Goal: Task Accomplishment & Management: Manage account settings

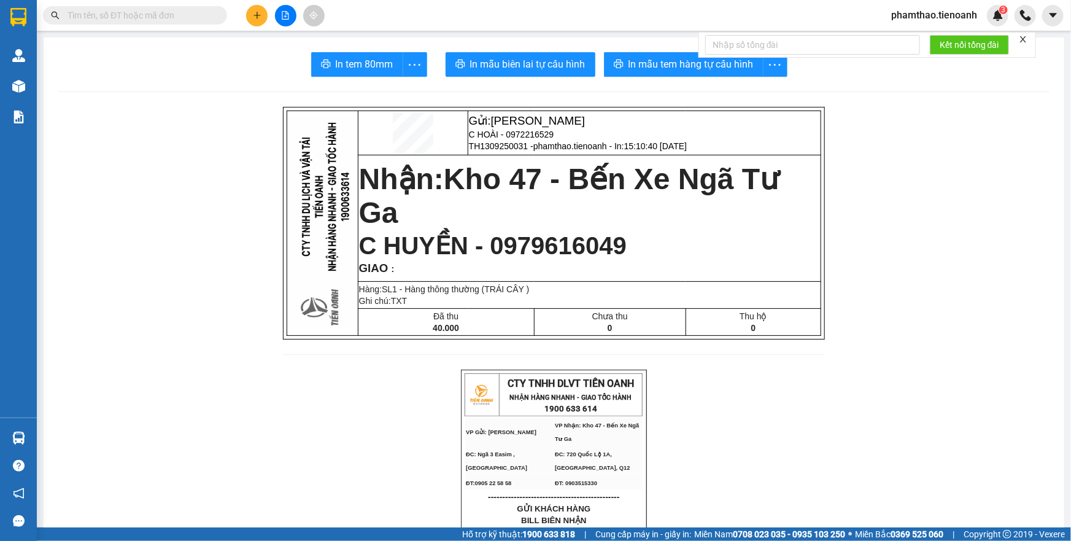
click at [945, 20] on span "phamthao.tienoanh" at bounding box center [934, 14] width 106 height 15
click at [939, 34] on span "Đăng xuất" at bounding box center [939, 37] width 80 height 13
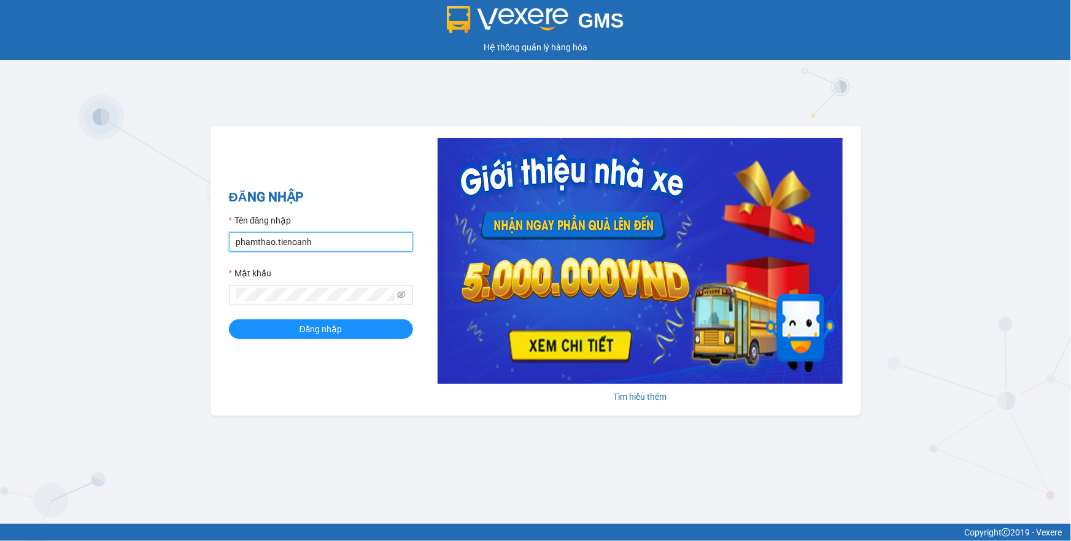
click at [350, 238] on input "phamthao.tienoanh" at bounding box center [321, 242] width 184 height 20
drag, startPoint x: 358, startPoint y: 245, endPoint x: 371, endPoint y: 264, distance: 23.0
click at [358, 247] on input "buithanhtam" at bounding box center [321, 242] width 184 height 20
type input "camlinh.tienoanh"
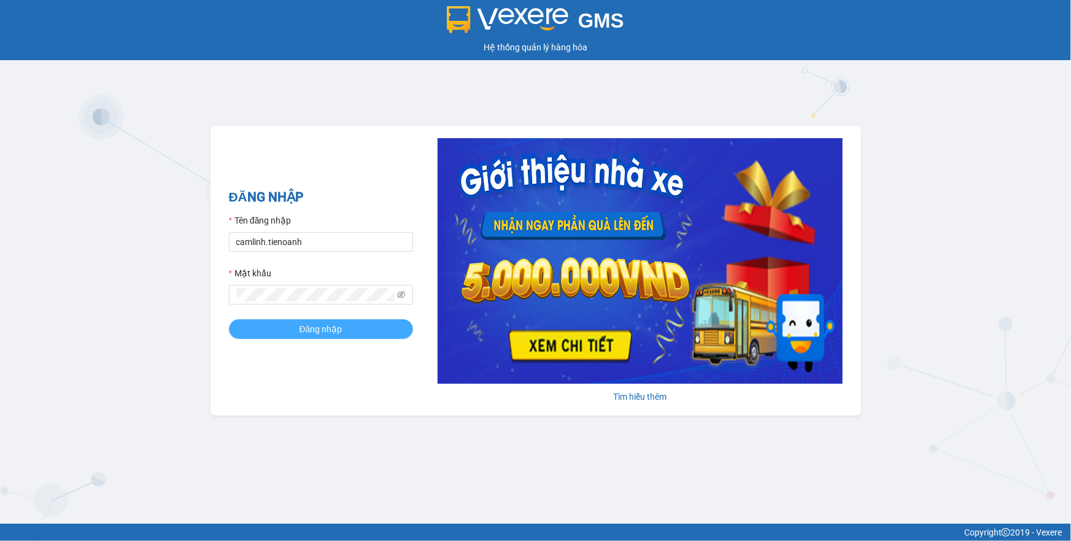
click at [394, 320] on button "Đăng nhập" at bounding box center [321, 329] width 184 height 20
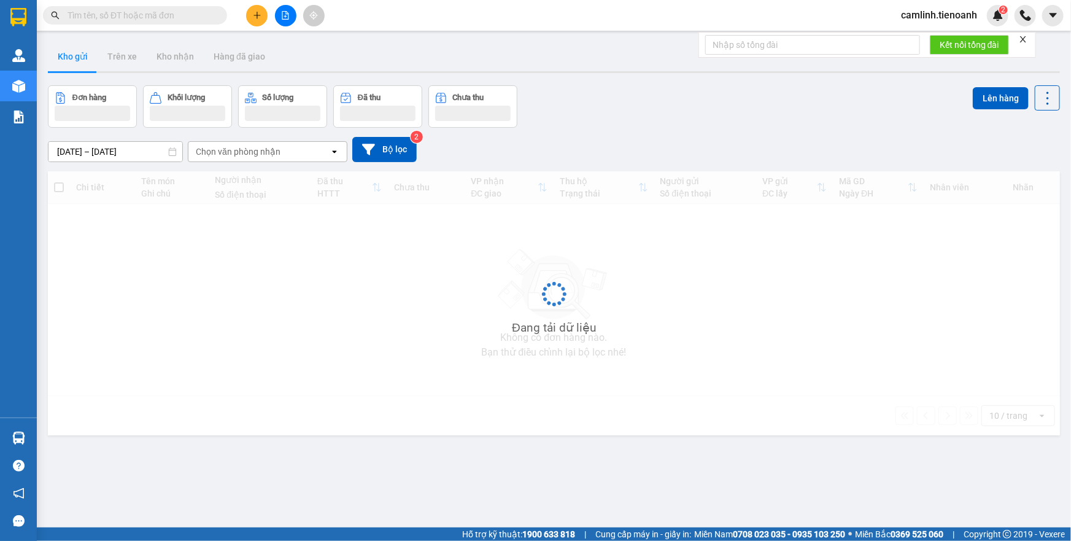
click at [250, 19] on button at bounding box center [256, 15] width 21 height 21
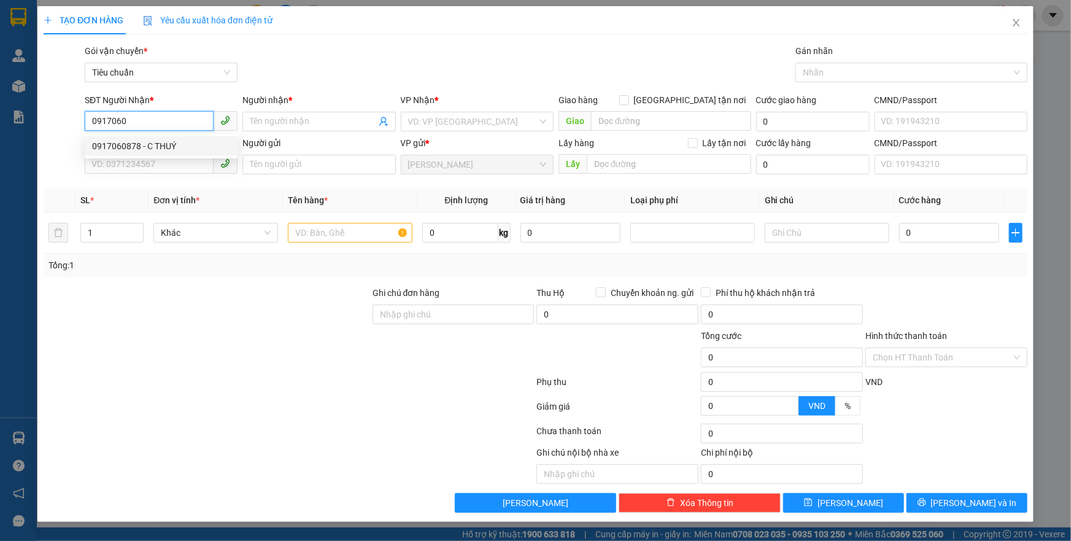
click at [160, 136] on div "0917060878 - C THUÝ" at bounding box center [161, 146] width 153 height 20
type input "0917060878"
type input "C THUÝ"
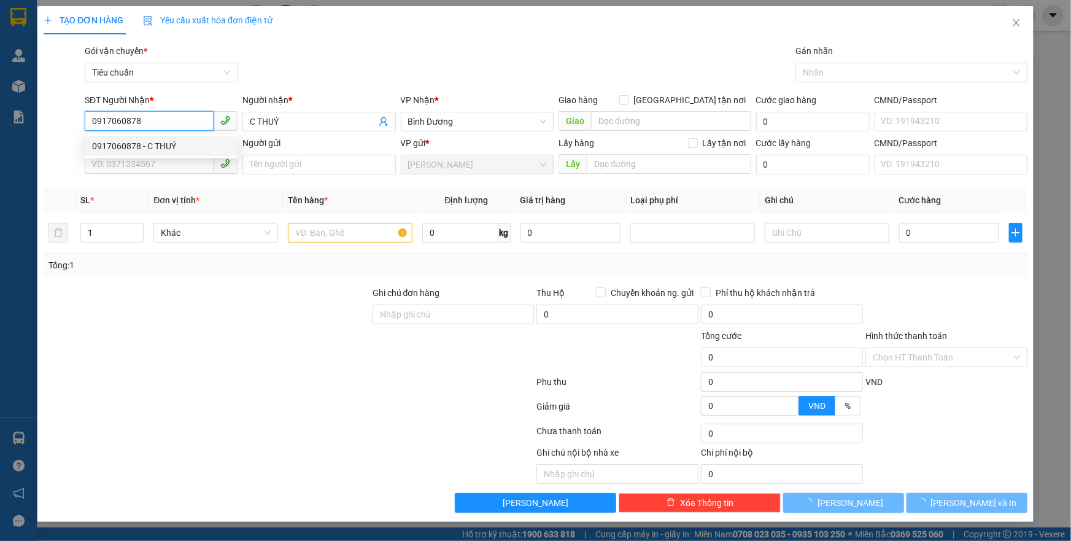
type input "80.000"
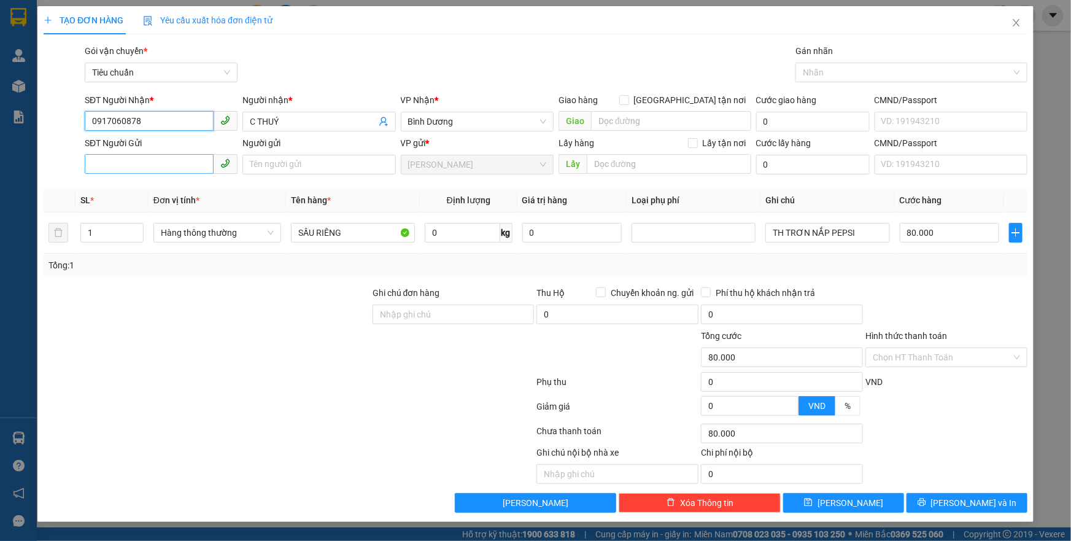
type input "0917060878"
click at [167, 159] on input "SĐT Người Gửi" at bounding box center [149, 164] width 129 height 20
click at [174, 180] on div "0969099892 - A THOAN" at bounding box center [161, 189] width 153 height 20
type input "0969099892"
type input "A THOAN"
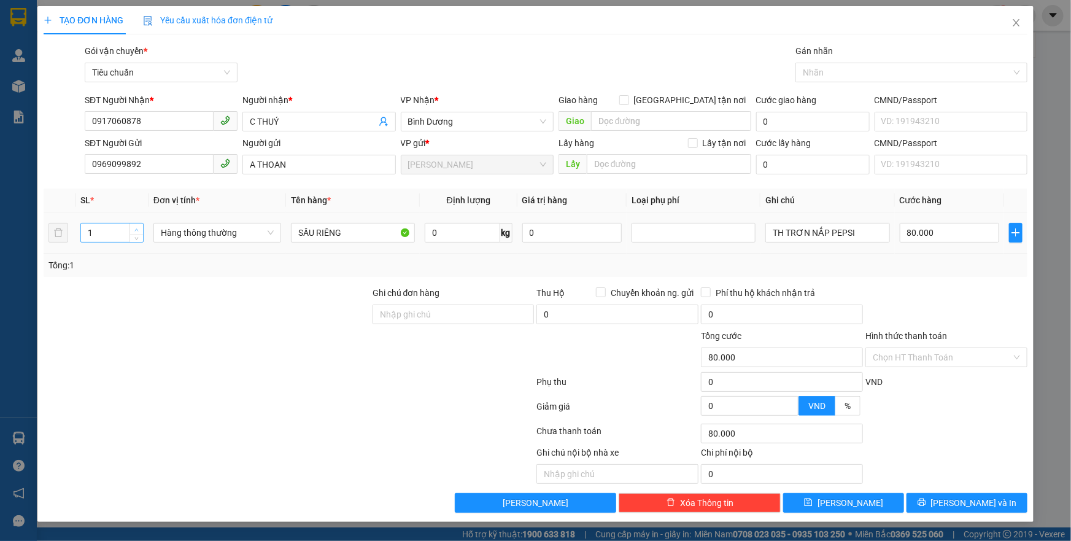
click at [137, 228] on icon "up" at bounding box center [136, 230] width 4 height 4
type input "2"
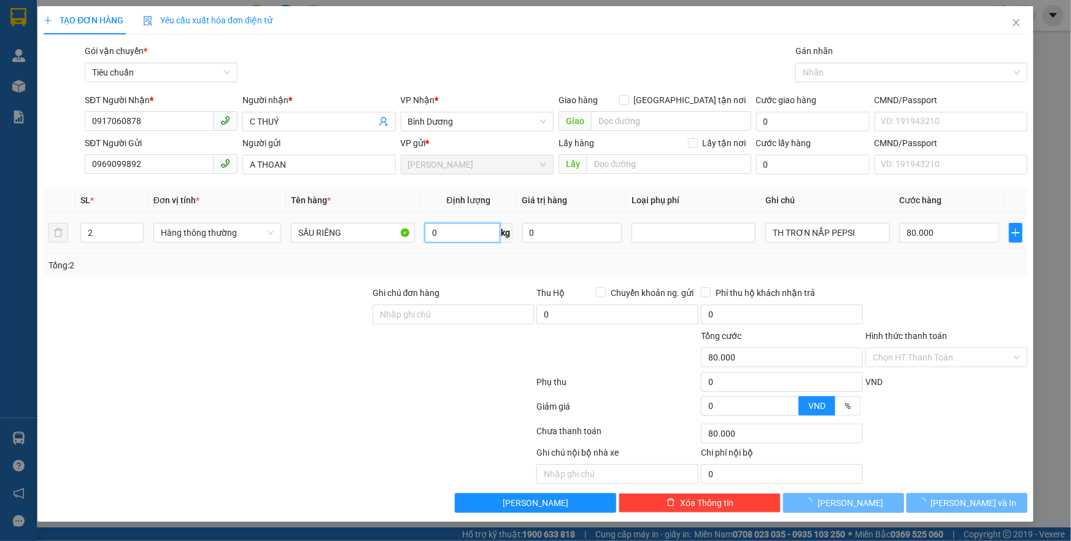
click at [466, 237] on input "0" at bounding box center [462, 233] width 75 height 20
type input "0"
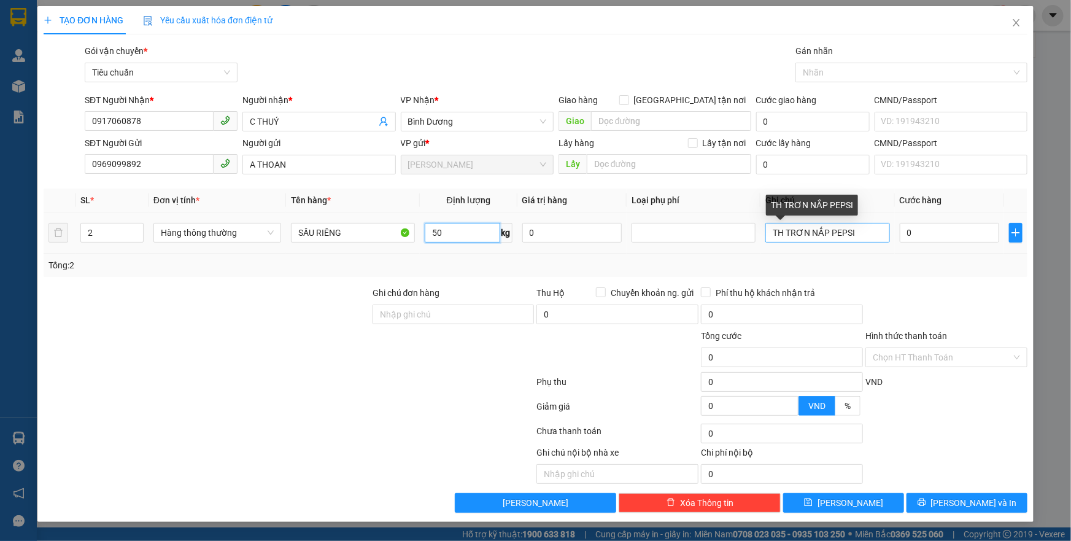
type input "50"
click at [782, 238] on input "TH TRƠN NẮP PEPSI" at bounding box center [827, 233] width 124 height 20
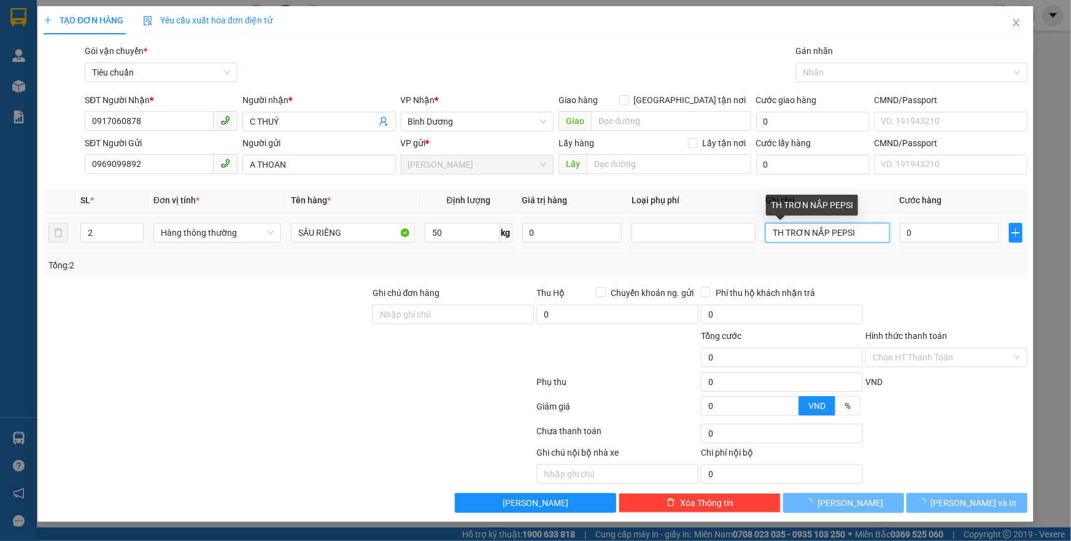
click at [782, 238] on input "TH TRƠN NẮP PEPSI" at bounding box center [827, 233] width 124 height 20
type input "90.000"
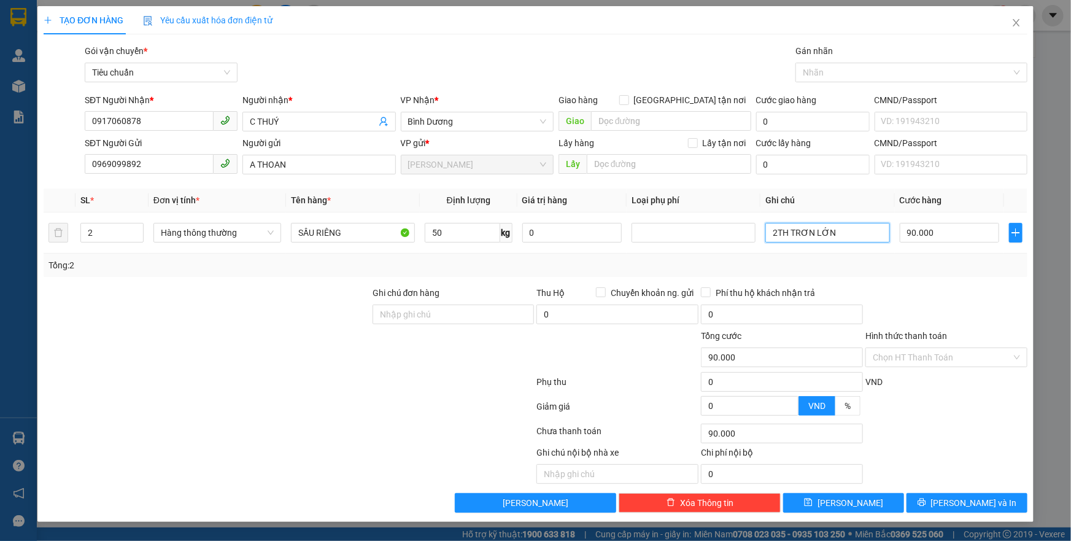
type input "2TH TRƠN LỚN"
drag, startPoint x: 885, startPoint y: 276, endPoint x: 899, endPoint y: 254, distance: 25.9
click at [887, 274] on div "Transit Pickup Surcharge Ids Transit Deliver Surcharge Ids Transit Deliver Surc…" at bounding box center [536, 278] width 984 height 468
click at [923, 228] on input "90.000" at bounding box center [949, 233] width 100 height 20
type input "1"
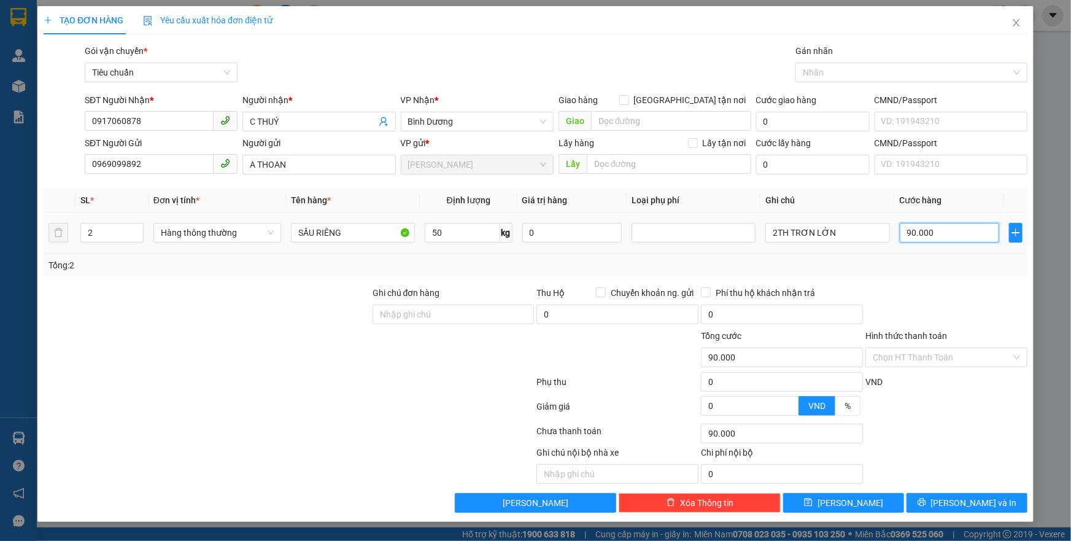
type input "1"
type input "18"
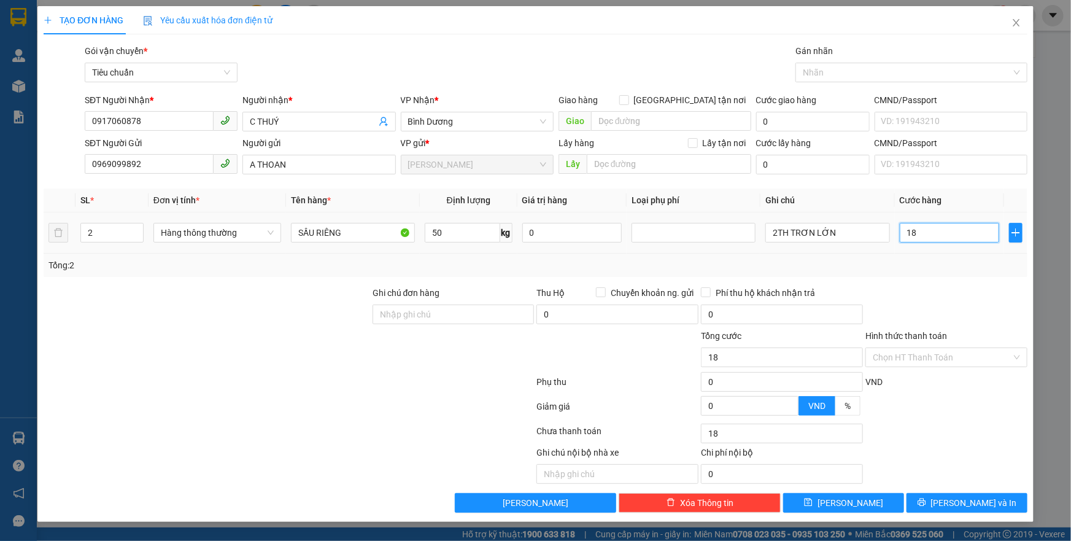
type input "180"
type input "180.000"
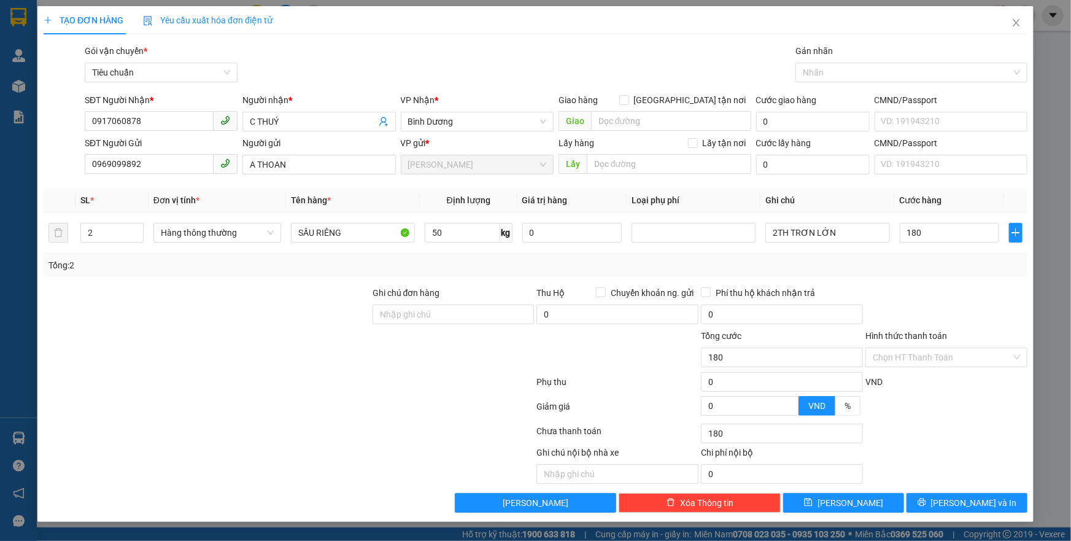
type input "180.000"
click at [923, 259] on div "Tổng: 2" at bounding box center [535, 264] width 974 height 13
click at [942, 355] on input "Hình thức thanh toán" at bounding box center [941, 357] width 139 height 18
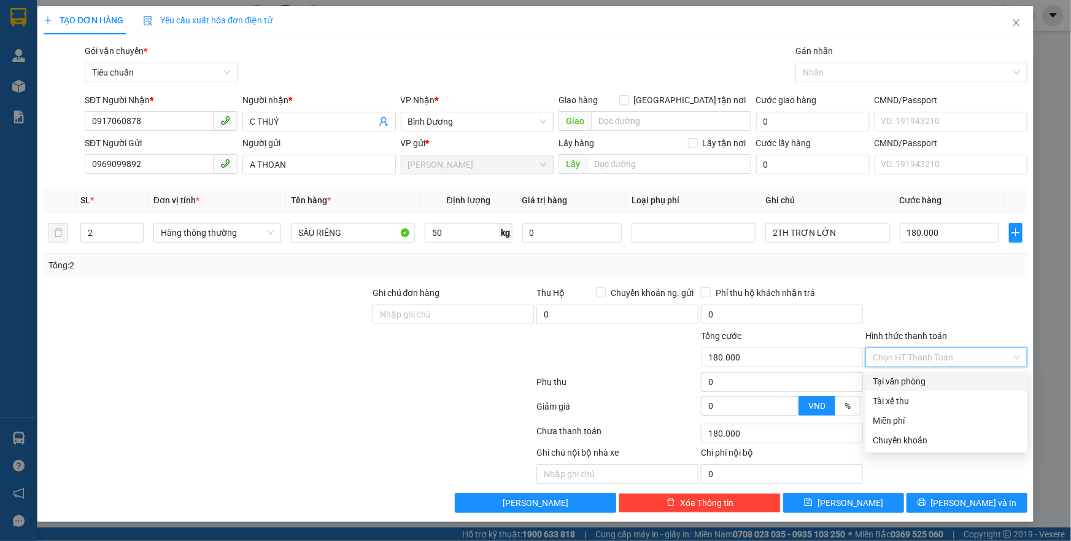
click at [942, 373] on div "Tại văn phòng" at bounding box center [946, 381] width 162 height 20
type input "0"
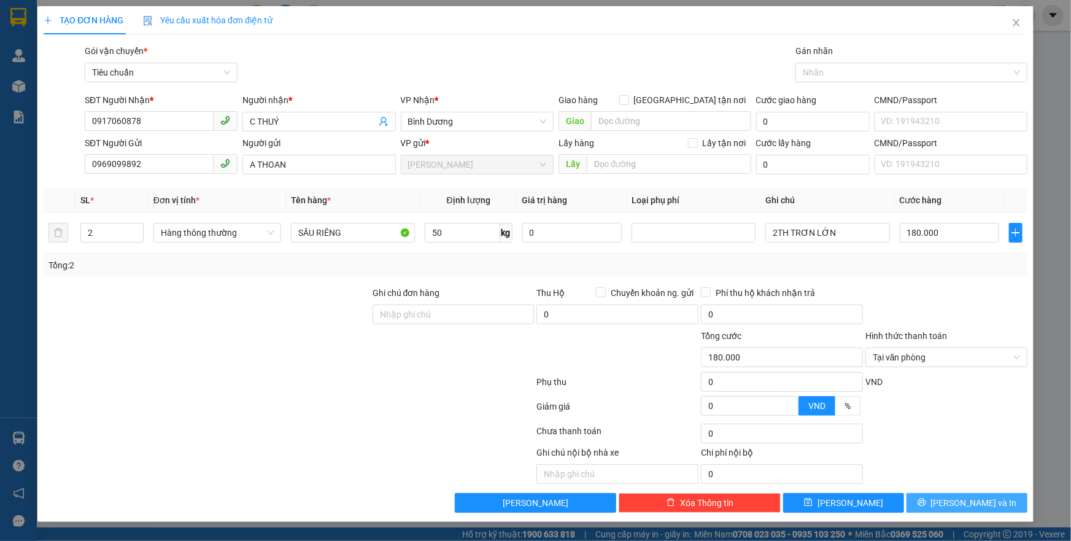
click at [968, 503] on span "[PERSON_NAME] và In" at bounding box center [974, 502] width 86 height 13
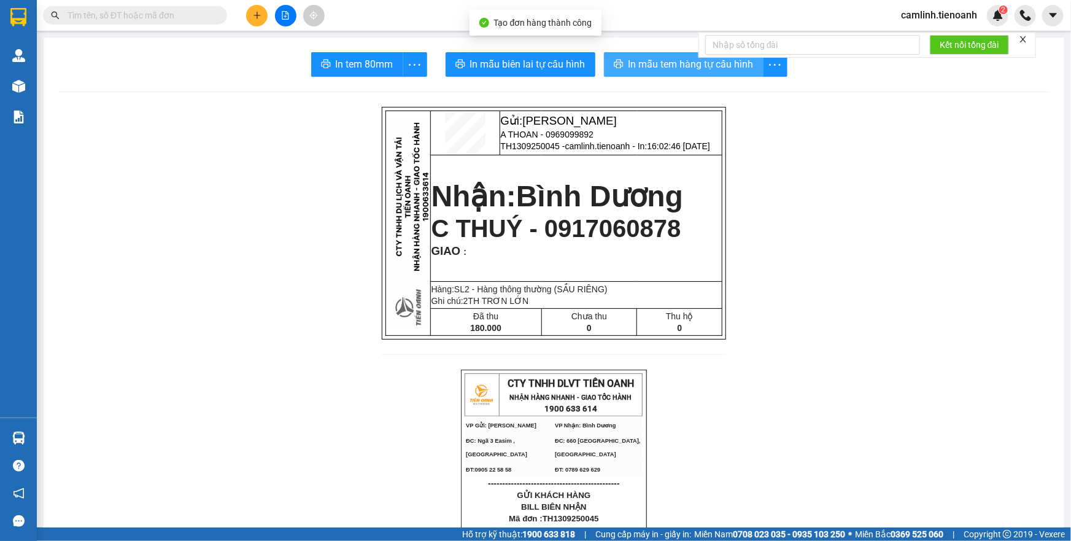
click at [660, 68] on span "In mẫu tem hàng tự cấu hình" at bounding box center [690, 63] width 125 height 15
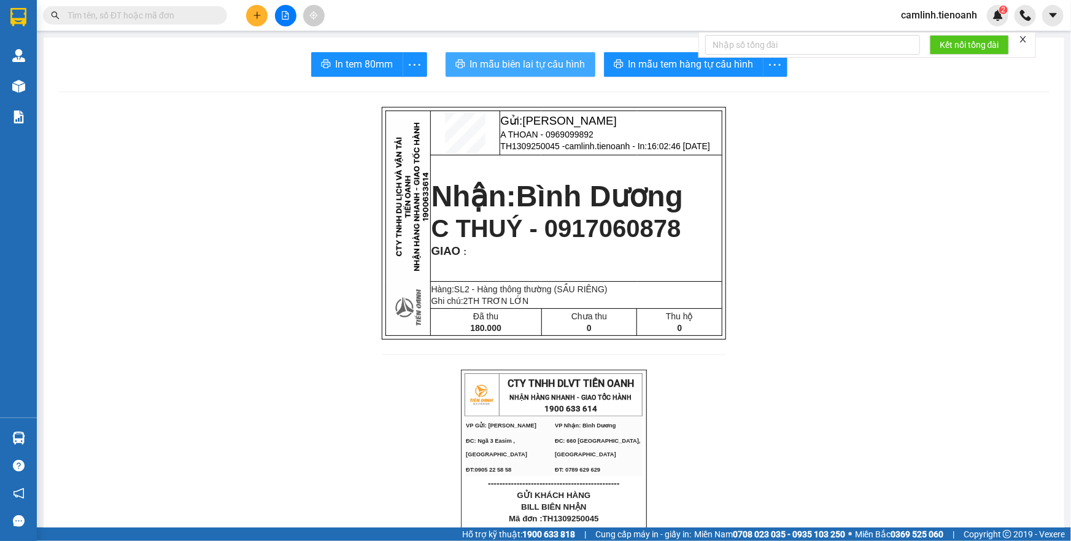
click at [537, 62] on span "In mẫu biên lai tự cấu hình" at bounding box center [527, 63] width 115 height 15
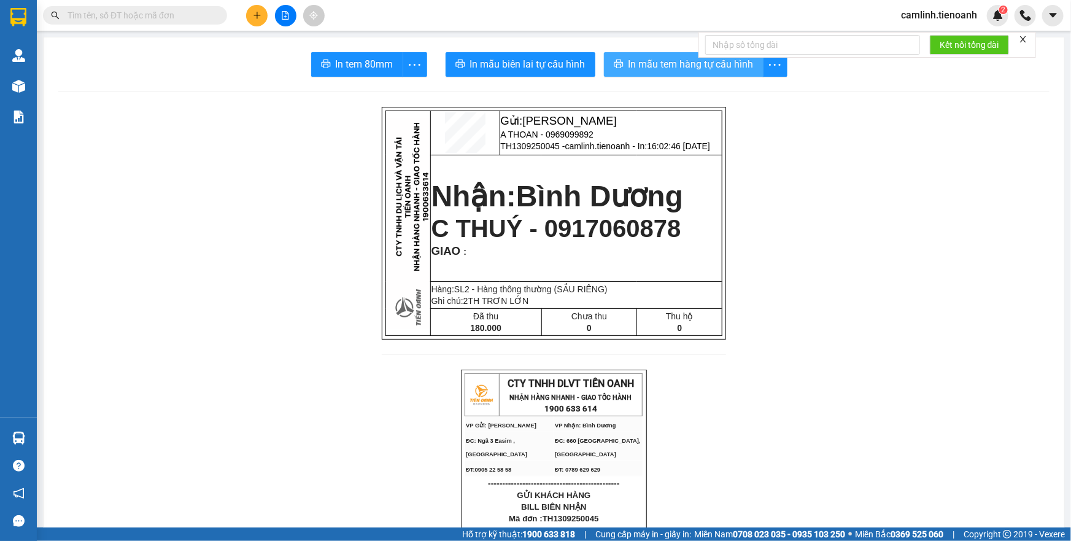
drag, startPoint x: 691, startPoint y: 58, endPoint x: 686, endPoint y: 67, distance: 11.3
click at [691, 58] on span "In mẫu tem hàng tự cấu hình" at bounding box center [690, 63] width 125 height 15
click at [256, 20] on button at bounding box center [256, 15] width 21 height 21
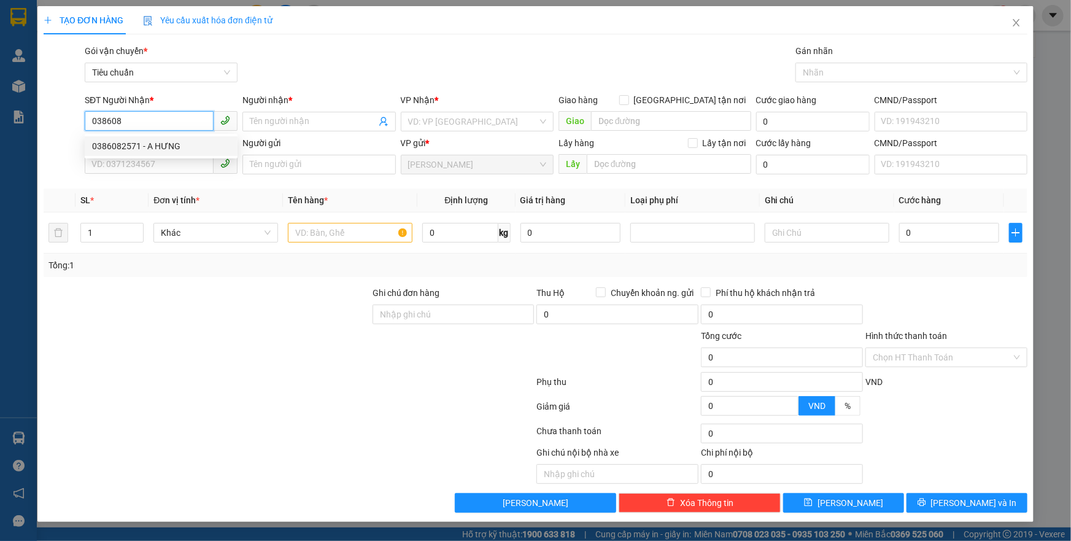
click at [145, 143] on div "0386082571 - A HƯNG" at bounding box center [161, 145] width 138 height 13
type input "0386082571"
type input "A HƯNG"
type input "079178012524"
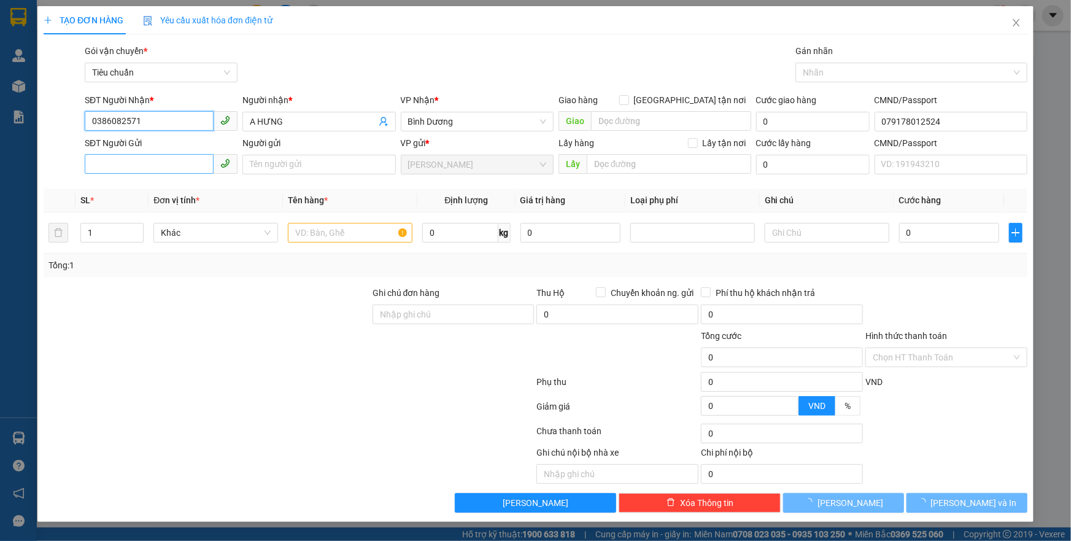
type input "0386082571"
click at [153, 161] on input "SĐT Người Gửi" at bounding box center [149, 164] width 129 height 20
type input "110.000"
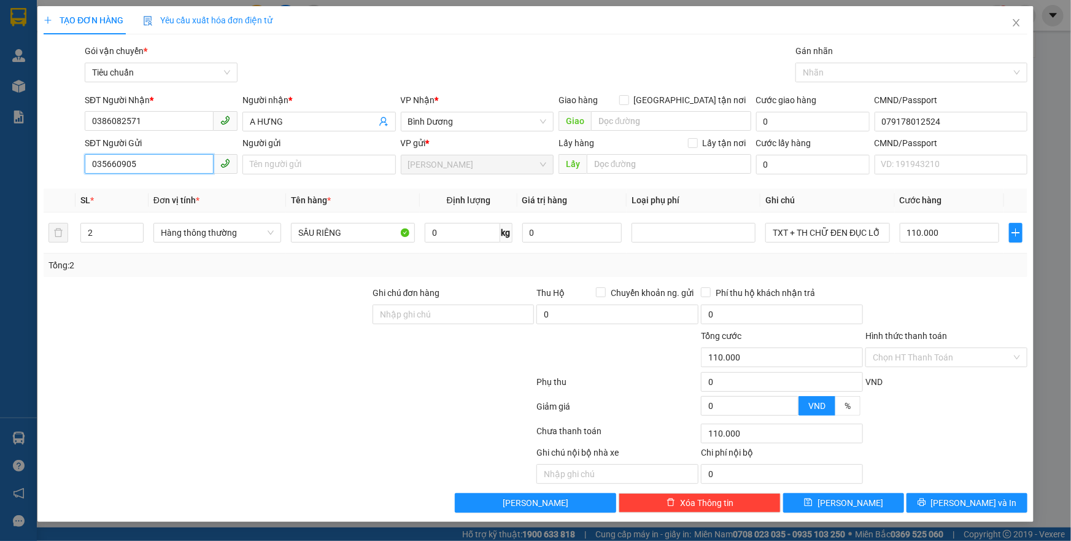
type input "0356609054"
drag, startPoint x: 141, startPoint y: 190, endPoint x: 160, endPoint y: 190, distance: 19.6
click at [141, 190] on div "0356609054 - CHÚ THÀNH" at bounding box center [161, 188] width 138 height 13
type input "CHÚ THÀNH"
type input "066193008429"
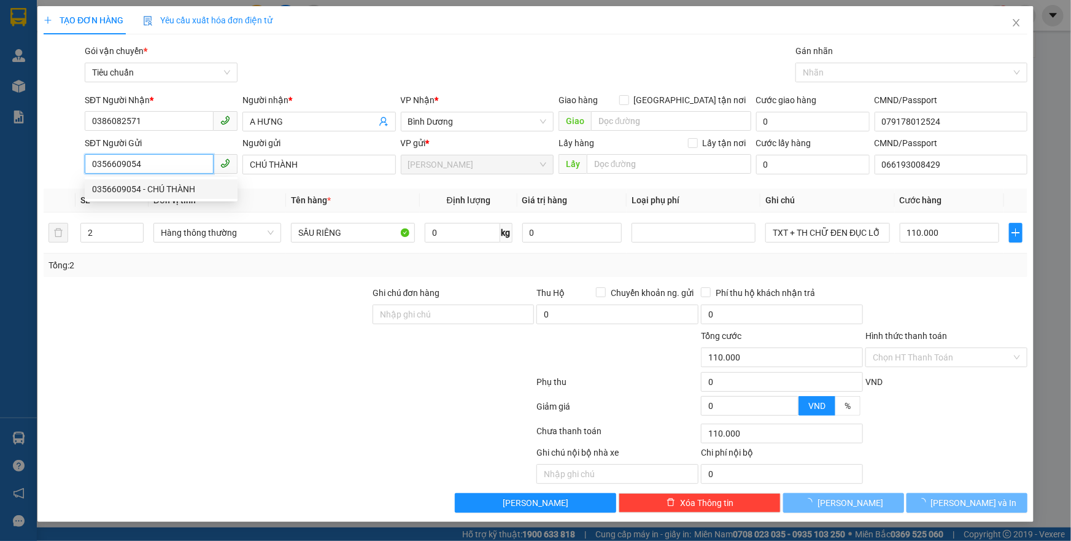
type input "130.000"
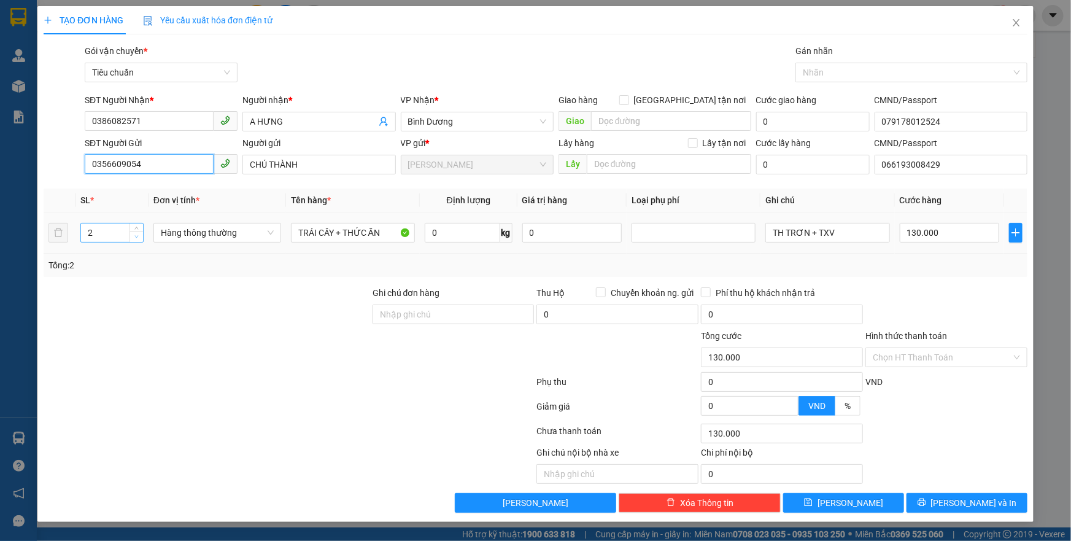
type input "0356609054"
type input "1"
click at [138, 237] on icon "down" at bounding box center [136, 236] width 4 height 4
click at [438, 230] on input "0" at bounding box center [462, 233] width 75 height 20
type input "0"
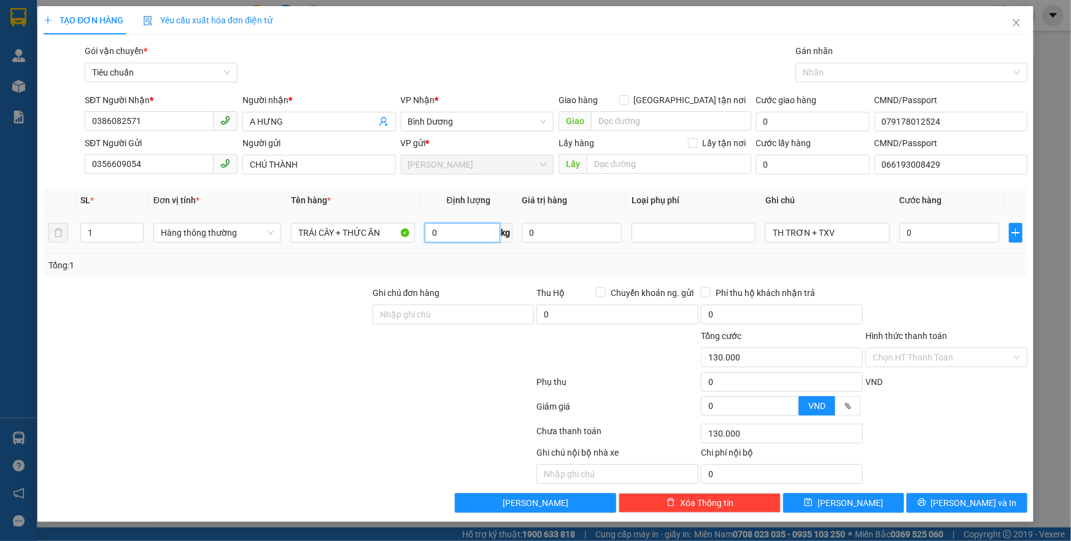
type input "0"
type input "18"
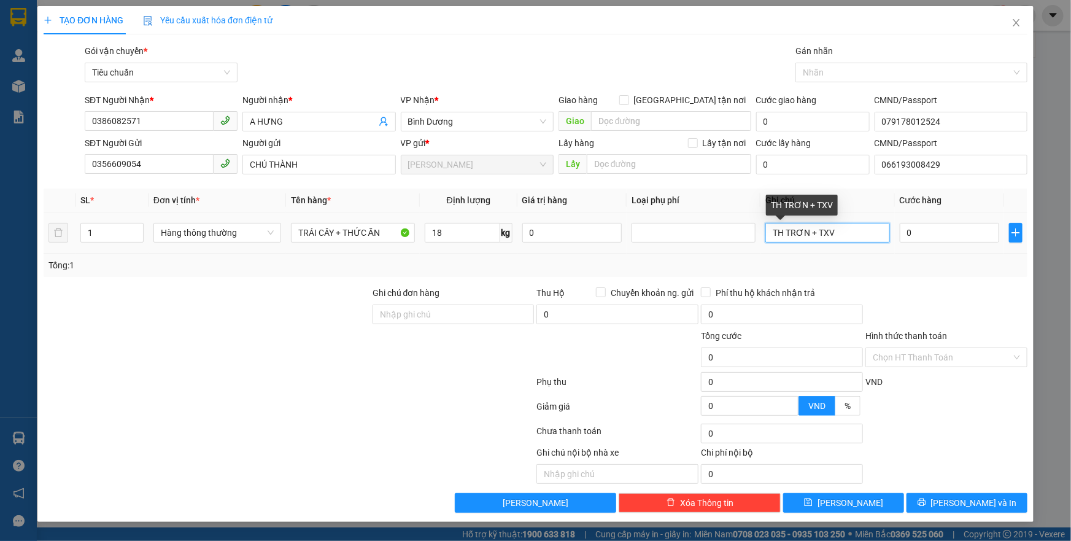
type input "55.000"
drag, startPoint x: 820, startPoint y: 228, endPoint x: 771, endPoint y: 240, distance: 49.9
click at [771, 240] on input "TH TRƠN + TXV" at bounding box center [827, 233] width 124 height 20
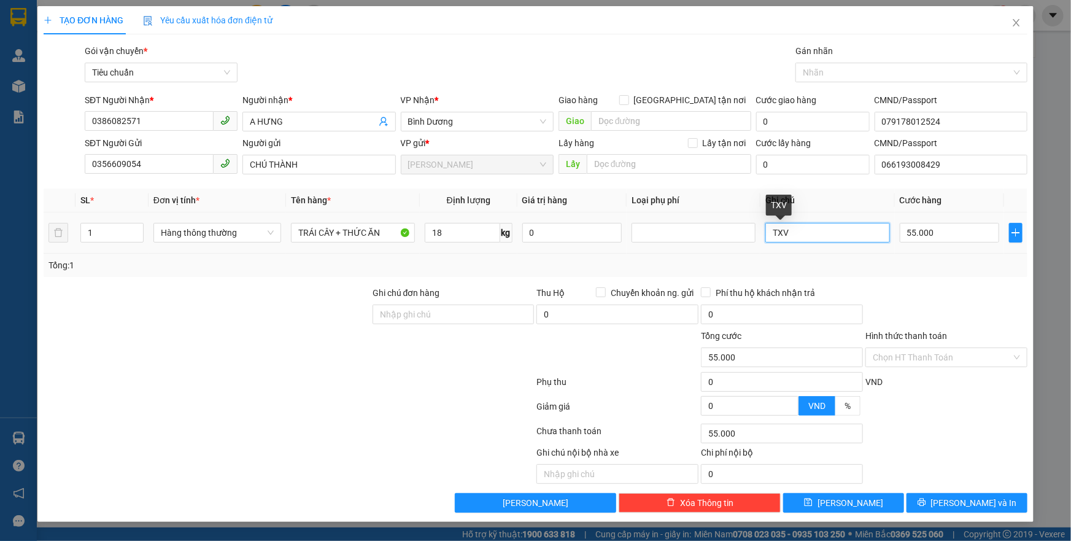
click at [788, 234] on input "TXV" at bounding box center [827, 233] width 124 height 20
type input "TXT"
click at [922, 233] on input "55.000" at bounding box center [949, 233] width 100 height 20
click at [938, 283] on div "Transit Pickup Surcharge Ids Transit Deliver Surcharge Ids Transit Deliver Surc…" at bounding box center [536, 278] width 984 height 468
click at [942, 348] on input "Hình thức thanh toán" at bounding box center [941, 357] width 139 height 18
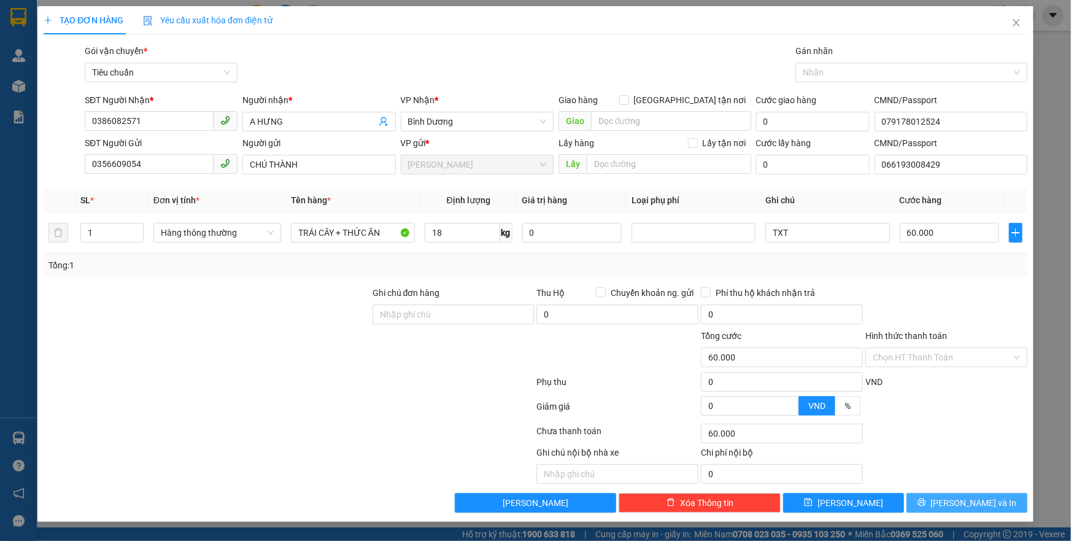
click at [925, 500] on icon "printer" at bounding box center [921, 502] width 8 height 8
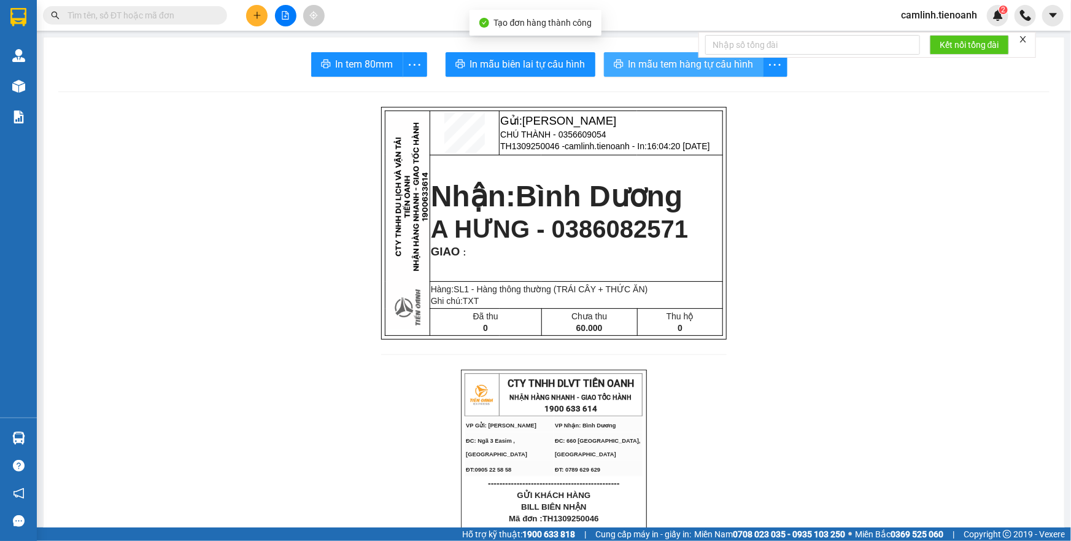
click at [676, 64] on span "In mẫu tem hàng tự cấu hình" at bounding box center [690, 63] width 125 height 15
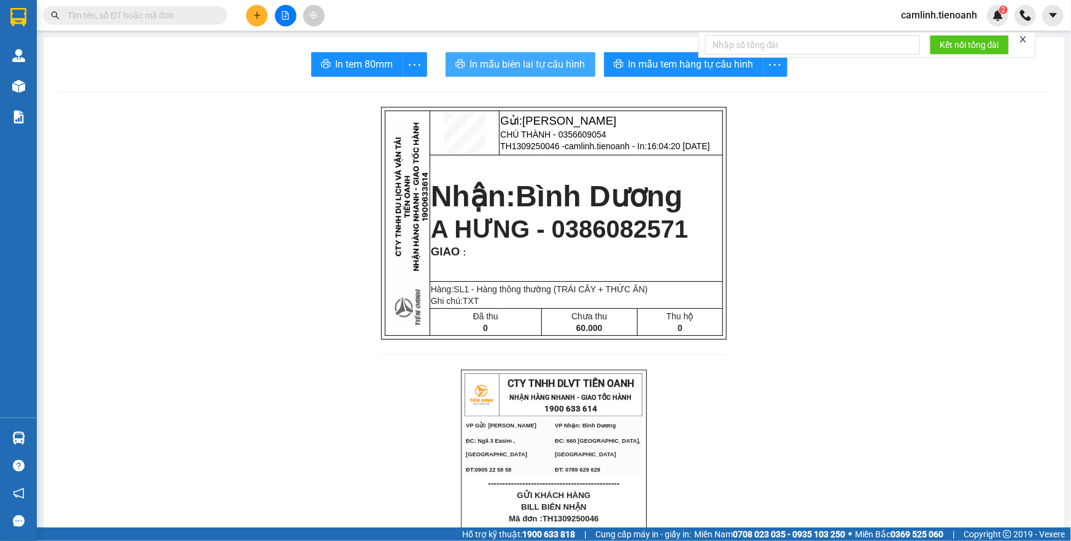
click at [549, 63] on span "In mẫu biên lai tự cấu hình" at bounding box center [527, 63] width 115 height 15
click at [260, 16] on icon "plus" at bounding box center [257, 15] width 9 height 9
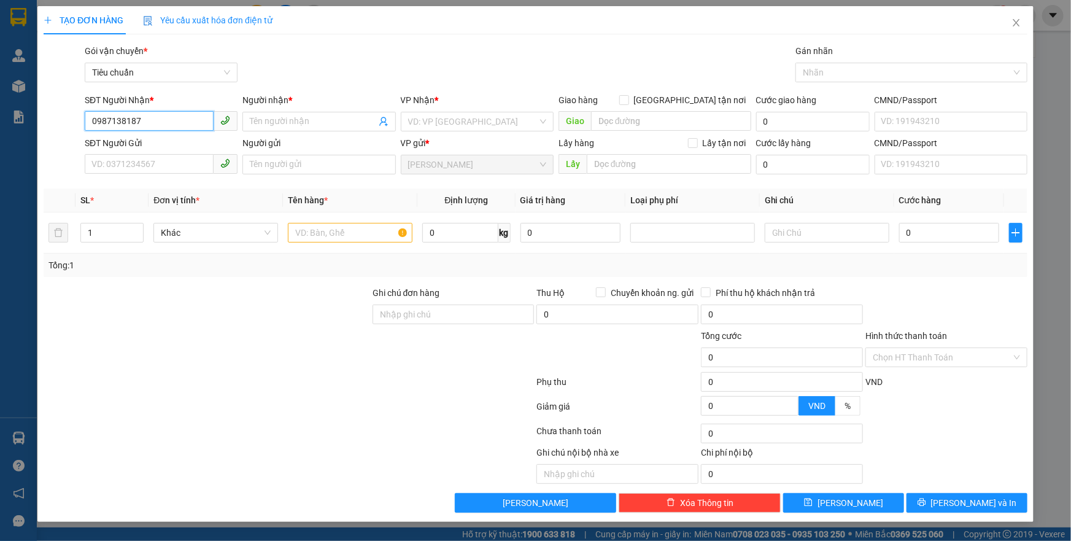
drag, startPoint x: 124, startPoint y: 123, endPoint x: 164, endPoint y: 126, distance: 40.0
click at [164, 126] on input "0987138187" at bounding box center [149, 121] width 129 height 20
click at [195, 123] on input "0987138738" at bounding box center [149, 121] width 129 height 20
click at [109, 123] on input "0987138738" at bounding box center [149, 121] width 129 height 20
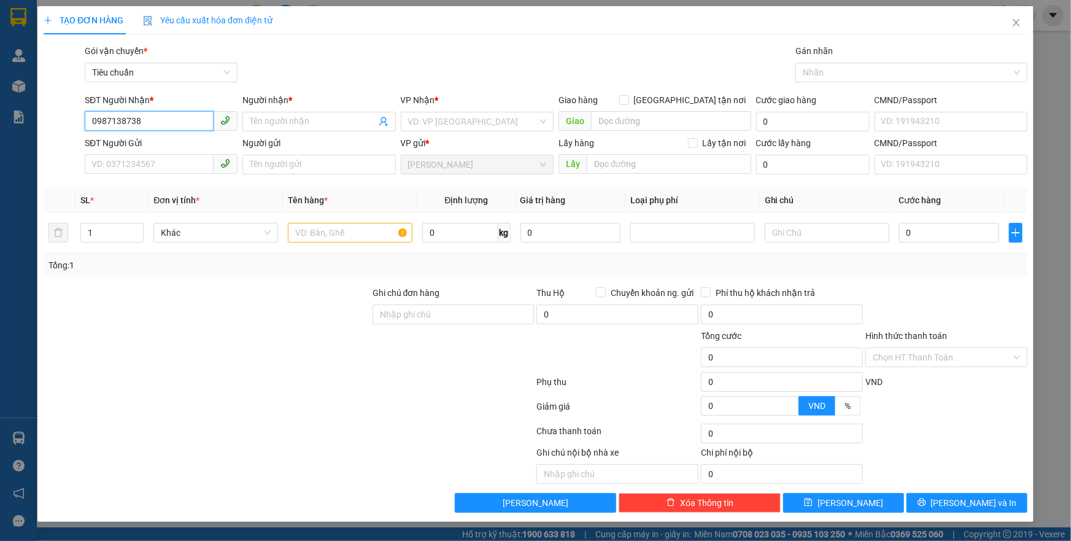
click at [123, 123] on input "0987138738" at bounding box center [149, 121] width 129 height 20
click at [153, 123] on input "0987138738" at bounding box center [149, 121] width 129 height 20
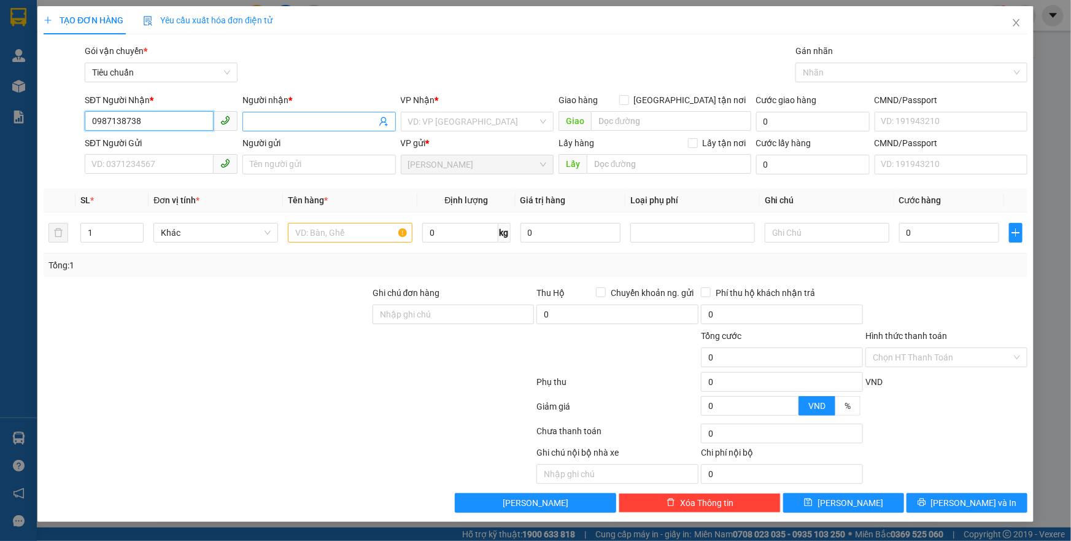
type input "0987138738"
click at [272, 126] on input "Người nhận *" at bounding box center [313, 121] width 126 height 13
click at [110, 119] on input "0987138738" at bounding box center [149, 121] width 129 height 20
click at [123, 119] on input "0987138738" at bounding box center [149, 121] width 129 height 20
click at [175, 121] on input "0987138738" at bounding box center [149, 121] width 129 height 20
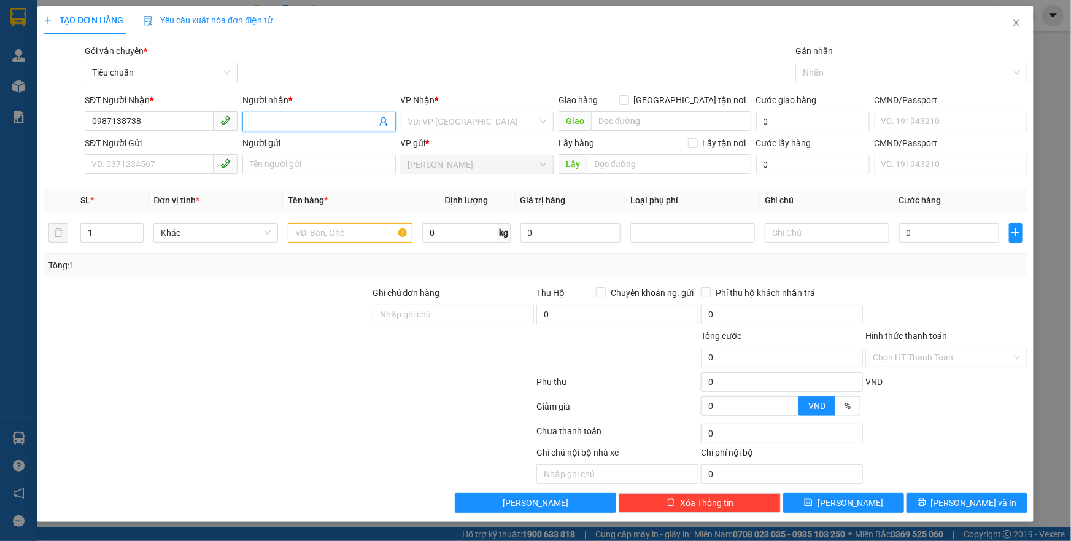
click at [285, 122] on input "Người nhận *" at bounding box center [313, 121] width 126 height 13
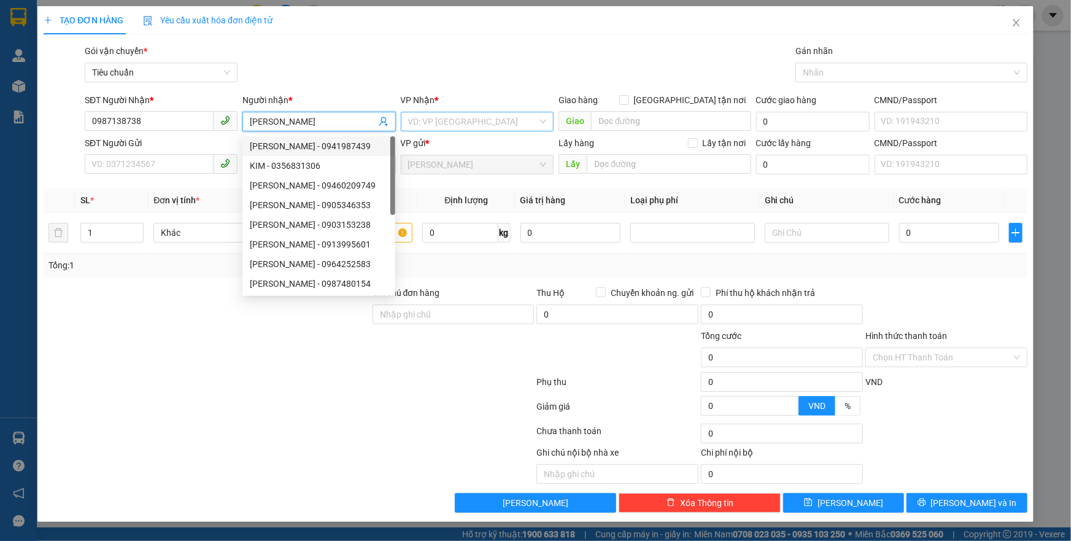
type input "KIM"
click at [440, 125] on input "search" at bounding box center [472, 121] width 129 height 18
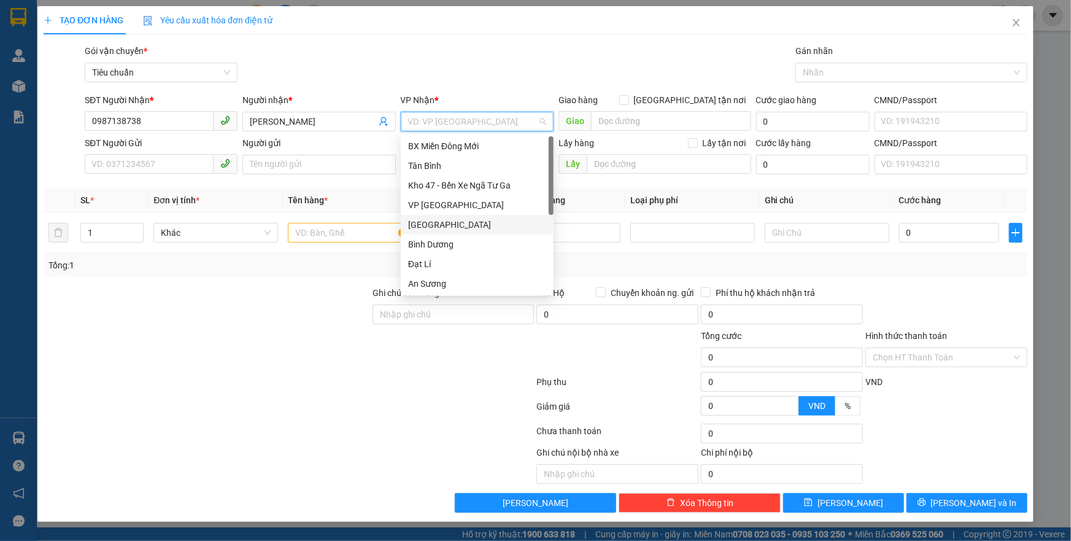
click at [422, 220] on div "[GEOGRAPHIC_DATA]" at bounding box center [477, 224] width 138 height 13
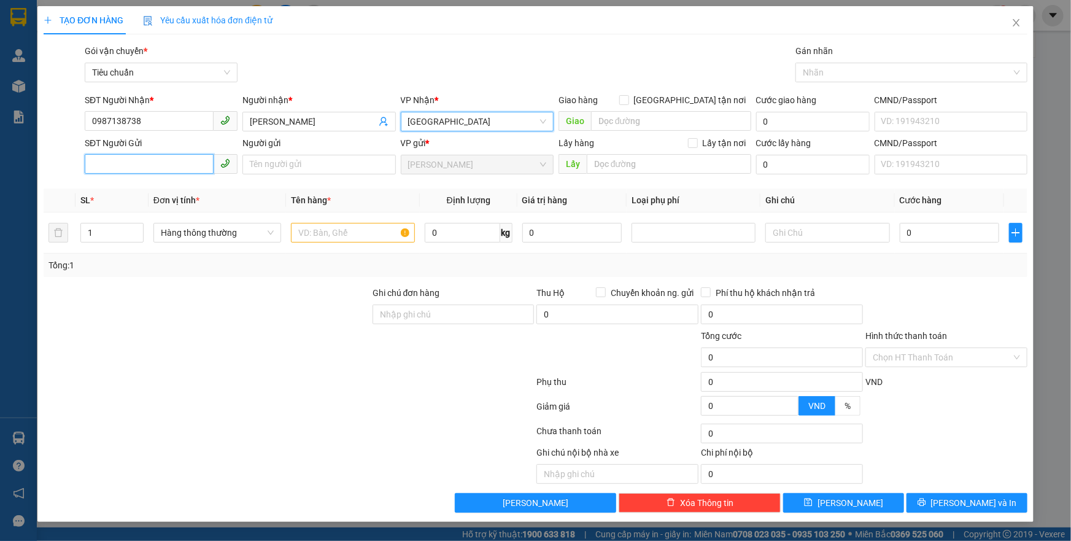
click at [202, 164] on input "SĐT Người Gửi" at bounding box center [149, 164] width 129 height 20
type input "0909743796"
click at [145, 184] on div "0909743796 - TRANG" at bounding box center [161, 188] width 138 height 13
type input "TRANG"
type input "0767855366"
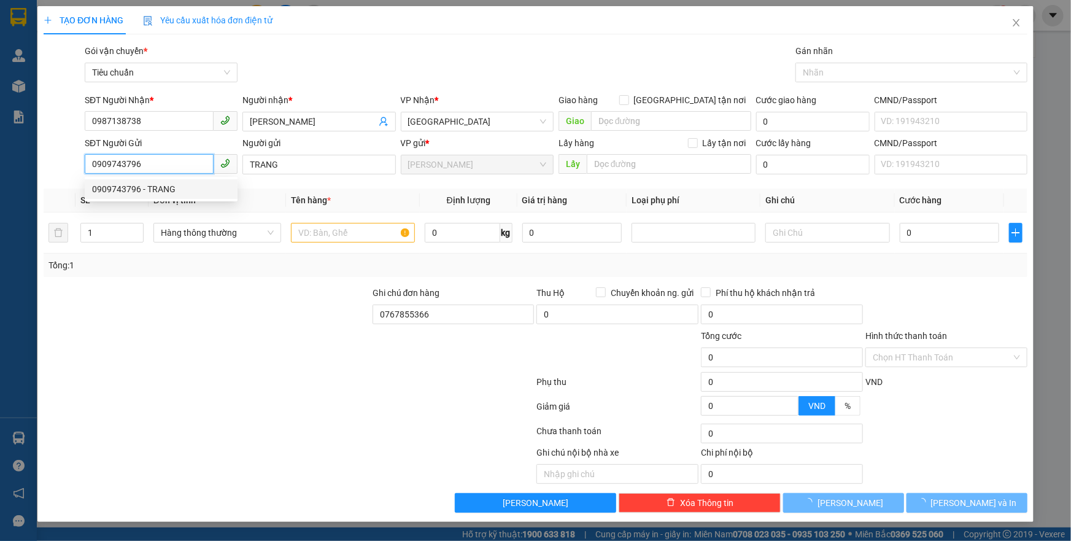
type input "140.000"
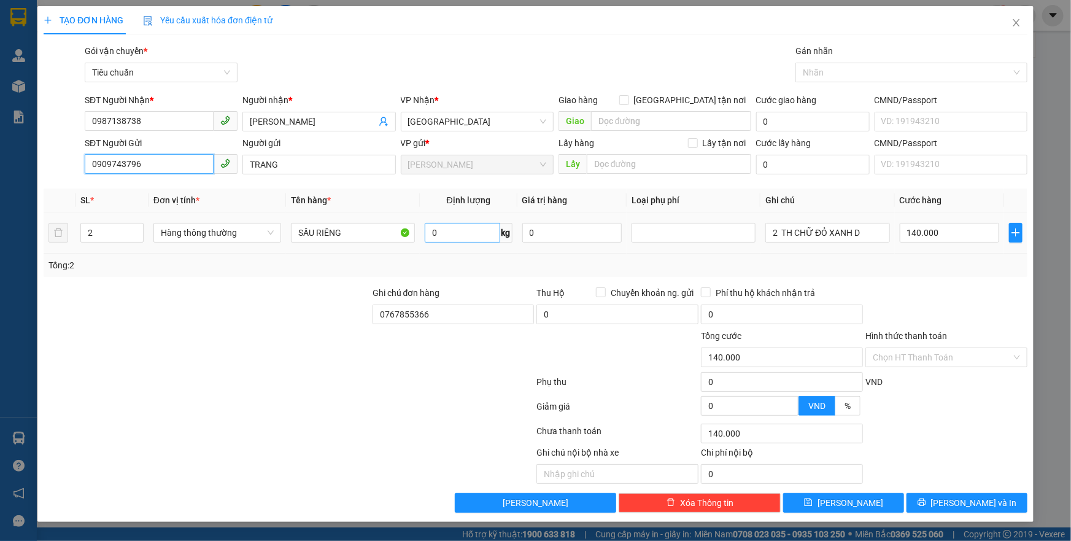
type input "0909743796"
click at [444, 236] on input "0" at bounding box center [462, 233] width 75 height 20
type input "13"
click at [309, 287] on div at bounding box center [206, 307] width 329 height 43
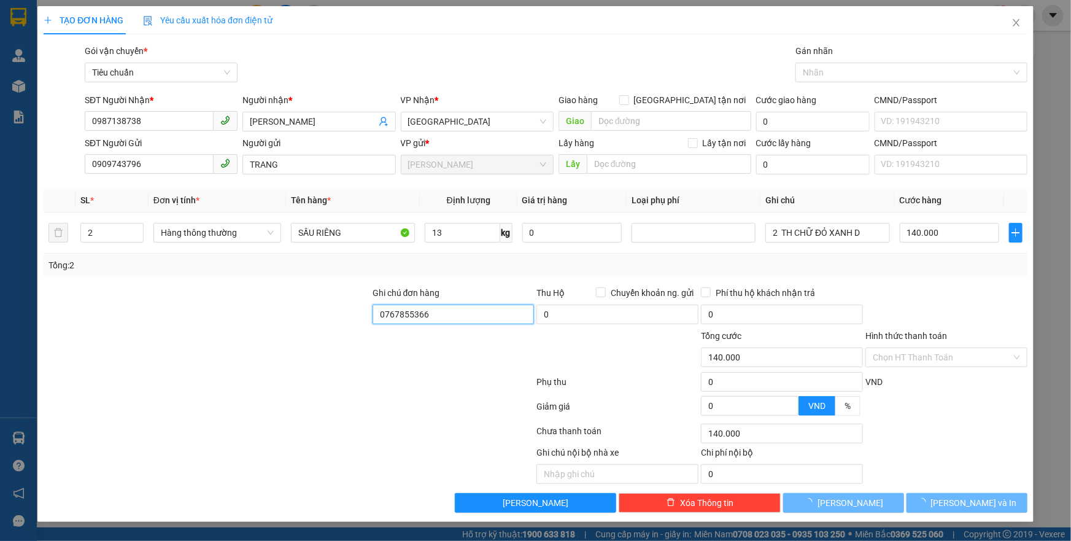
click at [422, 315] on input "0767855366" at bounding box center [453, 314] width 162 height 20
type input "50.000"
click at [422, 315] on input "0767855366" at bounding box center [453, 314] width 162 height 20
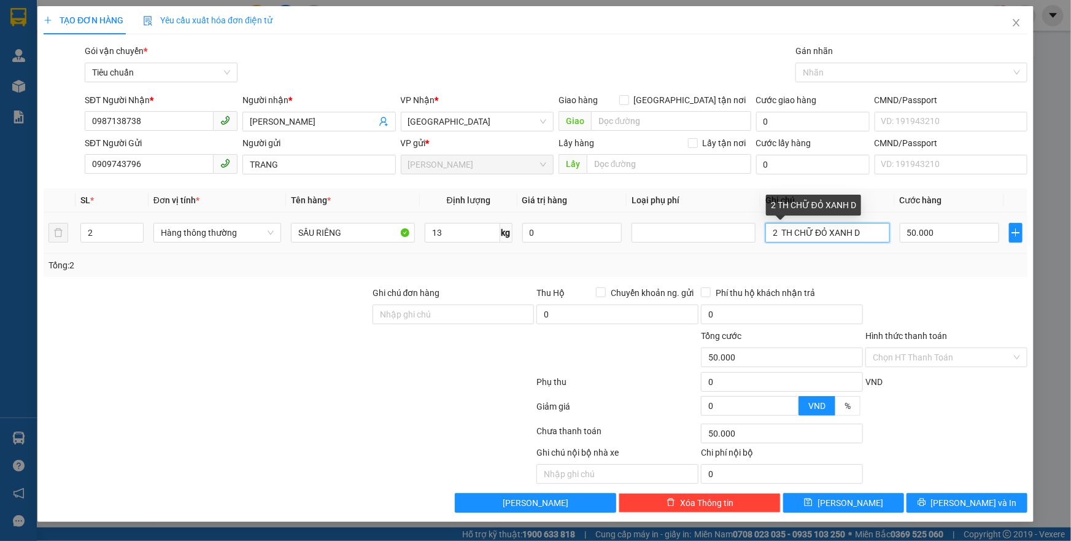
click at [785, 237] on input "2 TH CHỮ ĐỎ XANH D" at bounding box center [827, 233] width 124 height 20
type input "TH CHỮ ĐỎ ĐEN"
click at [948, 354] on input "Hình thức thanh toán" at bounding box center [941, 357] width 139 height 18
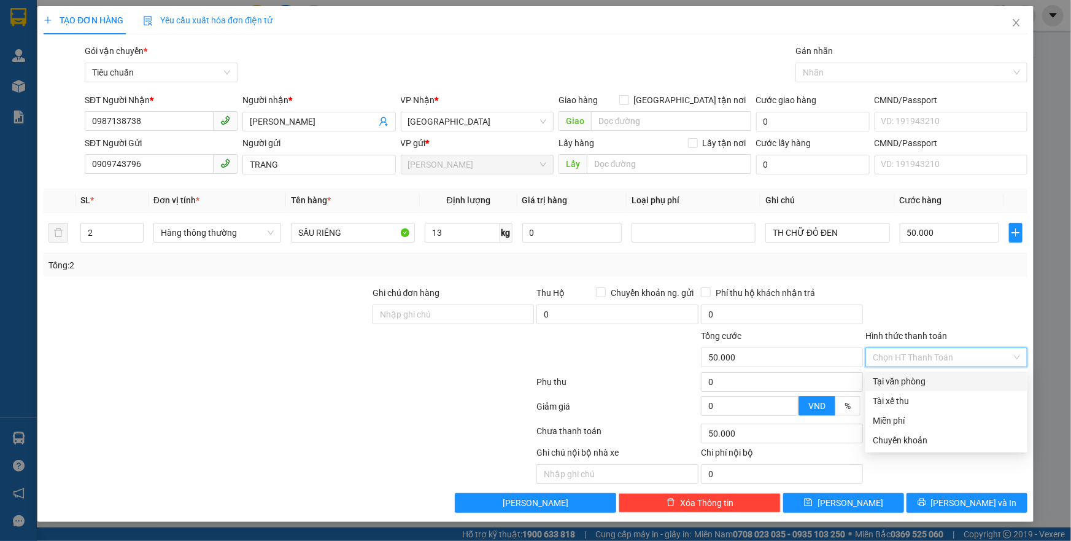
click at [944, 374] on div "Tại văn phòng" at bounding box center [945, 380] width 147 height 13
type input "0"
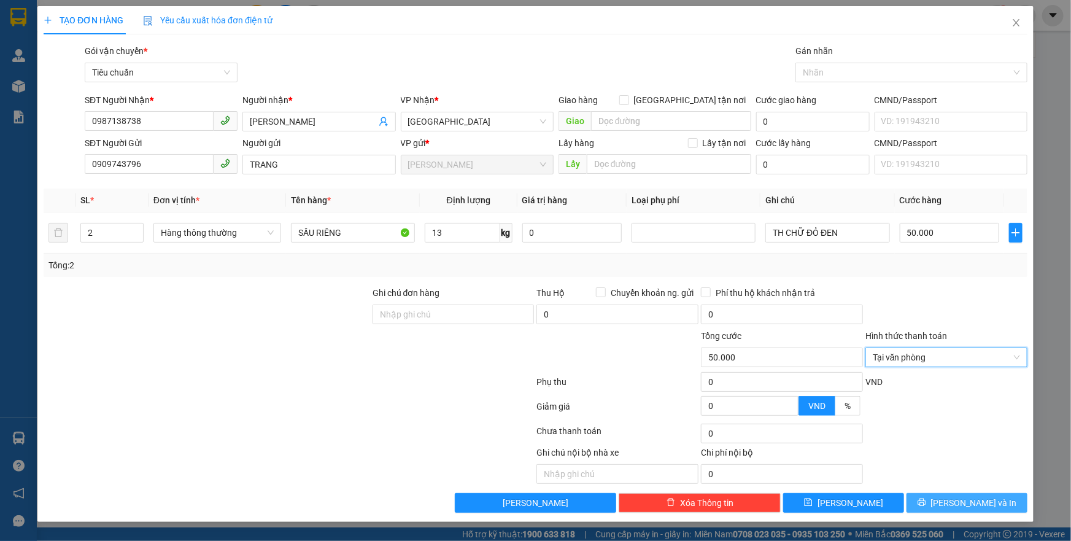
drag, startPoint x: 937, startPoint y: 502, endPoint x: 914, endPoint y: 467, distance: 41.7
click at [937, 502] on button "[PERSON_NAME] và In" at bounding box center [966, 503] width 121 height 20
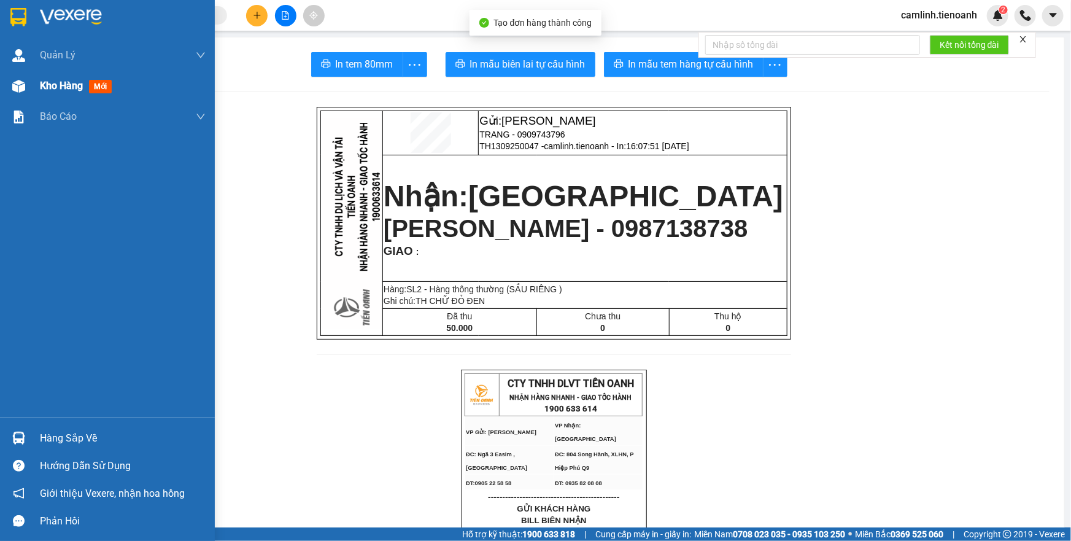
click at [12, 86] on img at bounding box center [18, 86] width 13 height 13
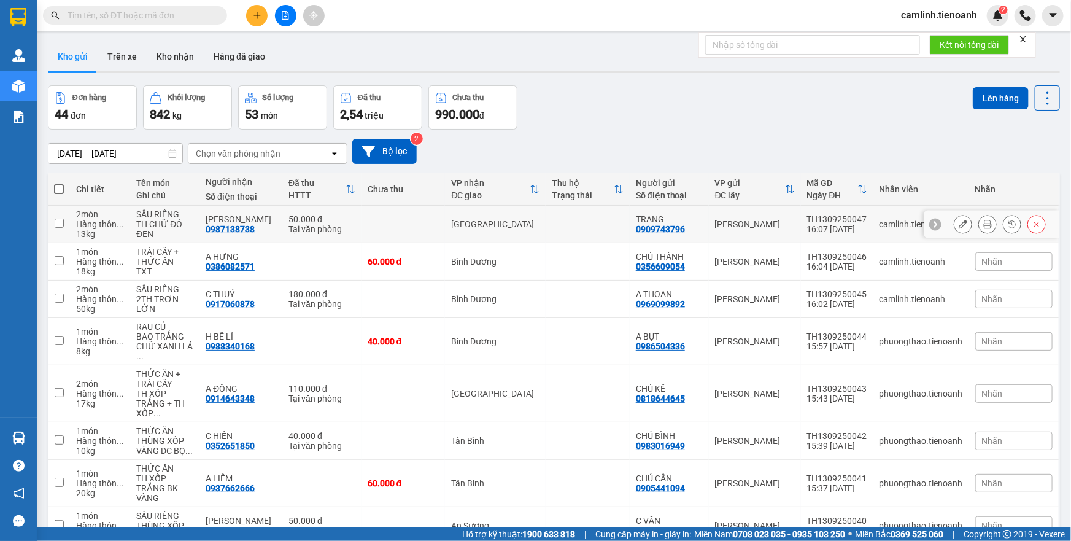
drag, startPoint x: 262, startPoint y: 231, endPoint x: 234, endPoint y: 228, distance: 27.7
click at [211, 228] on tr "2 món Hàng thôn ... 13 kg SẦU RIÊNG TH CHỮ ĐỎ ĐEN KIM 0987138738 50.000 đ Tại v…" at bounding box center [554, 224] width 1012 height 37
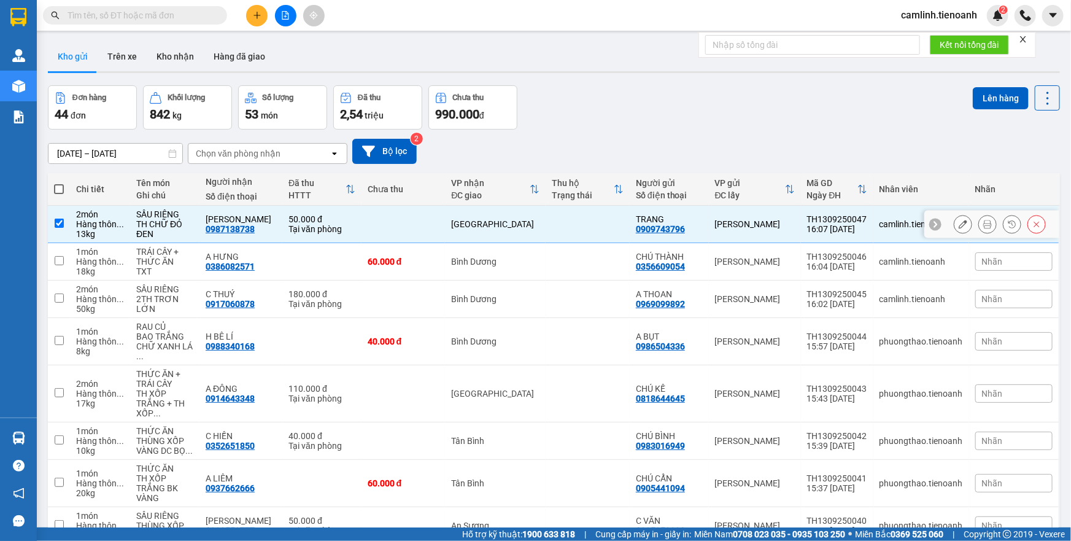
click at [235, 229] on div "0987138738" at bounding box center [230, 229] width 49 height 10
drag, startPoint x: 254, startPoint y: 232, endPoint x: 207, endPoint y: 235, distance: 47.3
click at [207, 235] on td "KIM 0987138738" at bounding box center [240, 224] width 83 height 37
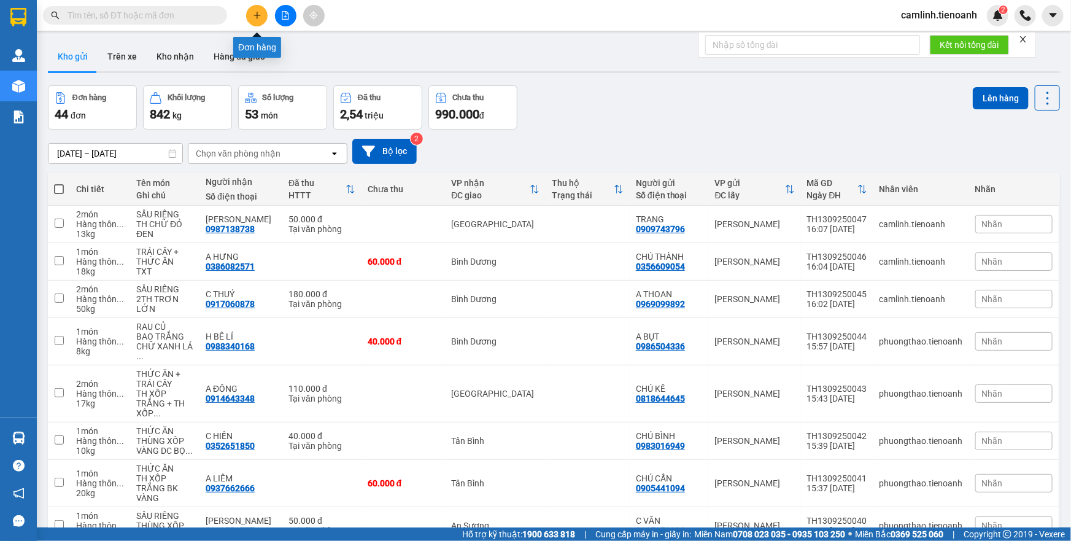
click at [257, 21] on button at bounding box center [256, 15] width 21 height 21
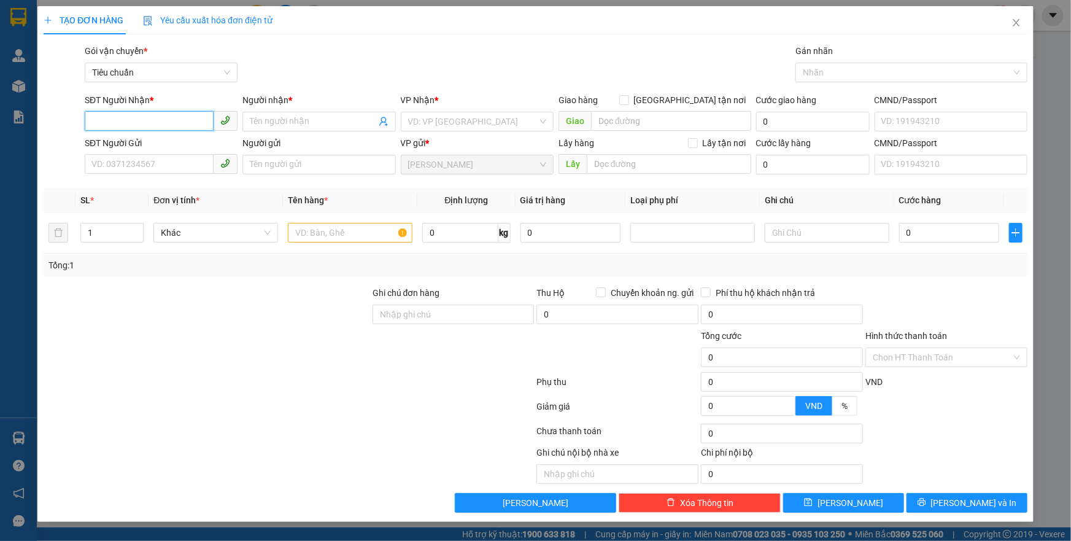
paste input "0987138738"
type input "0987138738"
click at [137, 150] on div "0987138738 - KIM" at bounding box center [161, 145] width 138 height 13
type input "KIM"
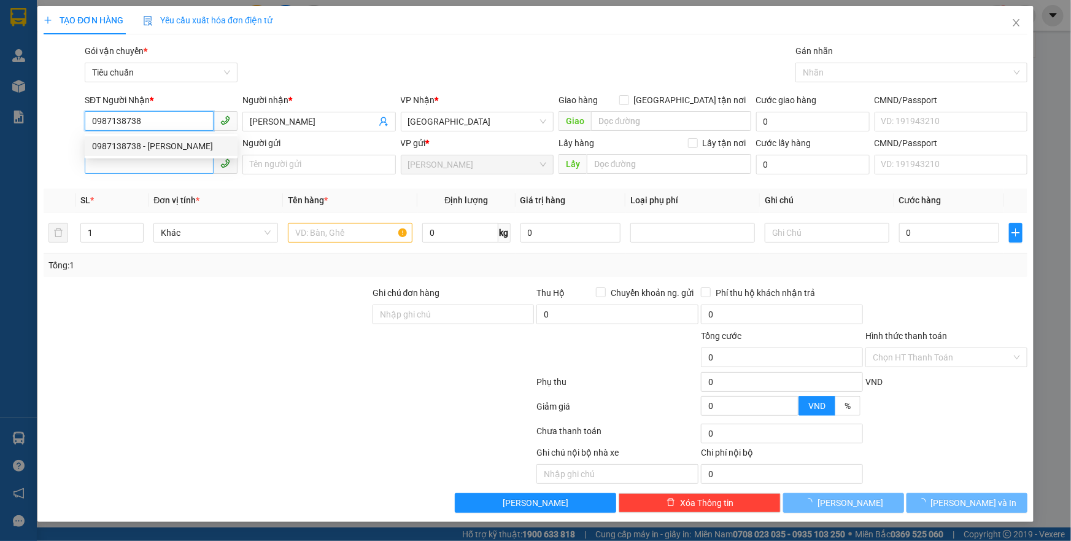
type input "0987138738"
type input "50.000"
click at [147, 164] on input "SĐT Người Gửi" at bounding box center [149, 164] width 129 height 20
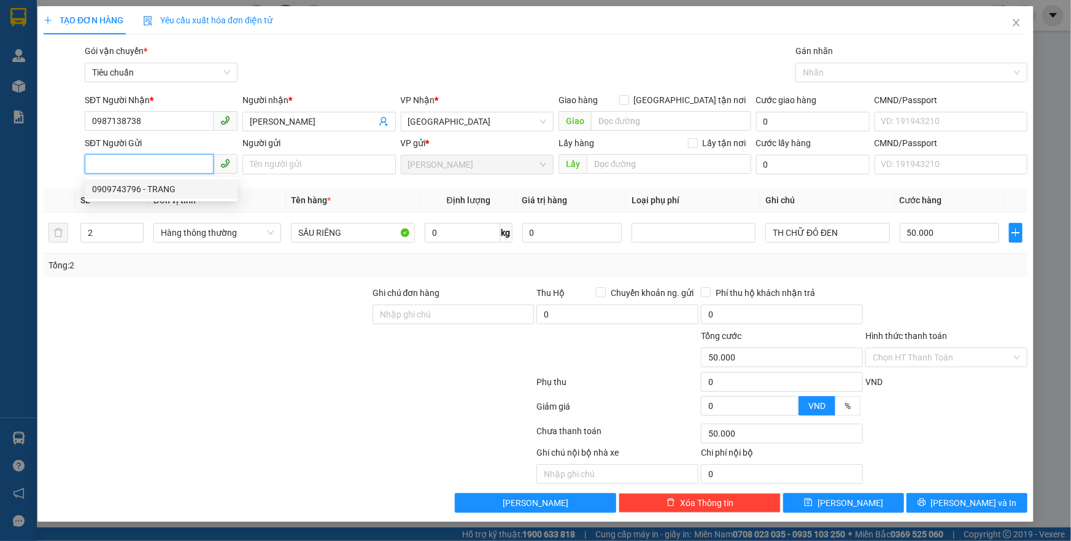
click at [152, 186] on div "0909743796 - TRANG" at bounding box center [161, 188] width 138 height 13
type input "0909743796"
type input "TRANG"
click at [137, 235] on icon "down" at bounding box center [136, 236] width 4 height 4
type input "1"
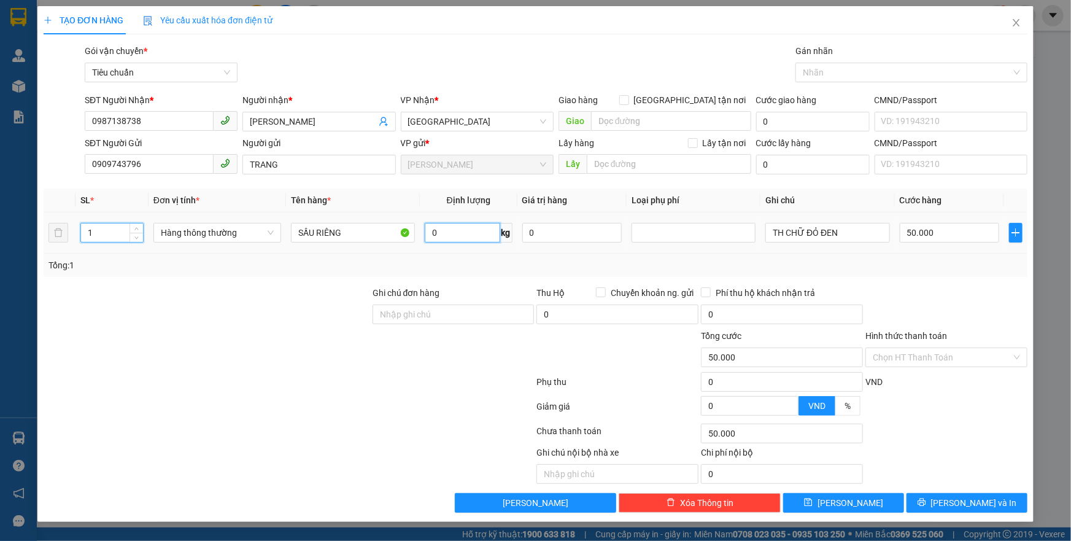
click at [456, 234] on input "0" at bounding box center [462, 233] width 75 height 20
type input "13"
type input "0"
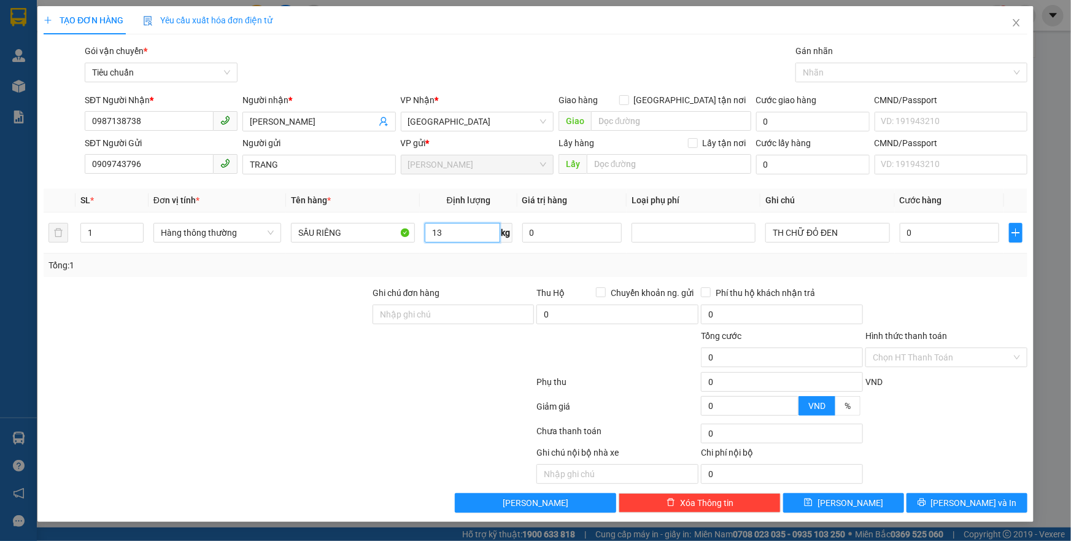
type input "13"
click at [477, 264] on div "Tổng: 1" at bounding box center [535, 264] width 974 height 13
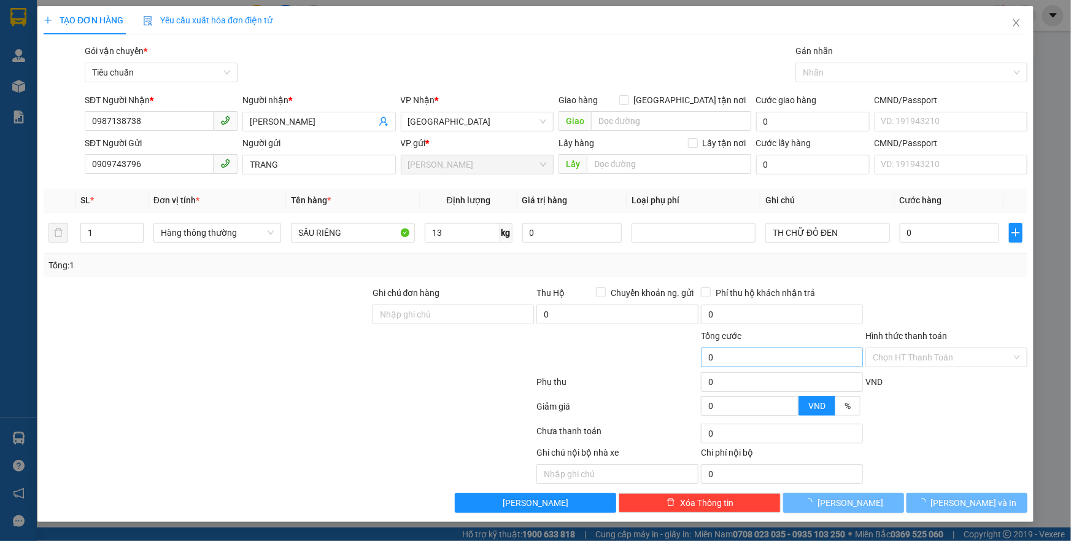
type input "50.000"
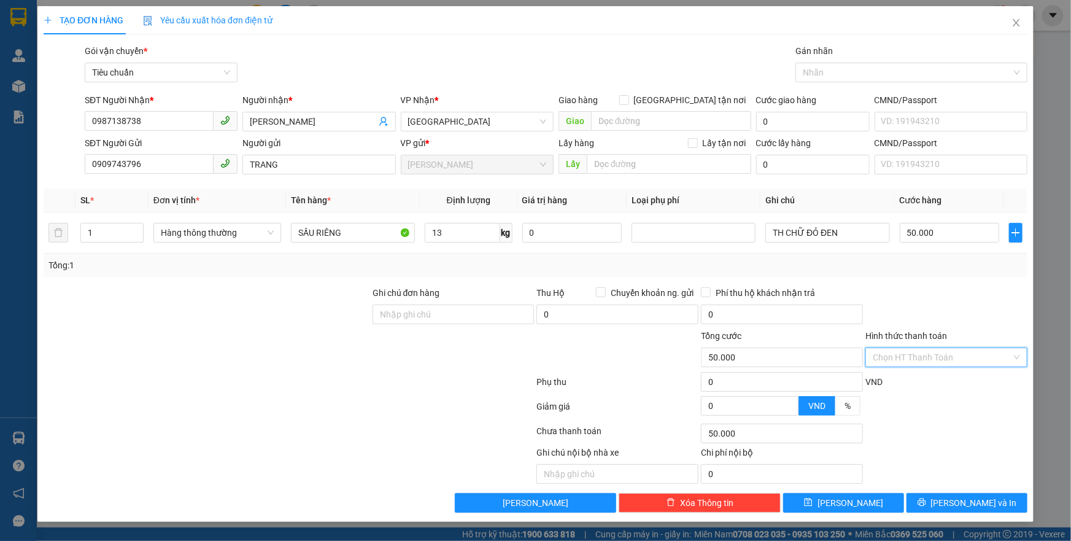
drag, startPoint x: 906, startPoint y: 356, endPoint x: 913, endPoint y: 366, distance: 12.3
click at [907, 356] on input "Hình thức thanh toán" at bounding box center [941, 357] width 139 height 18
click at [923, 382] on div "Tại văn phòng" at bounding box center [945, 380] width 147 height 13
type input "0"
click at [952, 498] on button "[PERSON_NAME] và In" at bounding box center [966, 503] width 121 height 20
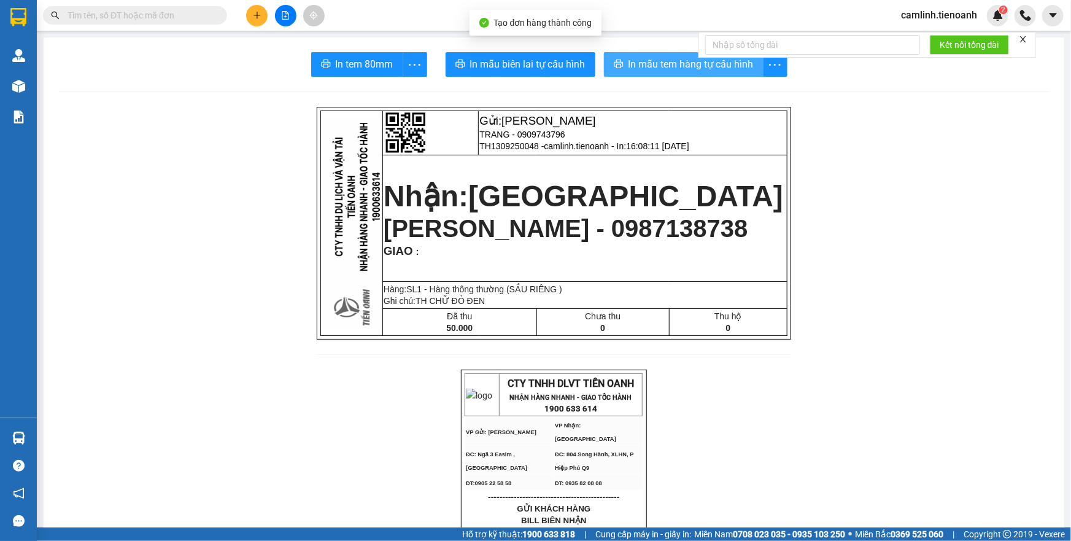
click at [638, 67] on span "In mẫu tem hàng tự cấu hình" at bounding box center [690, 63] width 125 height 15
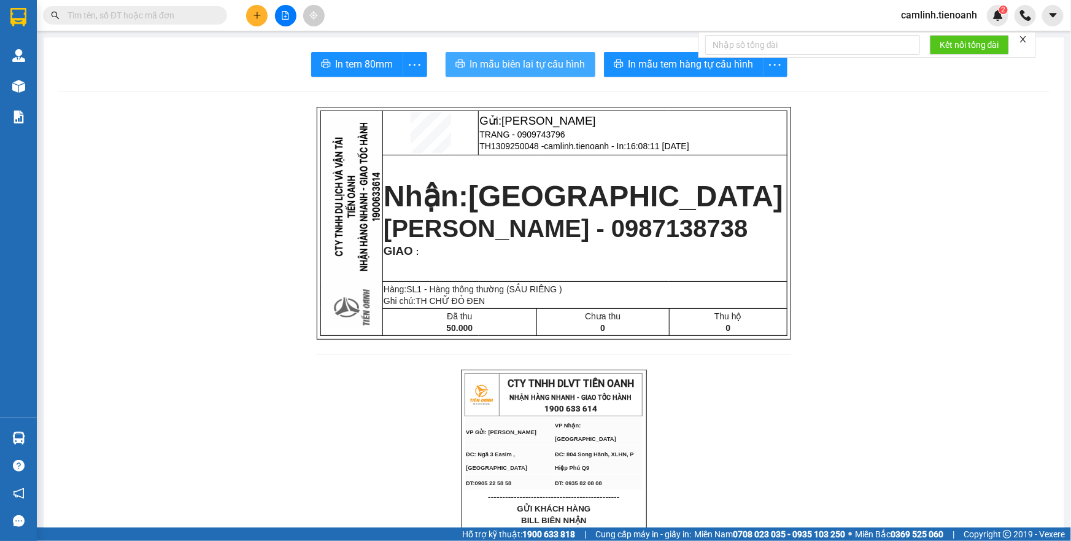
click at [545, 69] on span "In mẫu biên lai tự cấu hình" at bounding box center [527, 63] width 115 height 15
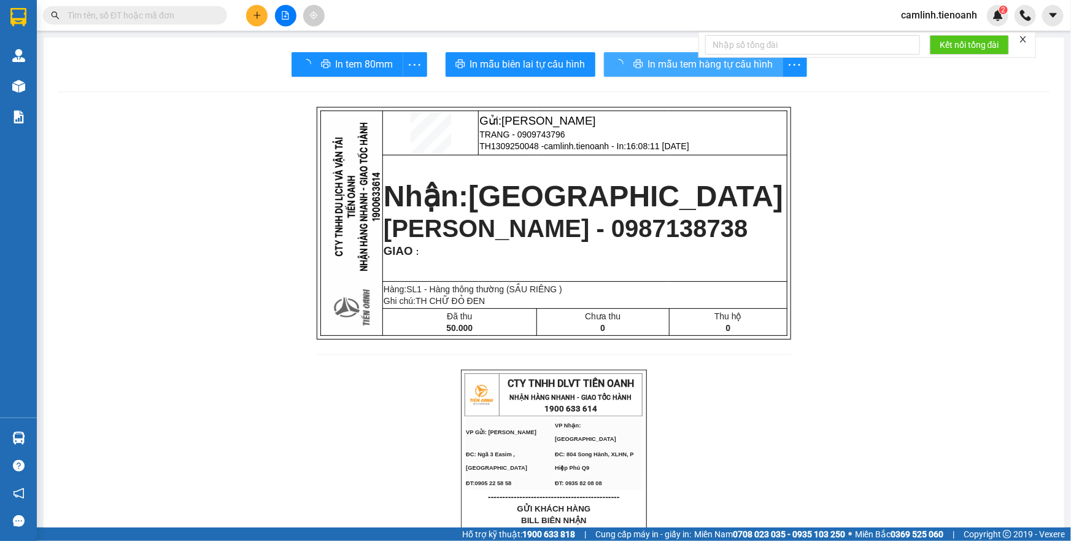
drag, startPoint x: 684, startPoint y: 71, endPoint x: 718, endPoint y: 76, distance: 34.1
click at [684, 71] on span "In mẫu tem hàng tự cấu hình" at bounding box center [710, 63] width 125 height 15
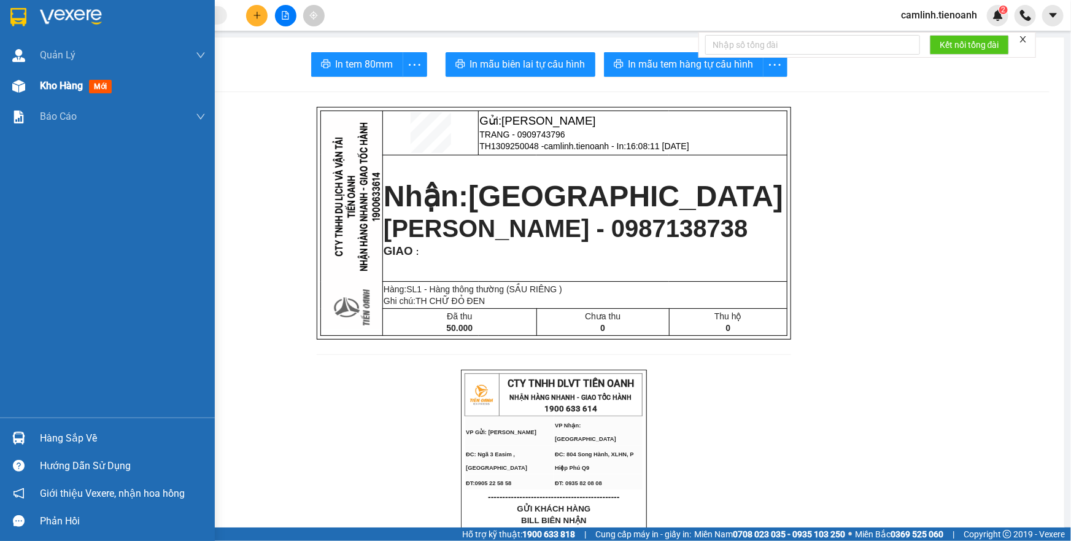
click at [28, 88] on div at bounding box center [18, 85] width 21 height 21
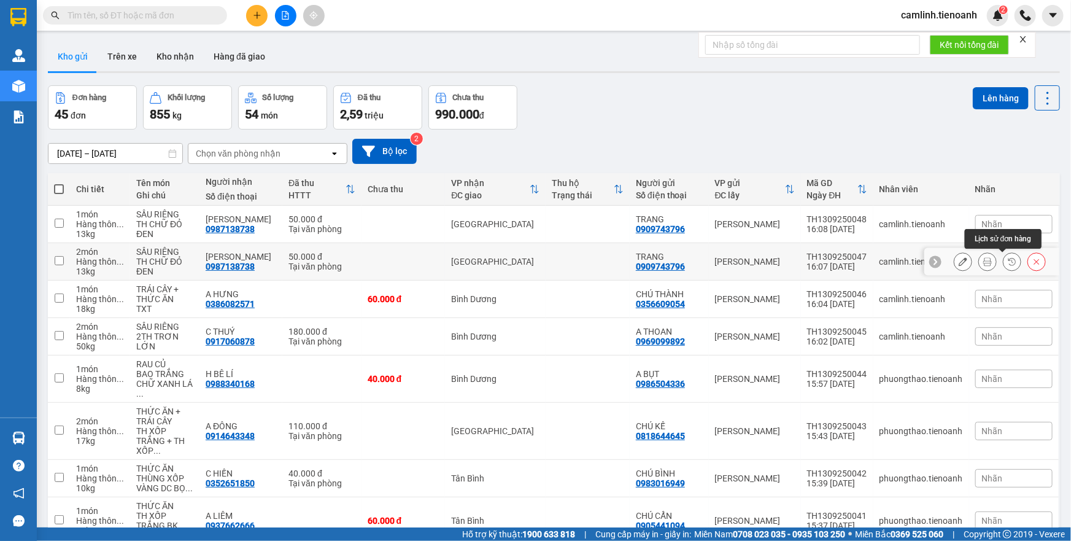
click at [1032, 260] on icon at bounding box center [1036, 261] width 9 height 9
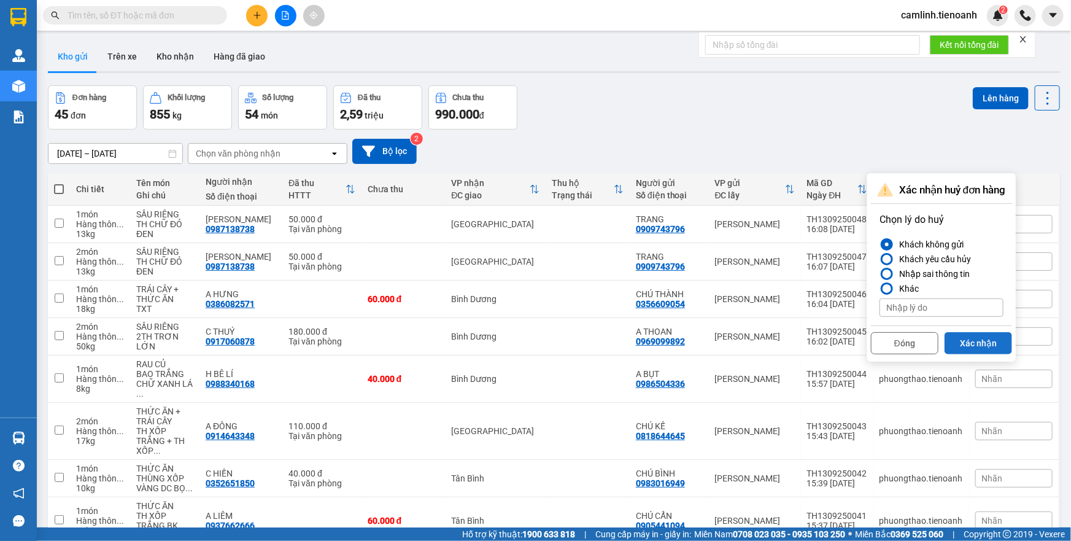
click at [972, 341] on button "Xác nhận" at bounding box center [977, 343] width 67 height 22
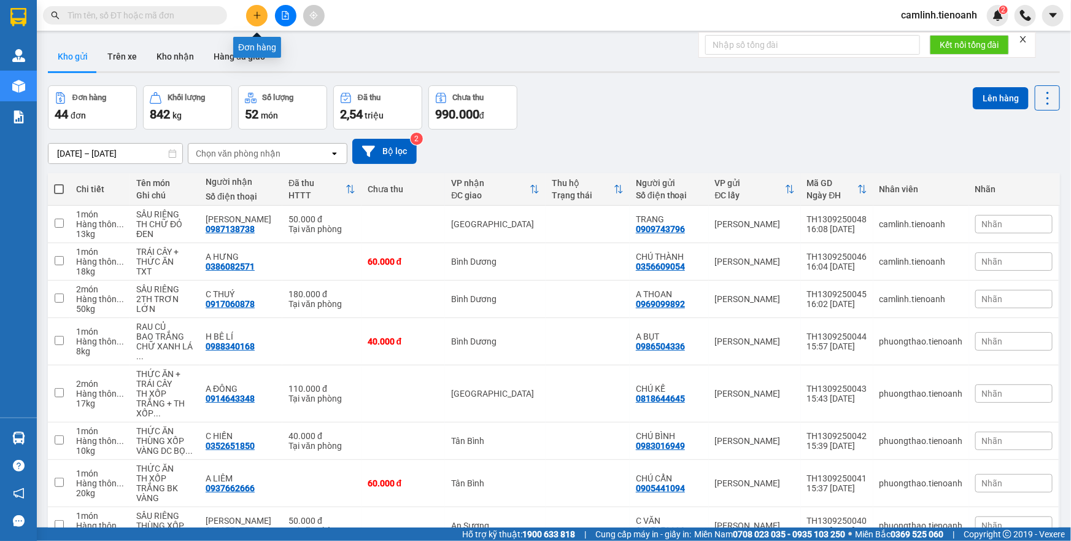
click at [253, 18] on icon "plus" at bounding box center [257, 15] width 9 height 9
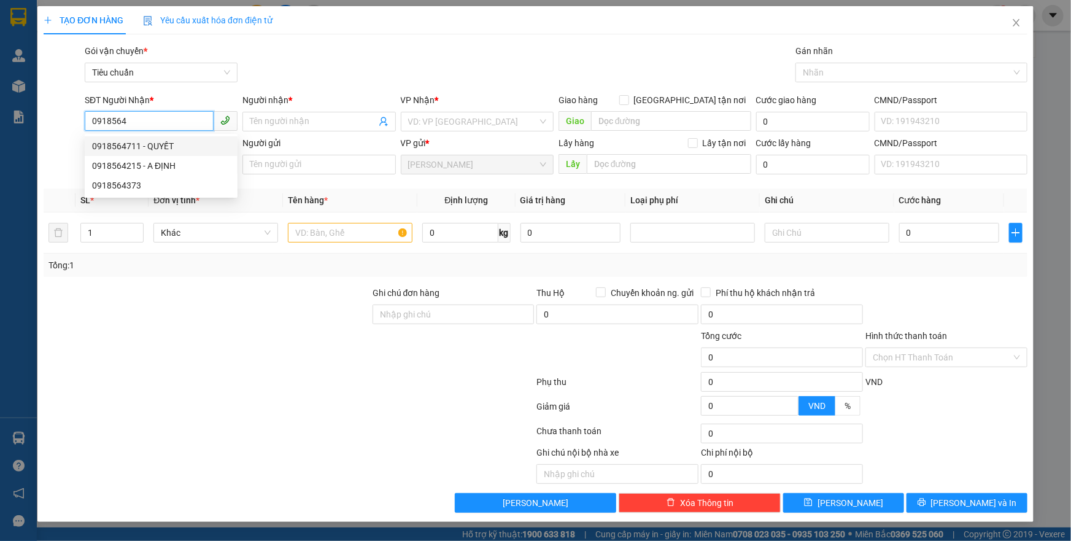
click at [179, 151] on div "0918564711 - QUYẾT" at bounding box center [161, 145] width 138 height 13
type input "0918564711"
type input "QUYẾT"
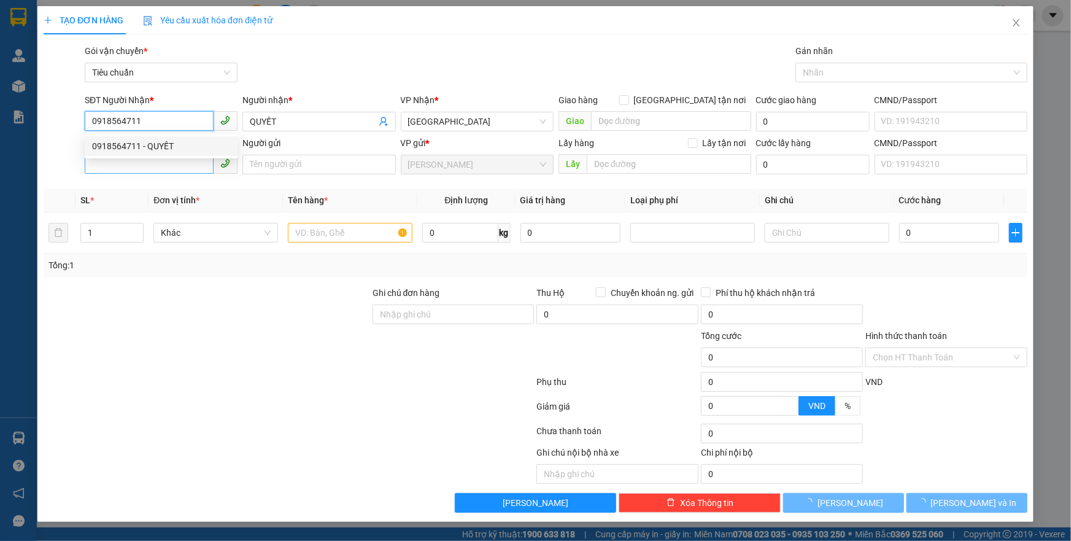
type input "70.000"
type input "0918564711"
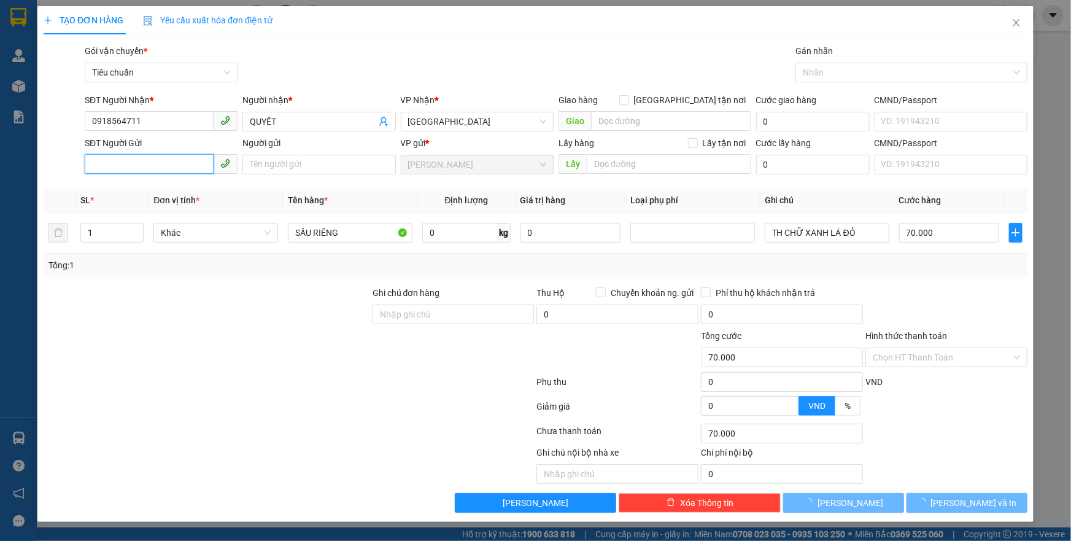
click at [192, 167] on input "SĐT Người Gửi" at bounding box center [149, 164] width 129 height 20
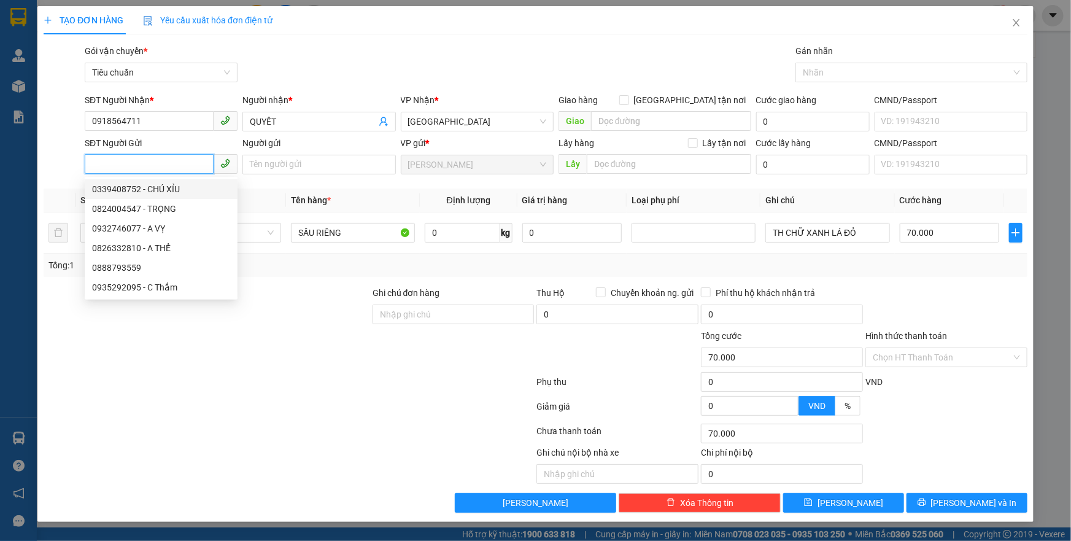
click at [187, 184] on div "0339408752 - CHÚ XỈU" at bounding box center [161, 188] width 138 height 13
type input "0339408752"
type input "CHÚ XỈU"
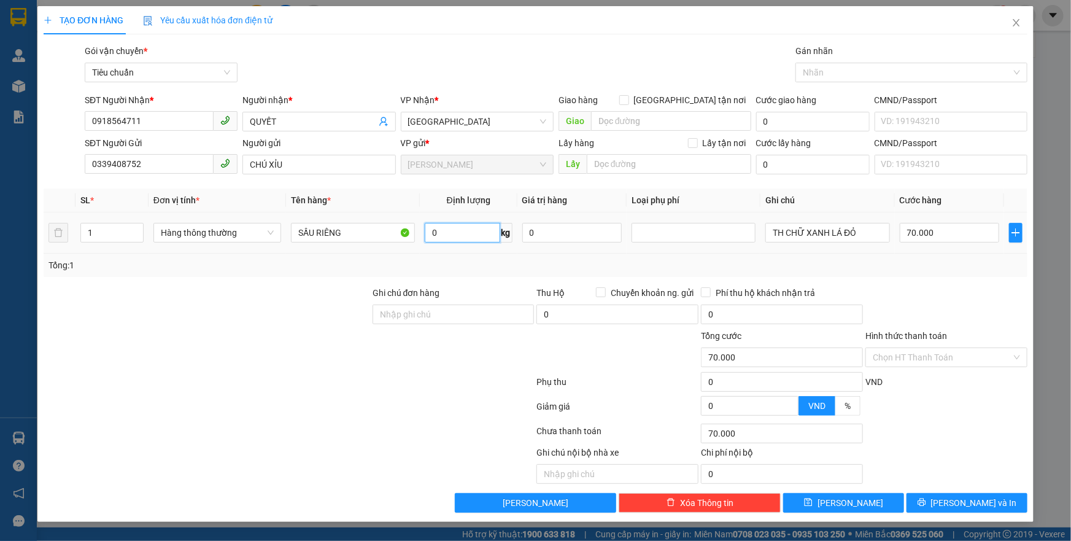
click at [458, 236] on input "0" at bounding box center [462, 233] width 75 height 20
type input "15"
click at [779, 240] on input "TH CHỮ XANH LÁ ĐỎ" at bounding box center [827, 233] width 124 height 20
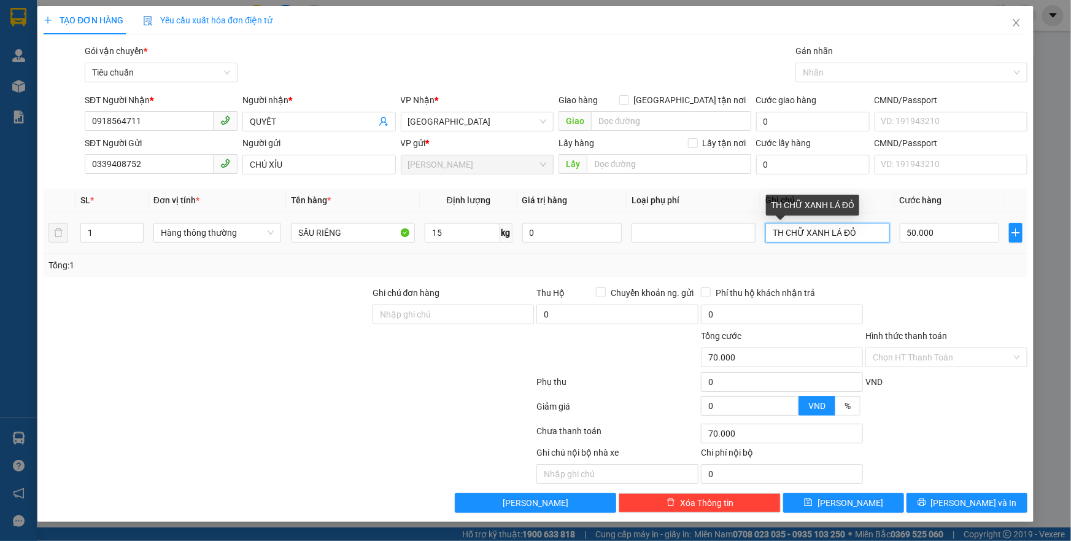
type input "50.000"
type input "BAO VÀNG ĐỎ"
click at [879, 265] on div "Tổng: 1" at bounding box center [535, 264] width 974 height 13
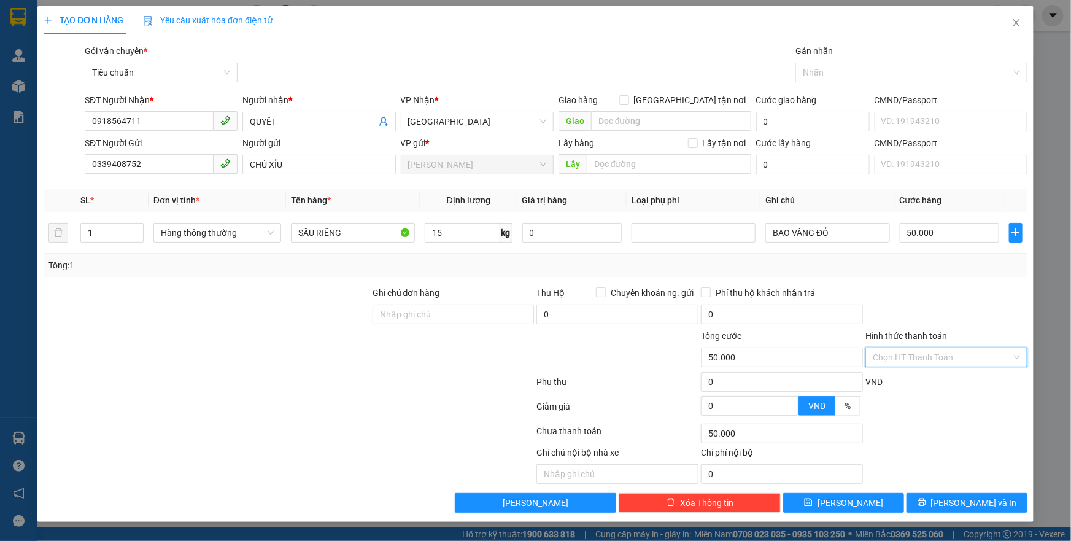
click at [948, 357] on input "Hình thức thanh toán" at bounding box center [941, 357] width 139 height 18
click at [947, 380] on div "Tại văn phòng" at bounding box center [945, 380] width 147 height 13
click at [955, 497] on button "[PERSON_NAME] và In" at bounding box center [966, 503] width 121 height 20
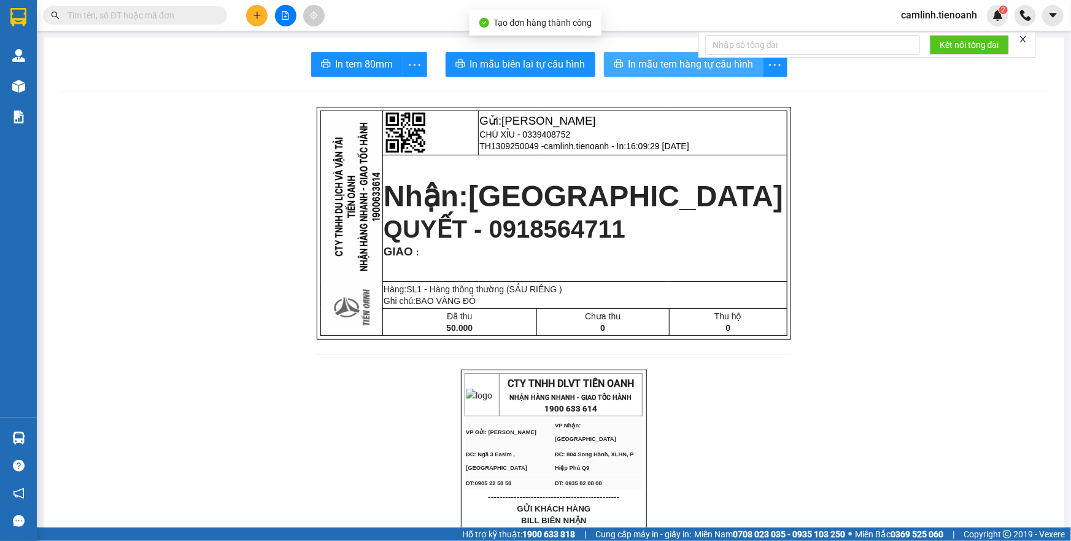
click at [675, 60] on span "In mẫu tem hàng tự cấu hình" at bounding box center [690, 63] width 125 height 15
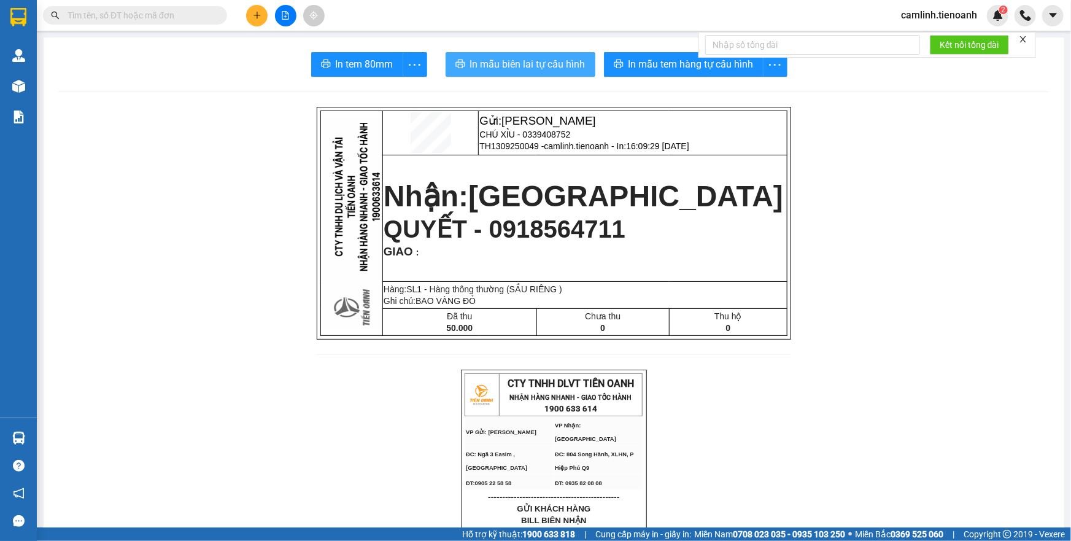
click at [539, 71] on span "In mẫu biên lai tự cấu hình" at bounding box center [527, 63] width 115 height 15
click at [261, 17] on button at bounding box center [256, 15] width 21 height 21
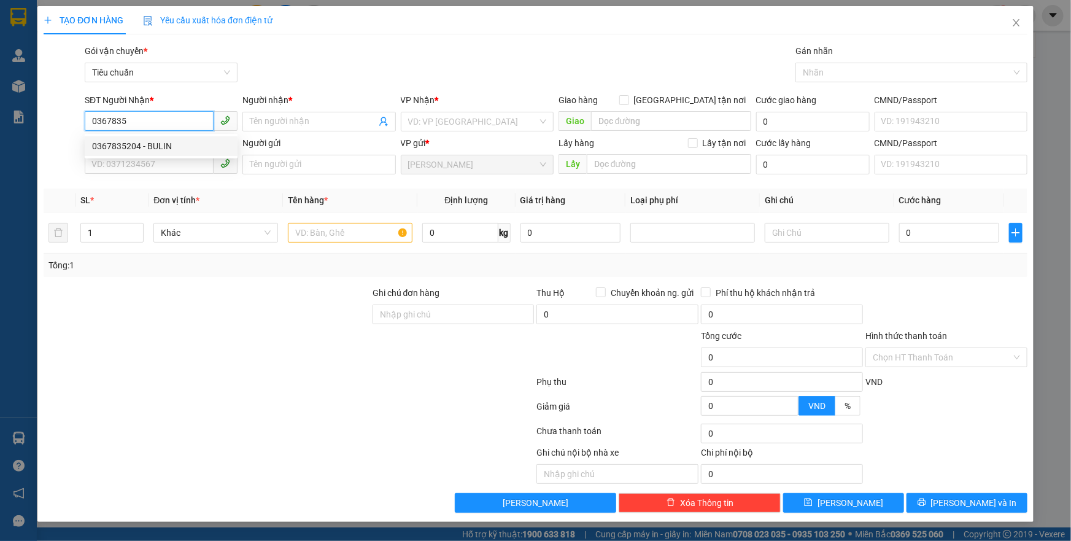
click at [183, 145] on div "0367835204 - BULIN" at bounding box center [161, 145] width 138 height 13
type input "0367835204"
type input "BULIN"
type input "70.000"
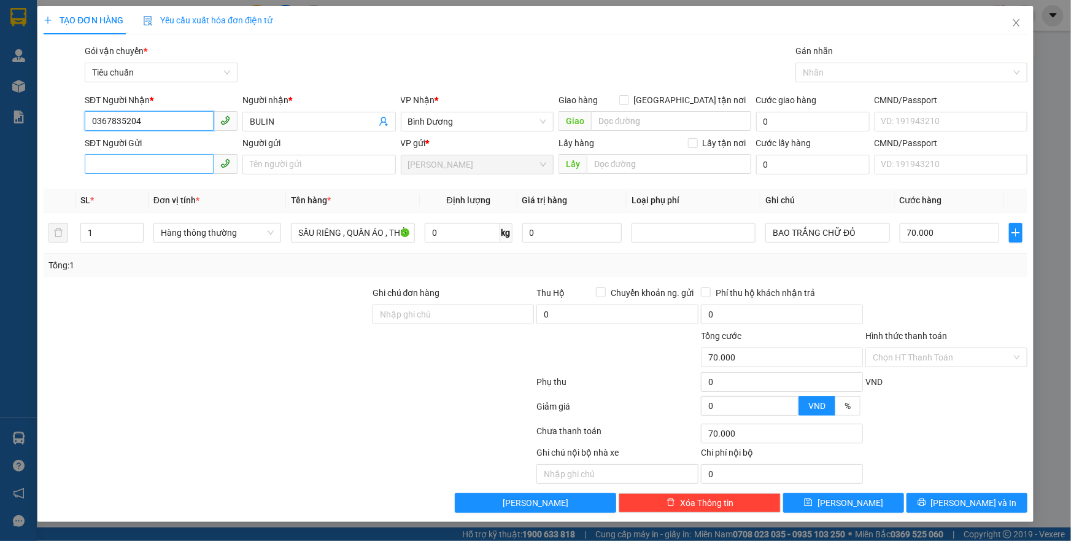
type input "0367835204"
click at [177, 166] on input "SĐT Người Gửi" at bounding box center [149, 164] width 129 height 20
click at [187, 188] on div "0848921922 - H BUYÊN" at bounding box center [161, 188] width 138 height 13
type input "0848921922"
type input "H BUYÊN"
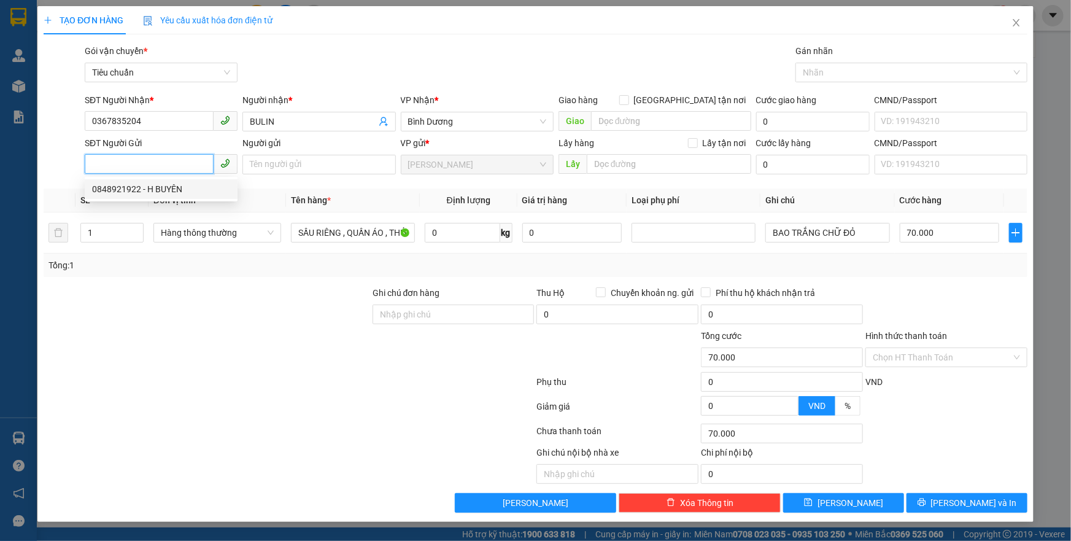
type input "123456789"
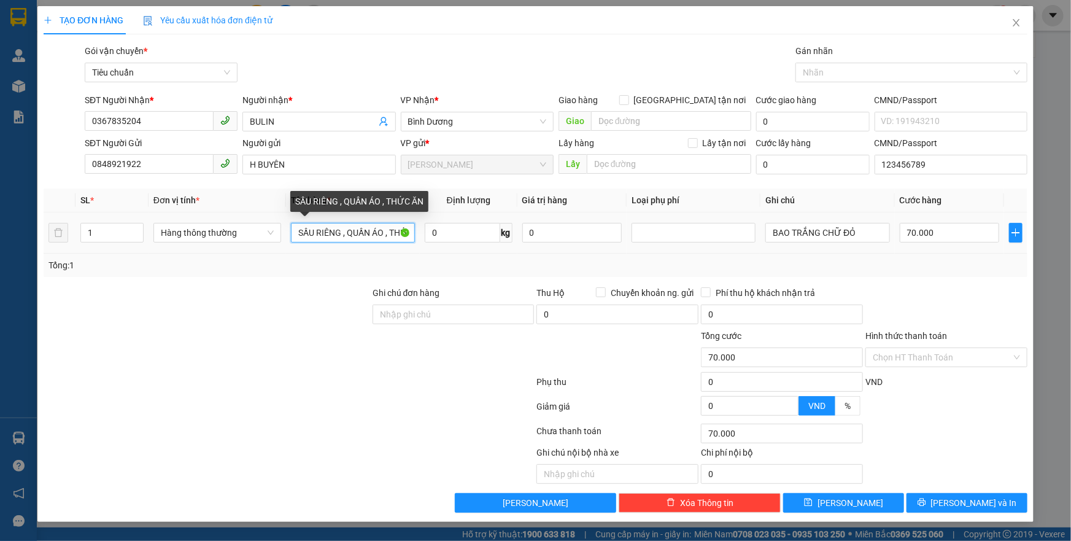
click at [350, 236] on input "SẦU RIÊNG , QUẦN ÁO , THỨC ĂN" at bounding box center [353, 233] width 124 height 20
type input "THỨC ĂN"
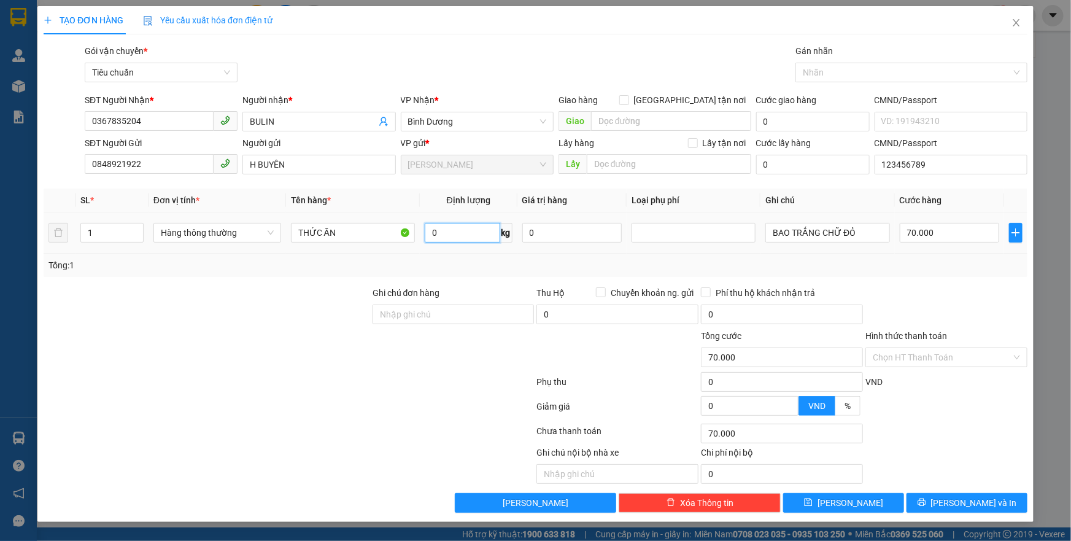
click at [448, 229] on input "0" at bounding box center [462, 233] width 75 height 20
type input "23"
click at [859, 259] on div "Tổng: 1" at bounding box center [535, 264] width 974 height 13
type input "60.000"
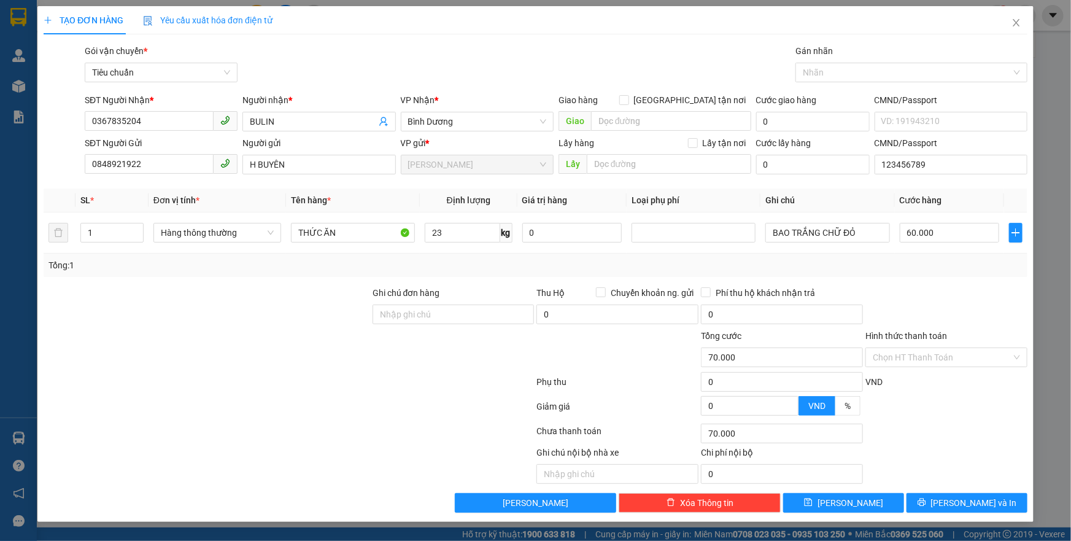
type input "60.000"
drag, startPoint x: 960, startPoint y: 492, endPoint x: 914, endPoint y: 417, distance: 88.4
click at [960, 493] on button "[PERSON_NAME] và In" at bounding box center [966, 503] width 121 height 20
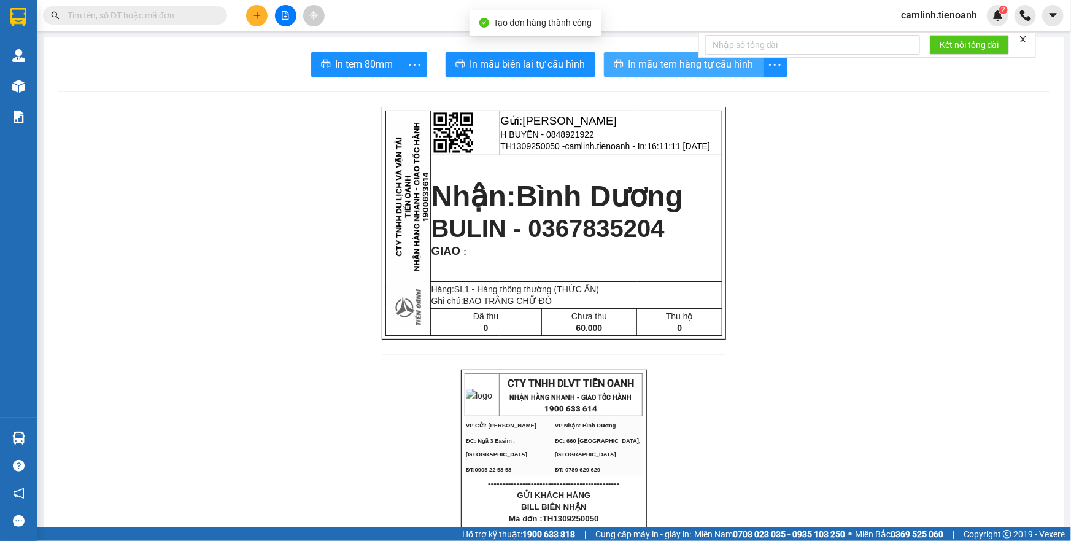
click at [642, 57] on span "In mẫu tem hàng tự cấu hình" at bounding box center [690, 63] width 125 height 15
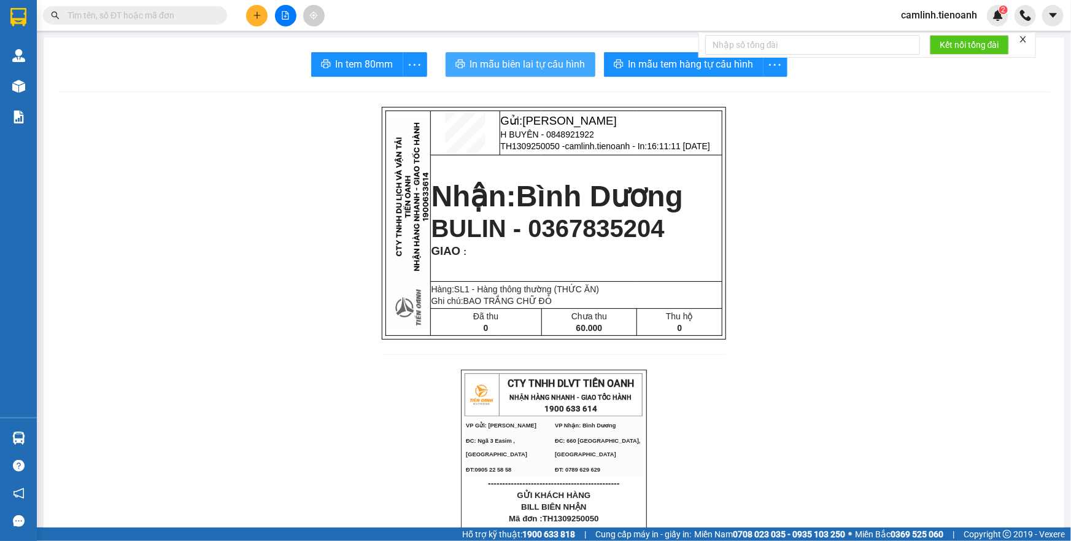
click at [549, 61] on span "In mẫu biên lai tự cấu hình" at bounding box center [527, 63] width 115 height 15
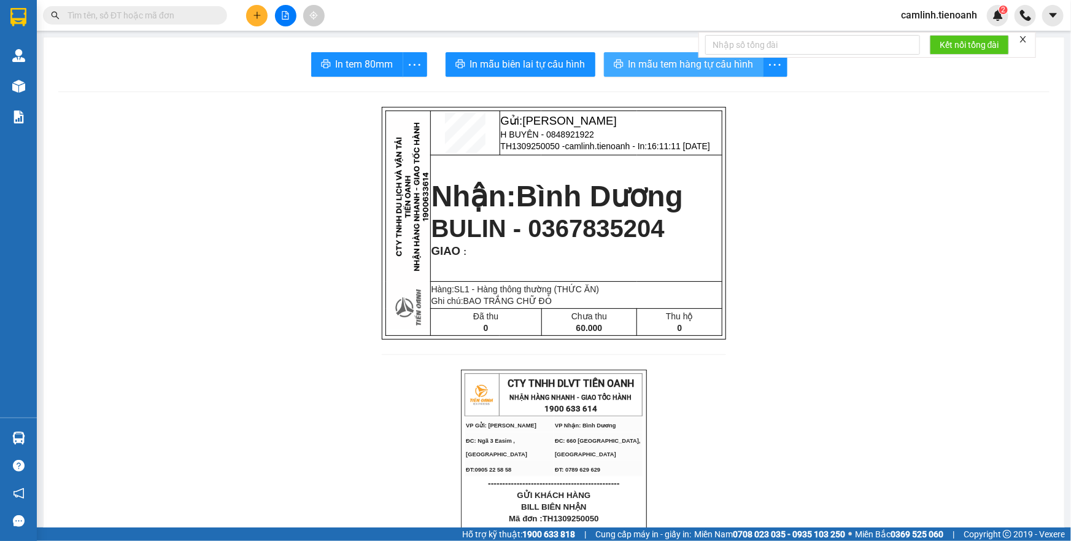
drag, startPoint x: 663, startPoint y: 67, endPoint x: 710, endPoint y: 74, distance: 48.3
click at [663, 67] on span "In mẫu tem hàng tự cấu hình" at bounding box center [690, 63] width 125 height 15
click at [256, 17] on icon "plus" at bounding box center [256, 15] width 1 height 7
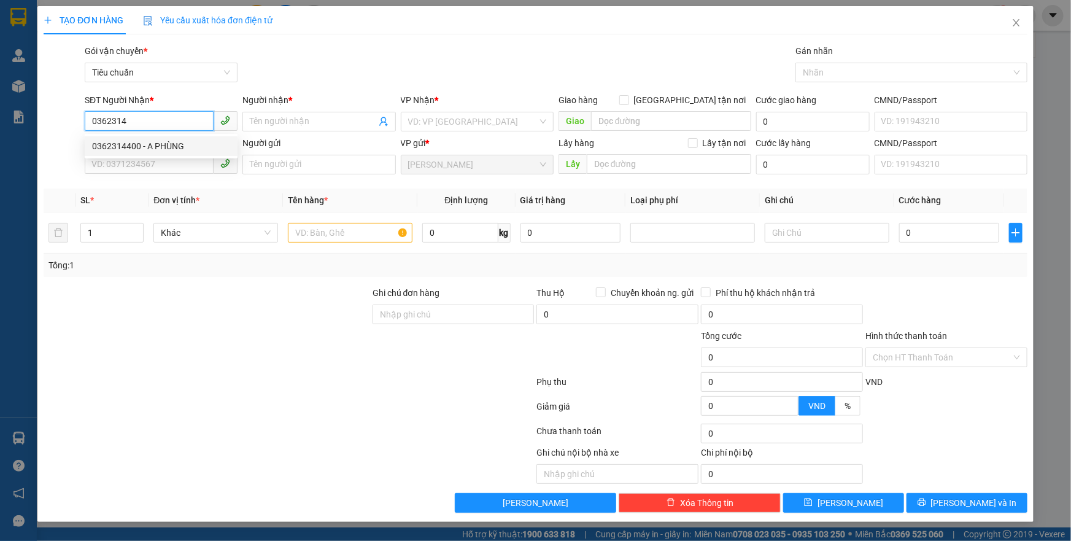
click at [178, 139] on div "0362314400 - A PHÙNG" at bounding box center [161, 145] width 138 height 13
type input "0362314400"
type input "A PHÙNG"
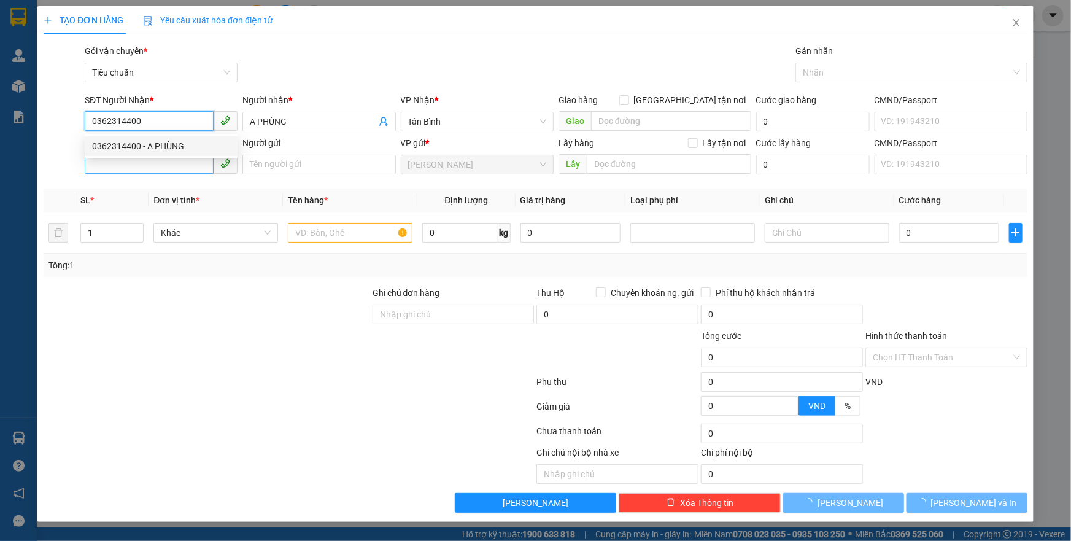
type input "50.000"
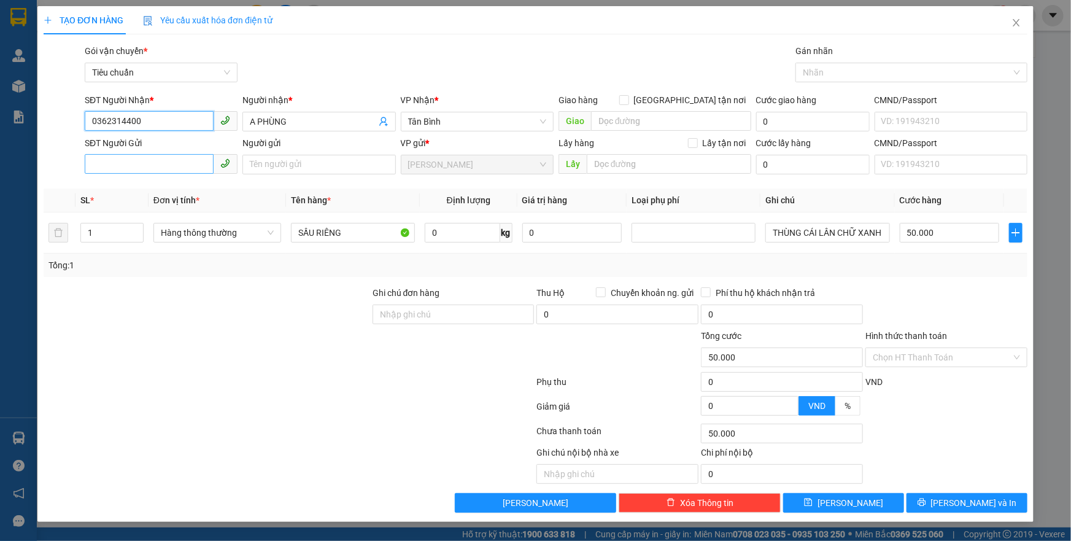
type input "0362314400"
click at [188, 172] on input "SĐT Người Gửi" at bounding box center [149, 164] width 129 height 20
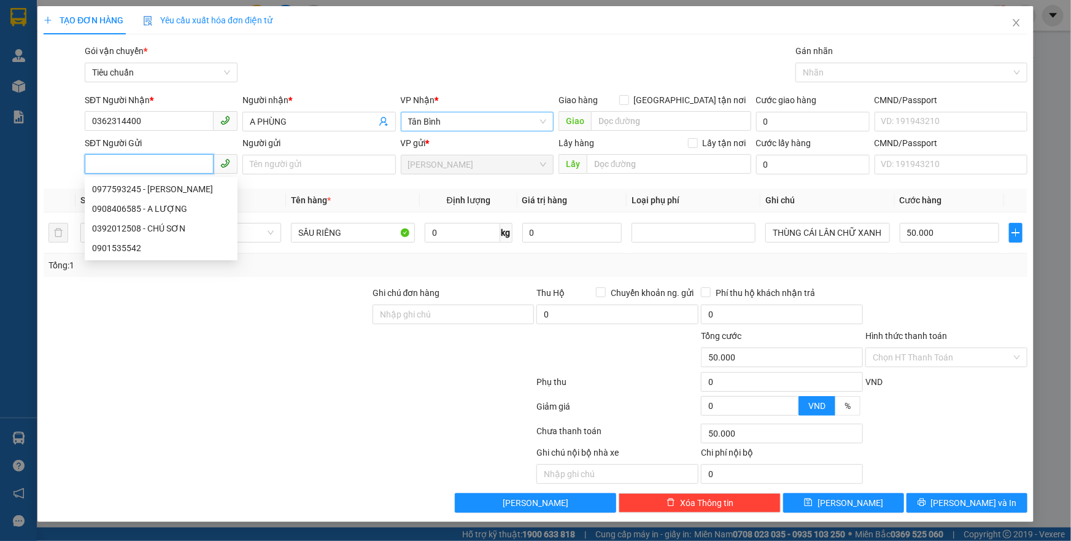
click at [438, 123] on span "Tân Bình" at bounding box center [477, 121] width 138 height 18
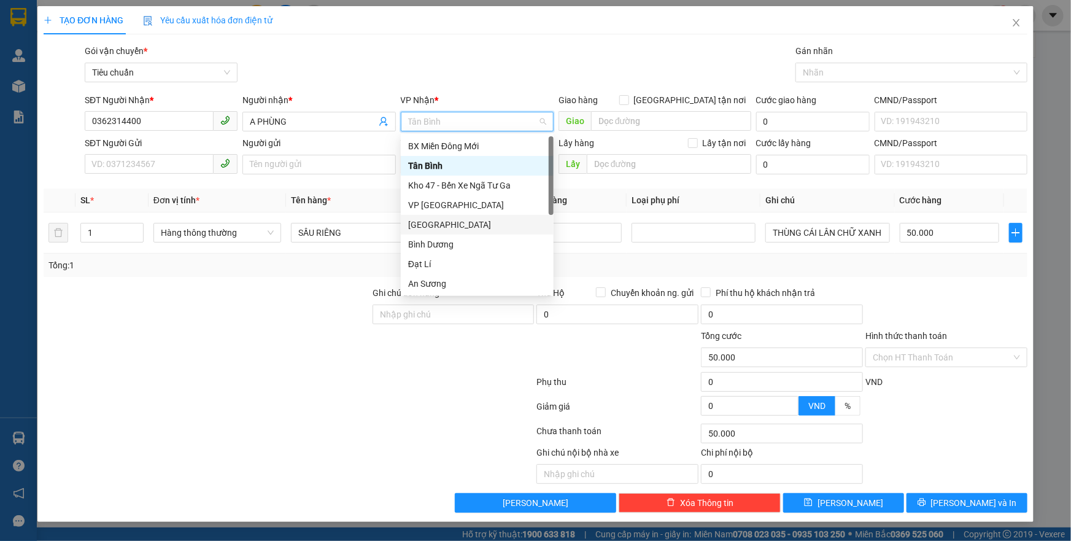
drag, startPoint x: 434, startPoint y: 225, endPoint x: 317, endPoint y: 197, distance: 121.0
click at [434, 225] on div "[GEOGRAPHIC_DATA]" at bounding box center [477, 224] width 138 height 13
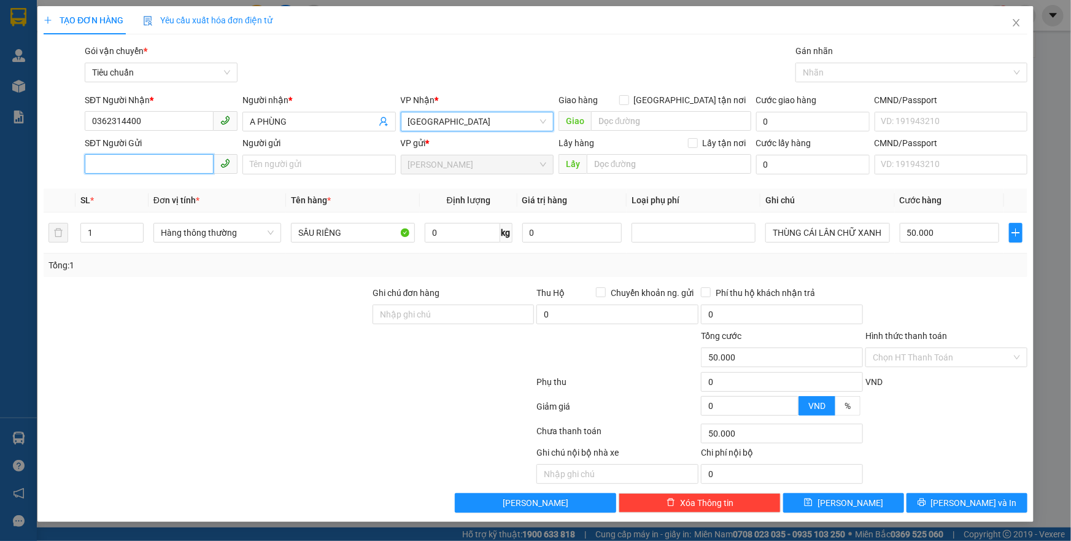
click at [194, 162] on input "SĐT Người Gửi" at bounding box center [149, 164] width 129 height 20
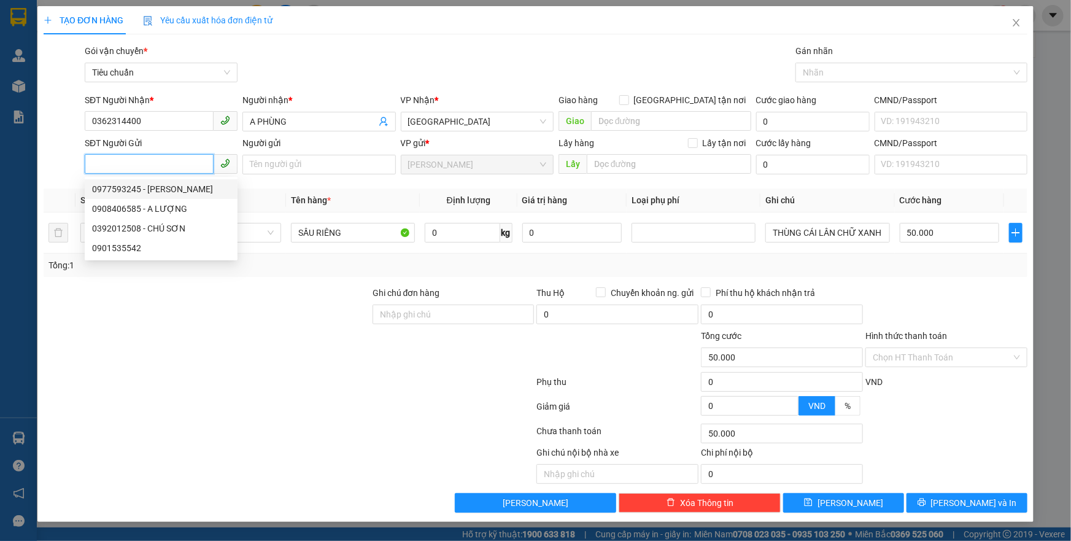
click at [179, 184] on div "0977593245 - [PERSON_NAME]" at bounding box center [161, 188] width 138 height 13
type input "0977593245"
type input "C THANH"
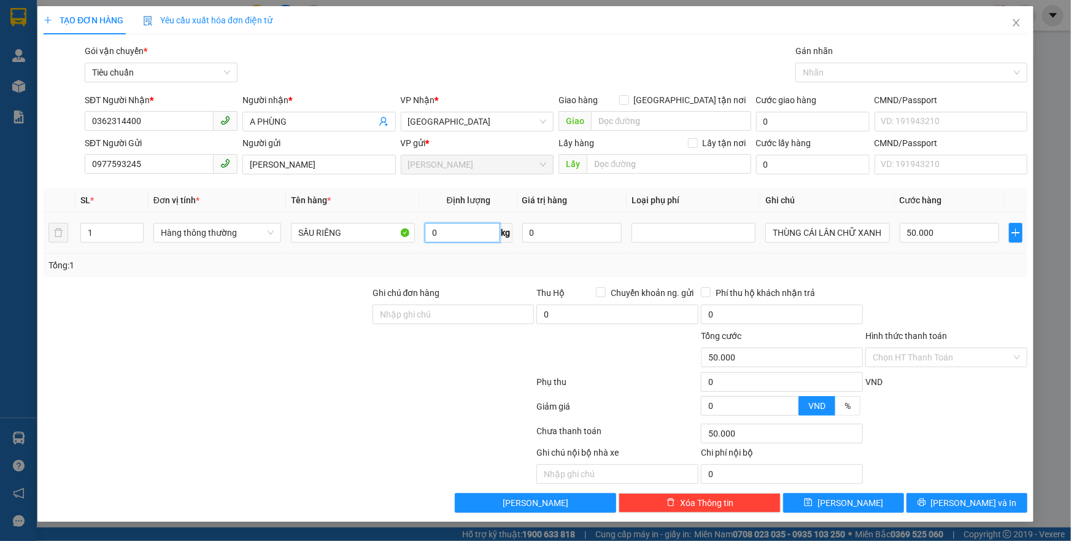
click at [472, 237] on input "0" at bounding box center [462, 233] width 75 height 20
click at [364, 229] on input "SẦU RIÊNG" at bounding box center [353, 233] width 124 height 20
type input "0"
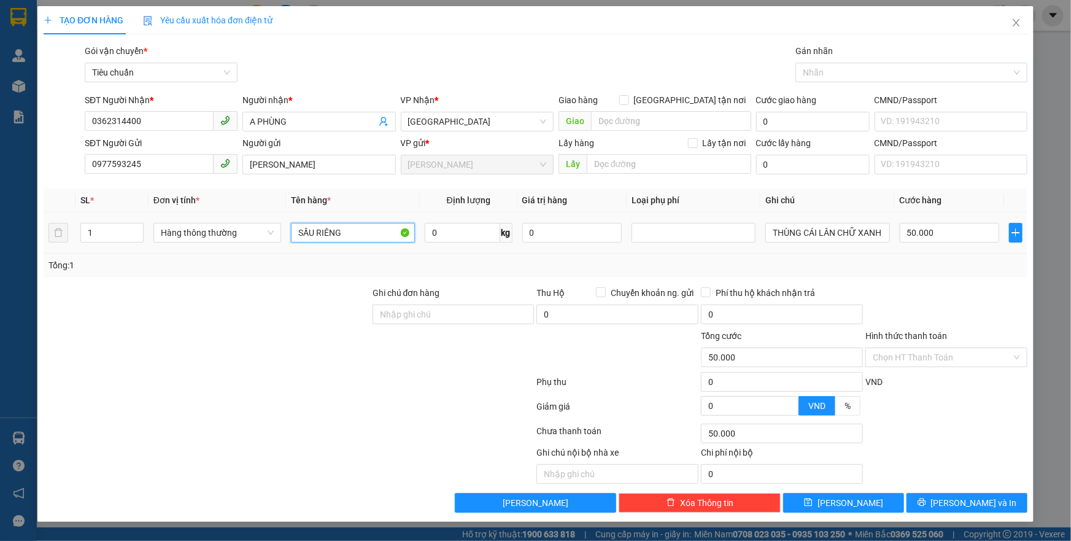
type input "0"
type input "THỨC ĂN"
click at [455, 232] on input "0" at bounding box center [462, 233] width 75 height 20
type input "10"
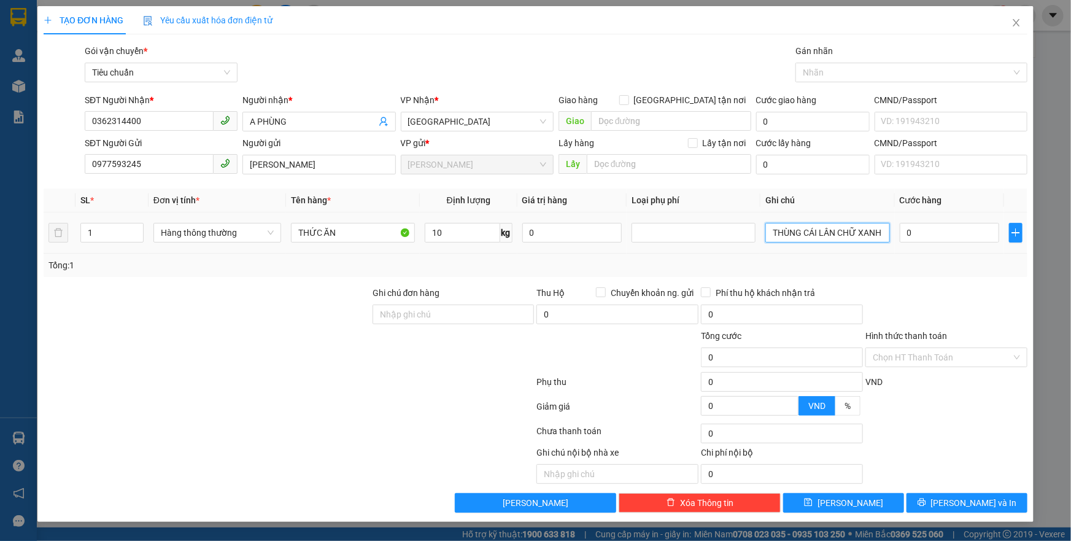
click at [861, 232] on input "THÙNG CÁI LÂN CHỮ XANH LÁ" at bounding box center [827, 233] width 124 height 20
type input "40.000"
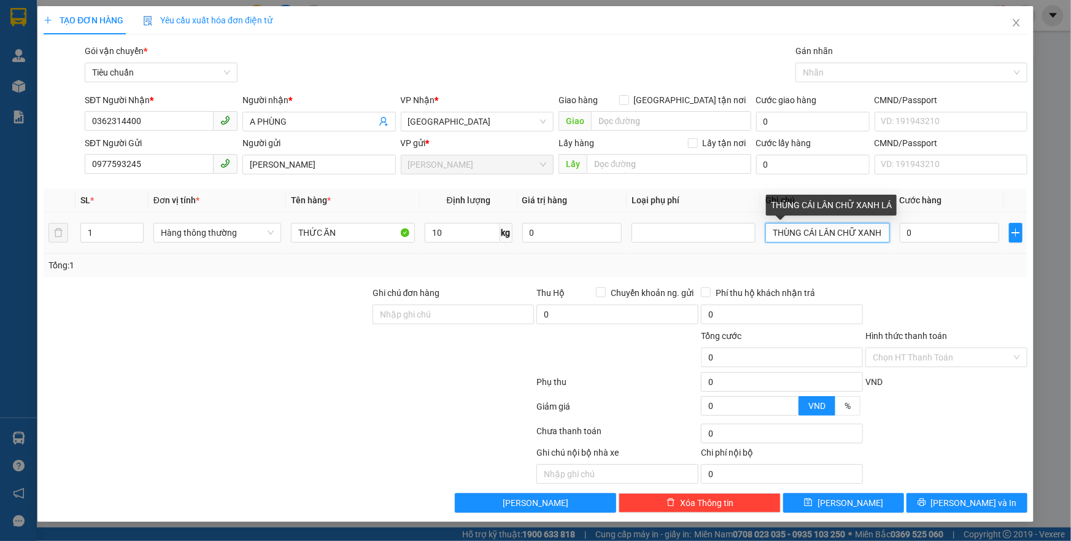
type input "40.000"
type input "TXV"
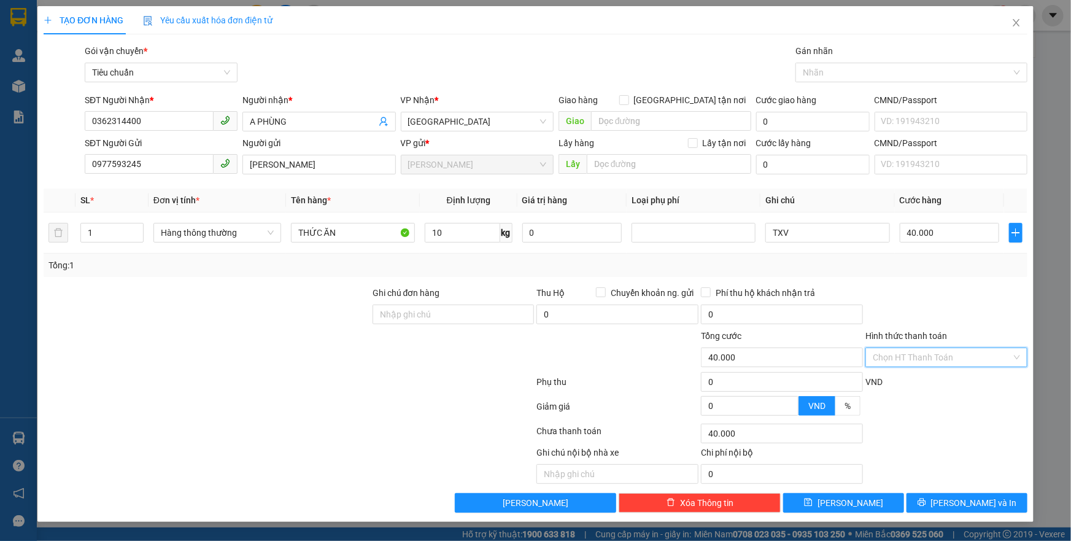
click at [918, 359] on input "Hình thức thanh toán" at bounding box center [941, 357] width 139 height 18
drag, startPoint x: 921, startPoint y: 377, endPoint x: 925, endPoint y: 422, distance: 44.9
click at [923, 380] on div "Tại văn phòng" at bounding box center [945, 380] width 147 height 13
click at [953, 510] on button "[PERSON_NAME] và In" at bounding box center [966, 503] width 121 height 20
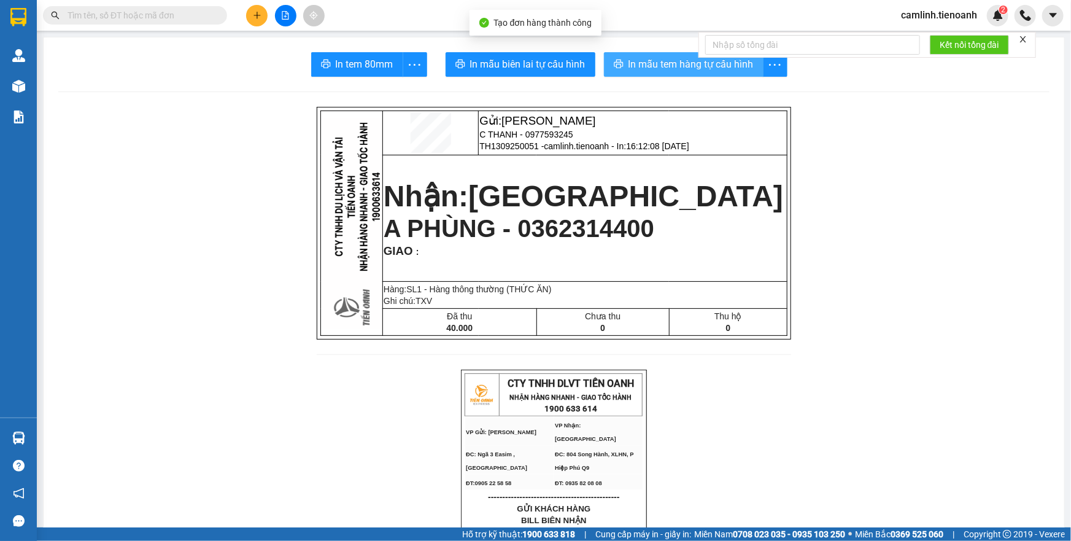
click at [675, 66] on span "In mẫu tem hàng tự cấu hình" at bounding box center [690, 63] width 125 height 15
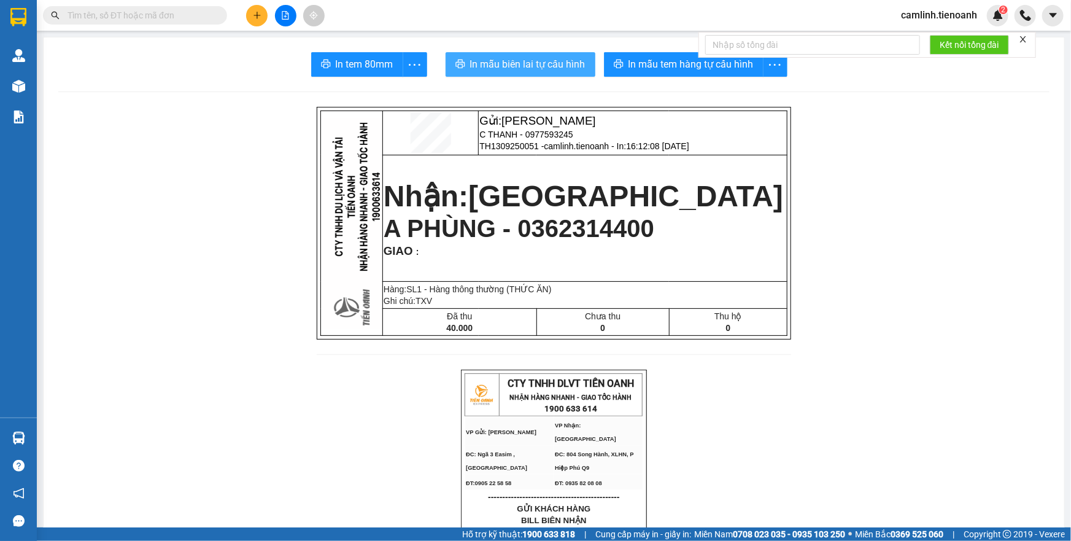
click at [545, 73] on button "In mẫu biên lai tự cấu hình" at bounding box center [520, 64] width 150 height 25
click at [258, 14] on icon "plus" at bounding box center [257, 15] width 9 height 9
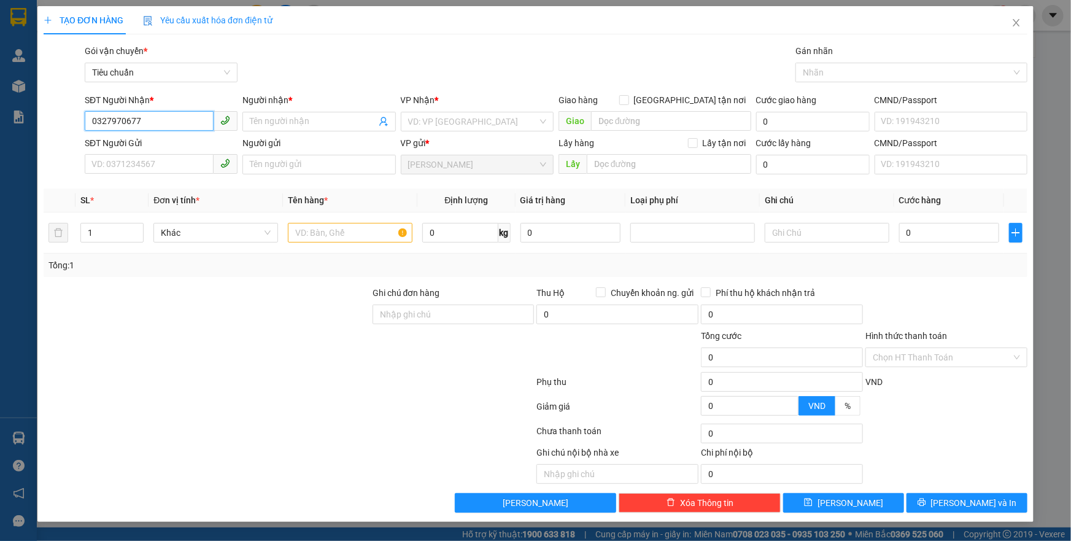
click at [107, 123] on input "0327970677" at bounding box center [149, 121] width 129 height 20
type input "0357970677"
click at [151, 150] on div "0357970677 - C GIANG" at bounding box center [161, 145] width 138 height 13
type input "C GIANG"
type input "066191010142"
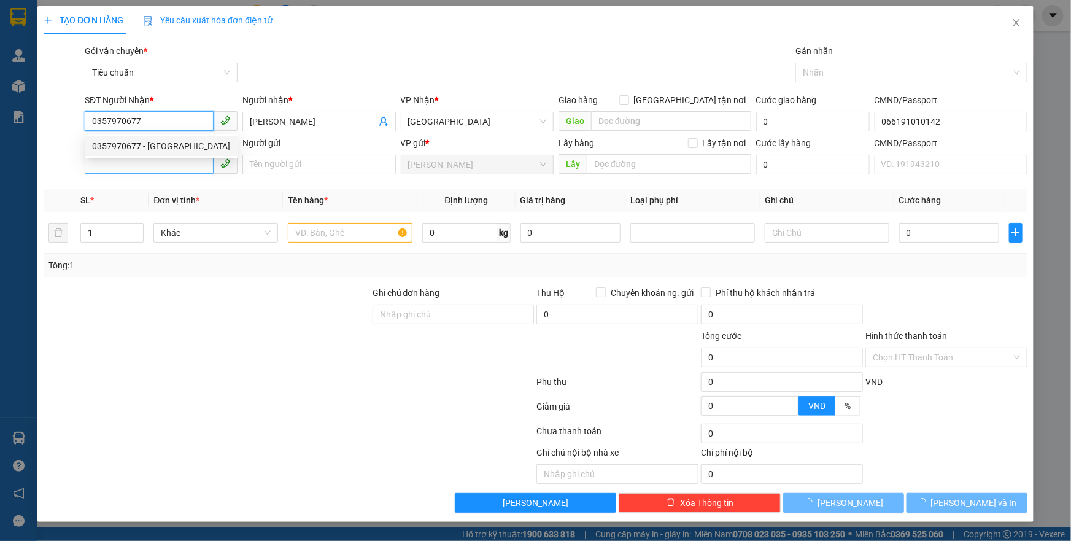
type input "50.000"
type input "0357970677"
click at [166, 164] on input "SĐT Người Gửi" at bounding box center [149, 164] width 129 height 20
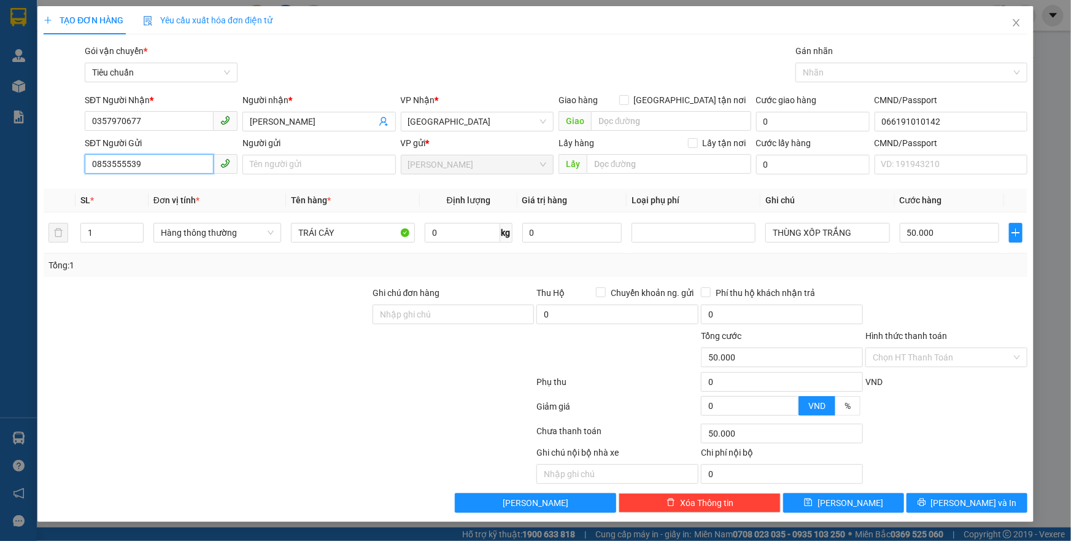
click at [110, 168] on input "0853555539" at bounding box center [149, 164] width 129 height 20
type input "0853555539"
click at [249, 164] on input "Người gửi" at bounding box center [318, 165] width 153 height 20
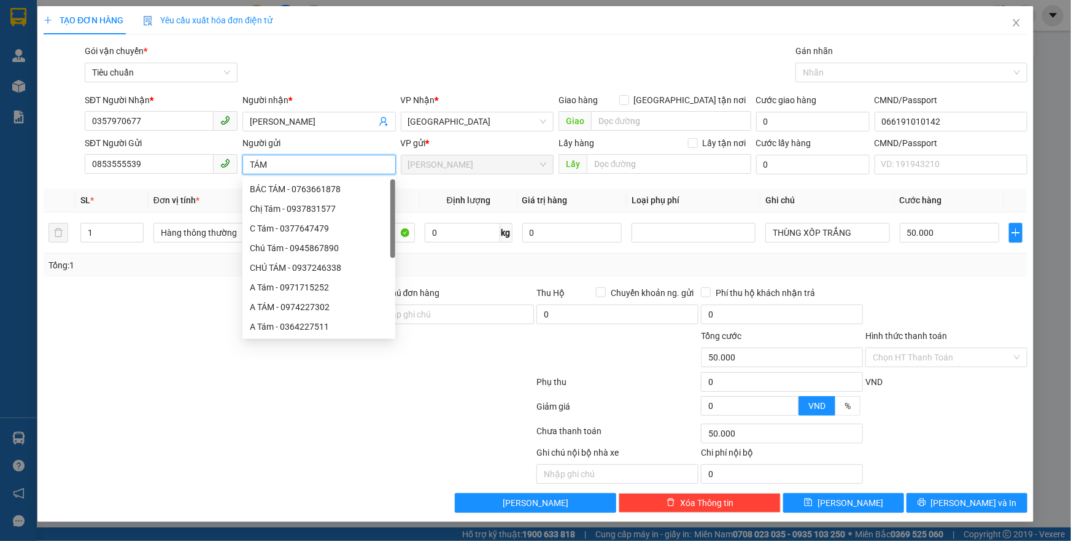
type input "TÁM"
click at [182, 307] on div at bounding box center [206, 307] width 329 height 43
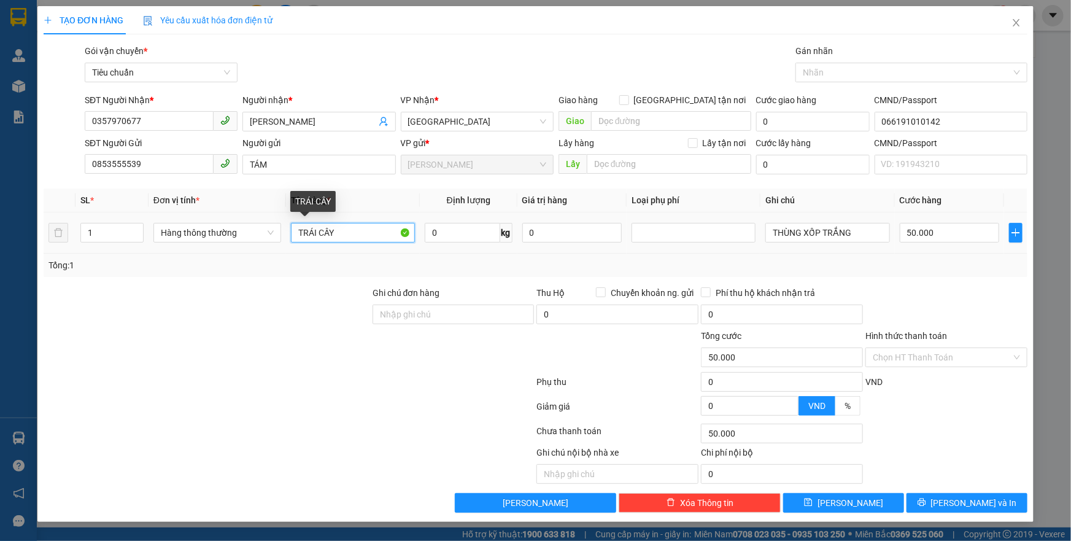
click at [337, 238] on input "TRÁI CÂY" at bounding box center [353, 233] width 124 height 20
type input "THỨC ĂN"
click at [441, 230] on input "0" at bounding box center [462, 233] width 75 height 20
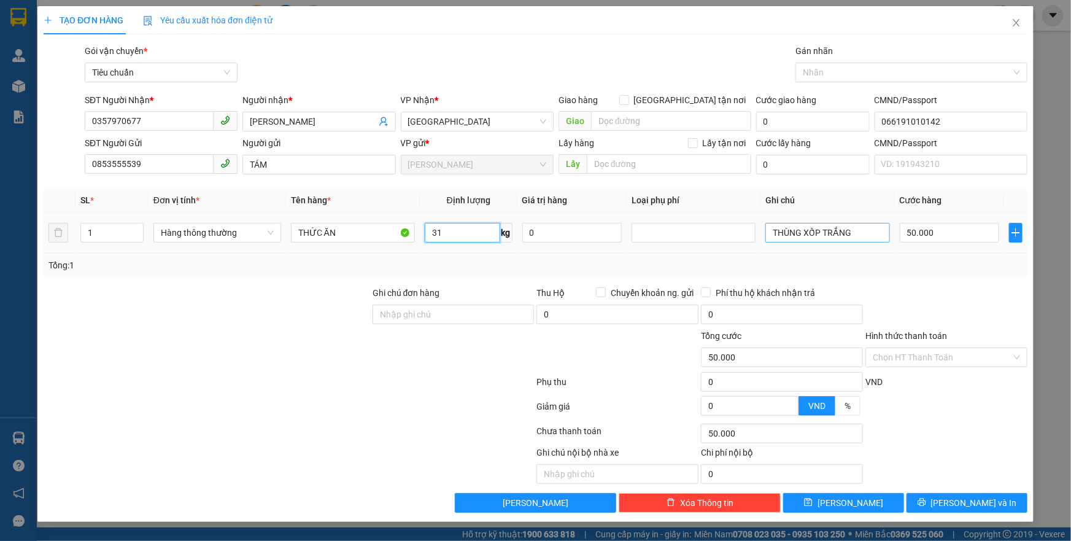
type input "31"
click at [794, 236] on input "THÙNG XỐP TRẮNG" at bounding box center [827, 233] width 124 height 20
type input "70.000"
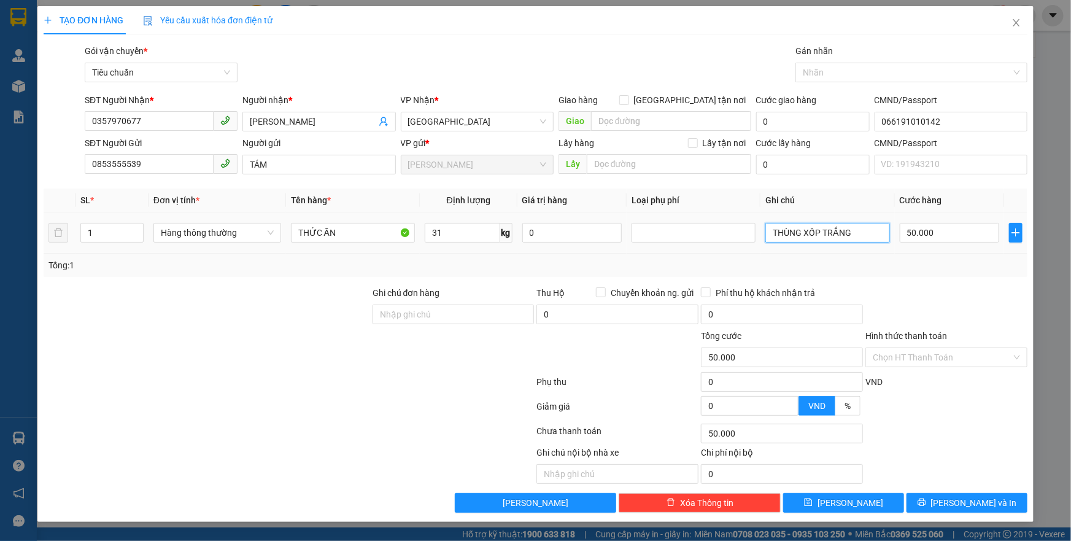
type input "70.000"
type input "TXT BKV"
click at [942, 359] on input "Hình thức thanh toán" at bounding box center [941, 357] width 139 height 18
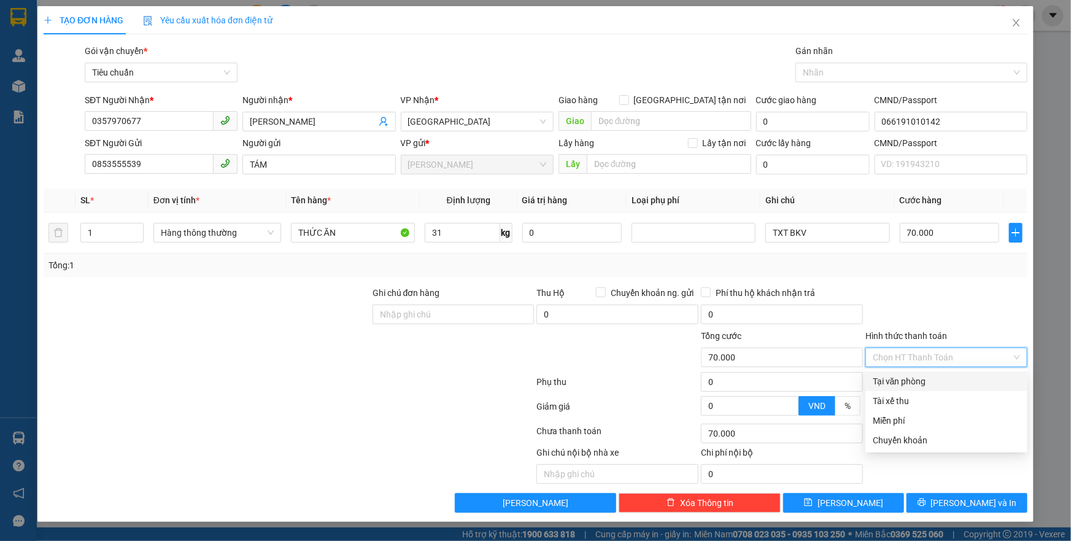
click at [942, 377] on div "Tại văn phòng" at bounding box center [945, 380] width 147 height 13
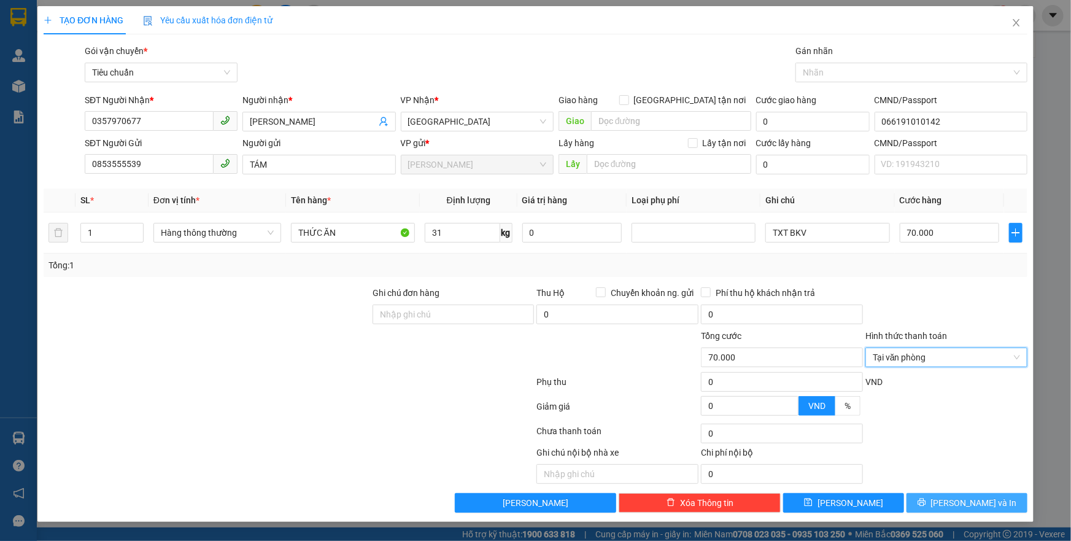
drag, startPoint x: 947, startPoint y: 499, endPoint x: 904, endPoint y: 444, distance: 70.8
click at [926, 498] on icon "printer" at bounding box center [921, 502] width 9 height 9
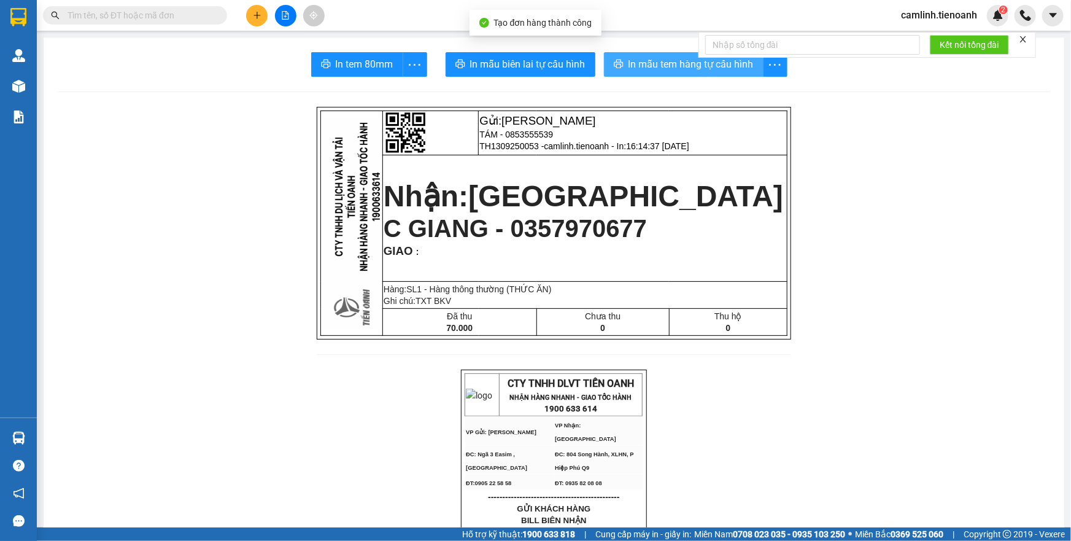
click at [614, 64] on icon "printer" at bounding box center [619, 64] width 10 height 10
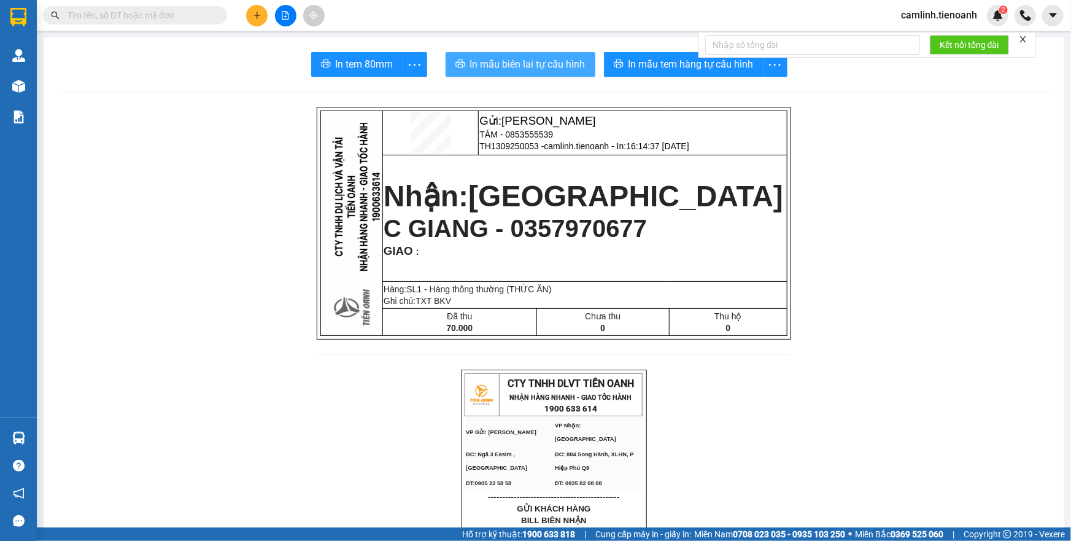
drag, startPoint x: 574, startPoint y: 64, endPoint x: 726, endPoint y: 260, distance: 248.3
click at [574, 65] on span "In mẫu biên lai tự cấu hình" at bounding box center [527, 63] width 115 height 15
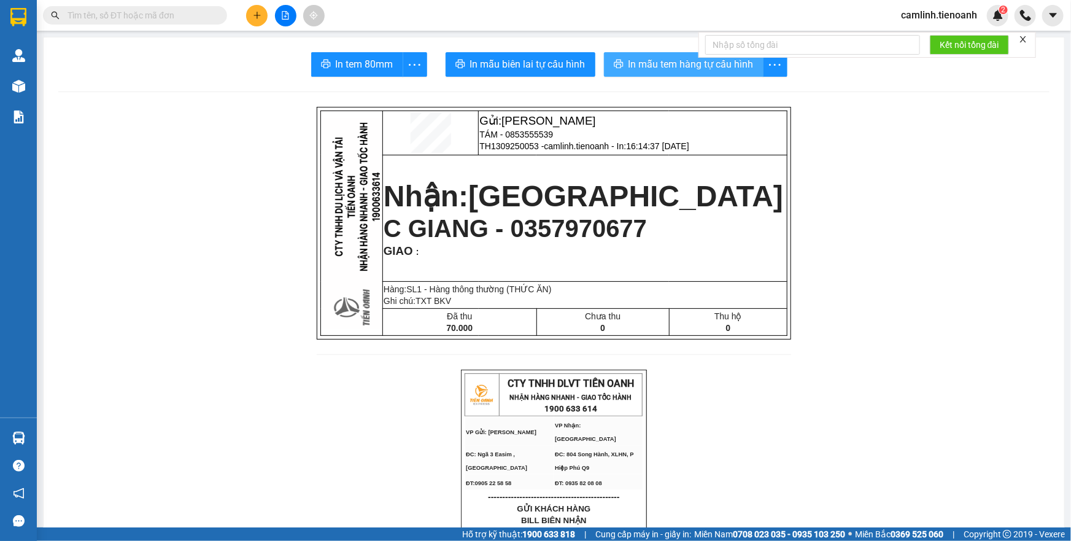
click at [671, 67] on span "In mẫu tem hàng tự cấu hình" at bounding box center [690, 63] width 125 height 15
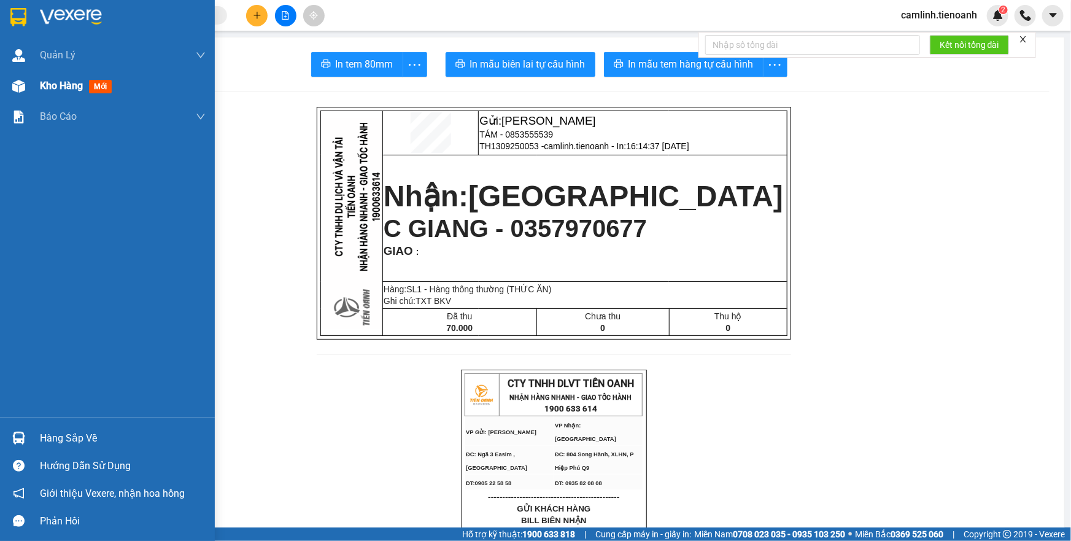
click at [47, 94] on div "Kho hàng mới" at bounding box center [123, 86] width 166 height 31
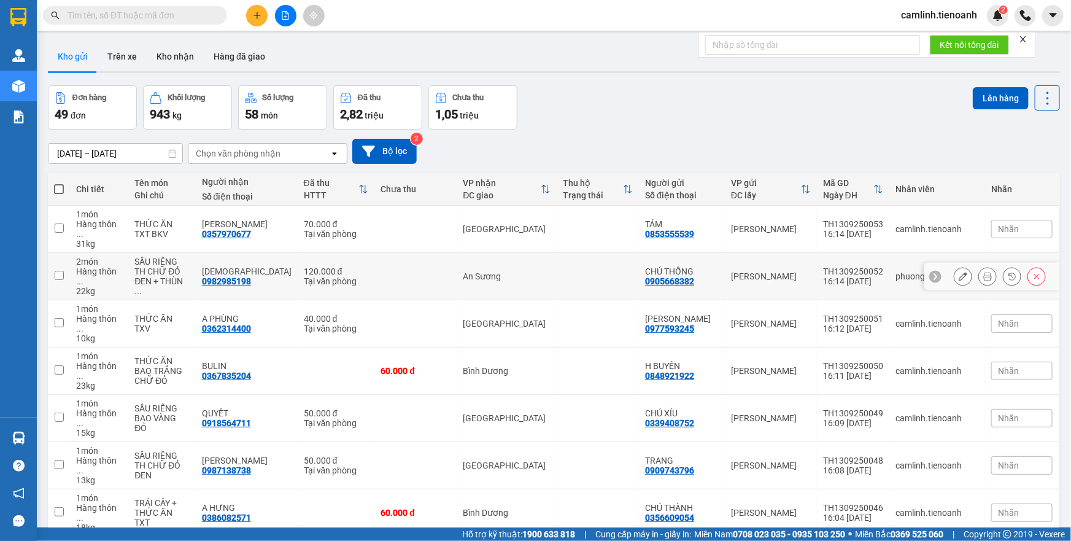
click at [983, 272] on icon at bounding box center [987, 276] width 9 height 9
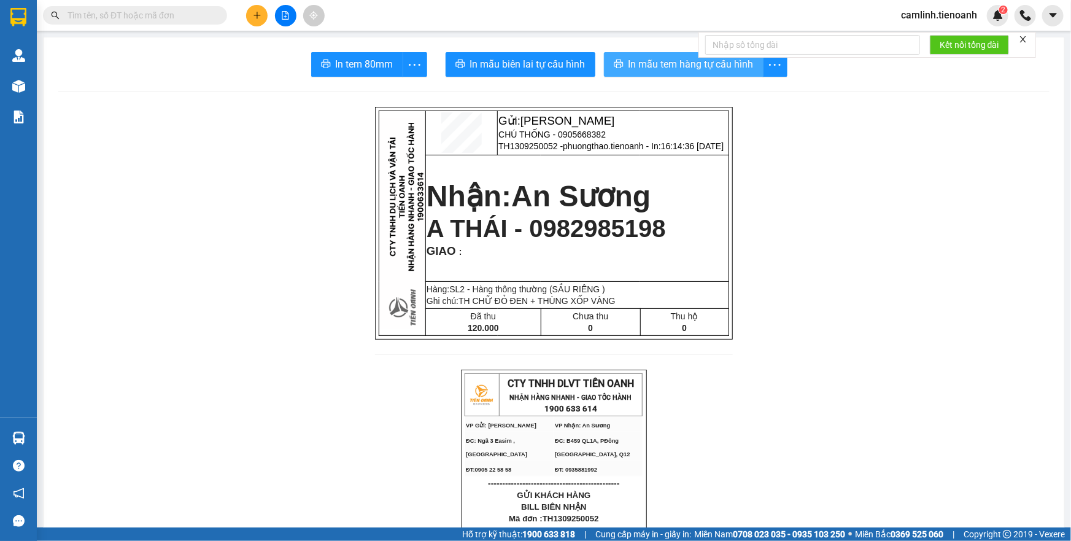
click at [663, 66] on span "In mẫu tem hàng tự cấu hình" at bounding box center [690, 63] width 125 height 15
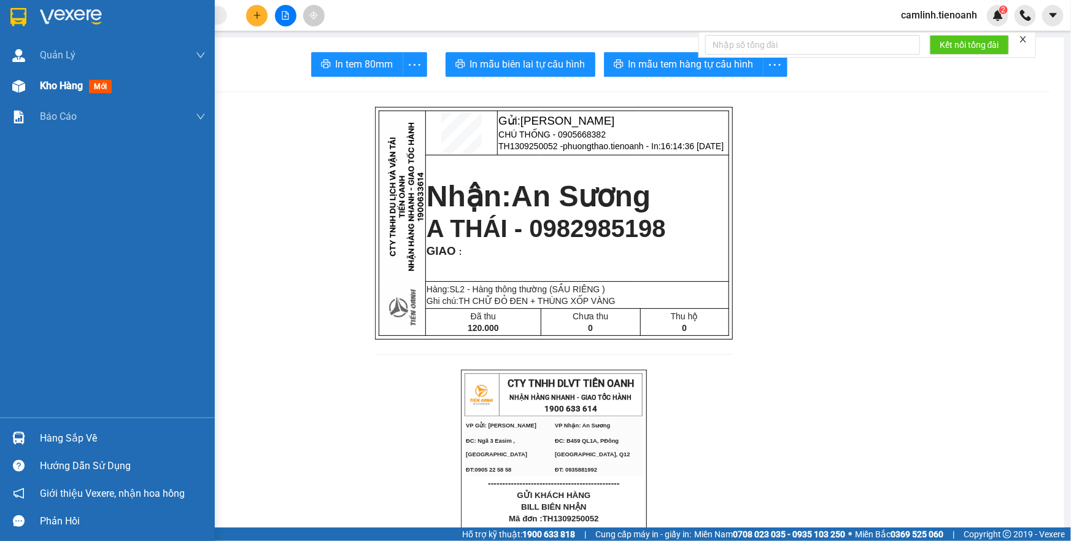
click at [21, 85] on img at bounding box center [18, 86] width 13 height 13
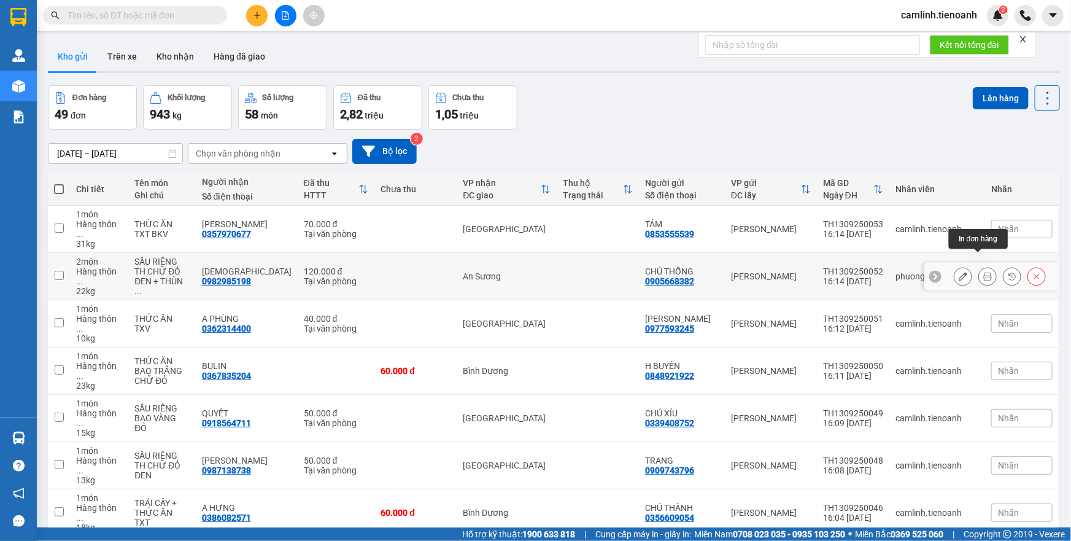
click at [983, 272] on icon at bounding box center [987, 276] width 9 height 9
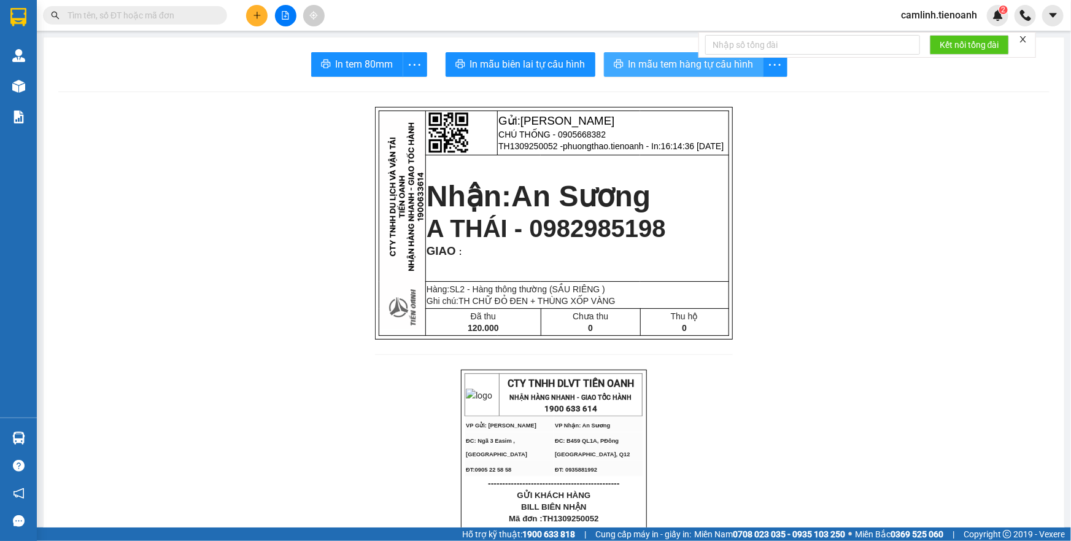
drag, startPoint x: 649, startPoint y: 70, endPoint x: 825, endPoint y: 277, distance: 272.4
click at [649, 70] on span "In mẫu tem hàng tự cấu hình" at bounding box center [690, 63] width 125 height 15
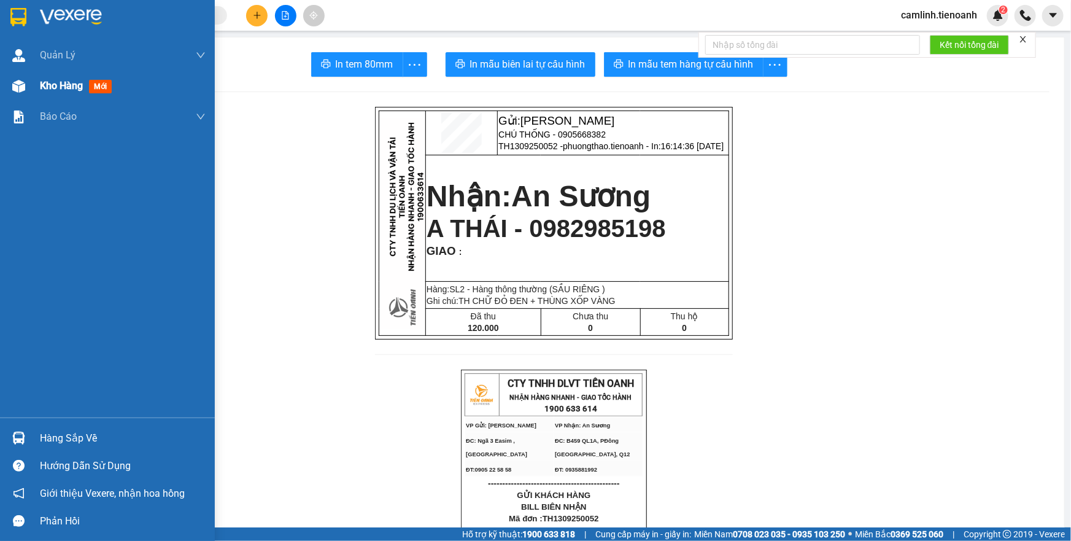
click at [31, 83] on div "Kho hàng mới" at bounding box center [107, 86] width 215 height 31
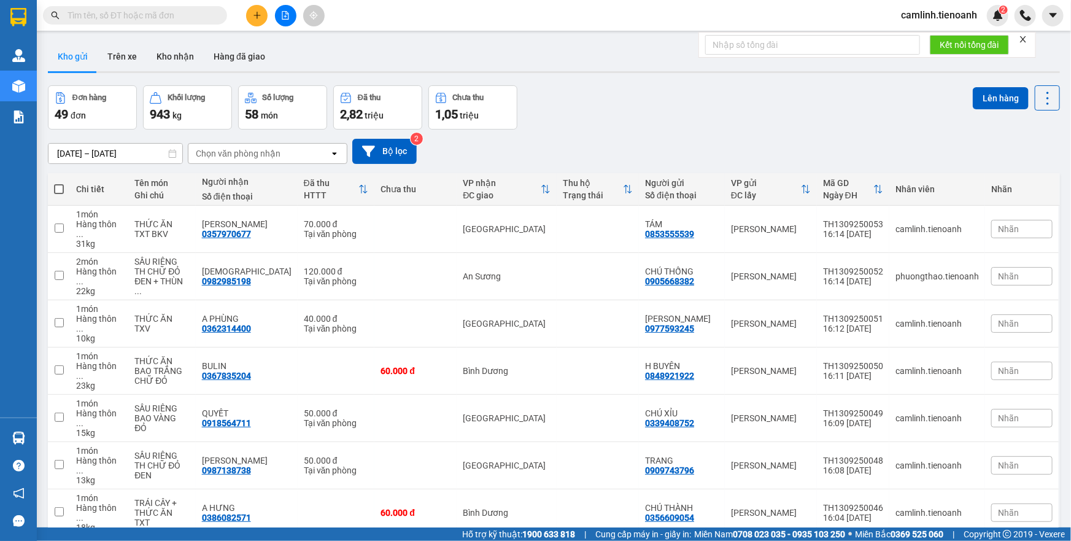
click at [1020, 483] on ul "5 / trang 10 / trang 20 / trang 50 / trang 80 / trang 100 / trang" at bounding box center [1009, 526] width 74 height 142
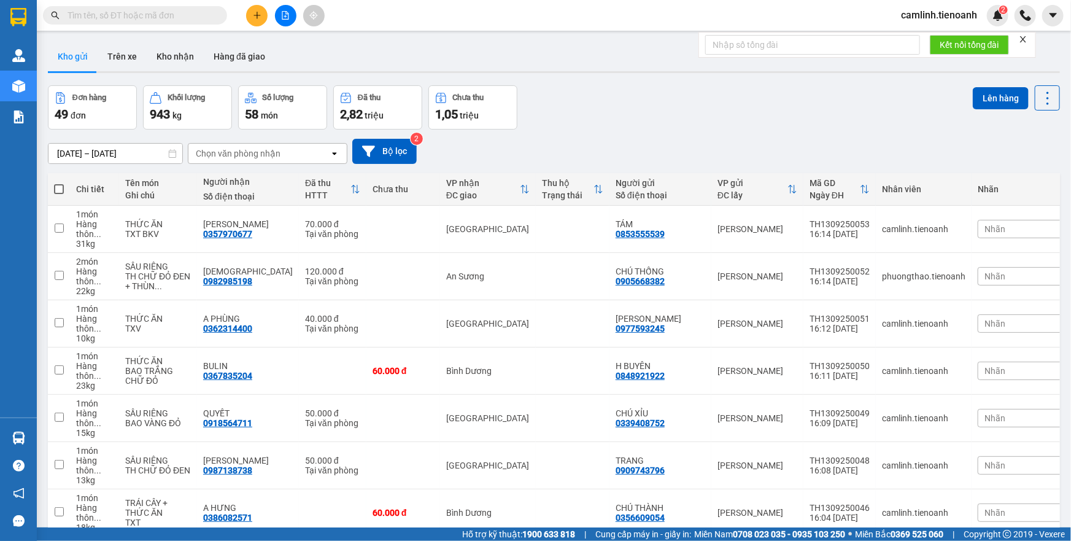
click at [252, 16] on button at bounding box center [256, 15] width 21 height 21
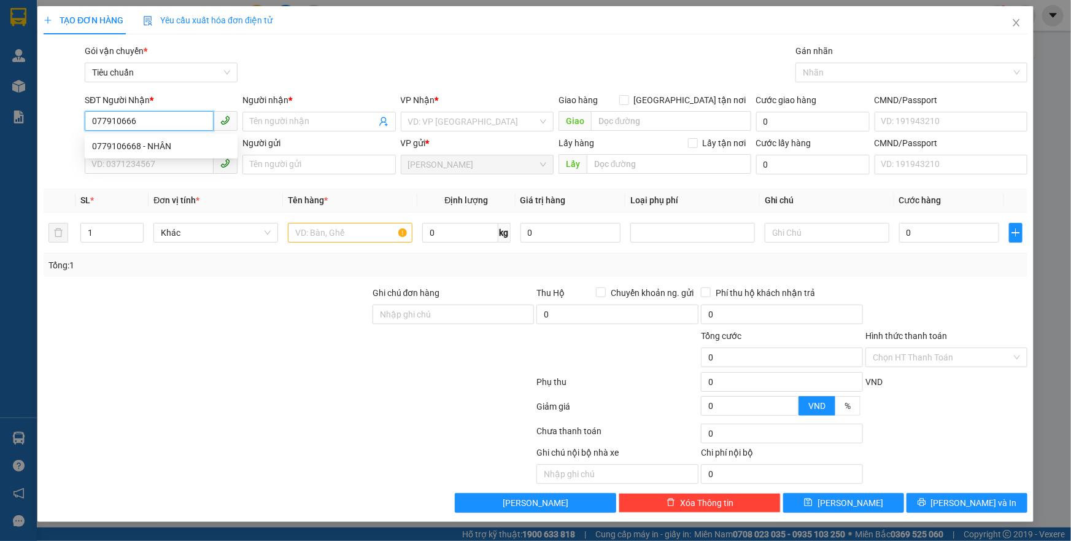
type input "0779106668"
click at [188, 153] on div "0779106668 - NHÂN" at bounding box center [161, 146] width 153 height 20
type input "NHÂN"
type input "0779106668"
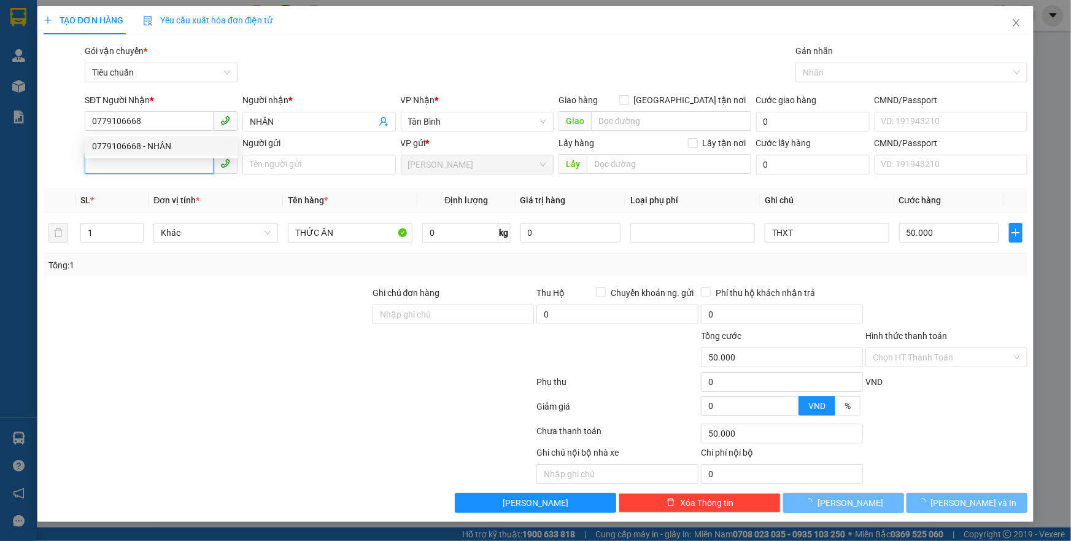
type input "50.000"
click at [189, 164] on input "SĐT Người Gửi" at bounding box center [149, 164] width 129 height 20
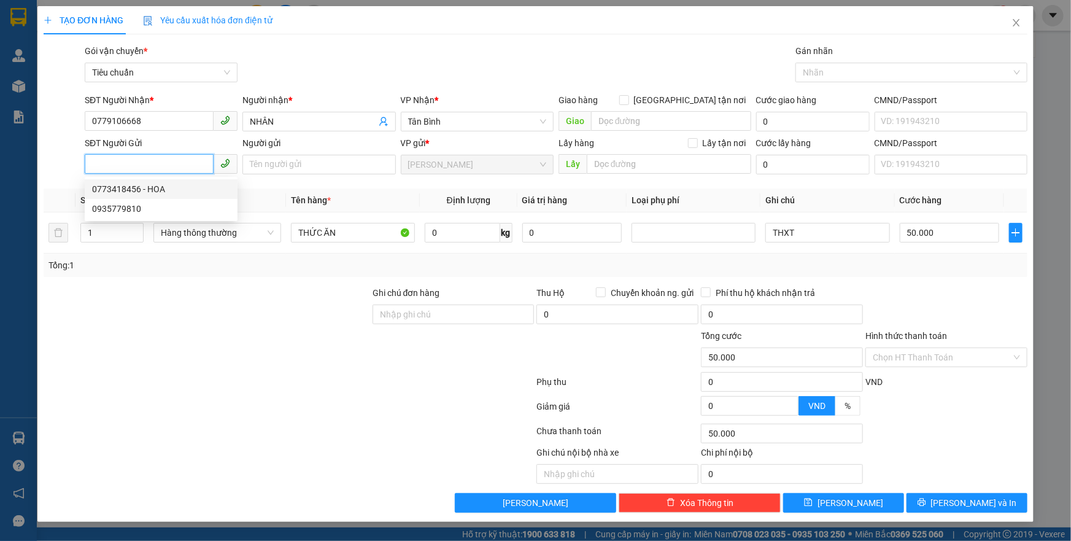
click at [151, 193] on div "0773418456 - HOA" at bounding box center [161, 188] width 138 height 13
type input "0773418456"
type input "HOA"
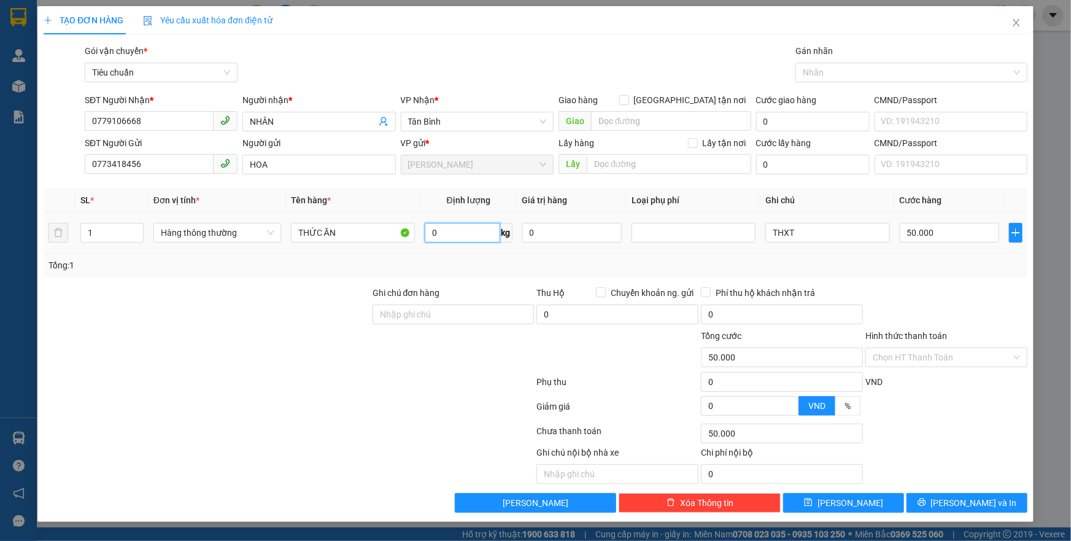
click at [468, 227] on input "0" at bounding box center [462, 233] width 75 height 20
type input "3"
click at [807, 231] on input "THXT" at bounding box center [827, 233] width 124 height 20
type input "30.000"
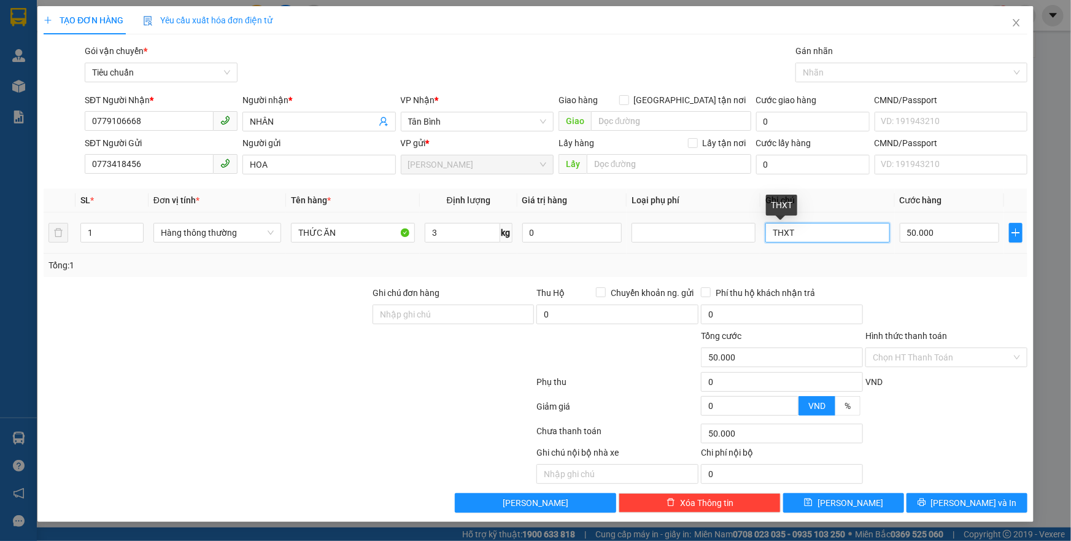
type input "30.000"
type input "THXT BK XANH L"
click at [904, 351] on input "Hình thức thanh toán" at bounding box center [941, 357] width 139 height 18
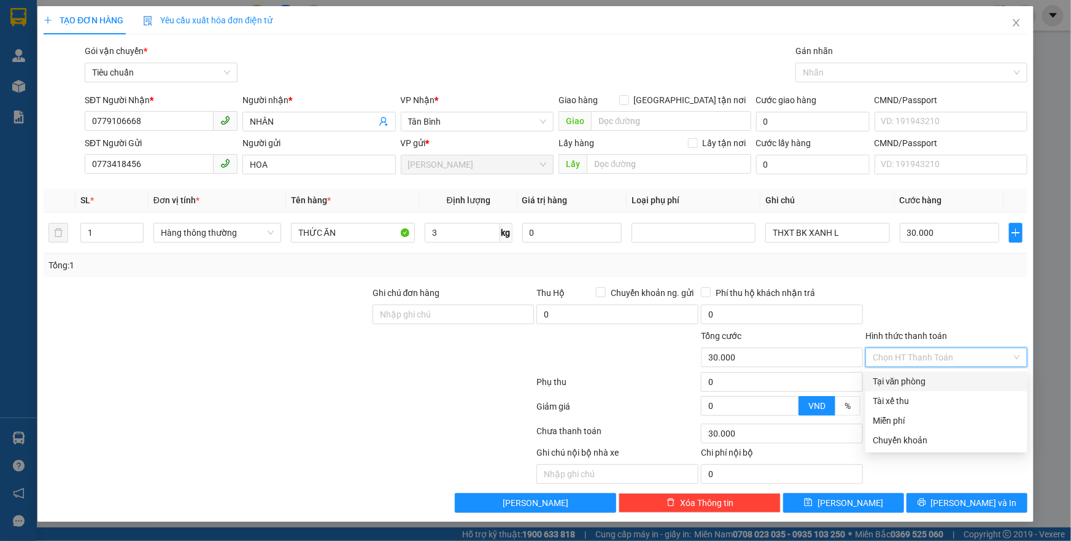
click at [918, 374] on div "Tại văn phòng" at bounding box center [945, 380] width 147 height 13
type input "0"
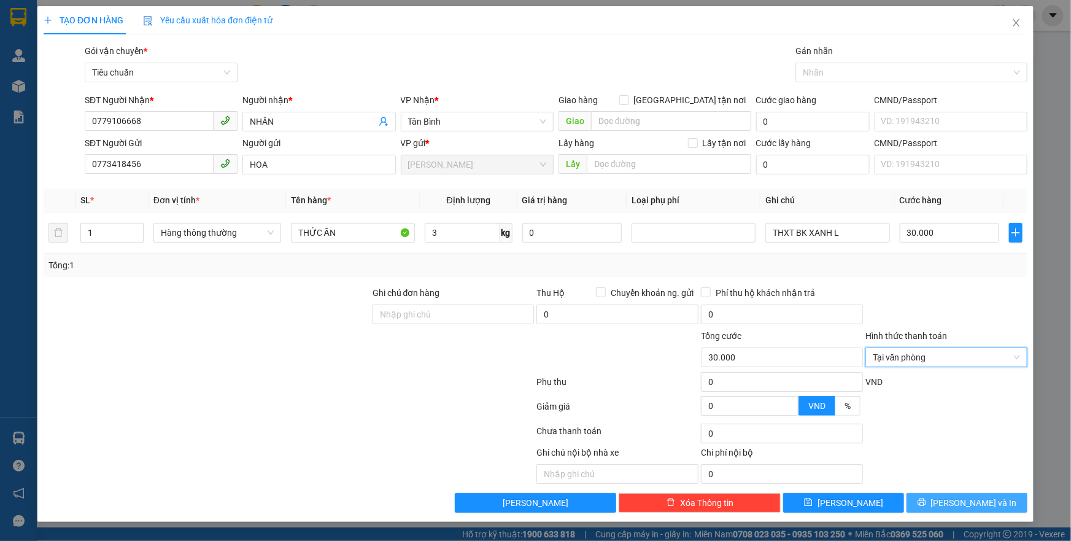
click at [945, 497] on button "[PERSON_NAME] và In" at bounding box center [966, 503] width 121 height 20
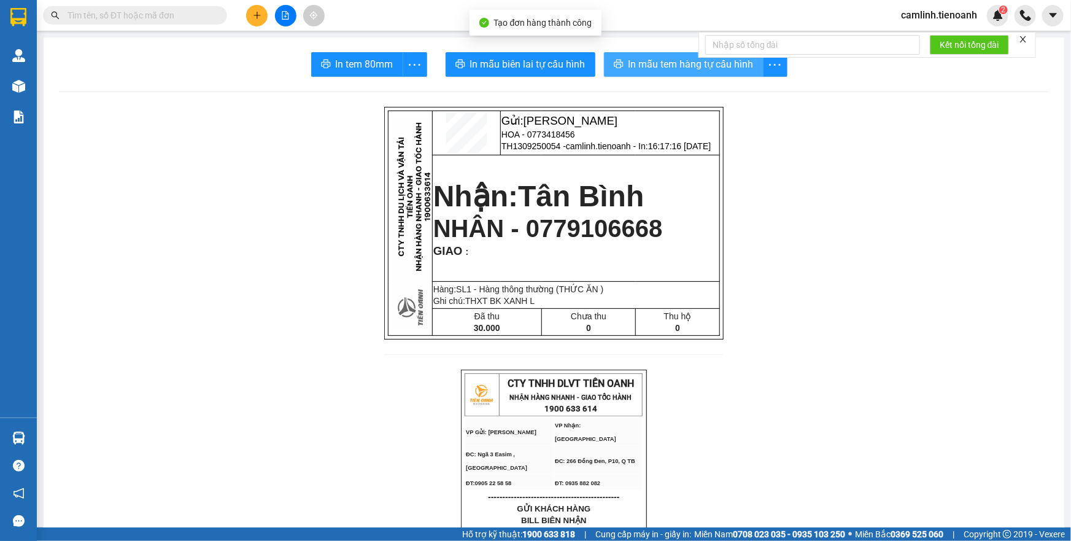
click at [633, 59] on span "In mẫu tem hàng tự cấu hình" at bounding box center [690, 63] width 125 height 15
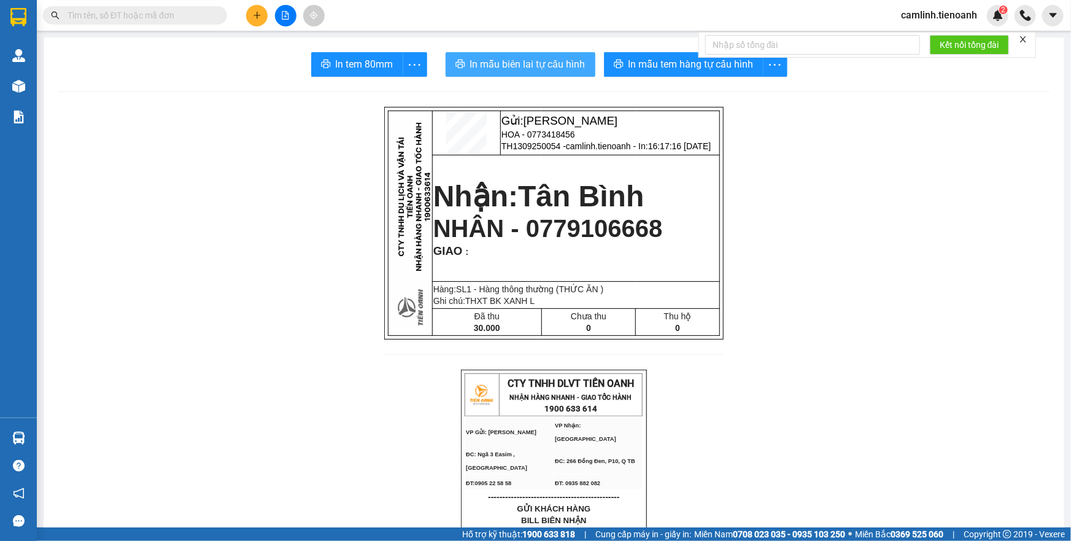
click at [550, 73] on button "In mẫu biên lai tự cấu hình" at bounding box center [520, 64] width 150 height 25
click at [255, 19] on icon "plus" at bounding box center [257, 15] width 9 height 9
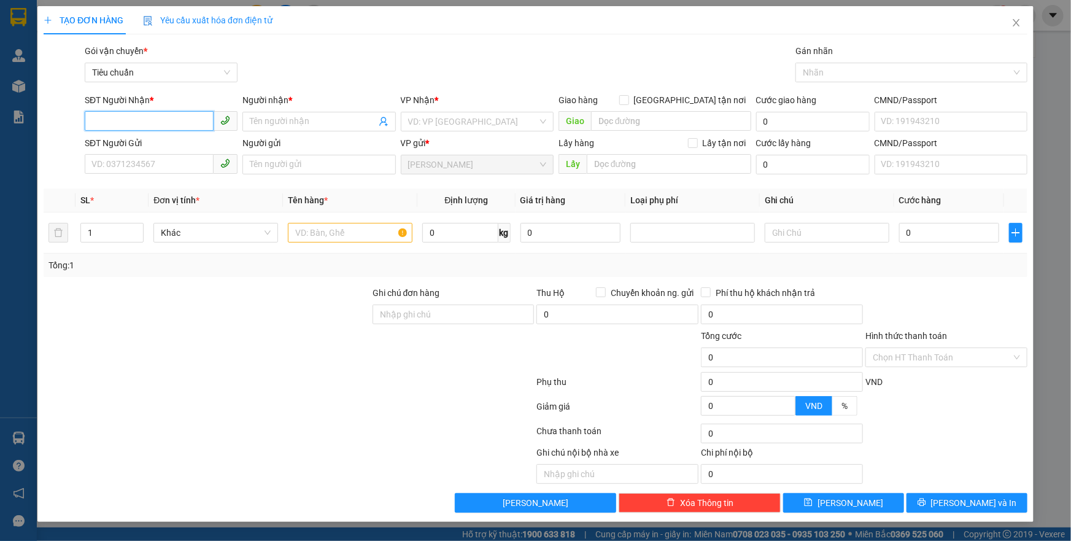
click at [193, 127] on input "SĐT Người Nhận *" at bounding box center [149, 121] width 129 height 20
click at [172, 147] on div "0867200746 - H TRỊU" at bounding box center [161, 145] width 138 height 13
type input "0867200746"
type input "H TRỊU"
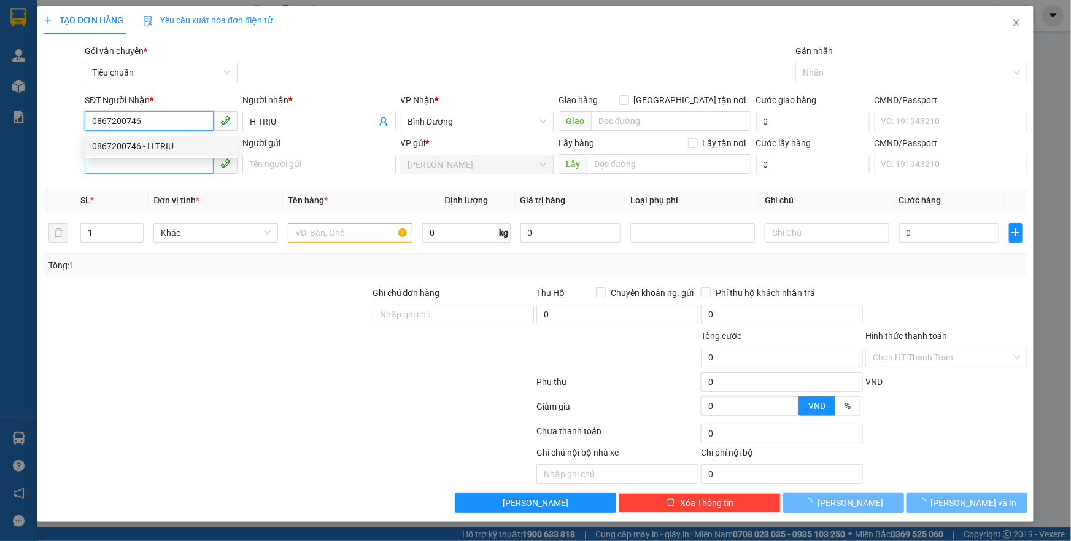
type input "80.000"
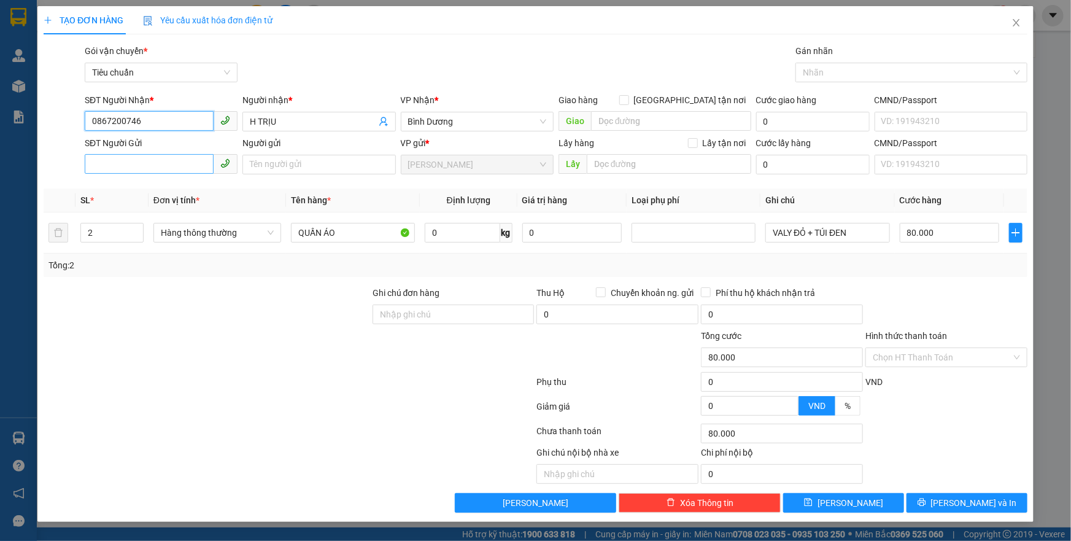
type input "0867200746"
click at [169, 171] on input "SĐT Người Gửi" at bounding box center [149, 164] width 129 height 20
click at [188, 190] on div "0342161580 - AMI HANH" at bounding box center [161, 188] width 138 height 13
type input "0342161580"
type input "AMI HANH"
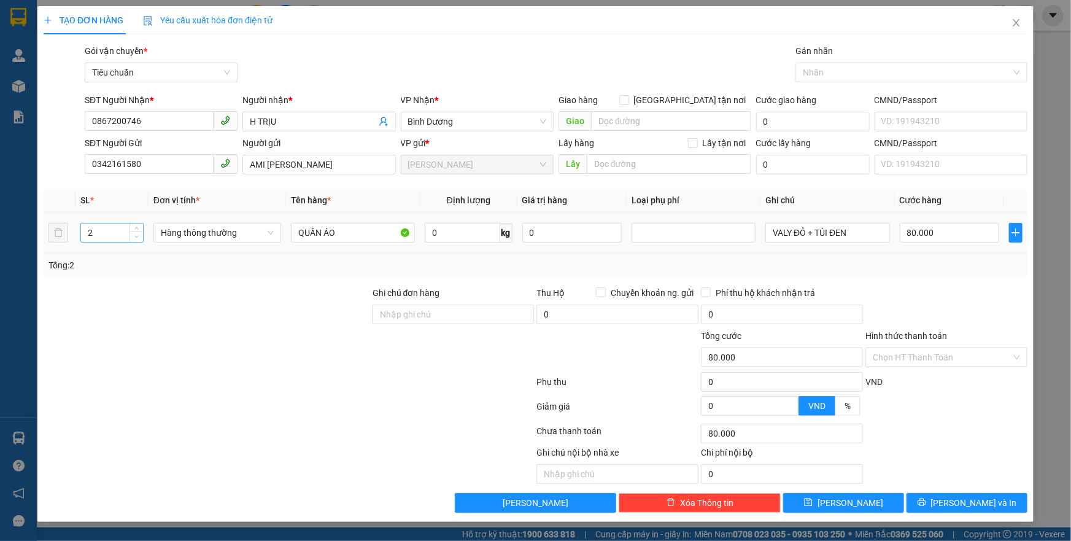
type input "1"
click at [137, 236] on icon "down" at bounding box center [136, 236] width 4 height 4
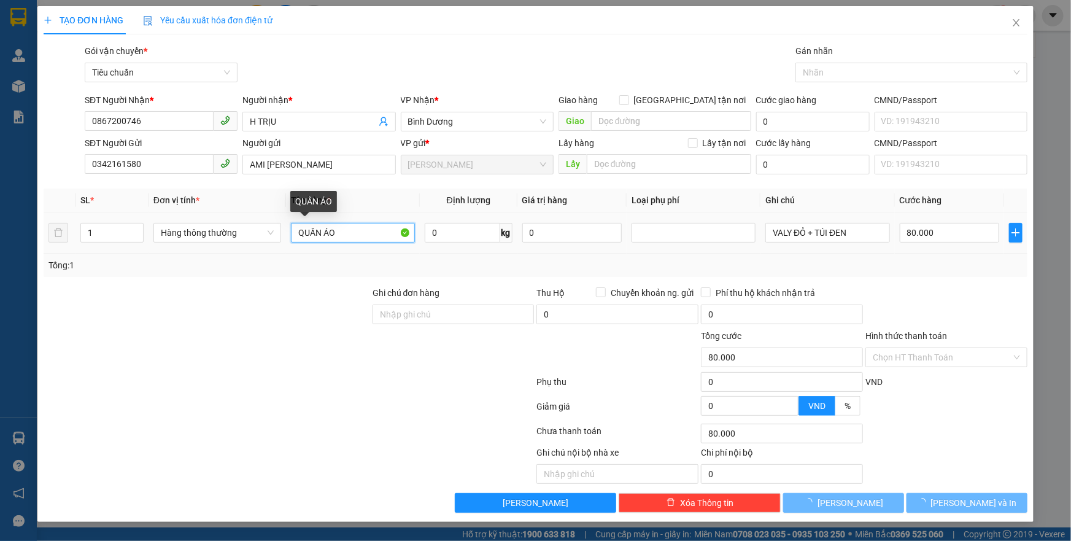
click at [303, 237] on input "QUẦN ÁO" at bounding box center [353, 233] width 124 height 20
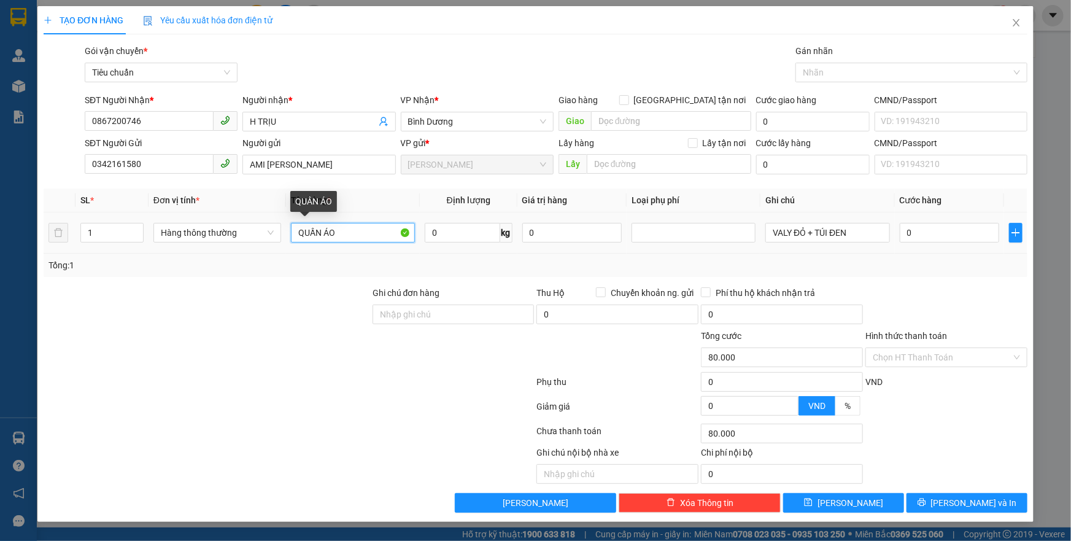
type input "0"
type input "THỨC ĂN"
click at [489, 233] on input "0" at bounding box center [462, 233] width 75 height 20
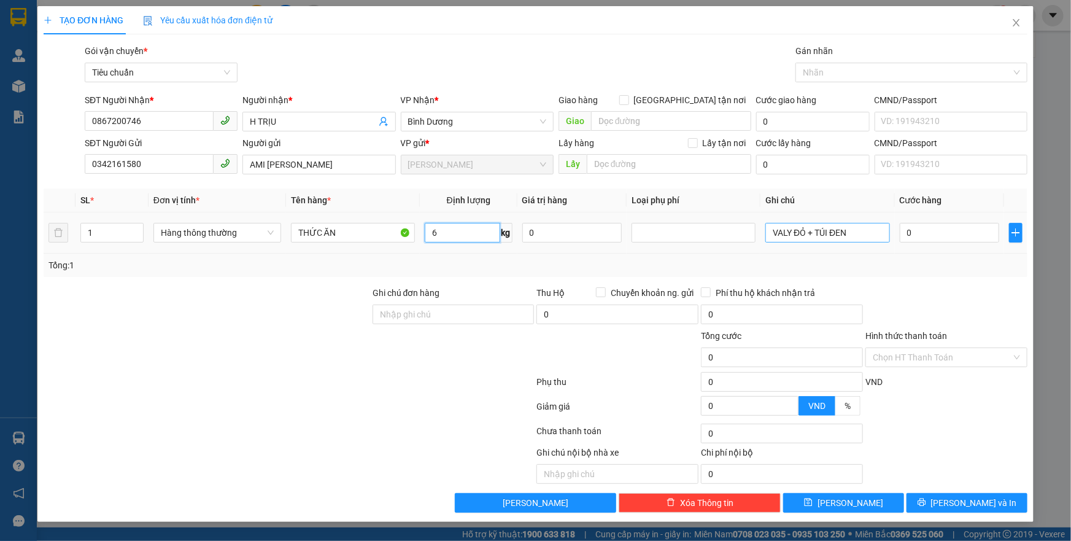
type input "6"
click at [850, 229] on input "VALY ĐỎ + TÚI ĐEN" at bounding box center [827, 233] width 124 height 20
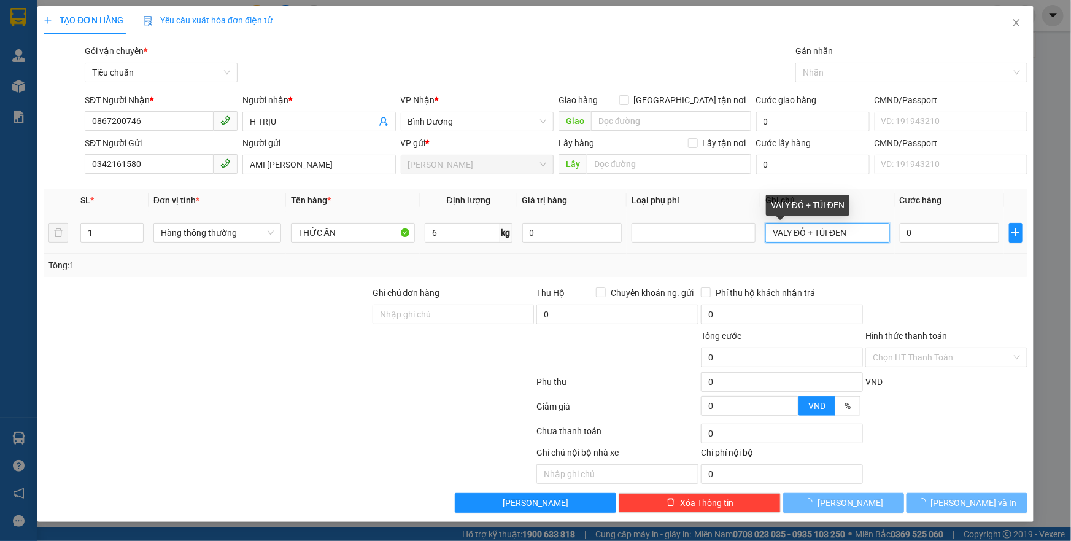
click at [850, 229] on input "VALY ĐỎ + TÚI ĐEN" at bounding box center [827, 233] width 124 height 20
type input "40.000"
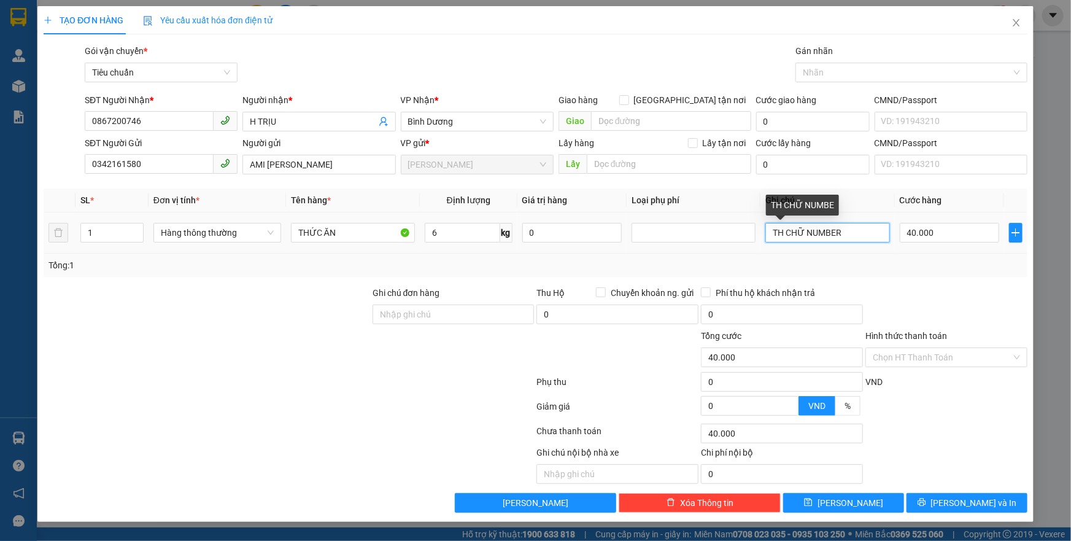
type input "TH CHỮ NUMBER"
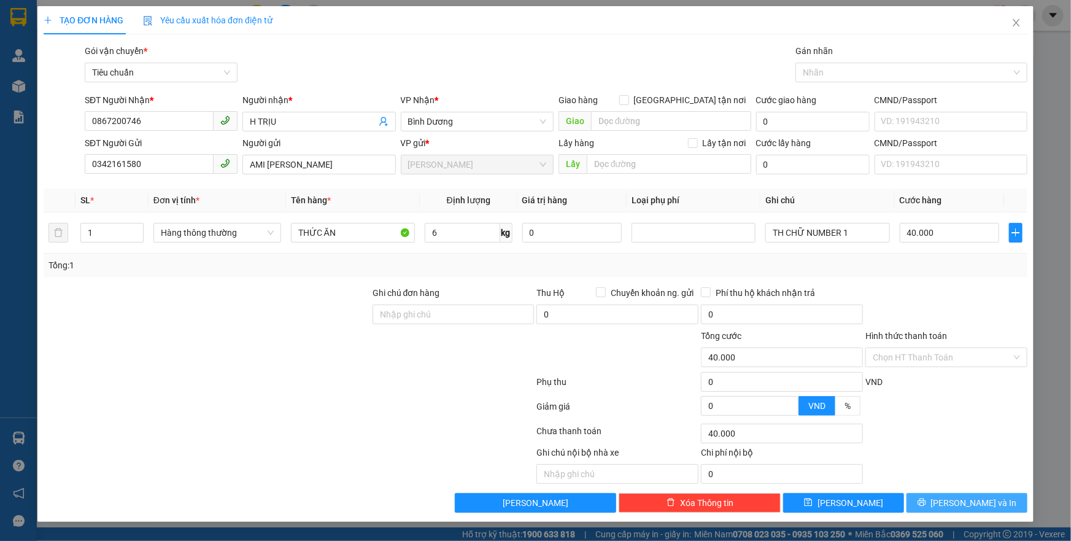
click at [961, 506] on span "[PERSON_NAME] và In" at bounding box center [974, 502] width 86 height 13
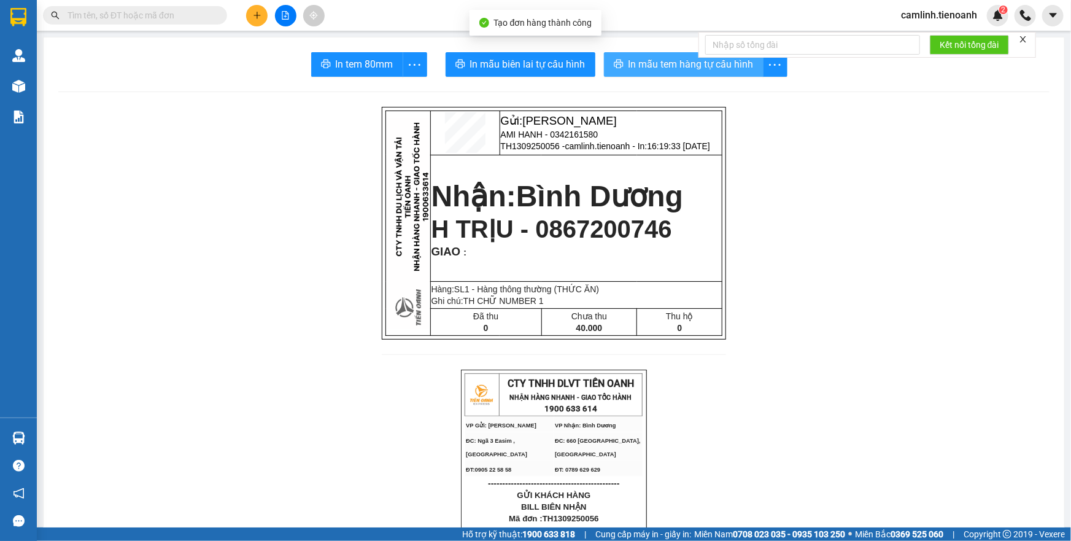
click at [612, 52] on button "In mẫu tem hàng tự cấu hình" at bounding box center [684, 64] width 160 height 25
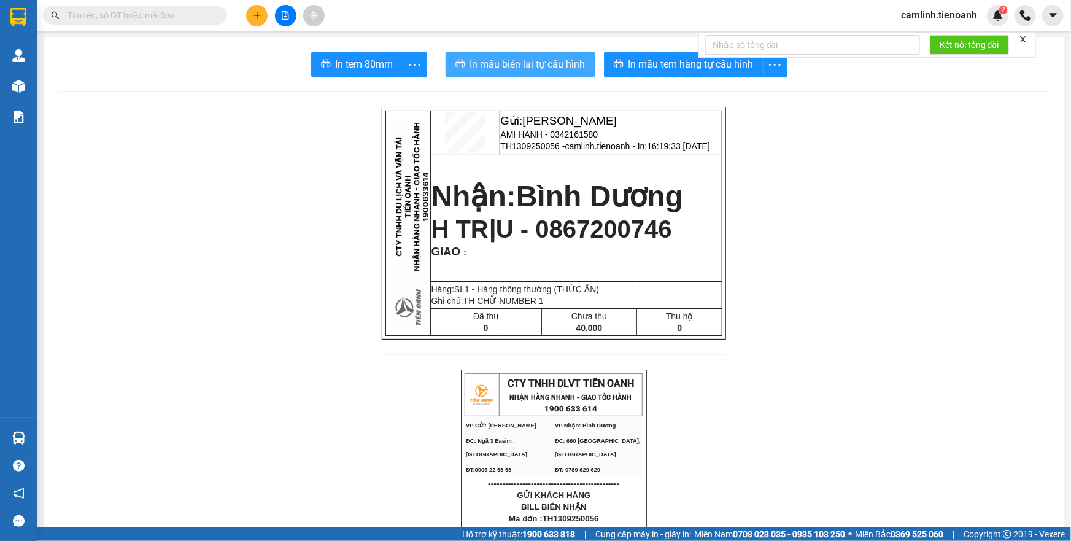
click at [556, 68] on span "In mẫu biên lai tự cấu hình" at bounding box center [527, 63] width 115 height 15
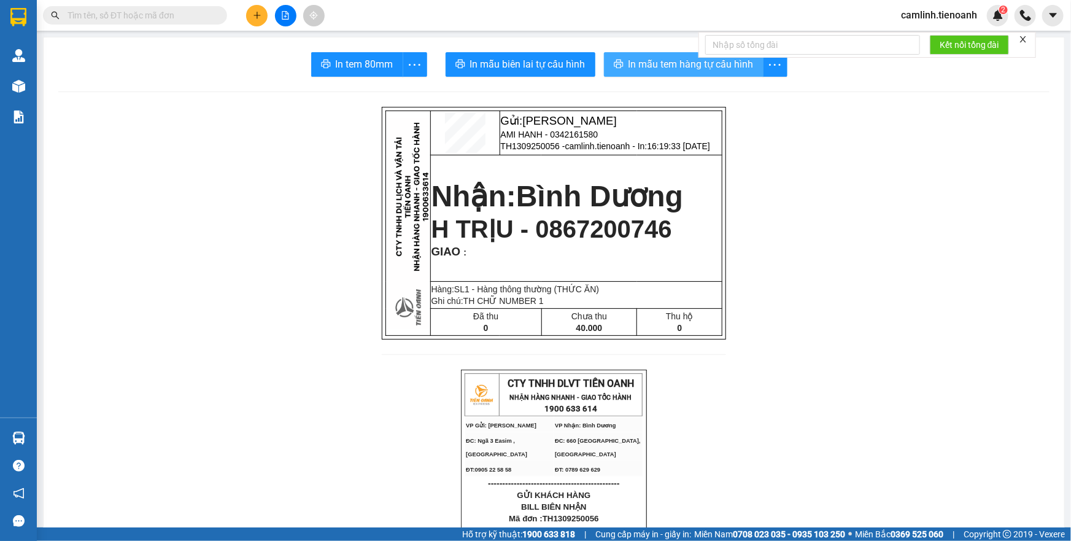
click at [649, 71] on span "In mẫu tem hàng tự cấu hình" at bounding box center [690, 63] width 125 height 15
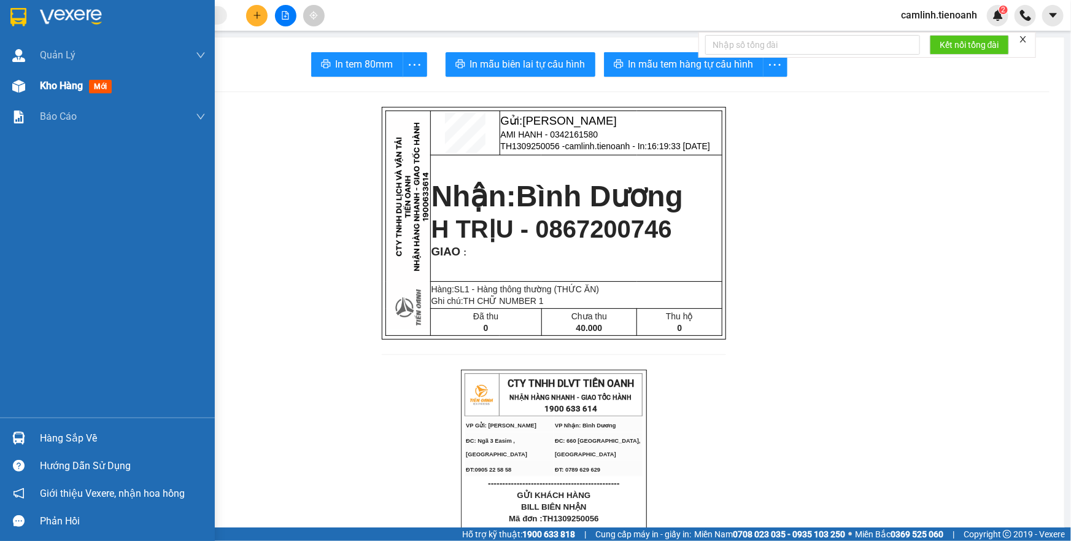
drag, startPoint x: 28, startPoint y: 99, endPoint x: 37, endPoint y: 94, distance: 11.0
click at [36, 95] on div "Kho hàng mới" at bounding box center [107, 86] width 215 height 31
click at [37, 94] on div "Kho hàng mới" at bounding box center [107, 86] width 215 height 31
drag, startPoint x: 42, startPoint y: 90, endPoint x: 680, endPoint y: 23, distance: 641.0
click at [43, 90] on span "Kho hàng" at bounding box center [61, 86] width 43 height 12
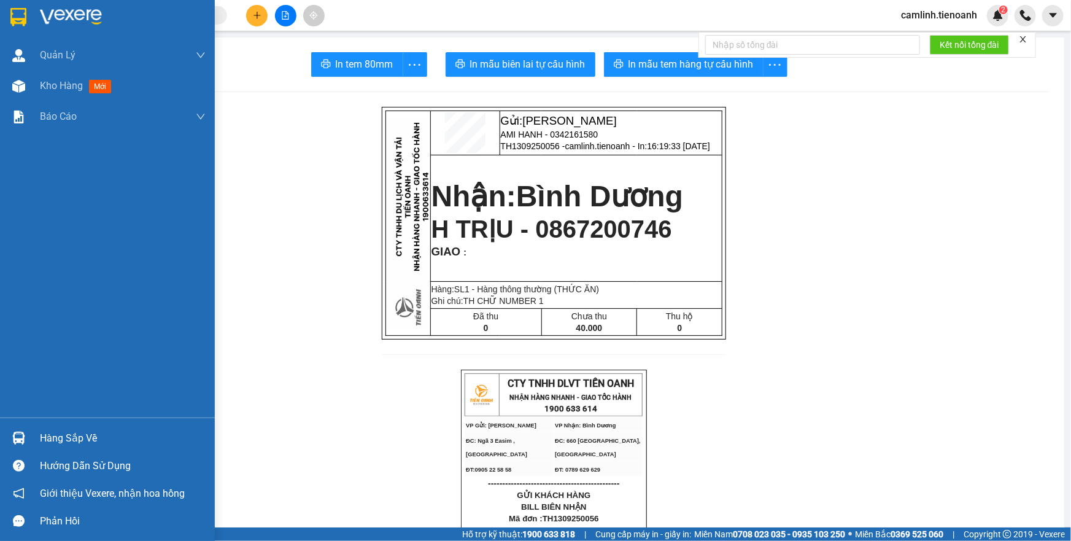
click at [89, 91] on div "Kho hàng mới" at bounding box center [78, 85] width 76 height 15
click at [77, 86] on span "Kho hàng" at bounding box center [61, 86] width 43 height 12
click at [60, 87] on span "Kho hàng" at bounding box center [61, 86] width 43 height 12
click at [70, 85] on span "Kho hàng" at bounding box center [61, 86] width 43 height 12
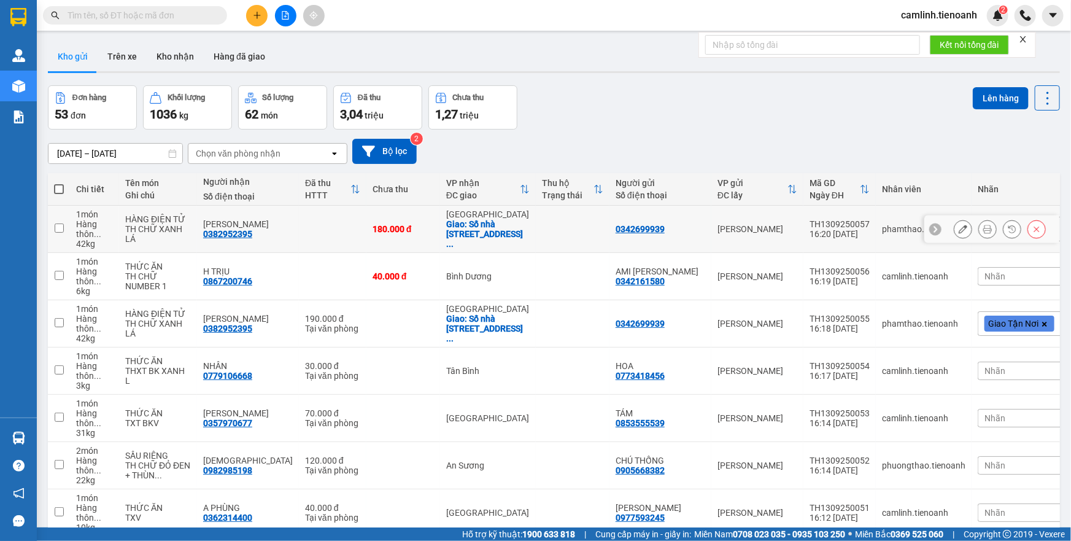
click at [979, 227] on button at bounding box center [987, 228] width 17 height 21
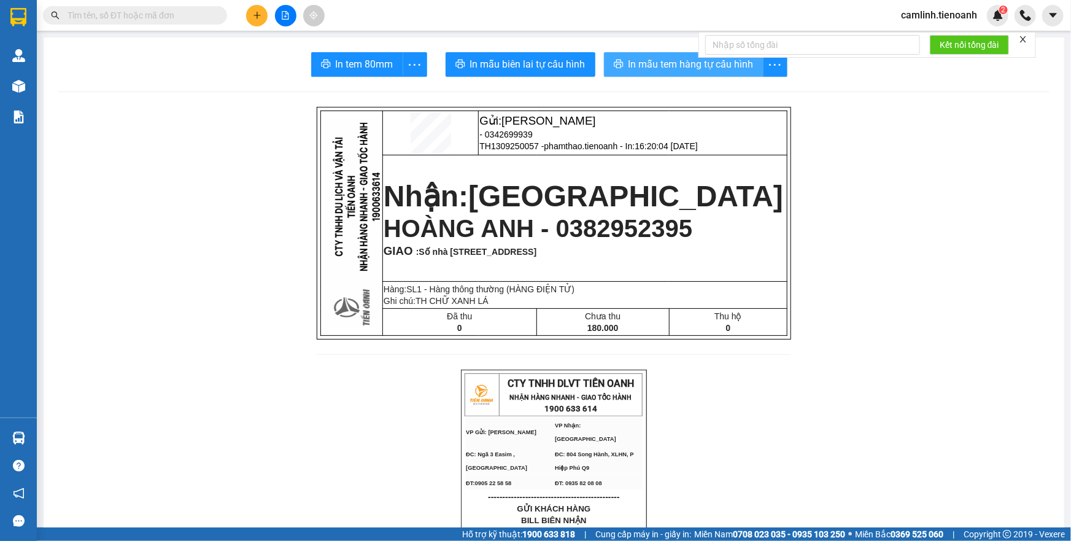
click at [722, 69] on span "In mẫu tem hàng tự cấu hình" at bounding box center [690, 63] width 125 height 15
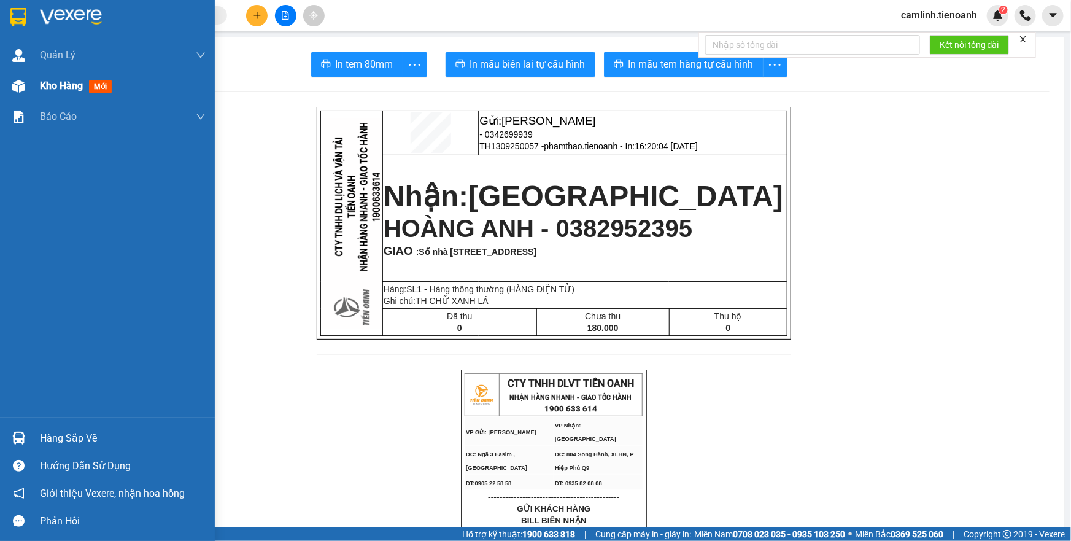
drag, startPoint x: 37, startPoint y: 85, endPoint x: 144, endPoint y: 85, distance: 106.8
click at [37, 85] on div "Kho hàng mới" at bounding box center [107, 86] width 215 height 31
click at [45, 80] on span "Kho hàng" at bounding box center [61, 86] width 43 height 12
click at [61, 89] on span "Kho hàng" at bounding box center [61, 86] width 43 height 12
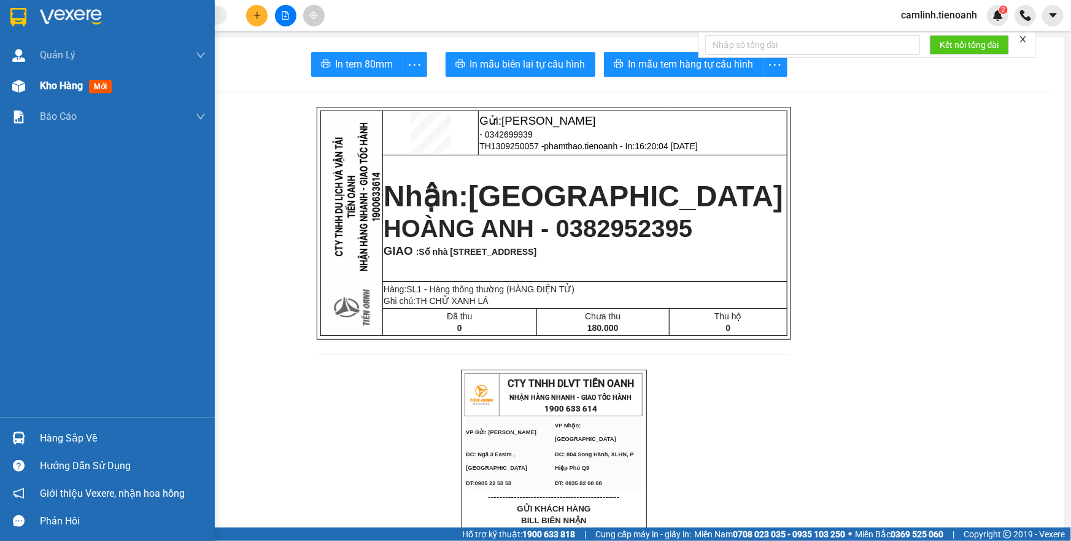
click at [73, 91] on span "Kho hàng" at bounding box center [61, 86] width 43 height 12
click at [82, 87] on span "Kho hàng" at bounding box center [61, 86] width 43 height 12
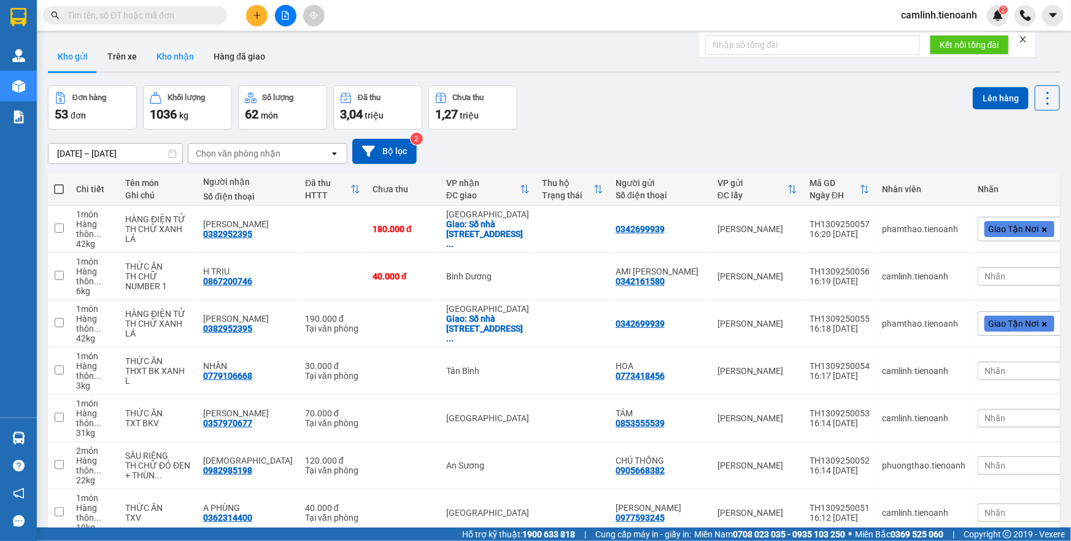
click at [177, 58] on button "Kho nhận" at bounding box center [175, 56] width 57 height 29
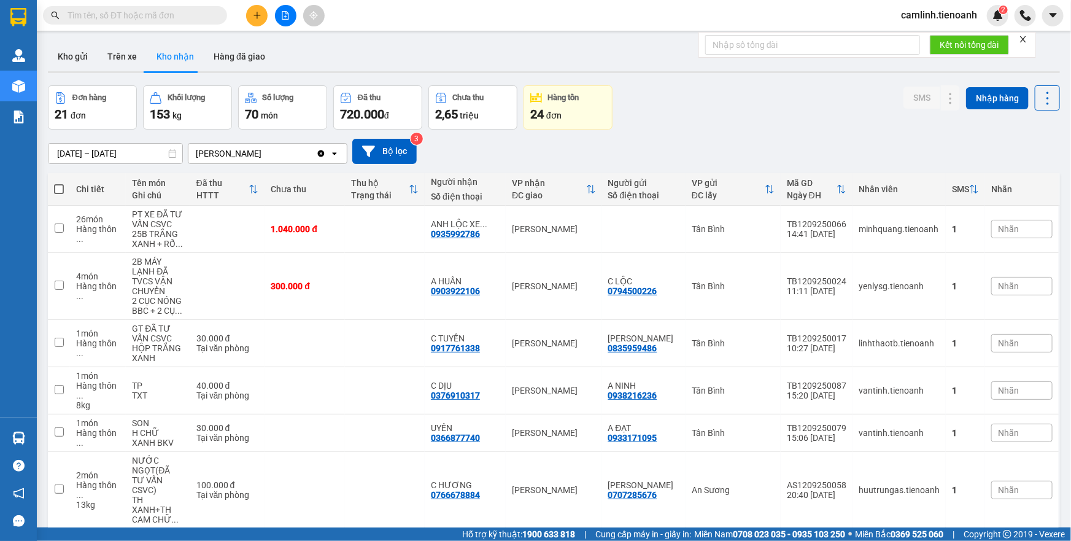
click at [67, 61] on button "Kho gửi" at bounding box center [73, 56] width 50 height 29
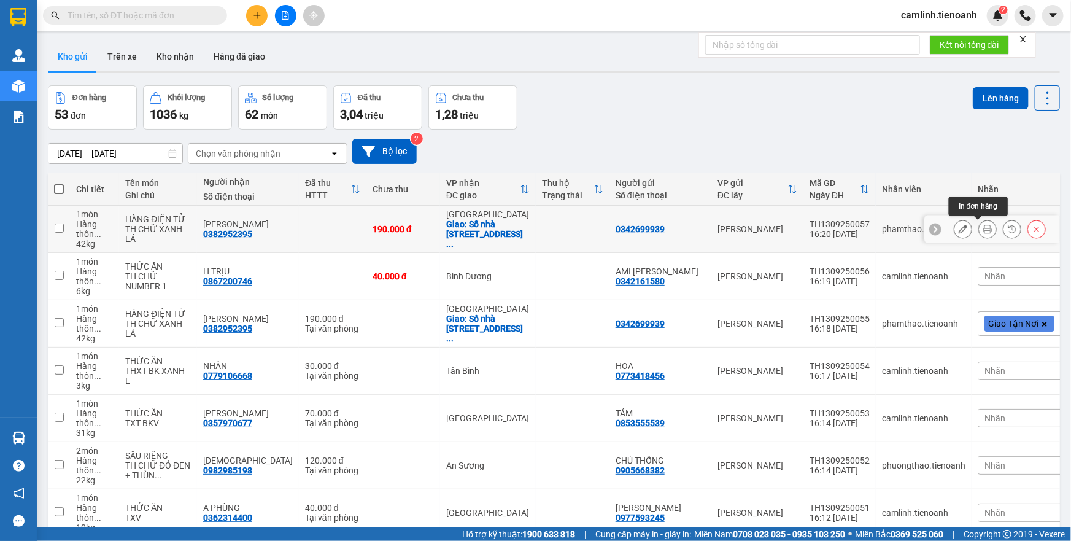
click at [983, 230] on button at bounding box center [987, 228] width 17 height 21
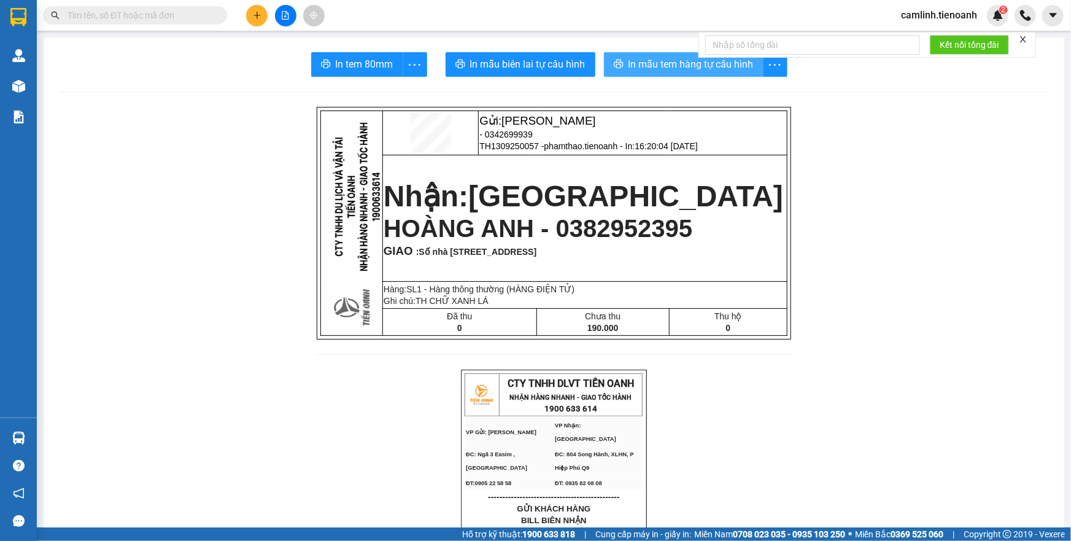
click at [635, 61] on span "In mẫu tem hàng tự cấu hình" at bounding box center [690, 63] width 125 height 15
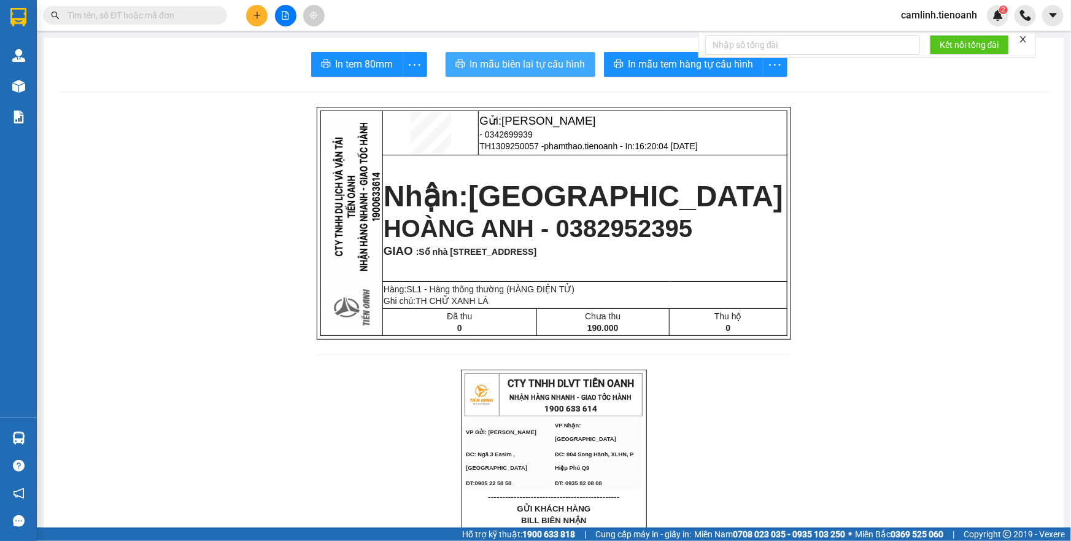
click at [539, 61] on span "In mẫu biên lai tự cấu hình" at bounding box center [527, 63] width 115 height 15
drag, startPoint x: 916, startPoint y: 13, endPoint x: 916, endPoint y: 20, distance: 6.7
click at [916, 15] on span "camlinh.tienoanh" at bounding box center [939, 14] width 96 height 15
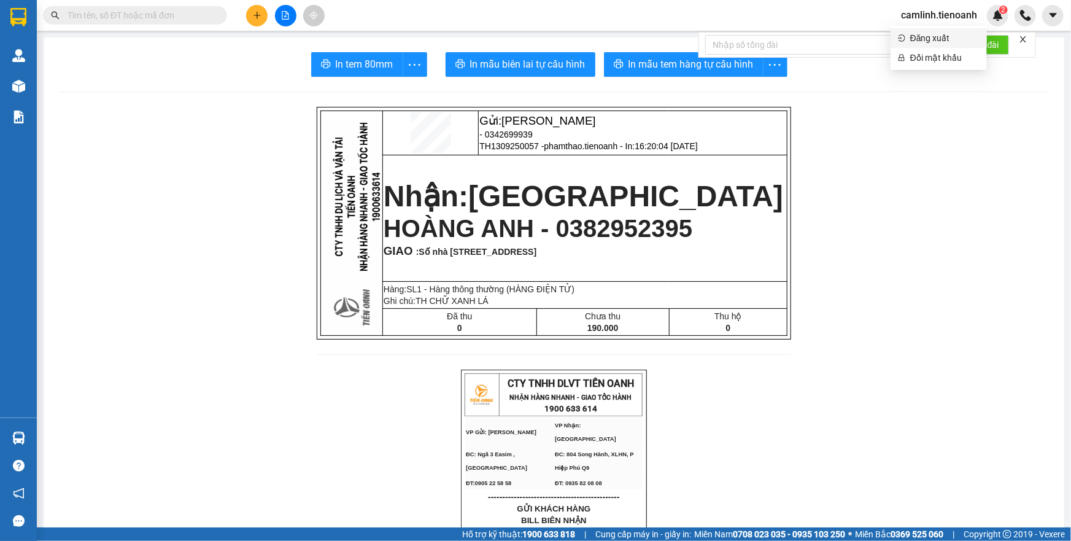
click at [926, 40] on span "Đăng xuất" at bounding box center [944, 37] width 69 height 13
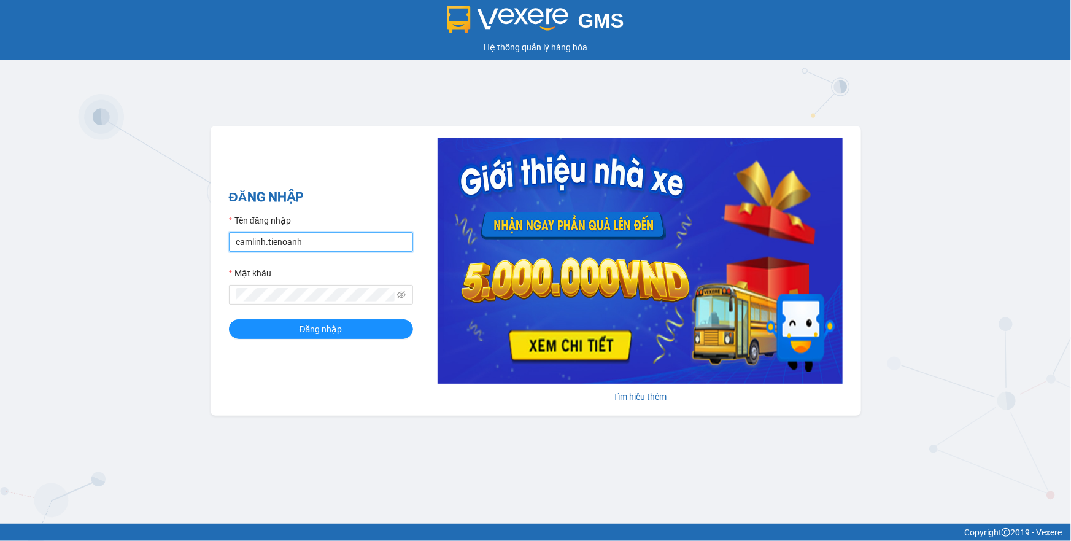
drag, startPoint x: 343, startPoint y: 244, endPoint x: 0, endPoint y: 276, distance: 344.4
click at [0, 276] on div "GMS Hệ thống quản lý hàng hóa ĐĂNG NHẬP Tên đăng nhập camlinh.tienoanh Mật khẩu…" at bounding box center [535, 261] width 1071 height 523
type input "phamthao.tienoanh"
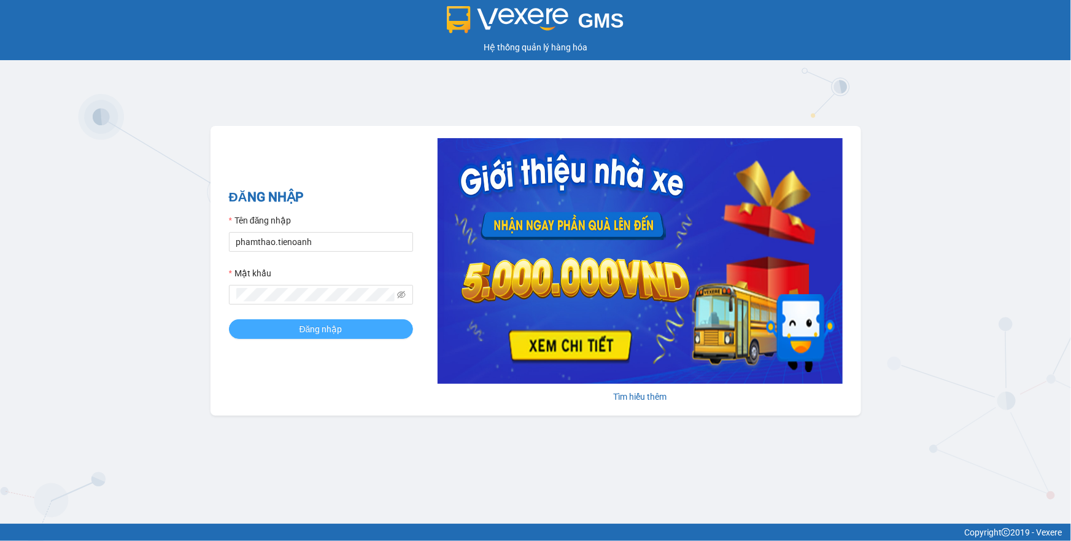
click at [328, 320] on button "Đăng nhập" at bounding box center [321, 329] width 184 height 20
click at [328, 320] on body "GMS Hệ thống quản lý hàng hóa ĐĂNG NHẬP Tên đăng nhập phamthao.tienoanh Mật khẩ…" at bounding box center [535, 270] width 1071 height 541
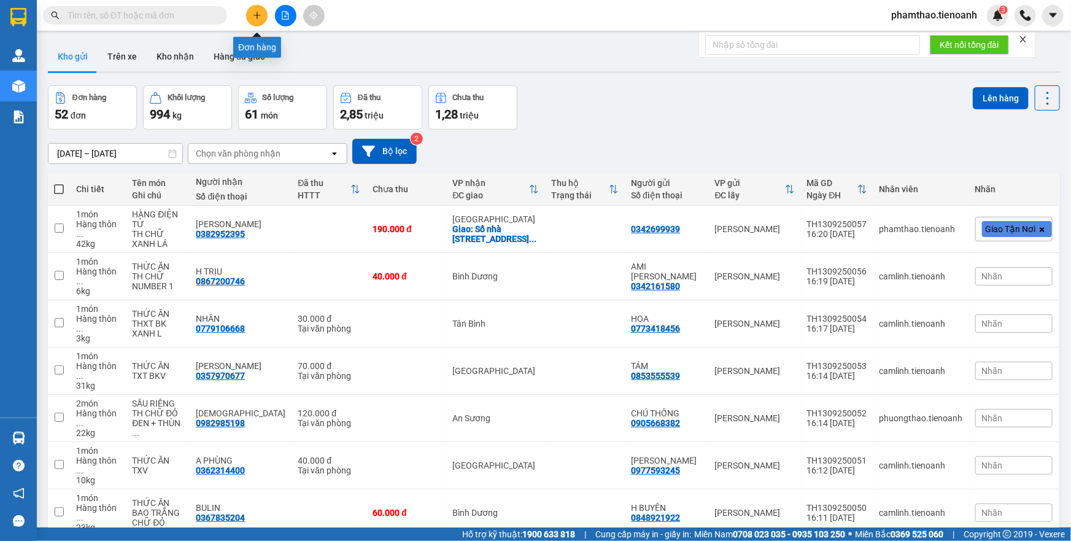
click at [255, 14] on icon "plus" at bounding box center [257, 15] width 9 height 9
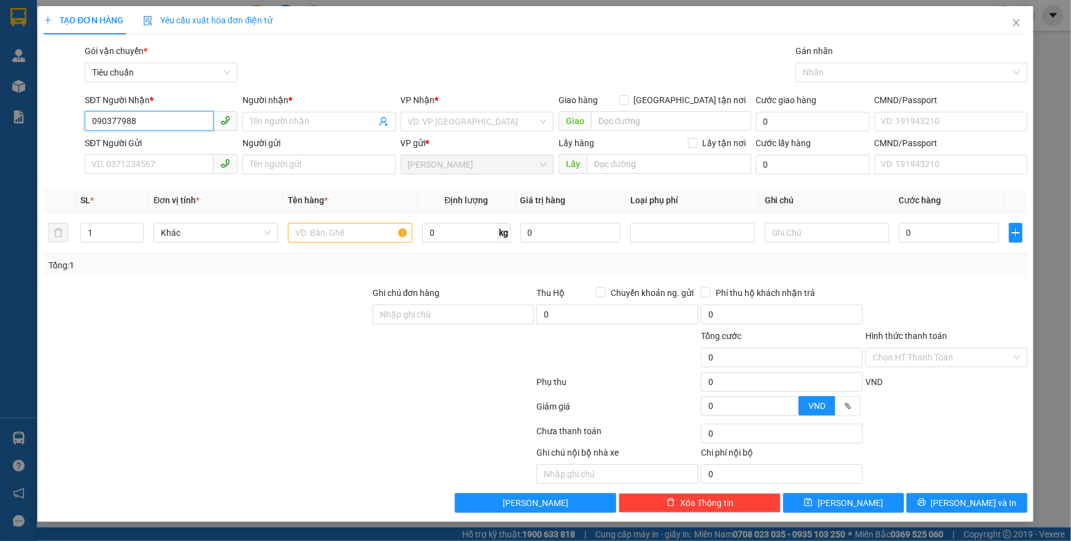
type input "0903779885"
drag, startPoint x: 160, startPoint y: 145, endPoint x: 164, endPoint y: 152, distance: 8.0
click at [160, 145] on div "0903779885 - DUNG" at bounding box center [161, 145] width 138 height 13
type input "DUNG"
checkbox input "true"
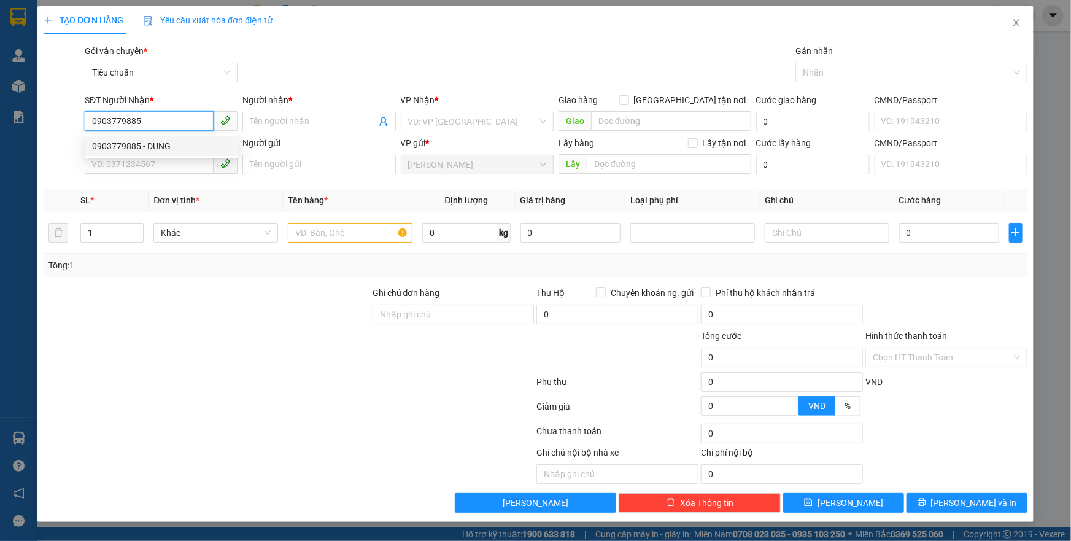
type input "607/2/21 Tân Sơn, Phường 12, Gò Vấp, Hồ Chí Minh"
type input "40.000"
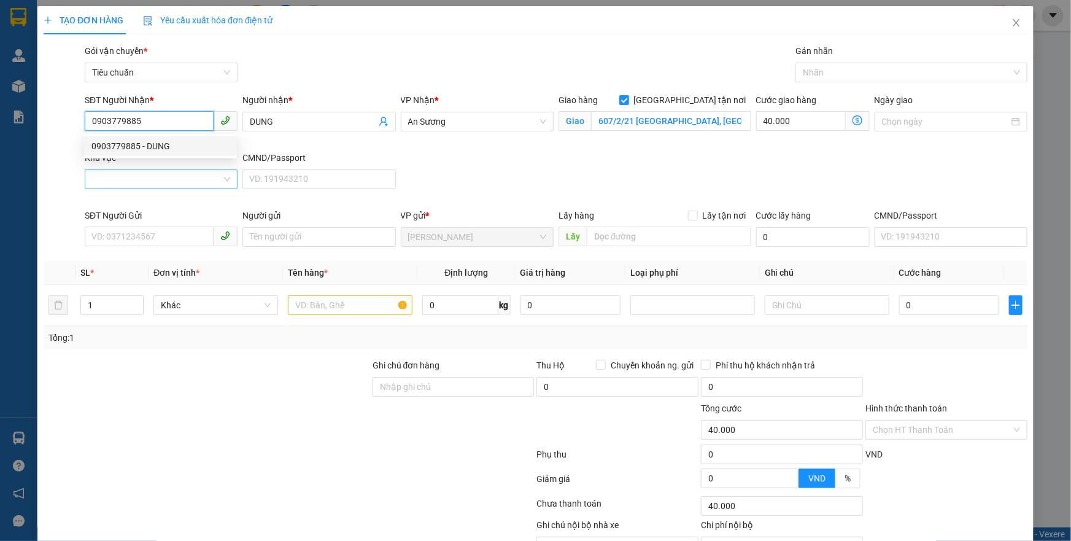
type input "0903779885"
type input "100.000"
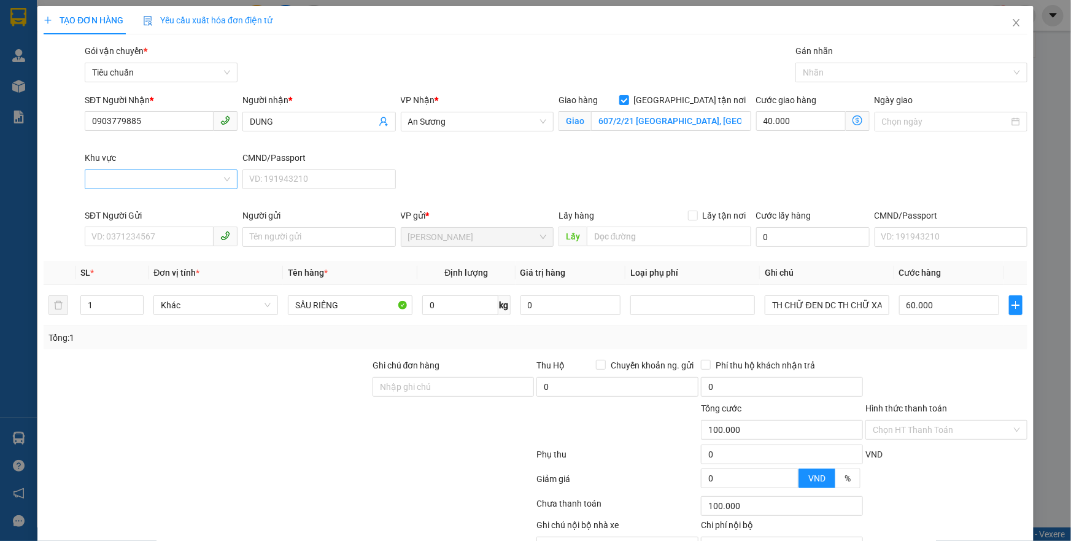
click at [163, 175] on input "Khu vực" at bounding box center [156, 179] width 129 height 18
drag, startPoint x: 168, startPoint y: 128, endPoint x: 50, endPoint y: 128, distance: 117.8
click at [50, 128] on div "SĐT Người Nhận * 0903779885 Người nhận * DUNG VP Nhận * An Sương Giao hàng Giao…" at bounding box center [535, 150] width 986 height 115
drag, startPoint x: 1013, startPoint y: 20, endPoint x: 334, endPoint y: 33, distance: 678.7
click at [1012, 20] on span "Close" at bounding box center [1016, 23] width 34 height 34
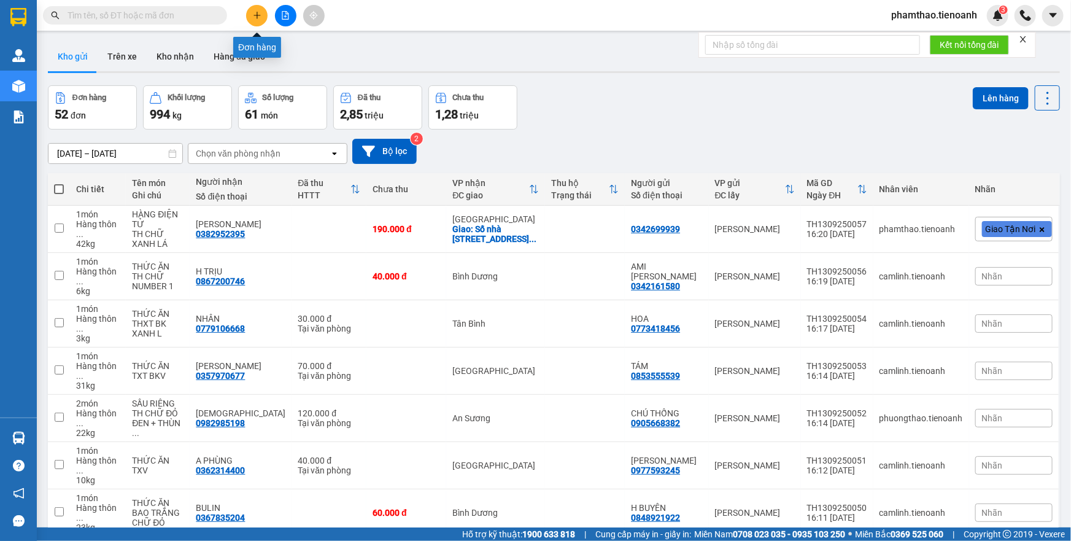
click at [257, 18] on icon "plus" at bounding box center [256, 15] width 1 height 7
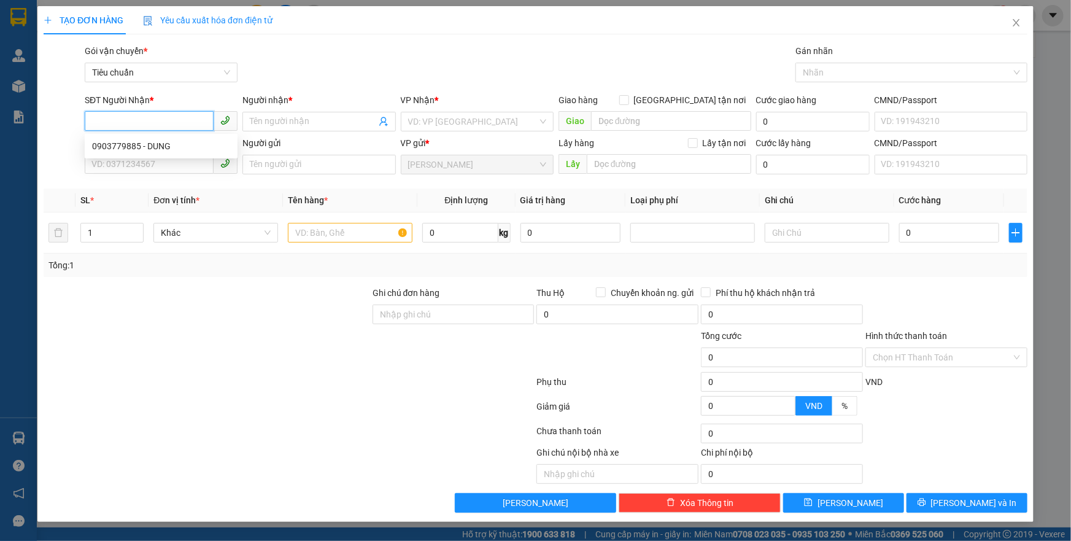
paste input "0903779885"
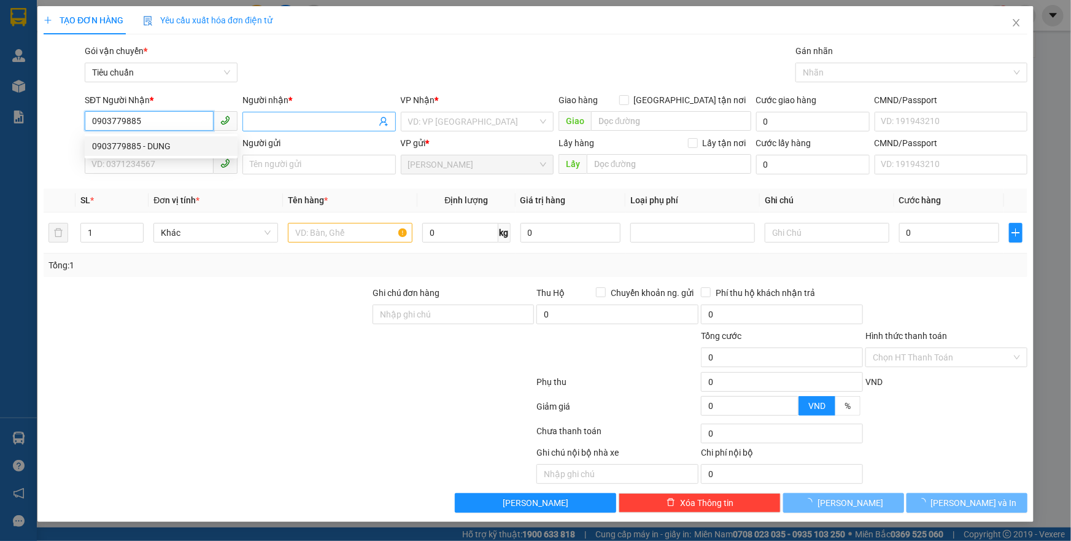
type input "0903779885"
click at [287, 121] on input "Người nhận *" at bounding box center [313, 121] width 126 height 13
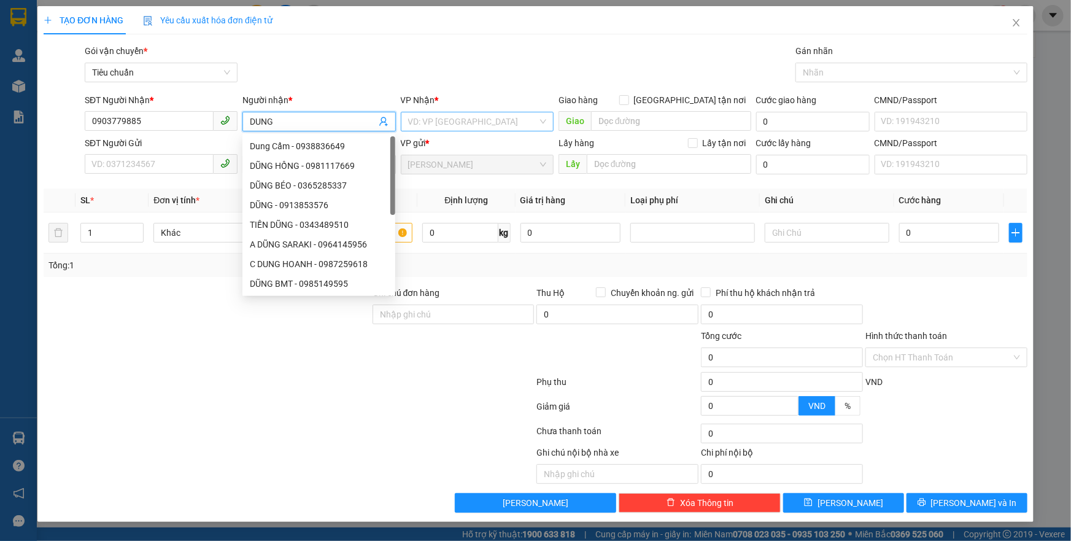
type input "DUNG"
click at [436, 126] on input "search" at bounding box center [472, 121] width 129 height 18
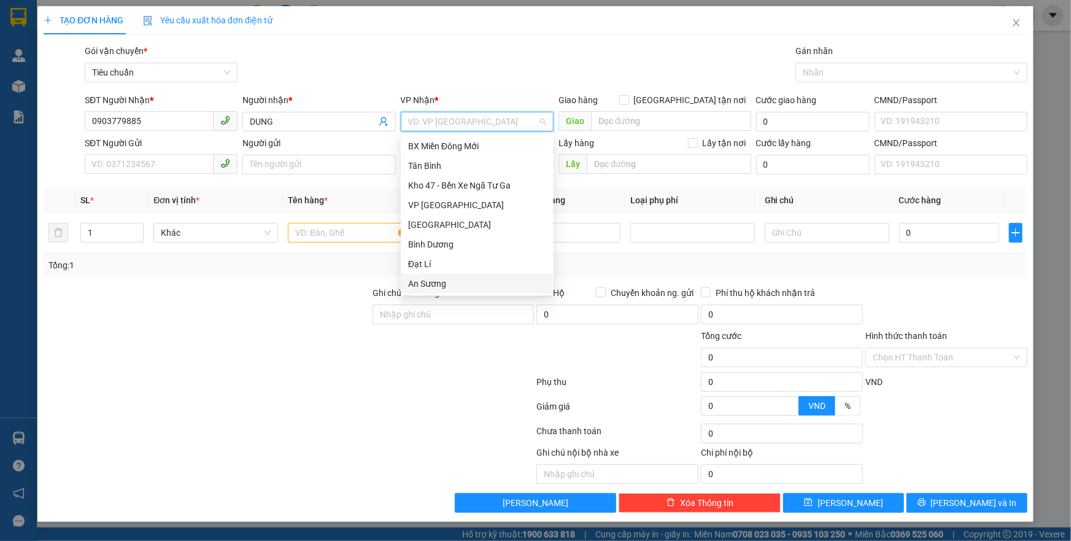
click at [425, 283] on div "An Sương" at bounding box center [477, 283] width 138 height 13
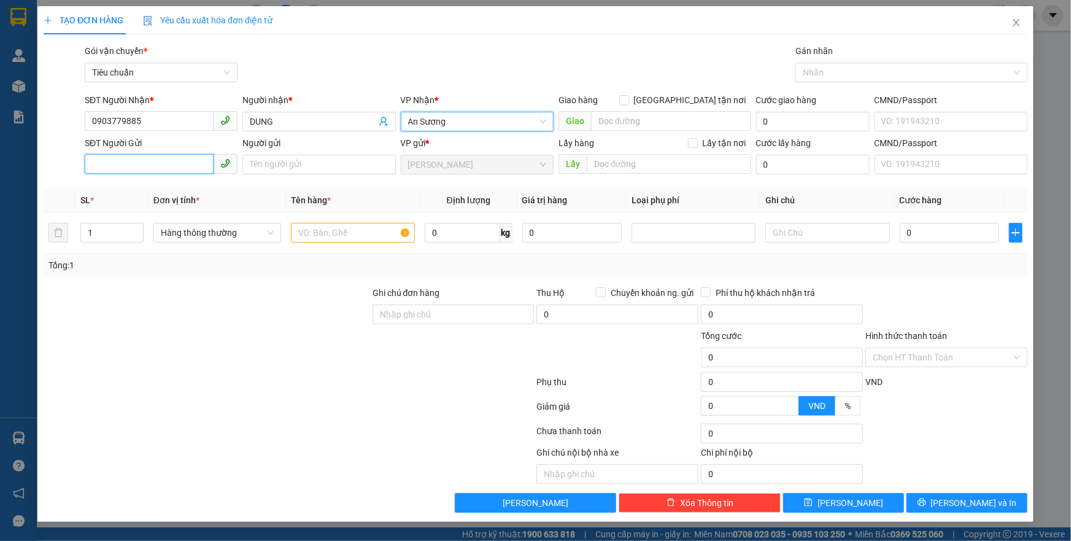
click at [197, 164] on input "SĐT Người Gửi" at bounding box center [149, 164] width 129 height 20
click at [155, 209] on div "0376996076 - CÔ HIỀN" at bounding box center [161, 208] width 138 height 13
type input "0376996076"
type input "CÔ HIỀN"
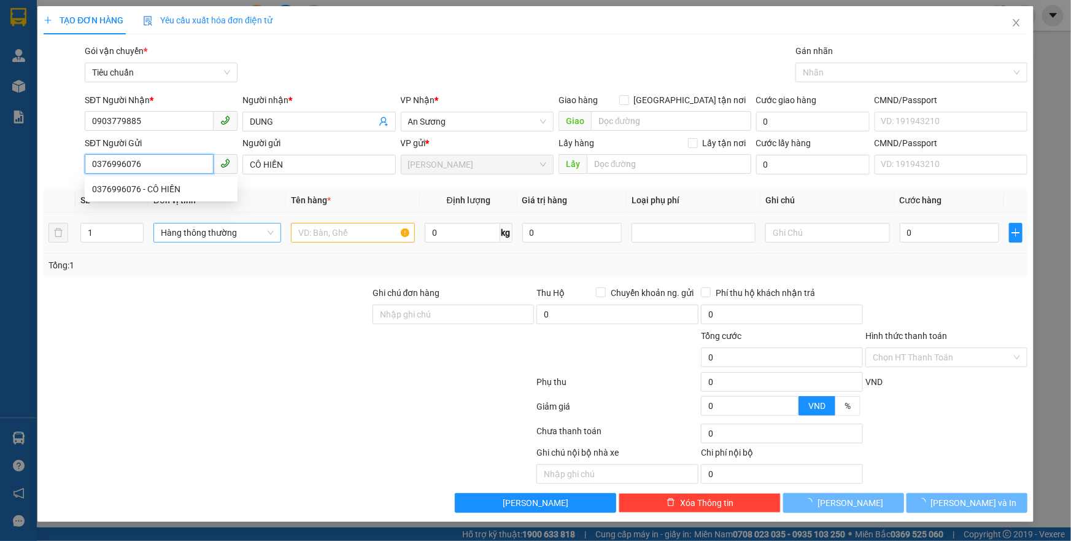
type input "60.000"
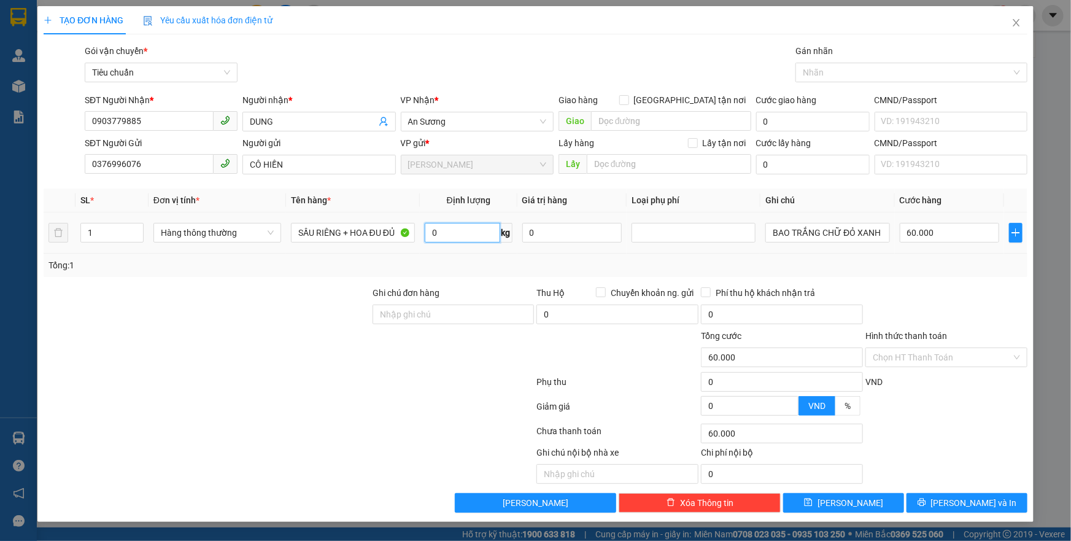
click at [463, 232] on input "0" at bounding box center [462, 233] width 75 height 20
type input "30"
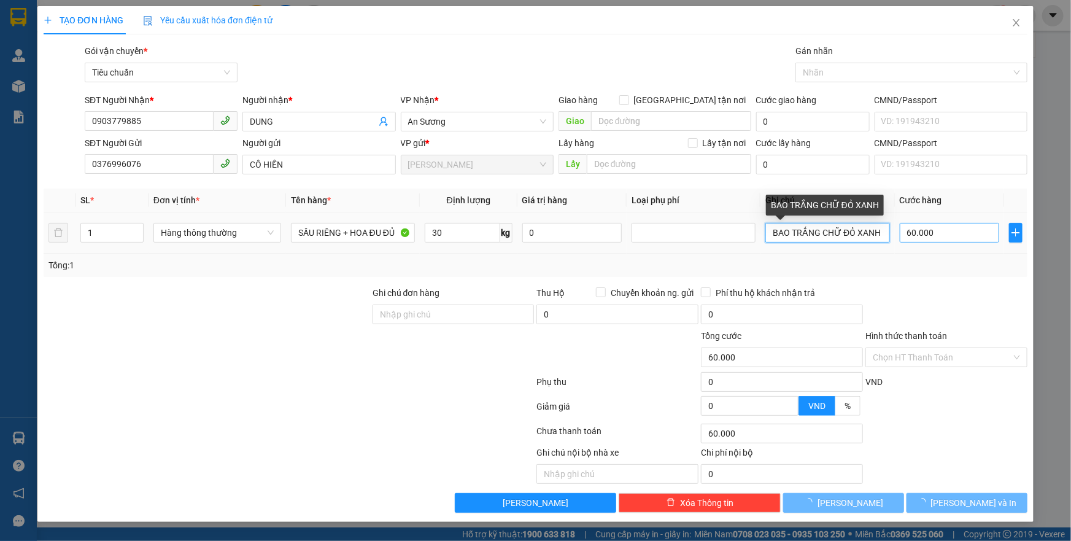
drag, startPoint x: 769, startPoint y: 229, endPoint x: 966, endPoint y: 241, distance: 196.7
click at [965, 241] on tr "1 Hàng thông thường SẦU RIÊNG + HOA ĐU ĐỦ 30 kg 0 BAO TRẮNG CHỮ ĐỎ XANH 60.000" at bounding box center [536, 232] width 984 height 41
type input "65.000"
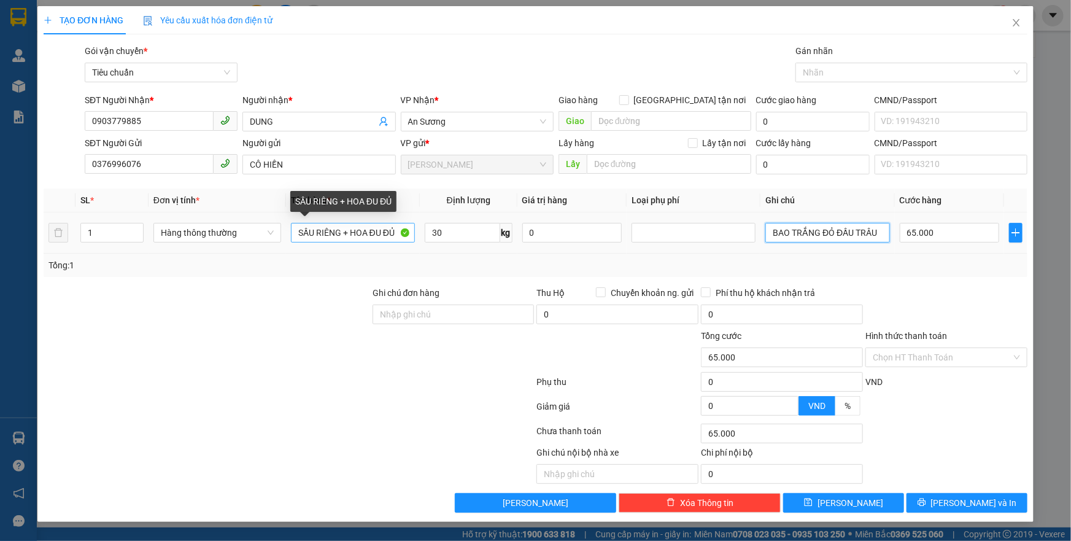
type input "BAO TRẮNG ĐỎ ĐẦU TRÂU"
drag, startPoint x: 299, startPoint y: 234, endPoint x: 432, endPoint y: 232, distance: 132.5
click at [432, 232] on tr "1 Hàng thông thường SẦU RIÊNG + HOA ĐU ĐỦ 30 kg 0 BAO TRẮNG ĐỎ ĐẦU TRÂU 65.000" at bounding box center [536, 232] width 984 height 41
type input "SẦU RIÊNG"
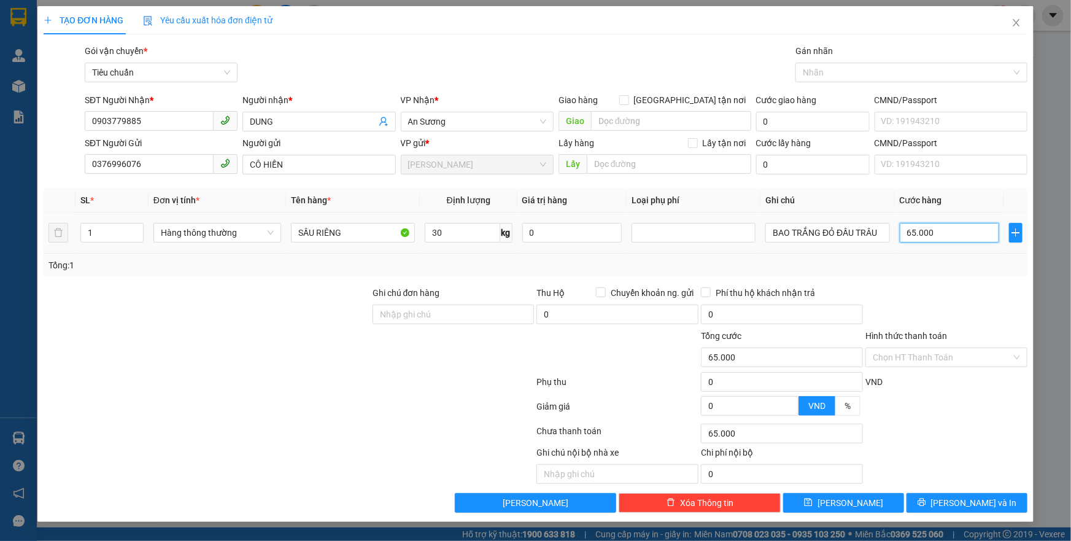
click at [925, 234] on input "65.000" at bounding box center [949, 233] width 100 height 20
type input "7"
type input "70"
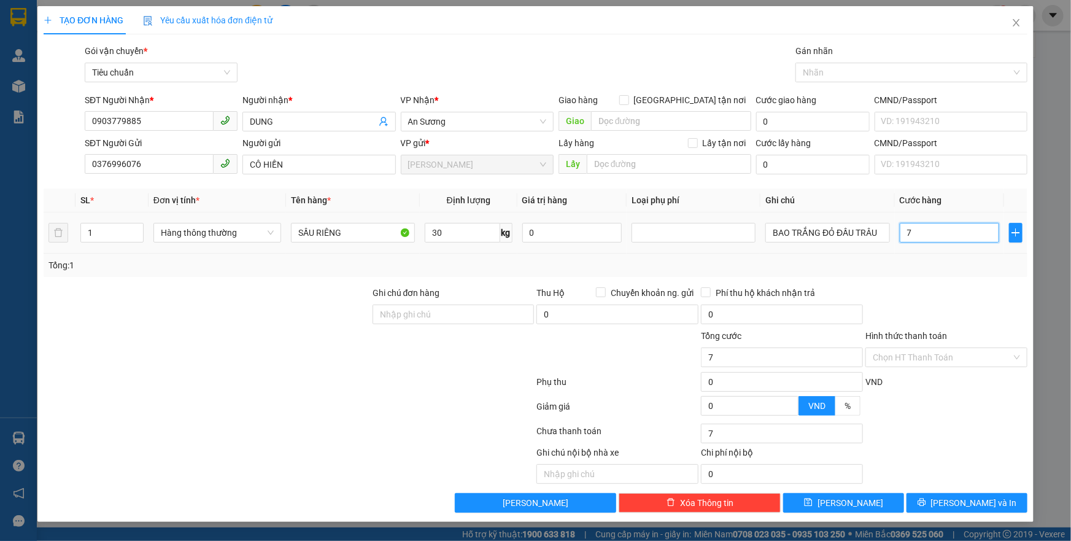
type input "70"
type input "70.000"
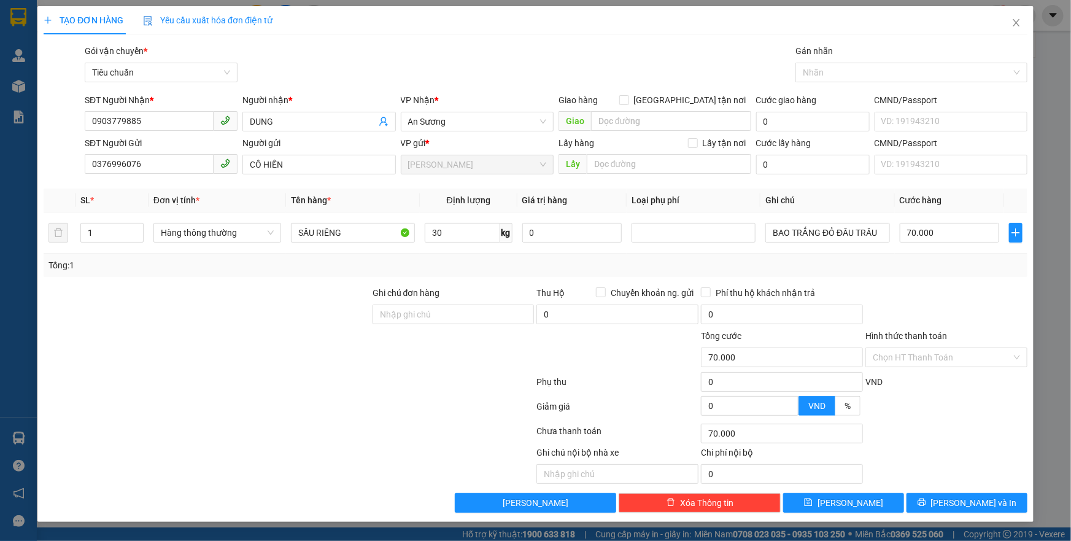
drag, startPoint x: 934, startPoint y: 263, endPoint x: 931, endPoint y: 289, distance: 26.0
click at [934, 279] on div "Transit Pickup Surcharge Ids Transit Deliver Surcharge Ids Transit Deliver Surc…" at bounding box center [536, 278] width 984 height 468
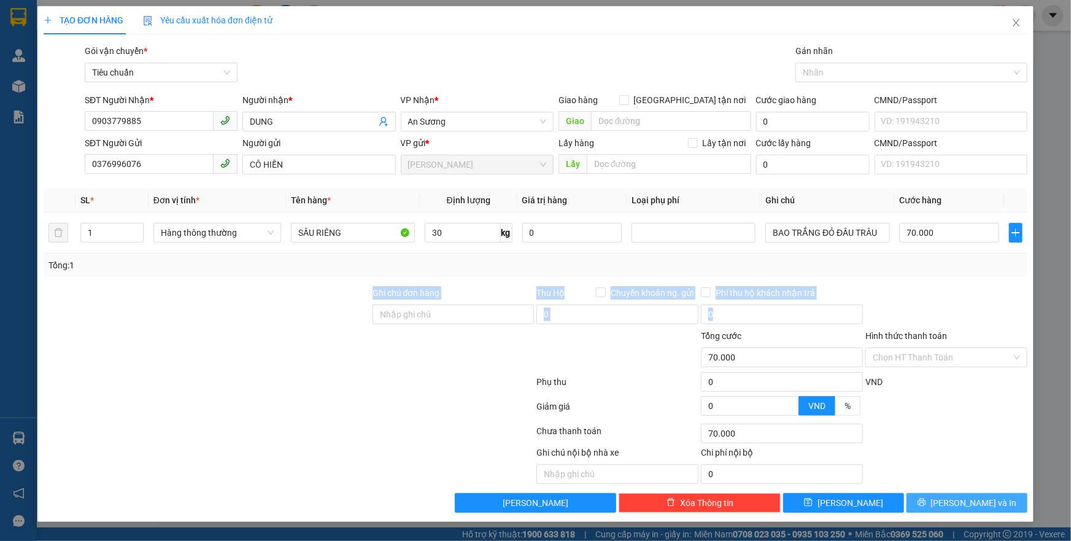
drag, startPoint x: 945, startPoint y: 496, endPoint x: 828, endPoint y: 262, distance: 261.2
click at [945, 496] on button "[PERSON_NAME] và In" at bounding box center [966, 503] width 121 height 20
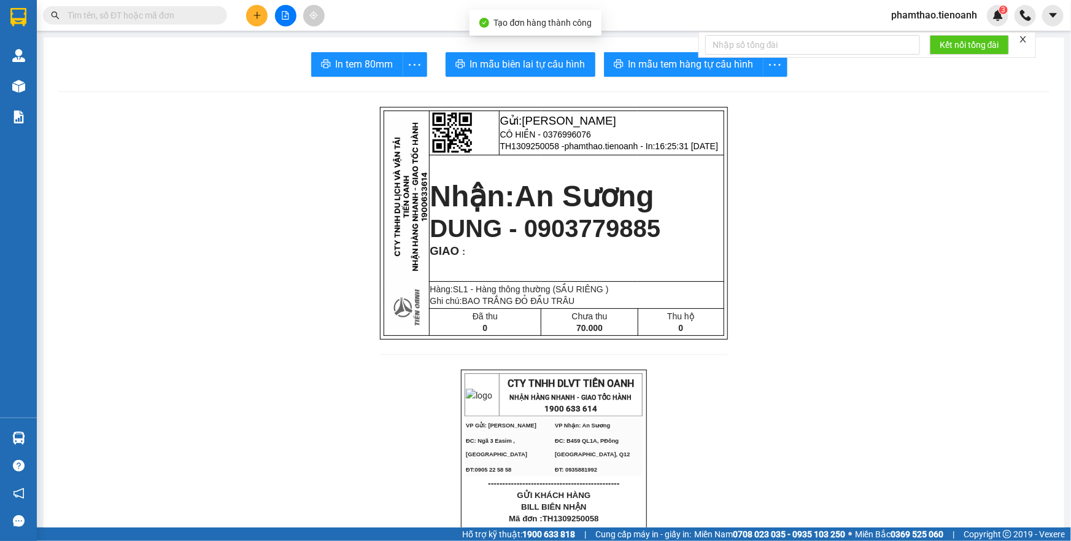
click at [708, 67] on span "In mẫu tem hàng tự cấu hình" at bounding box center [690, 63] width 125 height 15
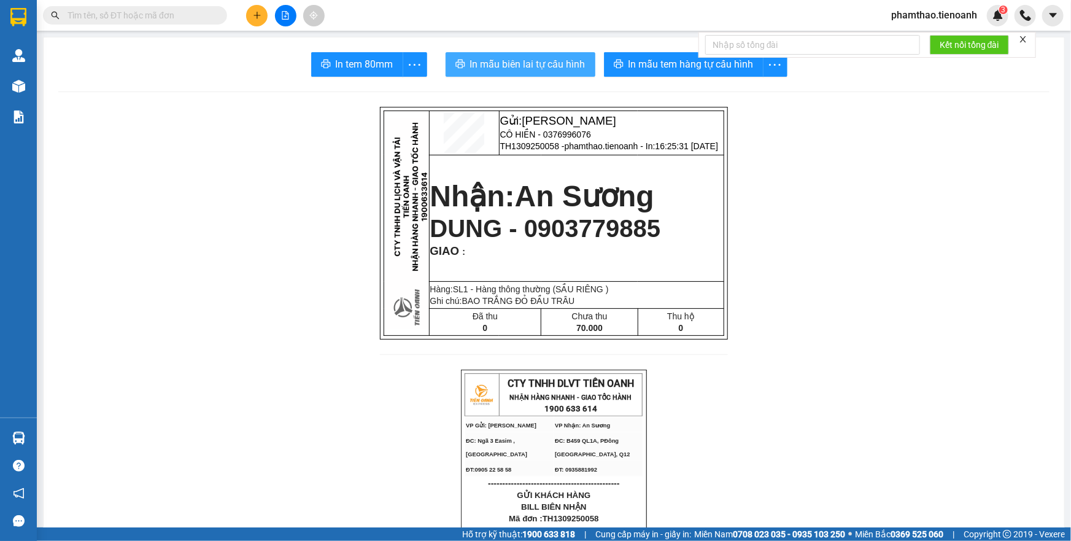
click at [541, 76] on button "In mẫu biên lai tự cấu hình" at bounding box center [520, 64] width 150 height 25
drag, startPoint x: 563, startPoint y: 61, endPoint x: 817, endPoint y: 376, distance: 404.1
click at [564, 61] on span "In mẫu biên lai tự cấu hình" at bounding box center [527, 63] width 115 height 15
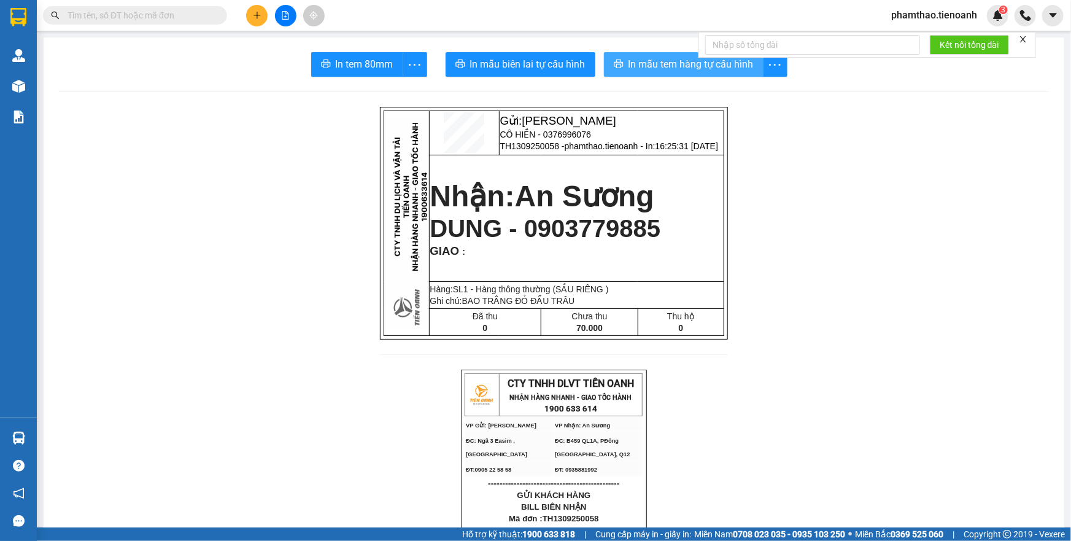
drag, startPoint x: 628, startPoint y: 59, endPoint x: 669, endPoint y: 54, distance: 42.0
click at [628, 59] on span "In mẫu tem hàng tự cấu hình" at bounding box center [690, 63] width 125 height 15
click at [252, 18] on button at bounding box center [256, 15] width 21 height 21
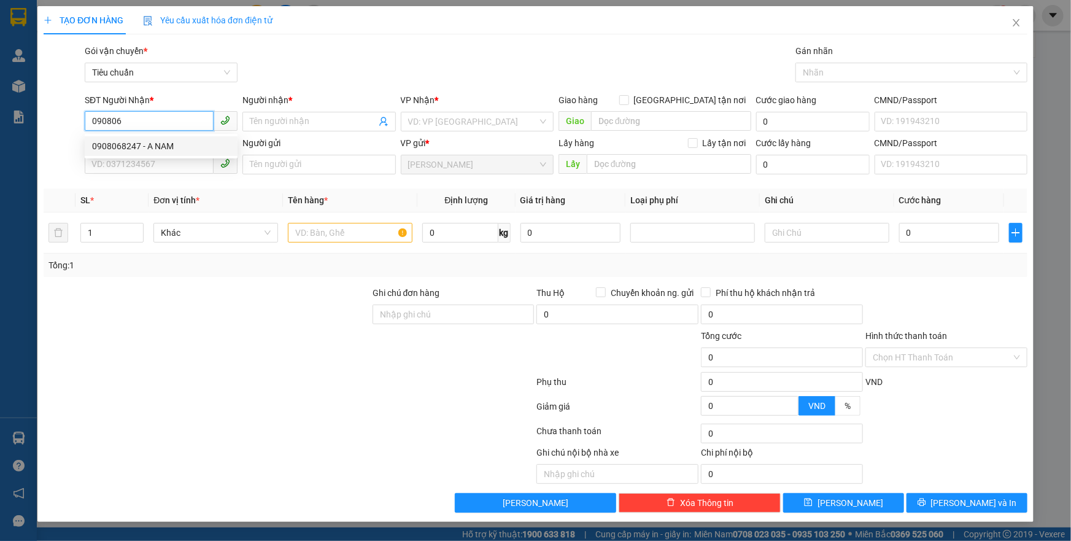
click at [121, 142] on div "0908068247 - A NAM" at bounding box center [161, 145] width 138 height 13
type input "0908068247"
type input "A NAM"
type input "60.000"
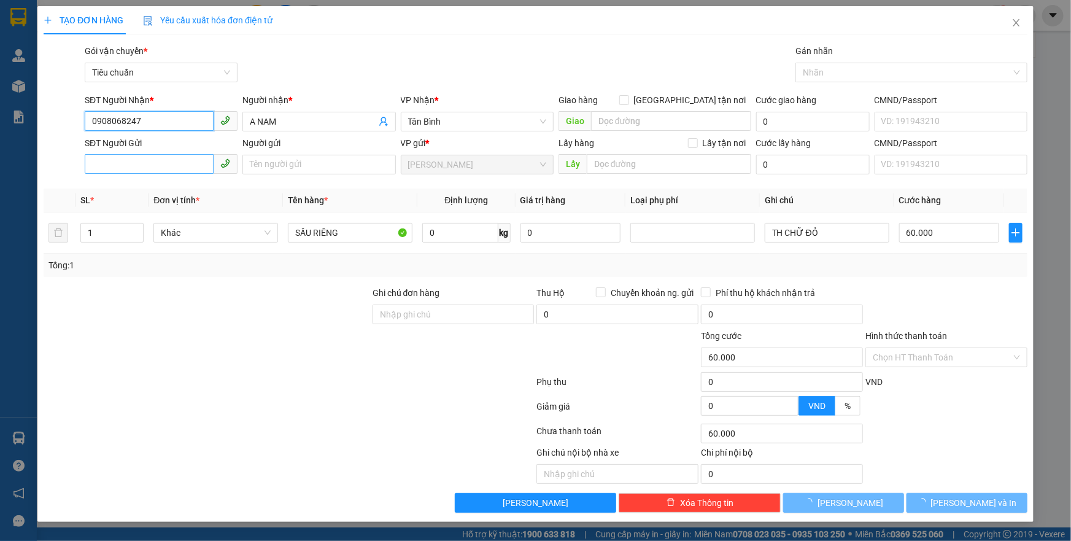
type input "0908068247"
click at [144, 156] on input "SĐT Người Gửi" at bounding box center [149, 164] width 129 height 20
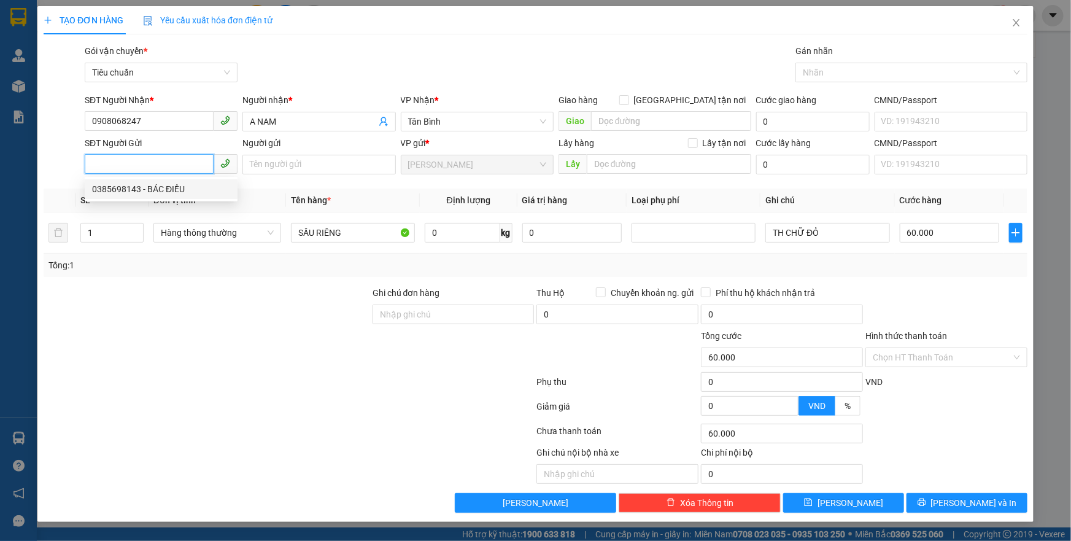
click at [148, 187] on div "0385698143 - BÁC ĐIỀU" at bounding box center [161, 188] width 138 height 13
type input "0385698143"
type input "BÁC ĐIỀU"
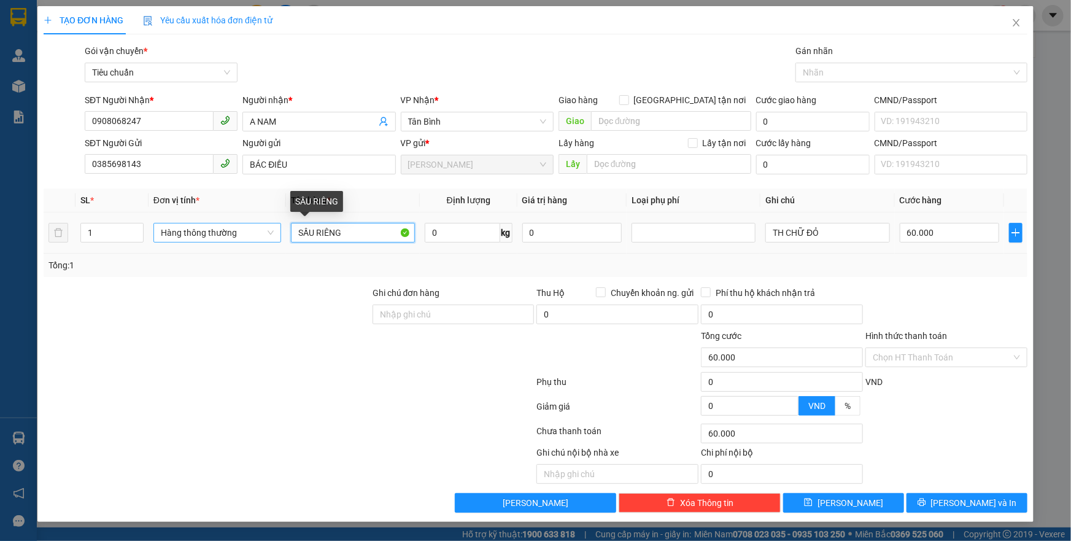
drag, startPoint x: 356, startPoint y: 228, endPoint x: 245, endPoint y: 233, distance: 110.5
click at [249, 236] on tr "1 Hàng thông thường SẦU RIÊNG 0 kg 0 TH CHỮ ĐỎ 60.000" at bounding box center [536, 232] width 984 height 41
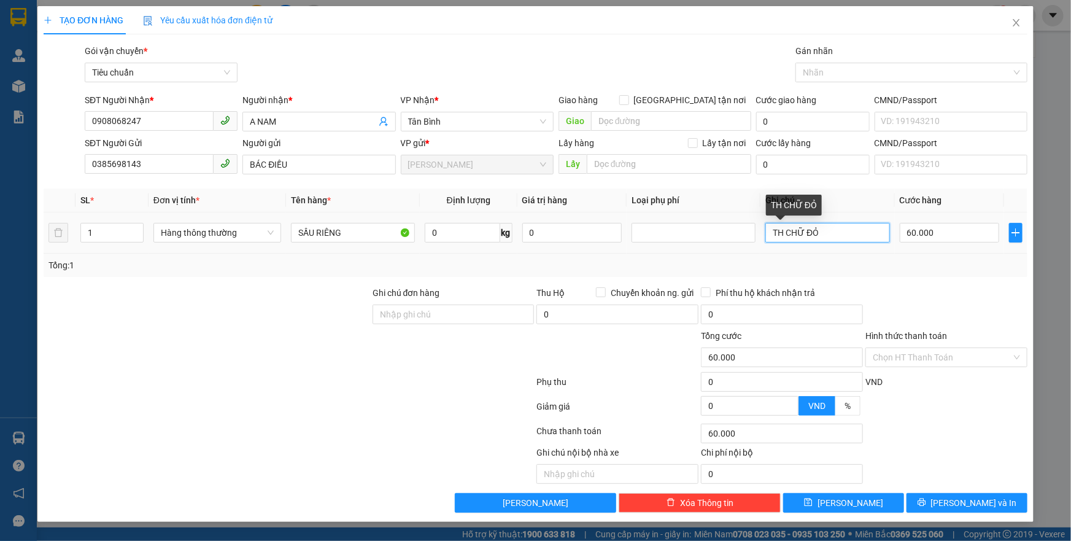
drag, startPoint x: 830, startPoint y: 236, endPoint x: 718, endPoint y: 245, distance: 112.1
click at [718, 245] on tr "1 Hàng thông thường SẦU RIÊNG 0 kg 0 TH CHỮ ĐỎ 60.000" at bounding box center [536, 232] width 984 height 41
type input "TXT"
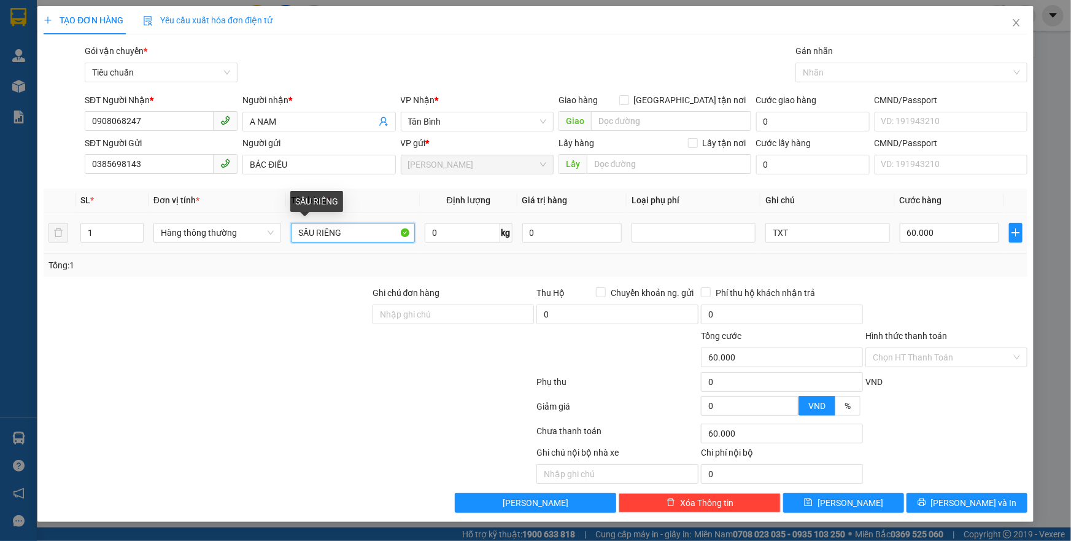
drag, startPoint x: 368, startPoint y: 233, endPoint x: 176, endPoint y: 257, distance: 192.9
click at [176, 257] on div "SL * Đơn vị tính * Tên hàng * Định lượng Giá trị hàng Loại phụ phí Ghi chú Cước…" at bounding box center [536, 232] width 984 height 88
type input "D"
type input "ĐỒ ĂN"
click at [465, 232] on input "0" at bounding box center [462, 233] width 75 height 20
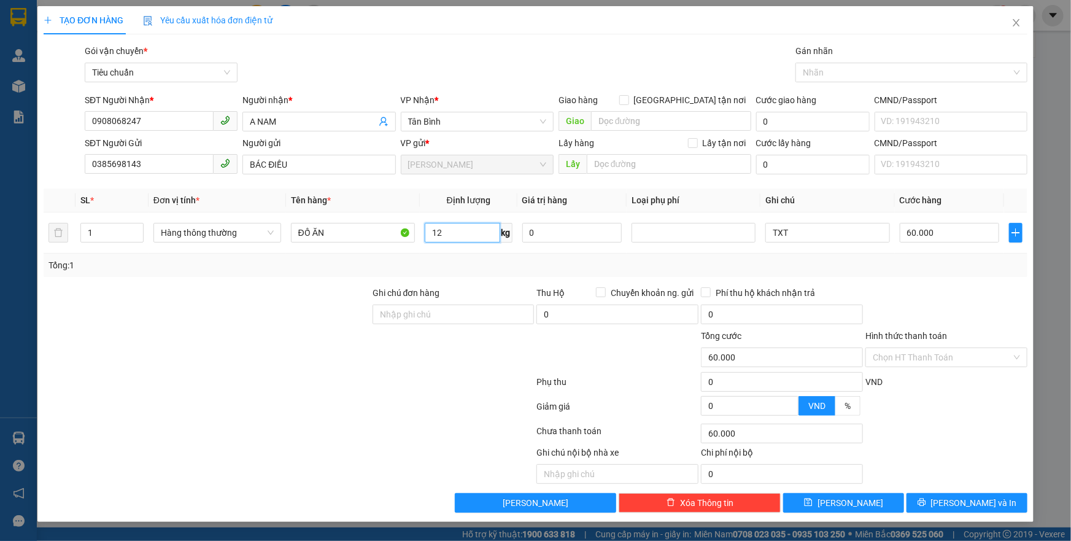
type input "12"
drag, startPoint x: 256, startPoint y: 325, endPoint x: 342, endPoint y: 239, distance: 121.0
click at [261, 312] on div at bounding box center [206, 307] width 329 height 43
type input "50.000"
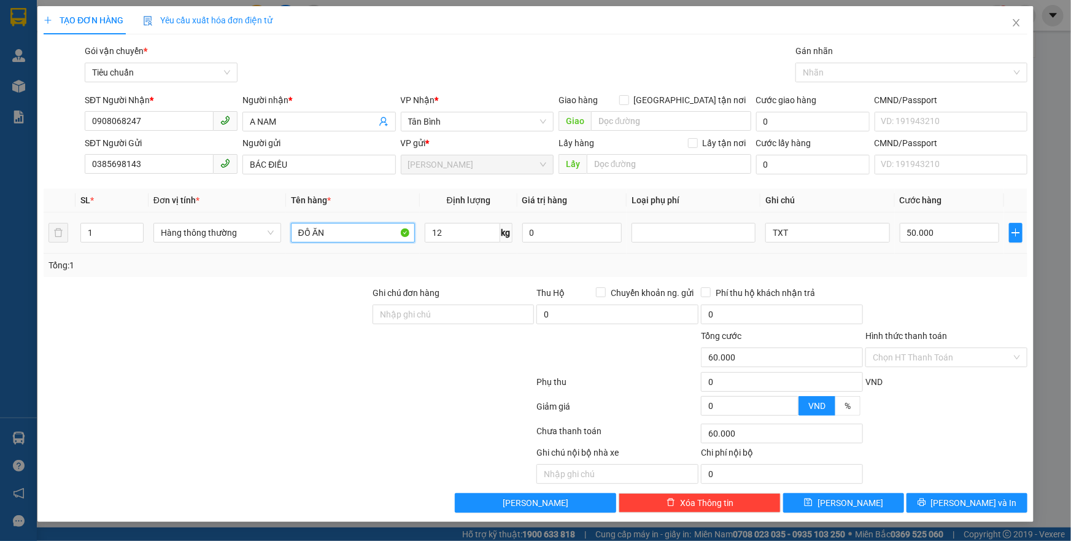
type input "50.000"
click at [342, 239] on input "ĐỒ ĂN" at bounding box center [353, 233] width 124 height 20
click at [204, 258] on div "Tổng: 1" at bounding box center [230, 264] width 365 height 13
drag, startPoint x: 337, startPoint y: 231, endPoint x: 433, endPoint y: 227, distance: 95.2
click at [433, 227] on tr "1 Hàng thông thường ĐỒ ĂN + BAO TRẮNG 12 kg 0 TXT 50.000" at bounding box center [536, 232] width 984 height 41
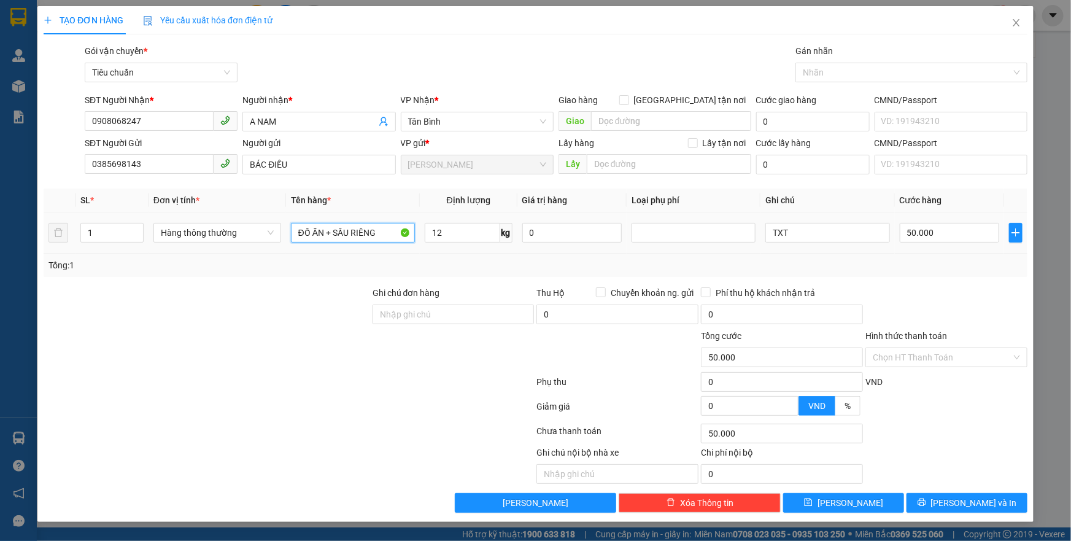
type input "ĐỒ ĂN + SẦU RIÊNG"
drag, startPoint x: 98, startPoint y: 221, endPoint x: 91, endPoint y: 238, distance: 18.5
click at [71, 236] on tr "1 Hàng thông thường ĐỒ ĂN + SẦU RIÊNG 12 kg 0 TXT 50.000" at bounding box center [536, 232] width 984 height 41
drag, startPoint x: 102, startPoint y: 239, endPoint x: 64, endPoint y: 252, distance: 40.0
click at [64, 252] on tr "1 Hàng thông thường ĐỒ ĂN + SẦU RIÊNG 12 kg 0 TXT 50.000" at bounding box center [536, 232] width 984 height 41
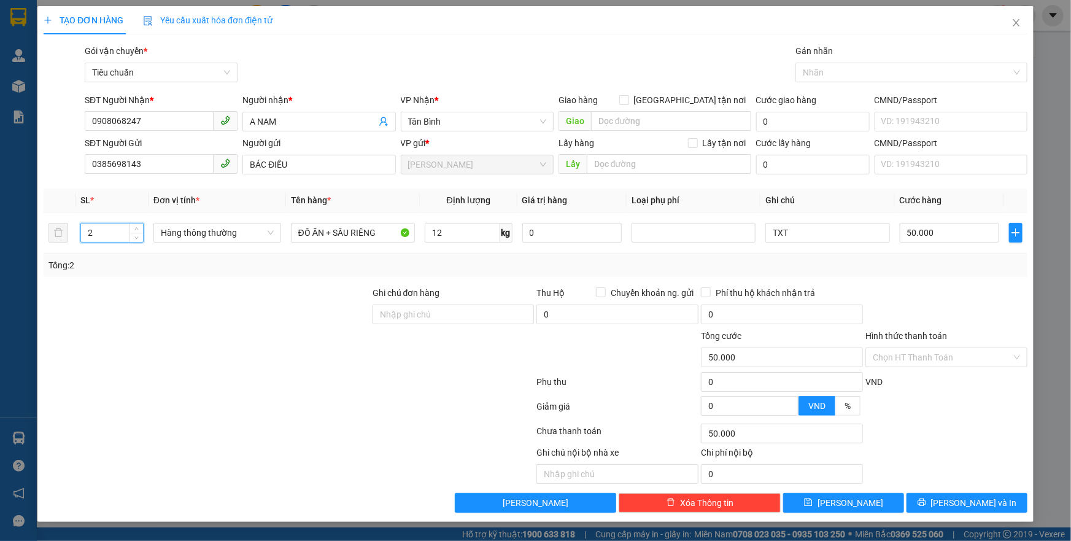
type input "2"
drag, startPoint x: 151, startPoint y: 329, endPoint x: 391, endPoint y: 220, distance: 264.4
click at [180, 311] on form "Ghi chú đơn hàng Thu Hộ Chuyển khoản ng. gửi 0 Phí thu hộ khách nhận trả 0 Tổng…" at bounding box center [536, 353] width 984 height 135
type input "26"
drag, startPoint x: 264, startPoint y: 319, endPoint x: 813, endPoint y: 228, distance: 556.0
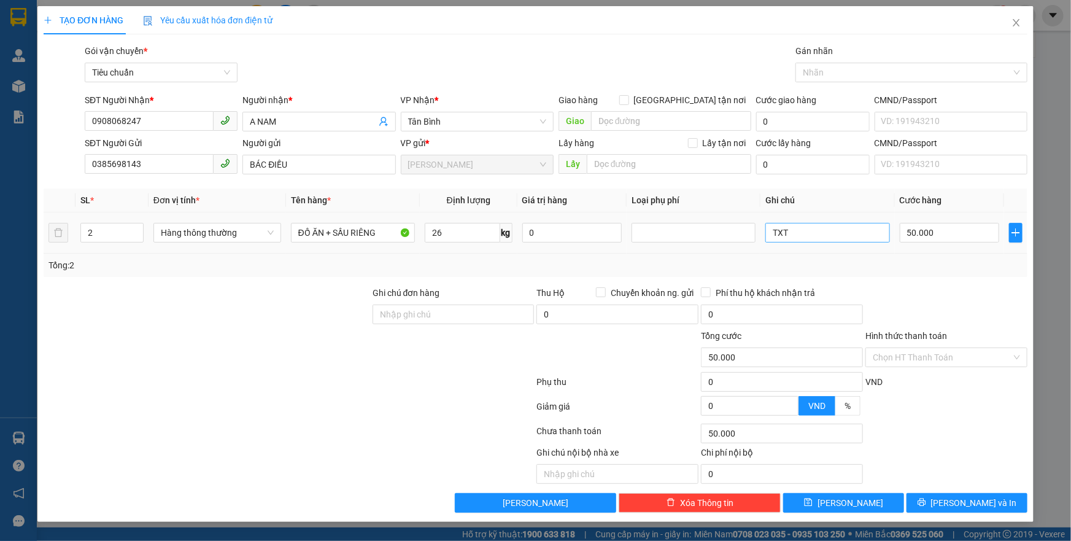
click at [307, 304] on div at bounding box center [206, 307] width 329 height 43
type input "65.000"
click at [813, 228] on input "TXT" at bounding box center [827, 233] width 124 height 20
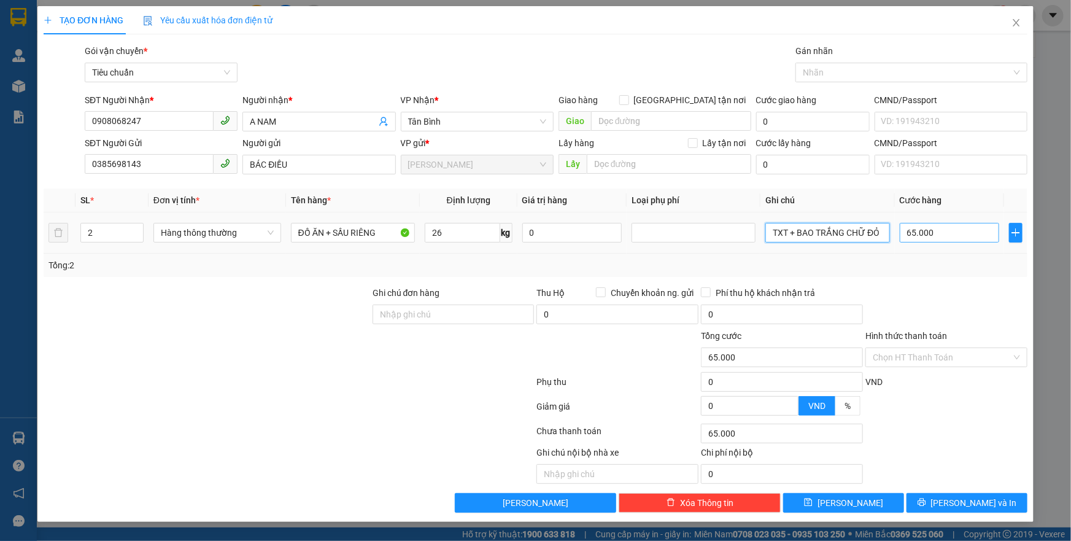
type input "TXT + BAO TRẮNG CHỮ ĐỎ"
click at [960, 231] on input "65.000" at bounding box center [949, 233] width 100 height 20
type input "1"
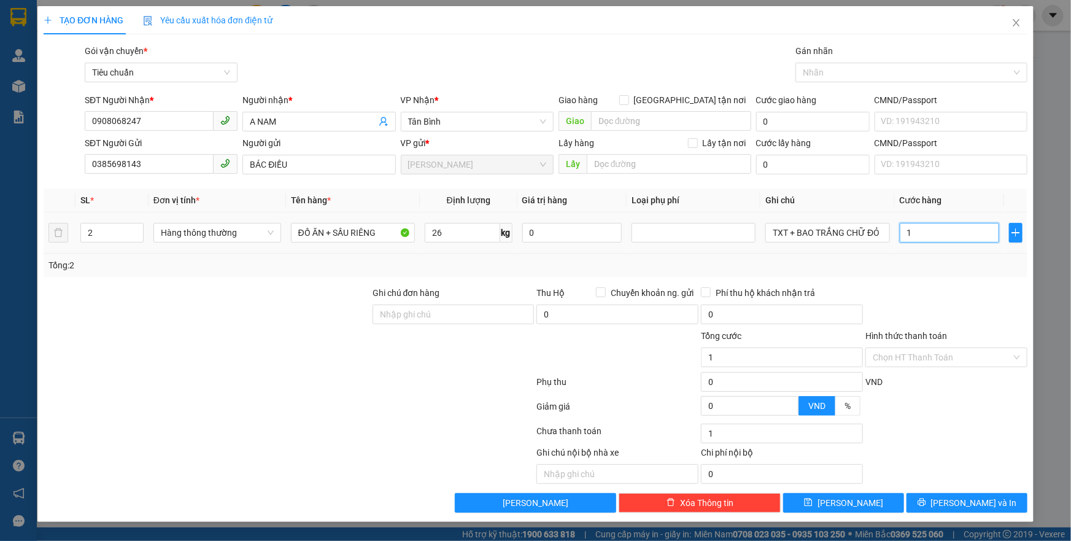
type input "14"
type input "140"
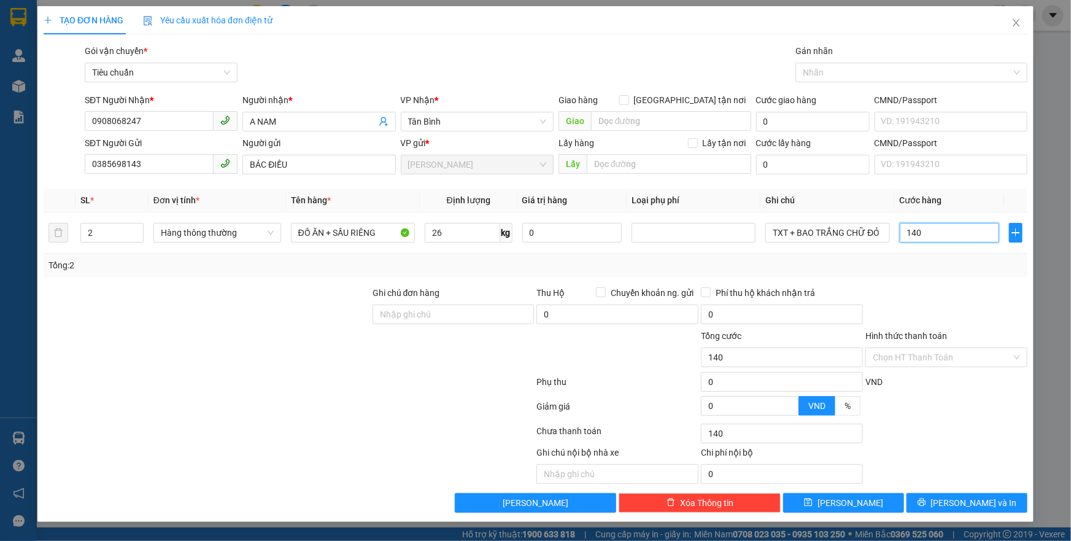
type input "140"
type input "140.000"
click at [946, 275] on div "Tổng: 2" at bounding box center [536, 264] width 984 height 23
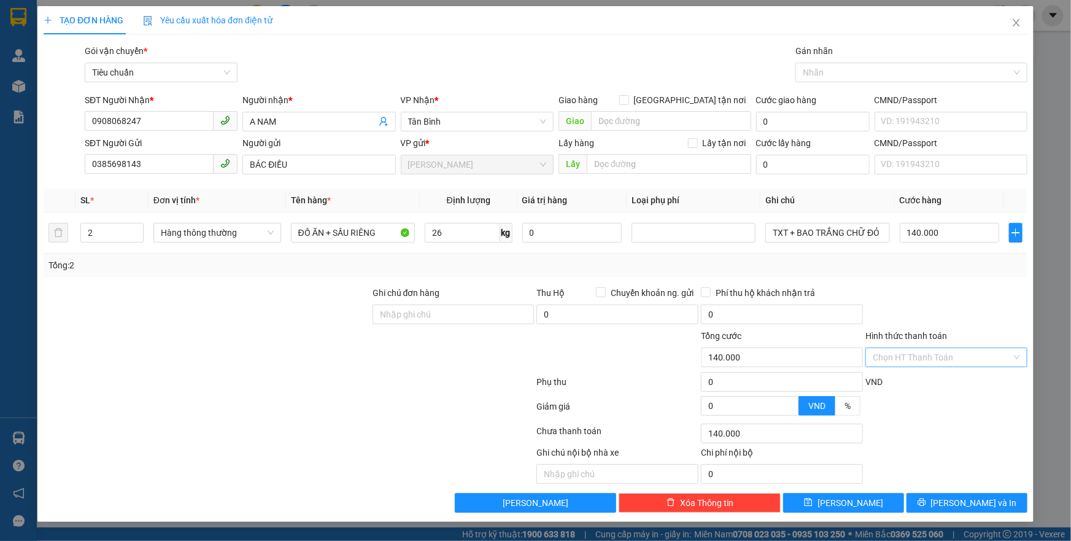
click at [939, 360] on input "Hình thức thanh toán" at bounding box center [941, 357] width 139 height 18
click at [912, 372] on div "Transit Pickup Surcharge Ids Transit Deliver Surcharge Ids Transit Deliver Surc…" at bounding box center [536, 278] width 984 height 468
drag, startPoint x: 906, startPoint y: 361, endPoint x: 904, endPoint y: 374, distance: 13.6
click at [905, 363] on input "Hình thức thanh toán" at bounding box center [941, 357] width 139 height 18
click at [901, 379] on div "Tại văn phòng" at bounding box center [945, 380] width 147 height 13
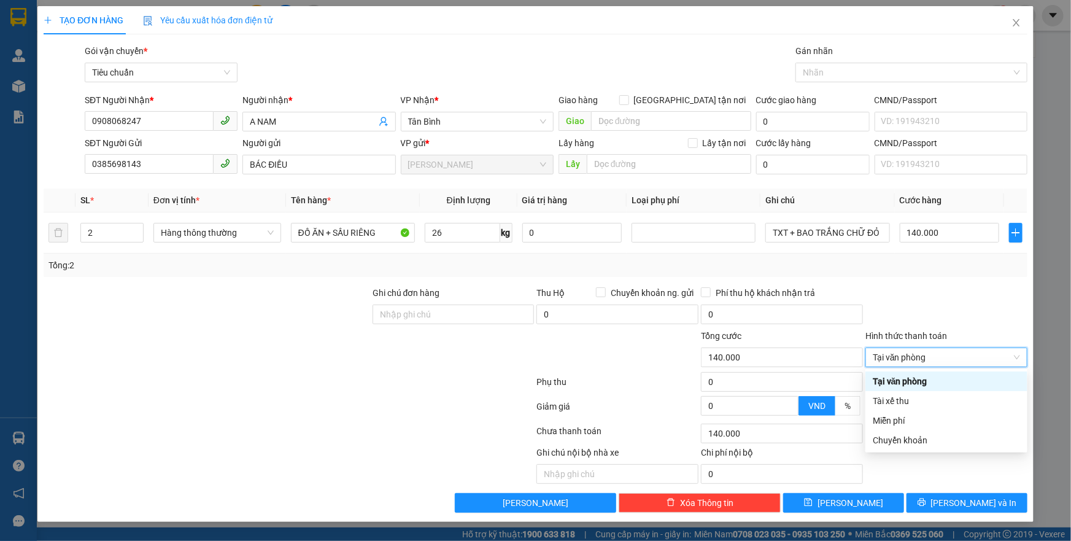
type input "0"
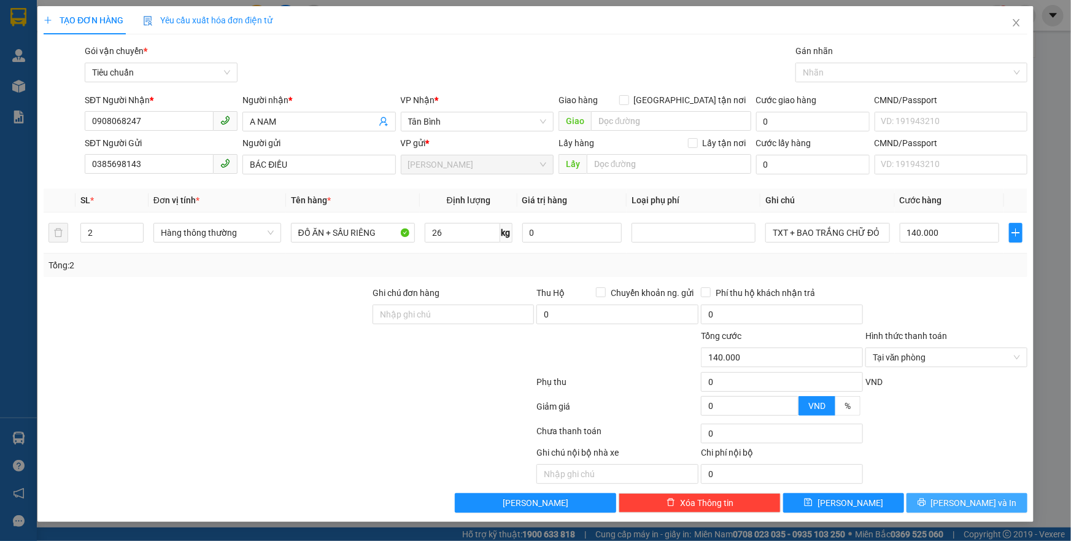
click at [966, 496] on span "[PERSON_NAME] và In" at bounding box center [974, 502] width 86 height 13
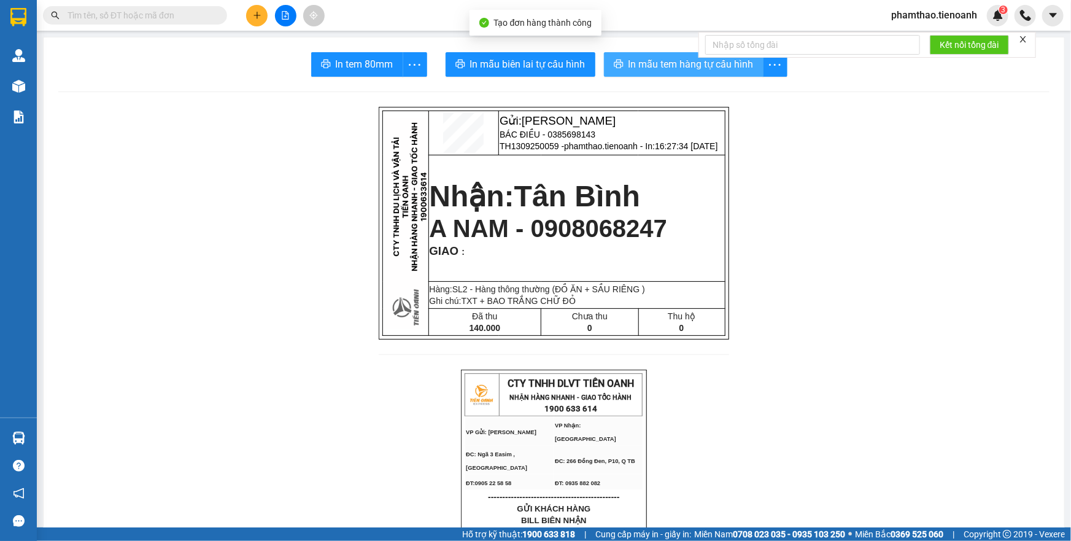
drag, startPoint x: 661, startPoint y: 58, endPoint x: 724, endPoint y: 38, distance: 66.4
click at [663, 58] on span "In mẫu tem hàng tự cấu hình" at bounding box center [690, 63] width 125 height 15
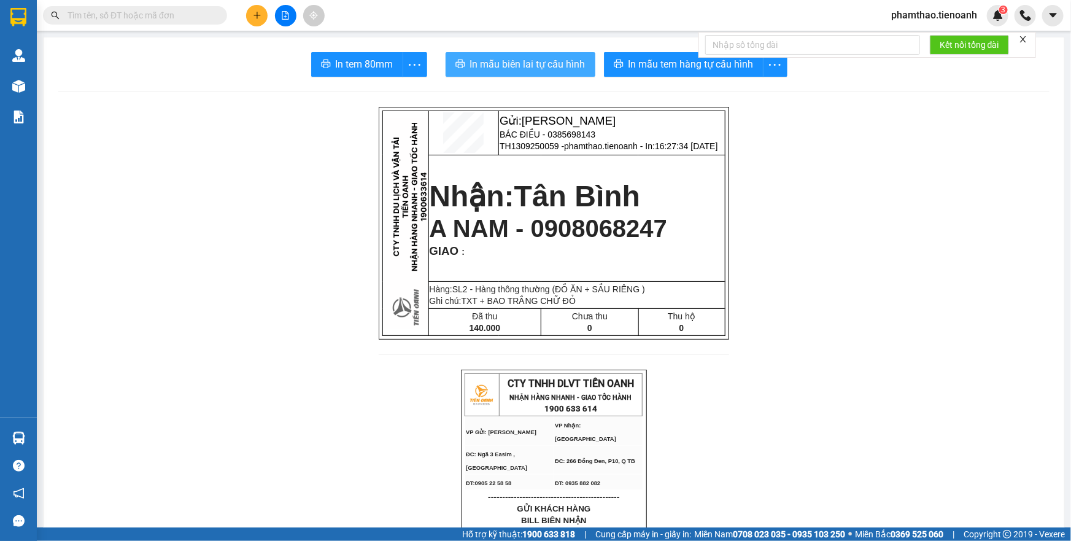
click at [509, 59] on span "In mẫu biên lai tự cấu hình" at bounding box center [527, 63] width 115 height 15
click at [255, 12] on icon "plus" at bounding box center [257, 15] width 9 height 9
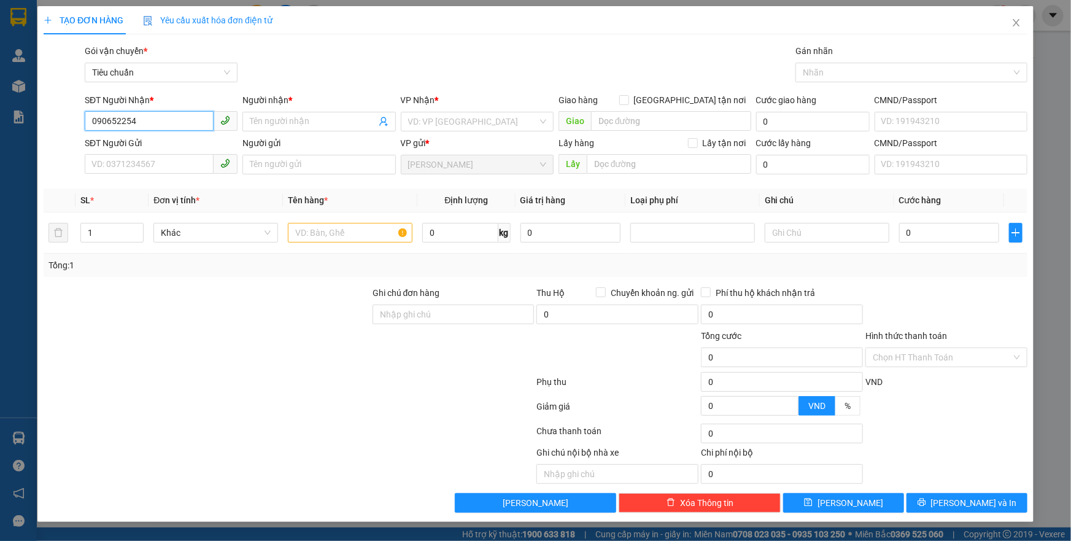
type input "0906522542"
click at [164, 143] on div "0906522542 - C TIÊN" at bounding box center [161, 145] width 138 height 13
type input "C TIÊN"
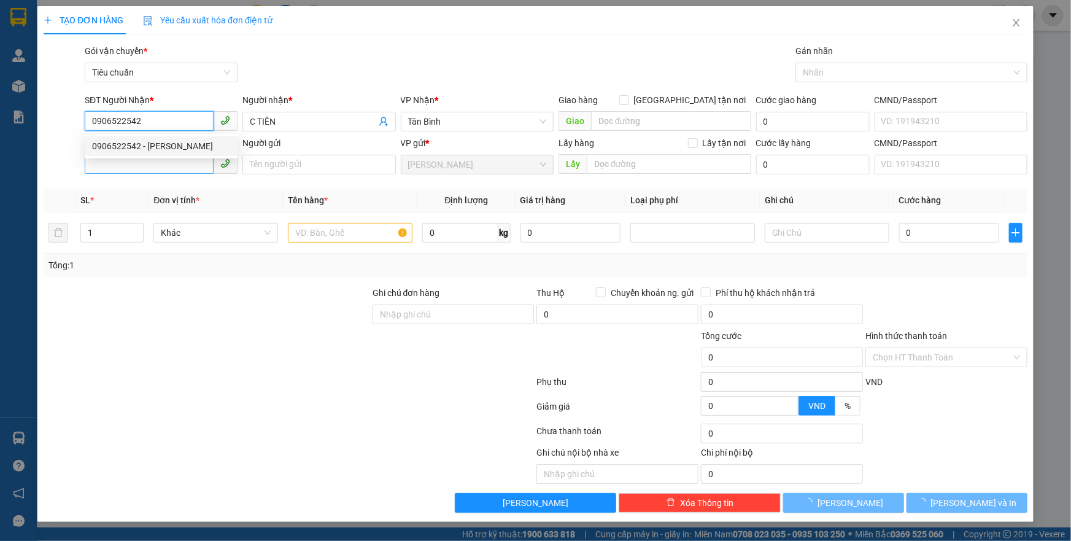
type input "0906522542"
click at [159, 167] on input "SĐT Người Gửi" at bounding box center [149, 164] width 129 height 20
type input "60.000"
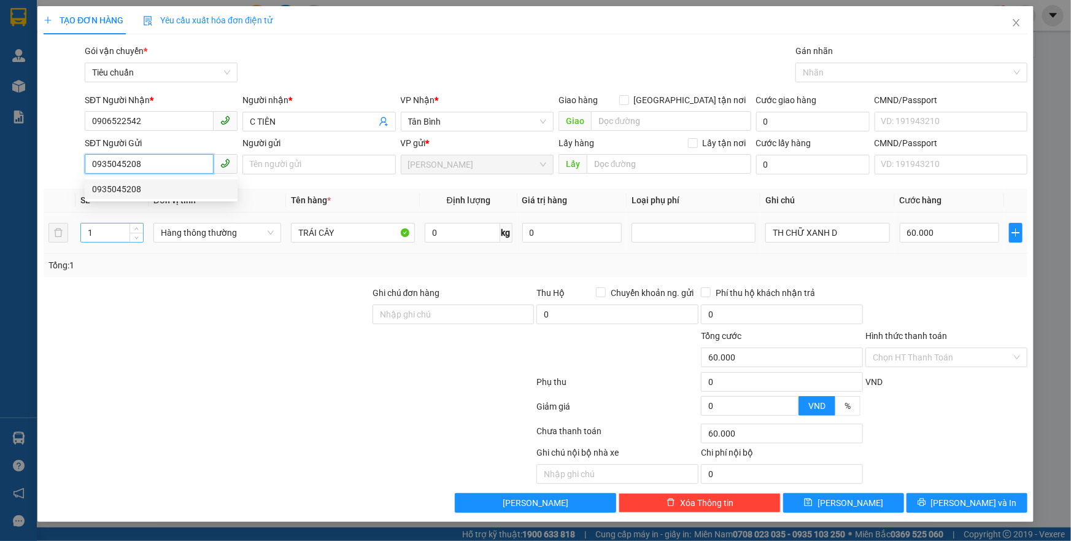
type input "0935045208"
drag, startPoint x: 104, startPoint y: 235, endPoint x: 63, endPoint y: 244, distance: 42.0
click at [63, 244] on tr "1 Hàng thông thường TRÁI CÂY 0 kg 0 TH CHỮ XANH D 60.000" at bounding box center [536, 232] width 984 height 41
type input "2"
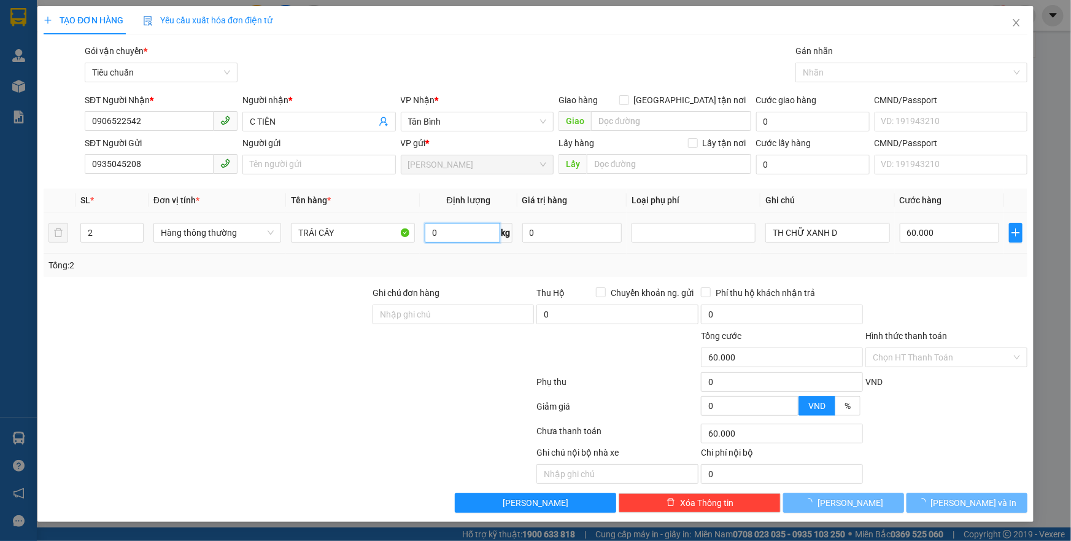
click at [450, 227] on input "0" at bounding box center [462, 233] width 75 height 20
type input "15"
type input "0"
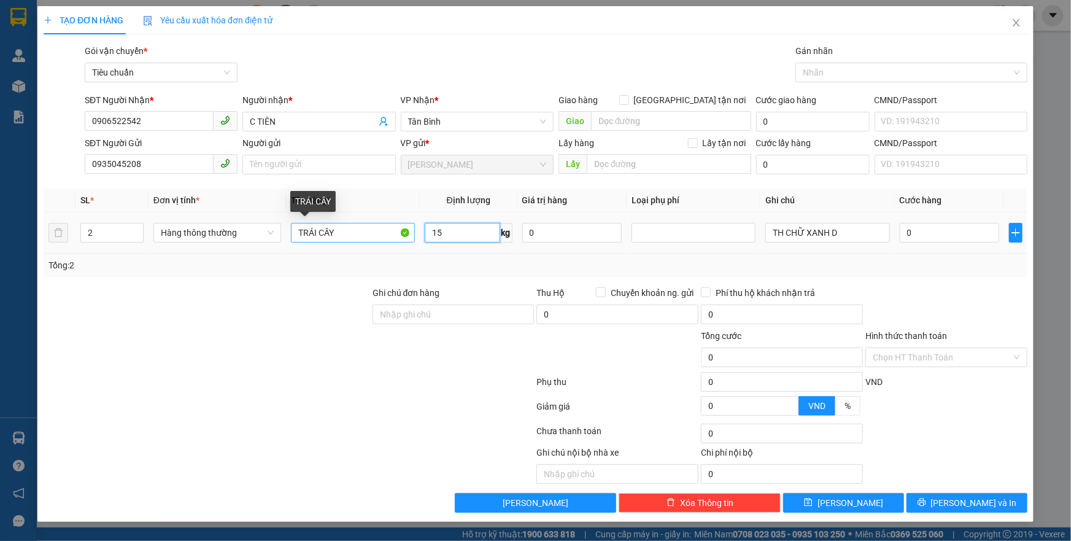
type input "15"
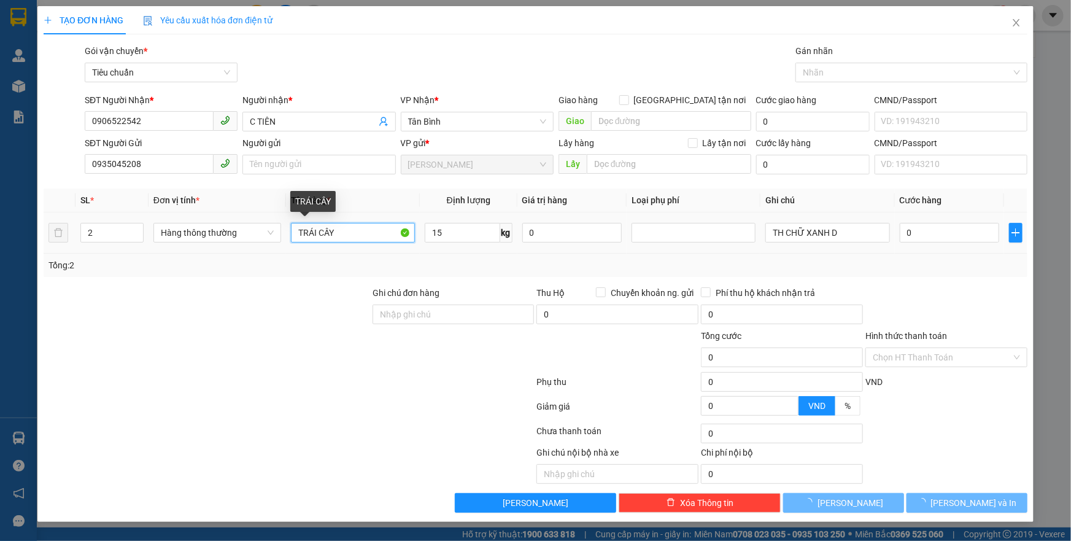
click at [342, 235] on input "TRÁI CÂY" at bounding box center [353, 233] width 124 height 20
type input "50.000"
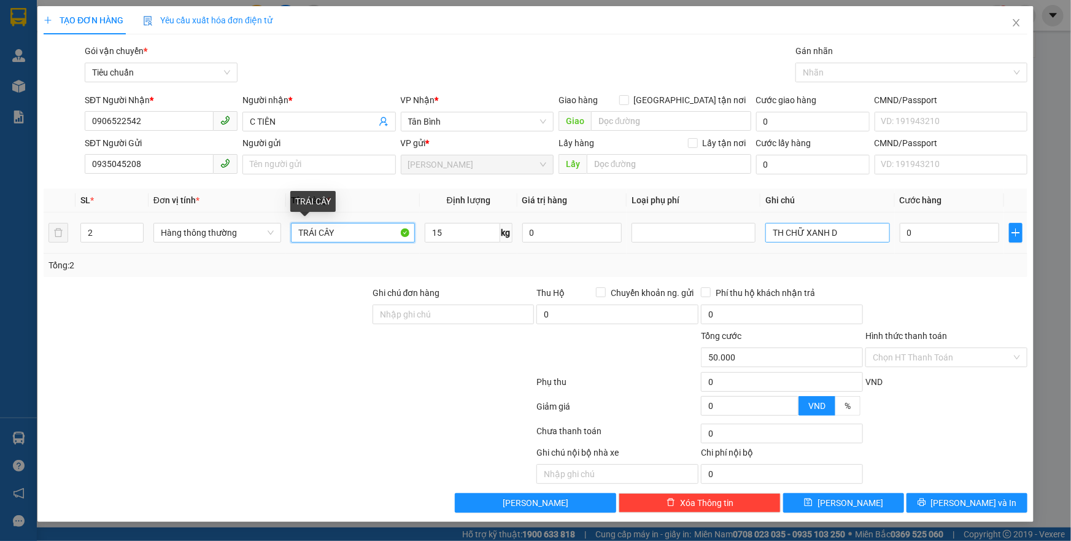
type input "50.000"
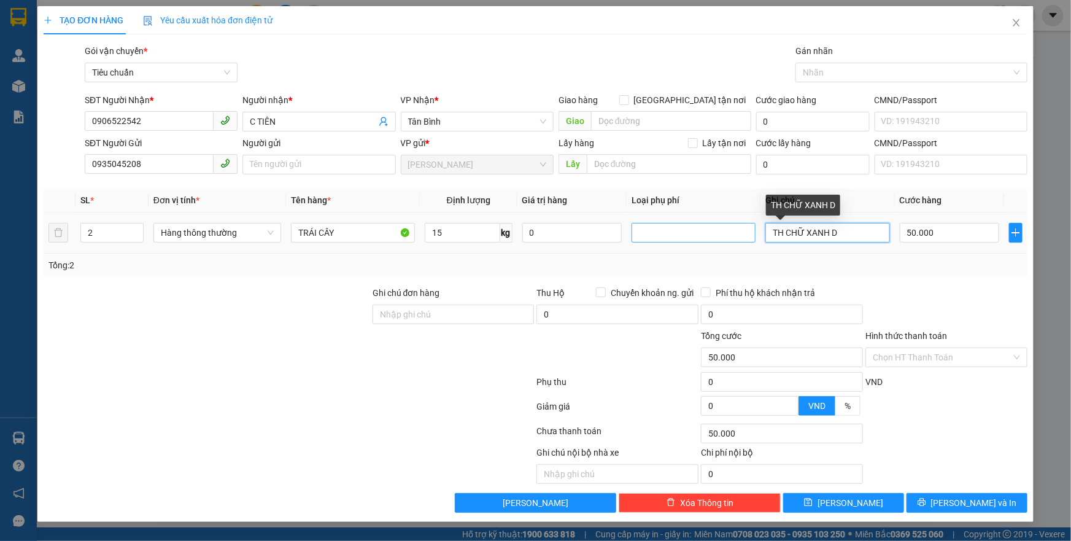
drag, startPoint x: 867, startPoint y: 233, endPoint x: 722, endPoint y: 238, distance: 144.9
click at [725, 238] on tr "2 Hàng thông thường TRÁI CÂY 15 kg 0 TH CHỮ XANH D 50.000" at bounding box center [536, 232] width 984 height 41
type input "TXT + TH TRƠN"
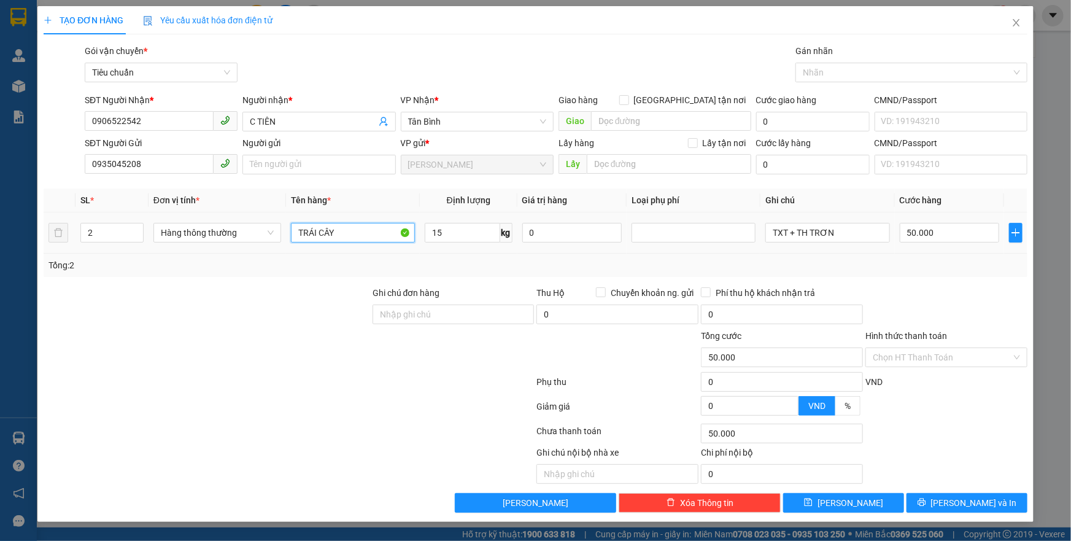
click at [341, 226] on input "TRÁI CÂY" at bounding box center [353, 233] width 124 height 20
type input "TRÁI CÂY + THỰC PHẨM"
click at [925, 236] on input "50.000" at bounding box center [949, 233] width 100 height 20
type input "1"
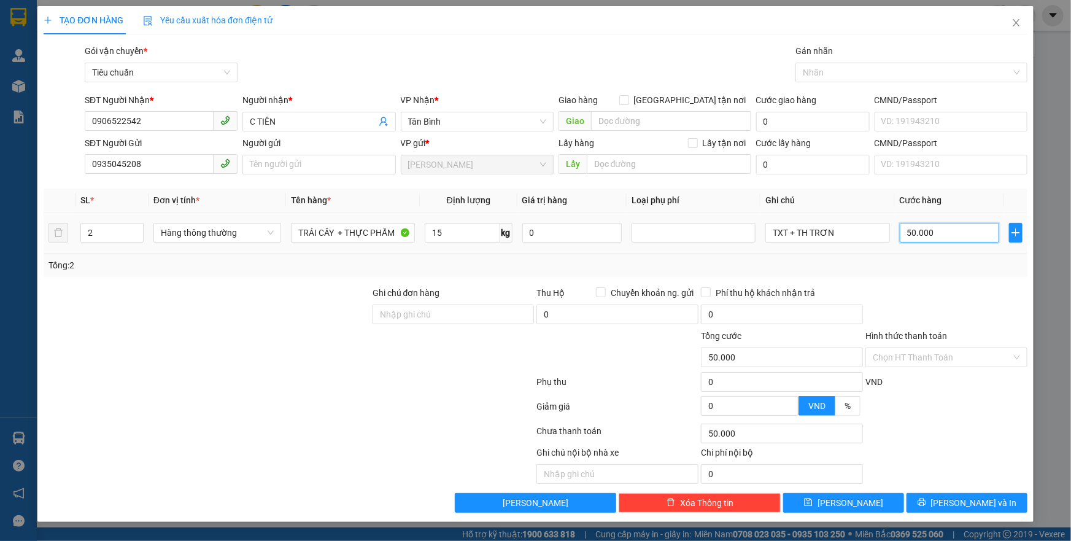
type input "1"
type input "10"
type input "100"
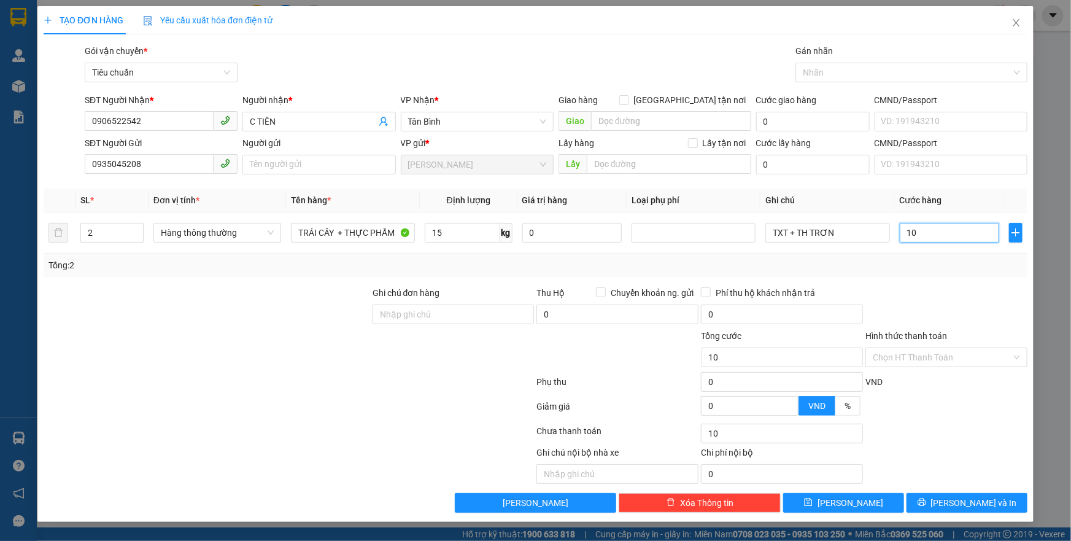
type input "100"
type input "100.000"
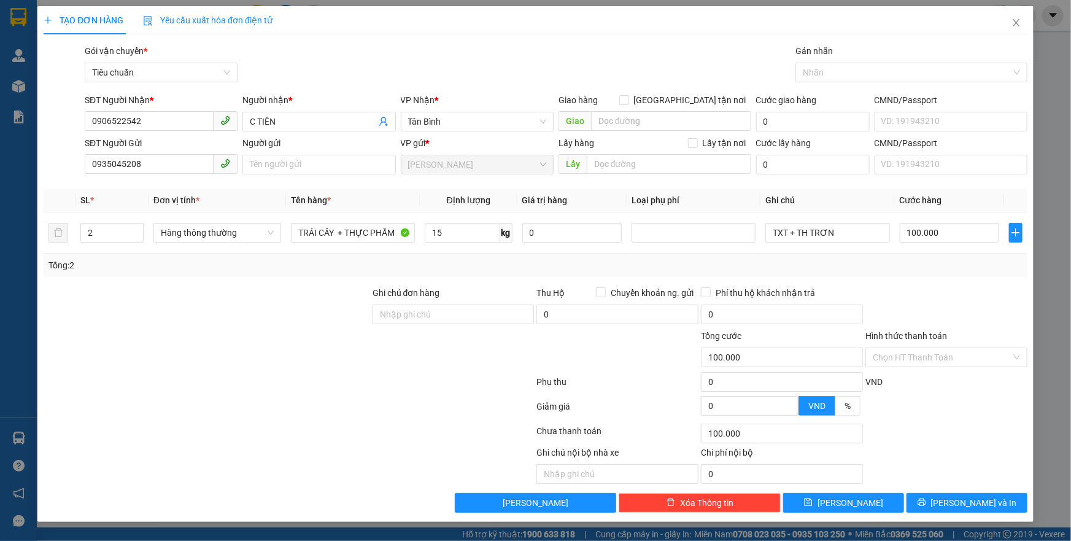
click at [931, 265] on div "Tổng: 2" at bounding box center [535, 264] width 974 height 13
drag, startPoint x: 942, startPoint y: 353, endPoint x: 925, endPoint y: 369, distance: 23.9
click at [939, 357] on input "Hình thức thanh toán" at bounding box center [941, 357] width 139 height 18
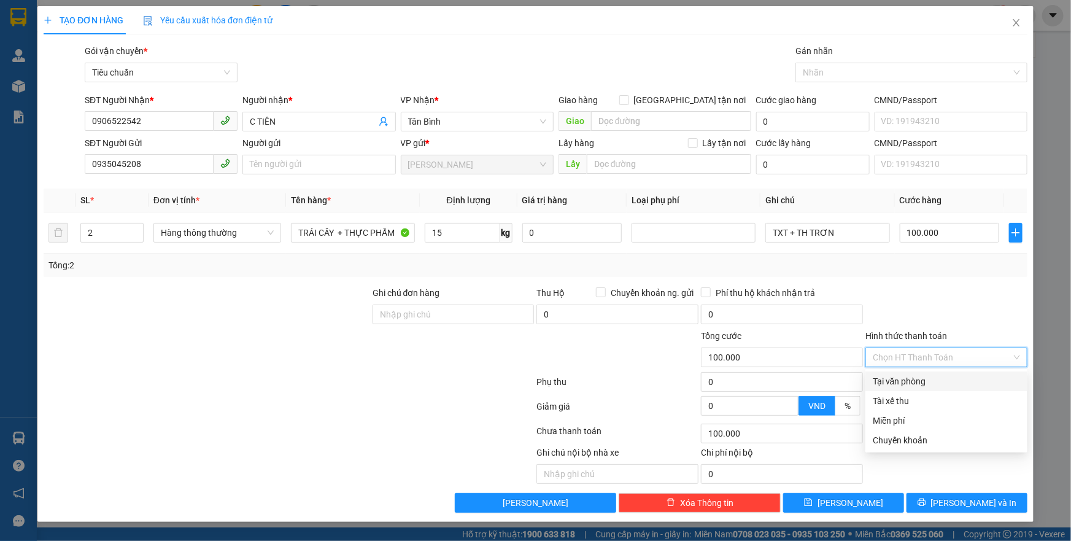
click at [916, 377] on div "Tại văn phòng" at bounding box center [945, 380] width 147 height 13
type input "0"
click at [972, 514] on div "TẠO ĐƠN HÀNG Yêu cầu xuất hóa đơn điện tử Transit Pickup Surcharge Ids Transit …" at bounding box center [535, 263] width 996 height 515
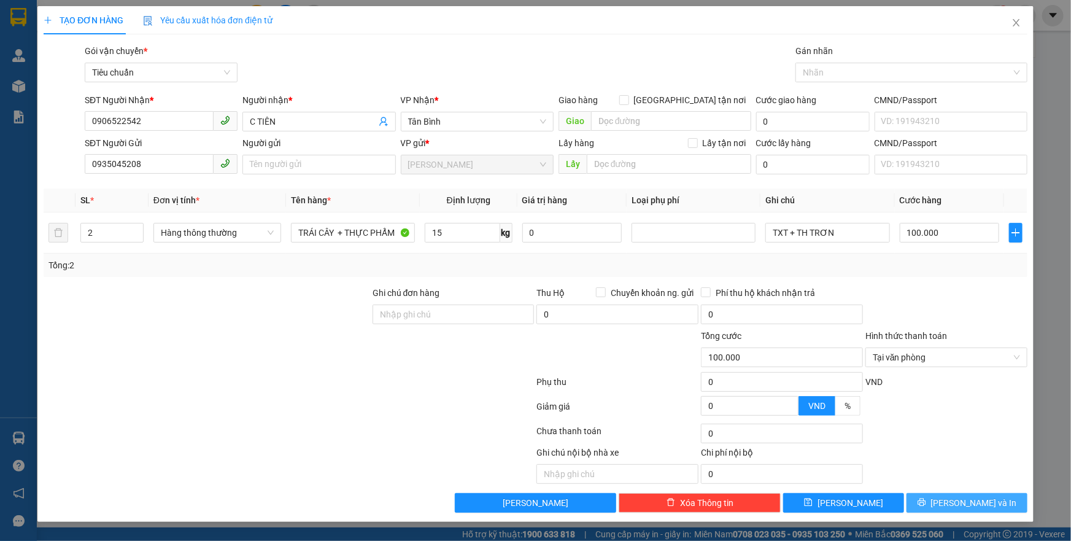
click at [926, 501] on icon "printer" at bounding box center [921, 502] width 9 height 9
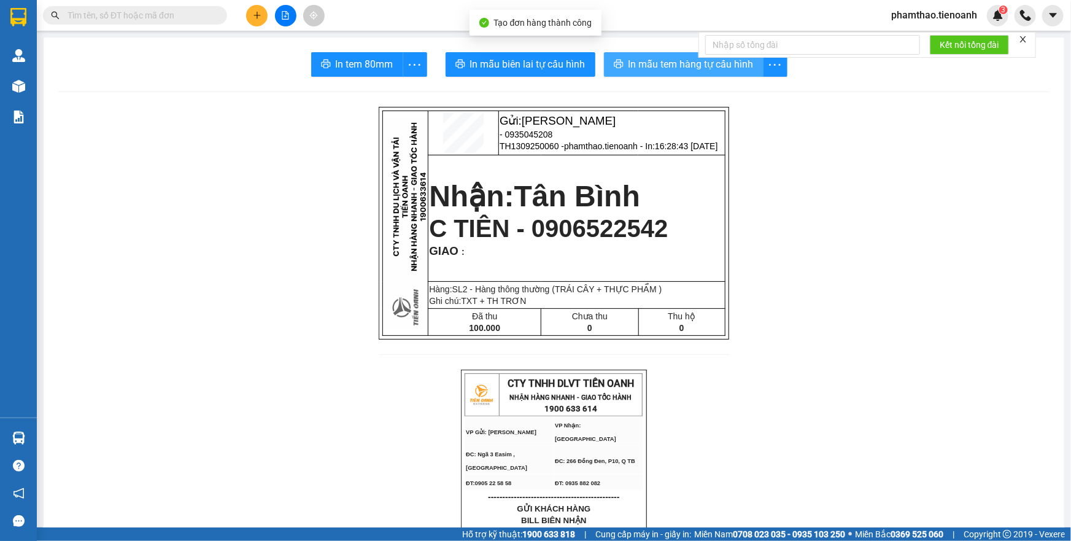
click at [702, 67] on span "In mẫu tem hàng tự cấu hình" at bounding box center [690, 63] width 125 height 15
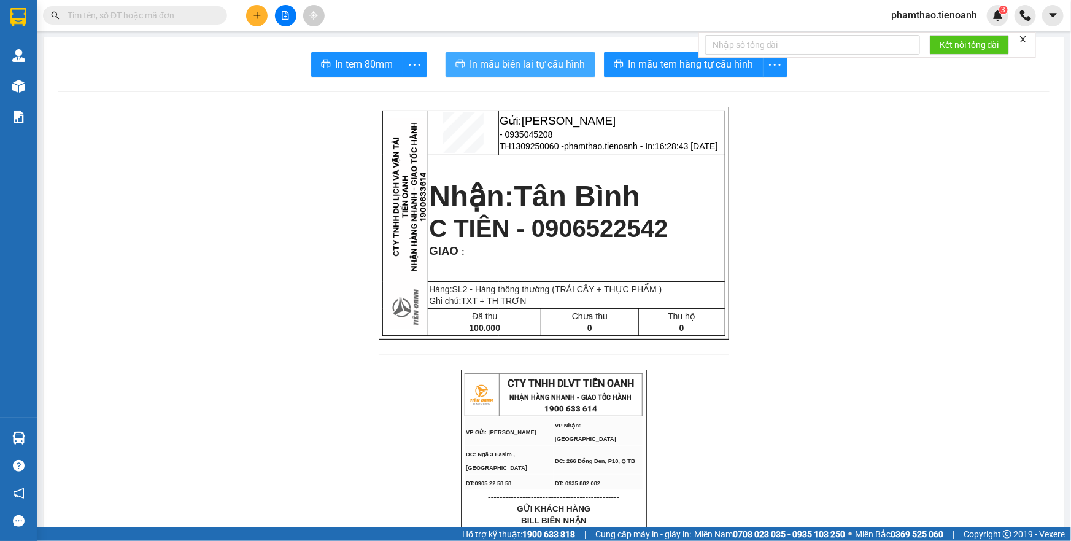
click at [527, 63] on span "In mẫu biên lai tự cấu hình" at bounding box center [527, 63] width 115 height 15
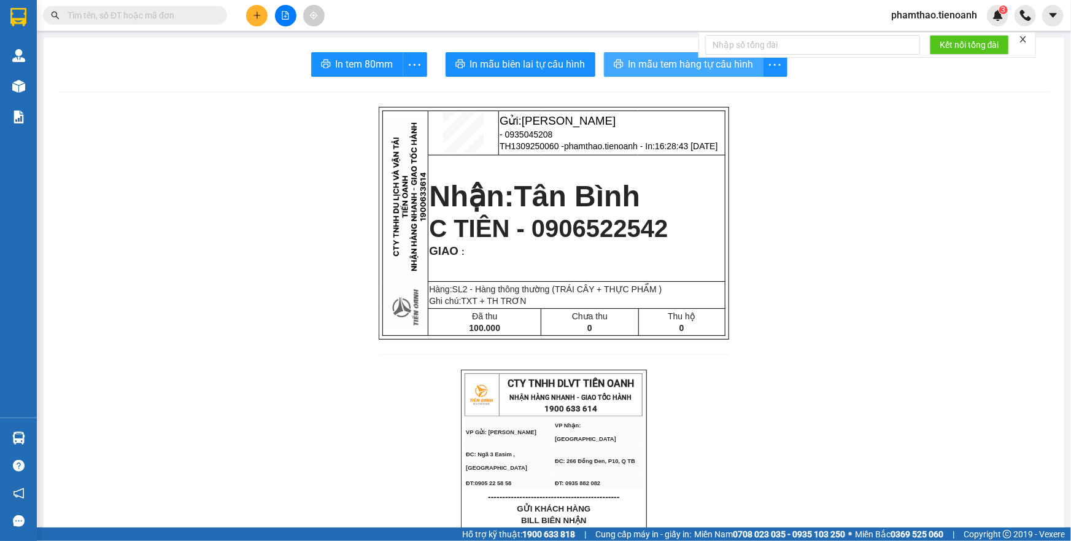
click at [656, 53] on button "In mẫu tem hàng tự cấu hình" at bounding box center [684, 64] width 160 height 25
click at [670, 65] on span "In mẫu tem hàng tự cấu hình" at bounding box center [690, 63] width 125 height 15
click at [253, 17] on icon "plus" at bounding box center [257, 15] width 9 height 9
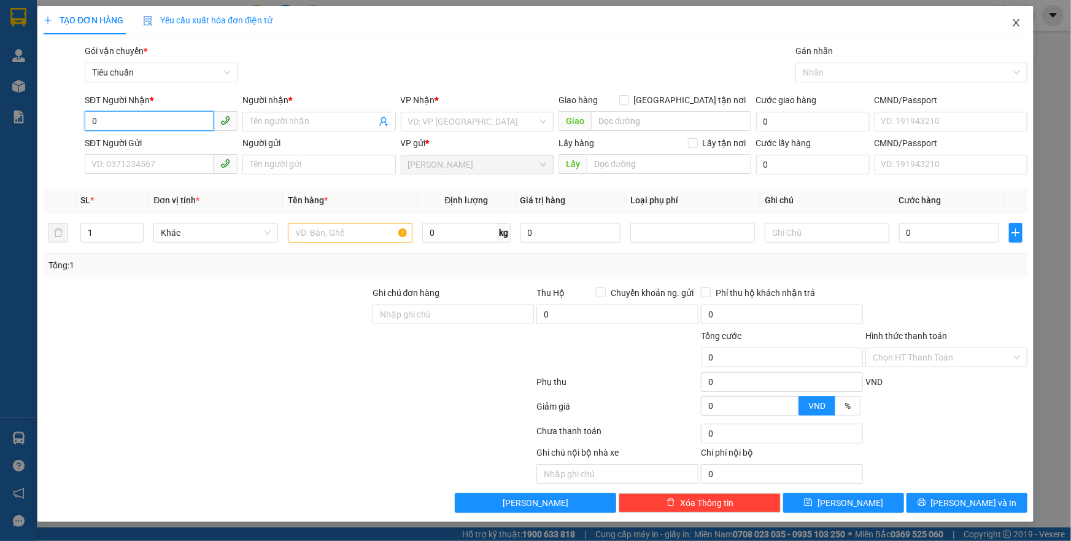
type input "0"
click at [1018, 23] on icon "close" at bounding box center [1016, 23] width 10 height 10
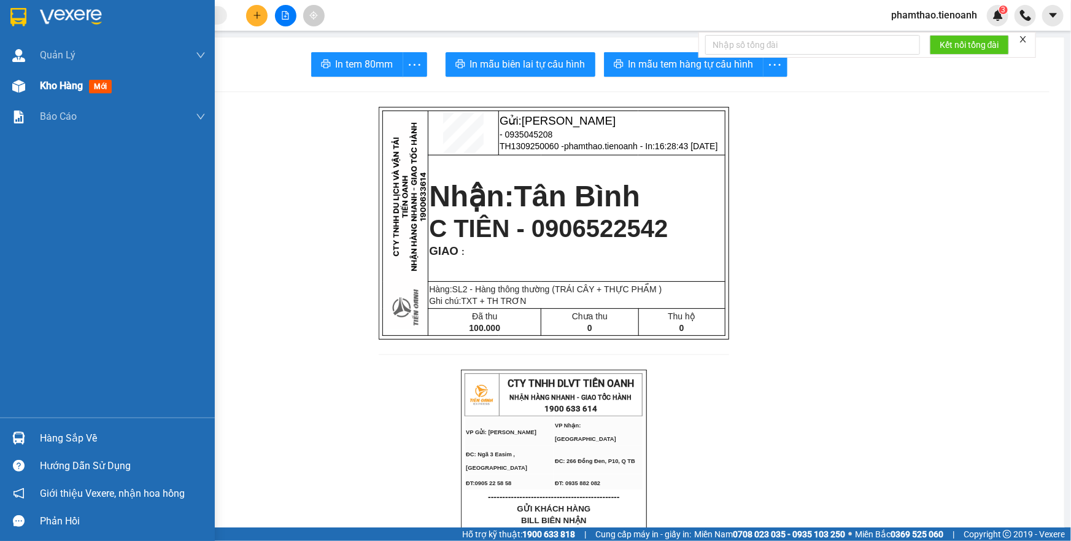
click at [26, 86] on div at bounding box center [18, 85] width 21 height 21
click at [55, 85] on span "Kho hàng" at bounding box center [61, 86] width 43 height 12
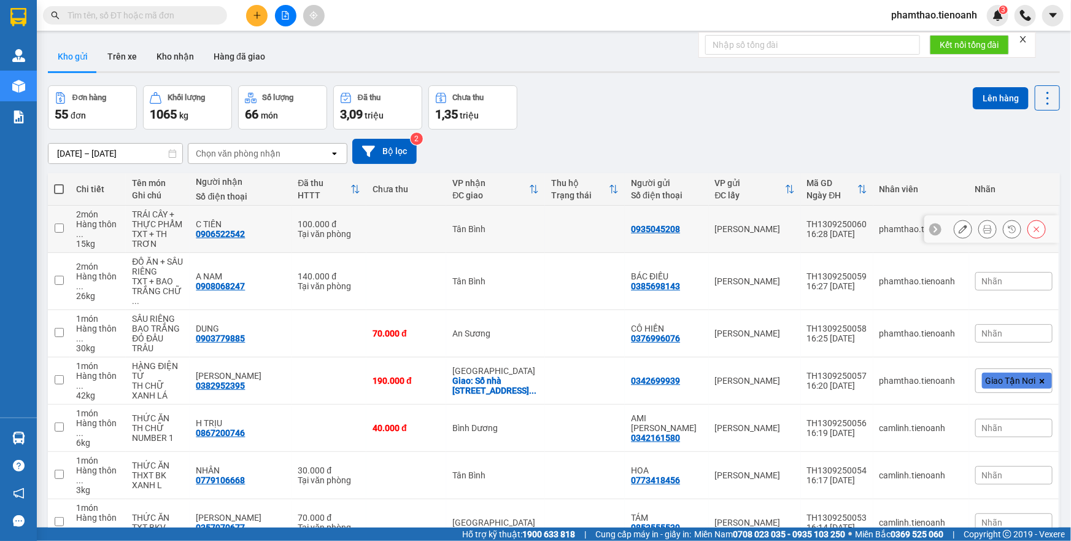
click at [960, 231] on button at bounding box center [962, 228] width 17 height 21
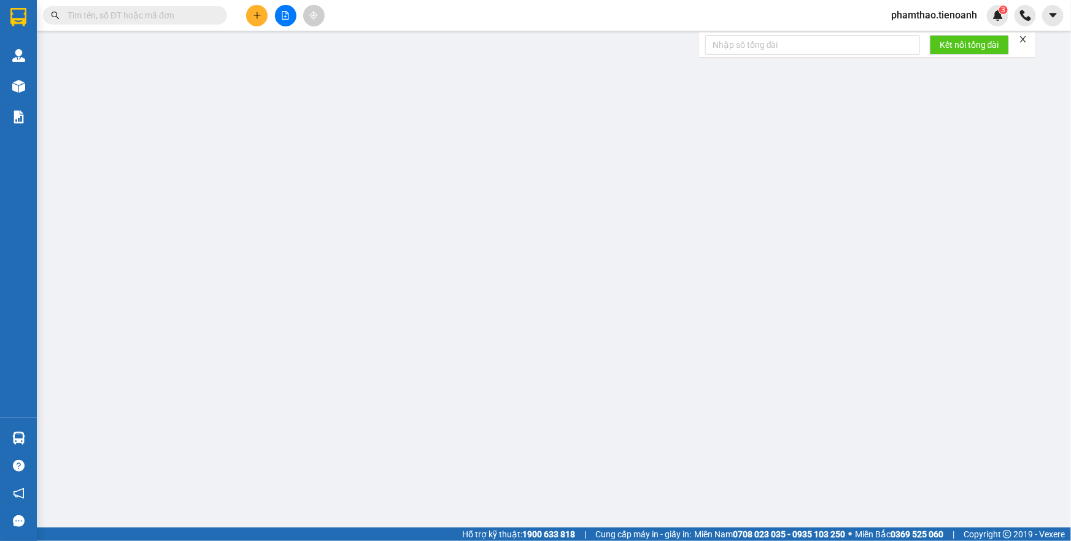
type input "0906522542"
type input "C TIÊN"
type input "0935045208"
type input "100.000"
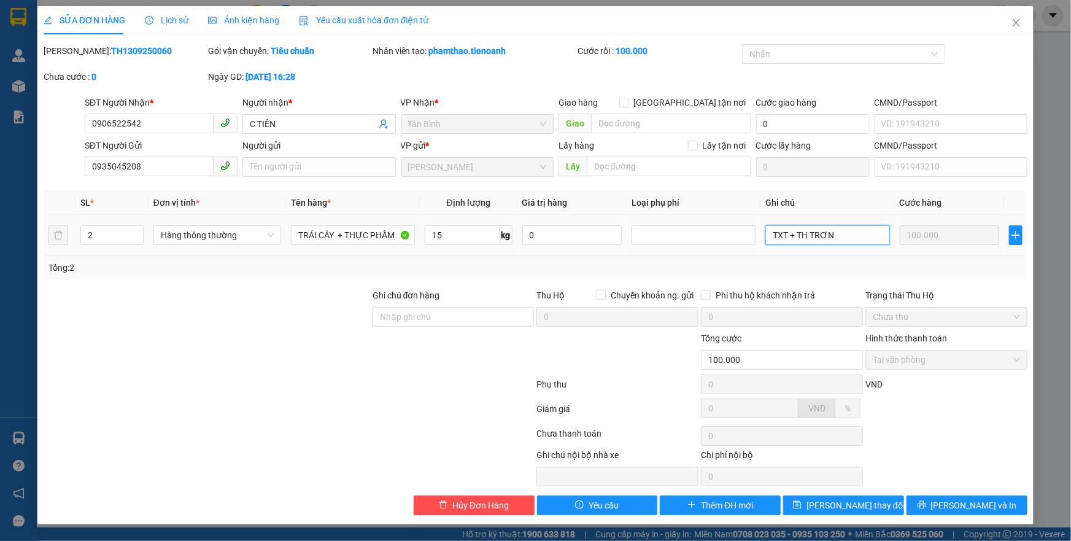
click at [842, 237] on input "TXT + TH TRƠN" at bounding box center [827, 235] width 124 height 20
type input "TXT + TH CHỮ ĐỎ"
click at [839, 503] on span "[PERSON_NAME] thay đổi" at bounding box center [855, 504] width 98 height 13
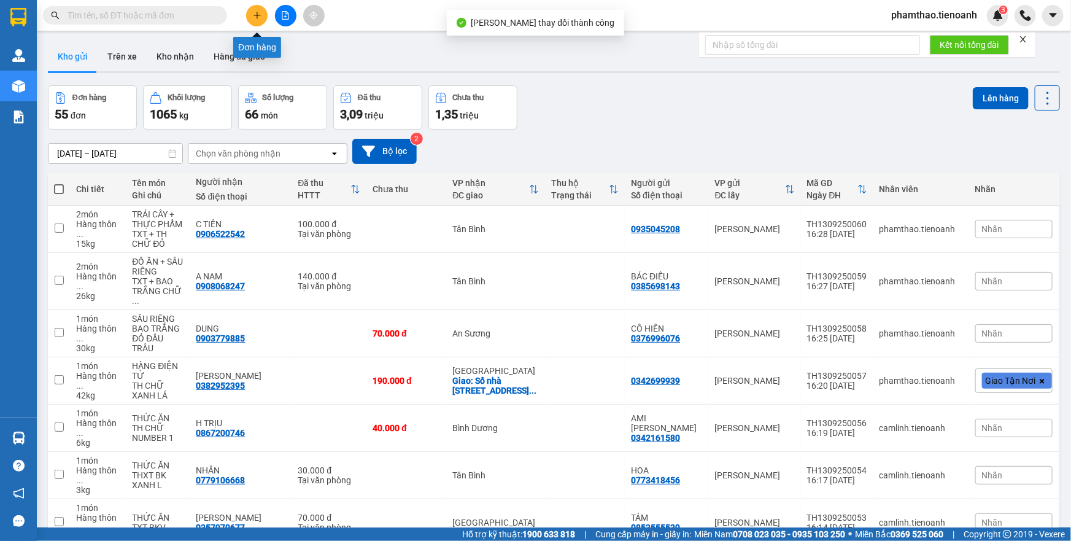
click at [256, 13] on icon "plus" at bounding box center [256, 15] width 1 height 7
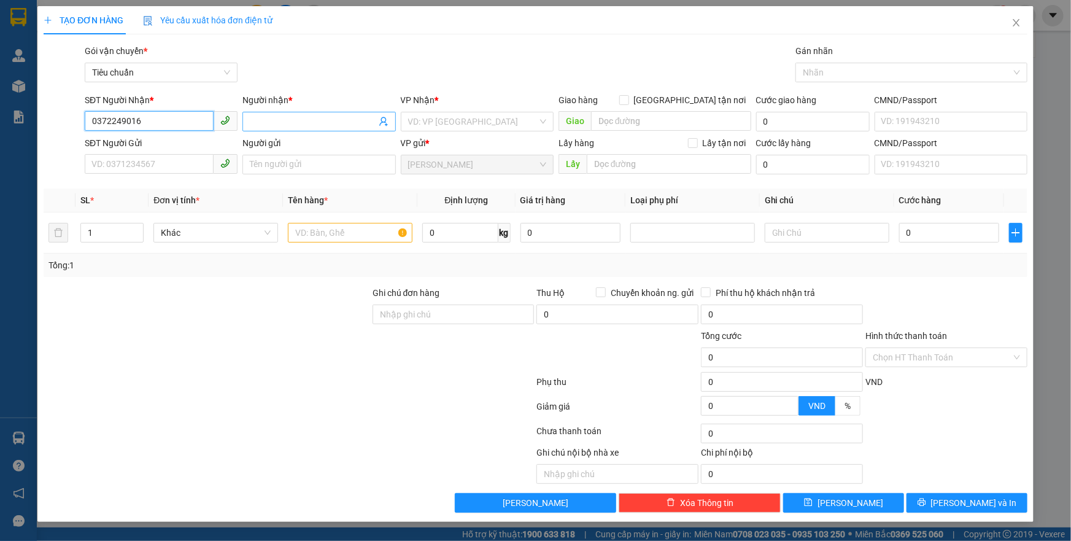
type input "0372249016"
click at [267, 123] on input "Người nhận *" at bounding box center [313, 121] width 126 height 13
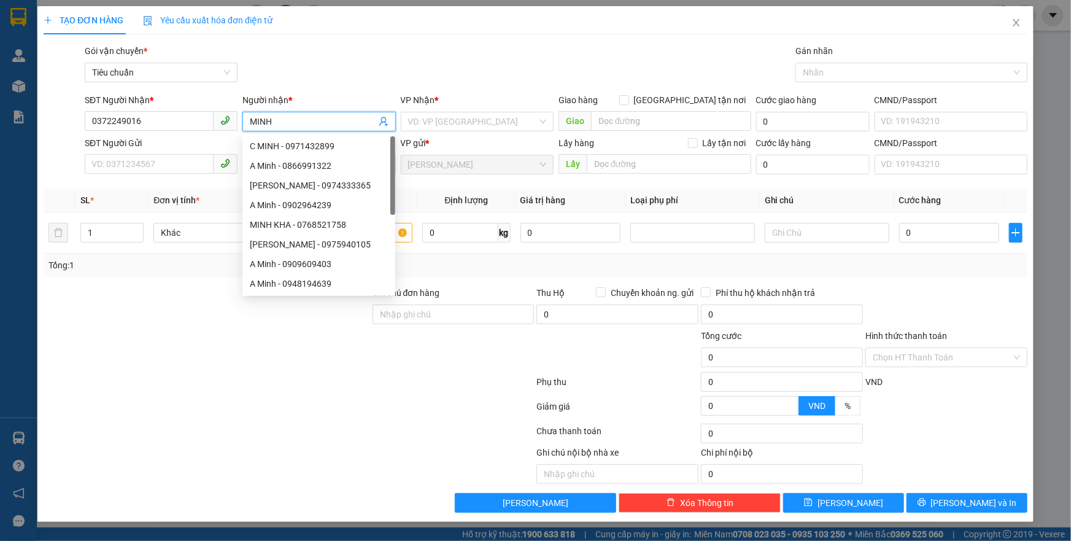
type input "MINH"
click at [476, 109] on div "VP Nhận *" at bounding box center [477, 102] width 153 height 18
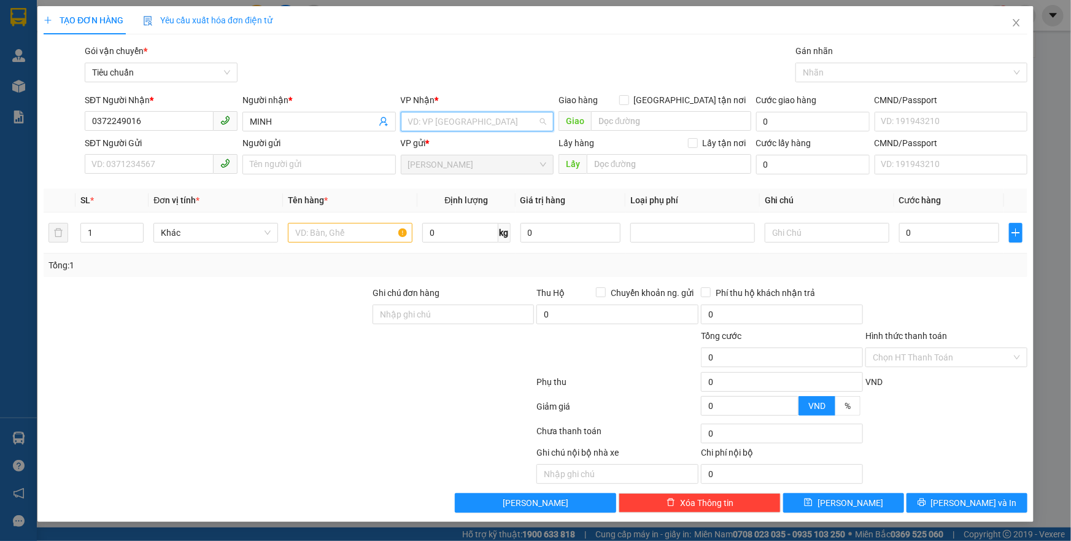
click at [469, 118] on input "search" at bounding box center [472, 121] width 129 height 18
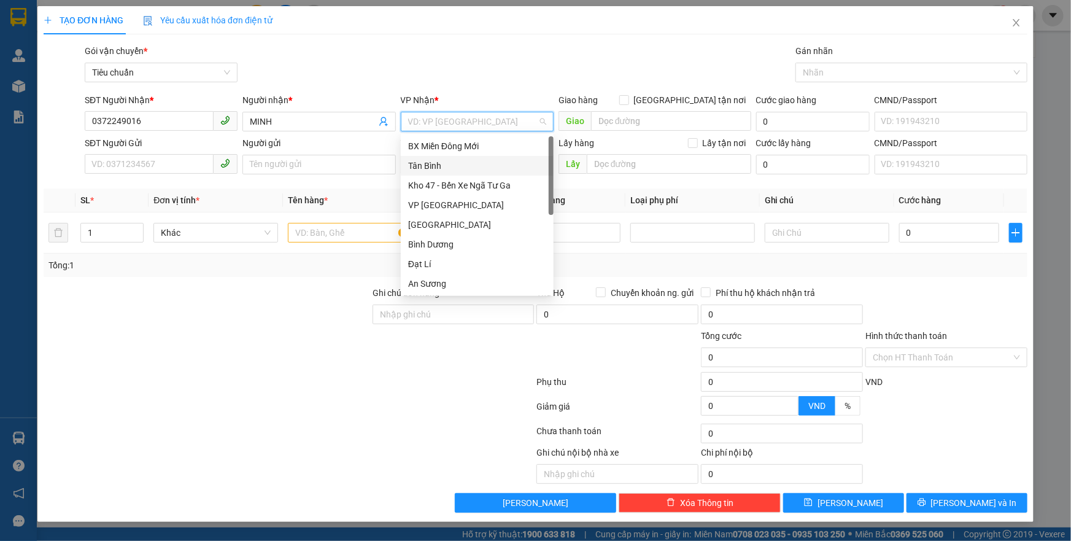
click at [448, 164] on div "Tân Bình" at bounding box center [477, 165] width 138 height 13
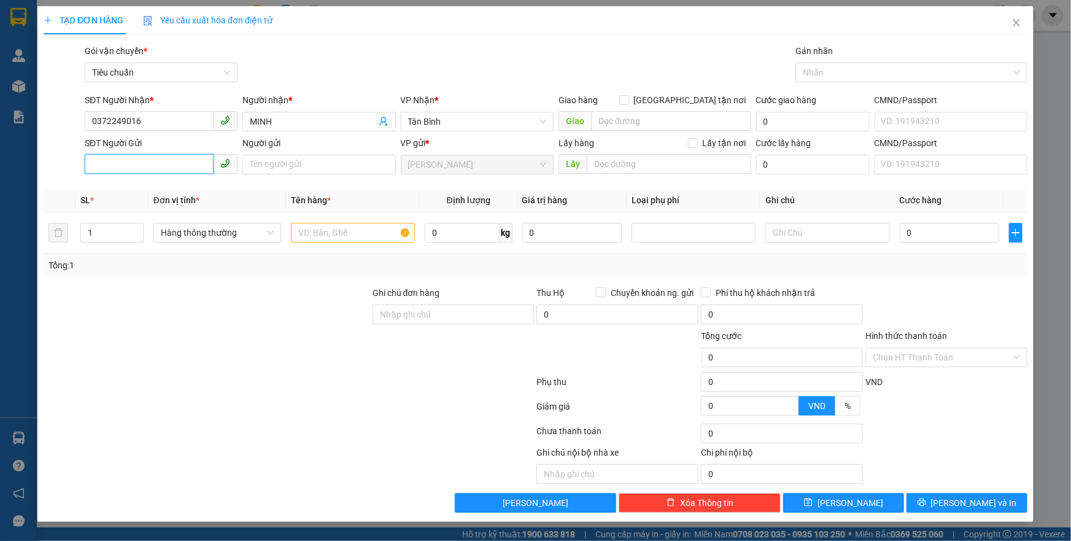
click at [185, 161] on input "SĐT Người Gửi" at bounding box center [149, 164] width 129 height 20
type input "0"
click at [342, 228] on input "text" at bounding box center [353, 233] width 124 height 20
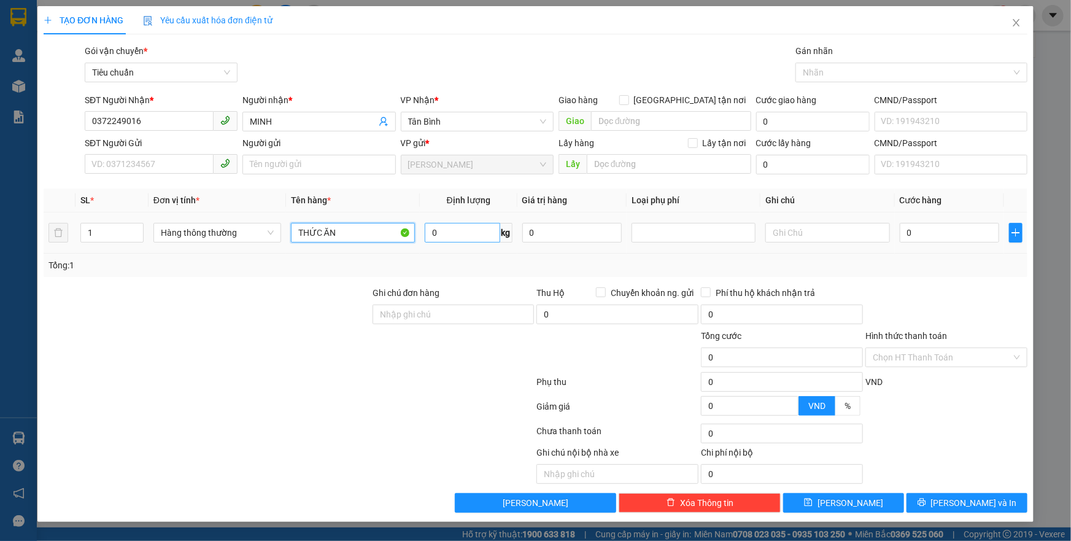
type input "THỨC ĂN"
click at [474, 227] on input "0" at bounding box center [462, 233] width 75 height 20
type input "13"
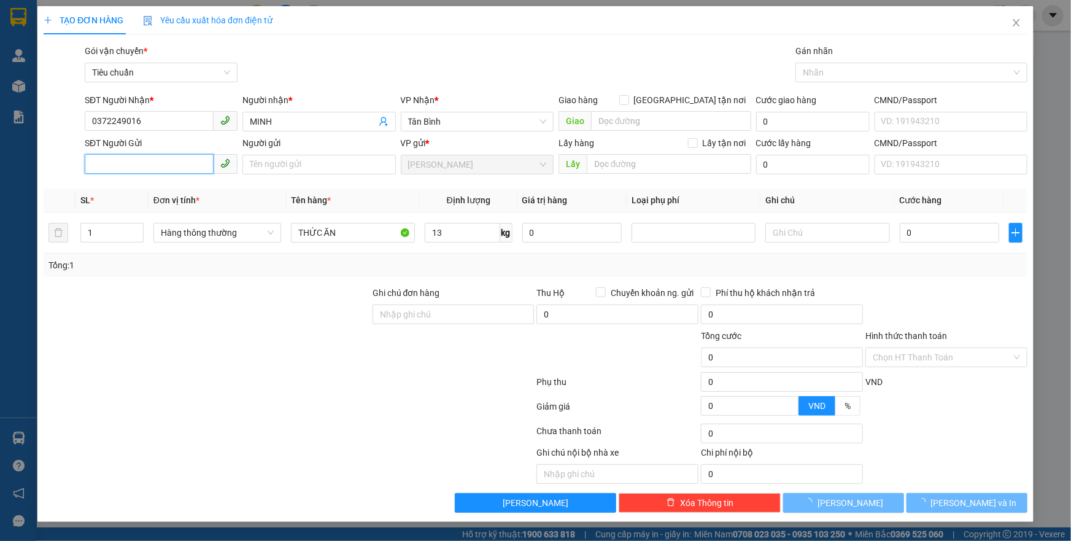
click at [144, 163] on input "SĐT Người Gửi" at bounding box center [149, 164] width 129 height 20
type input "03"
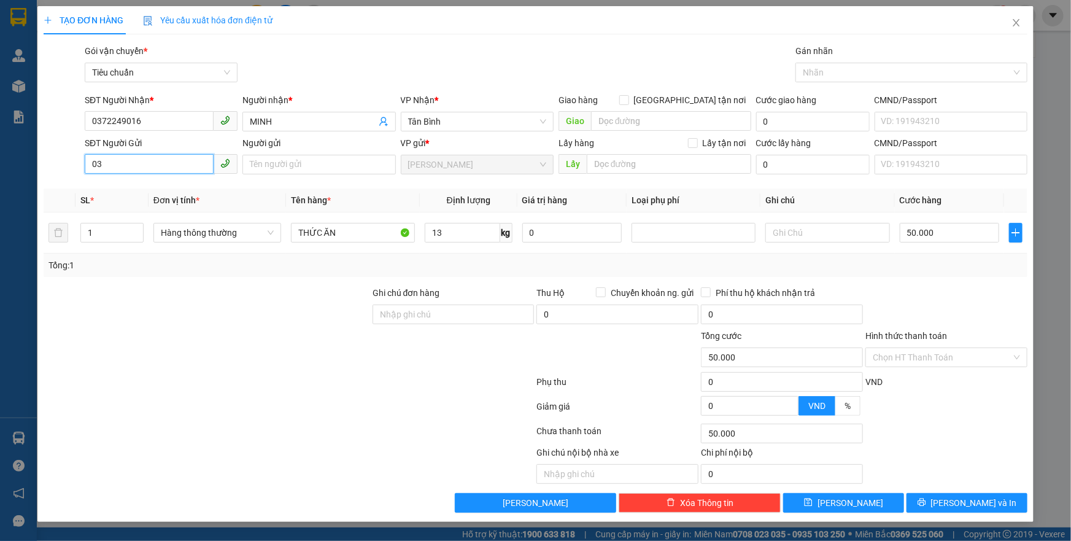
type input "50.000"
type input "0358868711"
click at [772, 230] on input "text" at bounding box center [827, 233] width 124 height 20
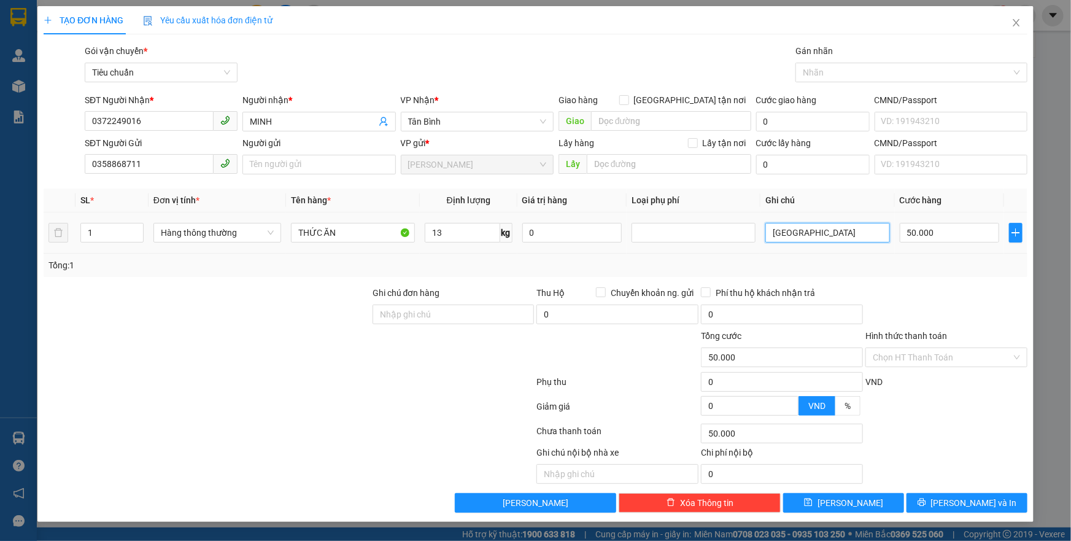
type input "T"
type input "TXT DC TH CHỮ ĐEN DC BỌC NILONG XANH D"
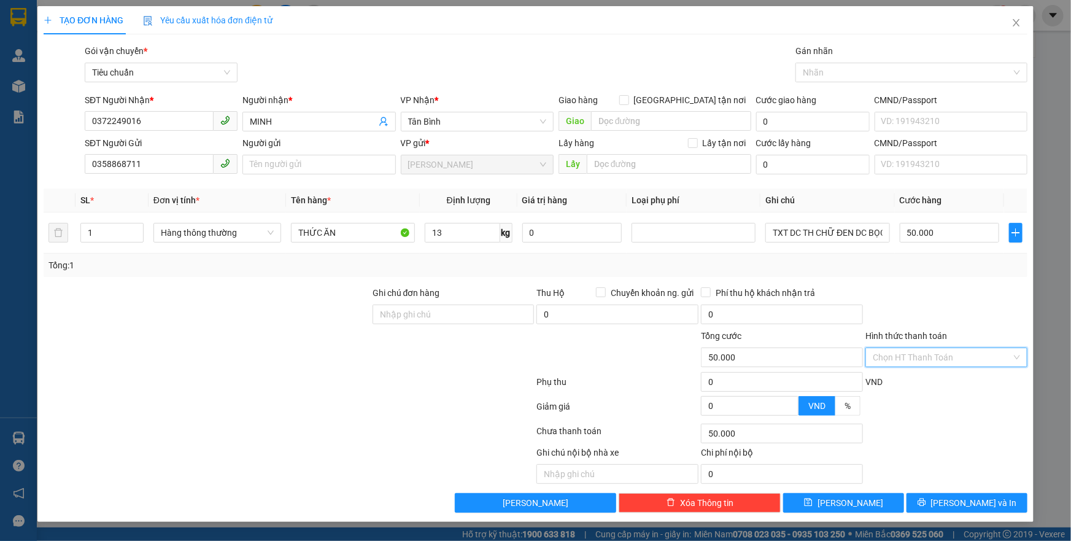
click at [935, 353] on input "Hình thức thanh toán" at bounding box center [941, 357] width 139 height 18
click at [916, 380] on div "Tại văn phòng" at bounding box center [945, 380] width 147 height 13
type input "0"
drag, startPoint x: 957, startPoint y: 499, endPoint x: 861, endPoint y: 376, distance: 155.6
click at [956, 497] on span "[PERSON_NAME] và In" at bounding box center [974, 502] width 86 height 13
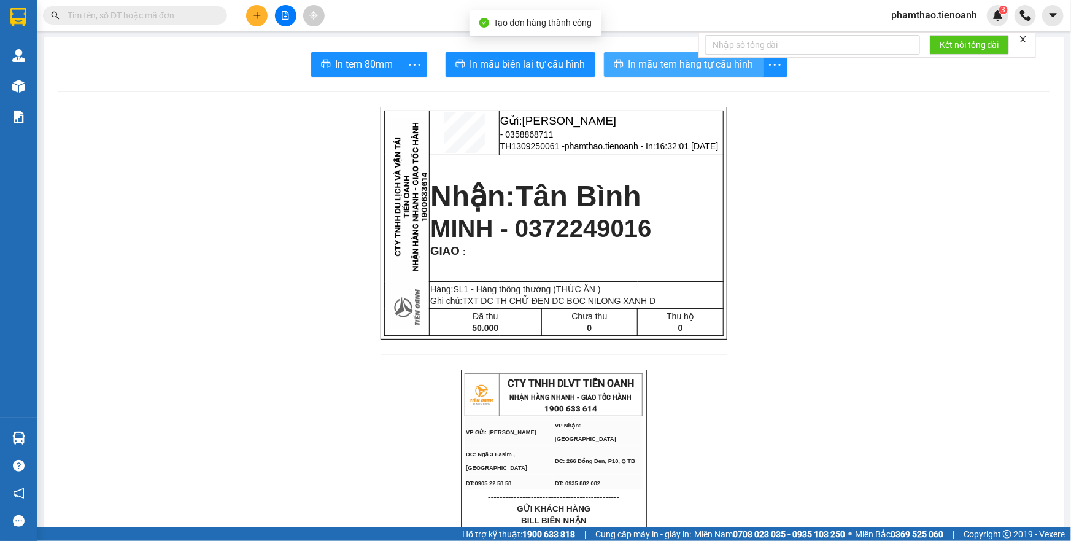
click at [655, 60] on span "In mẫu tem hàng tự cấu hình" at bounding box center [690, 63] width 125 height 15
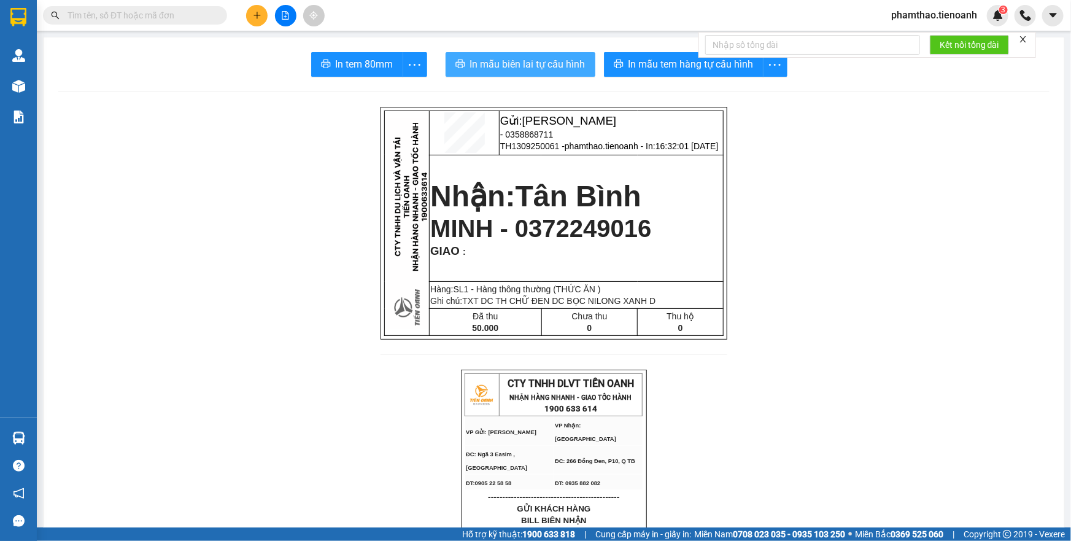
drag, startPoint x: 534, startPoint y: 58, endPoint x: 767, endPoint y: 57, distance: 232.5
click at [541, 56] on span "In mẫu biên lai tự cấu hình" at bounding box center [527, 63] width 115 height 15
click at [266, 19] on button at bounding box center [256, 15] width 21 height 21
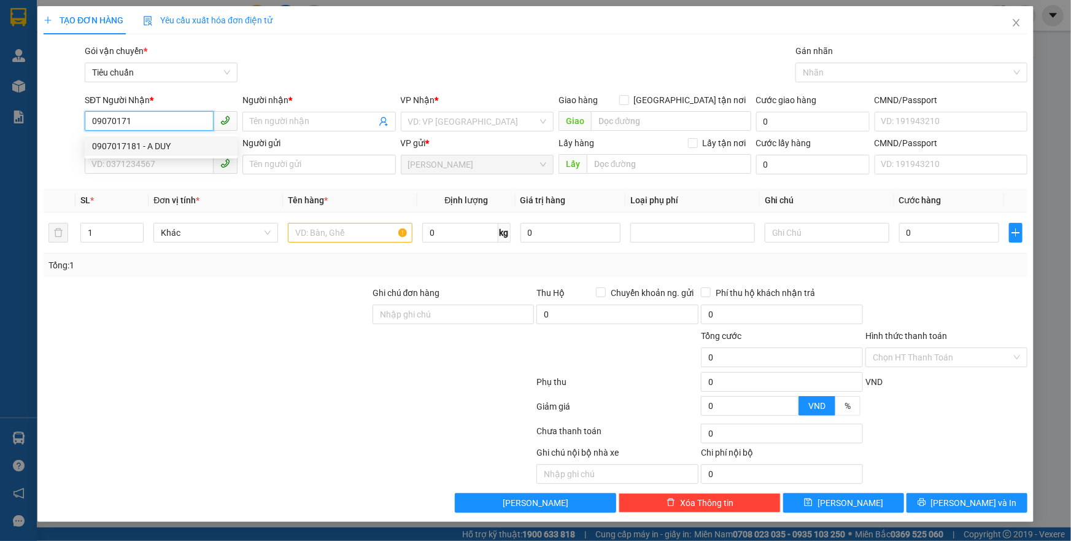
drag, startPoint x: 119, startPoint y: 139, endPoint x: 215, endPoint y: 148, distance: 96.8
click at [120, 139] on div "0907017181 - A DUY" at bounding box center [161, 145] width 138 height 13
type input "0907017181"
type input "A DUY"
type input "052076010833"
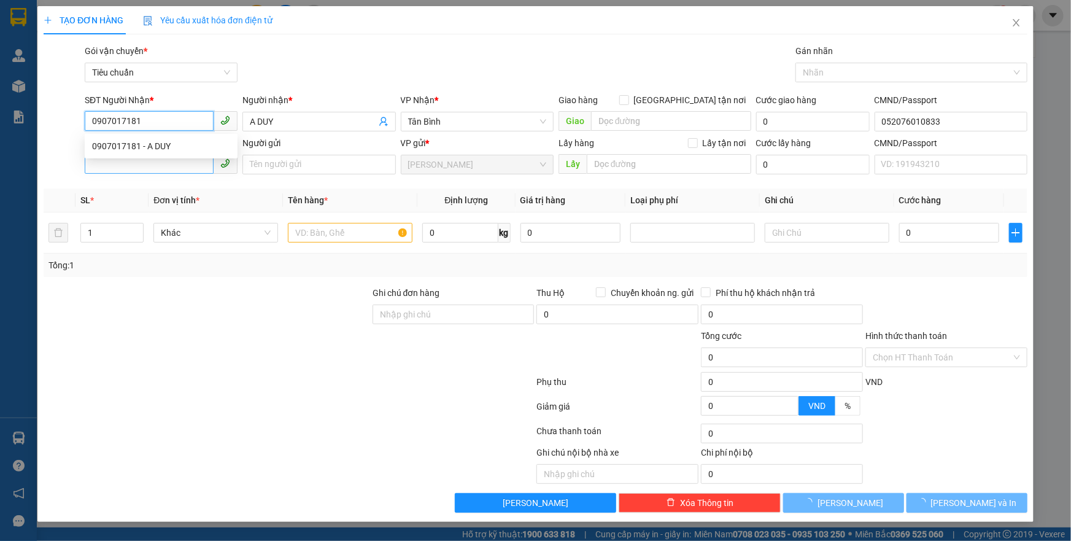
type input "60.000"
type input "0907017181"
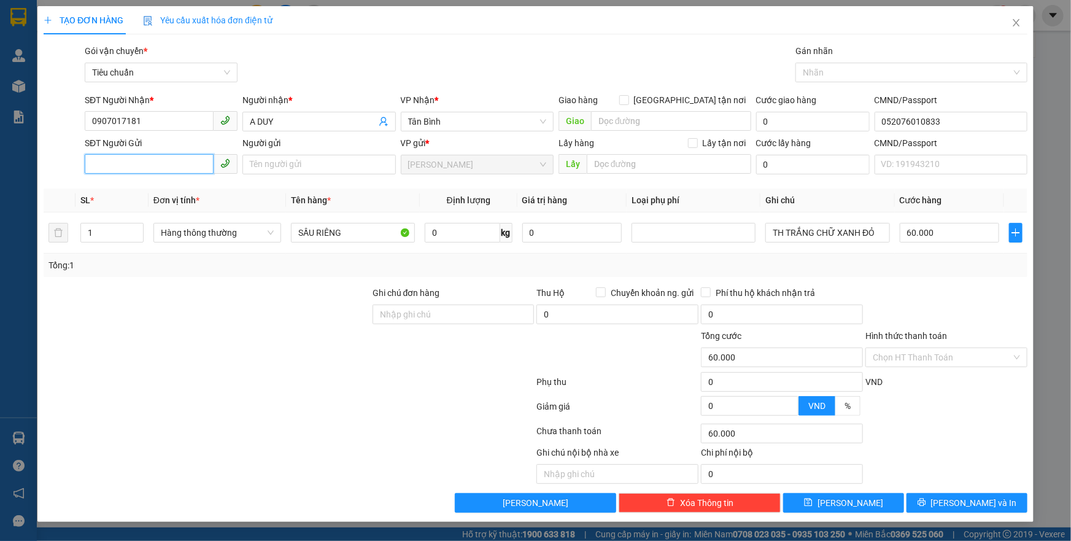
click at [158, 164] on input "SĐT Người Gửi" at bounding box center [149, 164] width 129 height 20
drag, startPoint x: 171, startPoint y: 184, endPoint x: 292, endPoint y: 209, distance: 123.5
click at [173, 184] on div "0987522933 - CHÚ HẢI" at bounding box center [161, 188] width 138 height 13
type input "0987522933"
type input "CHÚ HẢI"
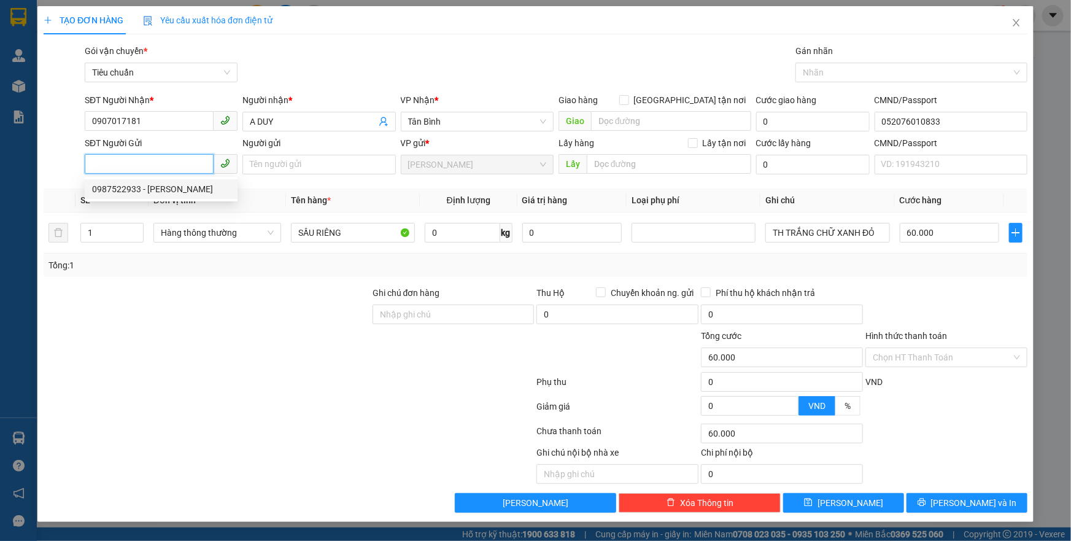
type input "240145262"
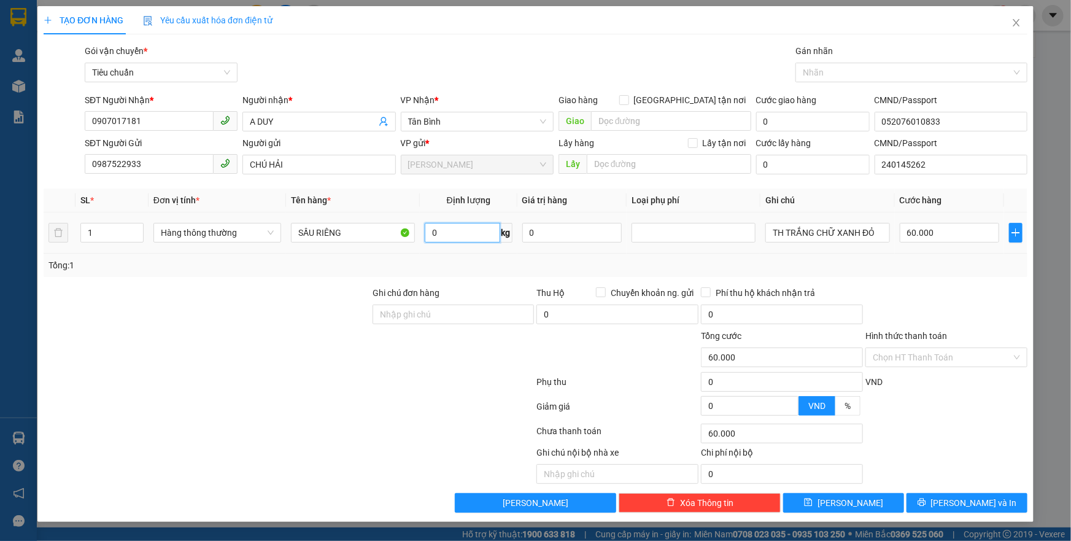
click at [453, 229] on input "0" at bounding box center [462, 233] width 75 height 20
type input "20"
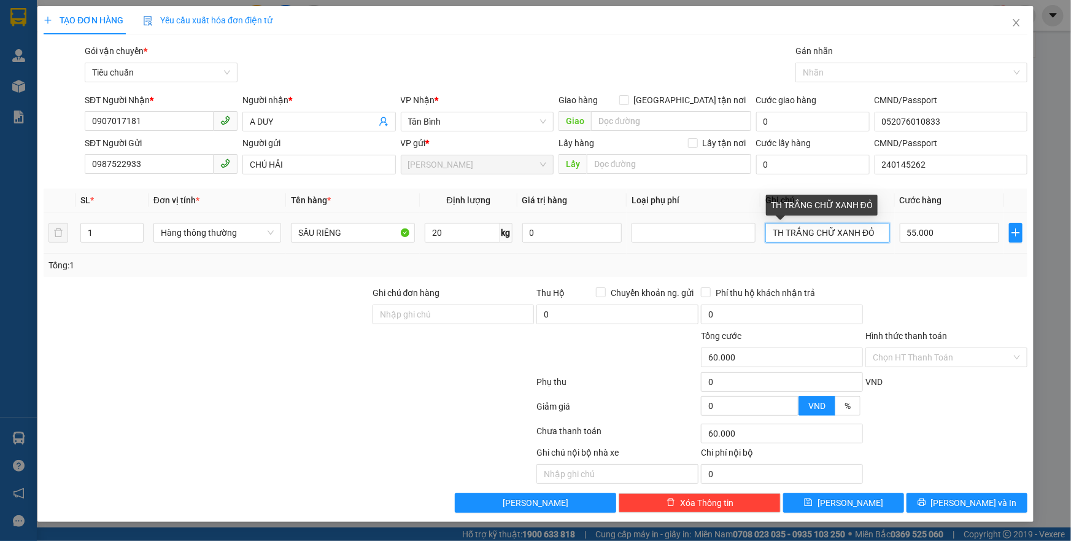
type input "55.000"
drag, startPoint x: 890, startPoint y: 236, endPoint x: 899, endPoint y: 239, distance: 10.3
click at [899, 239] on tr "1 Hàng thông thường SẦU RIÊNG 20 kg 0 TH TRẮNG CHỮ XANH ĐỎ 55.000" at bounding box center [536, 232] width 984 height 41
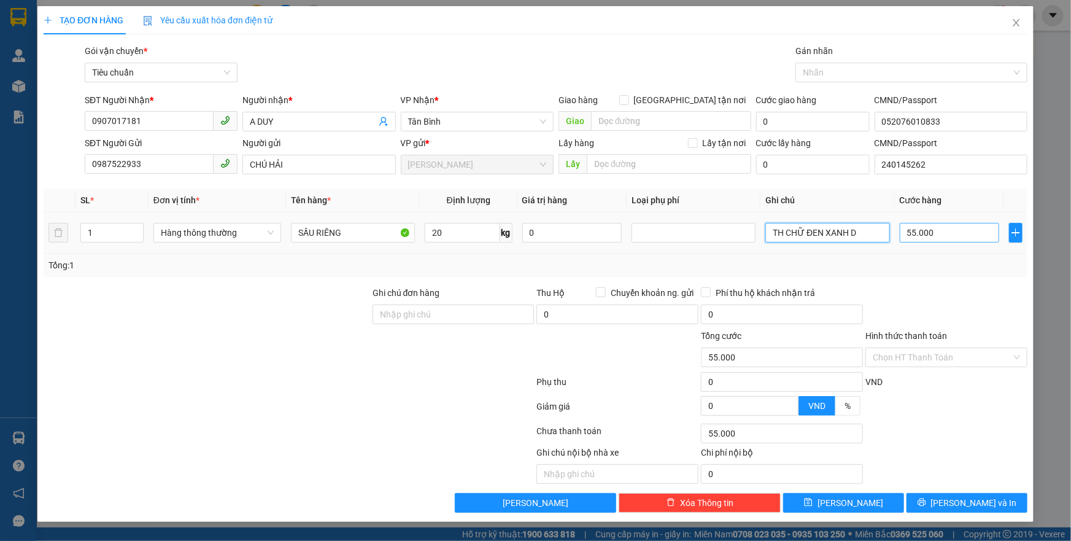
type input "TH CHỮ ĐEN XANH D"
click at [934, 234] on input "55.000" at bounding box center [949, 233] width 100 height 20
type input "6"
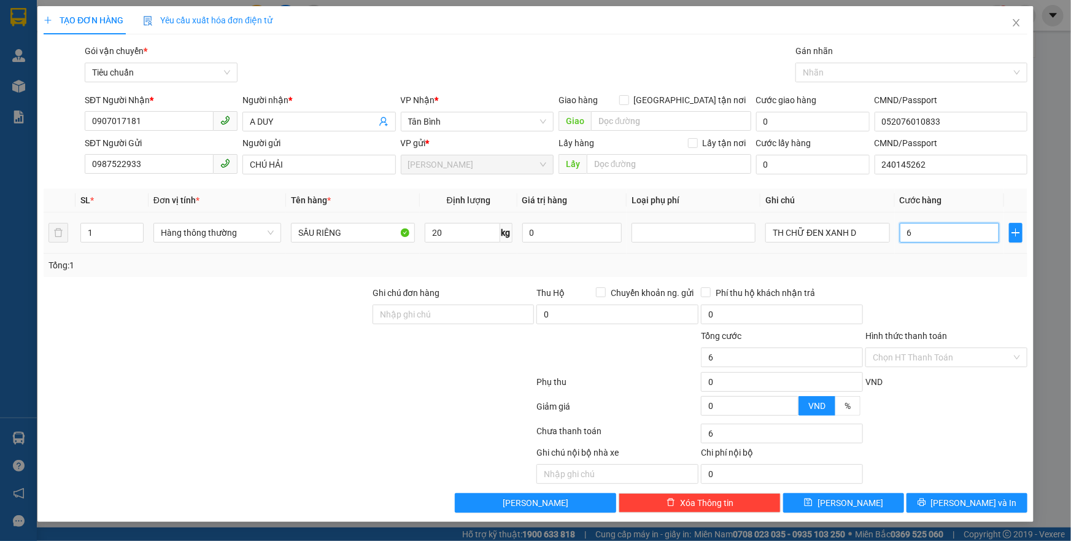
type input "60"
click at [948, 307] on div at bounding box center [946, 307] width 164 height 43
type input "60.000"
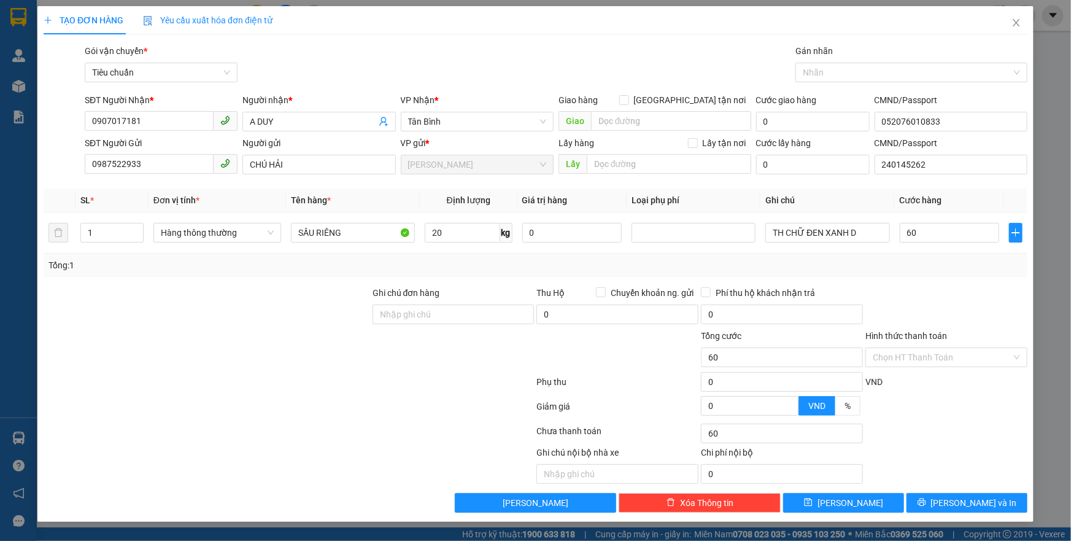
type input "60.000"
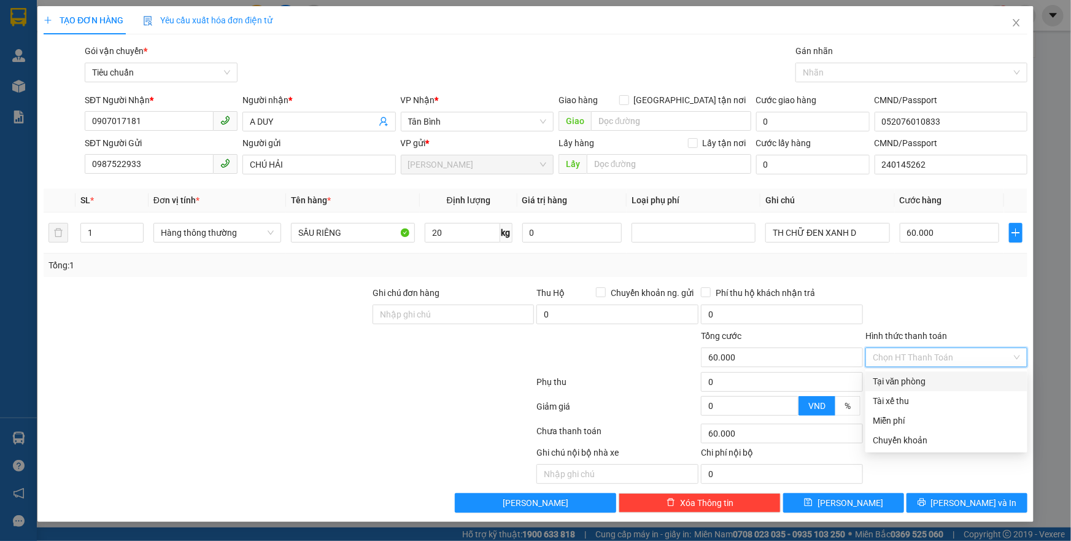
drag, startPoint x: 937, startPoint y: 352, endPoint x: 929, endPoint y: 371, distance: 20.3
click at [936, 353] on input "Hình thức thanh toán" at bounding box center [941, 357] width 139 height 18
click at [923, 380] on div "Tại văn phòng" at bounding box center [945, 380] width 147 height 13
type input "0"
click at [922, 383] on div "VND" at bounding box center [946, 385] width 164 height 21
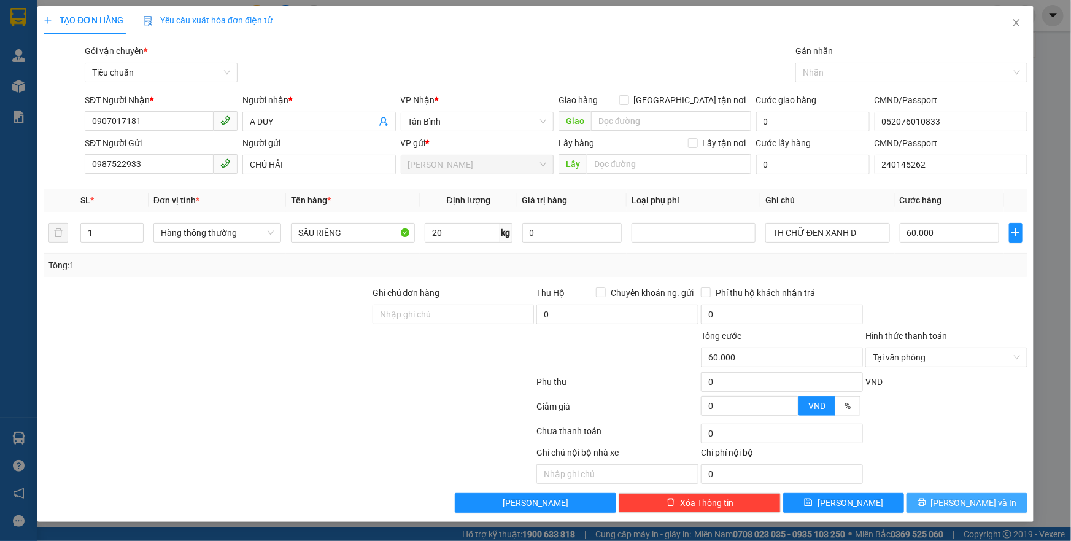
click at [949, 496] on button "[PERSON_NAME] và In" at bounding box center [966, 503] width 121 height 20
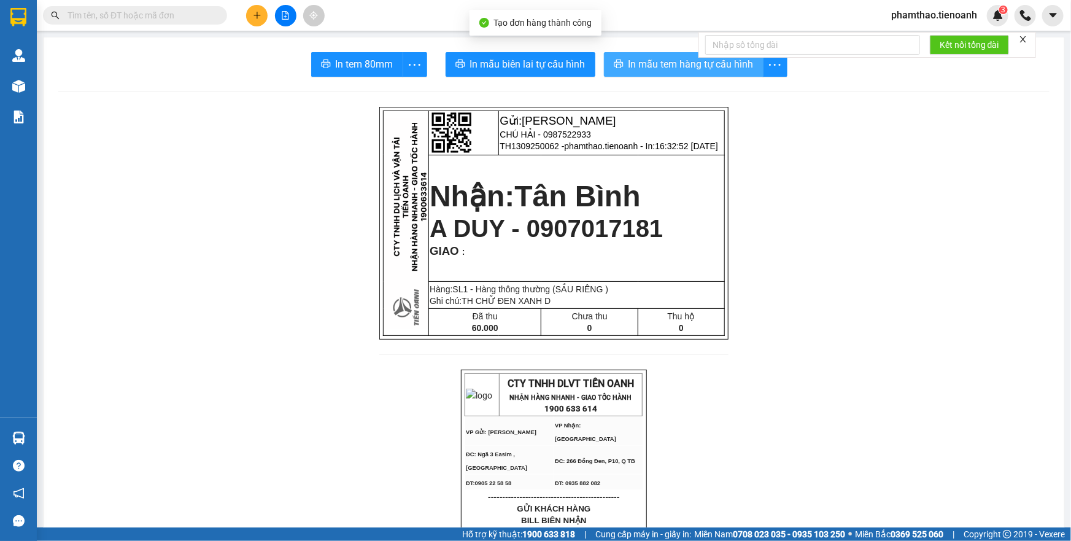
click at [674, 66] on span "In mẫu tem hàng tự cấu hình" at bounding box center [690, 63] width 125 height 15
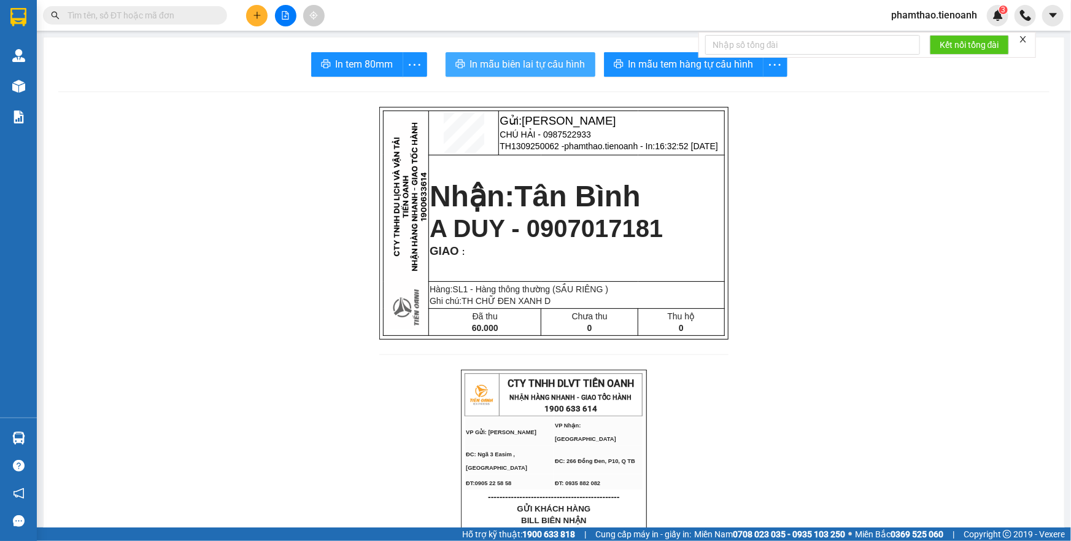
drag, startPoint x: 519, startPoint y: 69, endPoint x: 858, endPoint y: 298, distance: 408.7
click at [520, 69] on span "In mẫu biên lai tự cấu hình" at bounding box center [527, 63] width 115 height 15
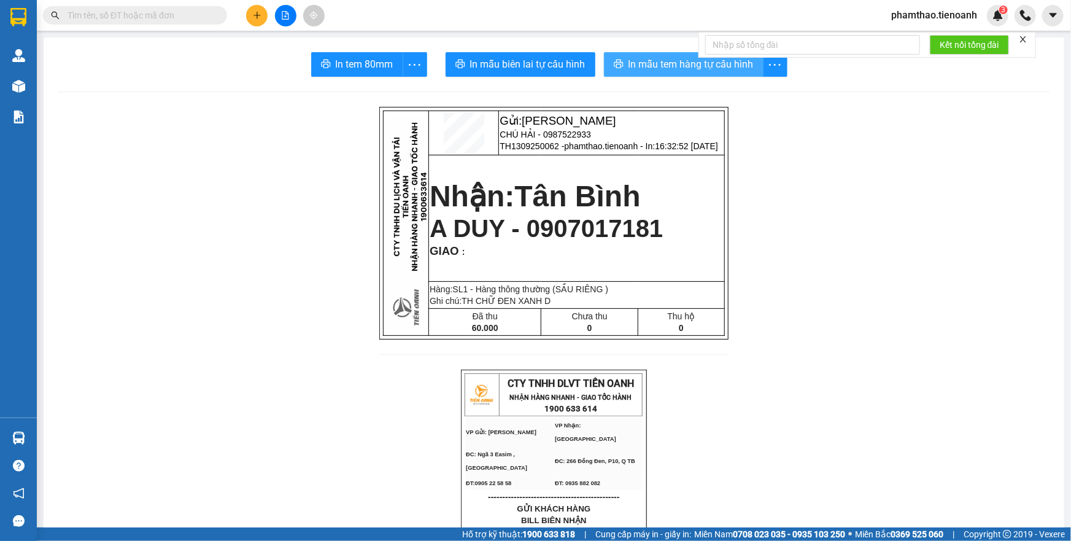
click at [677, 64] on span "In mẫu tem hàng tự cấu hình" at bounding box center [690, 63] width 125 height 15
click at [252, 10] on button at bounding box center [256, 15] width 21 height 21
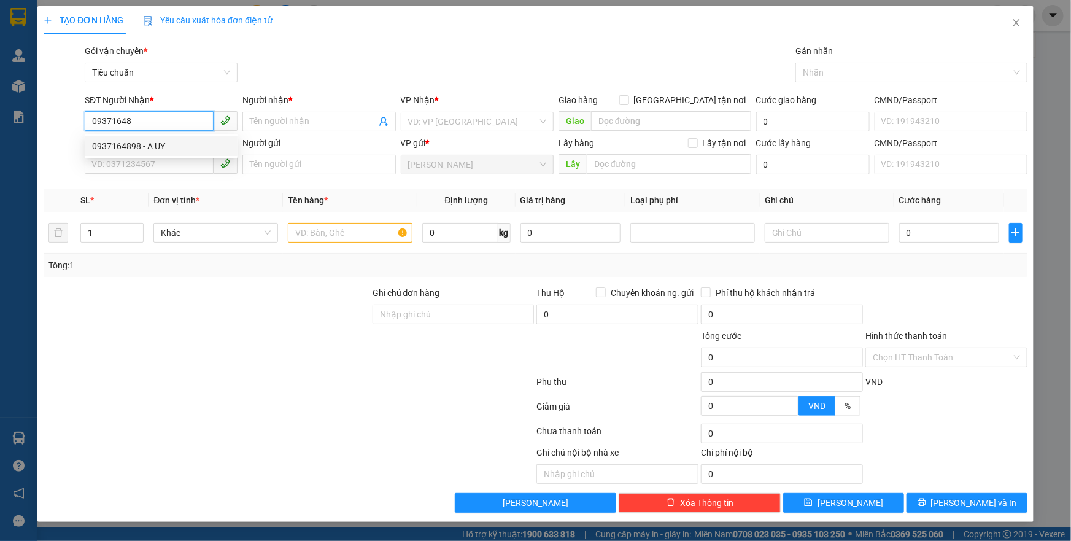
click at [190, 141] on div "0937164898 - A UY" at bounding box center [161, 145] width 138 height 13
type input "0937164898"
type input "A UY"
type input "241156982"
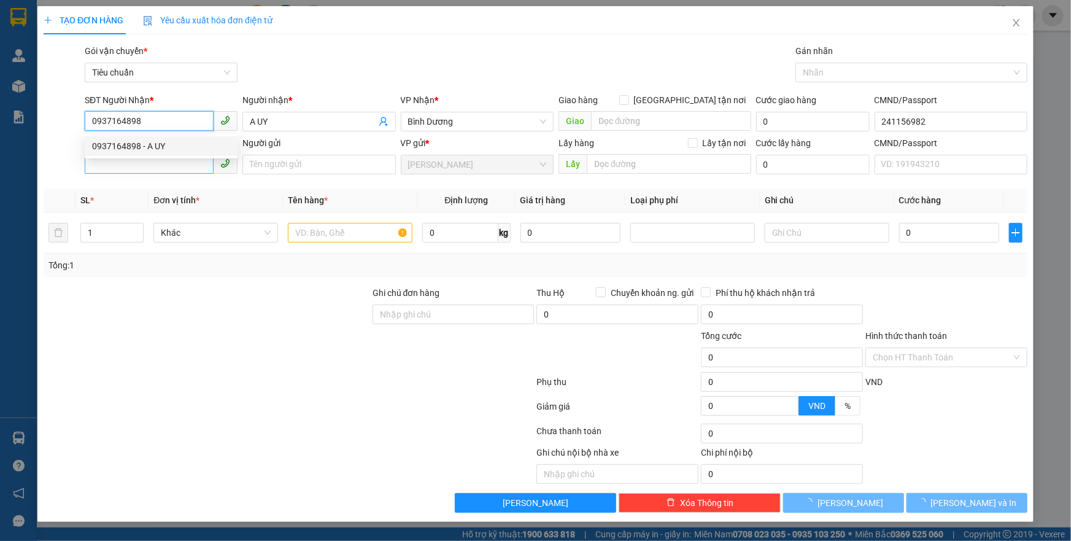
type input "0937164898"
type input "90.000"
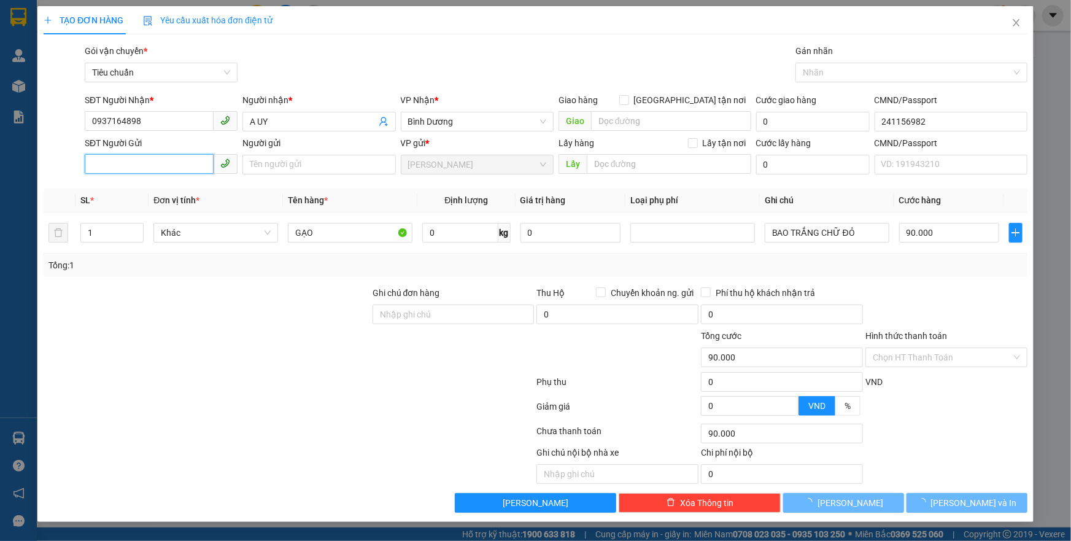
click at [164, 159] on input "SĐT Người Gửi" at bounding box center [149, 164] width 129 height 20
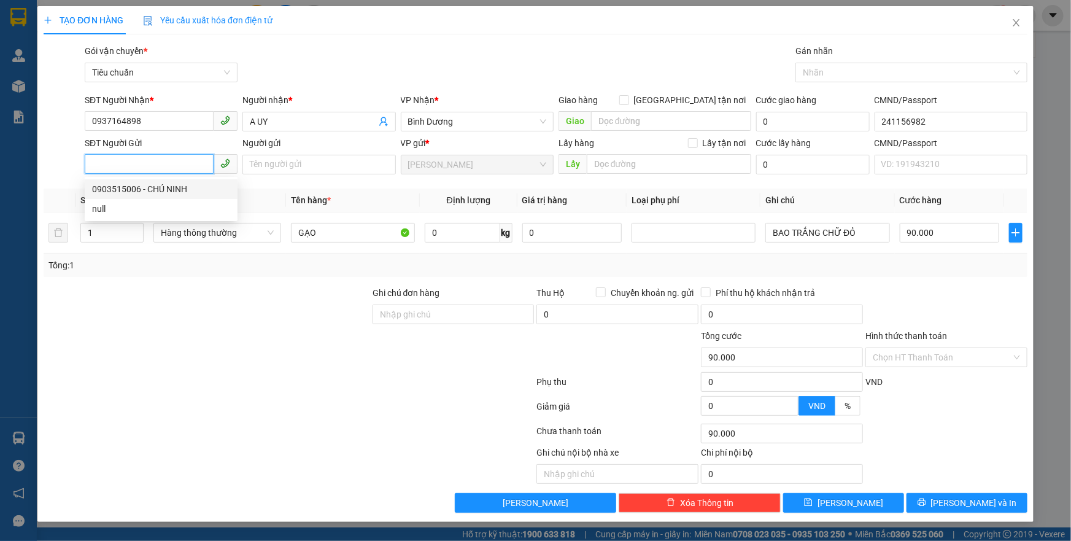
click at [164, 186] on div "0903515006 - CHÚ NINH" at bounding box center [161, 188] width 138 height 13
type input "0903515006"
type input "CHÚ NINH"
type input "034058013207"
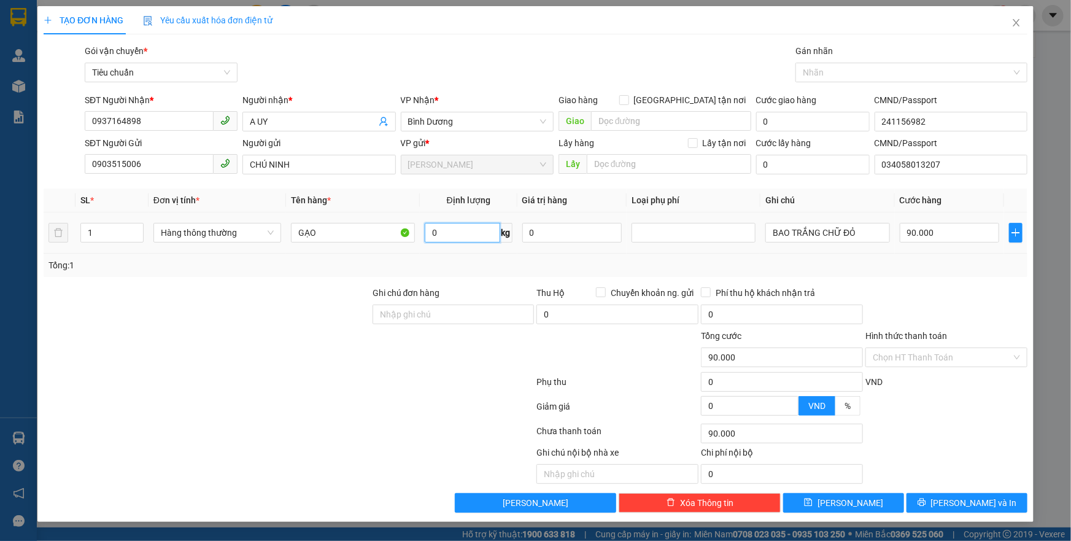
click at [441, 236] on input "0" at bounding box center [462, 233] width 75 height 20
type input "29"
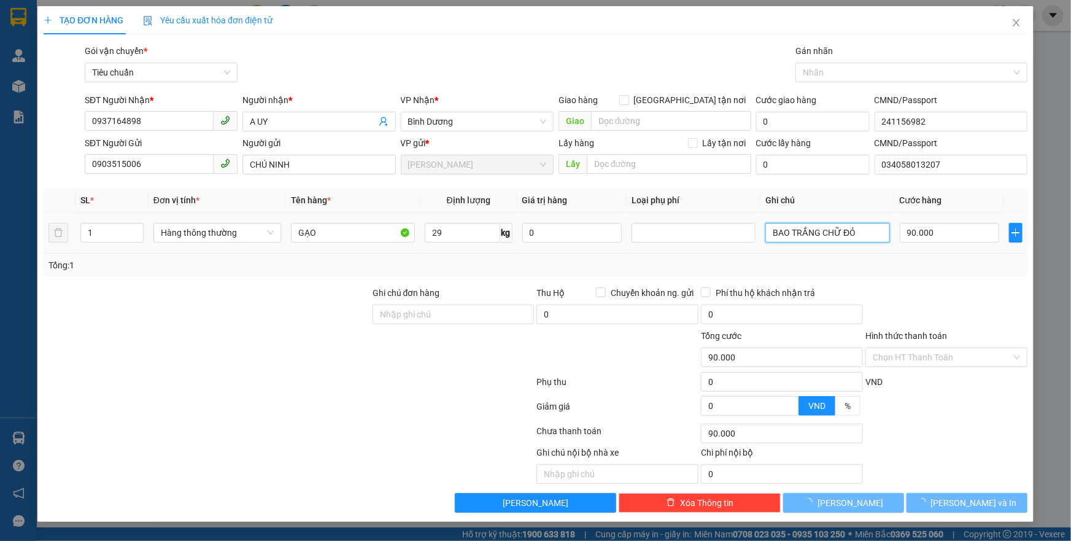
drag, startPoint x: 877, startPoint y: 236, endPoint x: 671, endPoint y: 245, distance: 206.4
click at [671, 245] on tr "1 Hàng thông thường GẠO 29 kg 0 BAO TRẮNG CHỮ ĐỎ 90.000" at bounding box center [536, 232] width 984 height 41
type input "TXT"
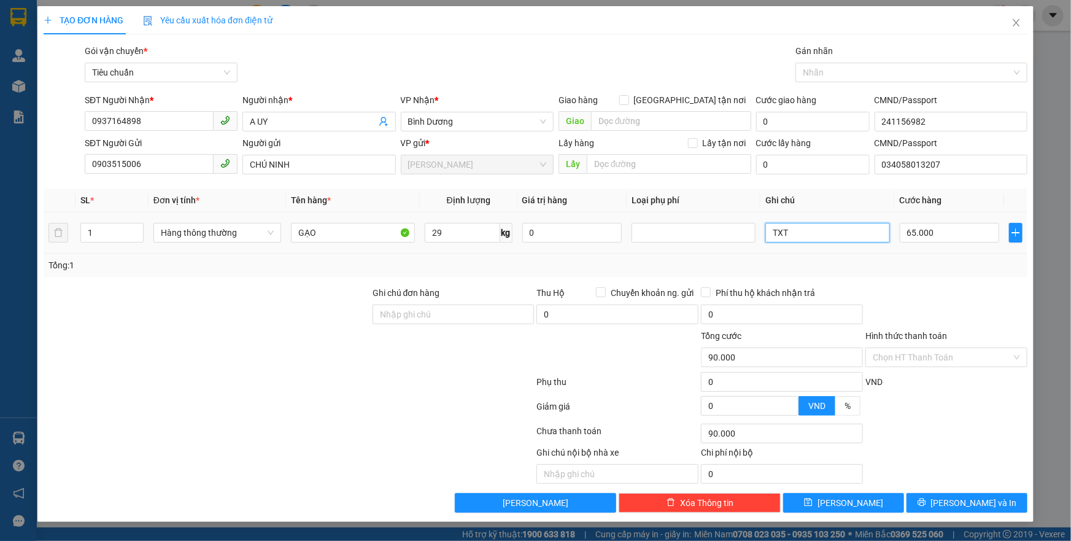
type input "65.000"
type input "TXT"
type input "65.000"
type input "TXT"
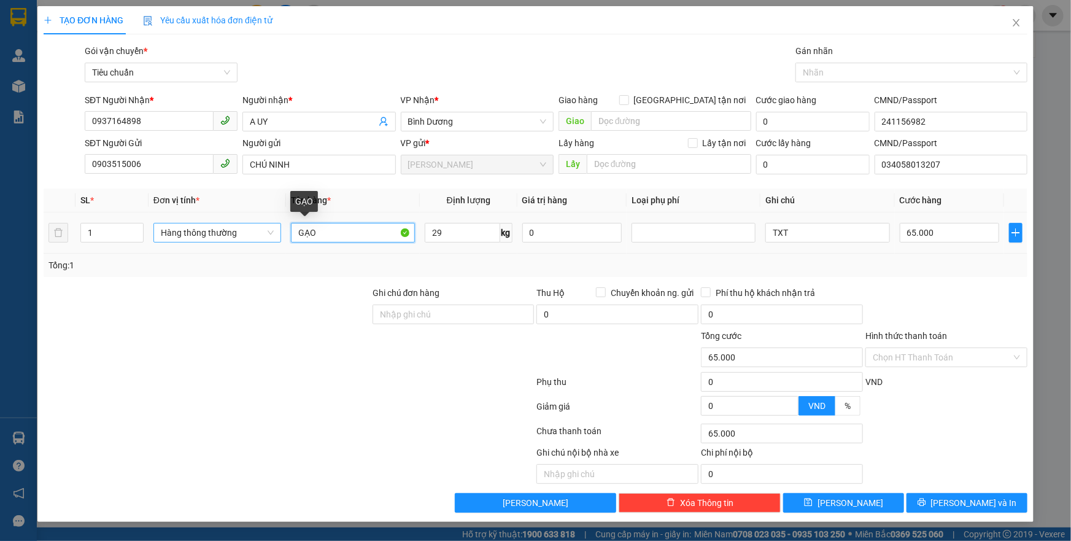
drag, startPoint x: 325, startPoint y: 233, endPoint x: 245, endPoint y: 234, distance: 79.8
click at [245, 234] on tr "1 Hàng thông thường GẠO 29 kg 0 TXT 65.000" at bounding box center [536, 232] width 984 height 41
type input "RAU CỦ"
click at [939, 236] on input "65.000" at bounding box center [949, 233] width 100 height 20
type input "7"
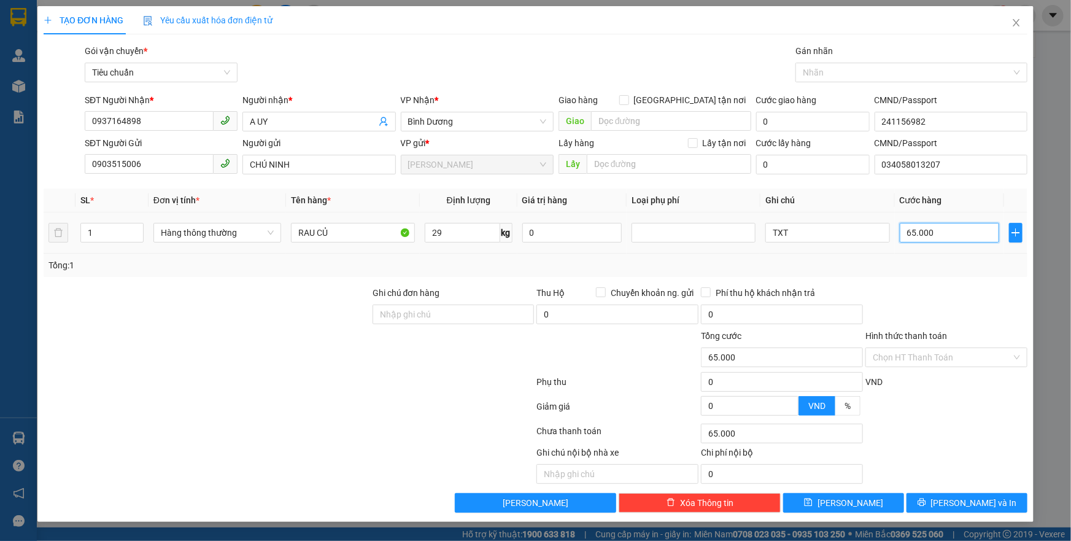
type input "7"
type input "70"
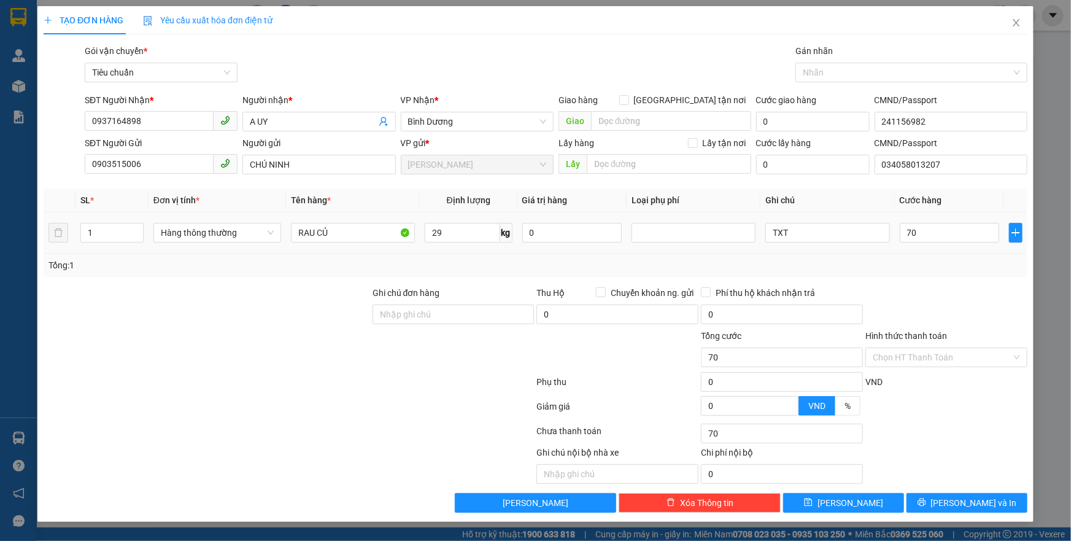
type input "70.000"
drag, startPoint x: 943, startPoint y: 268, endPoint x: 945, endPoint y: 323, distance: 54.6
click at [943, 274] on div "Tổng: 1" at bounding box center [536, 264] width 984 height 23
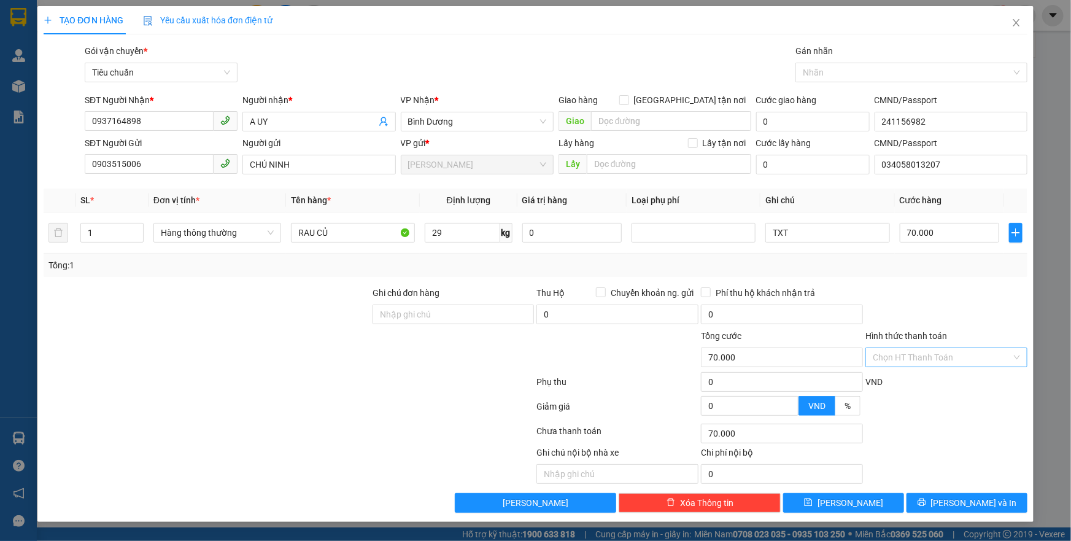
click at [933, 353] on input "Hình thức thanh toán" at bounding box center [941, 357] width 139 height 18
drag, startPoint x: 914, startPoint y: 375, endPoint x: 926, endPoint y: 410, distance: 37.3
click at [914, 380] on div "Tại văn phòng" at bounding box center [945, 380] width 147 height 13
type input "0"
drag, startPoint x: 954, startPoint y: 509, endPoint x: 930, endPoint y: 455, distance: 59.6
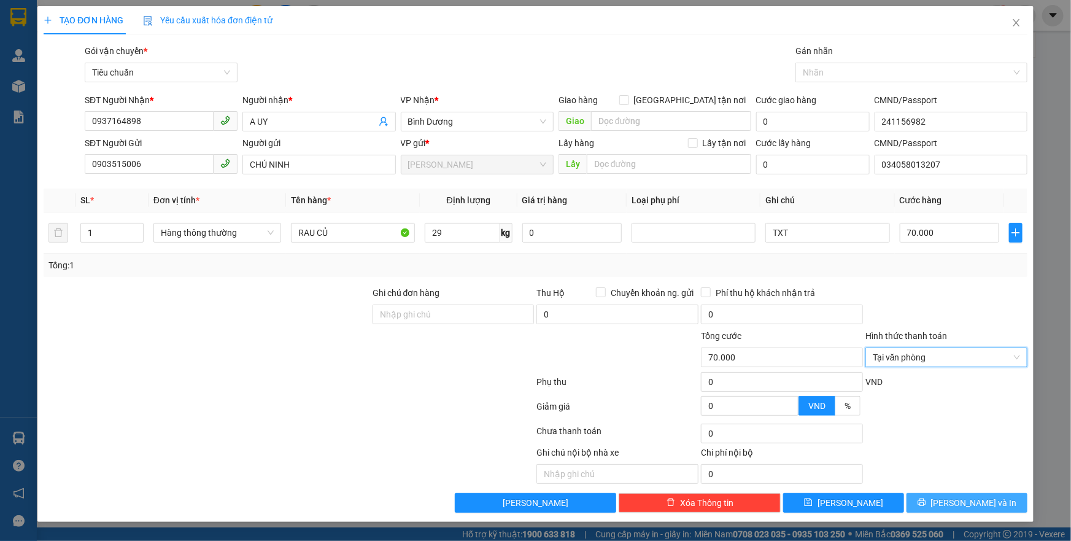
click at [949, 508] on button "[PERSON_NAME] và In" at bounding box center [966, 503] width 121 height 20
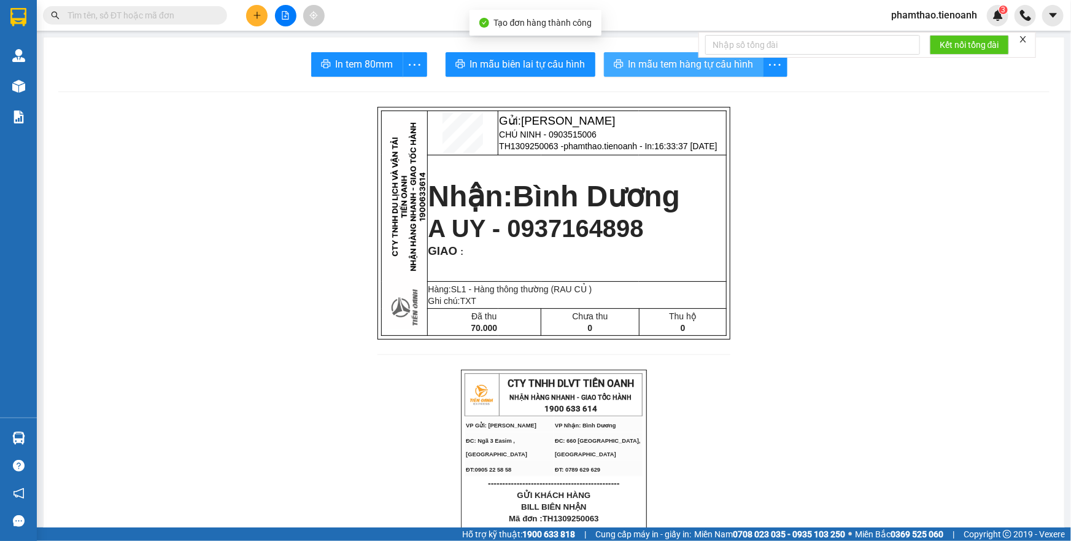
click at [680, 60] on span "In mẫu tem hàng tự cấu hình" at bounding box center [690, 63] width 125 height 15
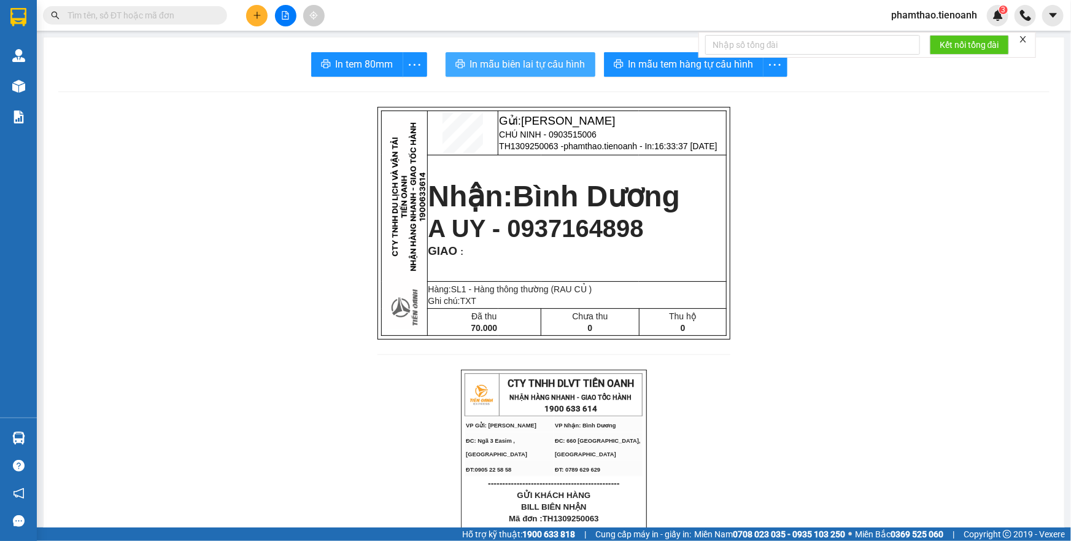
drag, startPoint x: 542, startPoint y: 68, endPoint x: 709, endPoint y: 30, distance: 171.2
click at [545, 67] on span "In mẫu biên lai tự cấu hình" at bounding box center [527, 63] width 115 height 15
click at [258, 10] on button at bounding box center [256, 15] width 21 height 21
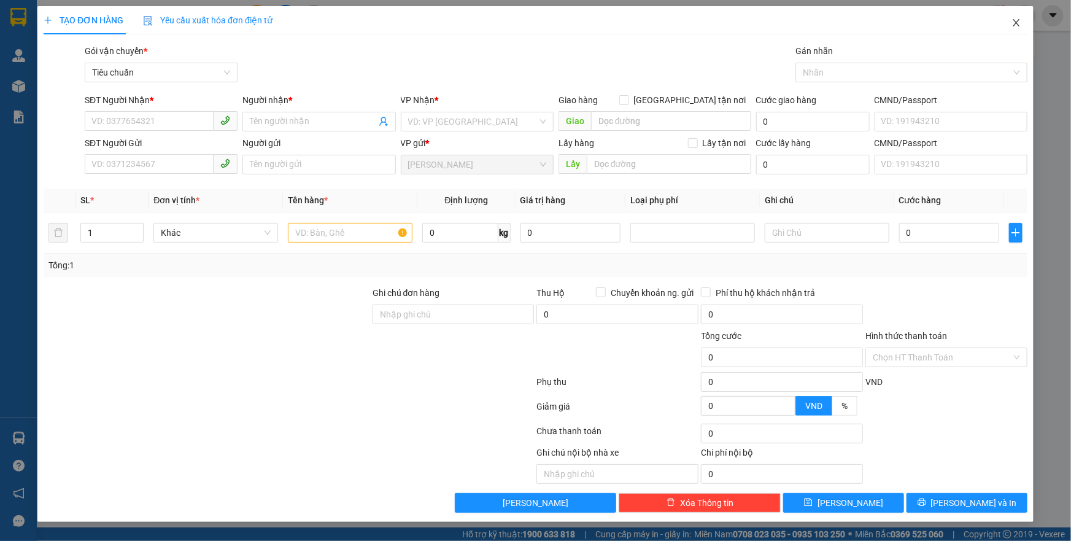
drag, startPoint x: 1013, startPoint y: 25, endPoint x: 1006, endPoint y: 26, distance: 6.9
click at [1006, 26] on span "Close" at bounding box center [1016, 23] width 34 height 34
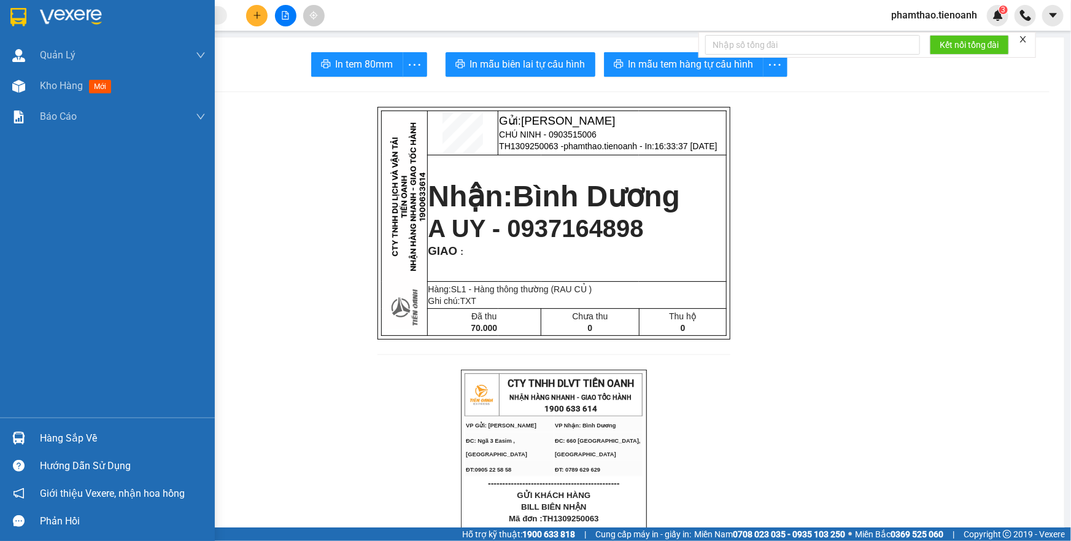
click at [33, 92] on div "Kho hàng mới" at bounding box center [107, 86] width 215 height 31
click at [59, 87] on span "Kho hàng" at bounding box center [61, 86] width 43 height 12
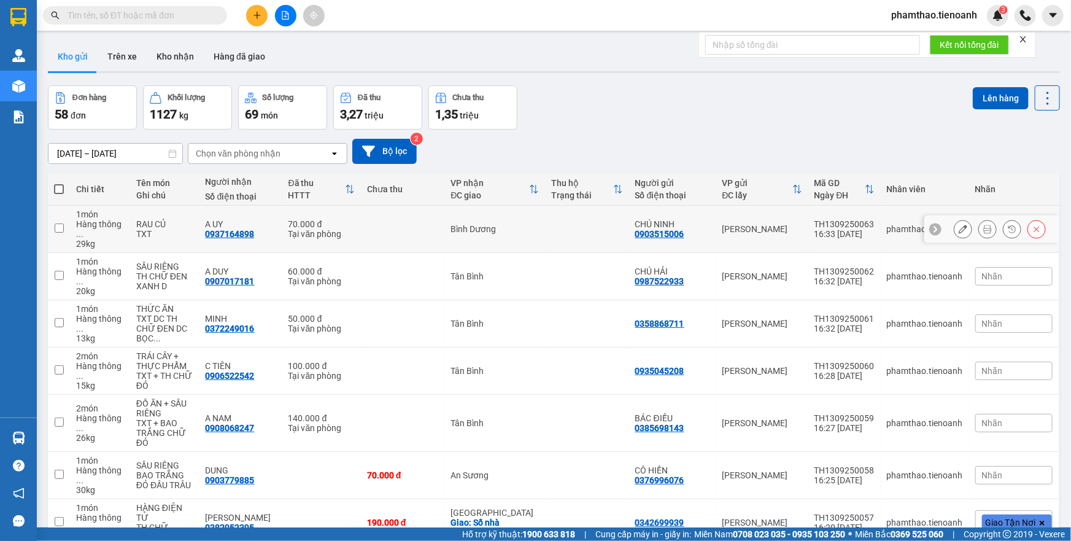
drag, startPoint x: 945, startPoint y: 221, endPoint x: 951, endPoint y: 226, distance: 7.0
click at [953, 221] on div at bounding box center [962, 229] width 18 height 18
click at [958, 225] on icon at bounding box center [962, 229] width 9 height 9
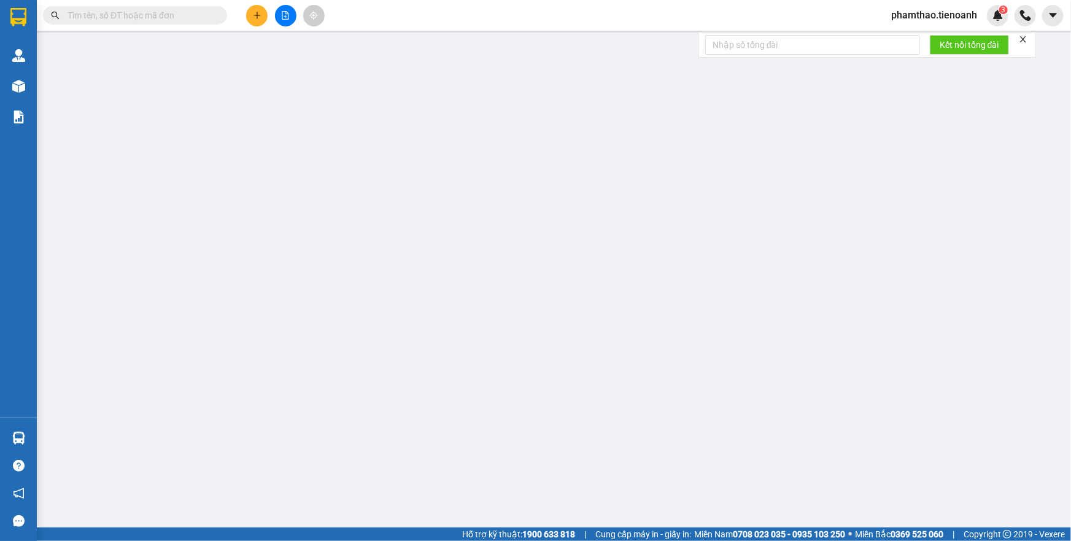
type input "0937164898"
type input "A UY"
type input "241156982"
type input "0903515006"
type input "CHÚ NINH"
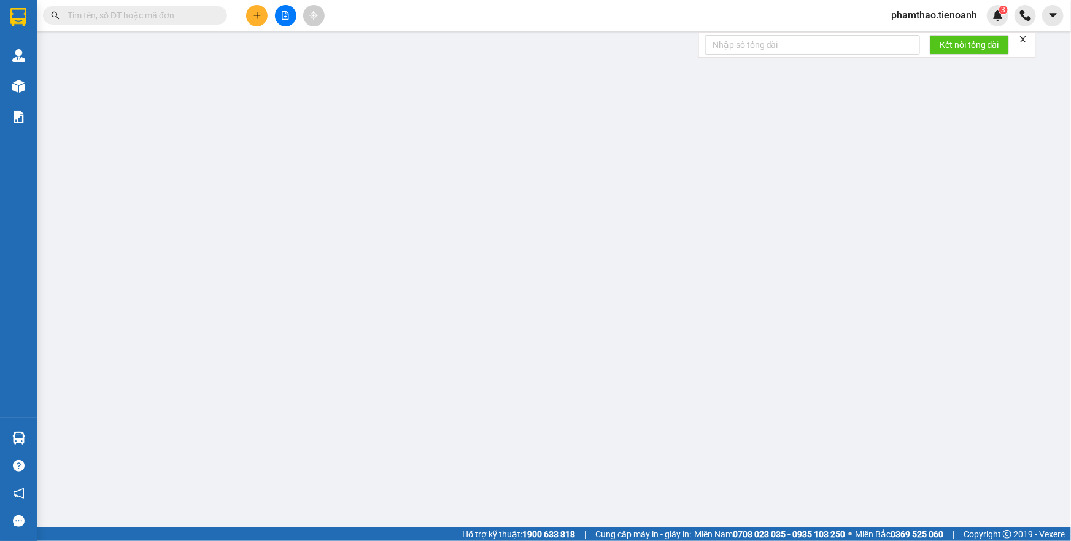
type input "034058013207"
type input "70.000"
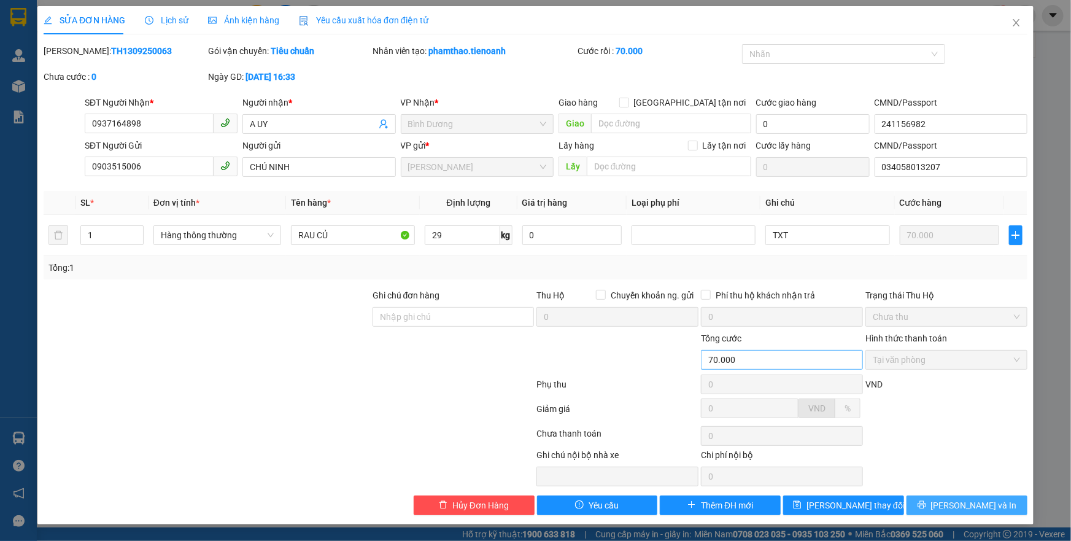
drag, startPoint x: 933, startPoint y: 506, endPoint x: 859, endPoint y: 362, distance: 161.9
click at [932, 502] on button "[PERSON_NAME] và In" at bounding box center [966, 505] width 121 height 20
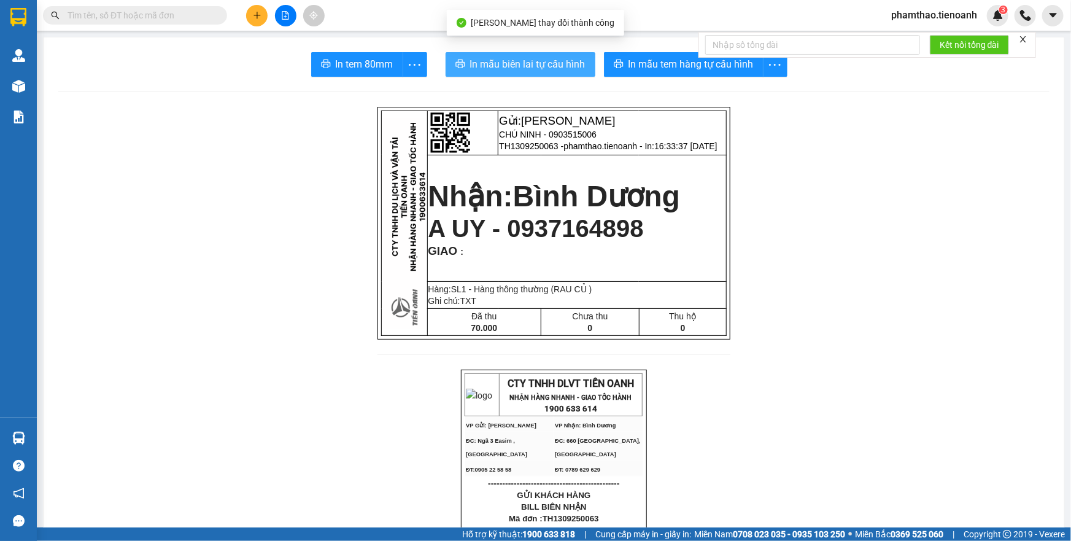
drag, startPoint x: 522, startPoint y: 67, endPoint x: 664, endPoint y: 282, distance: 258.1
click at [525, 71] on span "In mẫu biên lai tự cấu hình" at bounding box center [527, 63] width 115 height 15
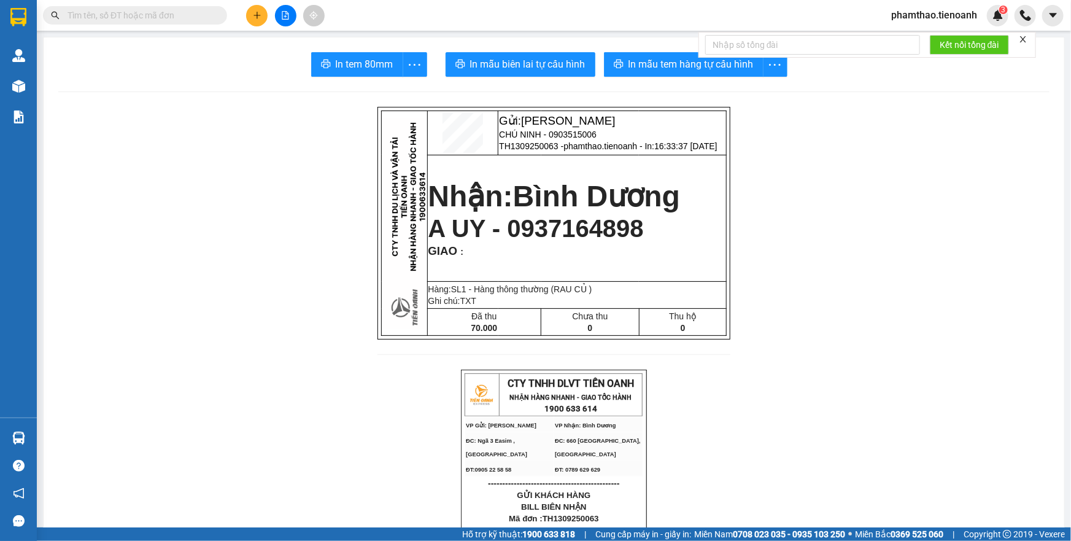
click at [245, 12] on div at bounding box center [285, 15] width 92 height 21
click at [247, 12] on button at bounding box center [256, 15] width 21 height 21
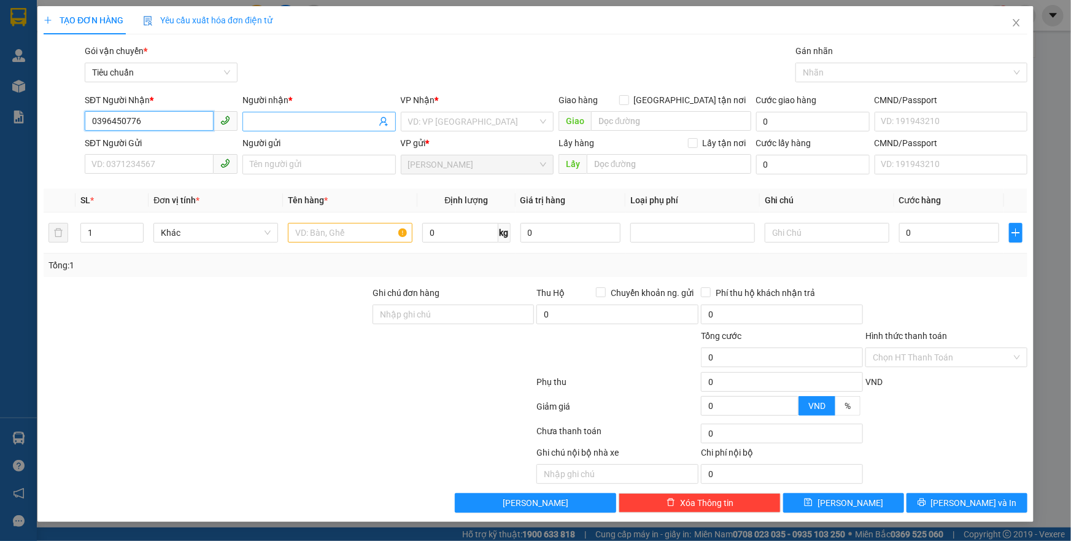
type input "0396450776"
click at [293, 122] on input "Người nhận *" at bounding box center [313, 121] width 126 height 13
type input "VĨNH THUỶ"
click at [423, 121] on input "search" at bounding box center [472, 121] width 129 height 18
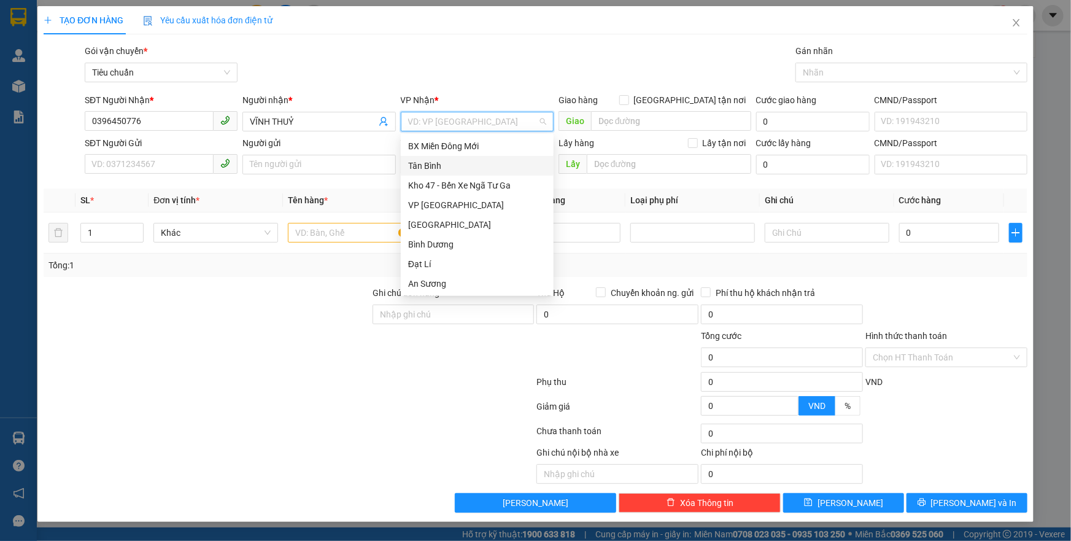
click at [442, 170] on div "Tân Bình" at bounding box center [477, 165] width 138 height 13
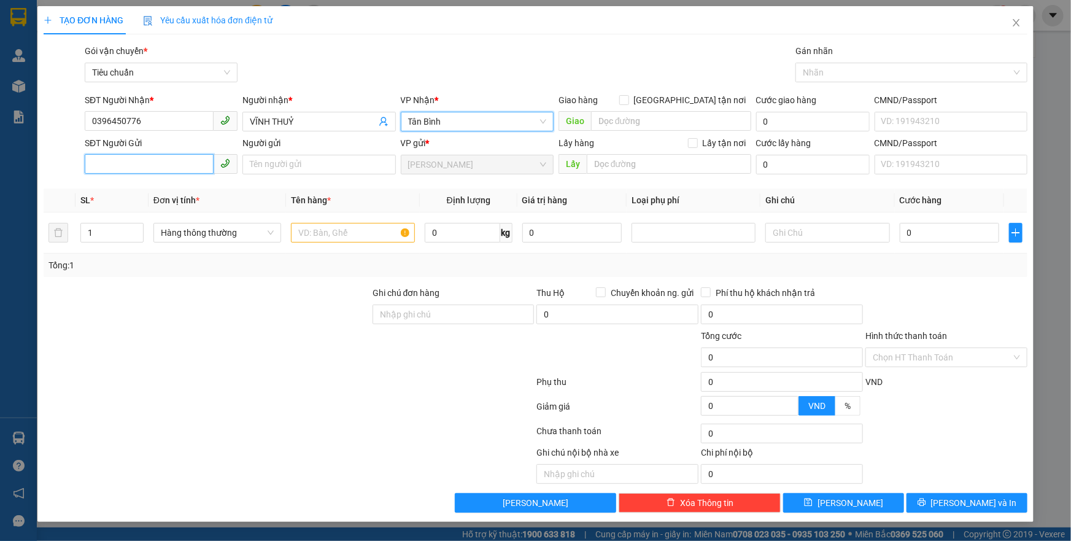
click at [169, 171] on input "SĐT Người Gửi" at bounding box center [149, 164] width 129 height 20
type input "0914148067"
click at [336, 229] on input "text" at bounding box center [353, 233] width 124 height 20
type input "D"
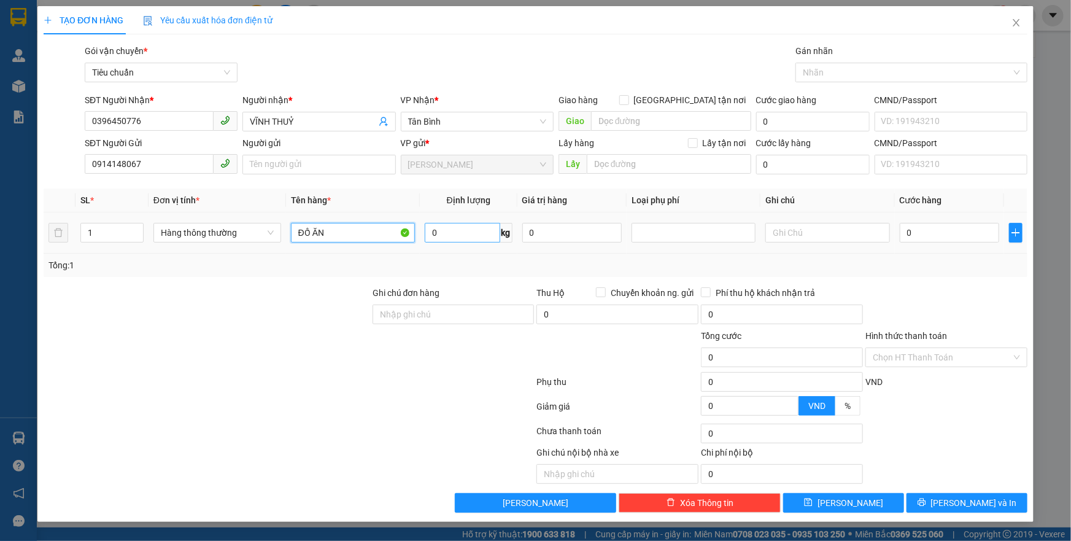
type input "ĐỒ ĂN"
click at [454, 235] on input "0" at bounding box center [462, 233] width 75 height 20
type input "12"
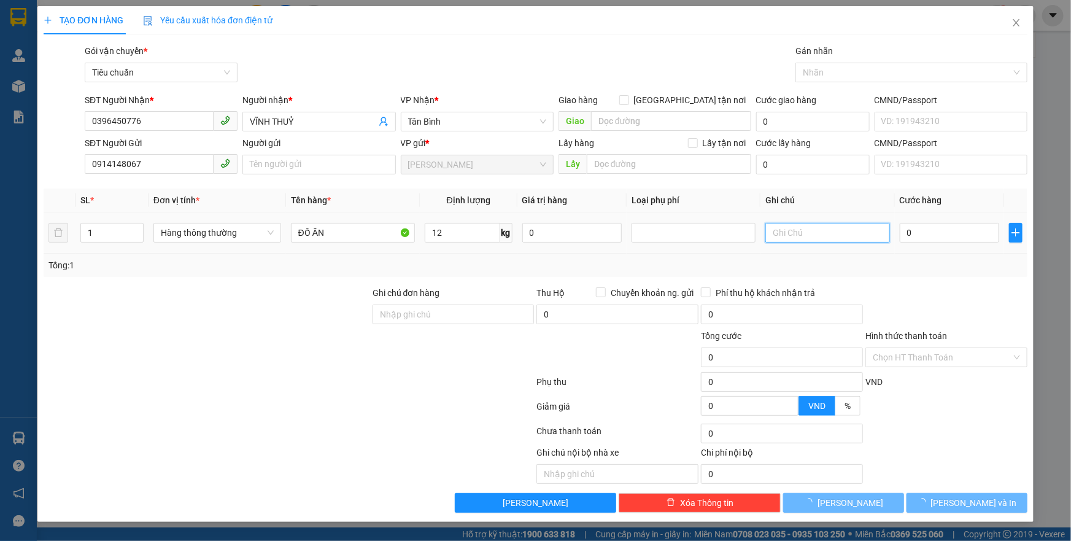
click at [788, 225] on input "text" at bounding box center [827, 233] width 124 height 20
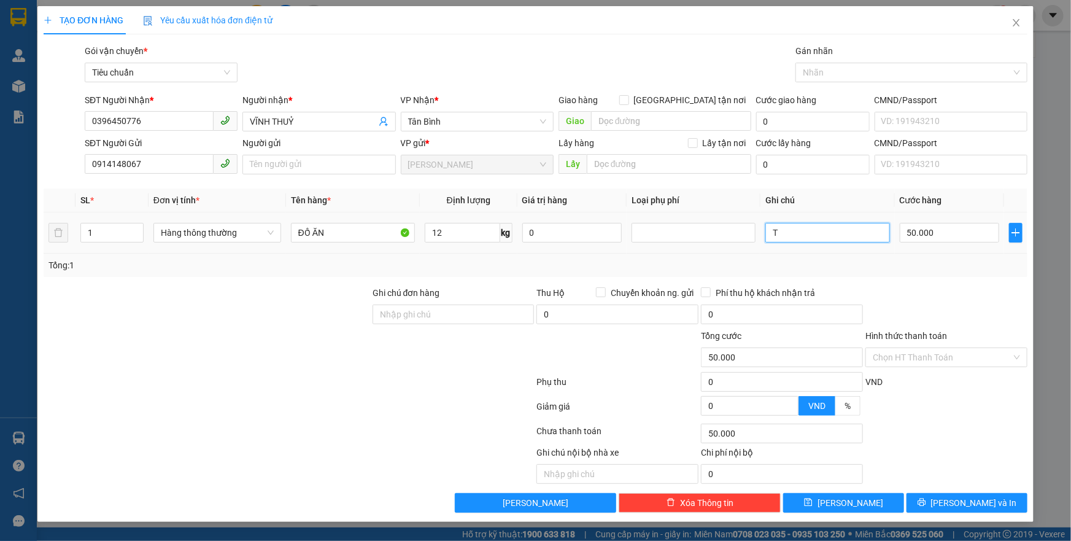
type input "T"
type input "50.000"
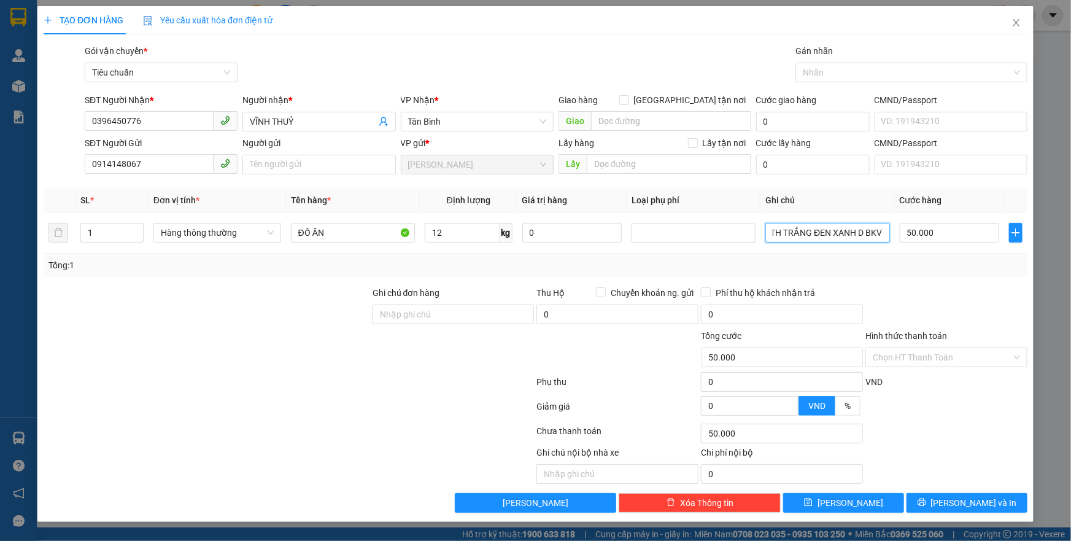
type input "TH TRẮNG ĐEN XANH D BKV"
click at [952, 371] on div "Hình thức thanh toán Chọn HT Thanh Toán" at bounding box center [946, 350] width 162 height 43
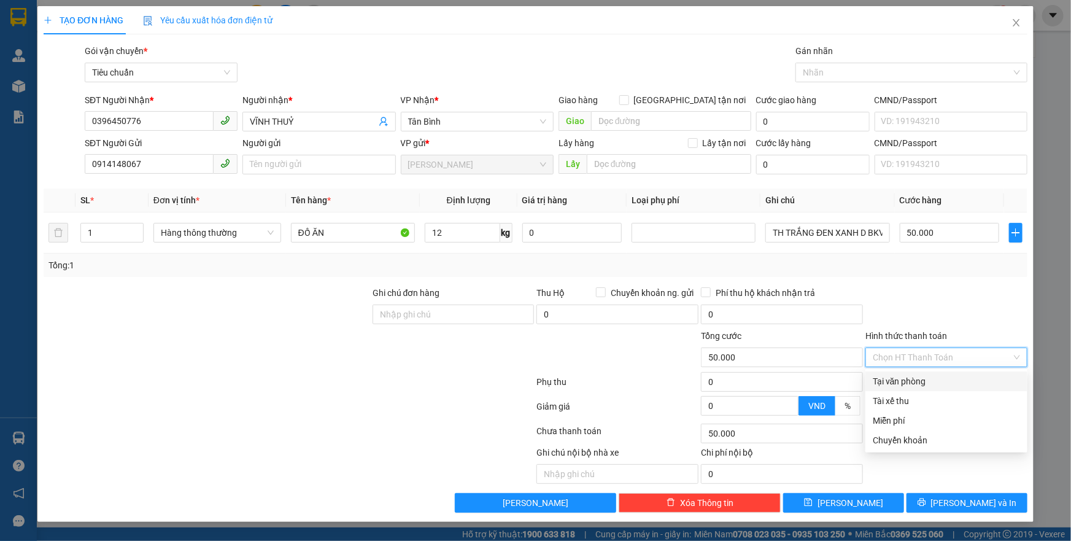
click at [945, 357] on input "Hình thức thanh toán" at bounding box center [941, 357] width 139 height 18
drag, startPoint x: 914, startPoint y: 383, endPoint x: 926, endPoint y: 404, distance: 24.0
click at [914, 384] on div "Tại văn phòng" at bounding box center [945, 380] width 147 height 13
type input "0"
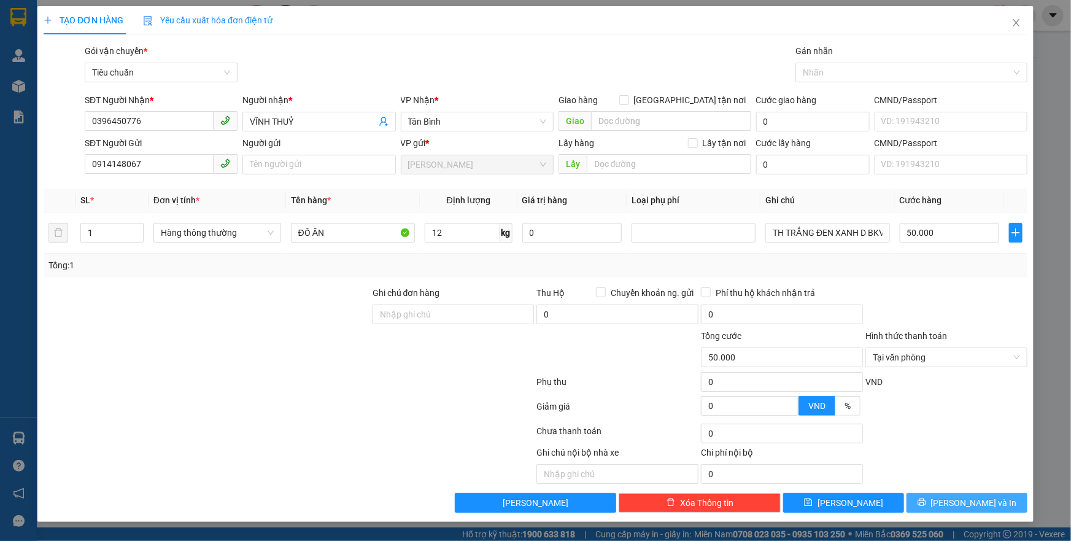
click at [941, 498] on button "[PERSON_NAME] và In" at bounding box center [966, 503] width 121 height 20
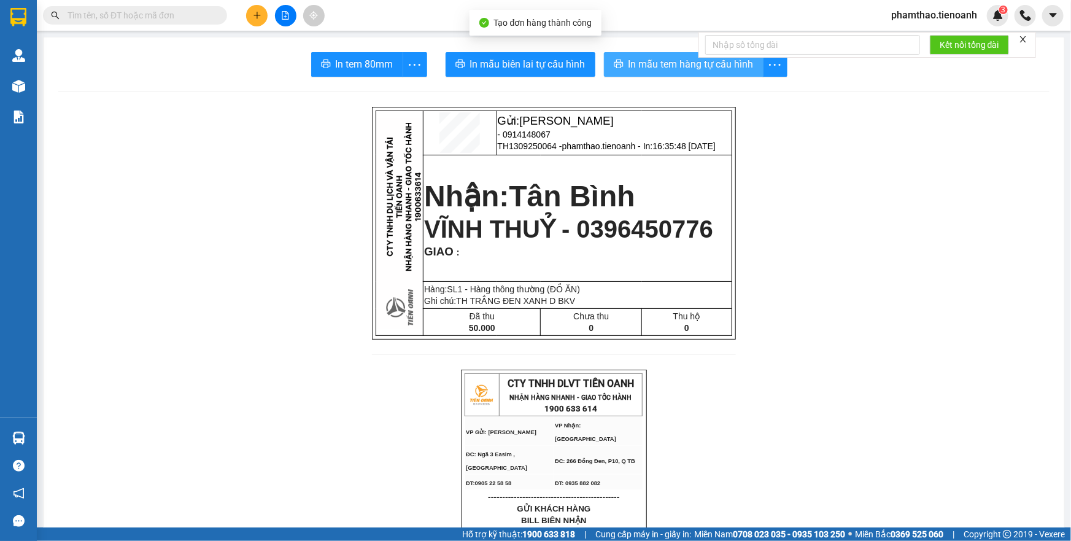
click at [687, 67] on span "In mẫu tem hàng tự cấu hình" at bounding box center [690, 63] width 125 height 15
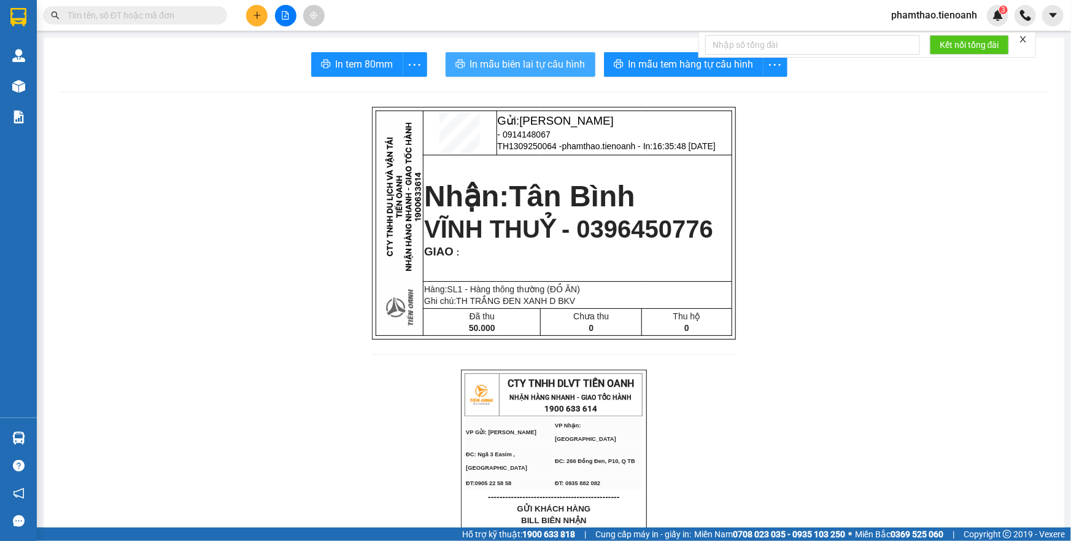
drag, startPoint x: 534, startPoint y: 72, endPoint x: 749, endPoint y: 286, distance: 302.4
click at [534, 72] on button "In mẫu biên lai tự cấu hình" at bounding box center [520, 64] width 150 height 25
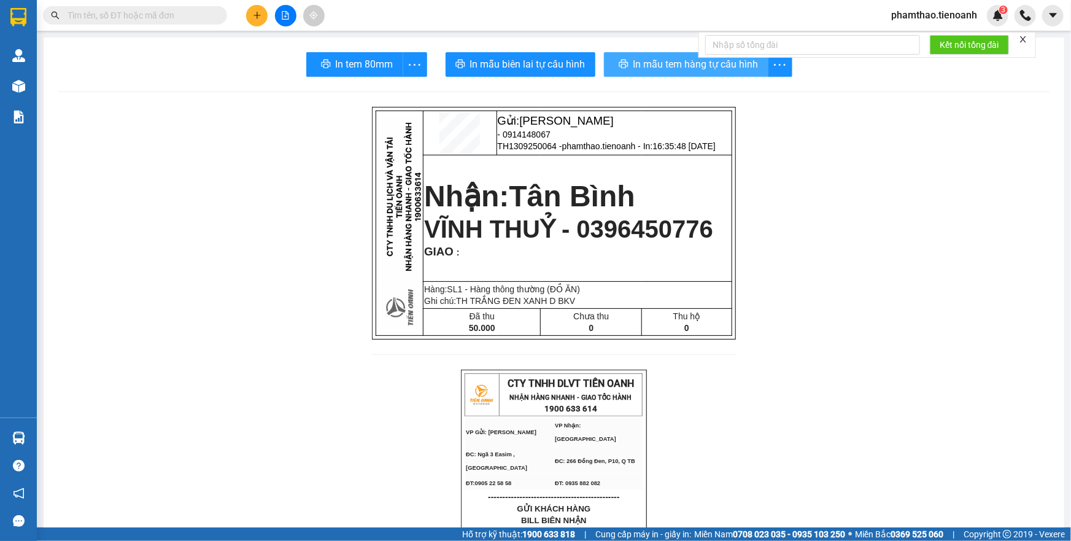
click at [682, 62] on span "In mẫu tem hàng tự cấu hình" at bounding box center [695, 63] width 125 height 15
click at [256, 14] on icon "plus" at bounding box center [257, 15] width 9 height 9
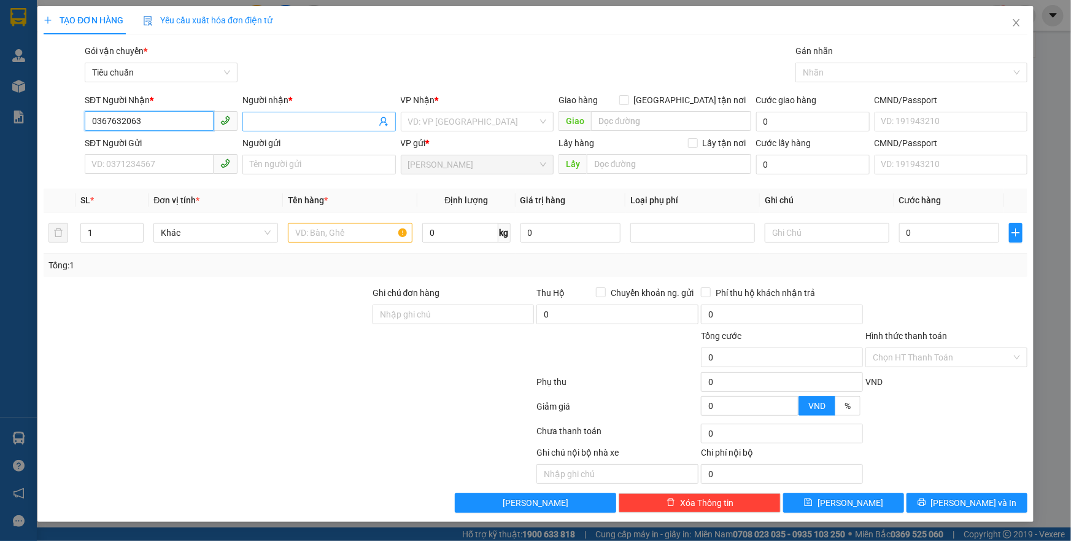
type input "0367632063"
click at [347, 117] on input "Người nhận *" at bounding box center [313, 121] width 126 height 13
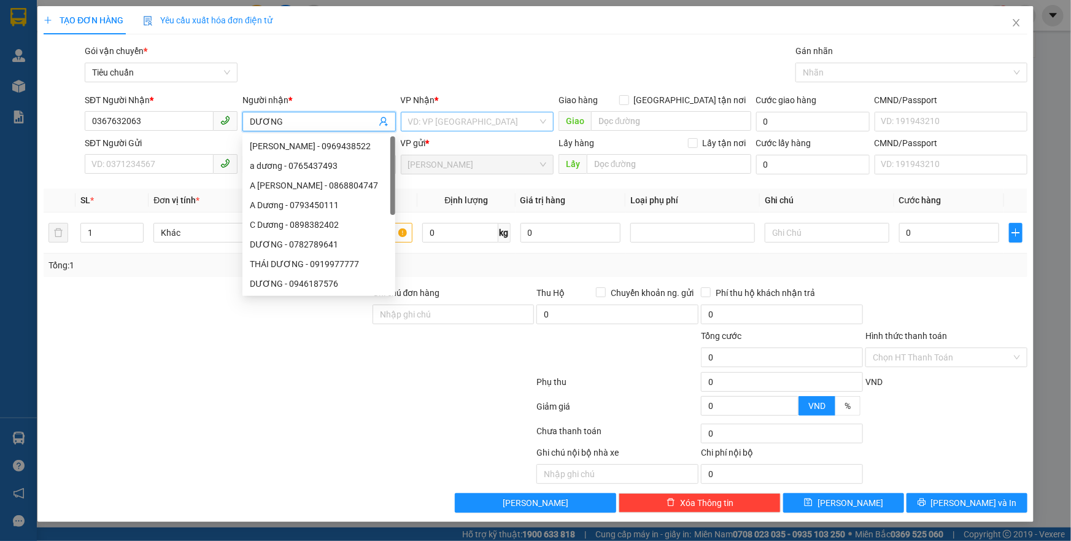
type input "DƯƠNG"
click at [469, 125] on input "search" at bounding box center [472, 121] width 129 height 18
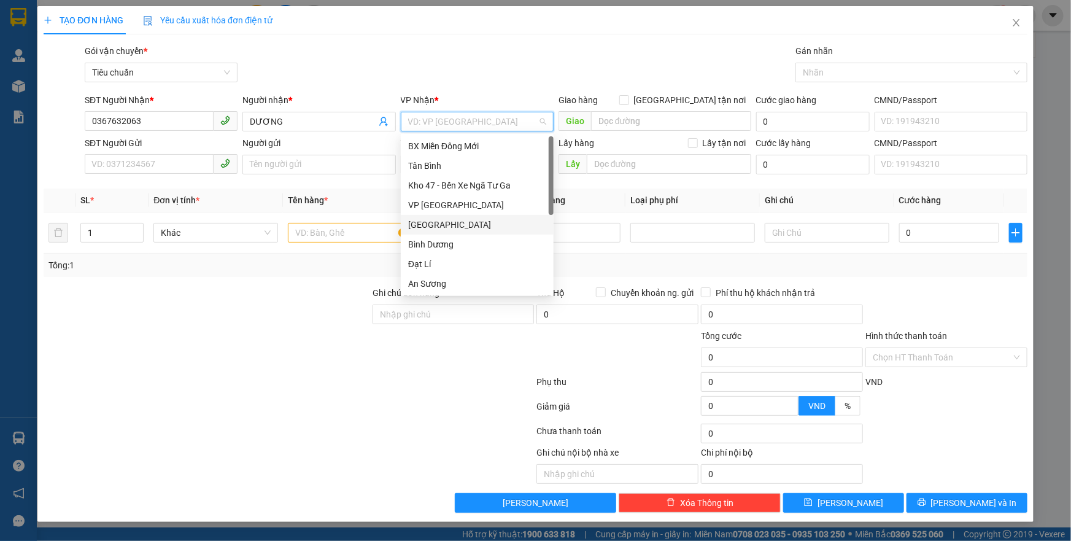
drag, startPoint x: 436, startPoint y: 220, endPoint x: 248, endPoint y: 152, distance: 200.1
click at [435, 218] on div "[GEOGRAPHIC_DATA]" at bounding box center [477, 224] width 138 height 13
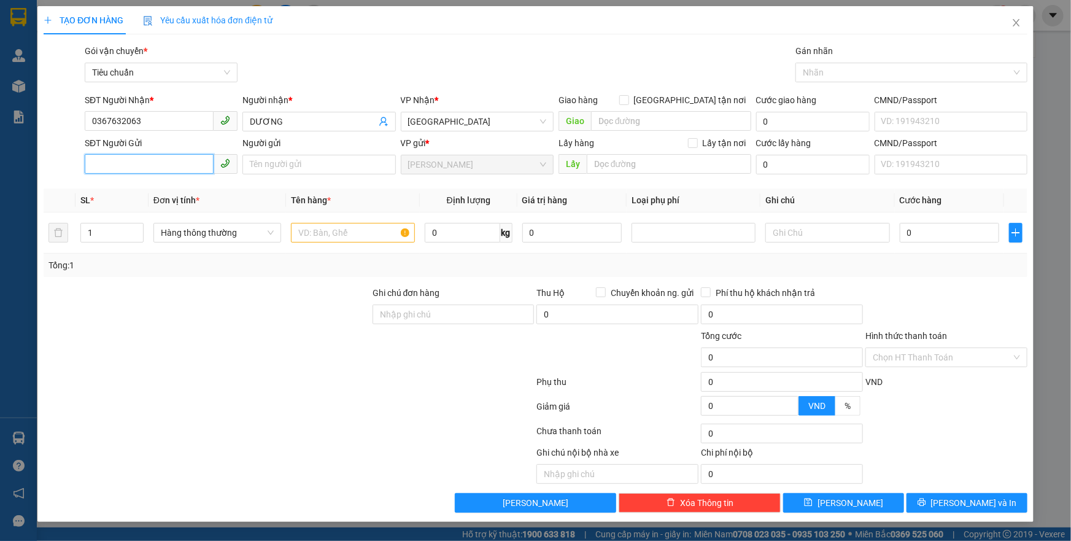
drag, startPoint x: 186, startPoint y: 156, endPoint x: 291, endPoint y: 137, distance: 106.7
click at [190, 154] on input "SĐT Người Gửi" at bounding box center [149, 164] width 129 height 20
type input "0944683679"
click at [304, 233] on input "text" at bounding box center [353, 233] width 124 height 20
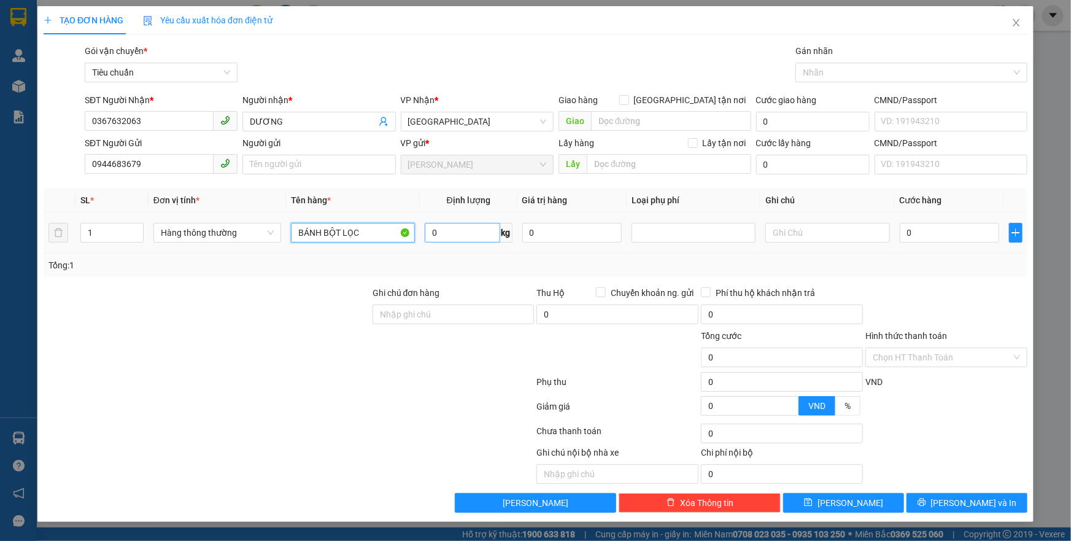
type input "BÁNH BỘT LỌC"
click at [455, 231] on input "0" at bounding box center [462, 233] width 75 height 20
type input "14"
click at [791, 224] on input "text" at bounding box center [827, 233] width 124 height 20
type input "50.000"
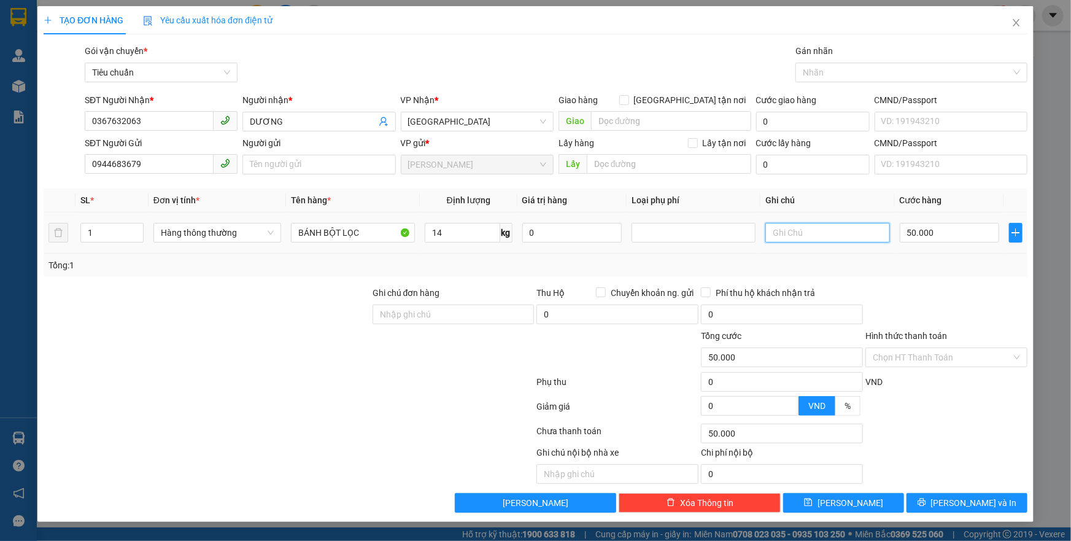
type input "50.000"
type input "TXT BKV"
click at [924, 493] on button "[PERSON_NAME] và In" at bounding box center [966, 503] width 121 height 20
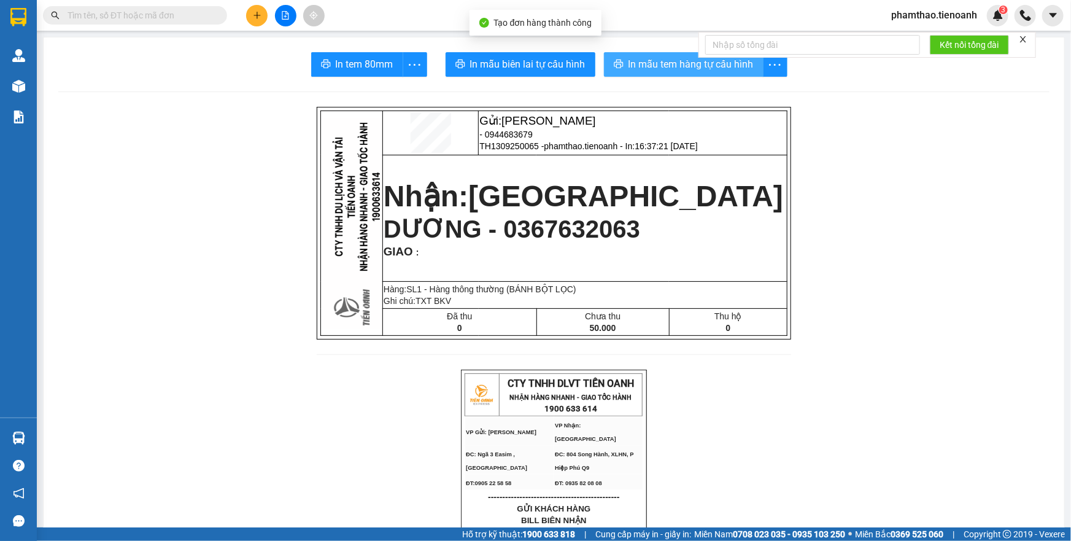
click at [673, 66] on span "In mẫu tem hàng tự cấu hình" at bounding box center [690, 63] width 125 height 15
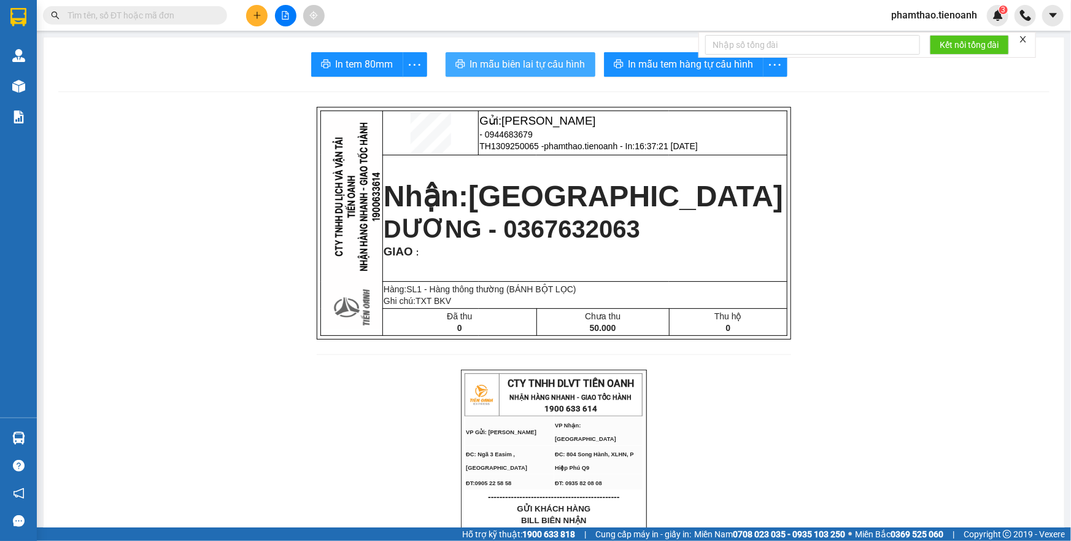
click at [527, 60] on span "In mẫu biên lai tự cấu hình" at bounding box center [527, 63] width 115 height 15
click at [254, 17] on icon "plus" at bounding box center [257, 15] width 9 height 9
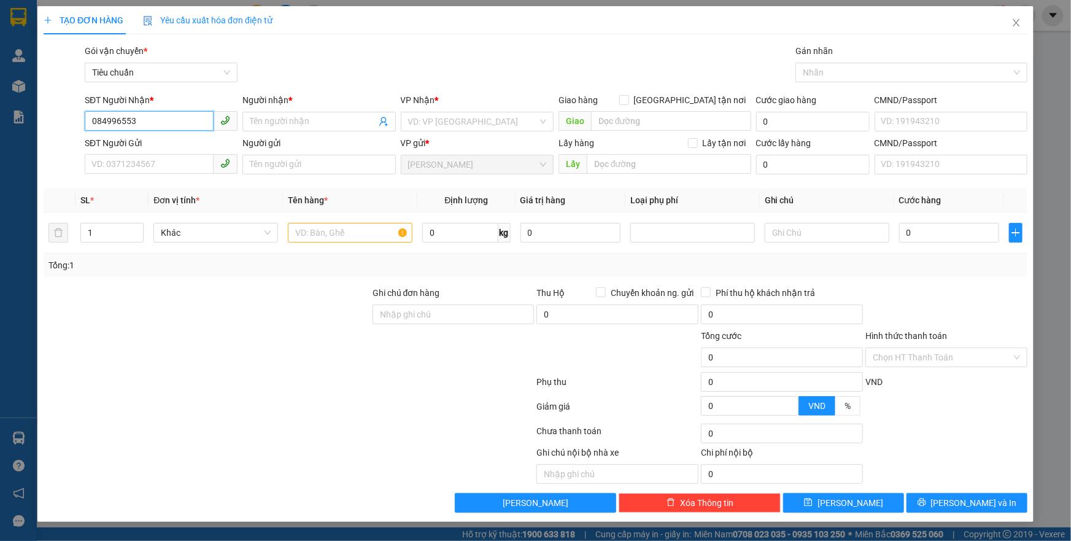
type input "0849965539"
drag, startPoint x: 152, startPoint y: 120, endPoint x: 61, endPoint y: 120, distance: 90.2
click at [61, 120] on div "SĐT Người Nhận * 0849965539 0849965539 Người nhận * Tên người nhận VP Nhận * VD…" at bounding box center [535, 114] width 986 height 43
drag, startPoint x: 106, startPoint y: 161, endPoint x: 129, endPoint y: 128, distance: 40.5
click at [129, 128] on input "SĐT Người Nhận *" at bounding box center [149, 121] width 129 height 20
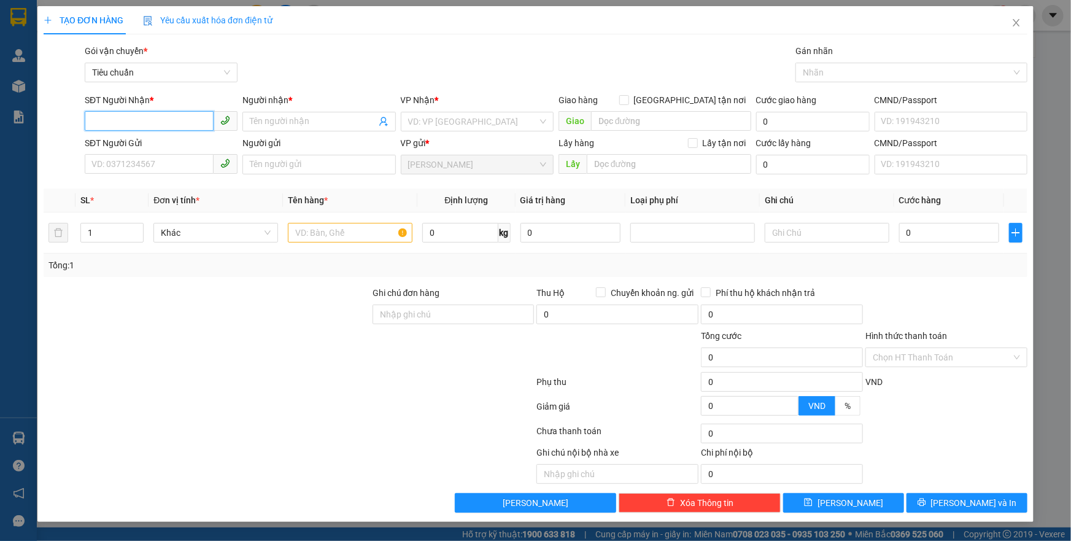
paste input "0849965539"
click at [129, 125] on input "0849965539" at bounding box center [149, 121] width 129 height 20
click at [158, 118] on input "084996539" at bounding box center [149, 121] width 129 height 20
click at [122, 118] on input "084996539" at bounding box center [149, 121] width 129 height 20
click at [163, 118] on input "0849965539" at bounding box center [149, 121] width 129 height 20
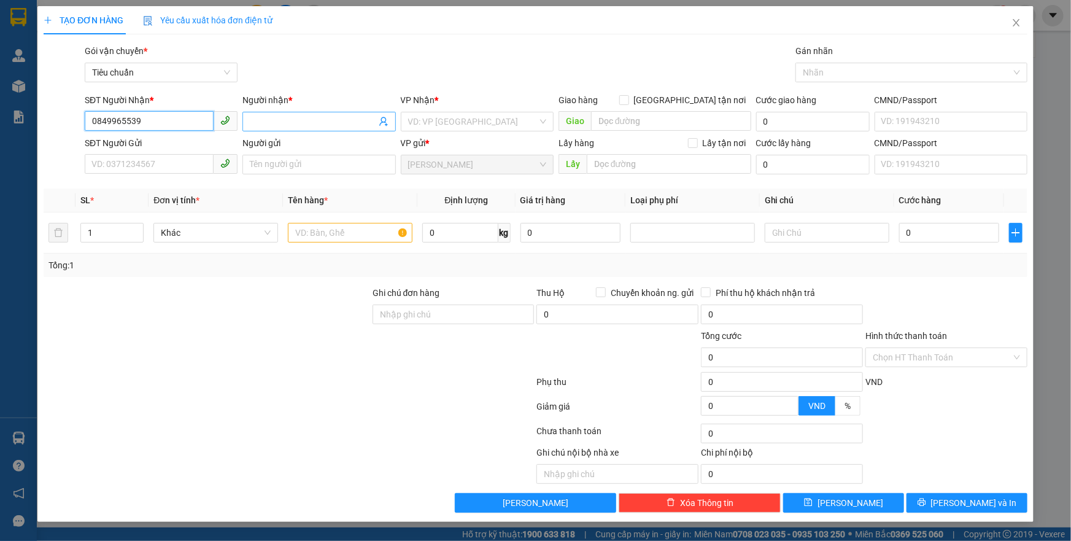
type input "0849965539"
click at [266, 123] on input "Người nhận *" at bounding box center [313, 121] width 126 height 13
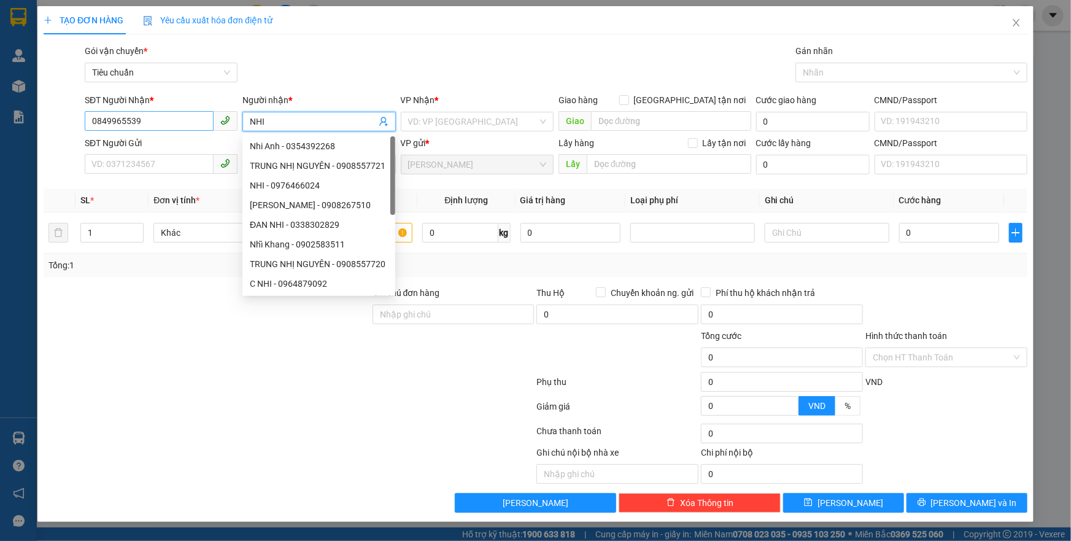
type input "NHI"
drag, startPoint x: 155, startPoint y: 115, endPoint x: 39, endPoint y: 117, distance: 115.4
click at [39, 117] on div "TẠO ĐƠN HÀNG Yêu cầu xuất hóa đơn điện tử Transit Pickup Surcharge Ids Transit …" at bounding box center [535, 263] width 996 height 515
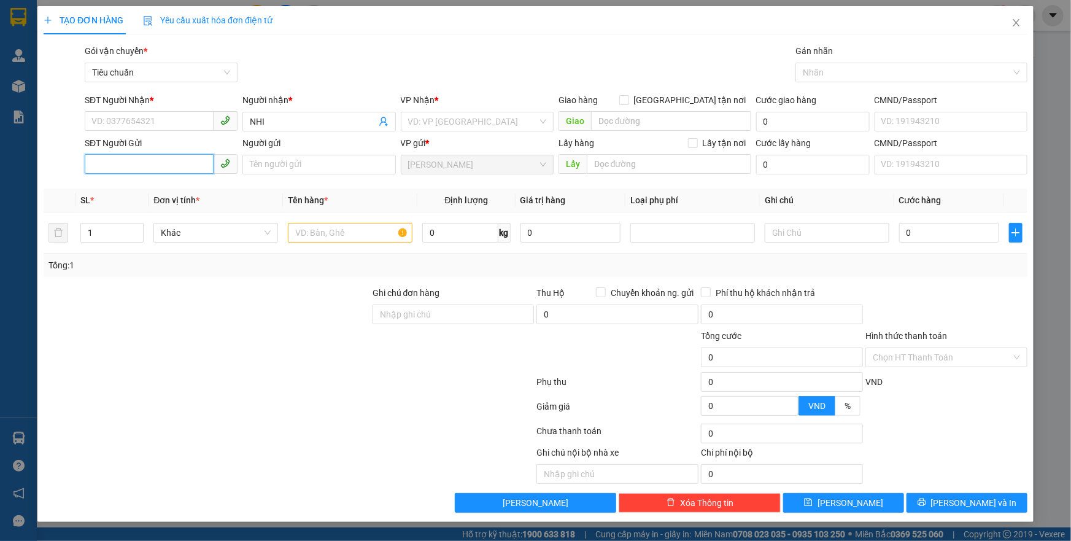
click at [118, 164] on input "SĐT Người Gửi" at bounding box center [149, 164] width 129 height 20
type input "0968802929"
drag, startPoint x: 1014, startPoint y: 23, endPoint x: 898, endPoint y: 26, distance: 116.0
click at [1009, 24] on span "Close" at bounding box center [1016, 23] width 34 height 34
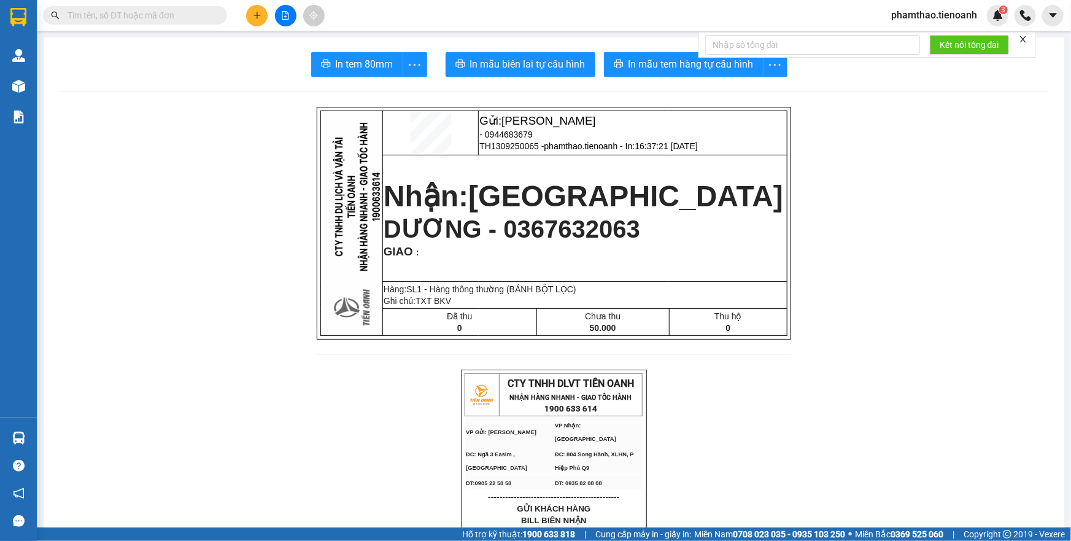
click at [251, 5] on div at bounding box center [285, 15] width 92 height 21
click at [261, 12] on button at bounding box center [256, 15] width 21 height 21
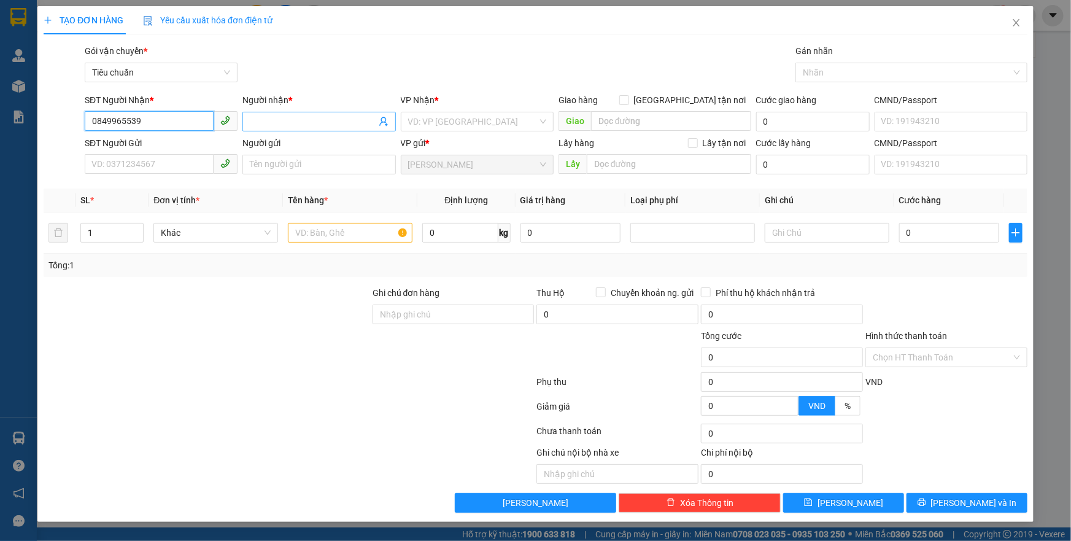
type input "0849965539"
click at [268, 117] on input "Người nhận *" at bounding box center [313, 121] width 126 height 13
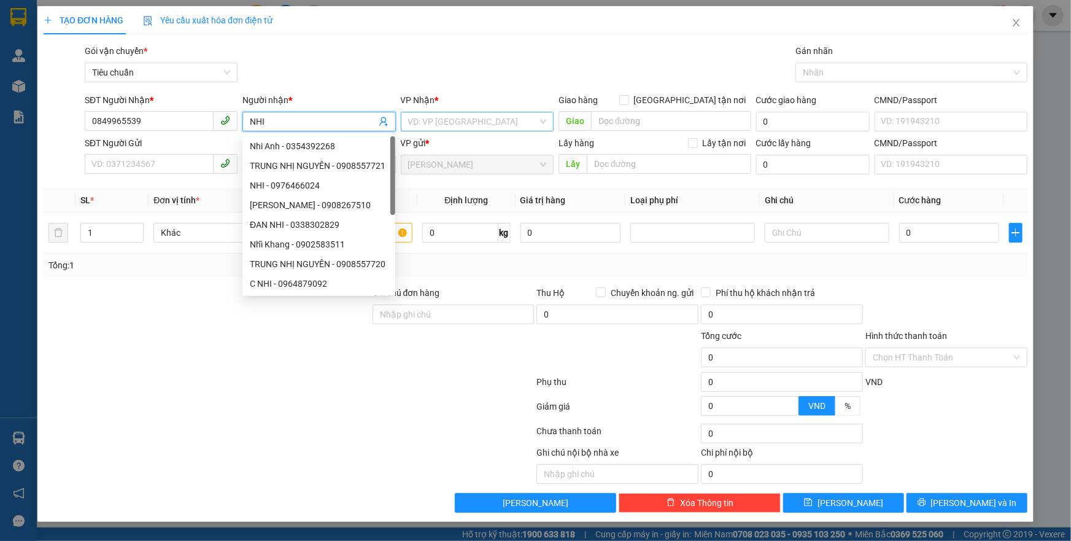
type input "NHI"
click at [457, 118] on input "search" at bounding box center [472, 121] width 129 height 18
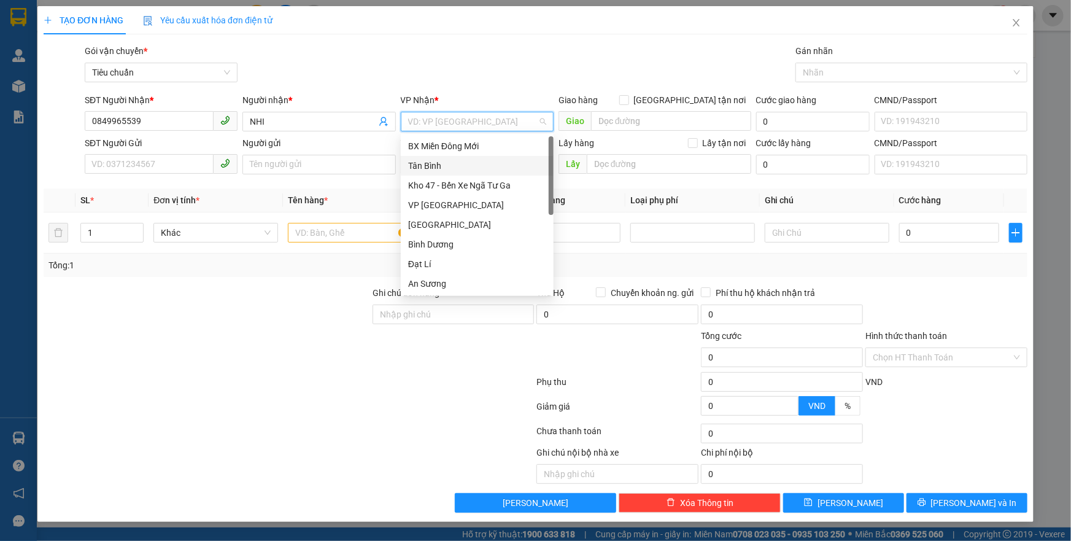
drag, startPoint x: 437, startPoint y: 171, endPoint x: 331, endPoint y: 150, distance: 108.7
click at [434, 171] on div "Tân Bình" at bounding box center [477, 165] width 138 height 13
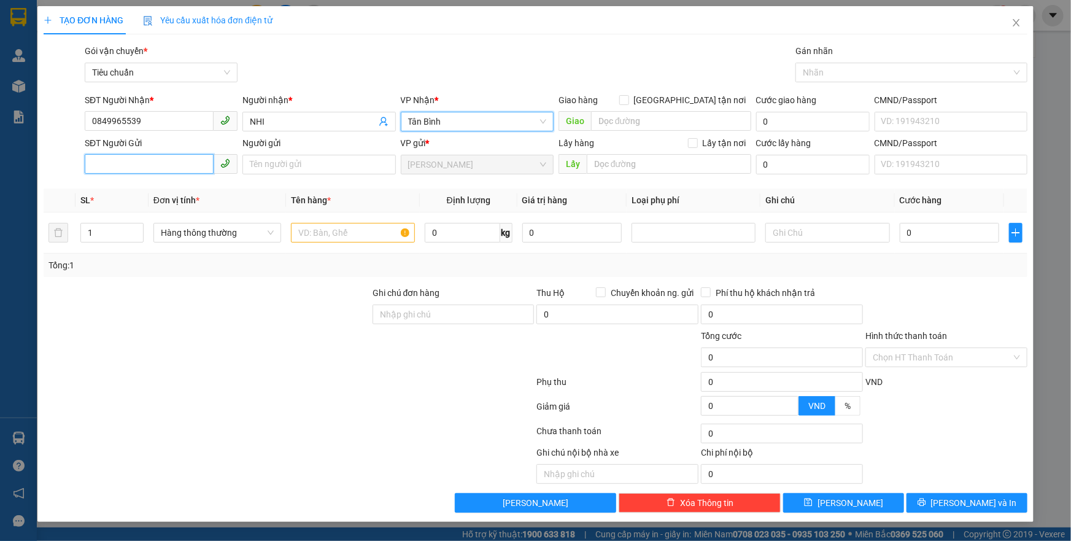
click at [99, 157] on input "SĐT Người Gửi" at bounding box center [149, 164] width 129 height 20
click at [121, 172] on input "SĐT Người Gửi" at bounding box center [149, 164] width 129 height 20
click at [126, 168] on input "SĐT Người Gửi" at bounding box center [149, 164] width 129 height 20
type input "0968802929"
click at [320, 231] on input "text" at bounding box center [353, 233] width 124 height 20
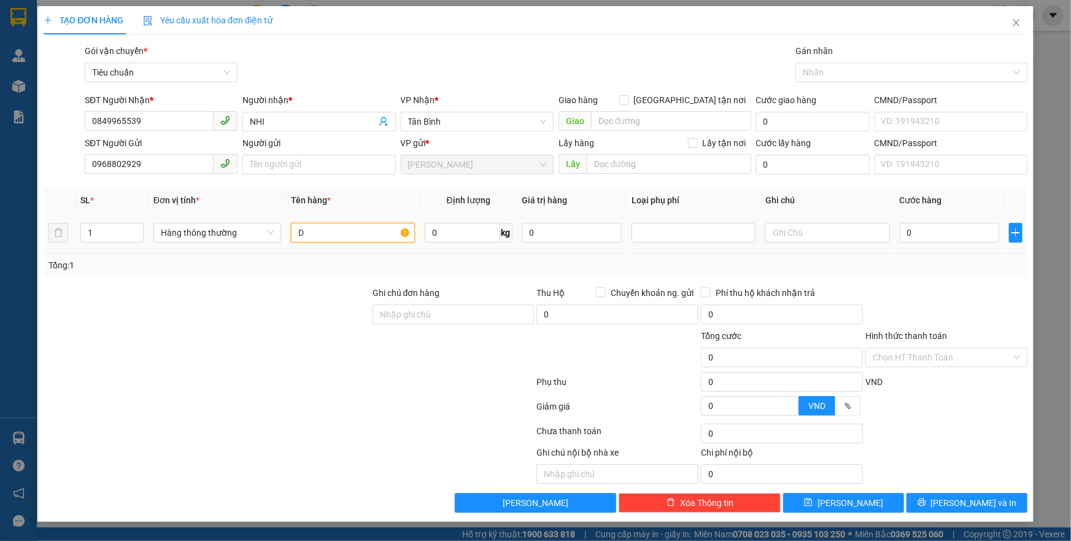
type input "D"
type input "ĐỒ ĂN"
drag, startPoint x: 462, startPoint y: 219, endPoint x: 456, endPoint y: 233, distance: 15.2
click at [462, 220] on td "0 kg" at bounding box center [469, 232] width 98 height 41
click at [456, 233] on input "0" at bounding box center [462, 233] width 75 height 20
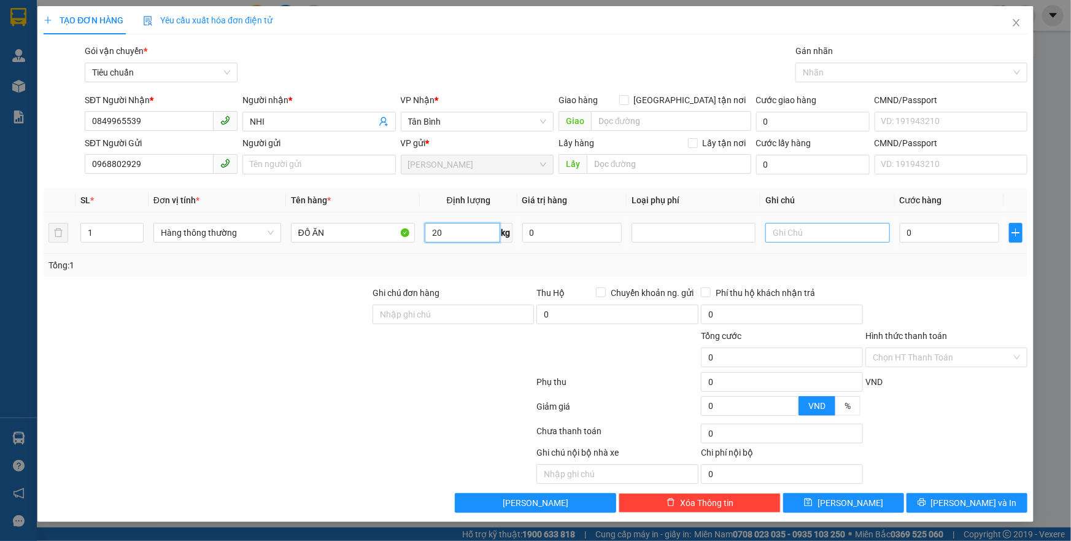
type input "20"
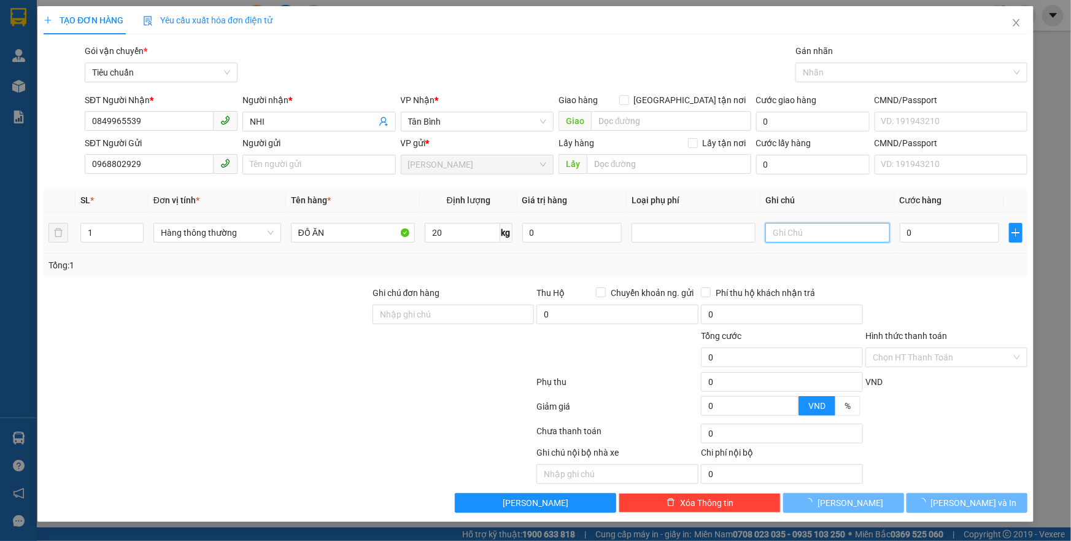
click at [809, 235] on input "text" at bounding box center [827, 233] width 124 height 20
type input "55.000"
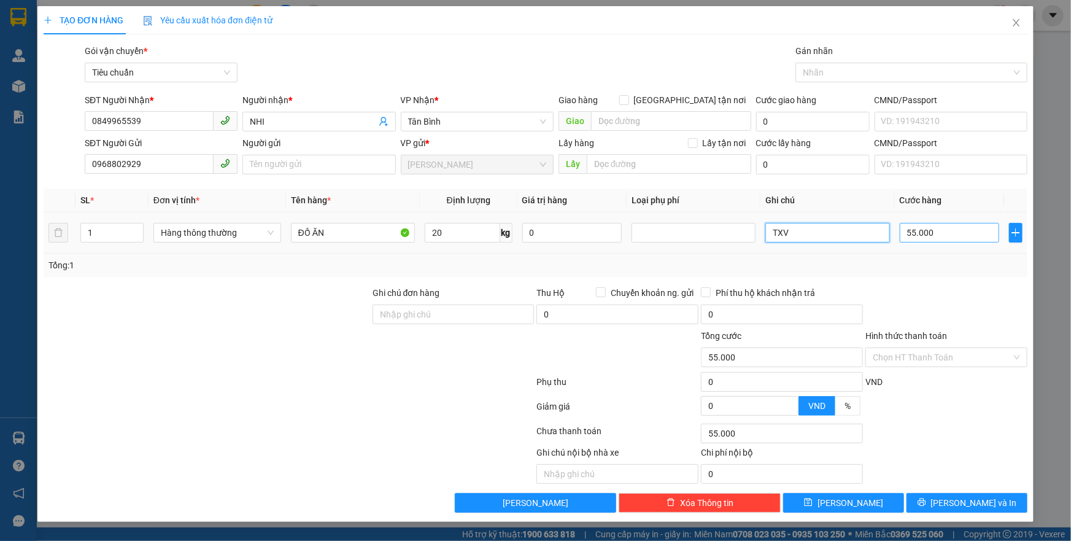
type input "TXV"
click at [923, 236] on input "55.000" at bounding box center [949, 233] width 100 height 20
type input "6"
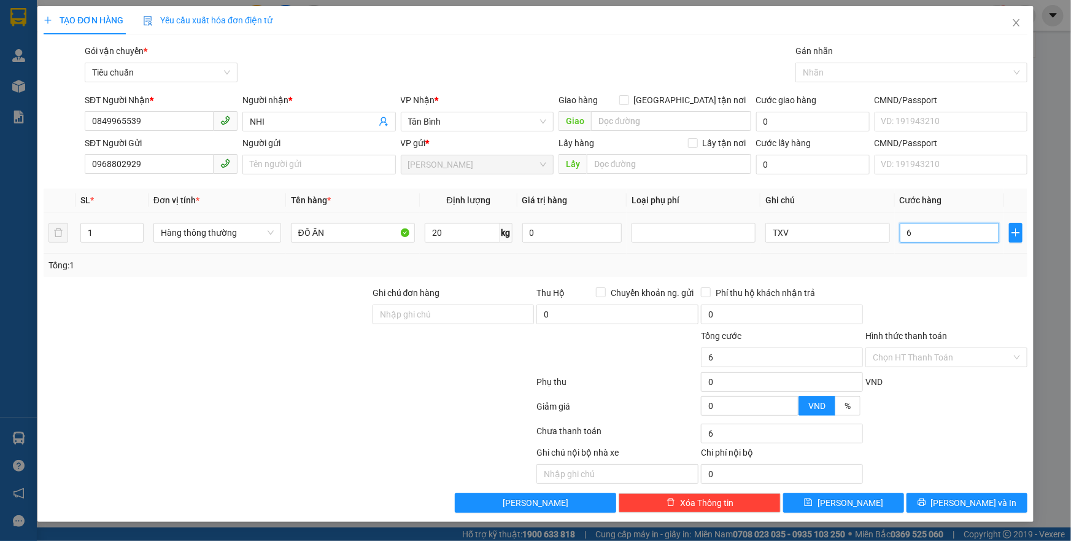
type input "60"
type input "60.000"
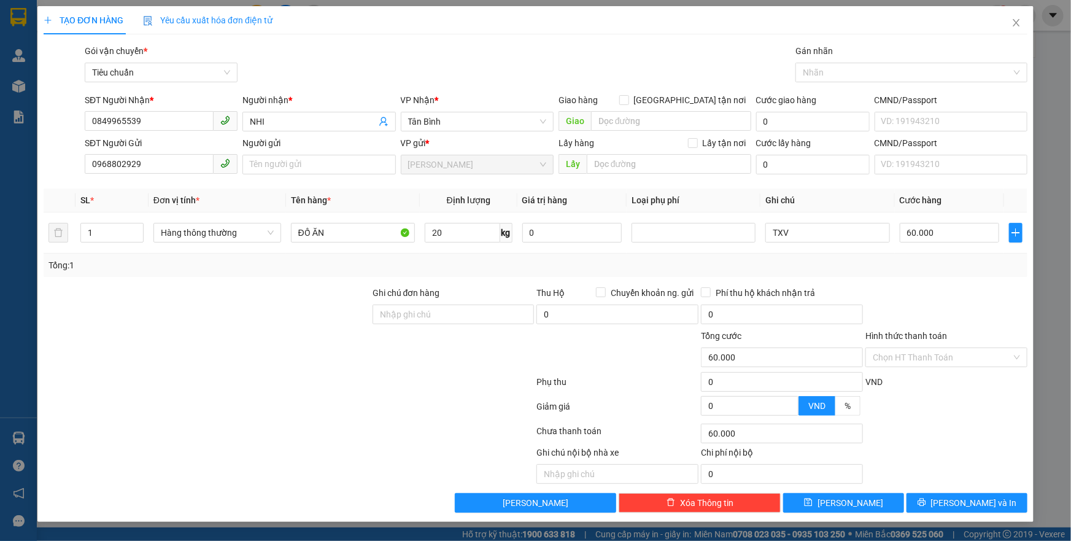
click at [915, 260] on div "Tổng: 1" at bounding box center [535, 264] width 974 height 13
click at [939, 359] on input "Hình thức thanh toán" at bounding box center [941, 357] width 139 height 18
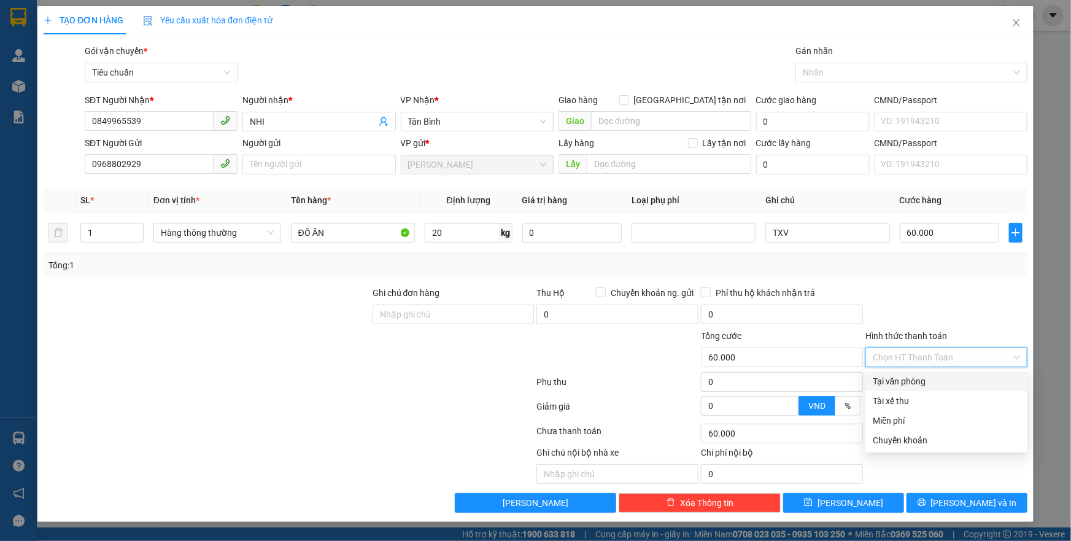
click at [909, 379] on div "Tại văn phòng" at bounding box center [945, 380] width 147 height 13
type input "0"
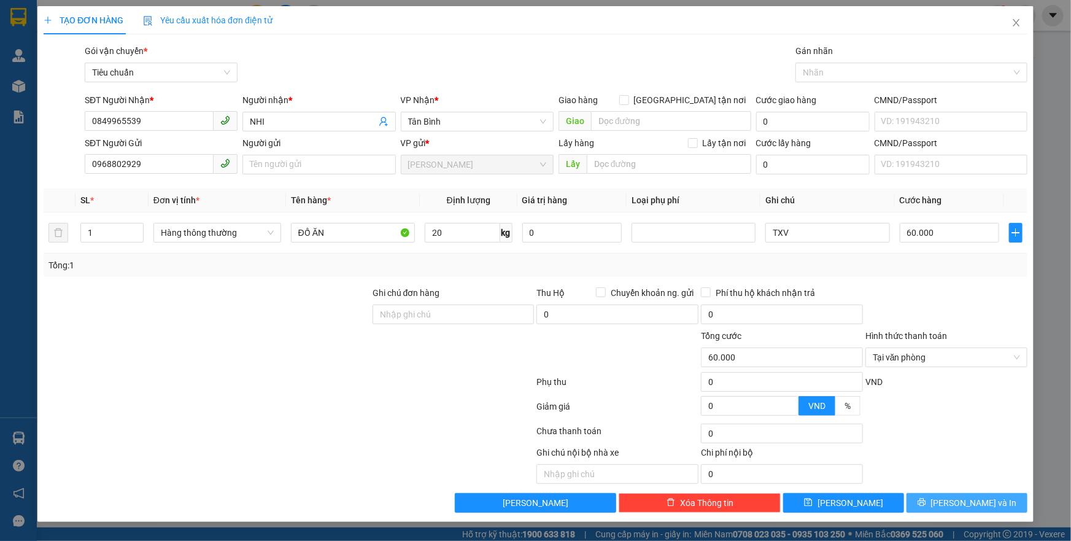
click at [942, 493] on button "[PERSON_NAME] và In" at bounding box center [966, 503] width 121 height 20
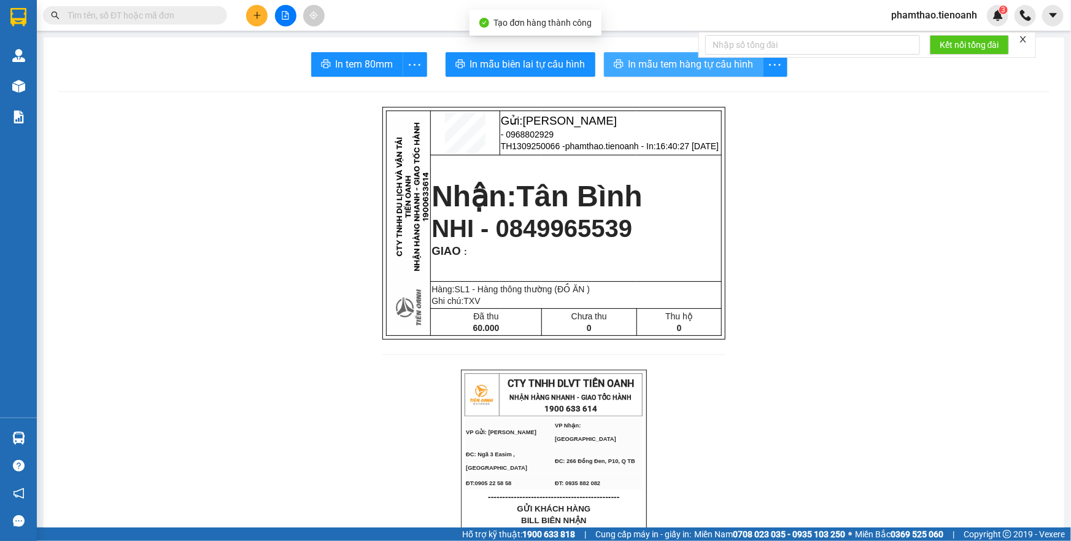
click at [686, 63] on span "In mẫu tem hàng tự cấu hình" at bounding box center [690, 63] width 125 height 15
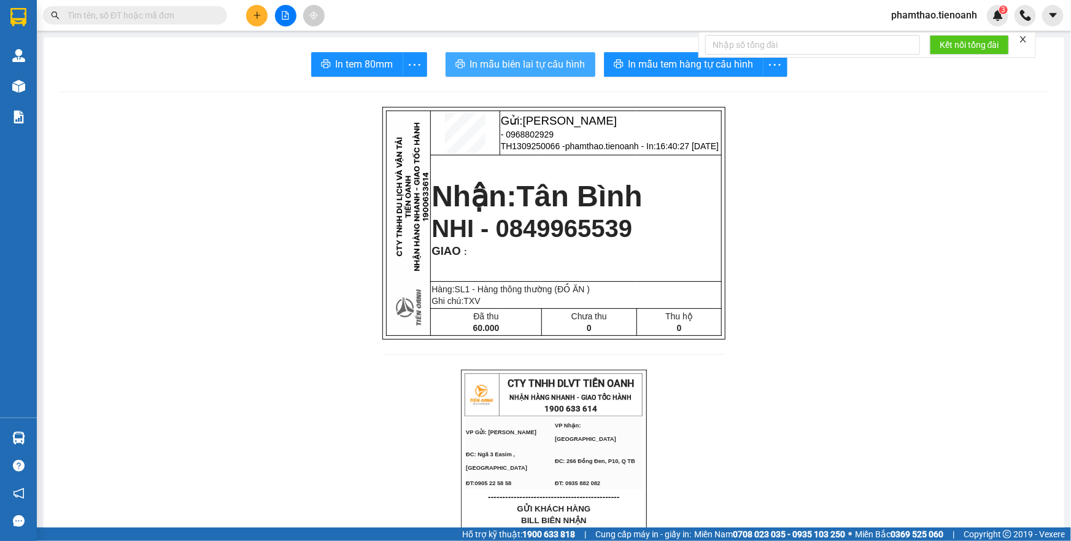
click at [522, 63] on span "In mẫu biên lai tự cấu hình" at bounding box center [527, 63] width 115 height 15
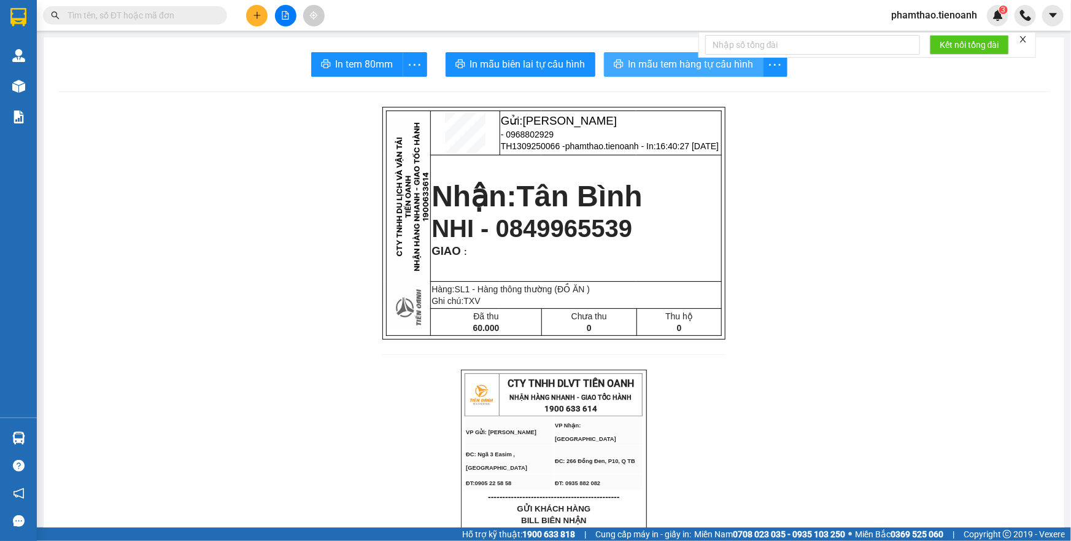
drag, startPoint x: 687, startPoint y: 57, endPoint x: 733, endPoint y: 58, distance: 46.0
click at [687, 57] on span "In mẫu tem hàng tự cấu hình" at bounding box center [690, 63] width 125 height 15
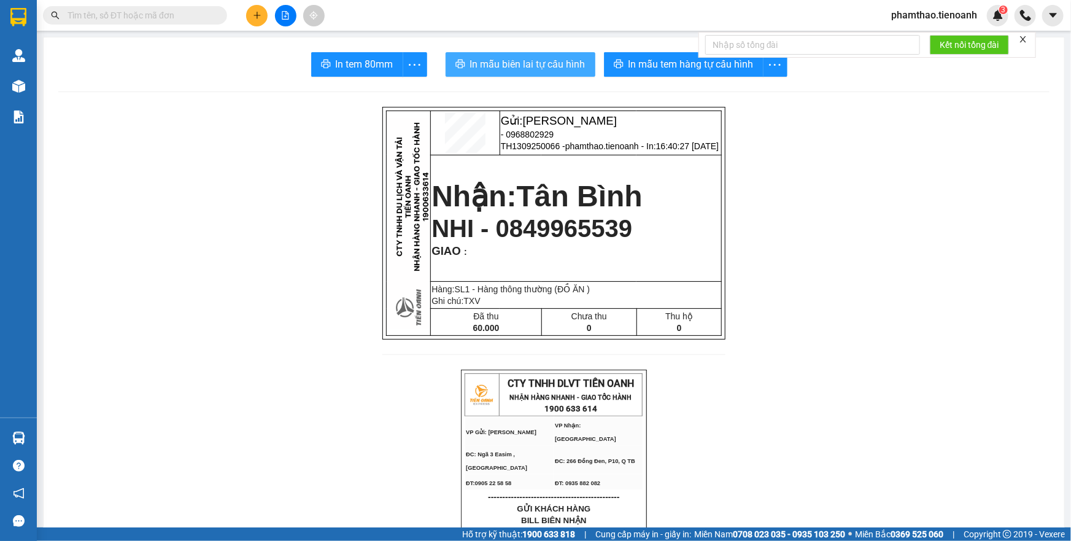
click at [539, 72] on button "In mẫu biên lai tự cấu hình" at bounding box center [520, 64] width 150 height 25
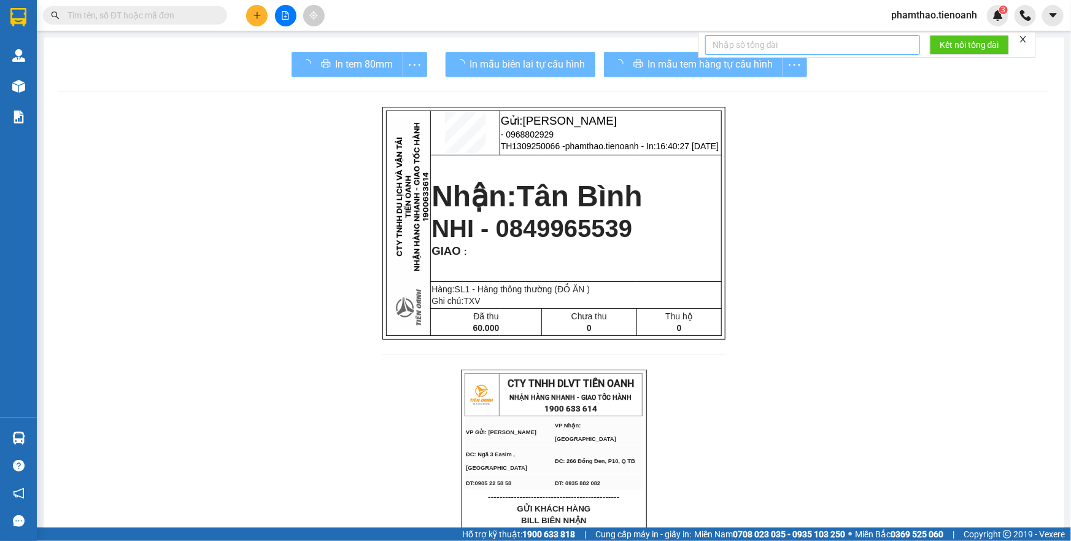
drag, startPoint x: 679, startPoint y: 64, endPoint x: 845, endPoint y: 43, distance: 167.6
click at [680, 63] on div "In mẫu tem hàng tự cấu hình" at bounding box center [705, 64] width 203 height 25
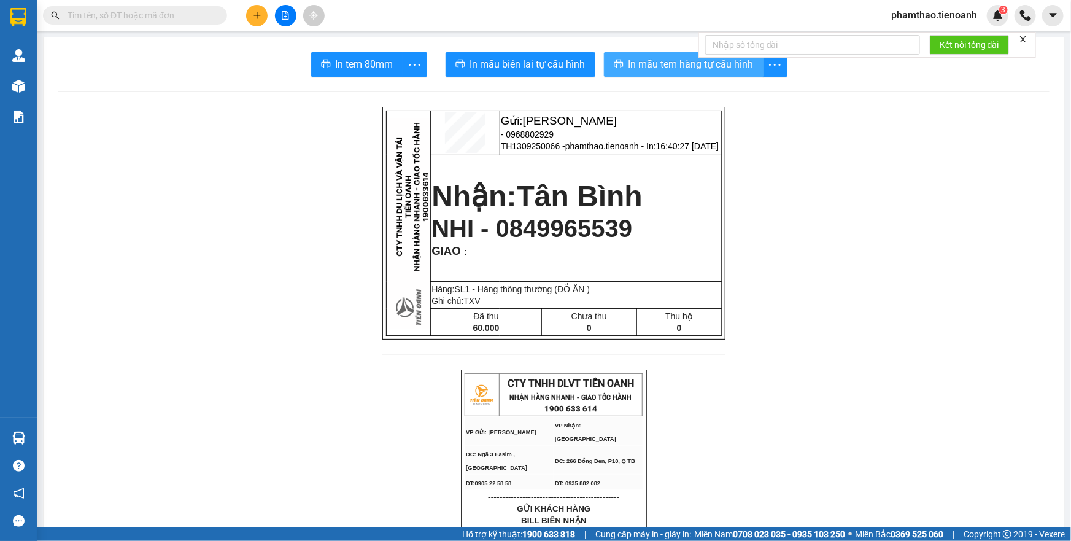
drag, startPoint x: 714, startPoint y: 60, endPoint x: 709, endPoint y: 64, distance: 6.5
click at [714, 60] on body "Kết quả tìm kiếm ( 0 ) Bộ lọc No Data phamthao.tienoanh 3 Quản Lý Quản lý khách…" at bounding box center [535, 270] width 1071 height 541
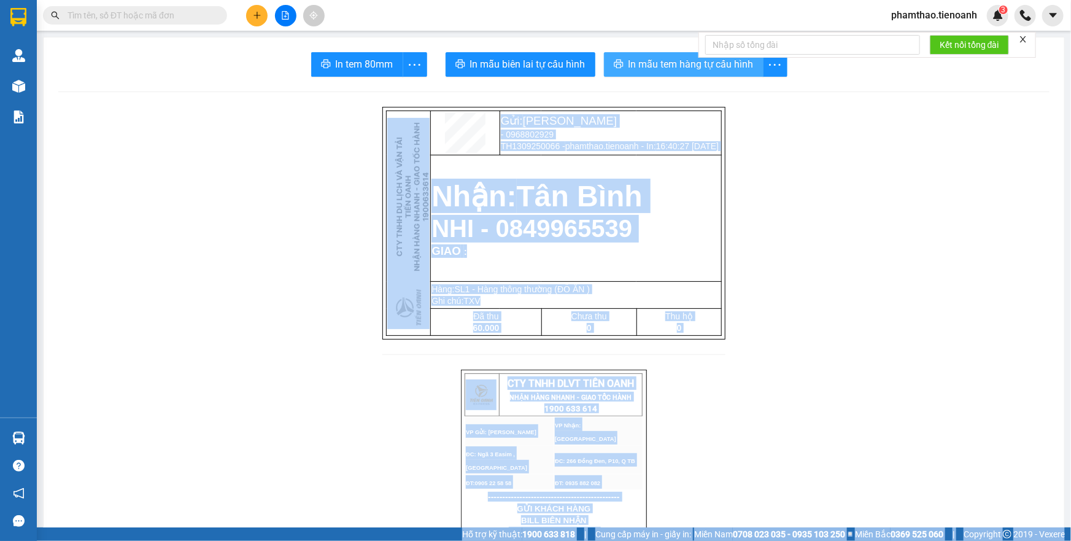
click at [709, 64] on span "In mẫu tem hàng tự cấu hình" at bounding box center [690, 63] width 125 height 15
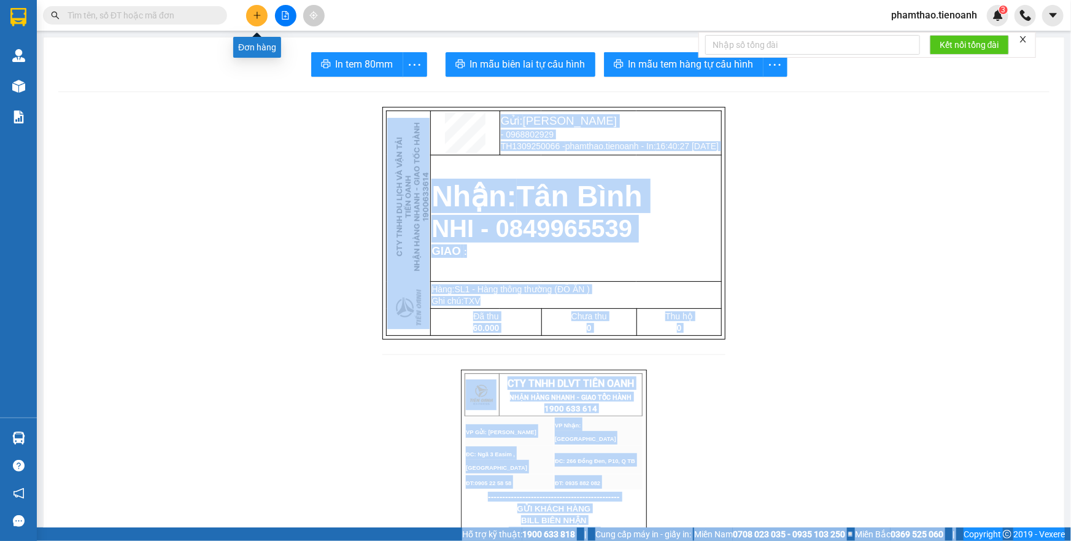
click at [250, 15] on button at bounding box center [256, 15] width 21 height 21
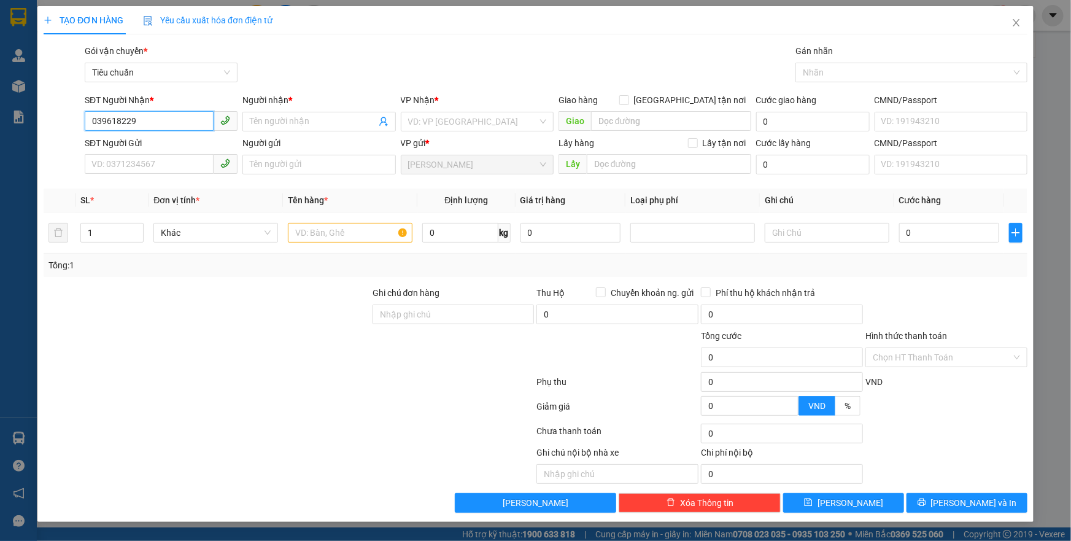
type input "0396182293"
click at [167, 144] on div "0396182293 - VỤ" at bounding box center [161, 145] width 138 height 13
type input "VỤ"
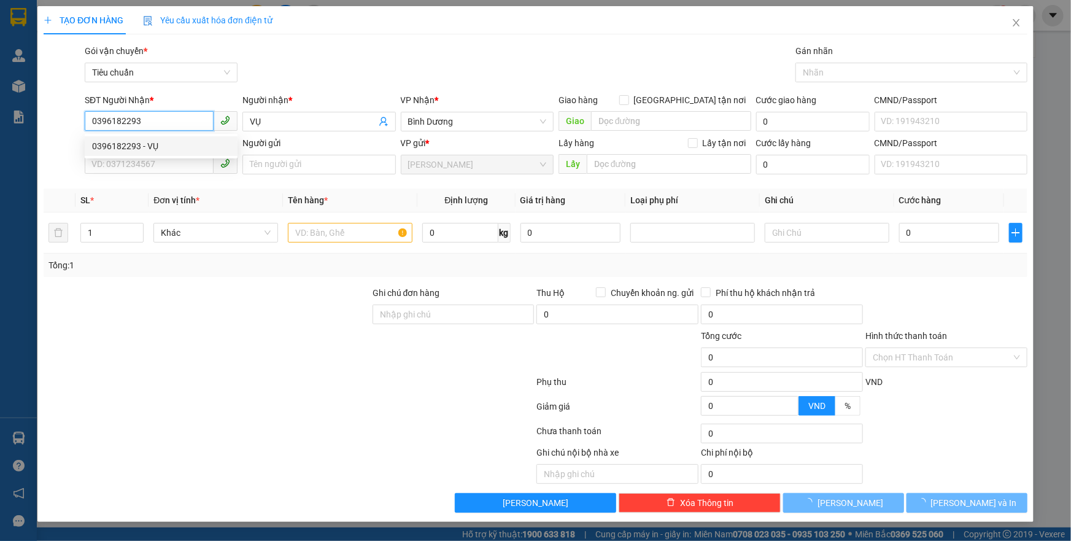
type input "120.000"
type input "0396182293"
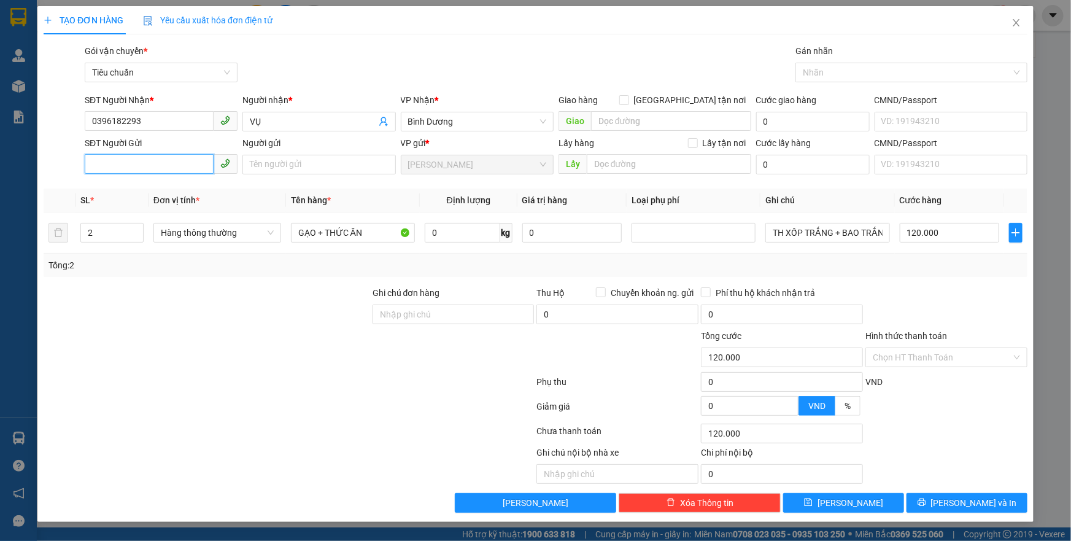
click at [166, 166] on input "SĐT Người Gửi" at bounding box center [149, 164] width 129 height 20
click at [166, 185] on div "0393356685 - HẰNG" at bounding box center [161, 188] width 138 height 13
type input "0393356685"
type input "HẰNG"
drag, startPoint x: 115, startPoint y: 229, endPoint x: 79, endPoint y: 239, distance: 37.4
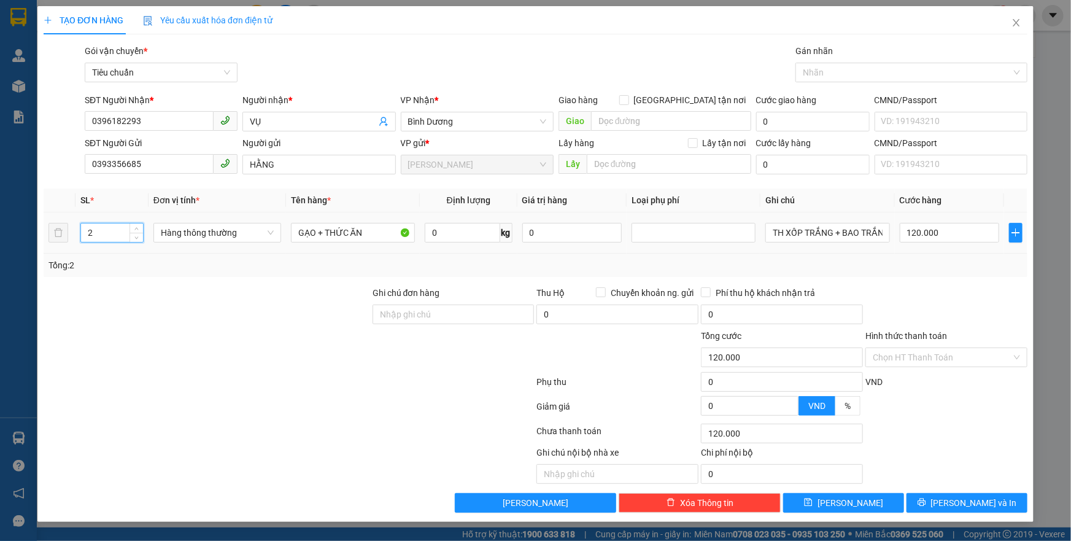
click at [79, 239] on td "2" at bounding box center [111, 232] width 73 height 41
type input "1"
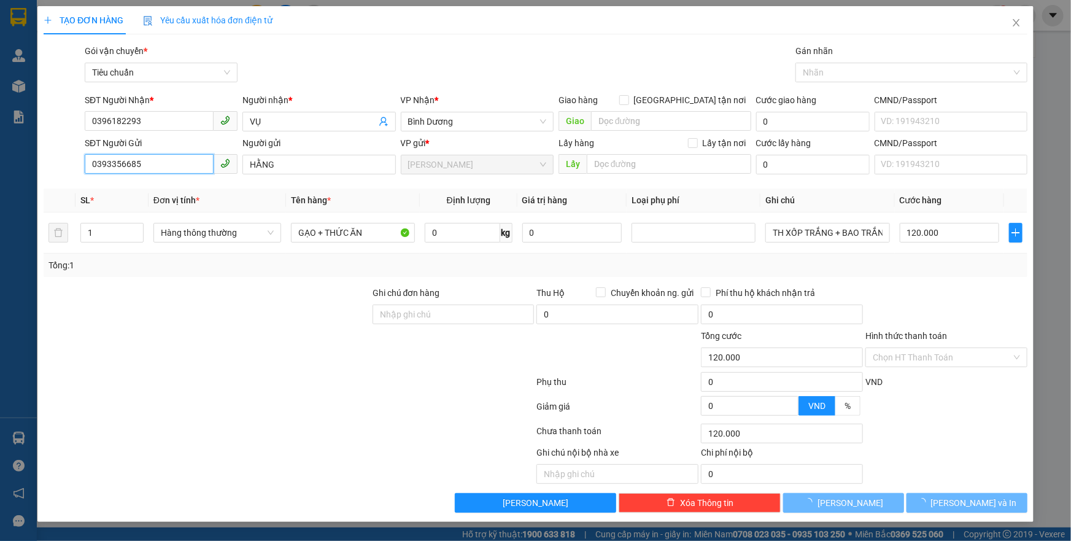
drag, startPoint x: 139, startPoint y: 166, endPoint x: 48, endPoint y: 162, distance: 91.5
click at [36, 171] on div "TẠO ĐƠN HÀNG Yêu cầu xuất hóa đơn điện tử Transit Pickup Surcharge Ids Transit …" at bounding box center [535, 270] width 1071 height 541
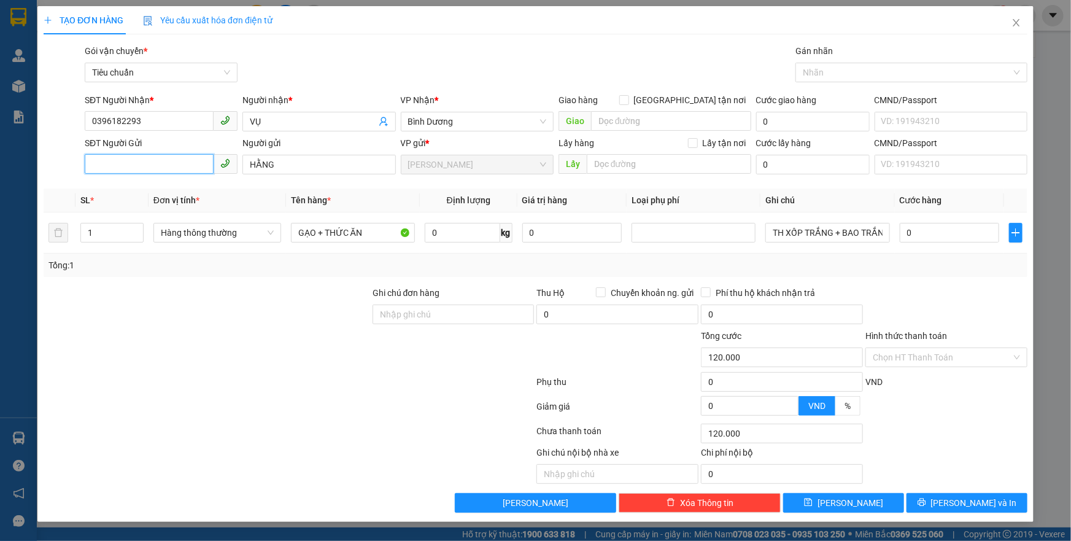
type input "0"
type input "0847236326"
click at [135, 186] on div "0847236326 - HOÀI" at bounding box center [161, 188] width 138 height 13
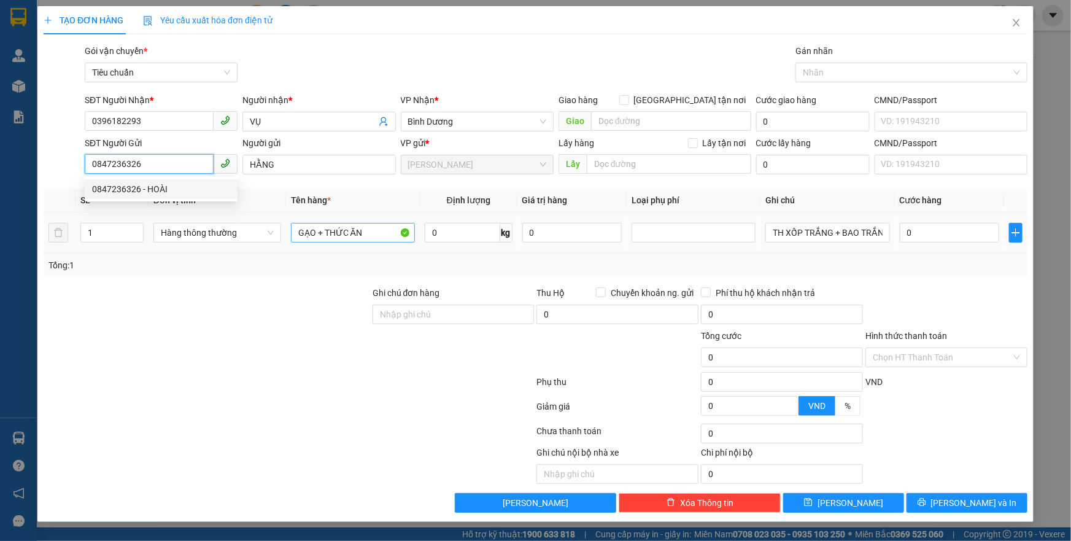
type input "HOÀI"
type input "60.000"
type input "0847236326"
drag, startPoint x: 375, startPoint y: 237, endPoint x: 204, endPoint y: 236, distance: 171.8
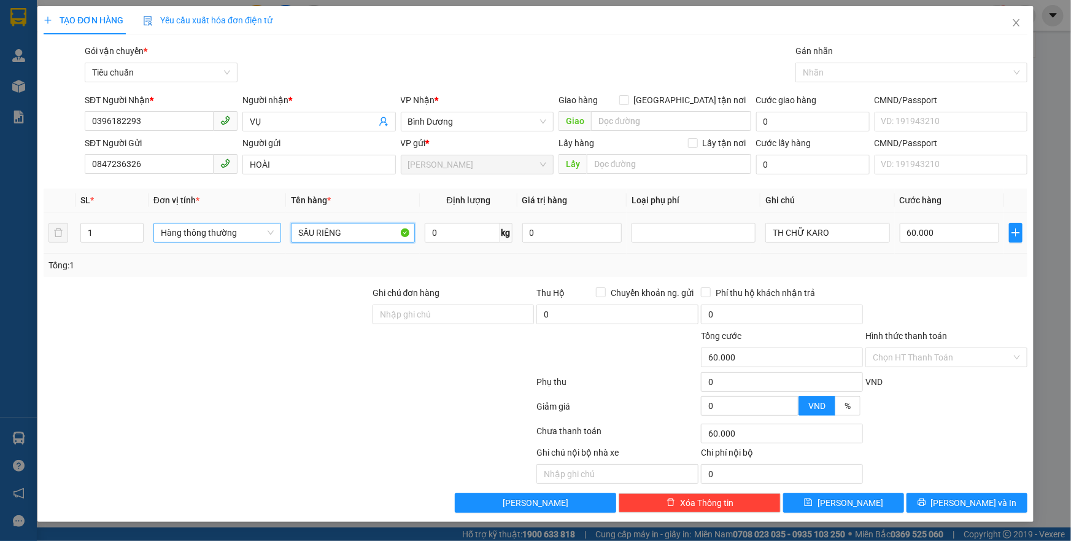
click at [204, 236] on tr "1 Hàng thông thường SẦU RIÊNG 0 kg 0 TH CHỮ KARO 60.000" at bounding box center [536, 232] width 984 height 41
click at [460, 233] on input "0" at bounding box center [462, 233] width 75 height 20
type input "16"
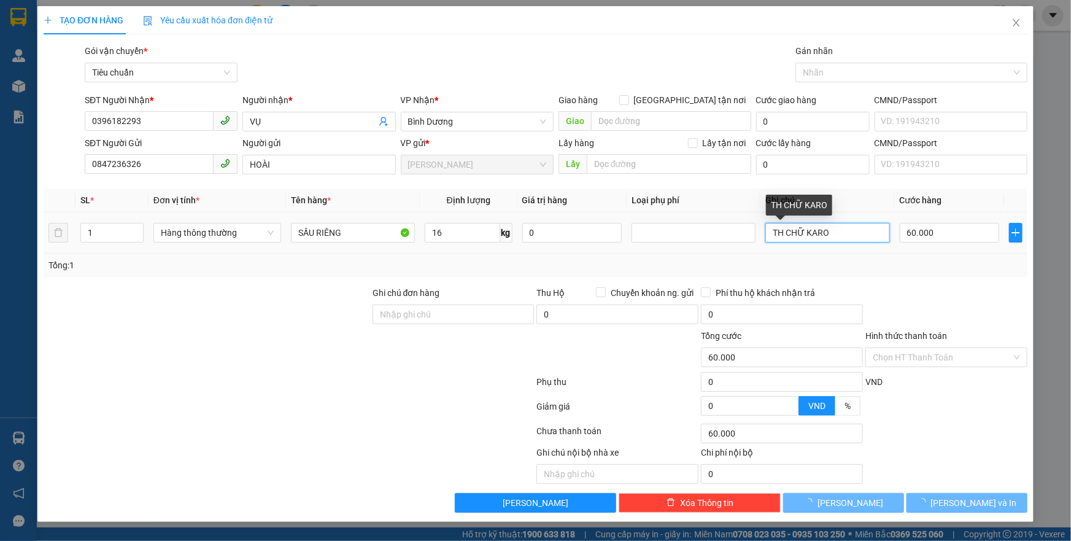
drag, startPoint x: 831, startPoint y: 229, endPoint x: 820, endPoint y: 232, distance: 11.3
click at [820, 232] on input "TH CHỮ KARO" at bounding box center [827, 233] width 124 height 20
type input "55.000"
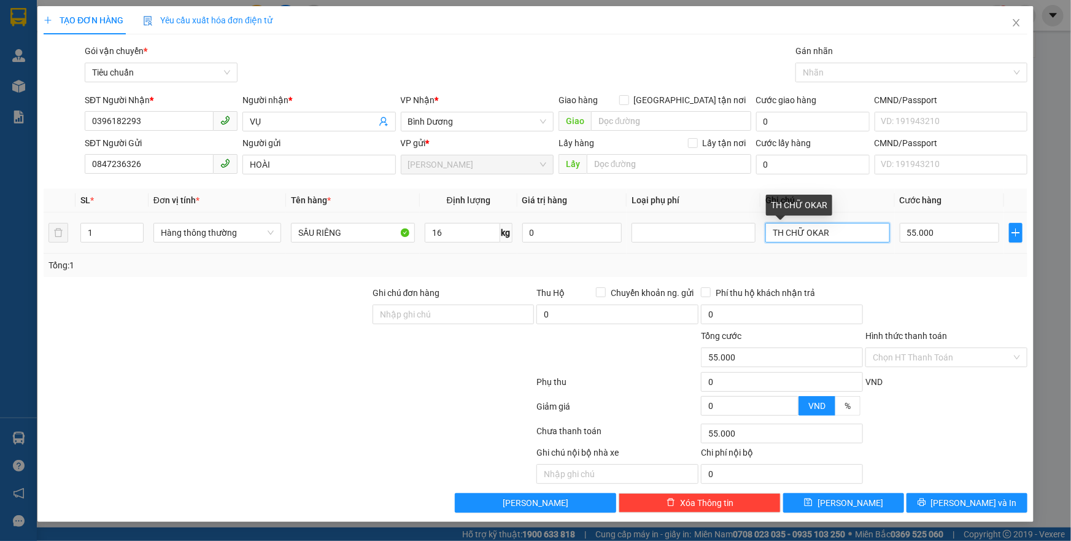
click at [808, 231] on input "TH CHỮ OKAR" at bounding box center [827, 233] width 124 height 20
drag, startPoint x: 841, startPoint y: 234, endPoint x: 808, endPoint y: 234, distance: 33.1
click at [808, 234] on input "TH CHỮ OKAR" at bounding box center [827, 233] width 124 height 20
type input "TH CHỮ XANH ĐEN"
click at [952, 232] on input "55.000" at bounding box center [949, 233] width 100 height 20
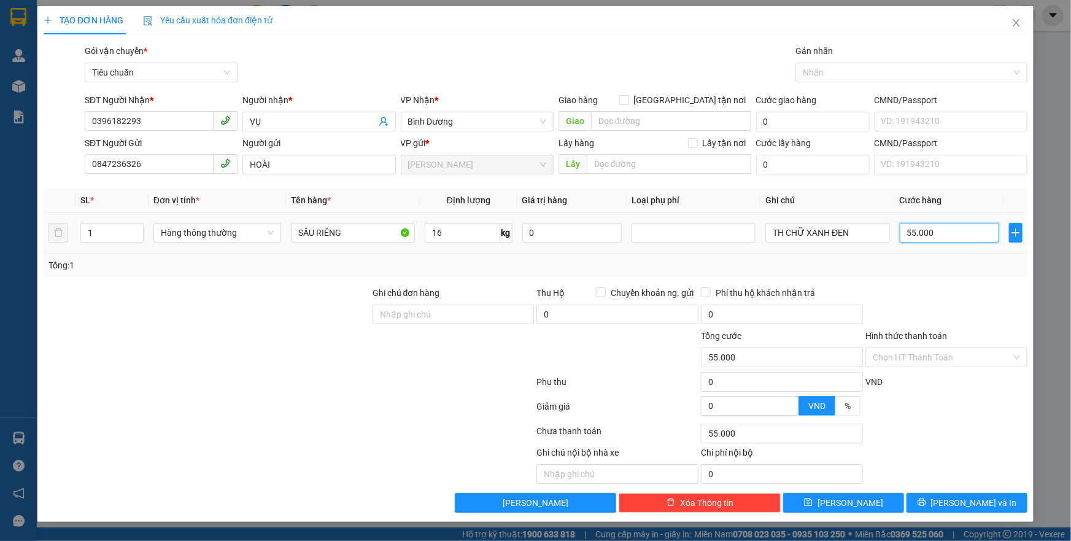
type input "6"
type input "60"
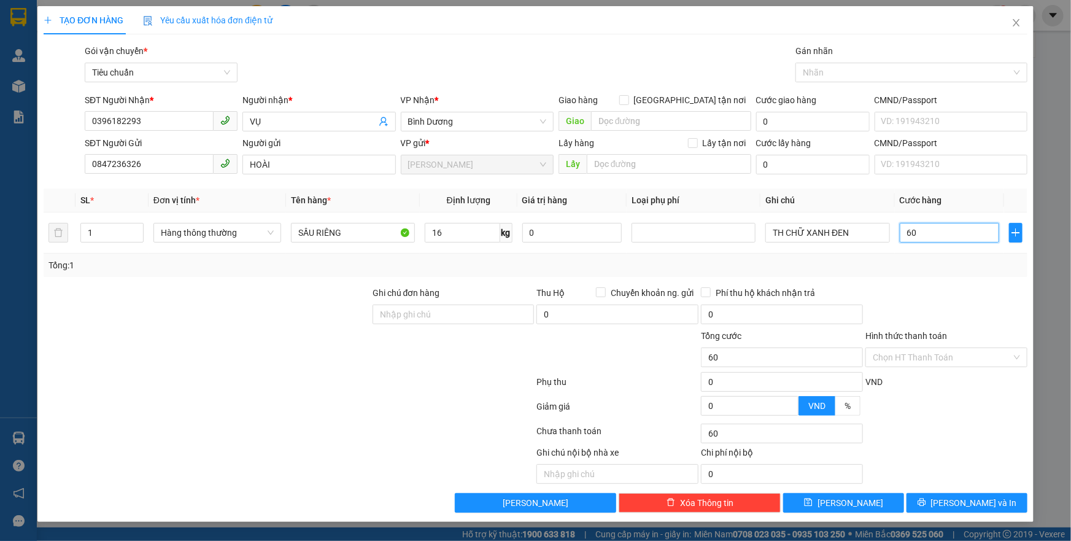
type input "60"
type input "60.000"
drag, startPoint x: 946, startPoint y: 275, endPoint x: 935, endPoint y: 334, distance: 59.3
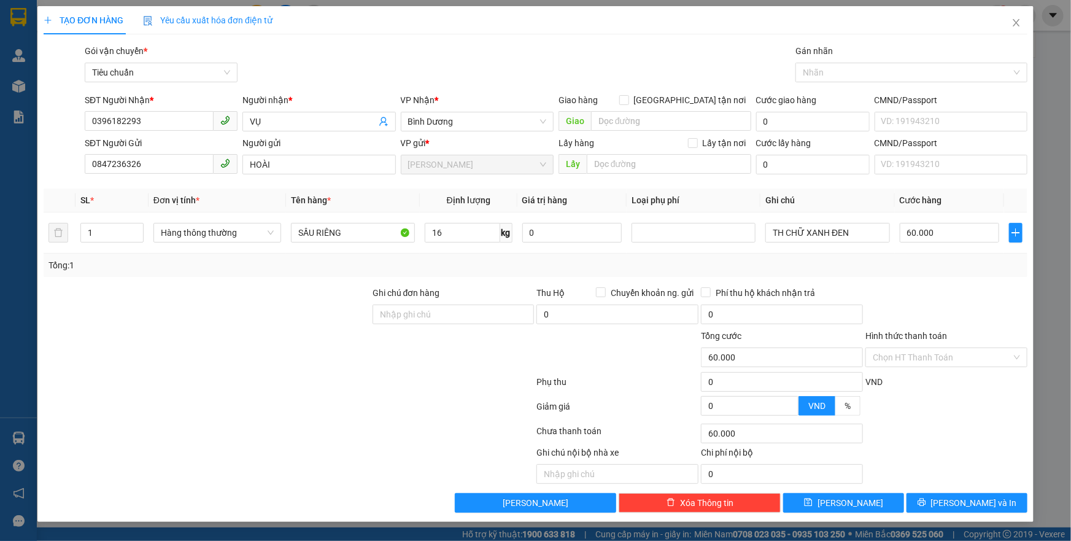
click at [945, 283] on div "Transit Pickup Surcharge Ids Transit Deliver Surcharge Ids Transit Deliver Surc…" at bounding box center [536, 278] width 984 height 468
click at [913, 362] on input "Hình thức thanh toán" at bounding box center [941, 357] width 139 height 18
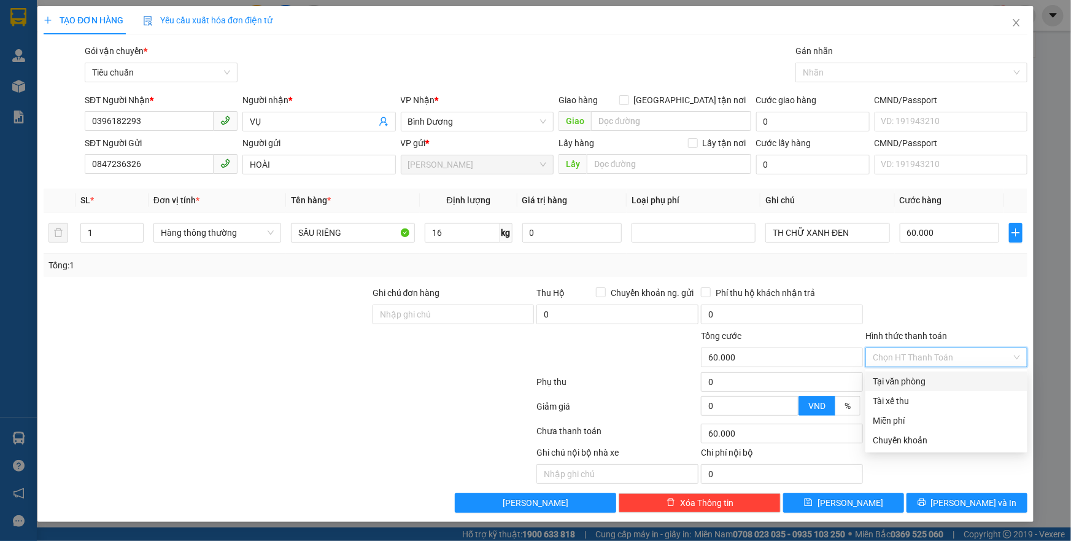
click at [910, 374] on div "Tại văn phòng" at bounding box center [945, 380] width 147 height 13
type input "60.000"
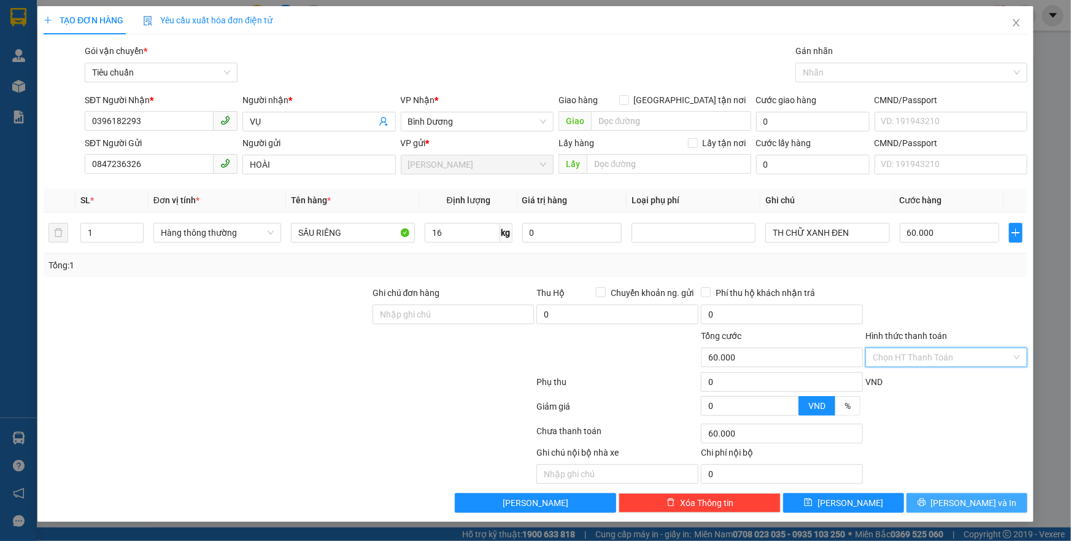
click at [940, 495] on button "[PERSON_NAME] và In" at bounding box center [966, 503] width 121 height 20
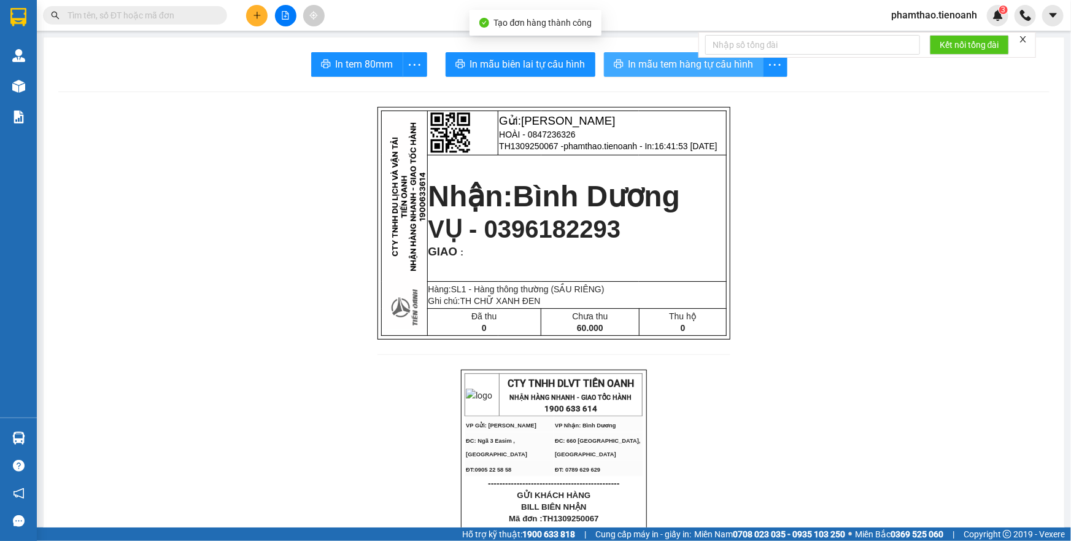
drag, startPoint x: 675, startPoint y: 53, endPoint x: 767, endPoint y: 142, distance: 127.6
click at [677, 57] on button "In mẫu tem hàng tự cấu hình" at bounding box center [684, 64] width 160 height 25
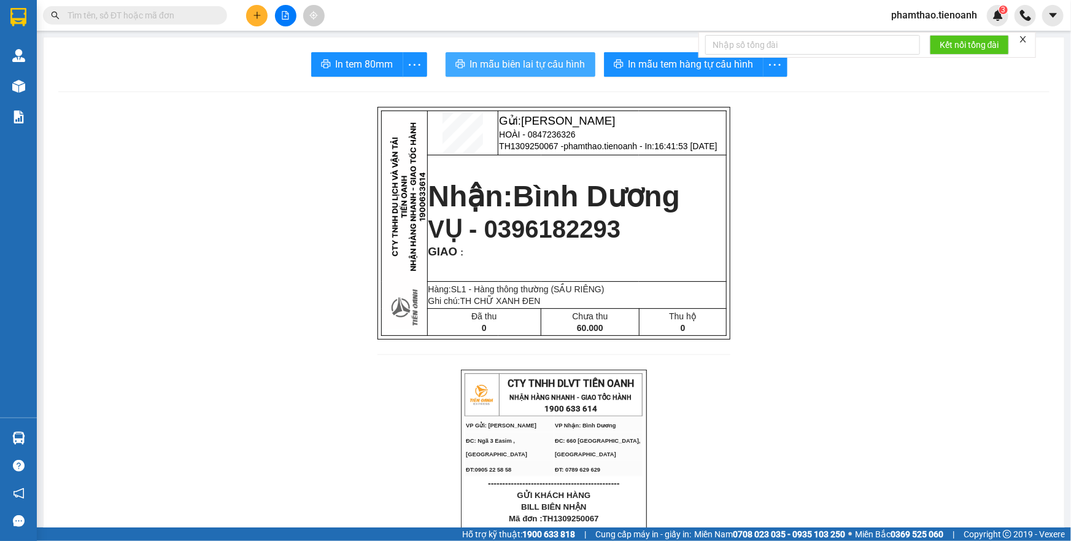
drag, startPoint x: 528, startPoint y: 71, endPoint x: 641, endPoint y: 11, distance: 127.4
click at [529, 71] on span "In mẫu biên lai tự cấu hình" at bounding box center [527, 63] width 115 height 15
click at [263, 15] on button at bounding box center [256, 15] width 21 height 21
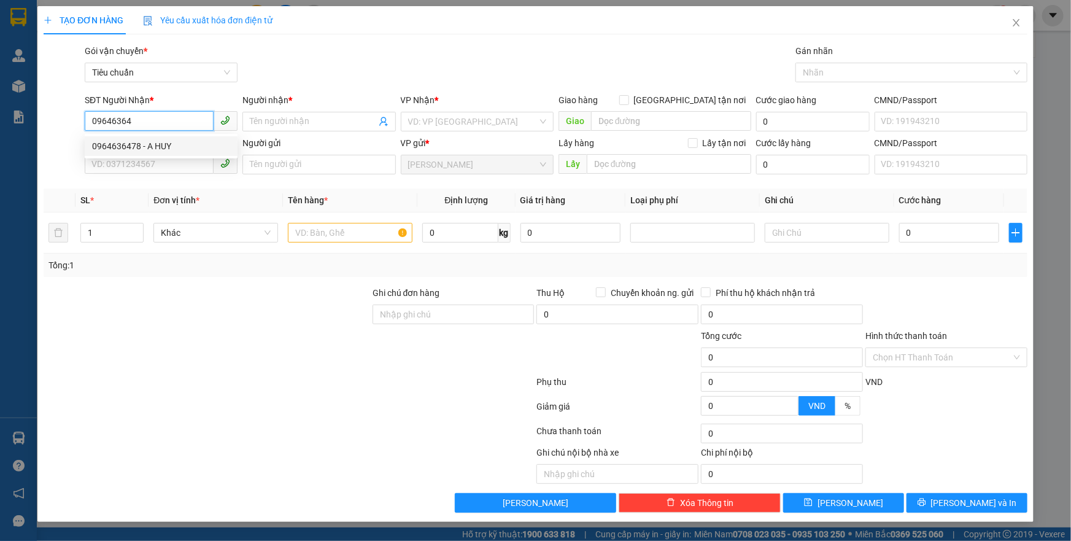
click at [171, 141] on div "0964636478 - A HUY" at bounding box center [161, 145] width 138 height 13
type input "0964636478"
type input "A HUY"
type input "50.000"
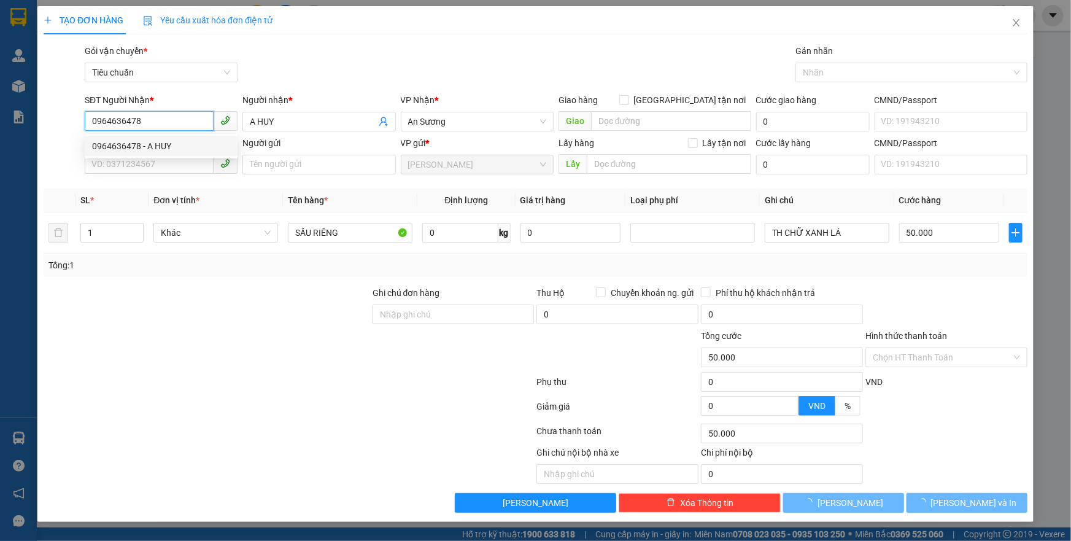
click at [155, 155] on body "Kết quả tìm kiếm ( 0 ) Bộ lọc No Data phamthao.tienoanh 3 Quản Lý Quản lý khách…" at bounding box center [535, 270] width 1071 height 541
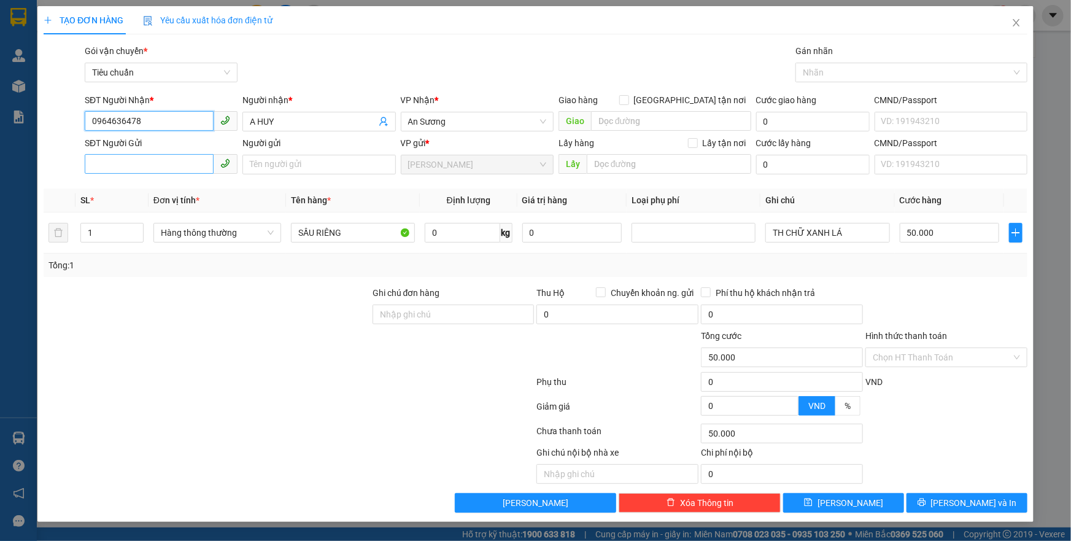
type input "0964636478"
click at [168, 167] on input "SĐT Người Gửi" at bounding box center [149, 164] width 129 height 20
type input "0938264168"
click at [178, 184] on div "0938264168 - TUẤN ANH" at bounding box center [161, 188] width 138 height 13
type input "TUẤN ANH"
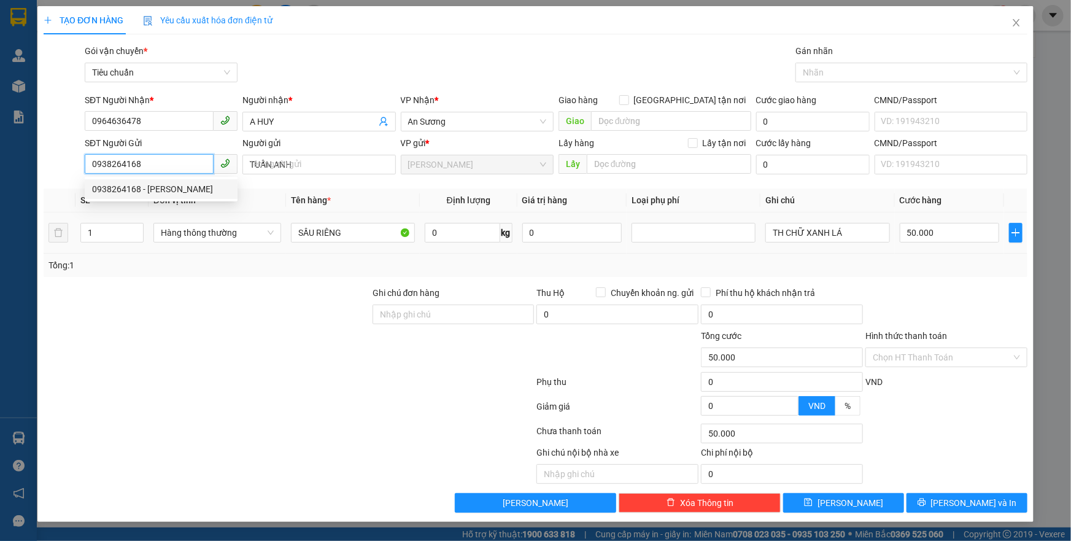
type input "90.000"
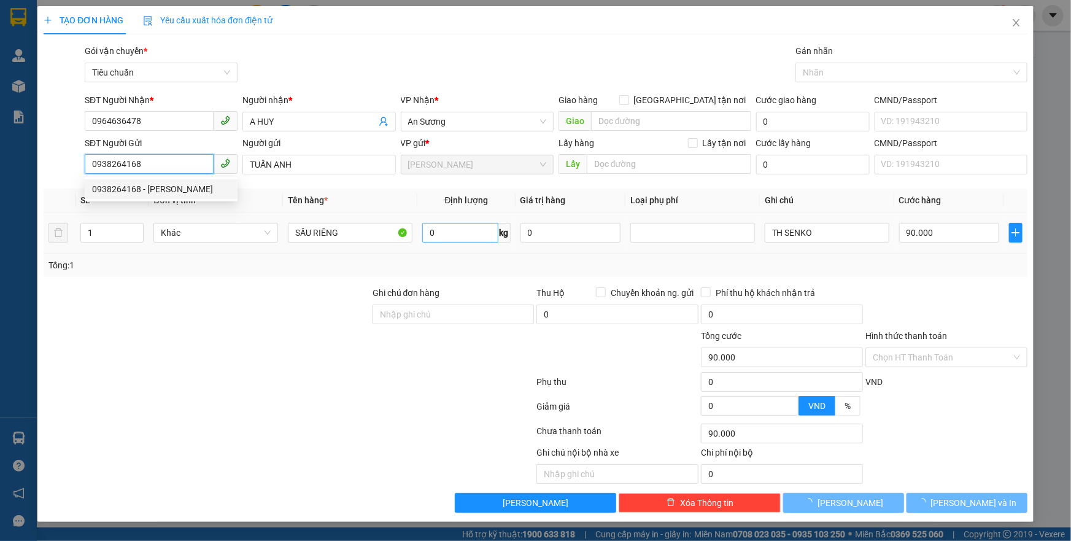
type input "0938264168"
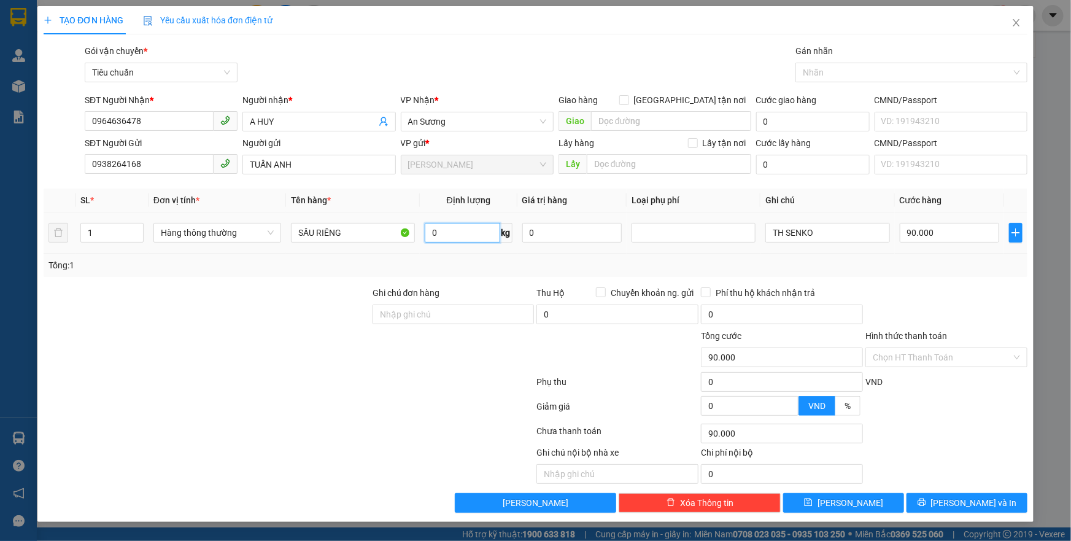
click at [440, 226] on input "0" at bounding box center [462, 233] width 75 height 20
type input "30"
drag, startPoint x: 839, startPoint y: 226, endPoint x: 746, endPoint y: 229, distance: 93.3
click at [750, 229] on tr "1 Hàng thông thường SẦU RIÊNG 30 kg 0 TH SENKO 90.000" at bounding box center [536, 232] width 984 height 41
type input "65.000"
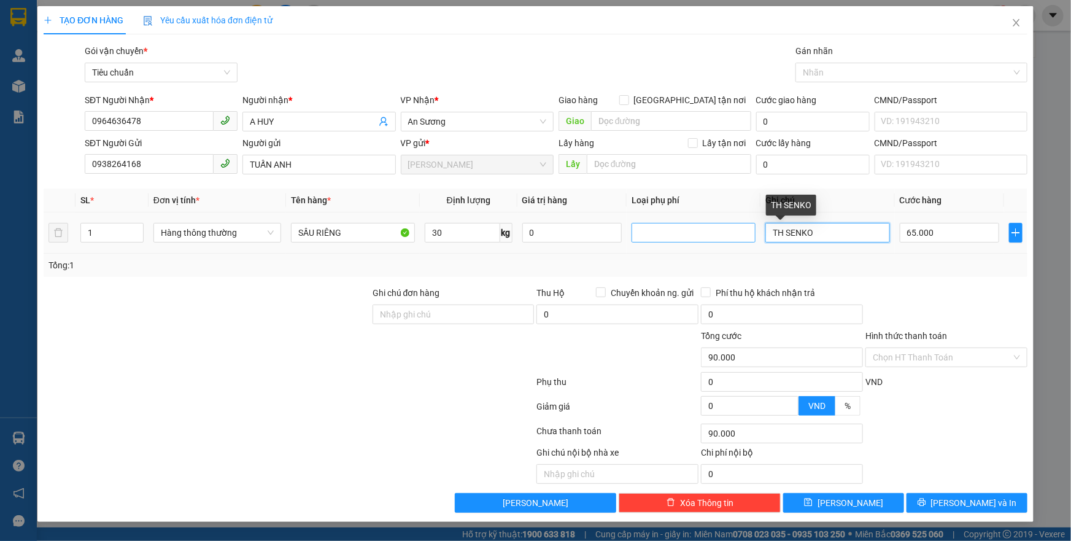
type input "65.000"
type input "BAO VÀNG CHỮ XANH L"
click at [929, 238] on input "65.000" at bounding box center [949, 233] width 100 height 20
type input "7"
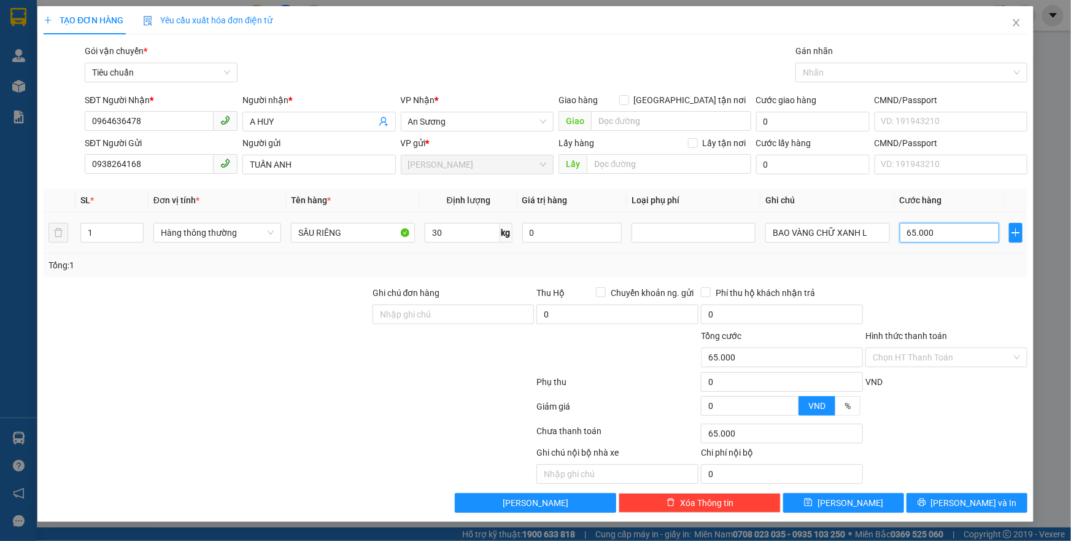
type input "7"
type input "70"
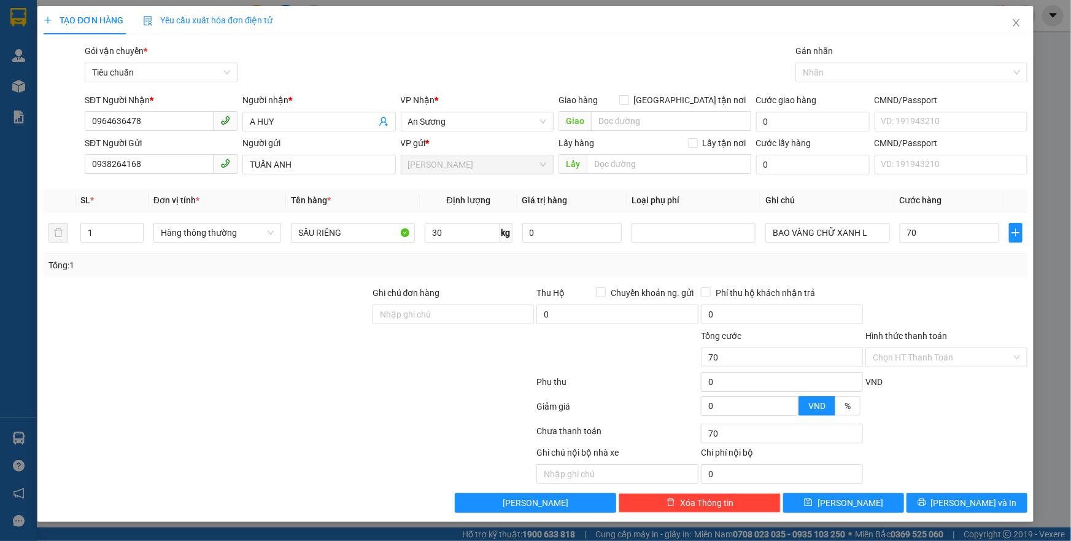
type input "70.000"
drag, startPoint x: 954, startPoint y: 288, endPoint x: 947, endPoint y: 297, distance: 11.8
click at [952, 290] on div at bounding box center [946, 307] width 164 height 43
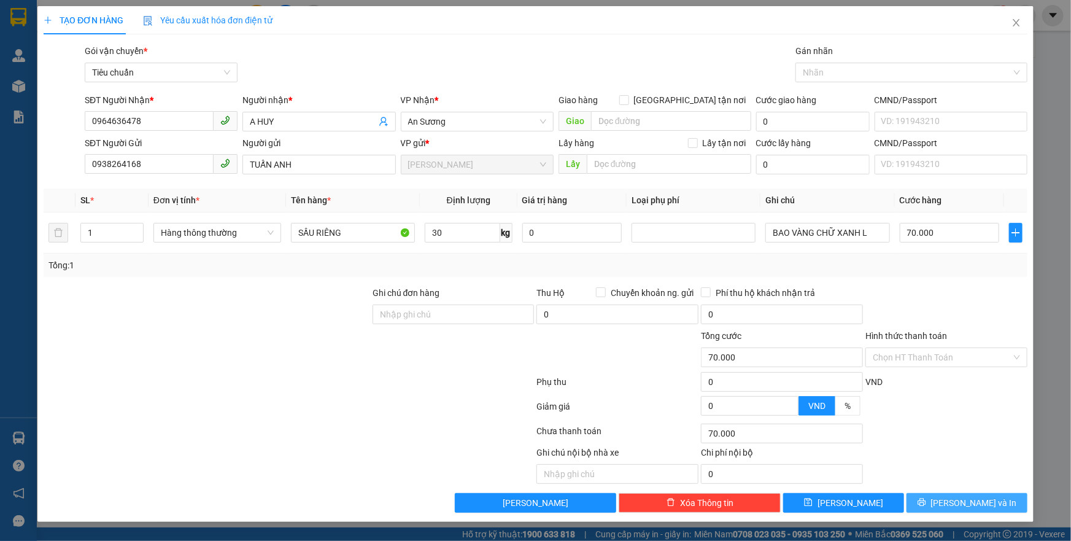
drag, startPoint x: 942, startPoint y: 502, endPoint x: 872, endPoint y: 383, distance: 138.1
click at [937, 499] on button "[PERSON_NAME] và In" at bounding box center [966, 503] width 121 height 20
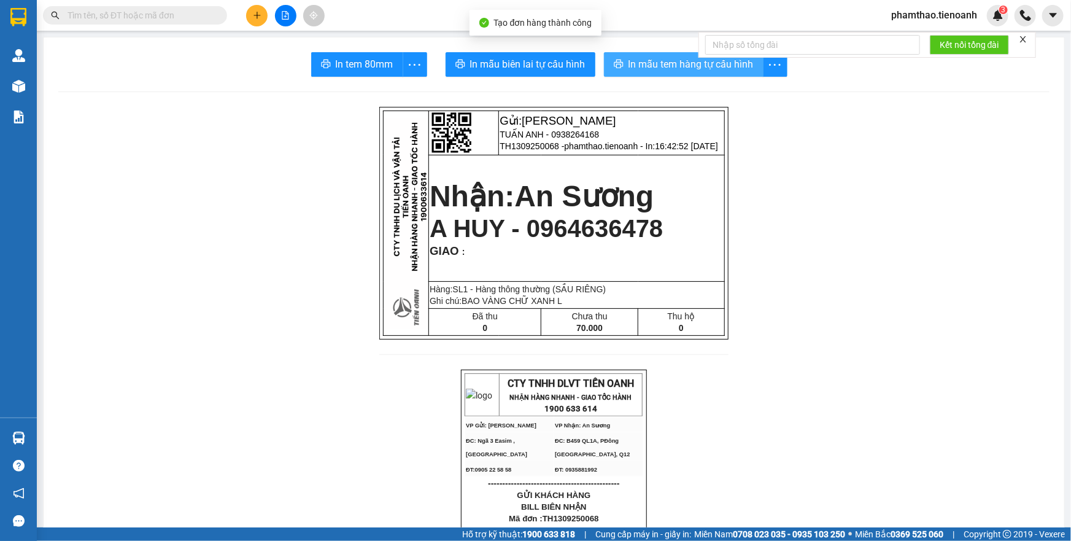
click at [663, 69] on span "In mẫu tem hàng tự cấu hình" at bounding box center [690, 63] width 125 height 15
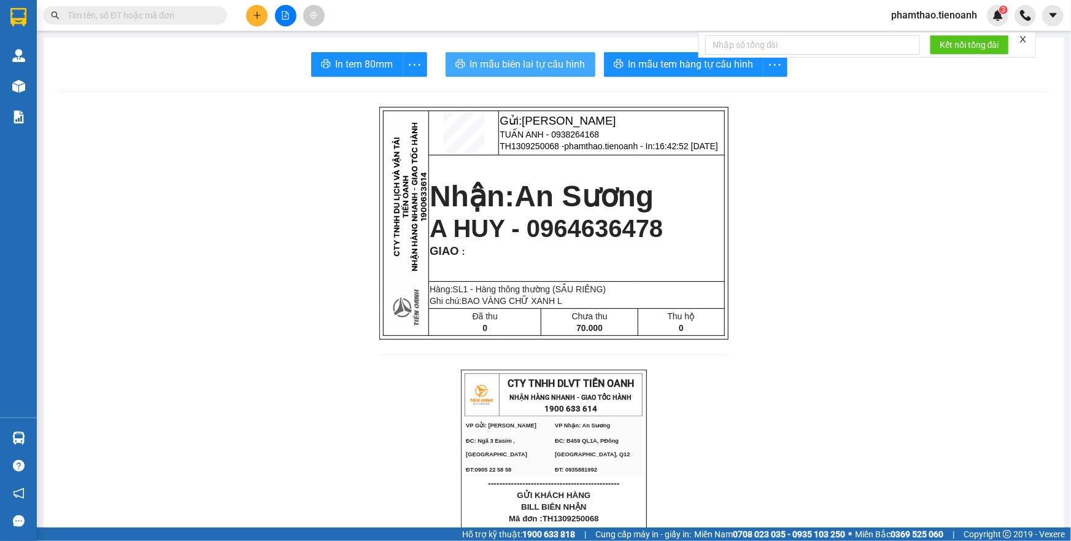
drag, startPoint x: 549, startPoint y: 55, endPoint x: 779, endPoint y: 231, distance: 289.4
click at [553, 58] on button "In mẫu biên lai tự cấu hình" at bounding box center [520, 64] width 150 height 25
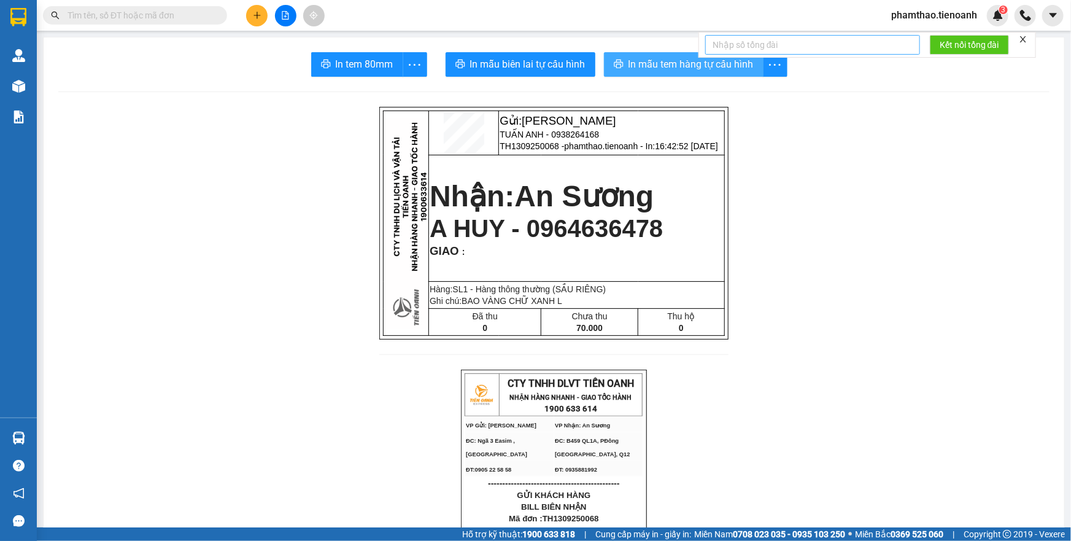
drag, startPoint x: 674, startPoint y: 73, endPoint x: 765, endPoint y: 47, distance: 95.0
click at [677, 71] on button "In mẫu tem hàng tự cấu hình" at bounding box center [684, 64] width 160 height 25
click at [256, 13] on icon "plus" at bounding box center [257, 15] width 9 height 9
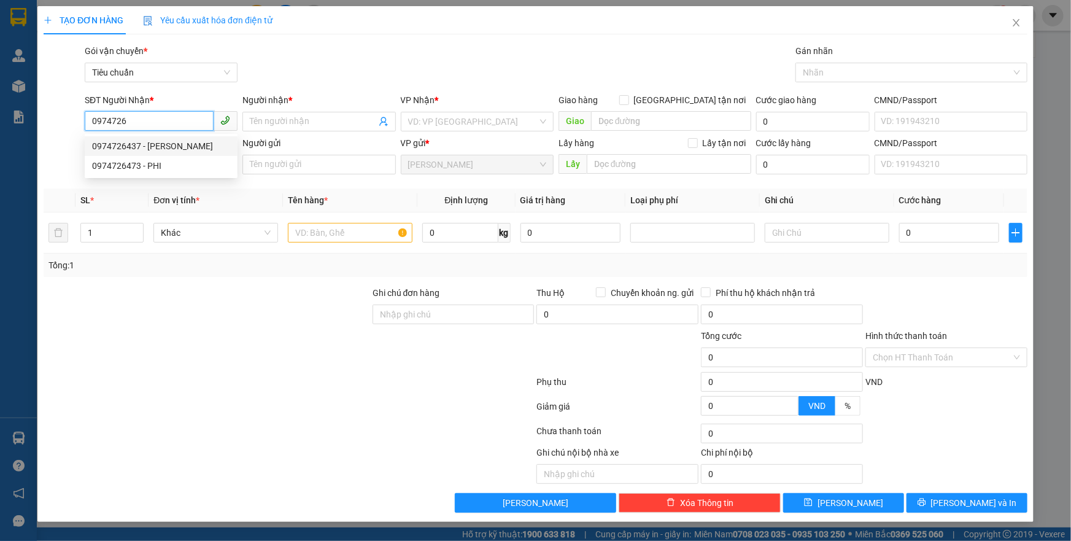
click at [164, 144] on div "0974726437 - Kim Oanh" at bounding box center [161, 145] width 138 height 13
type input "0974726437"
type input "[PERSON_NAME]"
type input "60.000"
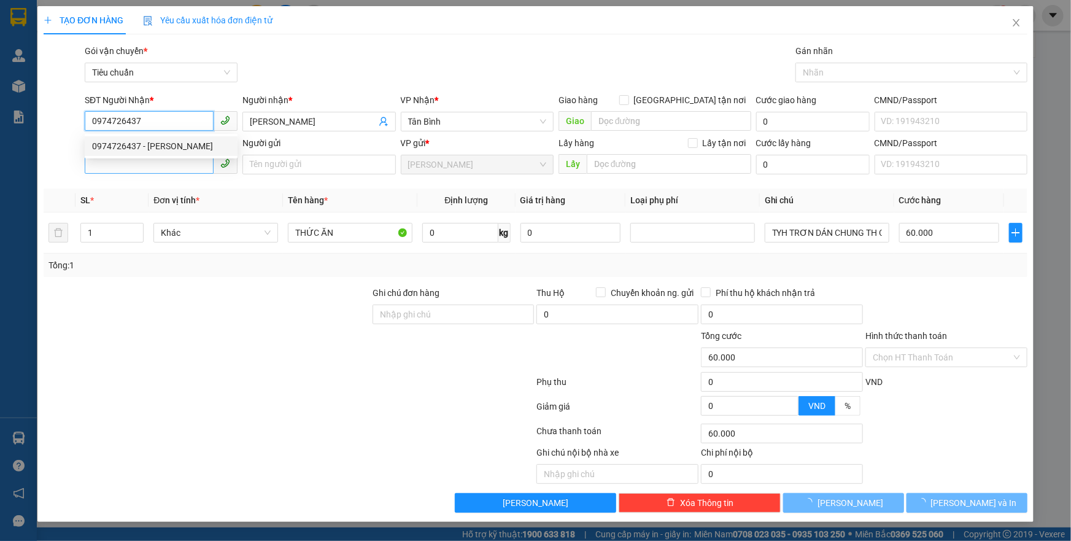
type input "0974726437"
click at [171, 169] on input "SĐT Người Gửi" at bounding box center [149, 164] width 129 height 20
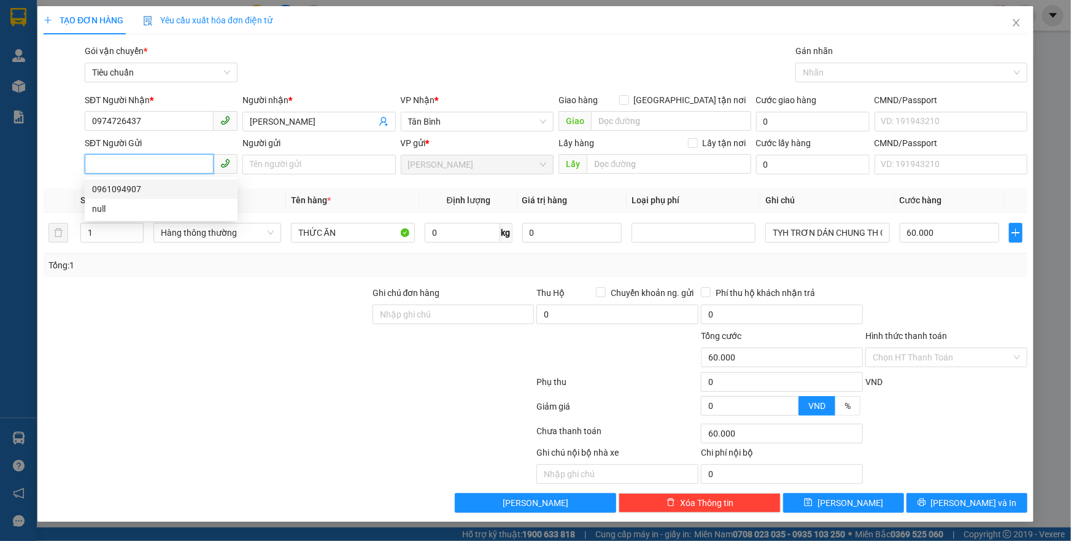
click at [147, 184] on div "0961094907" at bounding box center [161, 188] width 138 height 13
type input "0961094907"
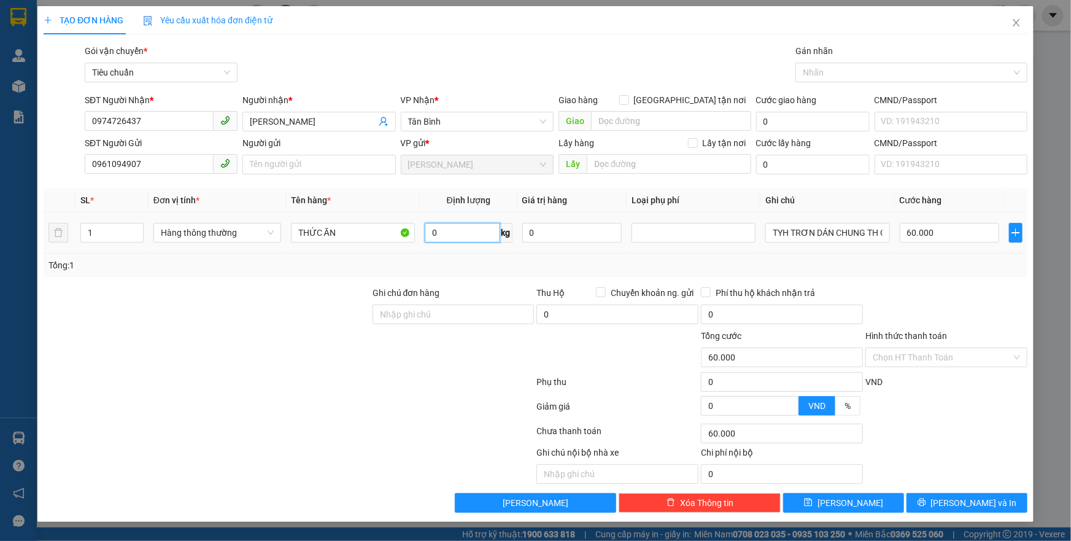
click at [476, 234] on input "0" at bounding box center [462, 233] width 75 height 20
type input "8"
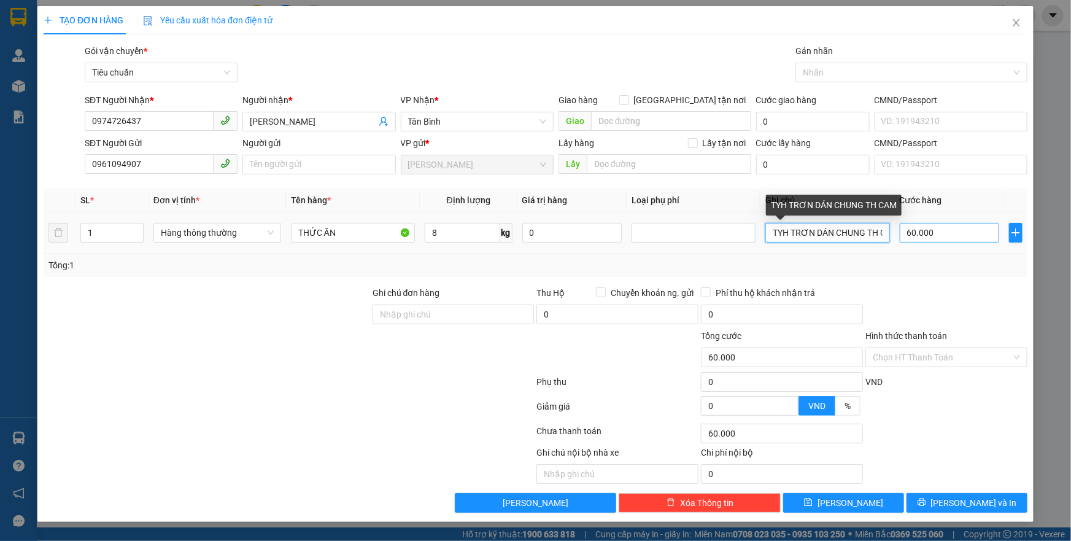
drag, startPoint x: 769, startPoint y: 231, endPoint x: 918, endPoint y: 233, distance: 148.5
click at [928, 233] on tr "1 Hàng thông thường THỨC ĂN 8 kg 0 TYH TRƠN DÁN CHUNG TH CAM 60.000" at bounding box center [536, 232] width 984 height 41
type input "40.000"
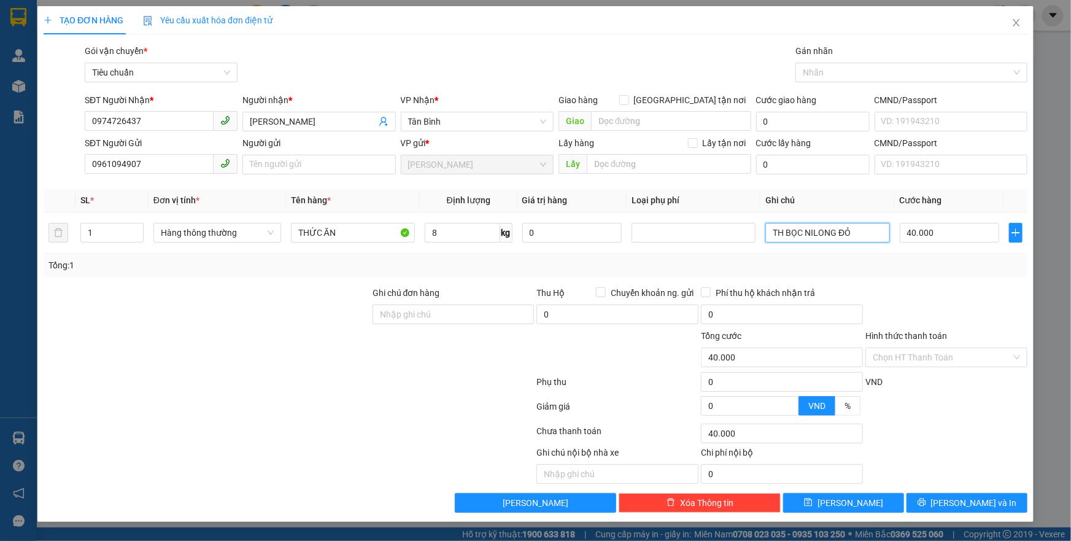
type input "TH BỌC NILONG ĐỎ"
click at [968, 275] on div "Tổng: 1" at bounding box center [536, 264] width 984 height 23
click at [961, 352] on input "Hình thức thanh toán" at bounding box center [941, 357] width 139 height 18
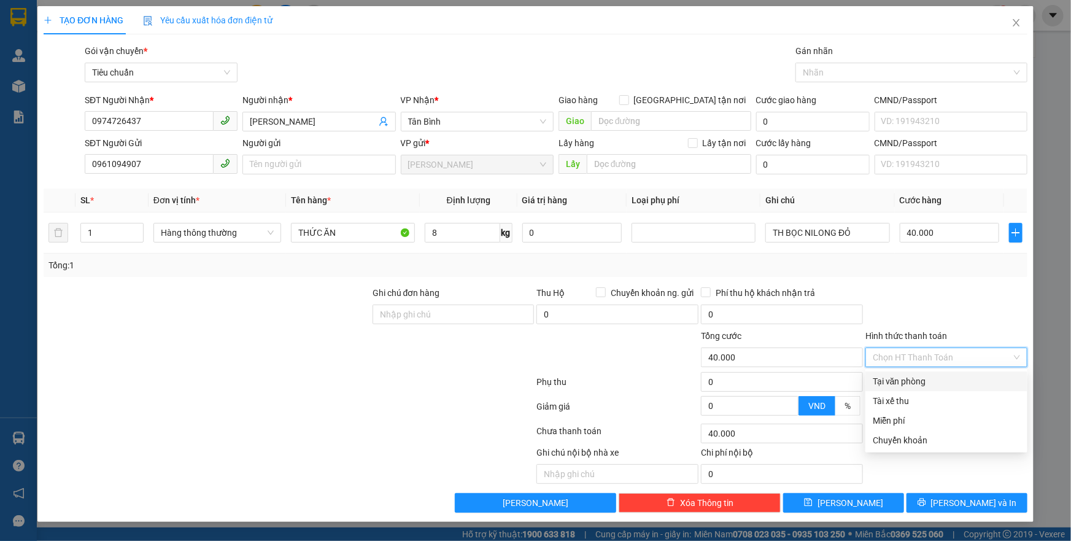
drag, startPoint x: 920, startPoint y: 377, endPoint x: 942, endPoint y: 442, distance: 67.9
click at [920, 378] on div "Tại văn phòng" at bounding box center [945, 380] width 147 height 13
type input "0"
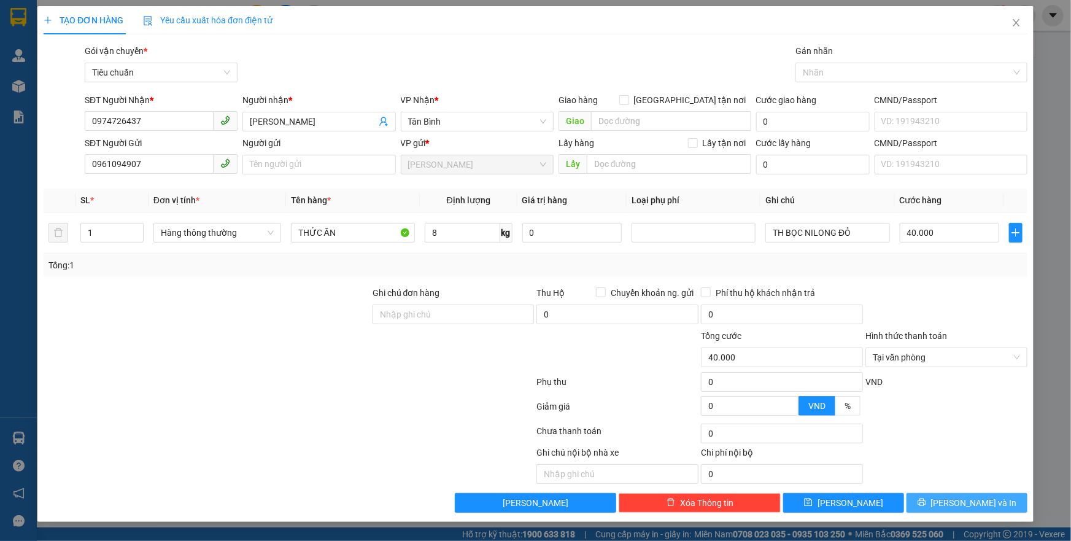
drag, startPoint x: 964, startPoint y: 504, endPoint x: 711, endPoint y: 277, distance: 340.2
click at [963, 504] on span "[PERSON_NAME] và In" at bounding box center [974, 502] width 86 height 13
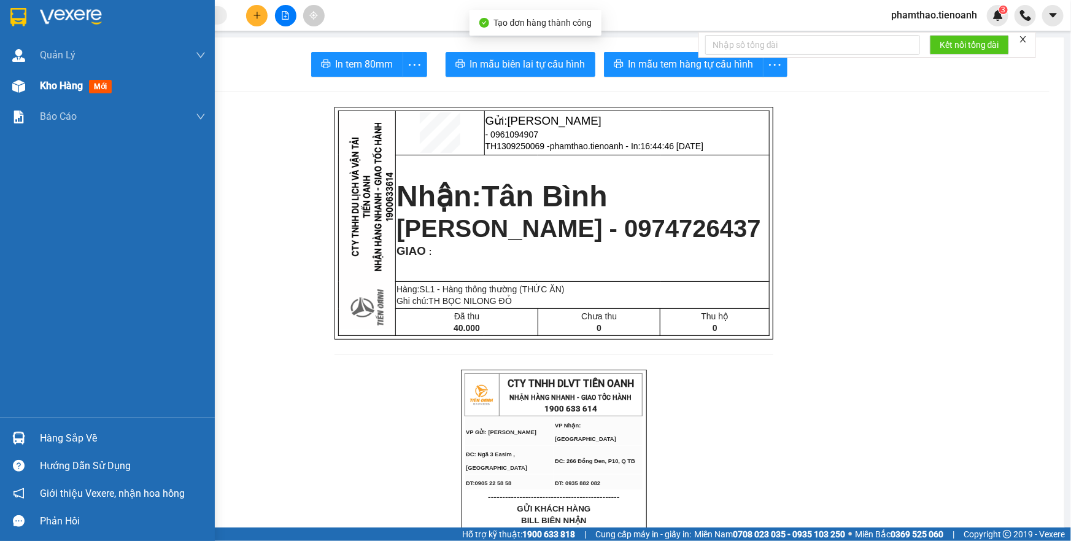
click at [67, 90] on span "Kho hàng" at bounding box center [61, 86] width 43 height 12
click at [75, 85] on span "Kho hàng" at bounding box center [61, 86] width 43 height 12
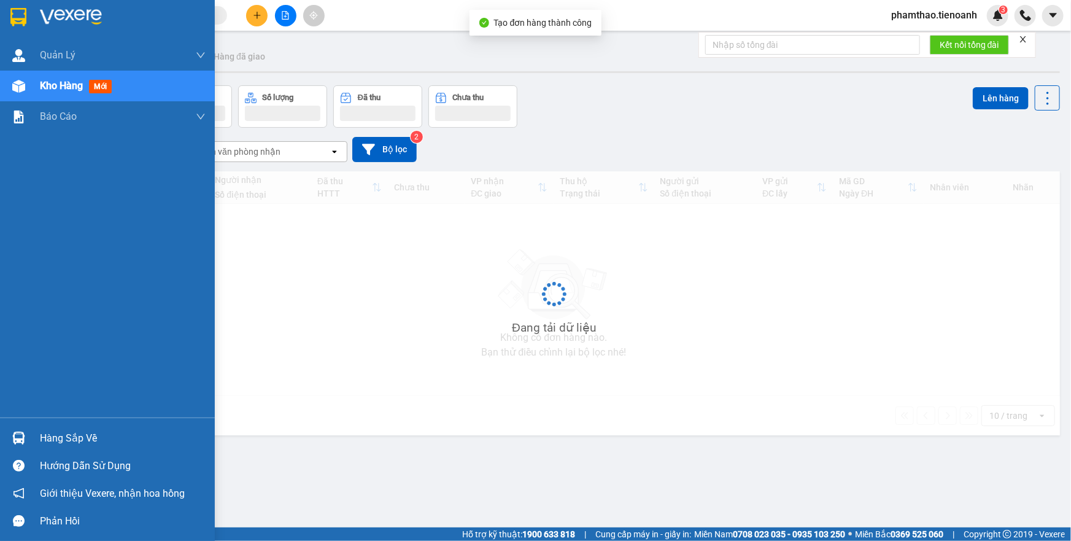
click at [75, 85] on button "Đơn hàng" at bounding box center [92, 106] width 89 height 42
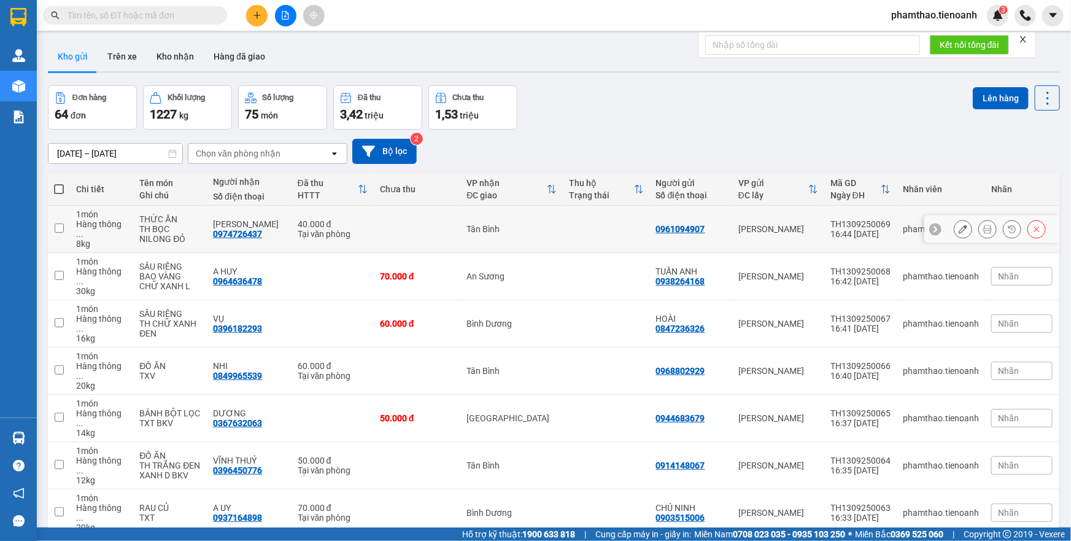
click at [958, 227] on button at bounding box center [962, 228] width 17 height 21
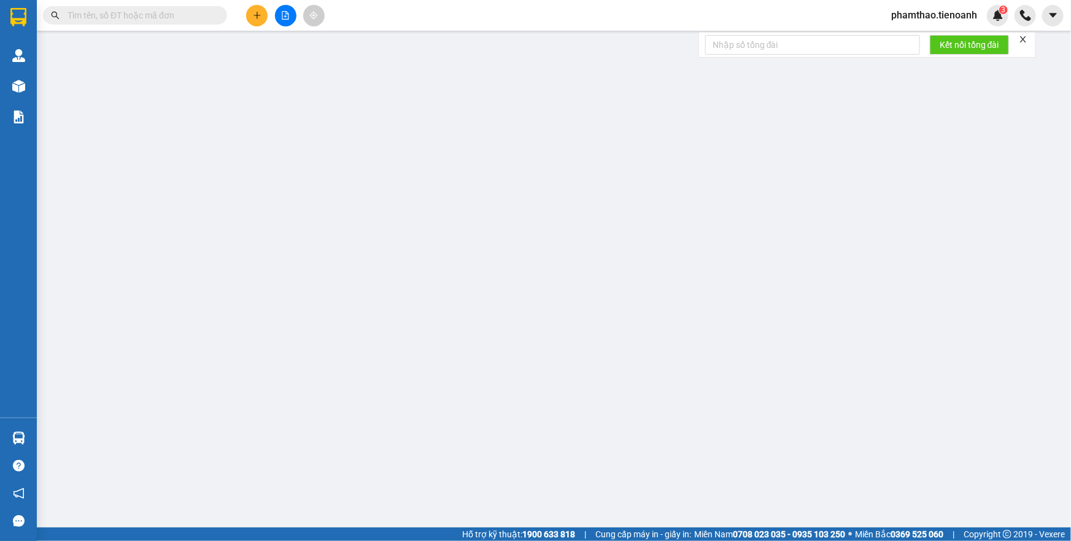
type input "0974726437"
type input "[PERSON_NAME]"
type input "0961094907"
type input "40.000"
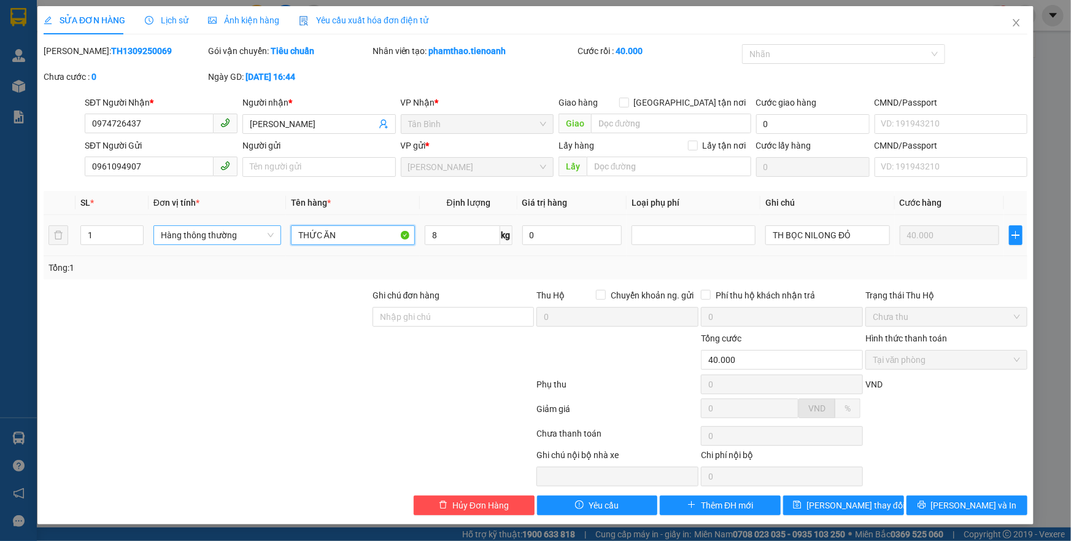
drag, startPoint x: 344, startPoint y: 233, endPoint x: 237, endPoint y: 227, distance: 106.9
click at [241, 229] on tr "1 Hàng thông thường THỨC ĂN 8 kg 0 TH BỌC NILONG ĐỎ 40.000" at bounding box center [536, 235] width 984 height 41
type input "SẦU RIÊNG"
drag, startPoint x: 829, startPoint y: 507, endPoint x: 864, endPoint y: 433, distance: 81.5
click at [830, 504] on span "[PERSON_NAME] thay đổi" at bounding box center [855, 504] width 98 height 13
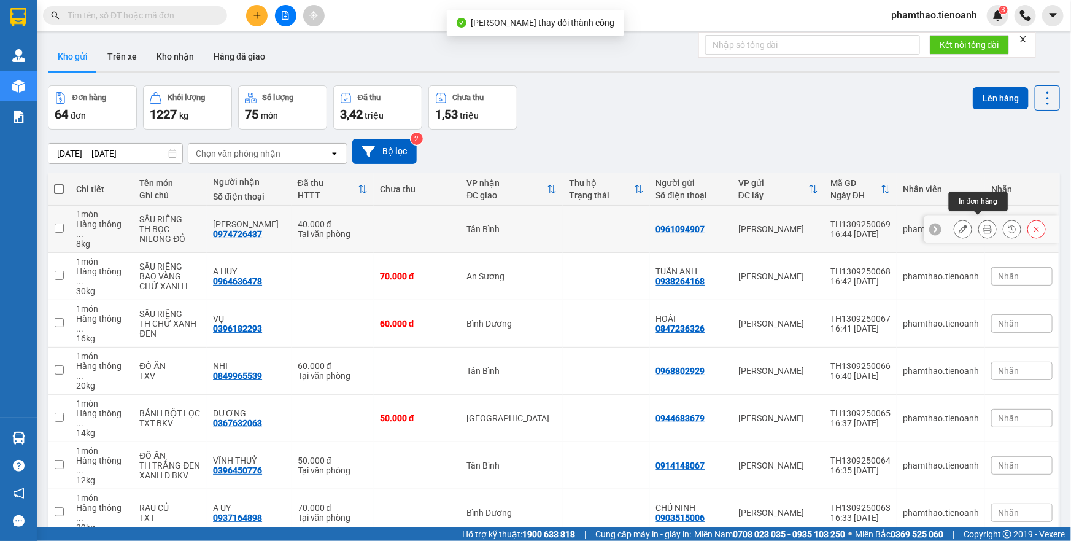
click at [983, 225] on icon at bounding box center [987, 229] width 9 height 9
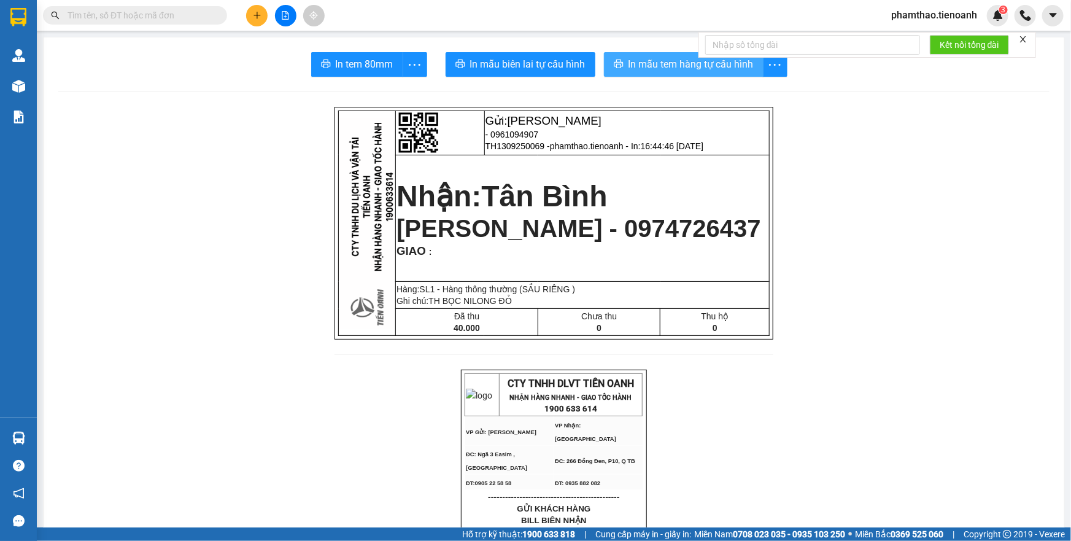
drag, startPoint x: 693, startPoint y: 52, endPoint x: 680, endPoint y: 63, distance: 17.1
click at [698, 53] on div "Kết nối tổng đài" at bounding box center [866, 45] width 337 height 26
click at [679, 63] on span "In mẫu tem hàng tự cấu hình" at bounding box center [690, 63] width 125 height 15
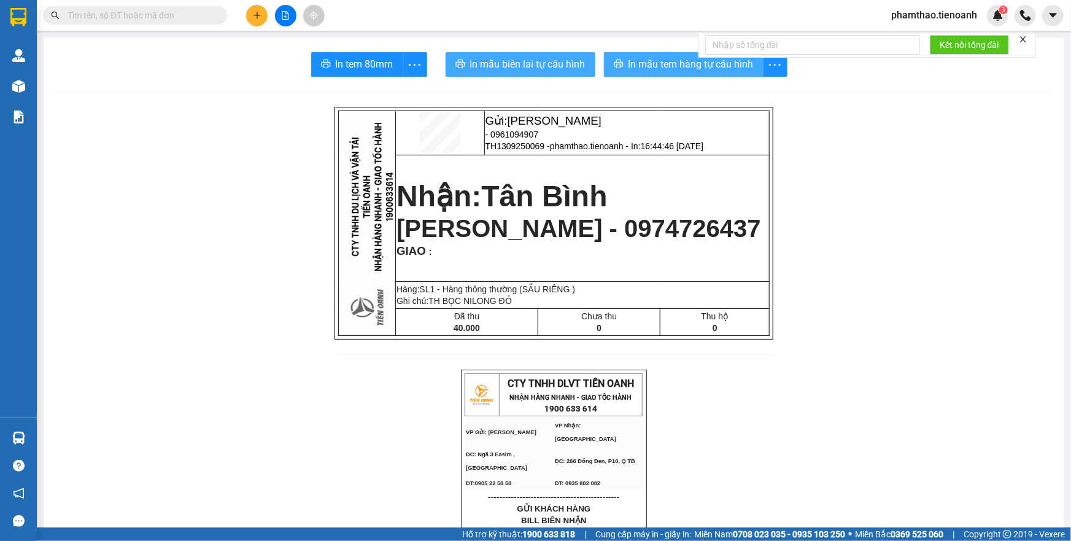
drag, startPoint x: 515, startPoint y: 55, endPoint x: 672, endPoint y: 58, distance: 157.1
click at [515, 55] on button "In mẫu biên lai tự cấu hình" at bounding box center [520, 64] width 150 height 25
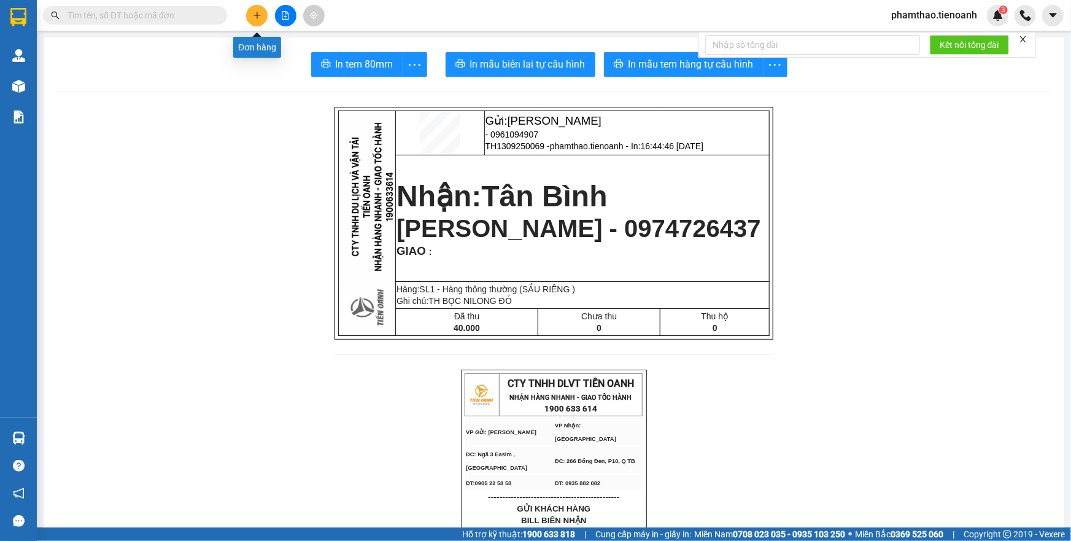
click at [258, 12] on icon "plus" at bounding box center [257, 15] width 9 height 9
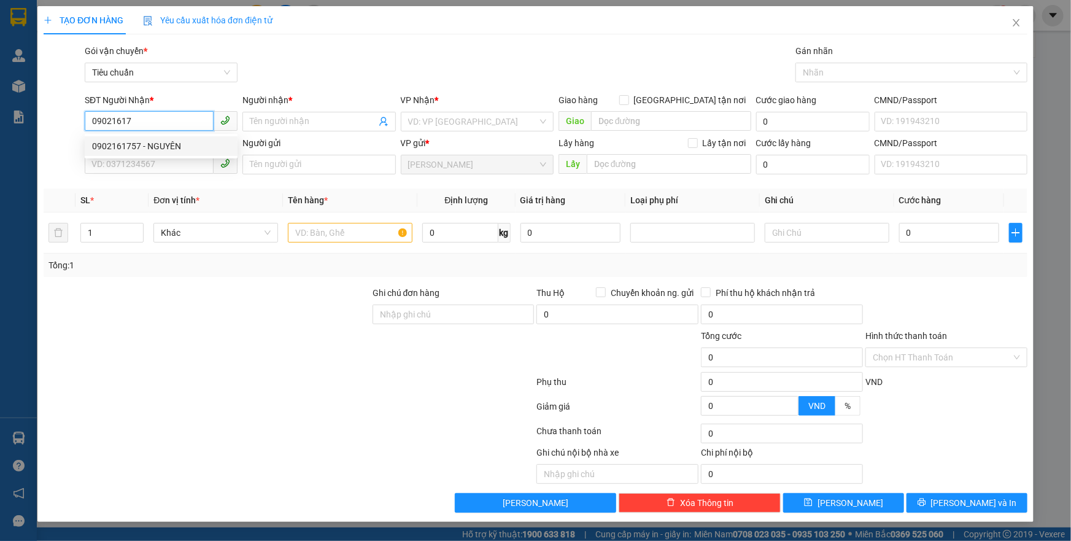
click at [145, 136] on div "0902161757 - NGUYÊN" at bounding box center [161, 146] width 153 height 20
type input "0902161757"
type input "NGUYÊN"
type input "120.000"
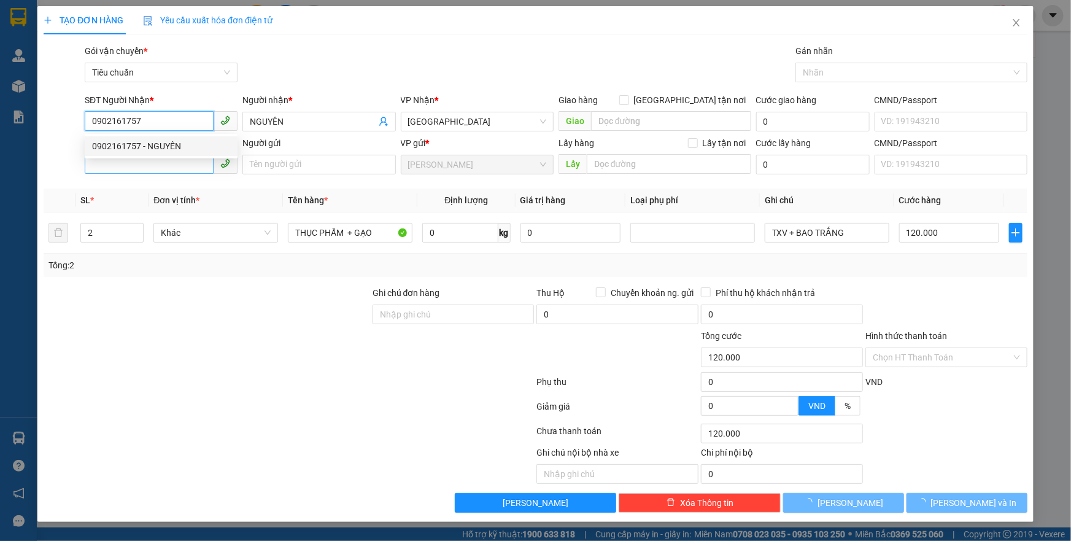
type input "0902161757"
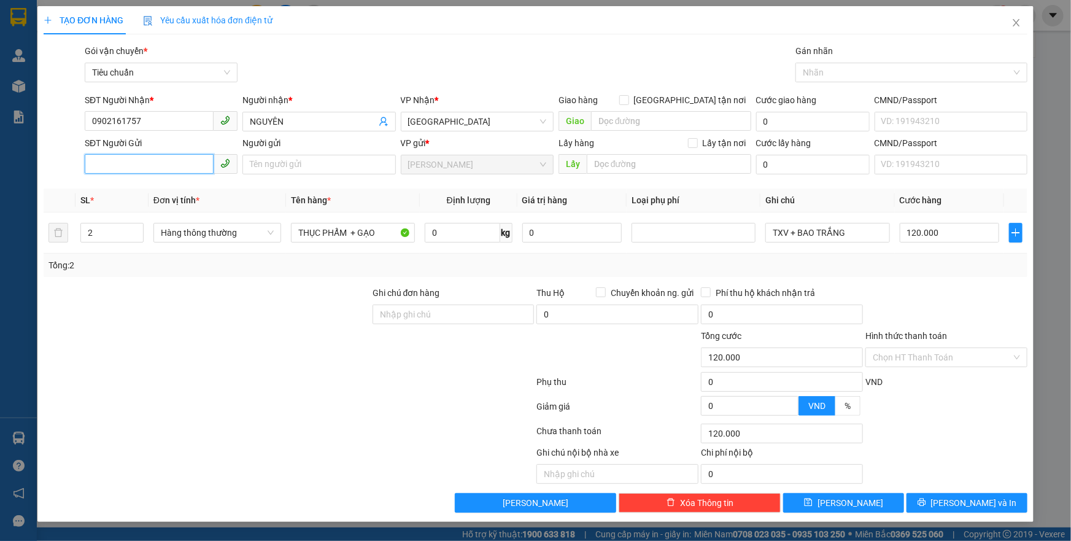
click at [158, 165] on input "SĐT Người Gửi" at bounding box center [149, 164] width 129 height 20
type input "0948350390"
click at [56, 233] on tr "2 Hàng thông thường THỤC PHẨM + GẠO 0 kg 0 TXV + BAO TRẮNG 120.000" at bounding box center [536, 232] width 984 height 41
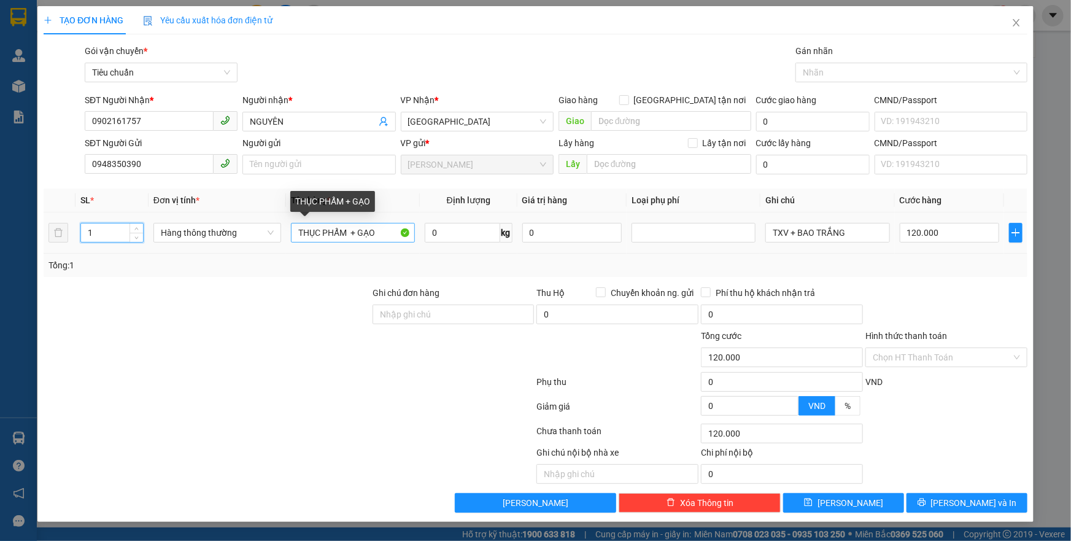
type input "1"
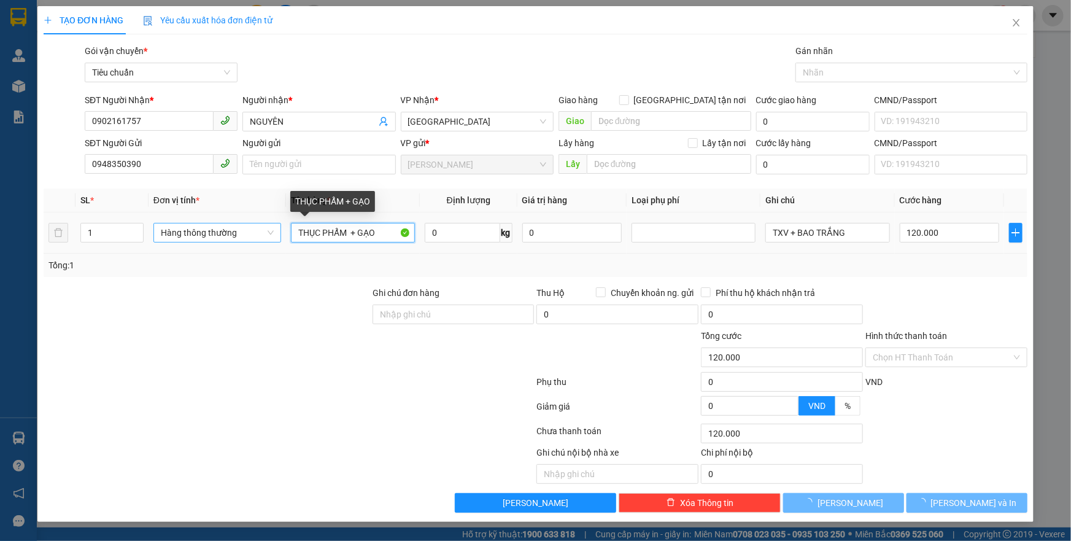
drag, startPoint x: 395, startPoint y: 235, endPoint x: 258, endPoint y: 234, distance: 137.4
click at [258, 234] on tr "1 Hàng thông thường THỤC PHẨM + GẠO 0 kg 0 TXV + BAO TRẮNG 120.000" at bounding box center [536, 232] width 984 height 41
type input "0"
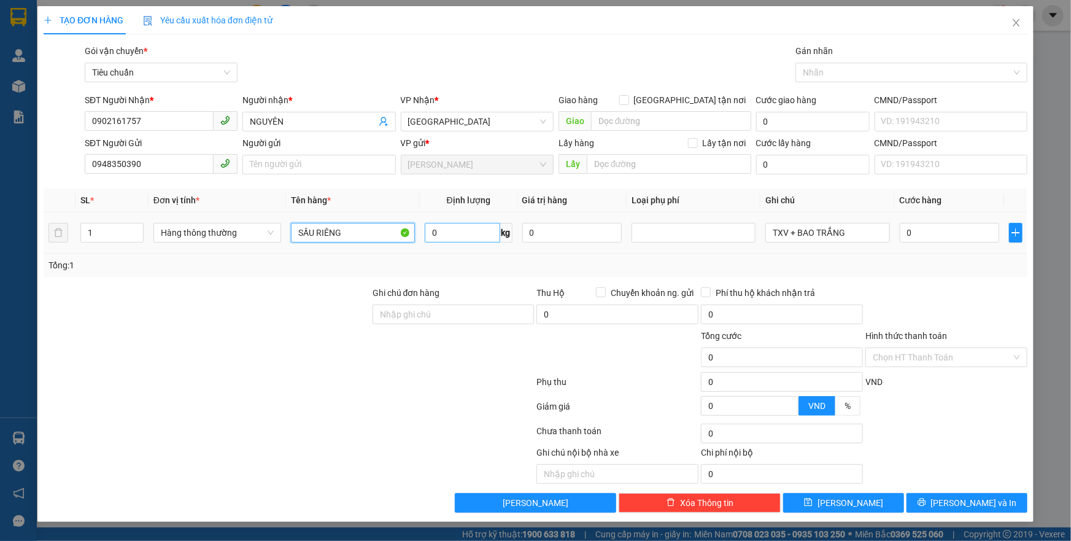
type input "SẦU RIÊNG"
click at [442, 225] on input "0" at bounding box center [462, 233] width 75 height 20
type input "12"
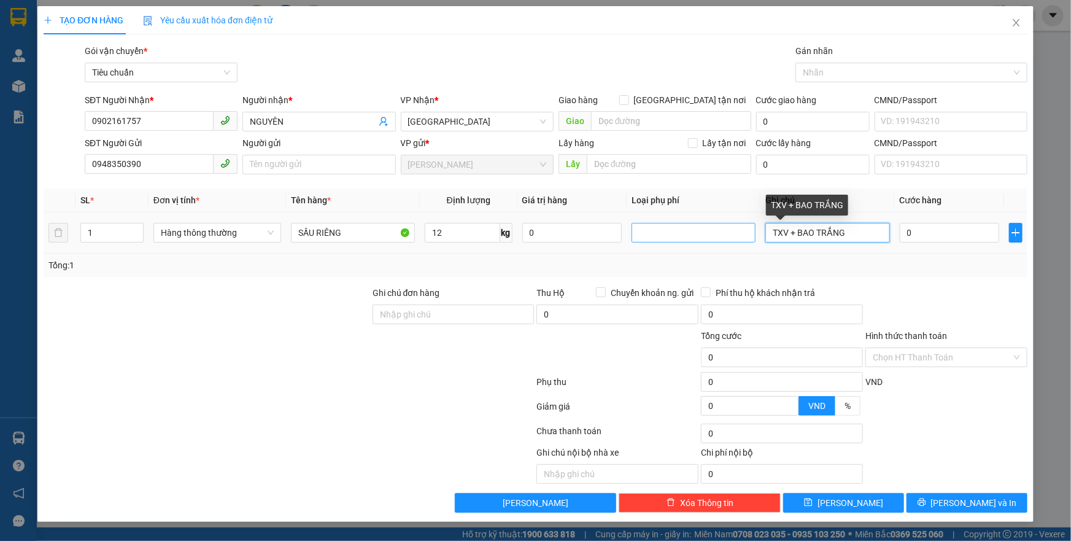
drag, startPoint x: 849, startPoint y: 235, endPoint x: 754, endPoint y: 239, distance: 94.6
click at [755, 239] on tr "1 Hàng thông thường SẦU RIÊNG 12 kg 0 TXV + BAO TRẮNG 0" at bounding box center [536, 232] width 984 height 41
type input "50.000"
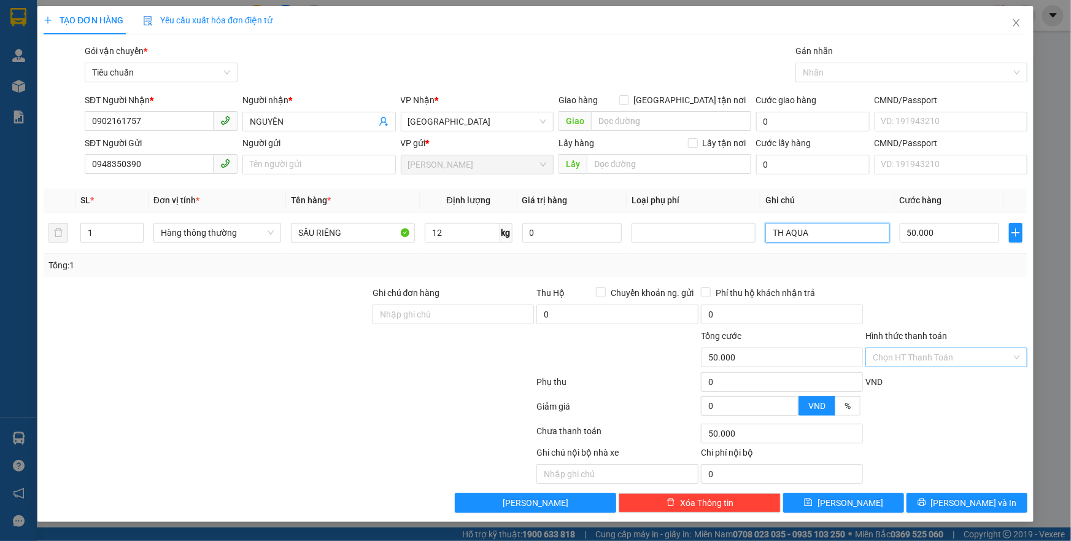
type input "TH AQUA"
drag, startPoint x: 938, startPoint y: 356, endPoint x: 934, endPoint y: 368, distance: 12.2
click at [937, 358] on input "Hình thức thanh toán" at bounding box center [941, 357] width 139 height 18
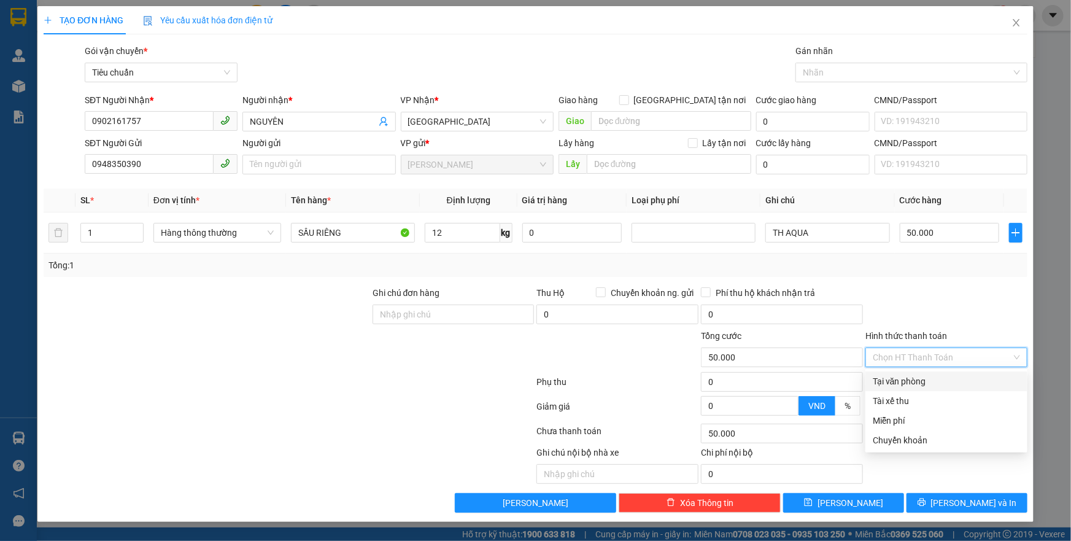
click at [921, 380] on div "Tại văn phòng" at bounding box center [945, 380] width 147 height 13
type input "0"
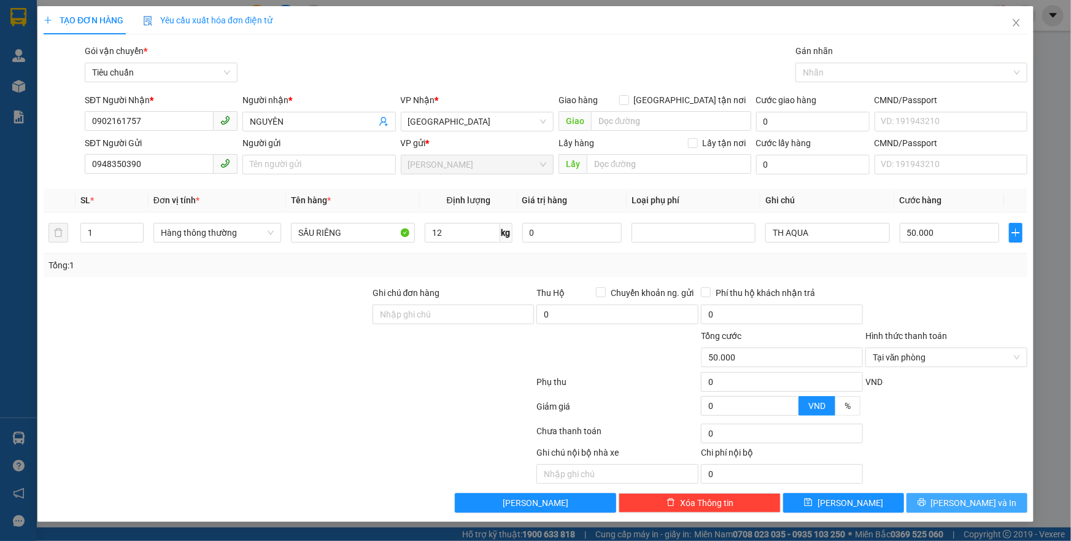
click at [920, 499] on button "[PERSON_NAME] và In" at bounding box center [966, 503] width 121 height 20
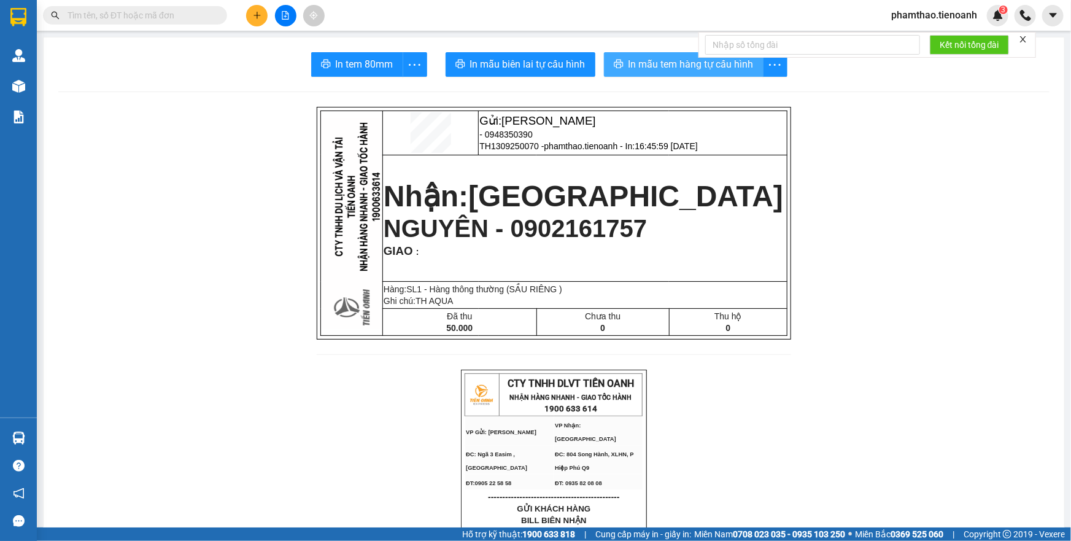
click at [630, 58] on span "In mẫu tem hàng tự cấu hình" at bounding box center [690, 63] width 125 height 15
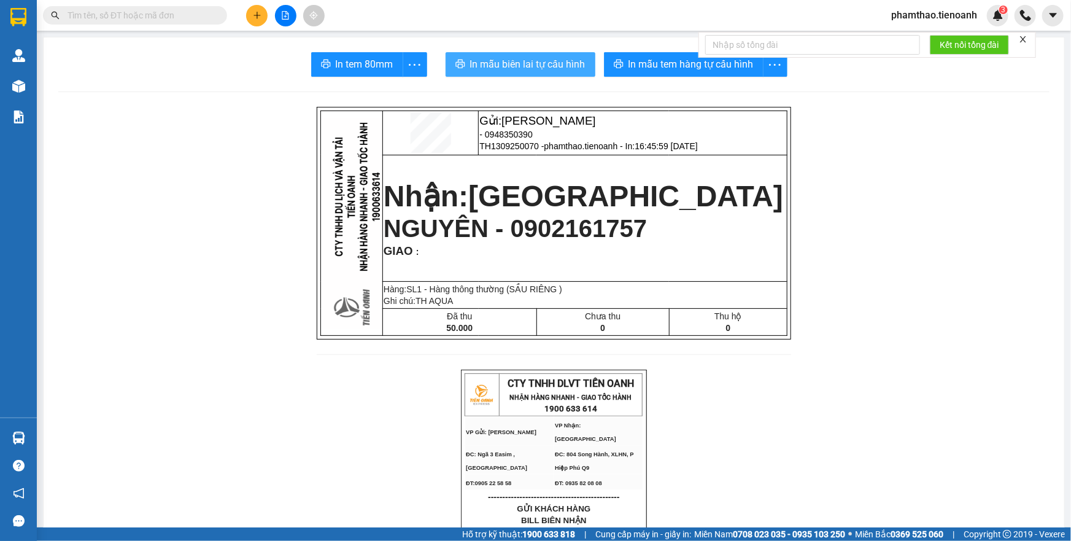
drag, startPoint x: 509, startPoint y: 62, endPoint x: 762, endPoint y: 295, distance: 344.3
click at [509, 63] on span "In mẫu biên lai tự cấu hình" at bounding box center [527, 63] width 115 height 15
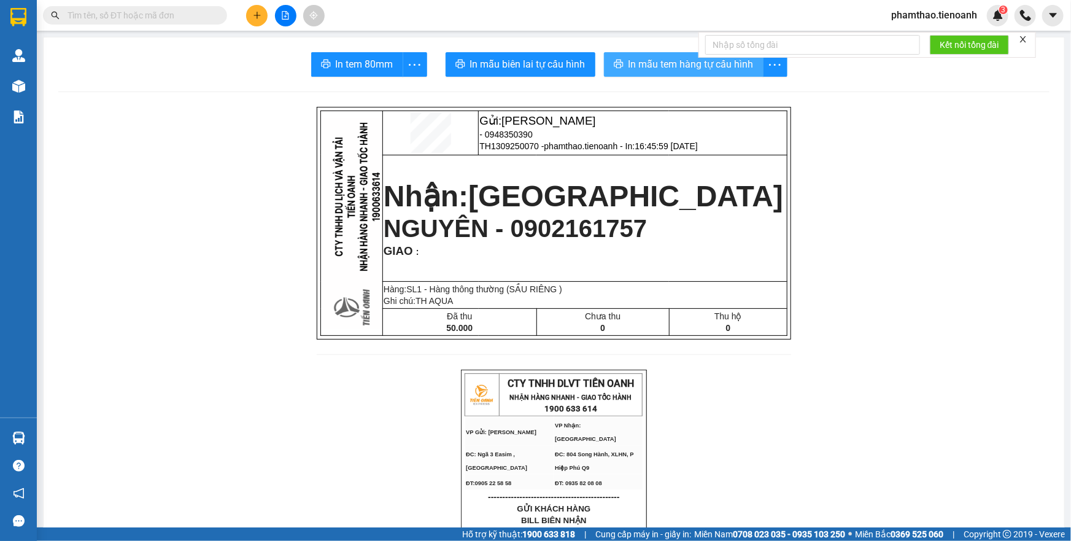
click at [651, 66] on span "In mẫu tem hàng tự cấu hình" at bounding box center [690, 63] width 125 height 15
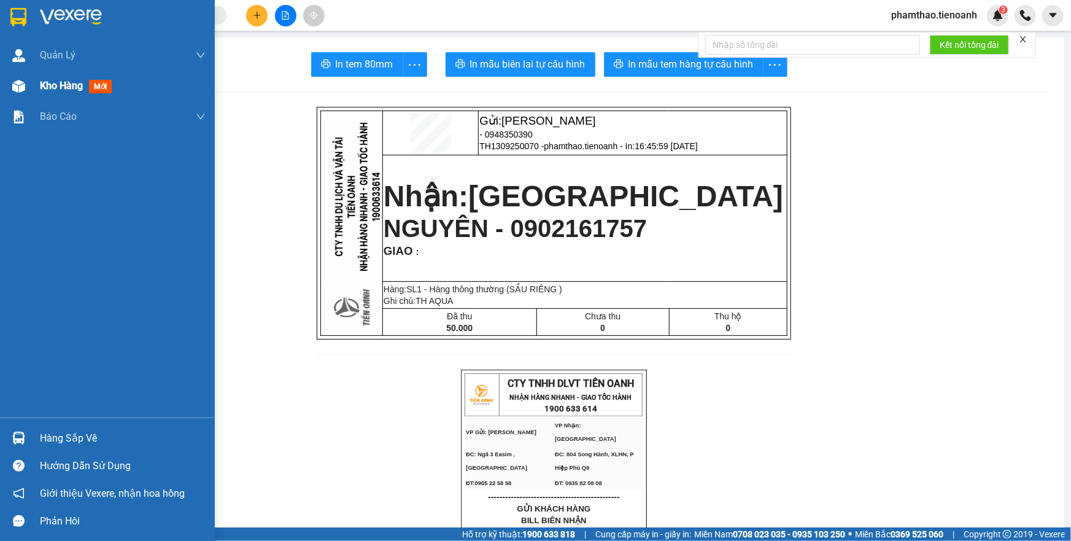
drag, startPoint x: 54, startPoint y: 93, endPoint x: 67, endPoint y: 83, distance: 16.2
click at [54, 92] on div "Kho hàng mới" at bounding box center [78, 85] width 77 height 15
click at [61, 87] on span "Kho hàng" at bounding box center [61, 86] width 43 height 12
click at [67, 83] on span "Kho hàng" at bounding box center [61, 86] width 43 height 12
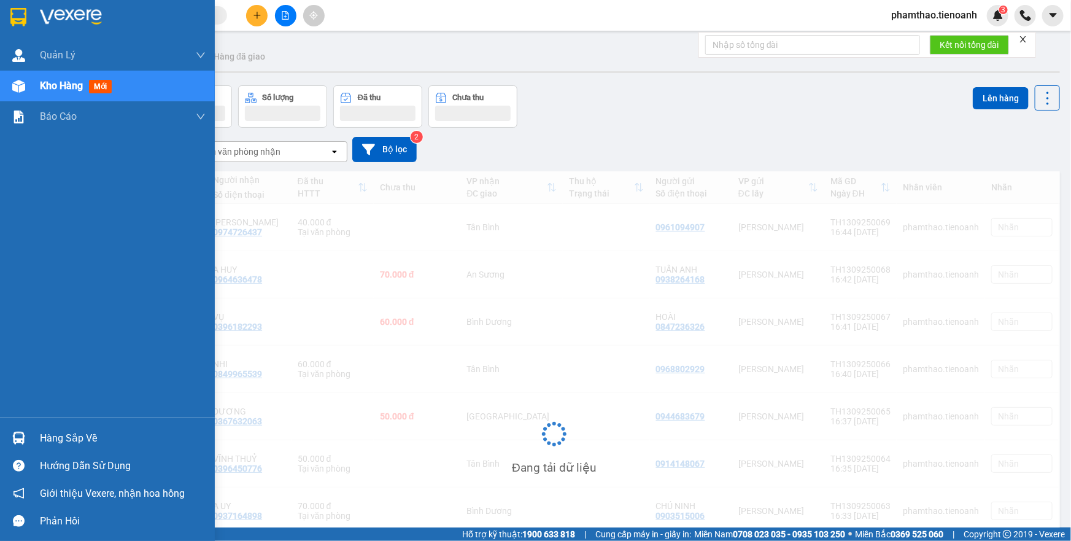
click at [69, 83] on span "Kho hàng" at bounding box center [61, 86] width 43 height 12
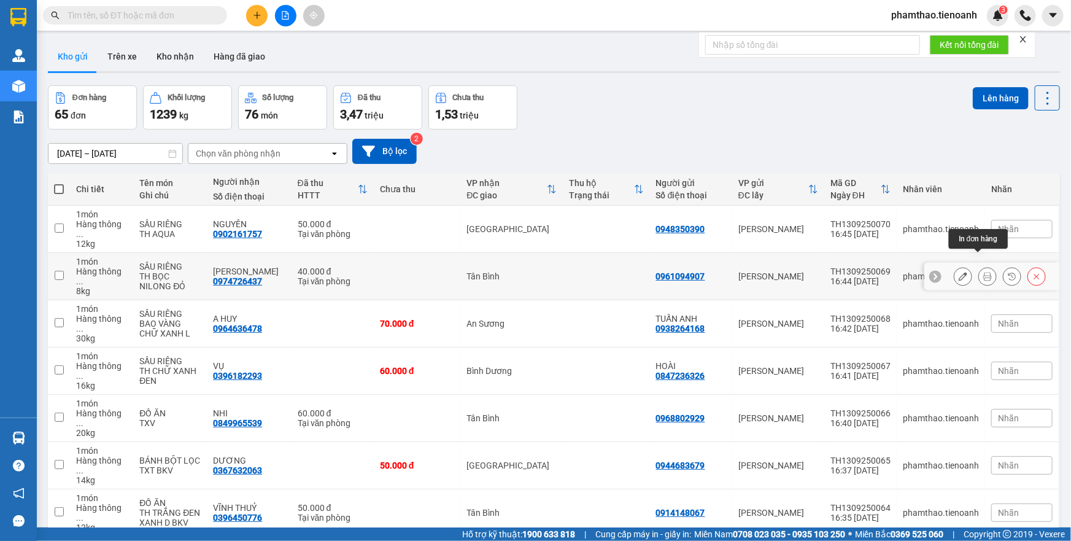
click at [983, 272] on icon at bounding box center [987, 276] width 9 height 9
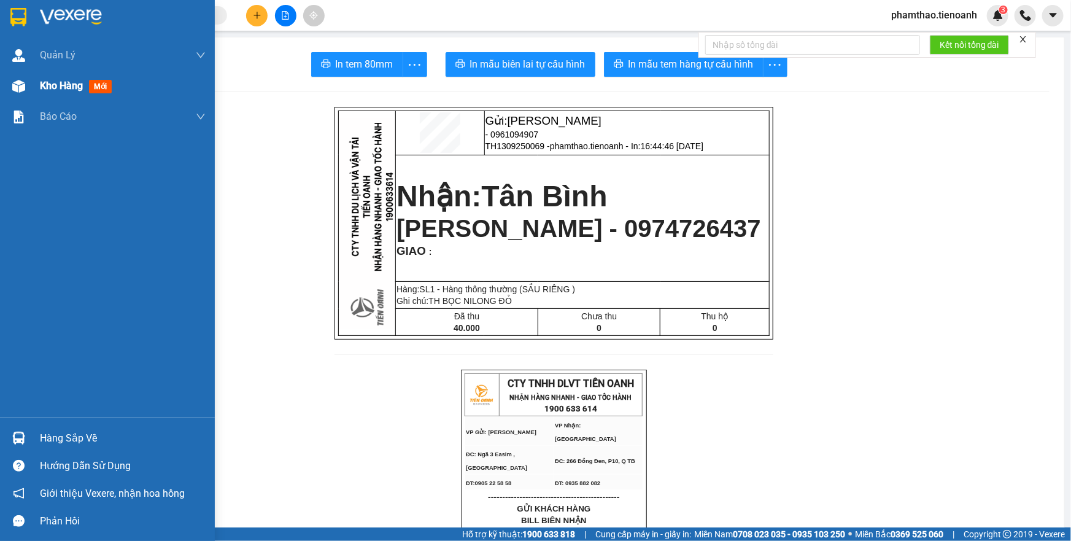
click at [52, 84] on span "Kho hàng" at bounding box center [61, 86] width 43 height 12
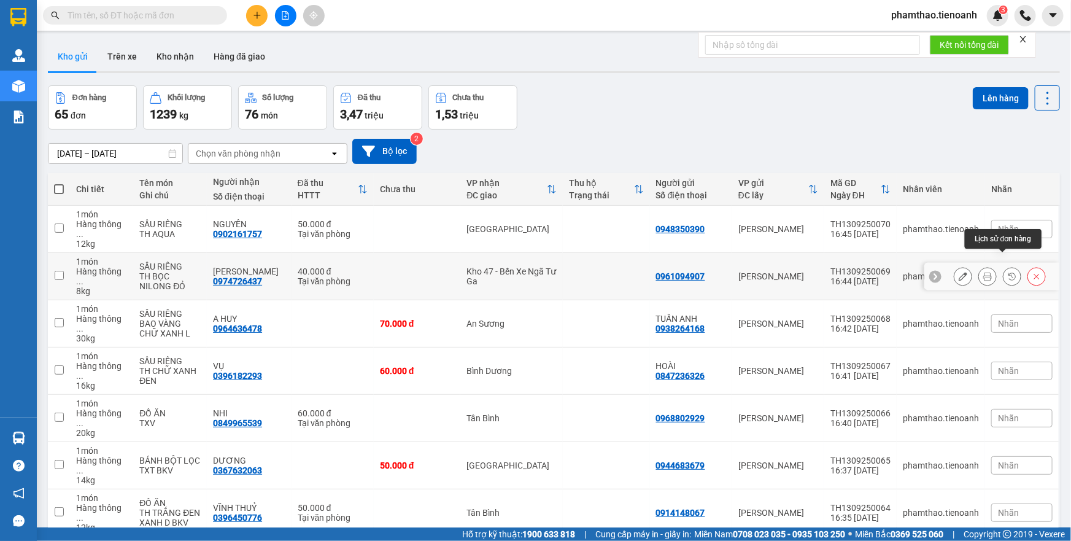
click at [984, 266] on button at bounding box center [987, 276] width 17 height 21
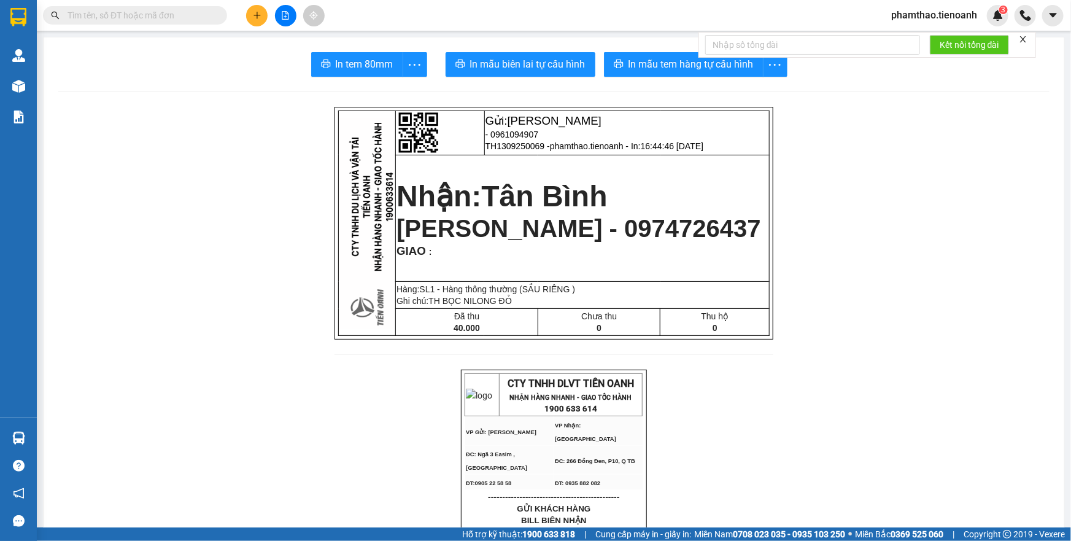
click at [668, 55] on button "In mẫu tem hàng tự cấu hình" at bounding box center [684, 64] width 160 height 25
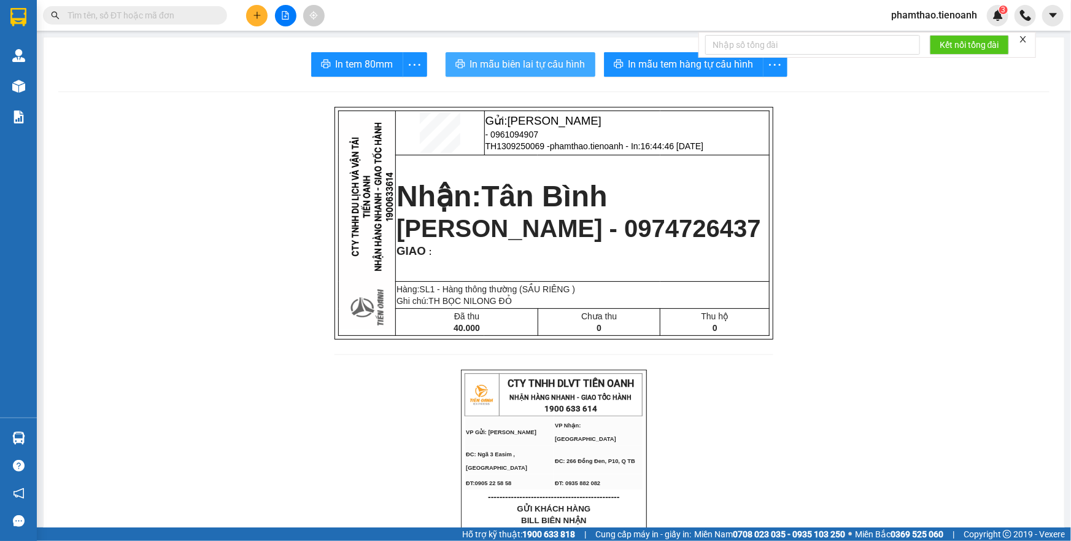
click at [533, 73] on button "In mẫu biên lai tự cấu hình" at bounding box center [520, 64] width 150 height 25
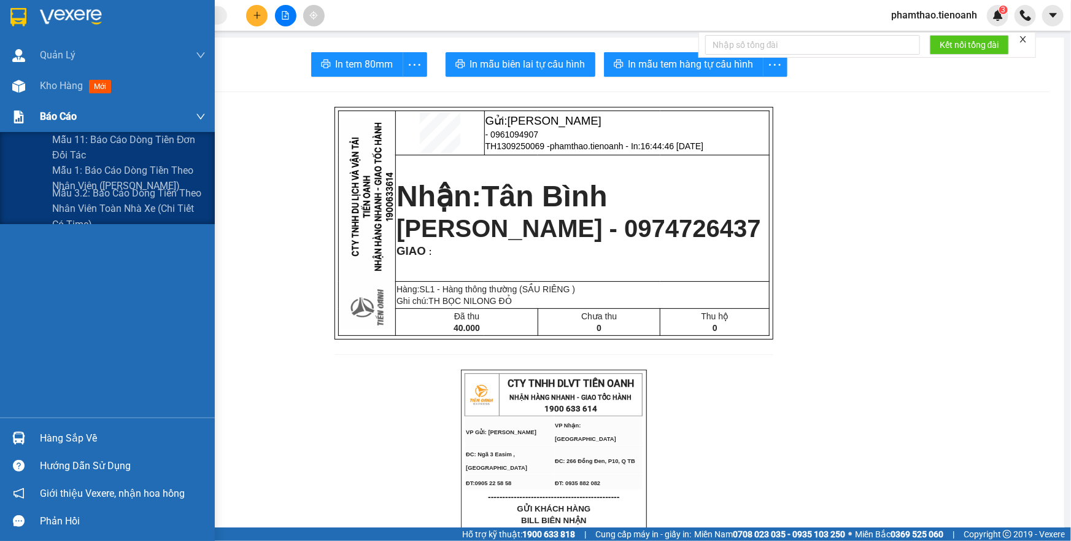
drag, startPoint x: 34, startPoint y: 110, endPoint x: 47, endPoint y: 104, distance: 14.3
click at [37, 109] on div "Báo cáo" at bounding box center [107, 116] width 215 height 31
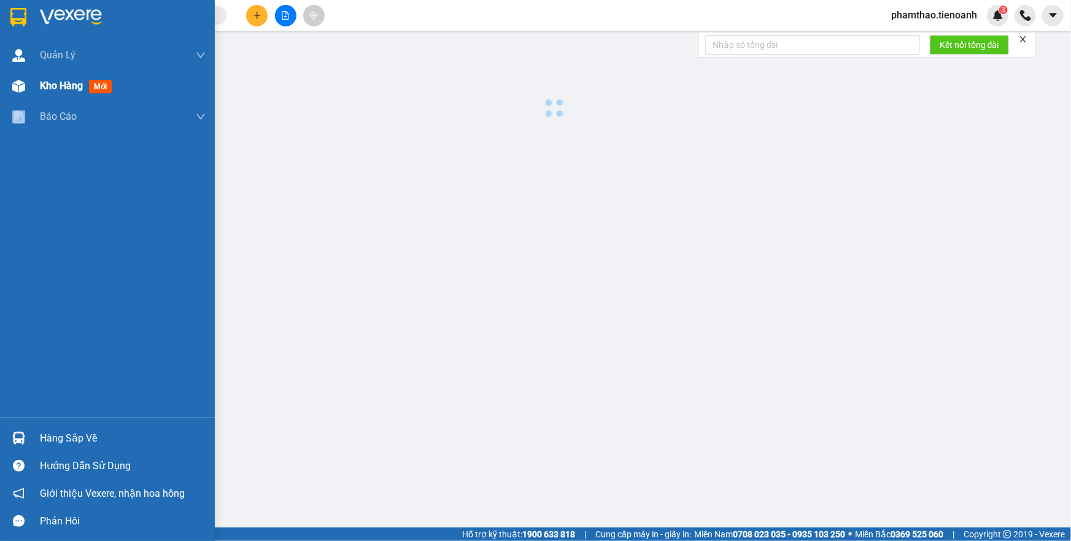
click at [79, 93] on div "Kho hàng mới" at bounding box center [123, 86] width 166 height 31
click at [64, 87] on span "Kho hàng" at bounding box center [61, 86] width 43 height 12
click at [70, 84] on span "Kho hàng" at bounding box center [61, 86] width 43 height 12
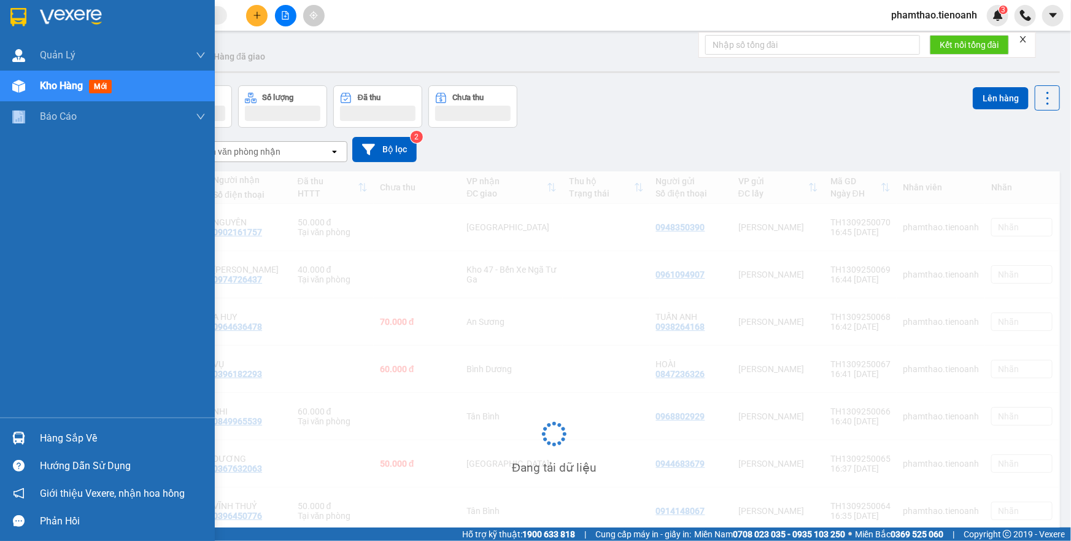
click at [73, 82] on span "Kho hàng" at bounding box center [61, 86] width 43 height 12
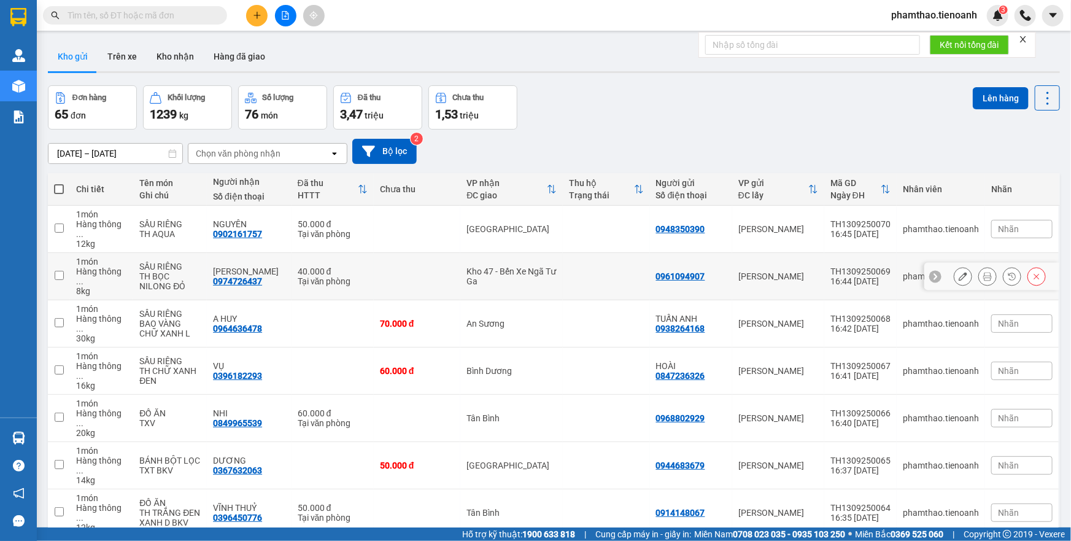
click at [969, 267] on div at bounding box center [999, 276] width 92 height 18
click at [983, 272] on icon at bounding box center [987, 276] width 9 height 9
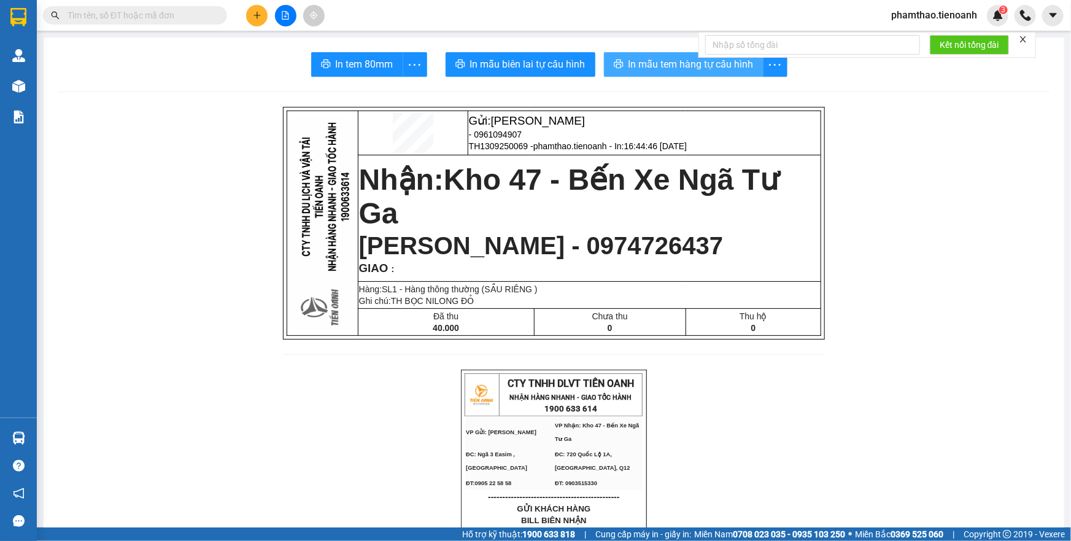
click at [664, 69] on span "In mẫu tem hàng tự cấu hình" at bounding box center [690, 63] width 125 height 15
click at [637, 65] on span "In mẫu tem hàng tự cấu hình" at bounding box center [690, 63] width 125 height 15
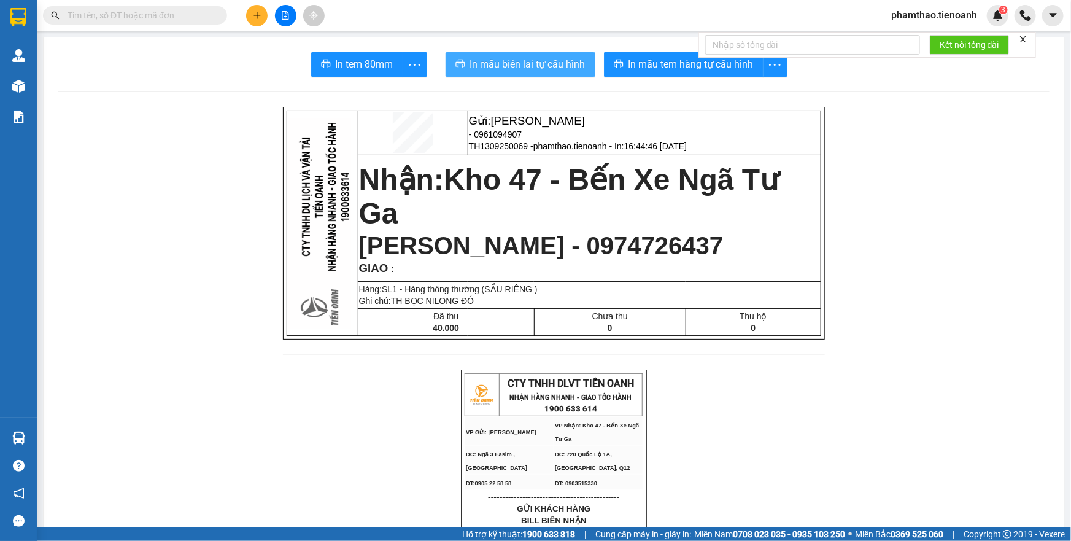
drag, startPoint x: 548, startPoint y: 61, endPoint x: 731, endPoint y: 61, distance: 182.8
click at [549, 61] on span "In mẫu biên lai tự cấu hình" at bounding box center [527, 63] width 115 height 15
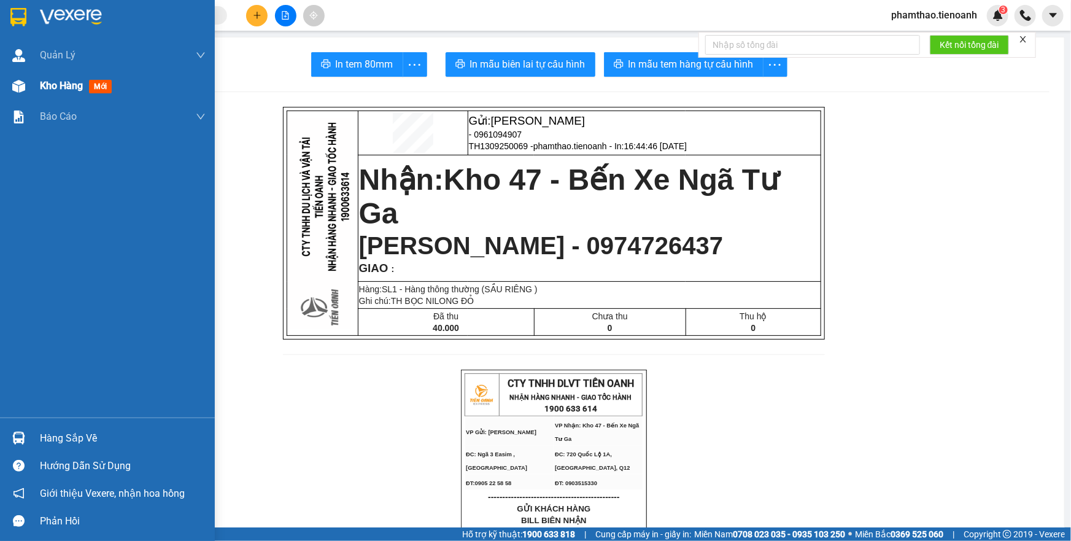
click at [33, 82] on div "Kho hàng mới" at bounding box center [107, 86] width 215 height 31
click at [44, 94] on div "Kho hàng mới" at bounding box center [123, 86] width 166 height 31
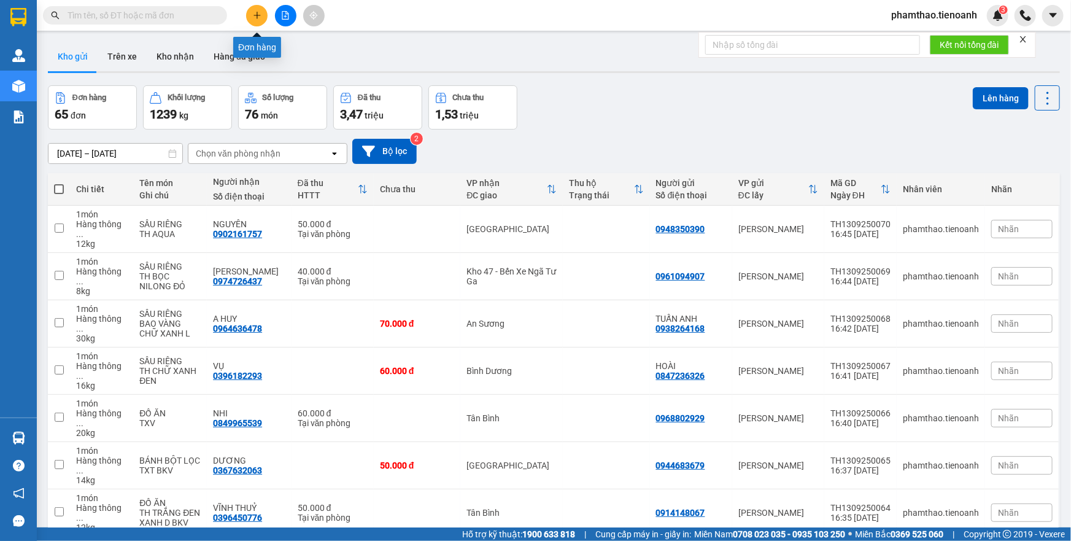
click at [260, 12] on icon "plus" at bounding box center [257, 15] width 9 height 9
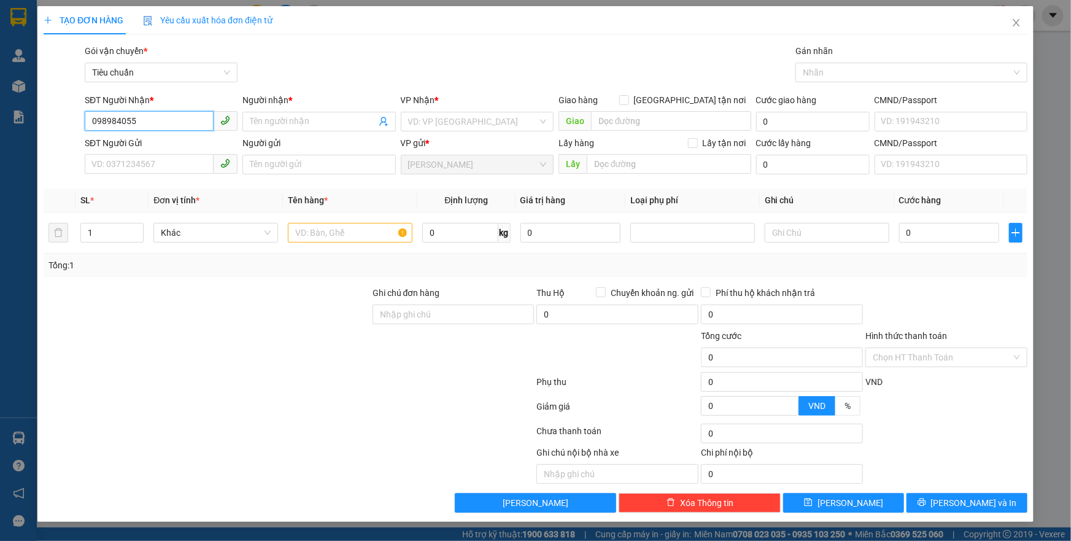
type input "0989840556"
click at [136, 146] on div "0989840556 - LƯƠNG" at bounding box center [161, 145] width 138 height 13
type input "LƯƠNG"
type input "HOÀ LÂN"
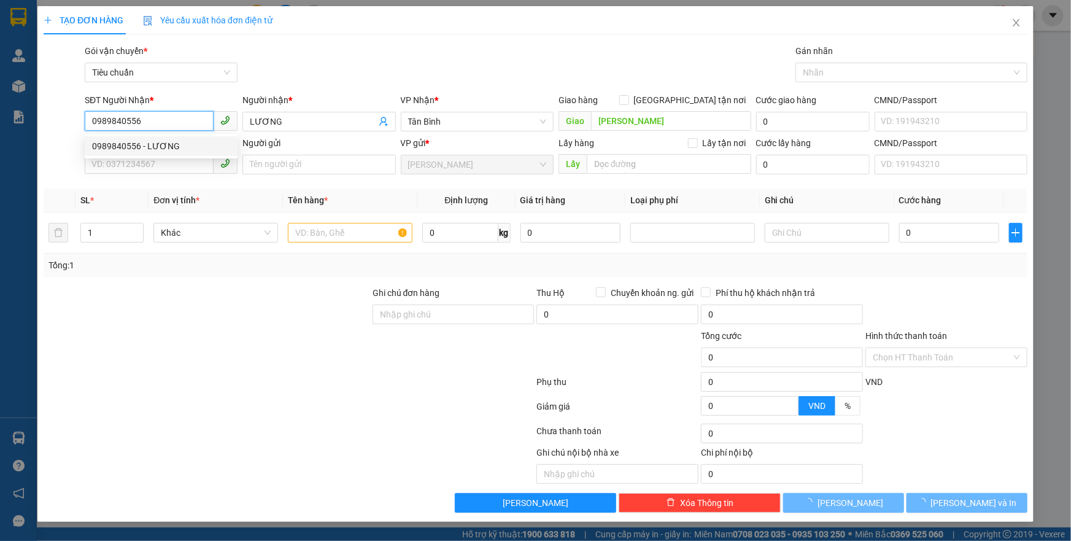
type input "60.000"
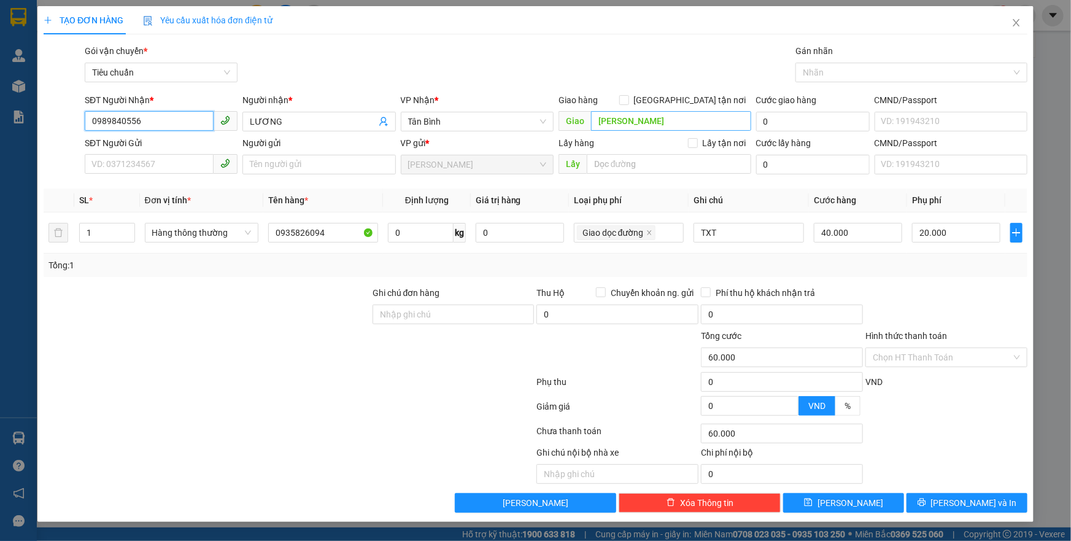
type input "0989840556"
click at [639, 120] on input "HOÀ LÂN" at bounding box center [671, 121] width 160 height 20
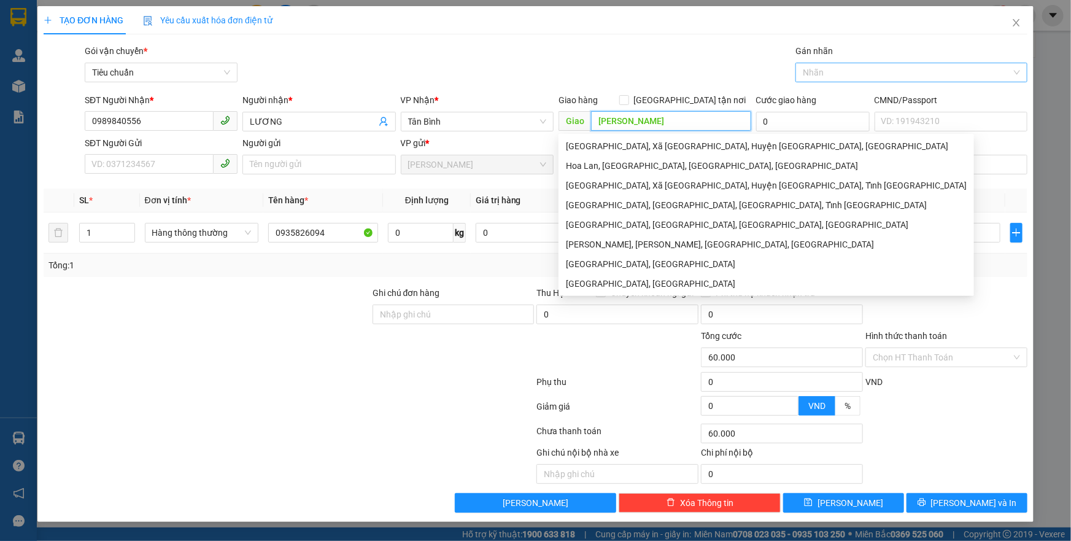
click at [804, 80] on div "Nhãn" at bounding box center [911, 73] width 232 height 20
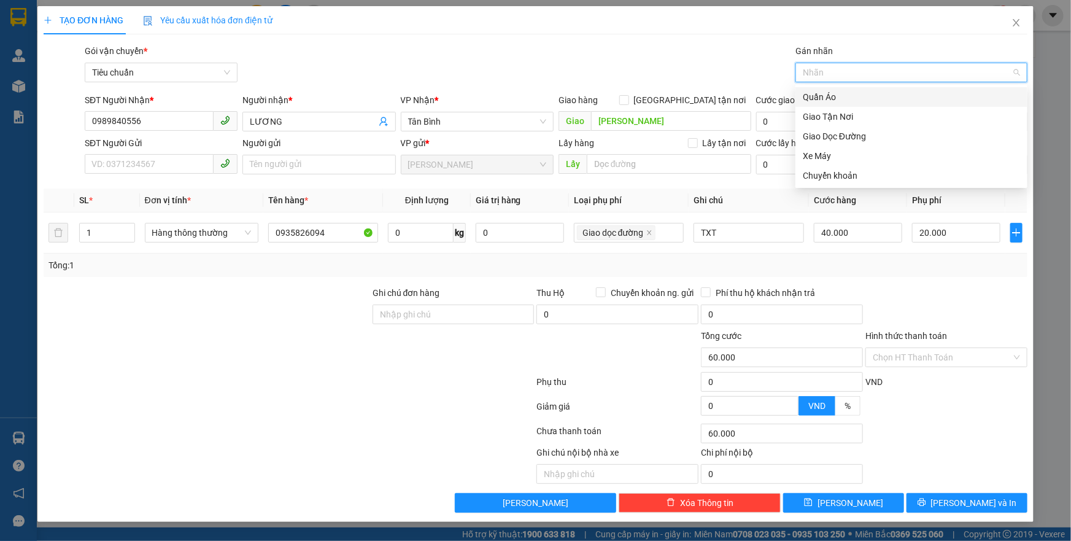
click at [804, 73] on input "Gán nhãn" at bounding box center [804, 72] width 2 height 15
click at [812, 129] on div "Giao Dọc Đường" at bounding box center [911, 135] width 217 height 13
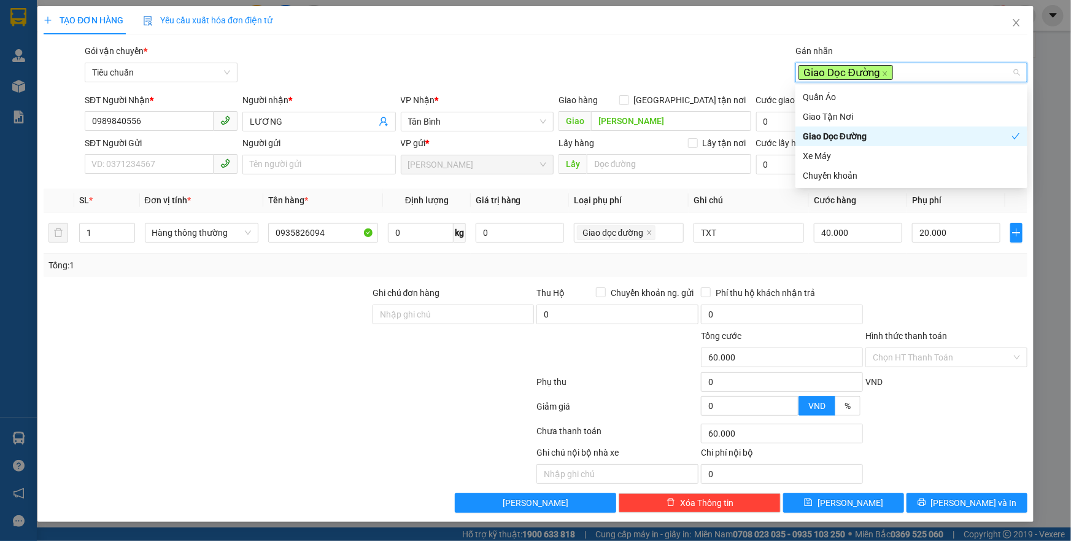
click at [198, 391] on form "Ghi chú đơn hàng Thu Hộ Chuyển khoản ng. gửi 0 Phí thu hộ khách nhận trả 0 Tổng…" at bounding box center [536, 353] width 984 height 135
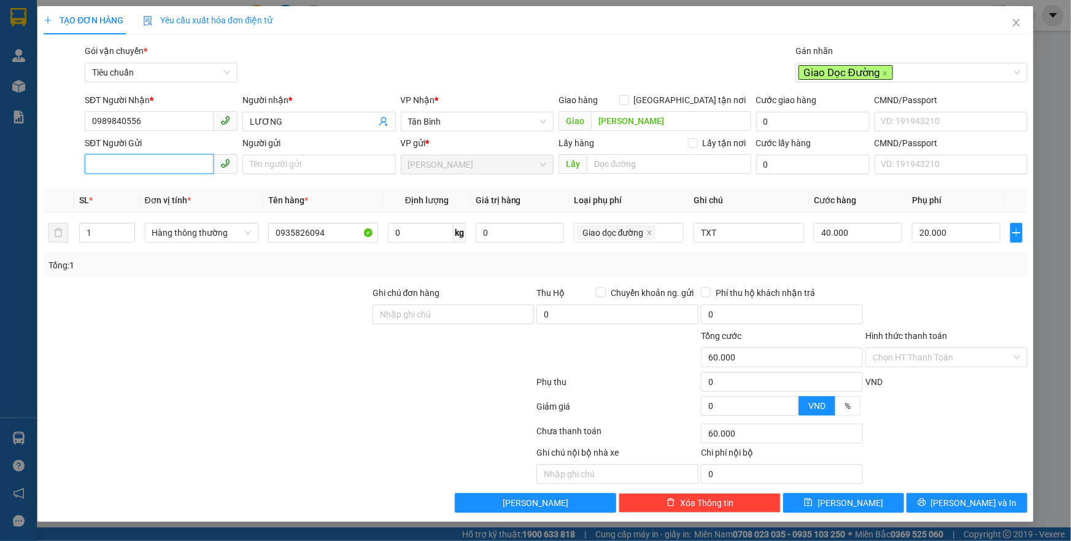
click at [141, 166] on input "SĐT Người Gửi" at bounding box center [149, 164] width 129 height 20
click at [140, 188] on div "0326847424" at bounding box center [161, 188] width 138 height 13
type input "0326847424"
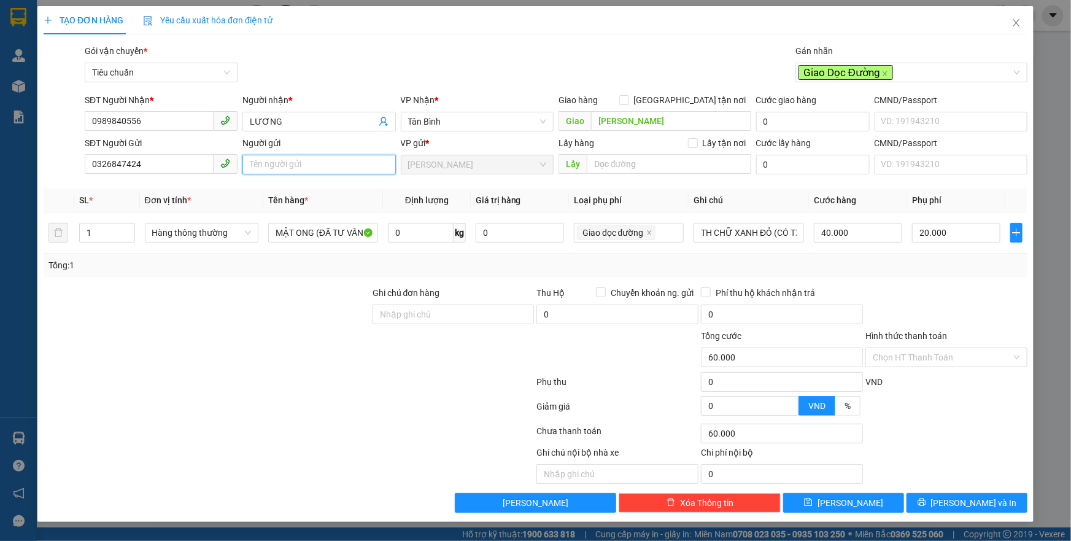
click at [252, 162] on input "Người gửi" at bounding box center [318, 165] width 153 height 20
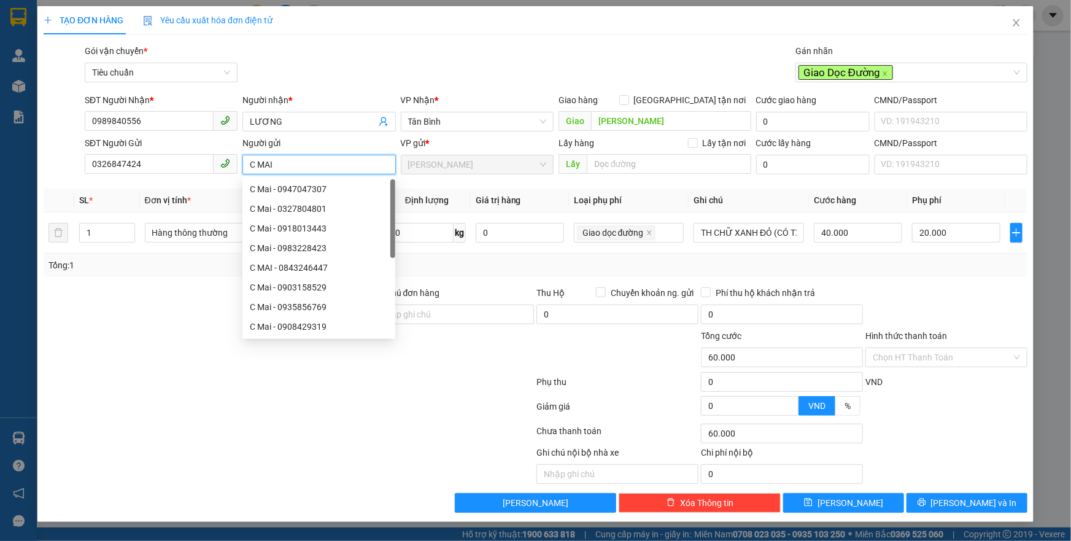
type input "C MAI"
click at [129, 366] on div at bounding box center [206, 350] width 329 height 43
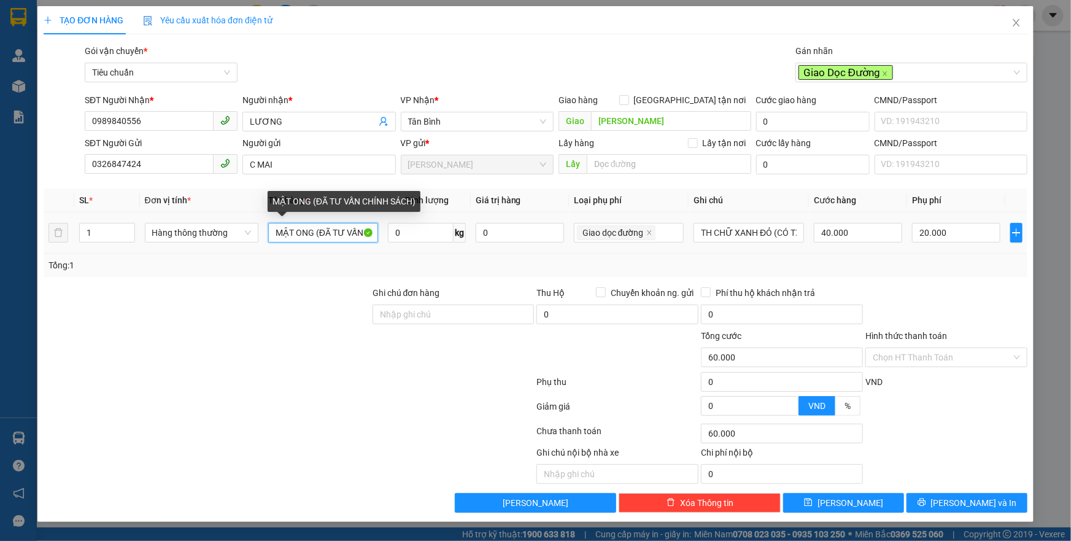
scroll to position [0, 47]
drag, startPoint x: 274, startPoint y: 233, endPoint x: 402, endPoint y: 245, distance: 128.2
click at [410, 240] on tr "1 Hàng thông thường MẬT ONG (ĐÃ TƯ VẤN CHÍNH SÁCH) 0 kg 0 Giao dọc đường TH CHỮ…" at bounding box center [536, 232] width 984 height 41
type input "TRÁI CÂY"
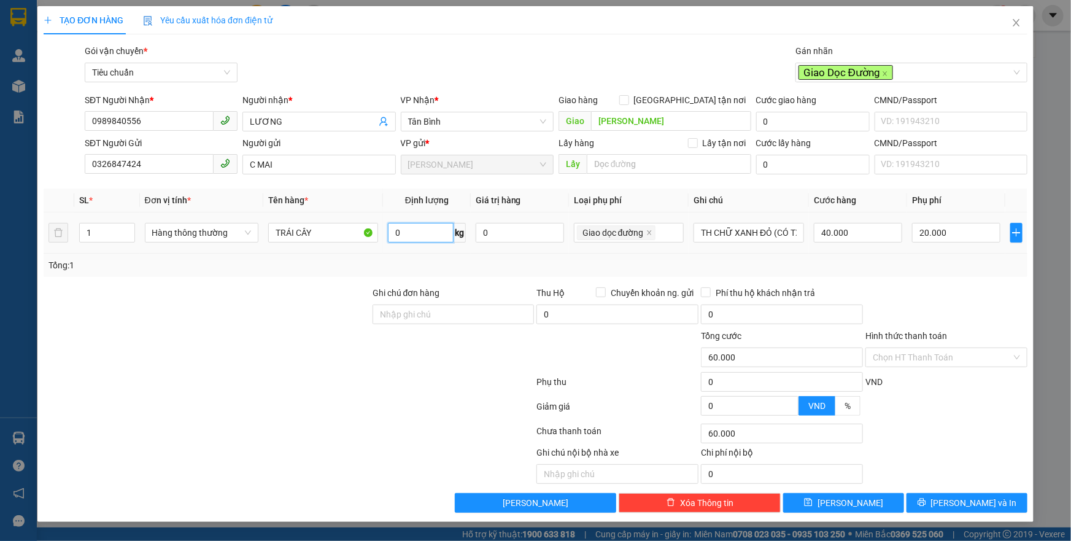
click at [395, 231] on input "0" at bounding box center [420, 233] width 65 height 20
type input "18"
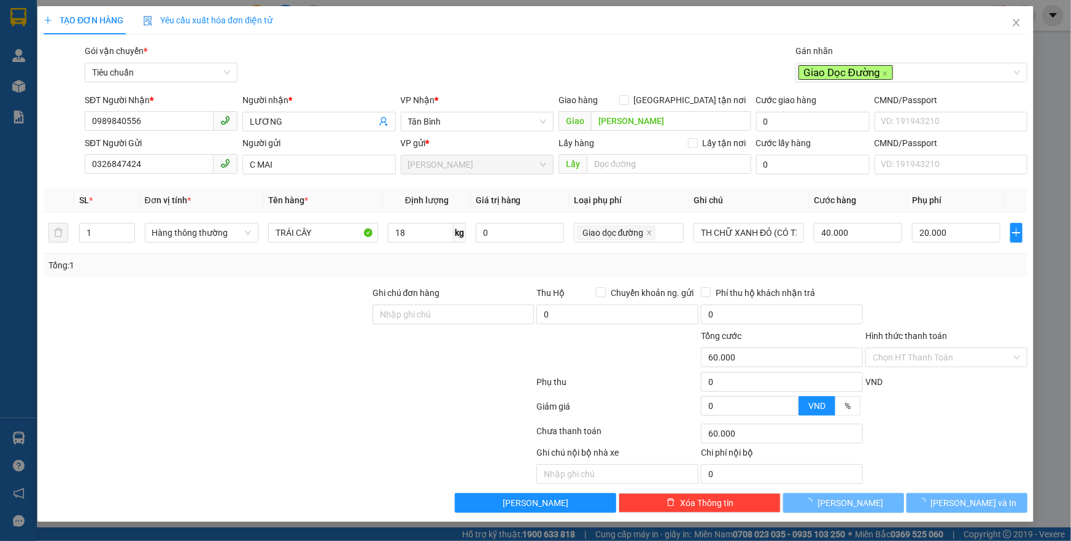
click at [447, 269] on div "Tổng: 1" at bounding box center [535, 264] width 974 height 13
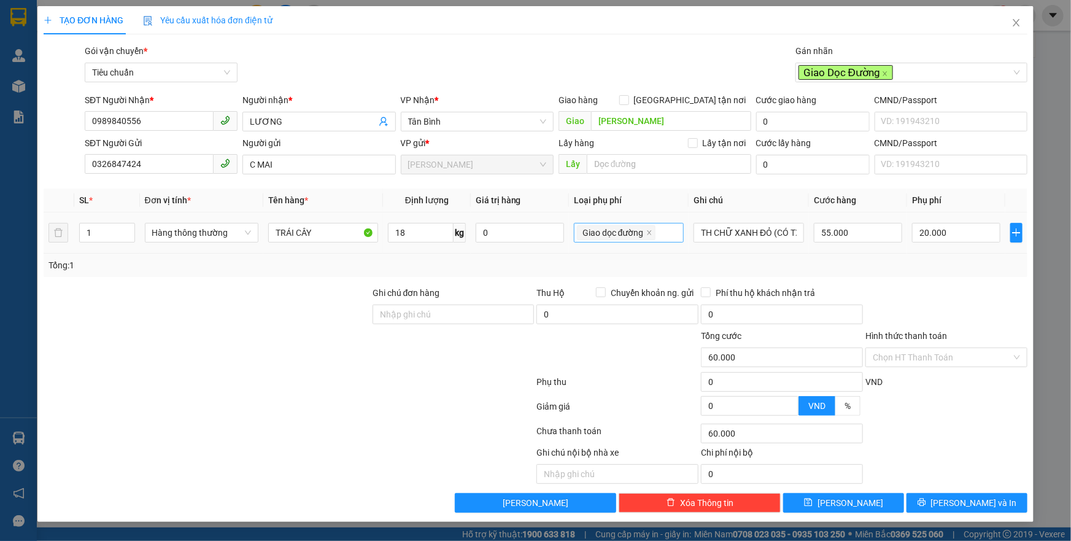
type input "75.000"
type input "55.000"
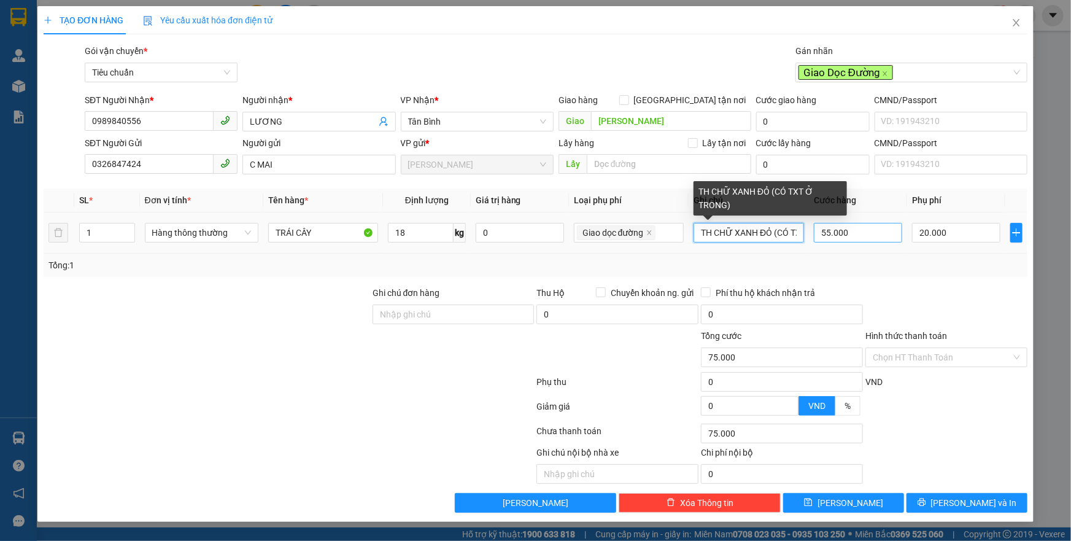
scroll to position [0, 50]
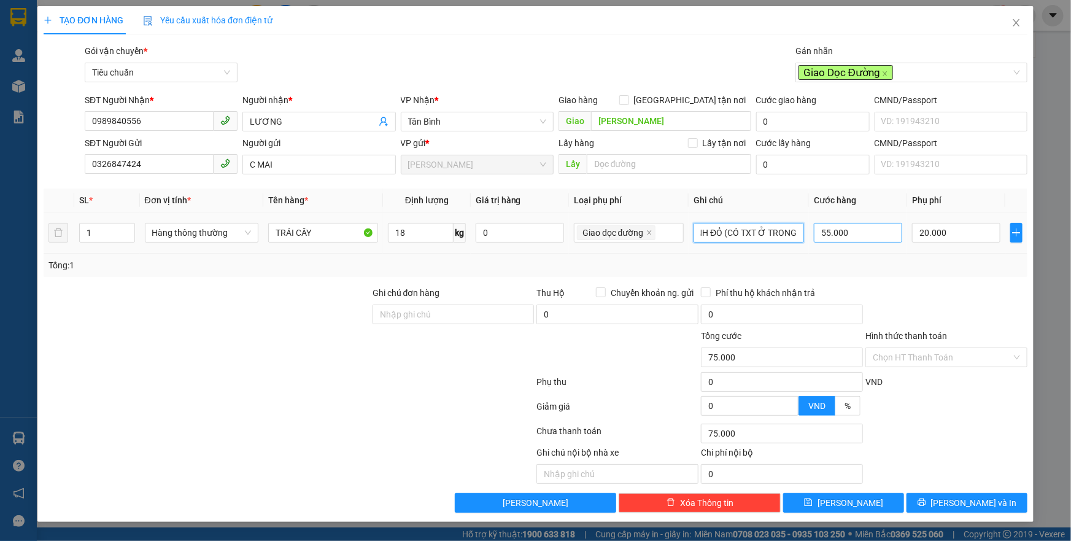
drag, startPoint x: 701, startPoint y: 229, endPoint x: 837, endPoint y: 234, distance: 135.7
click at [837, 234] on tr "1 Hàng thông thường TRÁI CÂY 18 kg 0 Giao dọc đường TH CHỮ XANH ĐỎ (CÓ TXT Ở TR…" at bounding box center [536, 232] width 984 height 41
type input "TXT BKD"
click at [845, 231] on input "55.000" at bounding box center [858, 233] width 88 height 20
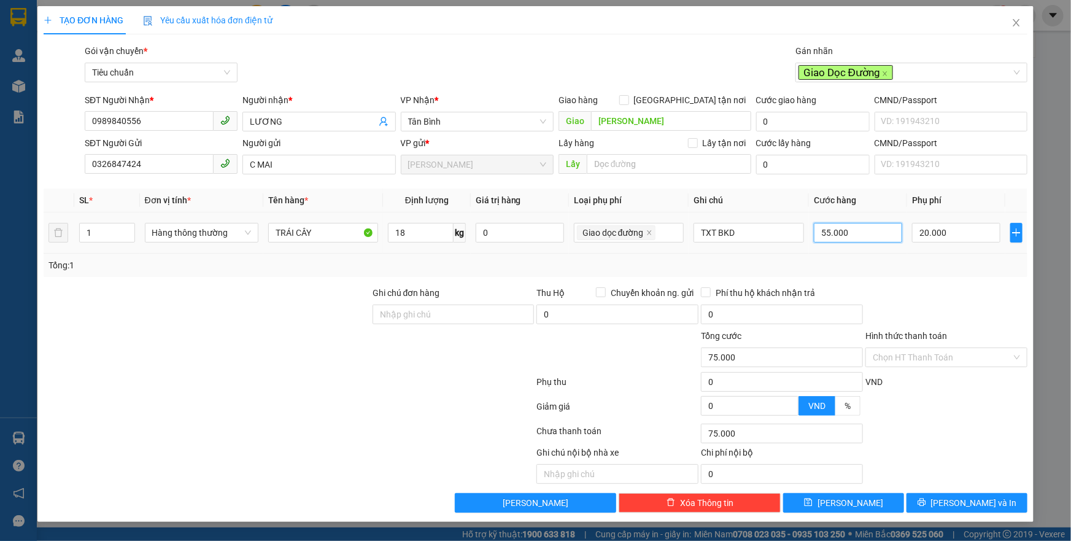
type input "20.006"
type input "60"
type input "20.060"
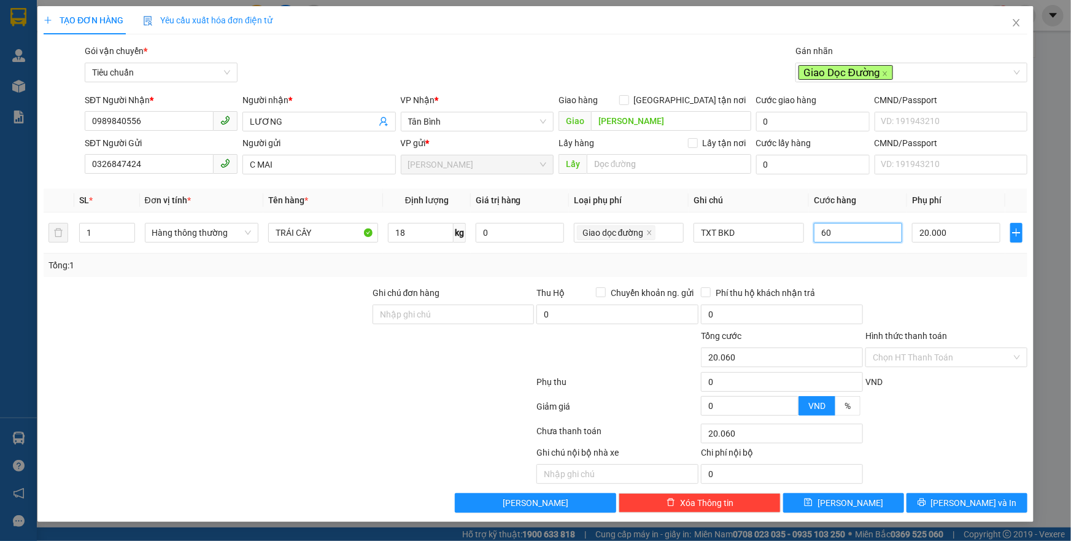
type input "60"
type input "80.000"
type input "60.000"
click at [882, 275] on div "Tổng: 1" at bounding box center [536, 264] width 984 height 23
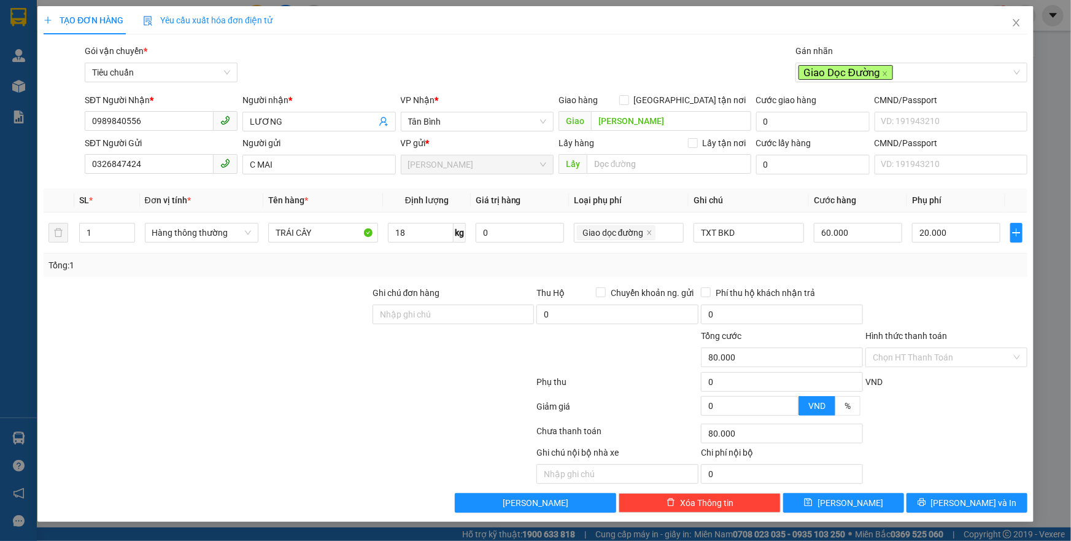
drag, startPoint x: 892, startPoint y: 353, endPoint x: 887, endPoint y: 367, distance: 14.6
click at [892, 354] on input "Hình thức thanh toán" at bounding box center [941, 357] width 139 height 18
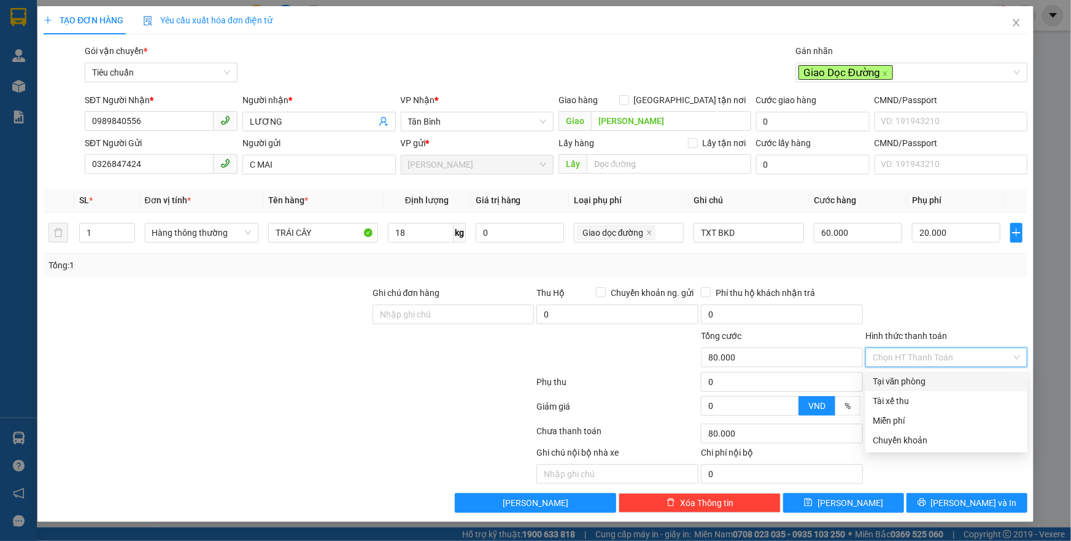
click at [886, 382] on div "Tại văn phòng" at bounding box center [945, 380] width 147 height 13
type input "0"
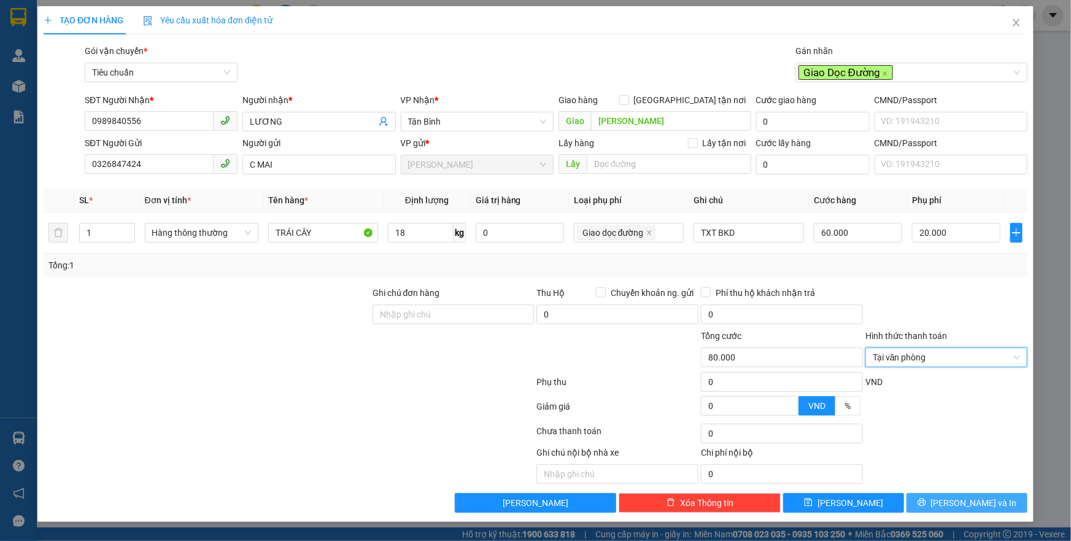
drag, startPoint x: 933, startPoint y: 498, endPoint x: 922, endPoint y: 503, distance: 12.1
click at [933, 499] on button "[PERSON_NAME] và In" at bounding box center [966, 503] width 121 height 20
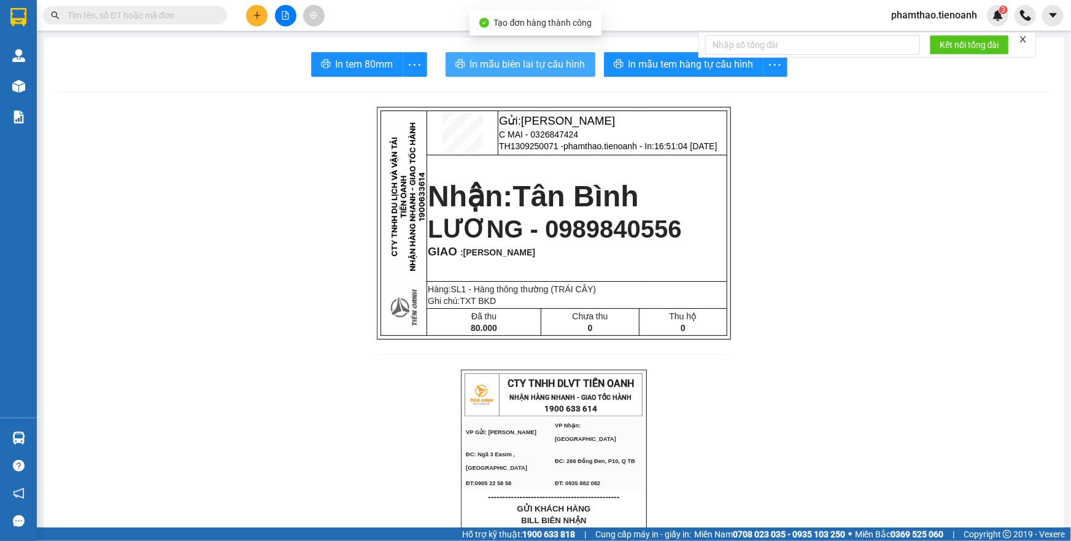
click at [552, 64] on span "In mẫu biên lai tự cấu hình" at bounding box center [527, 63] width 115 height 15
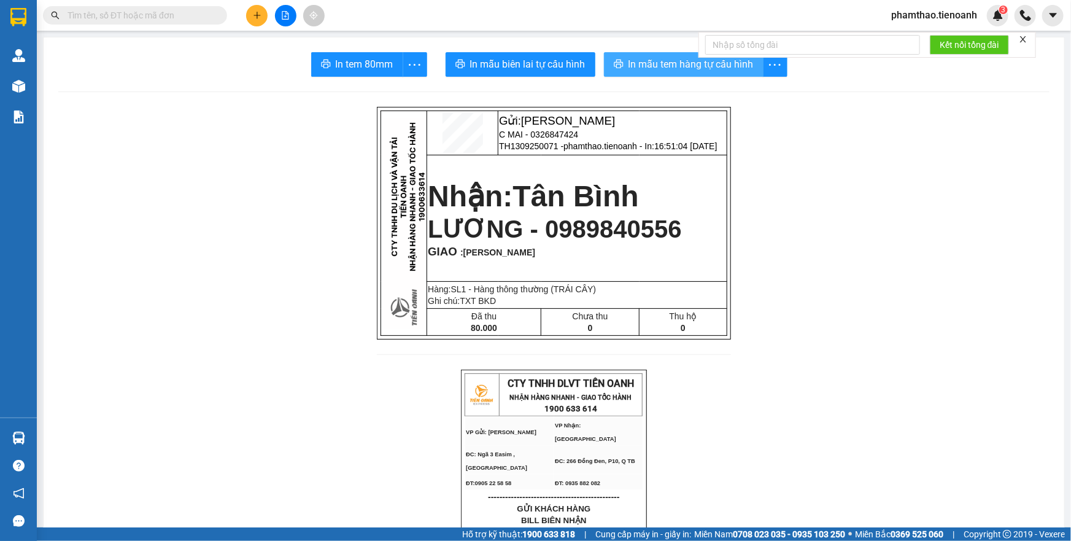
click at [628, 58] on span "In mẫu tem hàng tự cấu hình" at bounding box center [690, 63] width 125 height 15
click at [260, 20] on button at bounding box center [256, 15] width 21 height 21
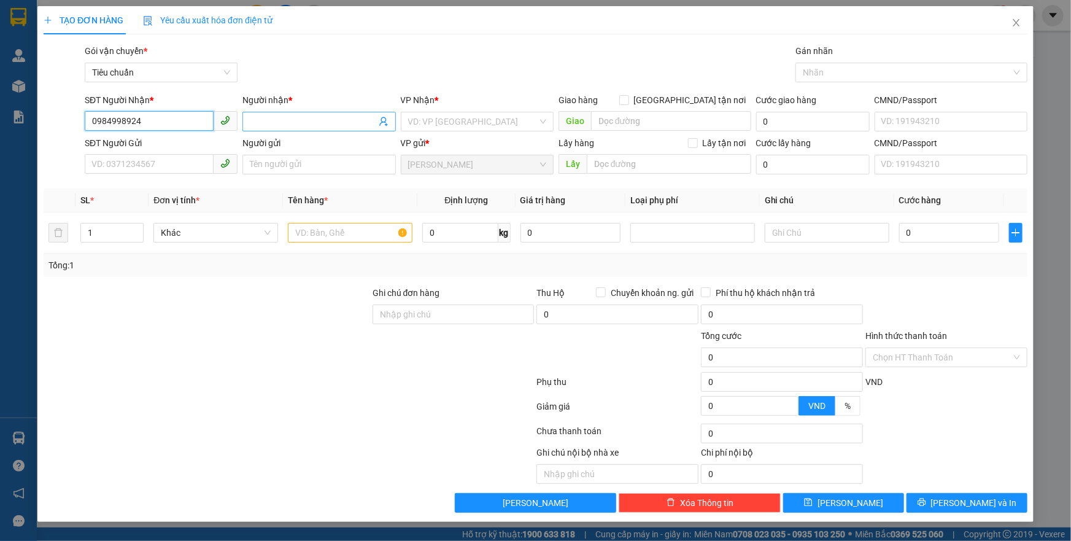
type input "0984998924"
click at [343, 123] on input "Người nhận *" at bounding box center [313, 121] width 126 height 13
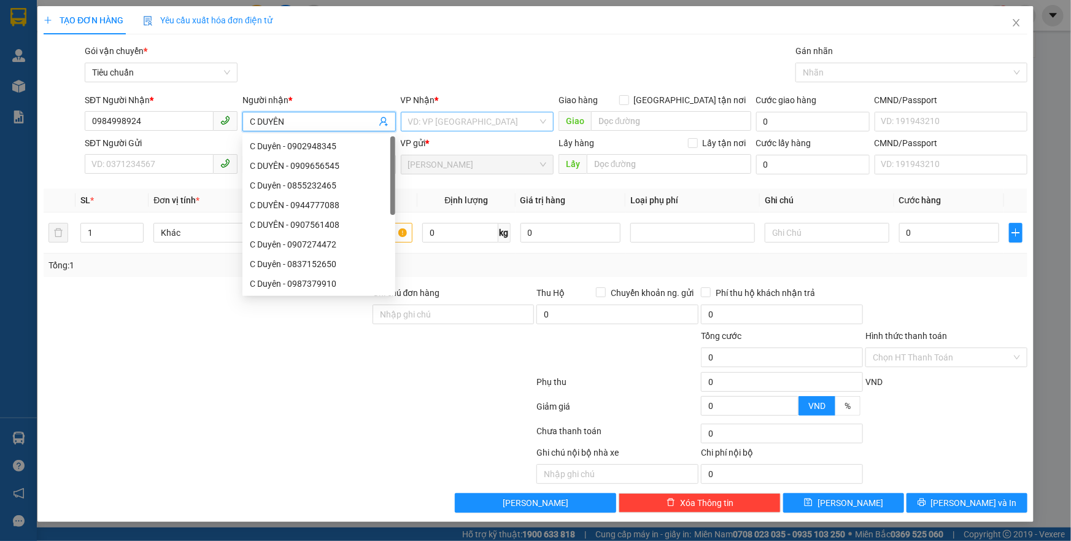
type input "C DUYÊN"
click at [453, 118] on input "search" at bounding box center [472, 121] width 129 height 18
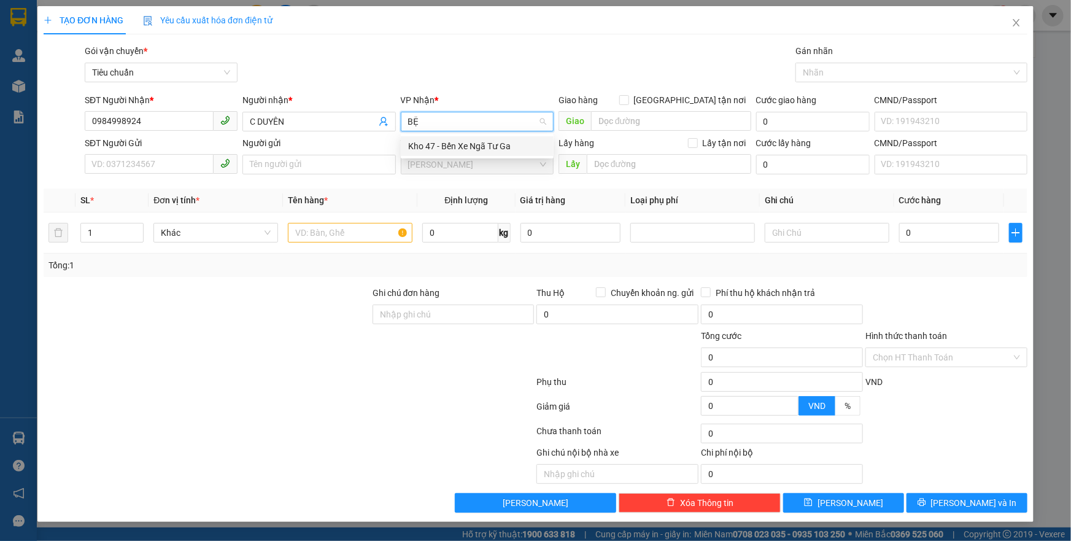
type input "B"
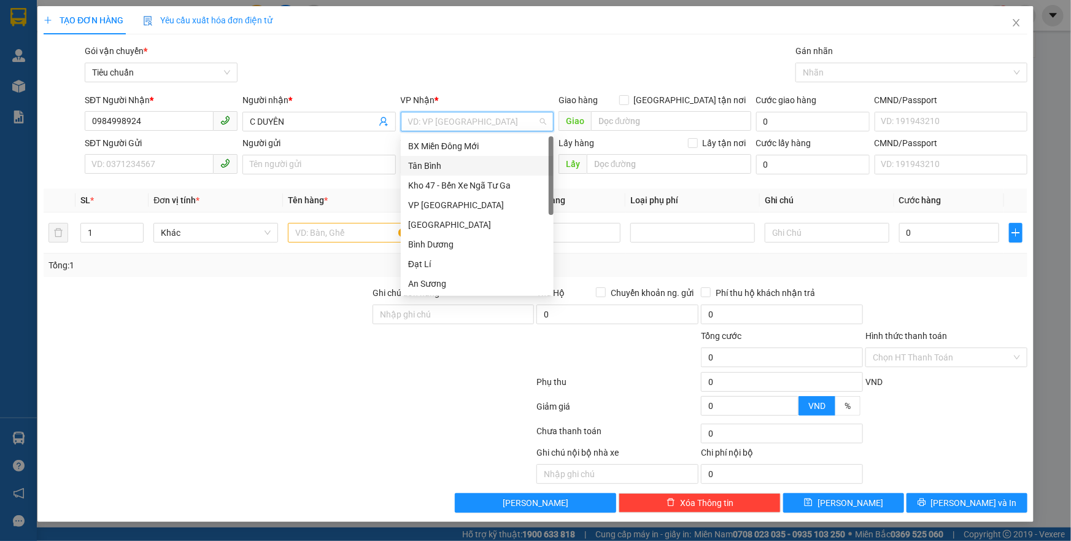
click at [425, 163] on div "Tân Bình" at bounding box center [477, 165] width 138 height 13
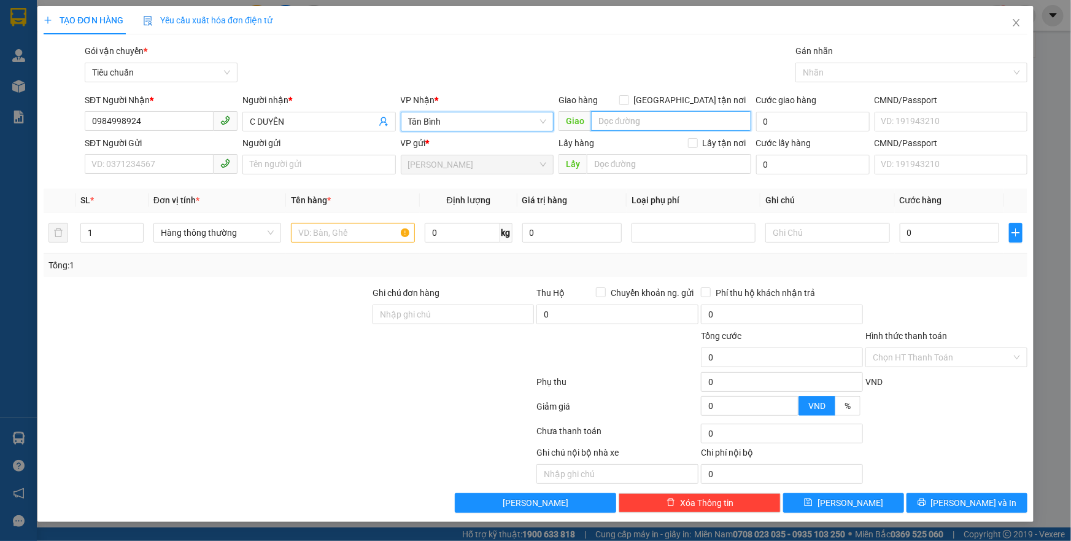
click at [609, 119] on input "search" at bounding box center [671, 121] width 160 height 20
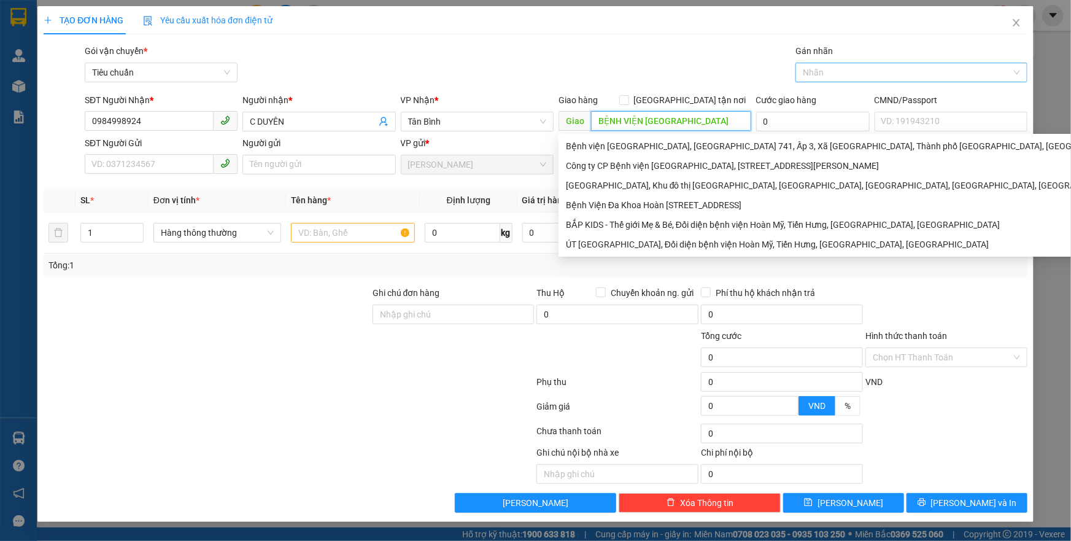
type input "BỆNH VIỆN HOÀN MỸ BÌNH PHƯỚC"
click at [803, 69] on input "Gán nhãn" at bounding box center [804, 72] width 2 height 15
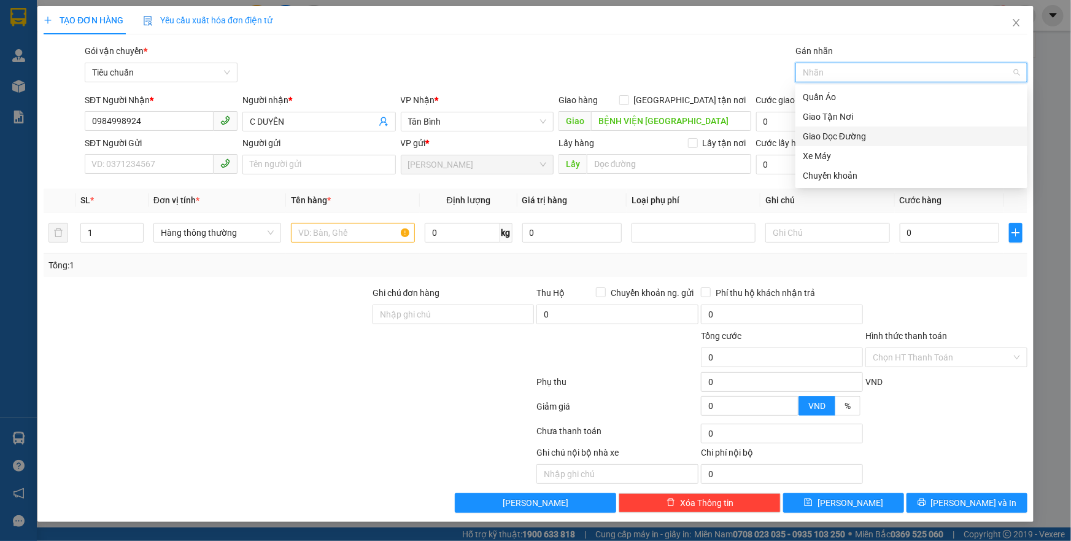
click at [816, 137] on div "Giao Dọc Đường" at bounding box center [911, 135] width 217 height 13
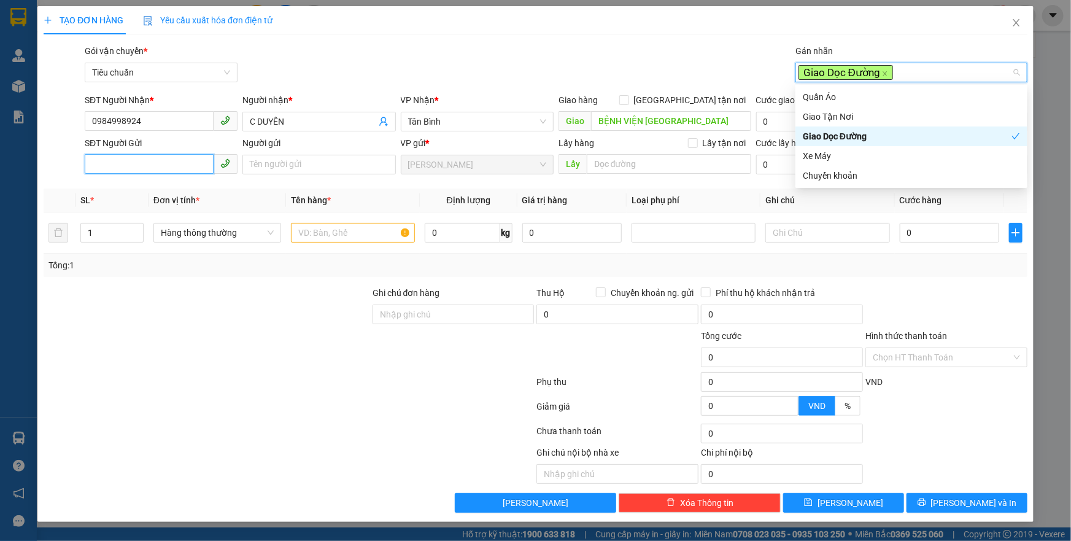
click at [115, 164] on input "SĐT Người Gửi" at bounding box center [149, 164] width 129 height 20
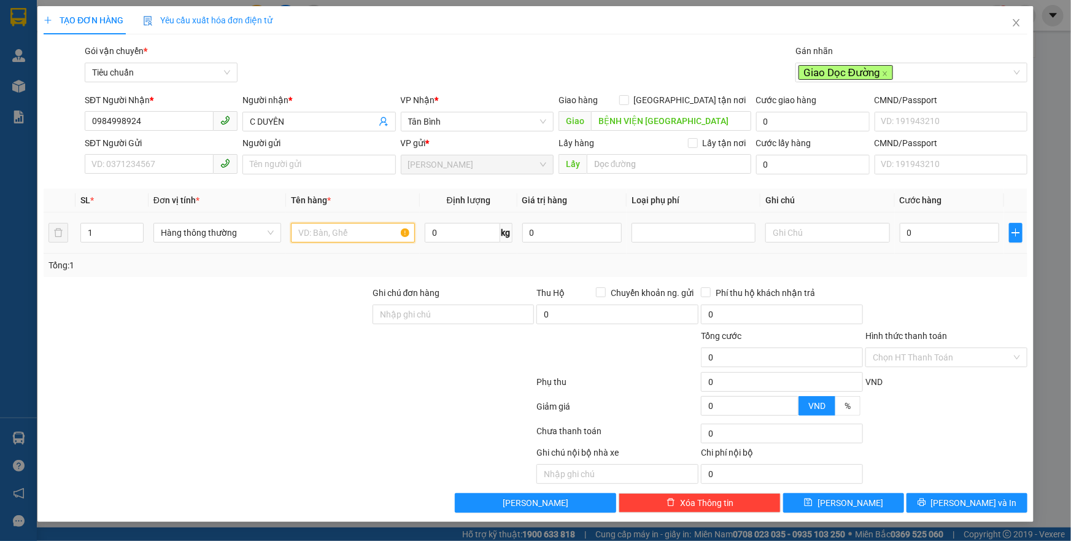
click at [334, 239] on input "text" at bounding box center [353, 233] width 124 height 20
type input "g"
type input "GẠO"
click at [442, 241] on input "0" at bounding box center [462, 233] width 75 height 20
type input "65"
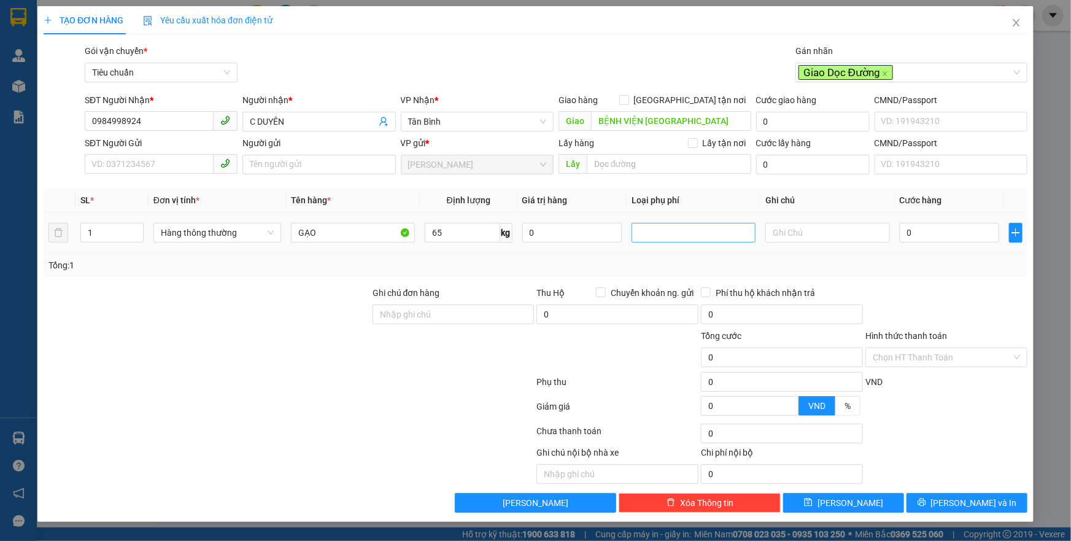
drag, startPoint x: 556, startPoint y: 263, endPoint x: 743, endPoint y: 239, distance: 188.7
click at [556, 263] on div "Tổng: 1" at bounding box center [535, 264] width 974 height 13
type input "104.800"
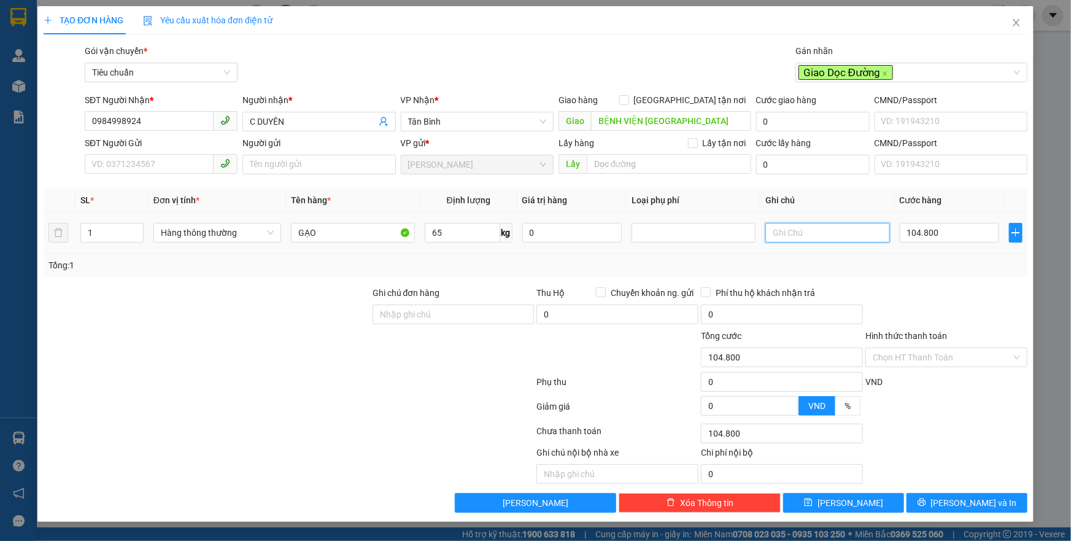
click at [779, 229] on input "text" at bounding box center [827, 233] width 124 height 20
click at [681, 234] on div at bounding box center [693, 232] width 118 height 15
type input "BAO XANH LÁ"
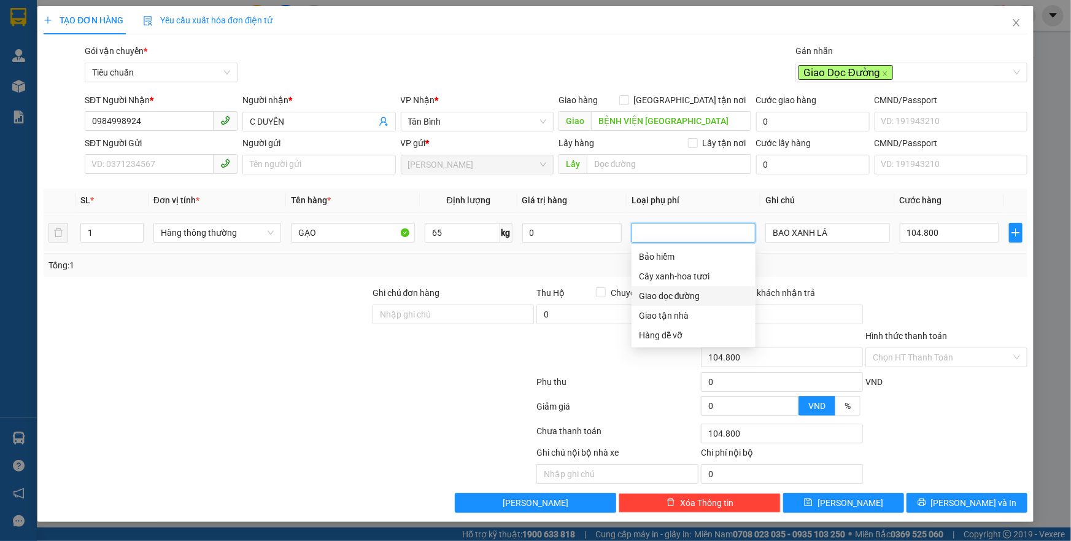
click at [656, 297] on div "Giao dọc đường" at bounding box center [693, 295] width 109 height 13
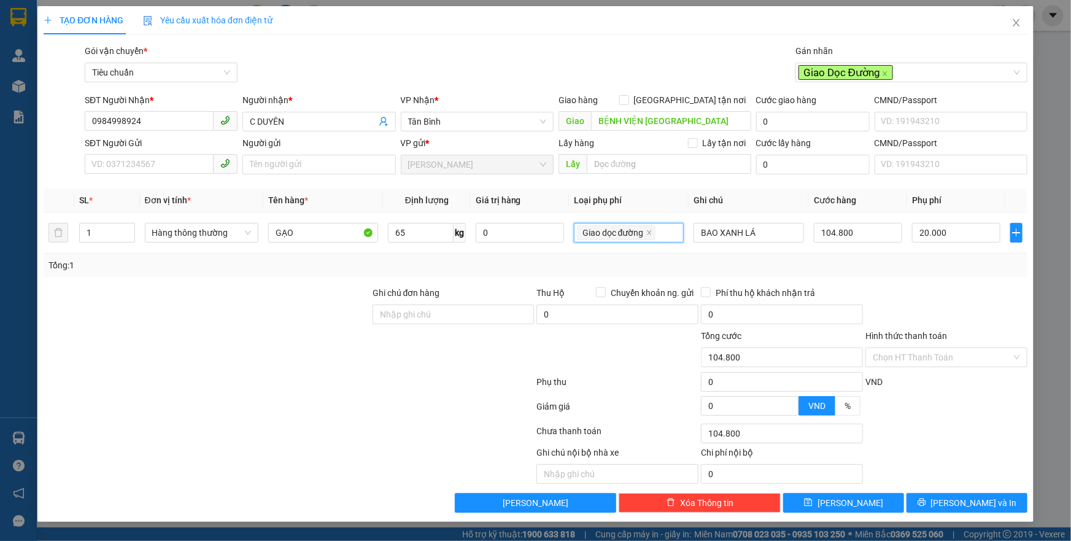
type input "124.800"
type input "20.000"
click at [888, 236] on input "104.800" at bounding box center [858, 233] width 88 height 20
type input "1"
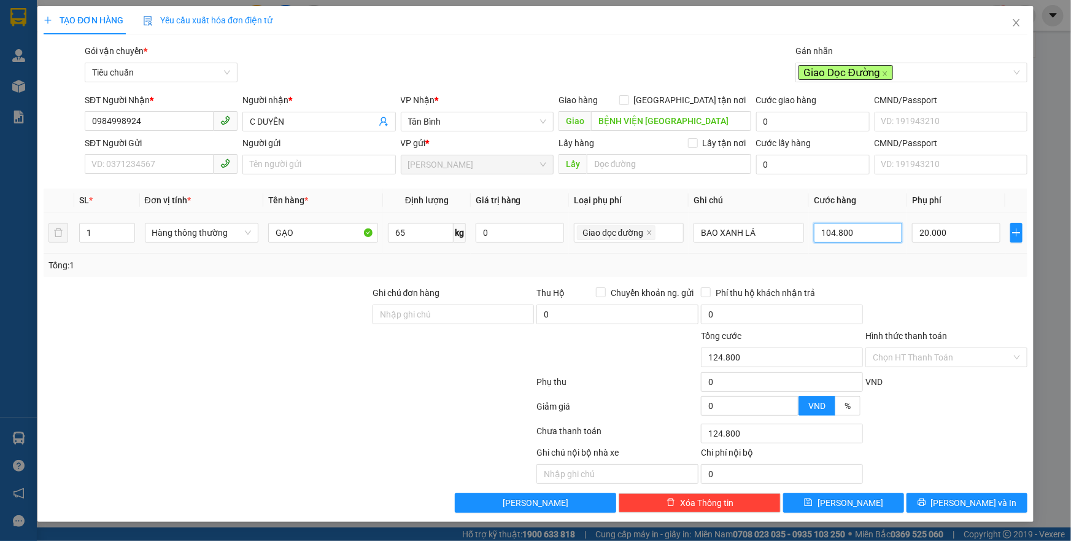
type input "20.001"
type input "11"
type input "20.011"
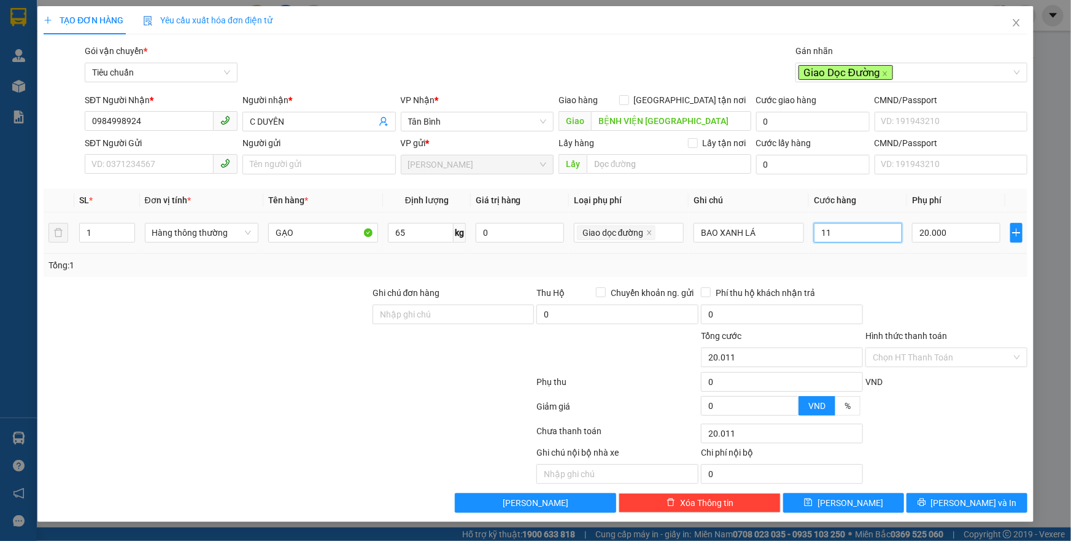
type input "110"
type input "20.110"
type input "110.000"
type input "130.000"
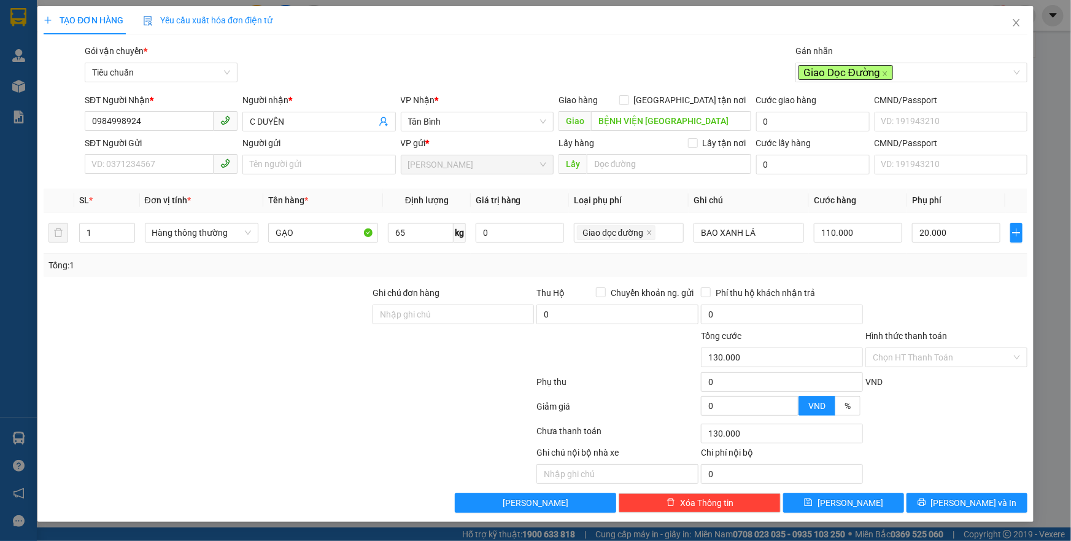
click at [893, 264] on div "Tổng: 1" at bounding box center [535, 264] width 974 height 13
click at [899, 350] on input "Hình thức thanh toán" at bounding box center [941, 357] width 139 height 18
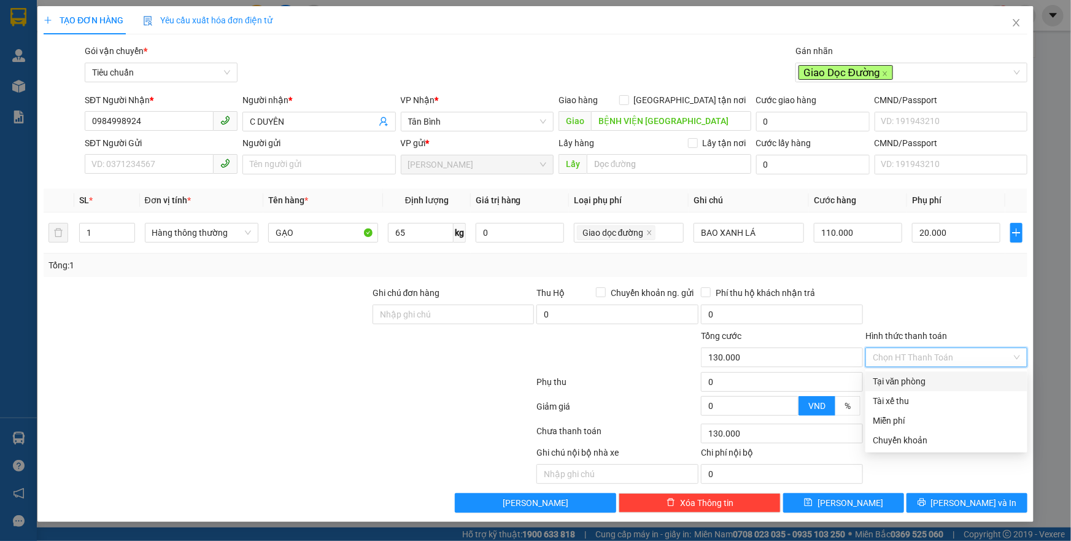
click at [903, 382] on div "Tại văn phòng" at bounding box center [945, 380] width 147 height 13
type input "0"
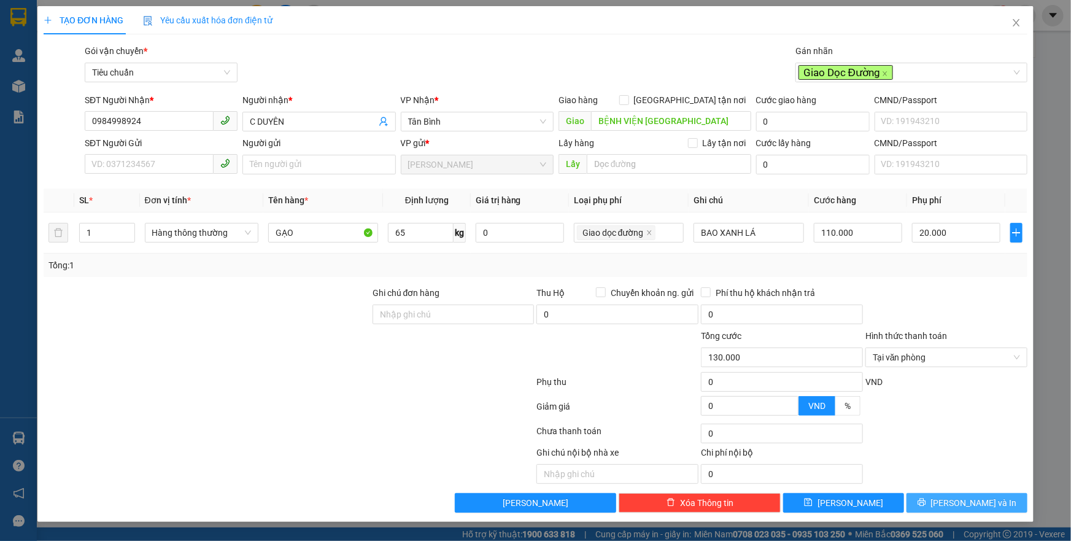
click at [948, 507] on button "[PERSON_NAME] và In" at bounding box center [966, 503] width 121 height 20
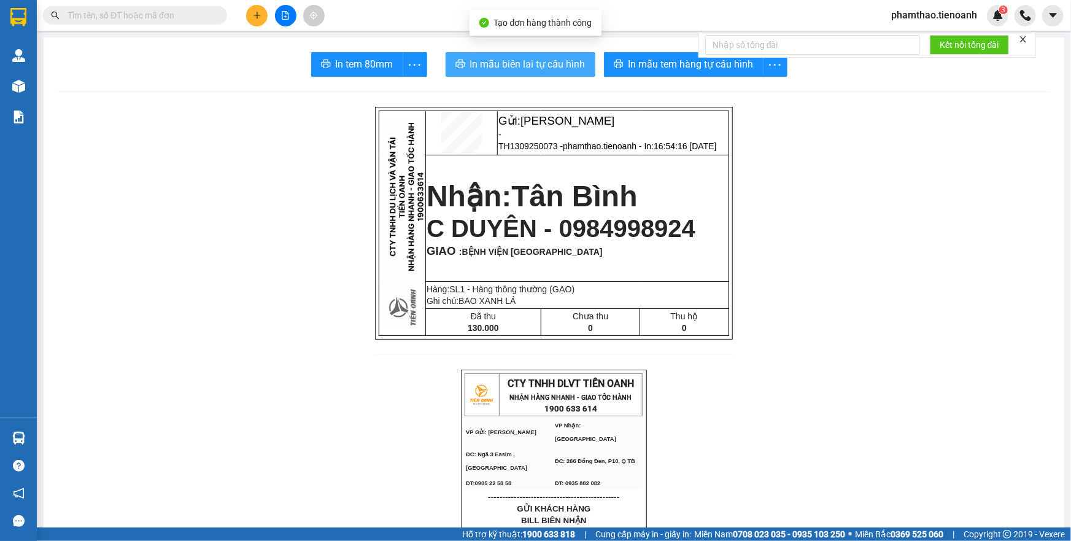
click at [561, 64] on span "In mẫu biên lai tự cấu hình" at bounding box center [527, 63] width 115 height 15
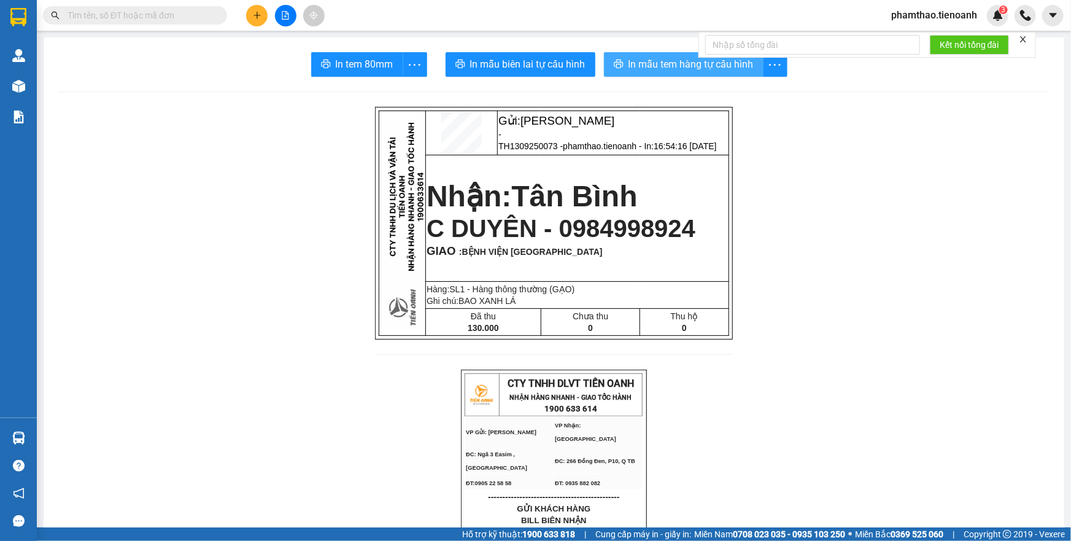
click at [629, 72] on button "In mẫu tem hàng tự cấu hình" at bounding box center [684, 64] width 160 height 25
click at [258, 12] on icon "plus" at bounding box center [257, 15] width 9 height 9
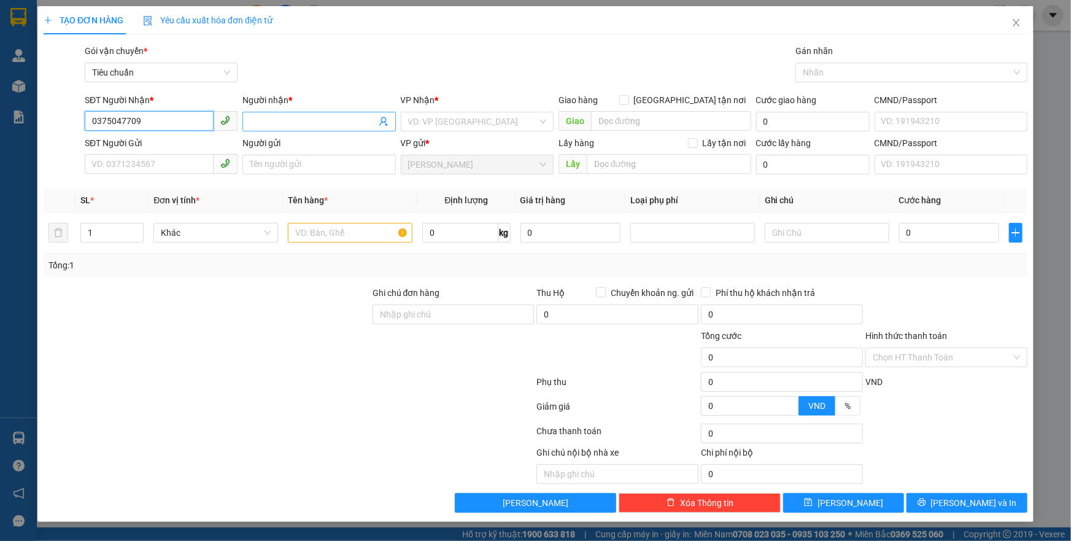
type input "0375047709"
click at [263, 122] on input "Người nhận *" at bounding box center [313, 121] width 126 height 13
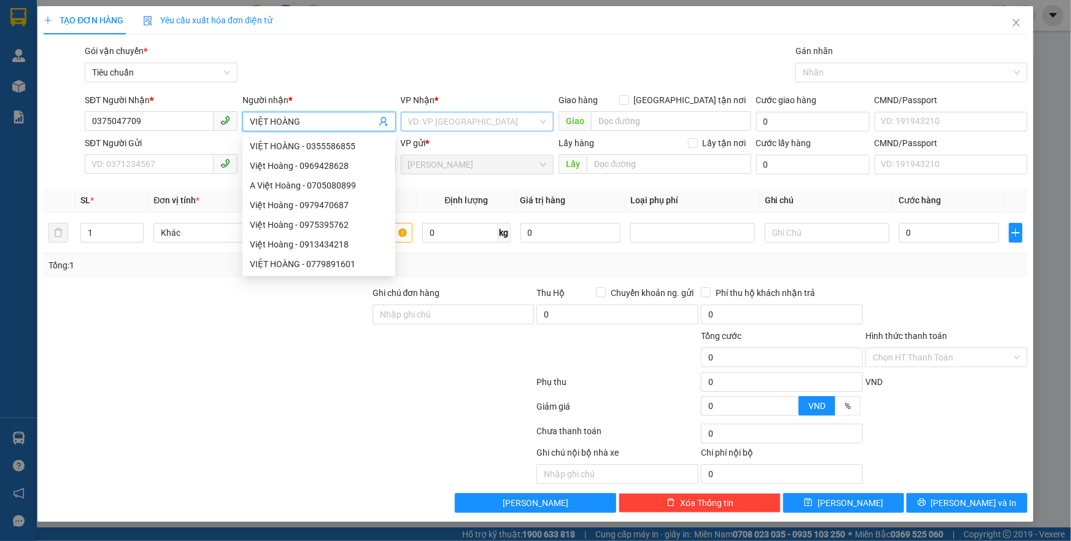
type input "VIỆT HOÀNG"
click at [460, 118] on input "search" at bounding box center [472, 121] width 129 height 18
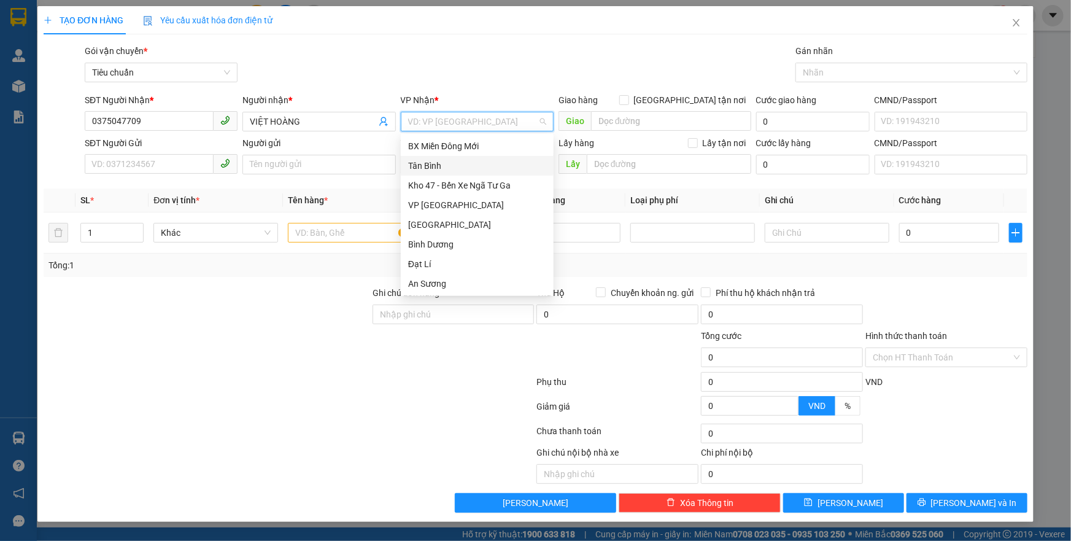
click at [436, 164] on div "Tân Bình" at bounding box center [477, 165] width 138 height 13
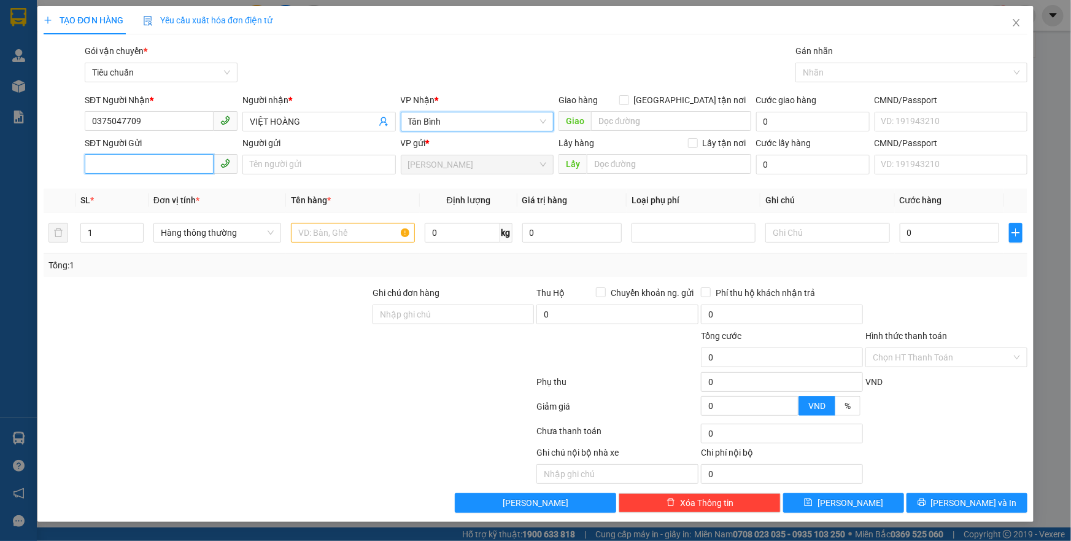
click at [149, 160] on input "SĐT Người Gửi" at bounding box center [149, 164] width 129 height 20
type input "0362281163"
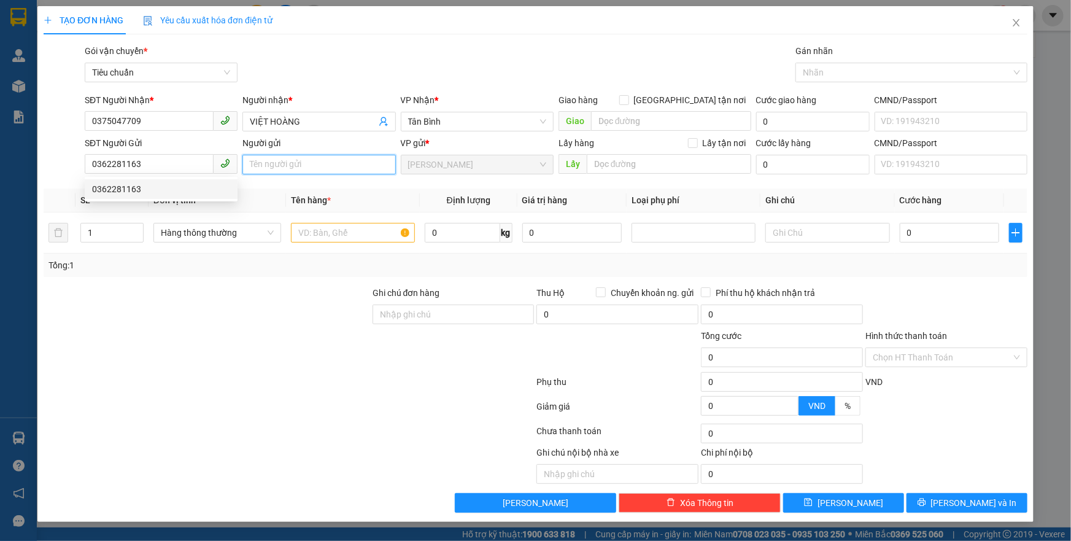
click at [261, 160] on input "Người gửi" at bounding box center [318, 165] width 153 height 20
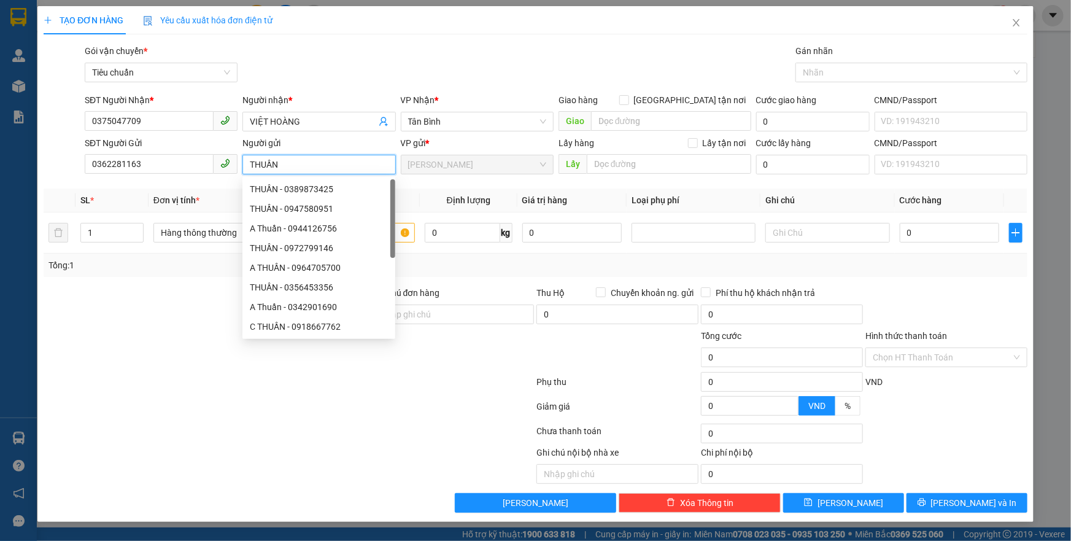
type input "THUẦN"
drag, startPoint x: 193, startPoint y: 318, endPoint x: 190, endPoint y: 311, distance: 7.8
click at [192, 318] on div at bounding box center [206, 307] width 329 height 43
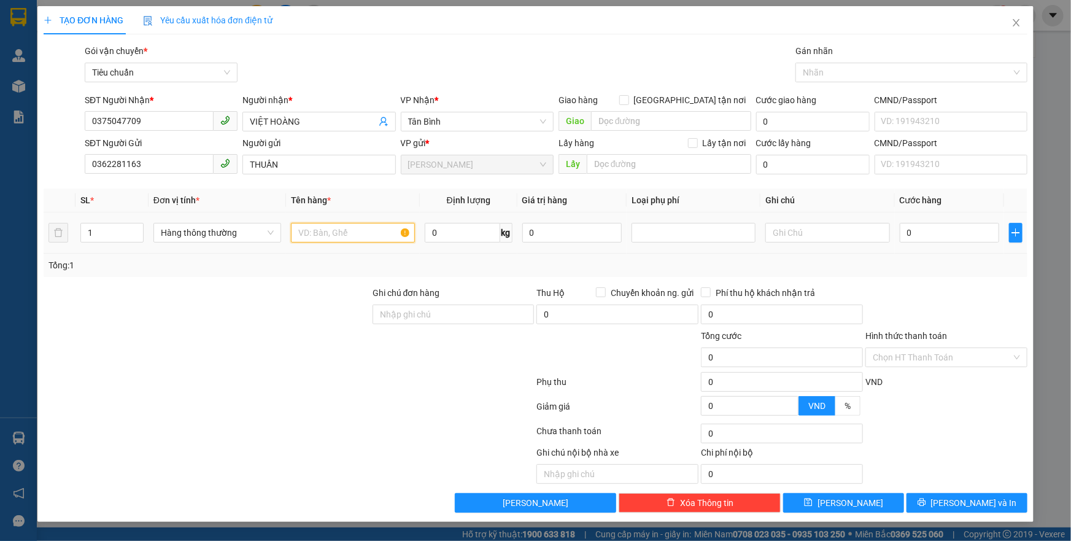
click at [310, 230] on input "text" at bounding box center [353, 233] width 124 height 20
click at [233, 234] on span "Hàng thông thường" at bounding box center [217, 232] width 113 height 18
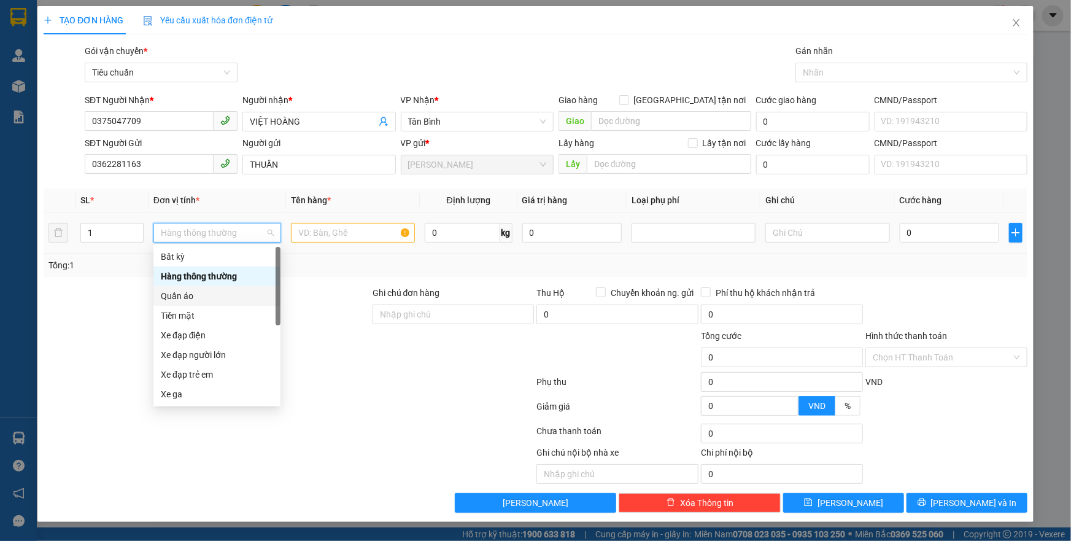
click at [184, 296] on div "Quần áo" at bounding box center [217, 295] width 112 height 13
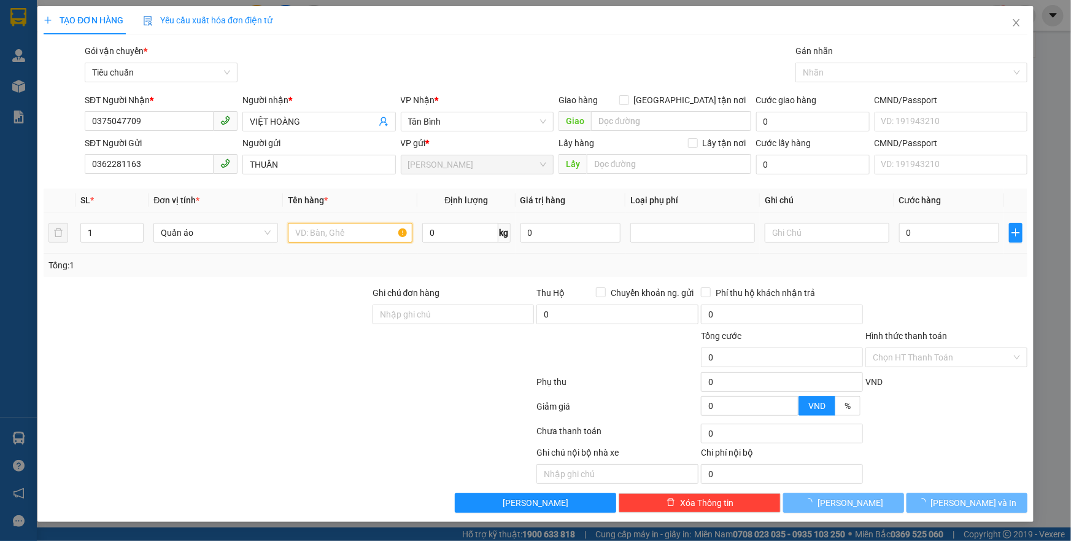
click at [310, 227] on input "text" at bounding box center [350, 233] width 125 height 20
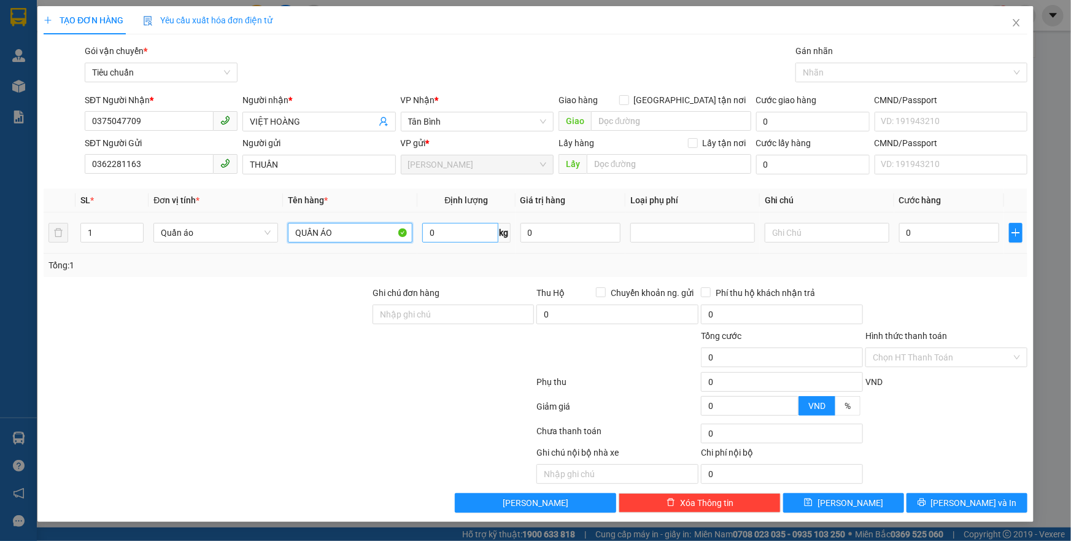
type input "QUẦN ÁO"
click at [429, 233] on input "0" at bounding box center [459, 233] width 75 height 20
type input "1"
click at [810, 235] on input "text" at bounding box center [826, 233] width 125 height 20
type input "30.000"
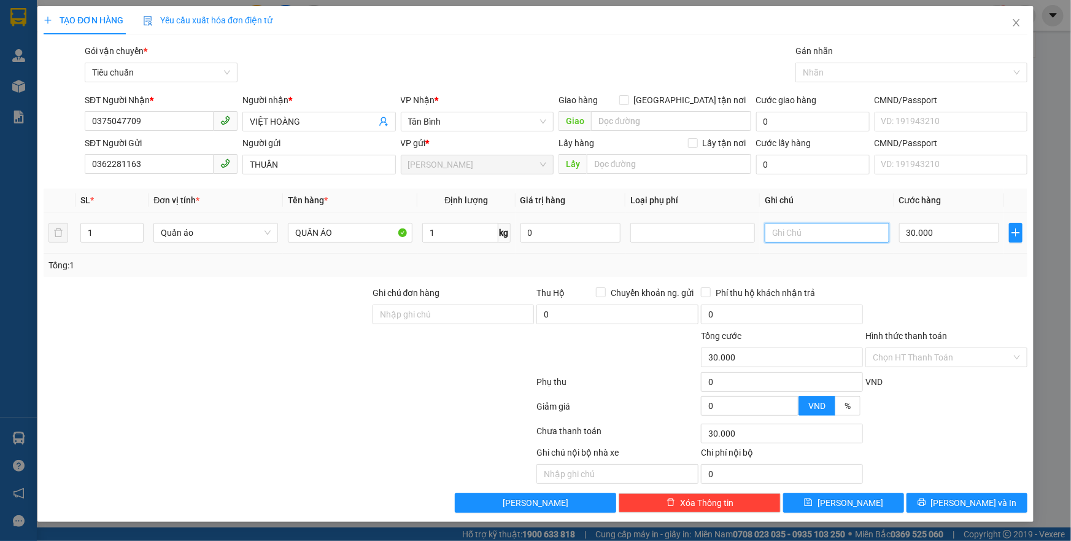
type input "30.000"
type input "TH XANH DƯƠNG FAMI"
click at [906, 356] on input "Hình thức thanh toán" at bounding box center [941, 357] width 139 height 18
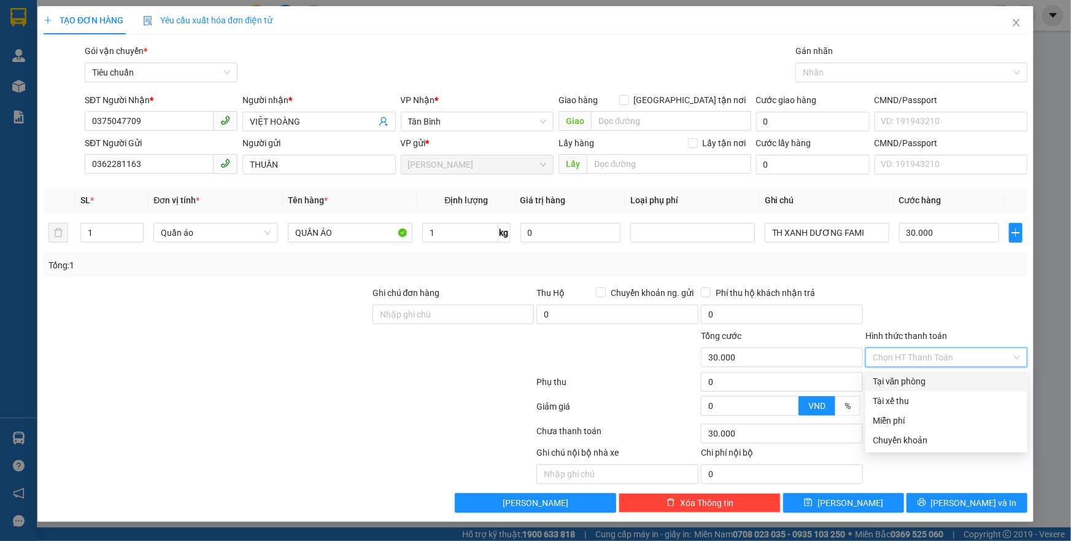
click at [902, 378] on div "Tại văn phòng" at bounding box center [945, 380] width 147 height 13
type input "0"
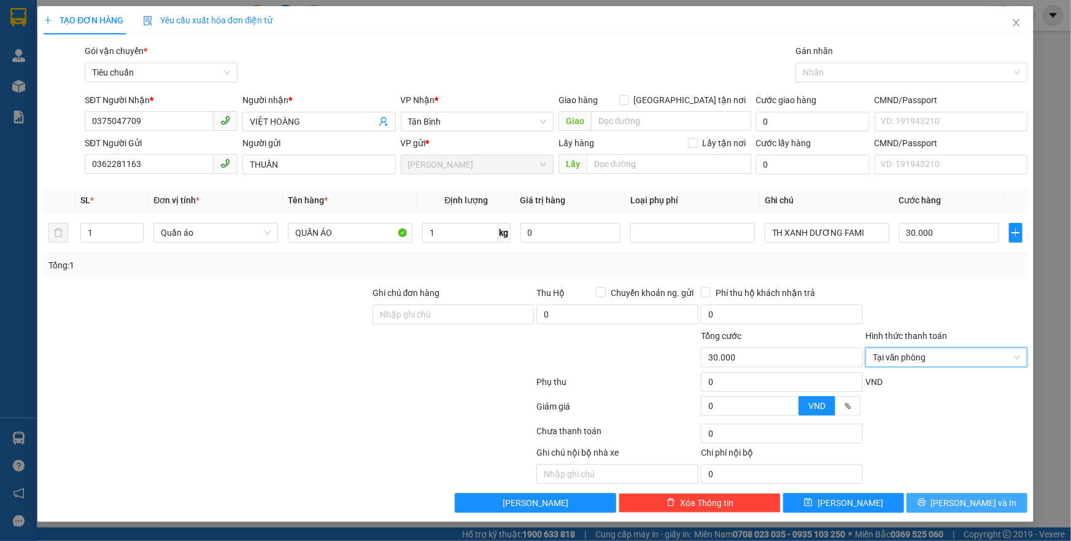
click at [960, 504] on span "[PERSON_NAME] và In" at bounding box center [974, 502] width 86 height 13
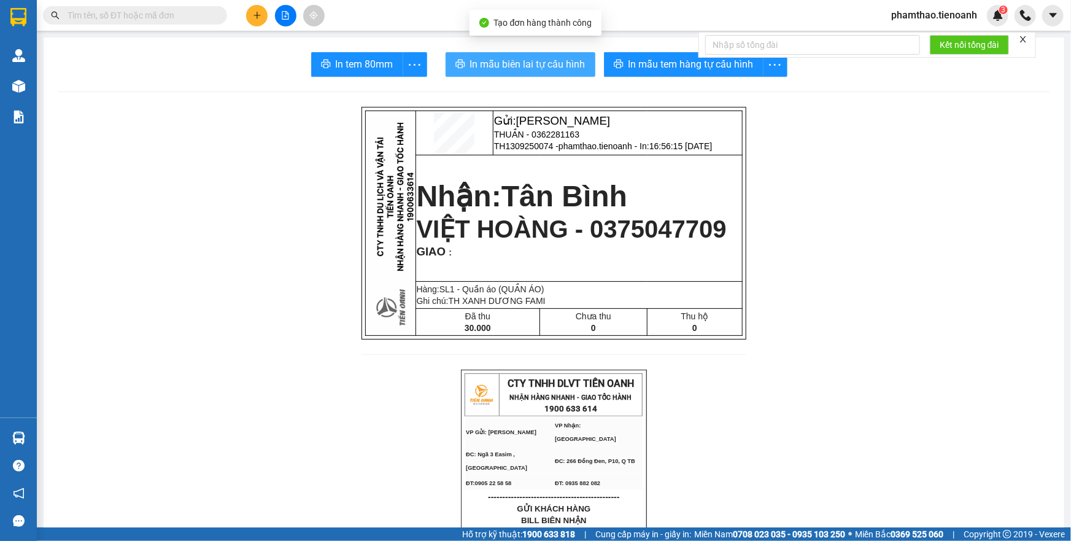
click at [535, 63] on span "In mẫu biên lai tự cấu hình" at bounding box center [527, 63] width 115 height 15
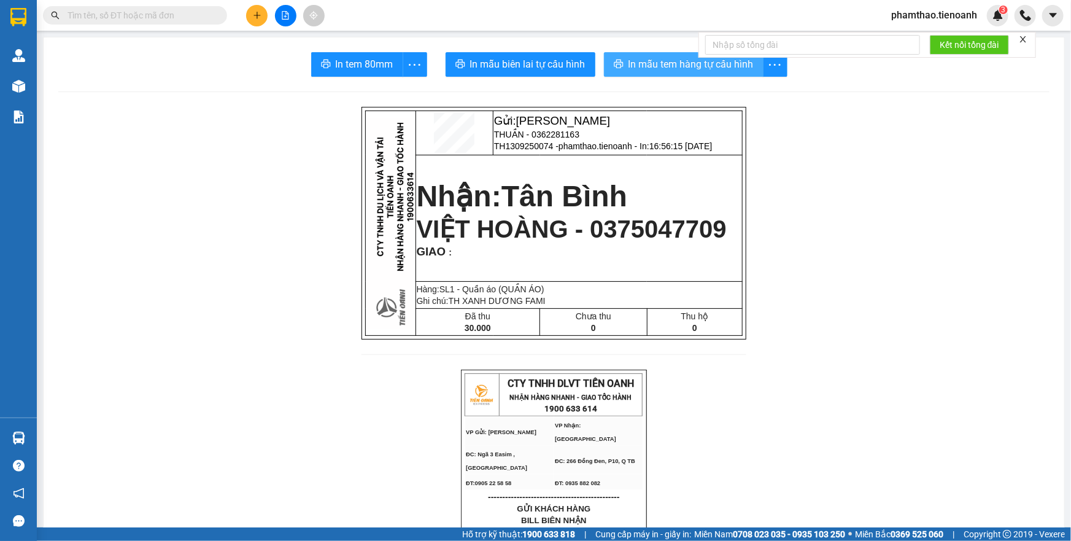
click at [628, 59] on span "In mẫu tem hàng tự cấu hình" at bounding box center [690, 63] width 125 height 15
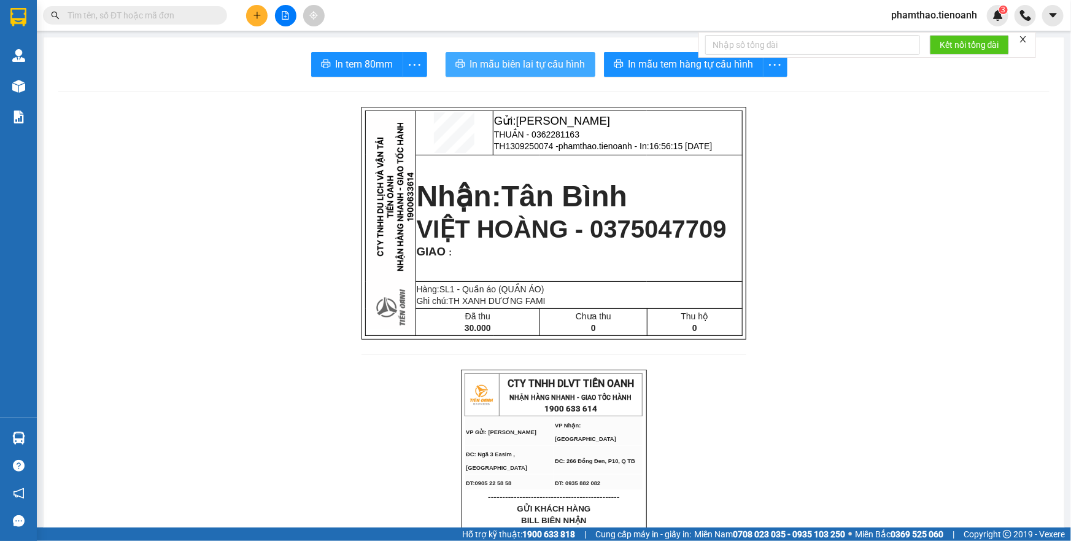
click at [509, 57] on span "In mẫu biên lai tự cấu hình" at bounding box center [527, 63] width 115 height 15
click at [249, 15] on button at bounding box center [256, 15] width 21 height 21
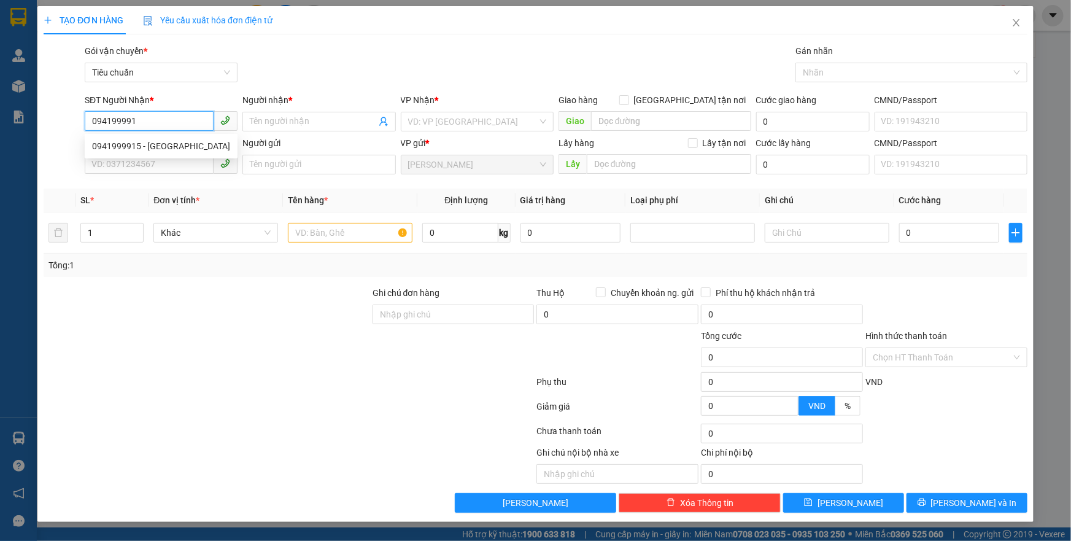
type input "0941999915"
click at [141, 148] on div "0941999915 - ANH HÀ" at bounding box center [161, 145] width 138 height 13
type input "ANH HÀ"
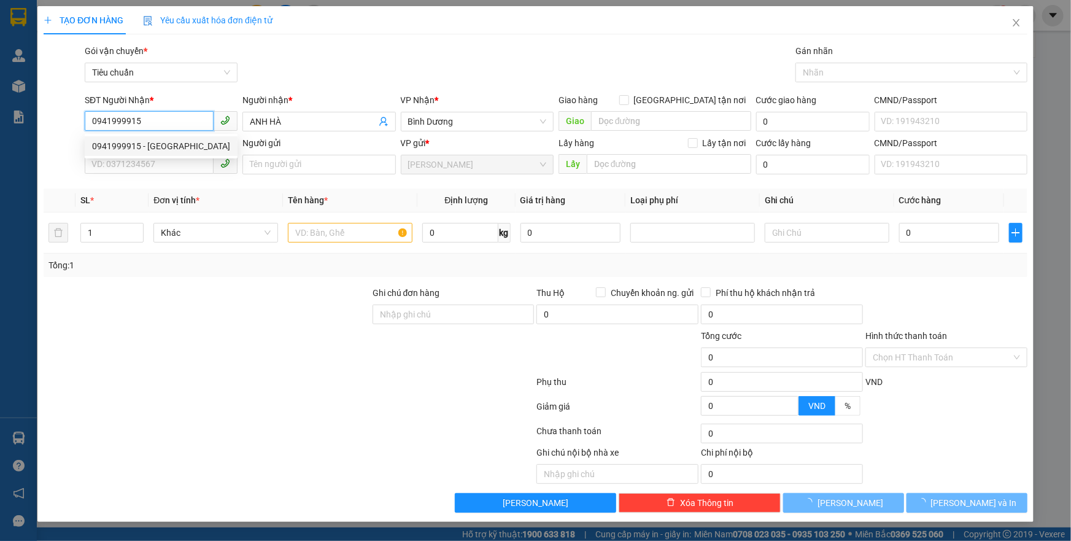
type input "50.000"
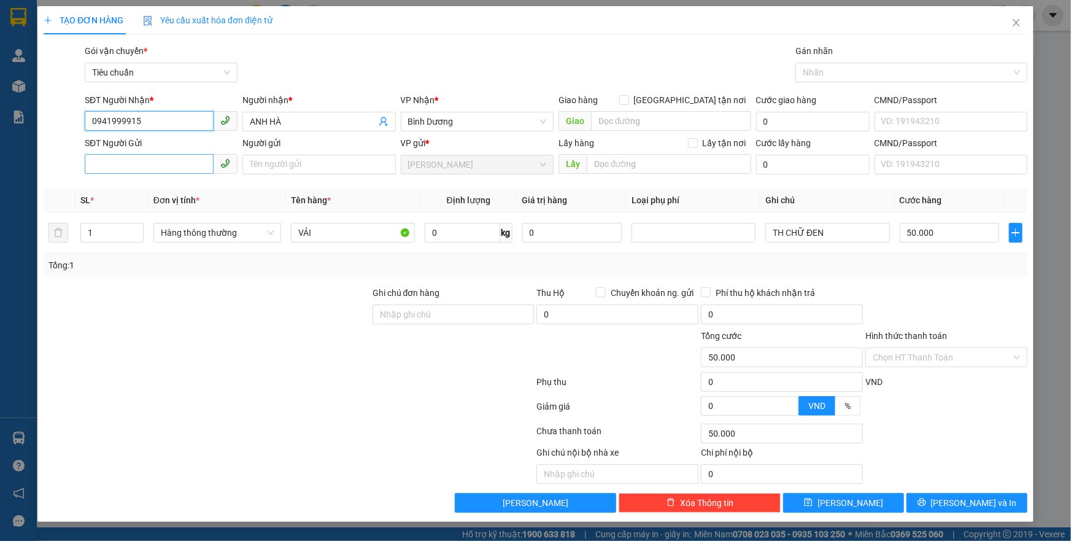
type input "0941999915"
click at [147, 164] on input "SĐT Người Gửi" at bounding box center [149, 164] width 129 height 20
type input "0857645679"
click at [166, 190] on div "0857645679 - A VIỆT" at bounding box center [161, 188] width 138 height 13
type input "A VIỆT"
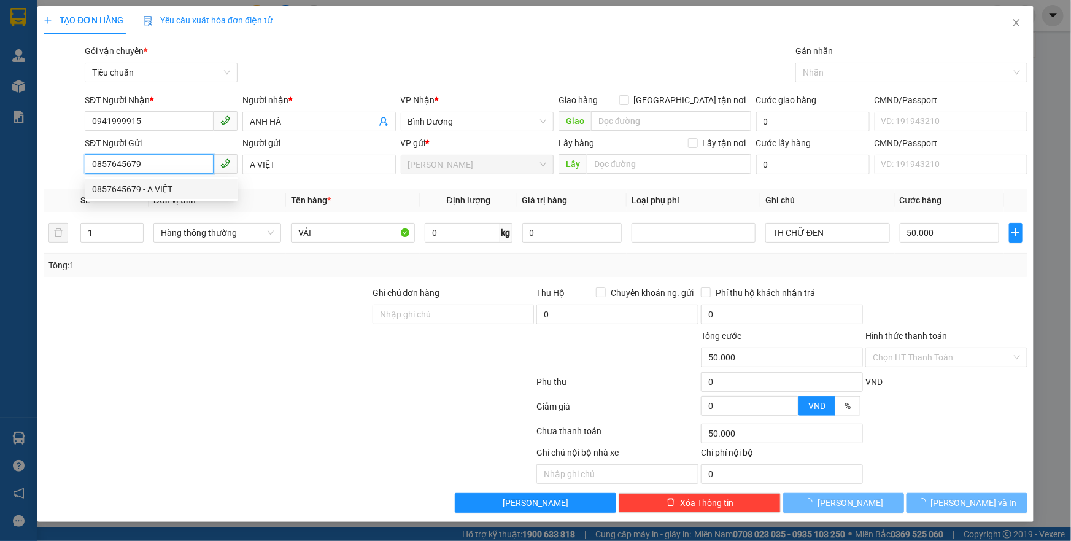
type input "120.000"
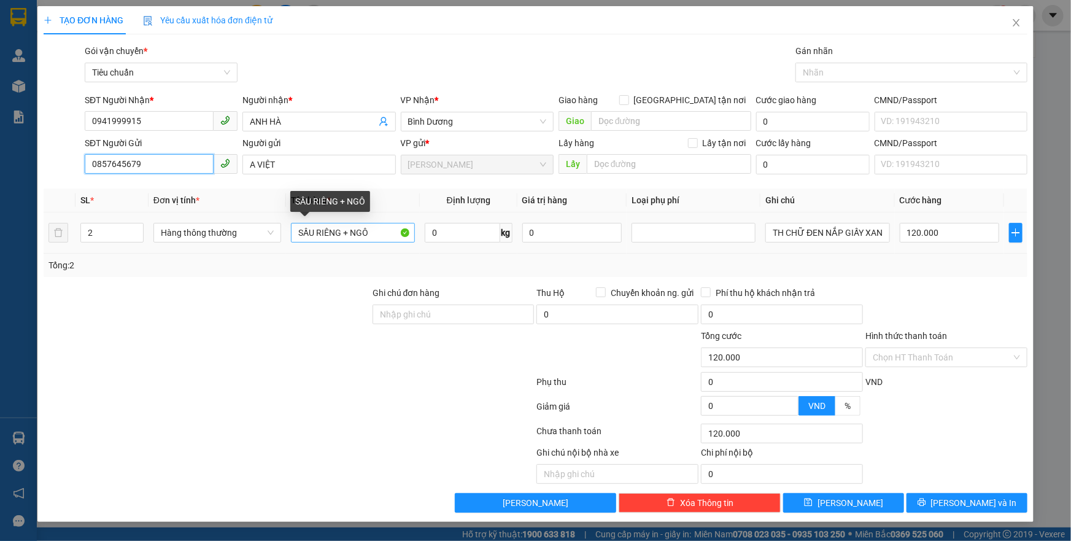
type input "0857645679"
click at [294, 233] on input "SẦU RIÊNG + NGÔ" at bounding box center [353, 233] width 124 height 20
drag, startPoint x: 343, startPoint y: 234, endPoint x: 380, endPoint y: 241, distance: 37.4
click at [380, 241] on input "SẦU RIÊNG + NGÔ" at bounding box center [353, 233] width 124 height 20
type input "SẦU RIÊNG"
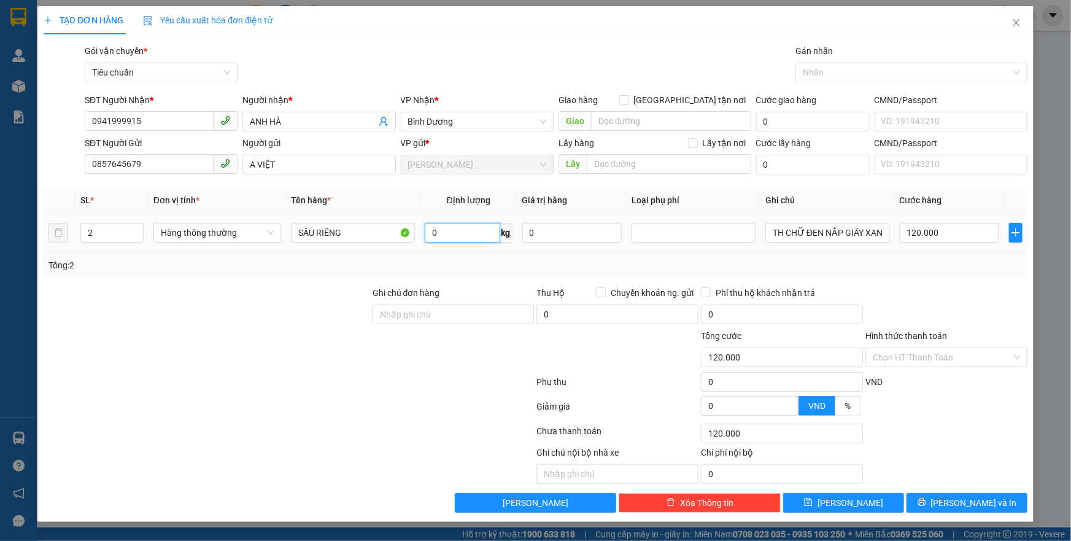
click at [457, 234] on input "0" at bounding box center [462, 233] width 75 height 20
type input "21"
drag, startPoint x: 541, startPoint y: 261, endPoint x: 764, endPoint y: 233, distance: 225.1
click at [544, 260] on div "Tổng: 2" at bounding box center [535, 264] width 974 height 13
type input "60.000"
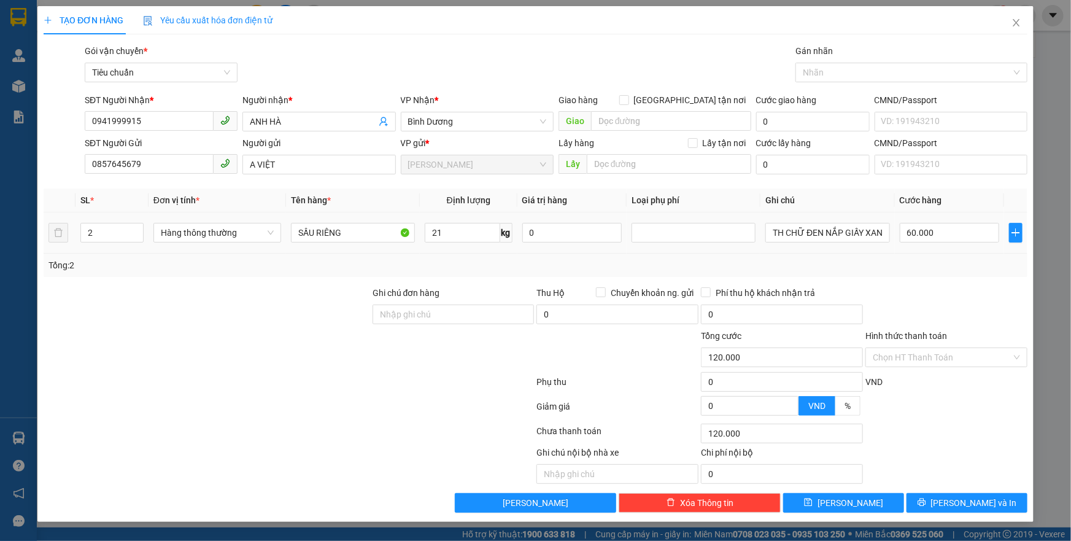
type input "60.000"
drag, startPoint x: 773, startPoint y: 231, endPoint x: 895, endPoint y: 230, distance: 121.5
click at [895, 230] on tr "2 Hàng thông thường SẦU RIÊNG 21 kg 0 TH CHỮ ĐEN NẮP GIẤY XANH D + TH GIẤY DC T…" at bounding box center [536, 232] width 984 height 41
type input "2 TH TRƠN"
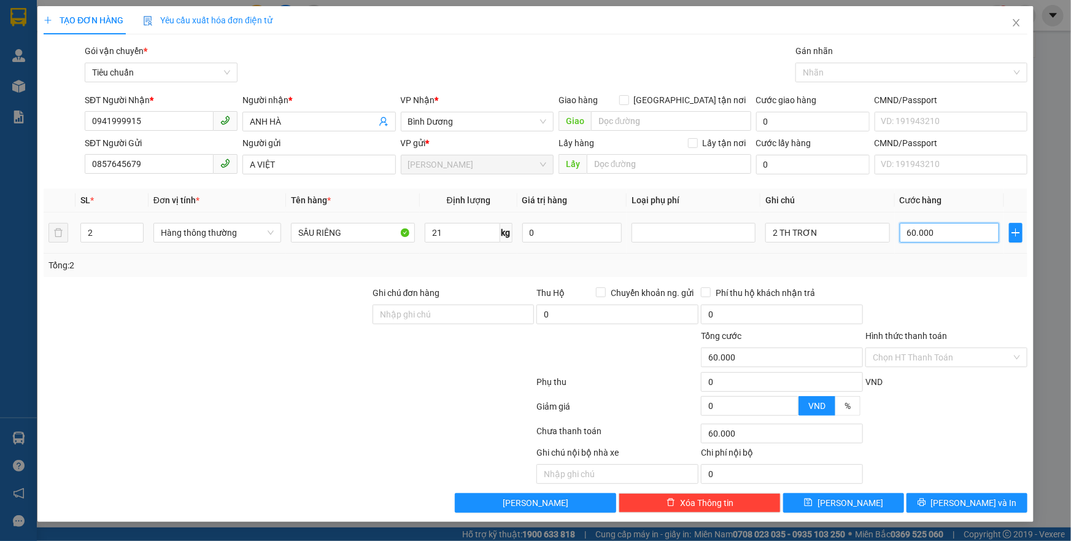
click at [945, 231] on input "60.000" at bounding box center [949, 233] width 100 height 20
type input "1"
type input "12"
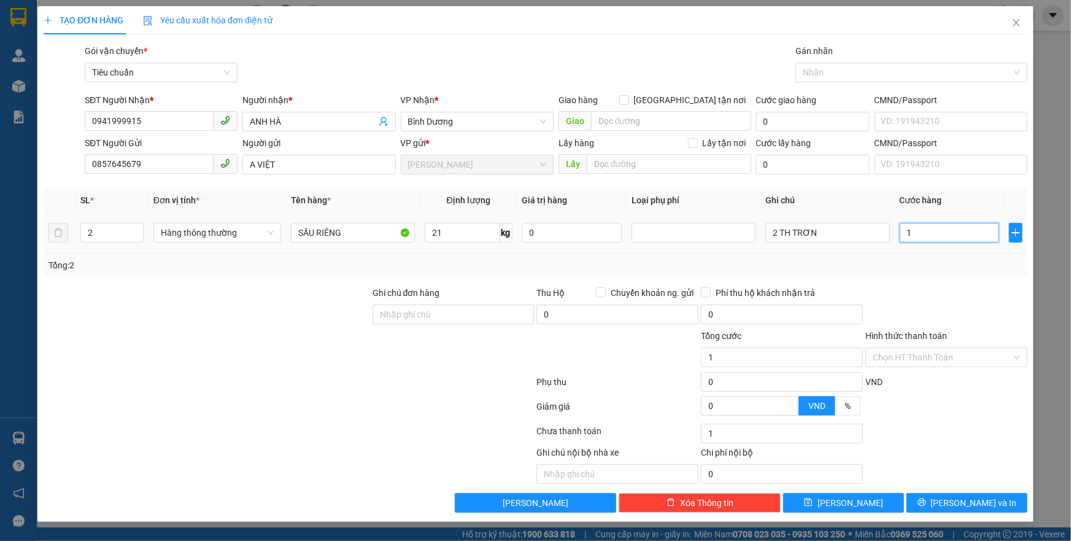
type input "12"
type input "120"
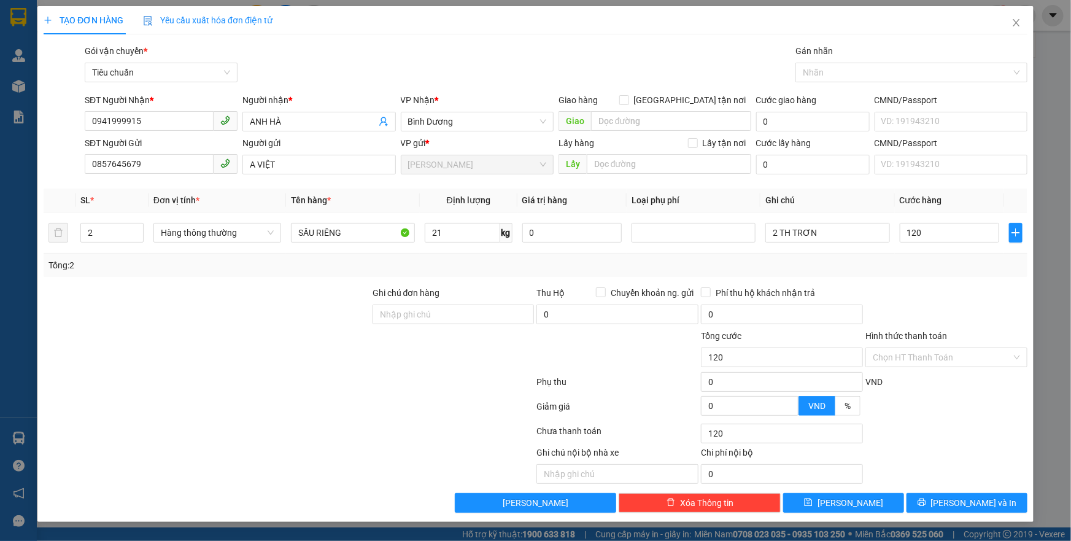
type input "120.000"
click at [902, 294] on div at bounding box center [946, 307] width 164 height 43
click at [450, 117] on span "Bình Dương" at bounding box center [477, 121] width 138 height 18
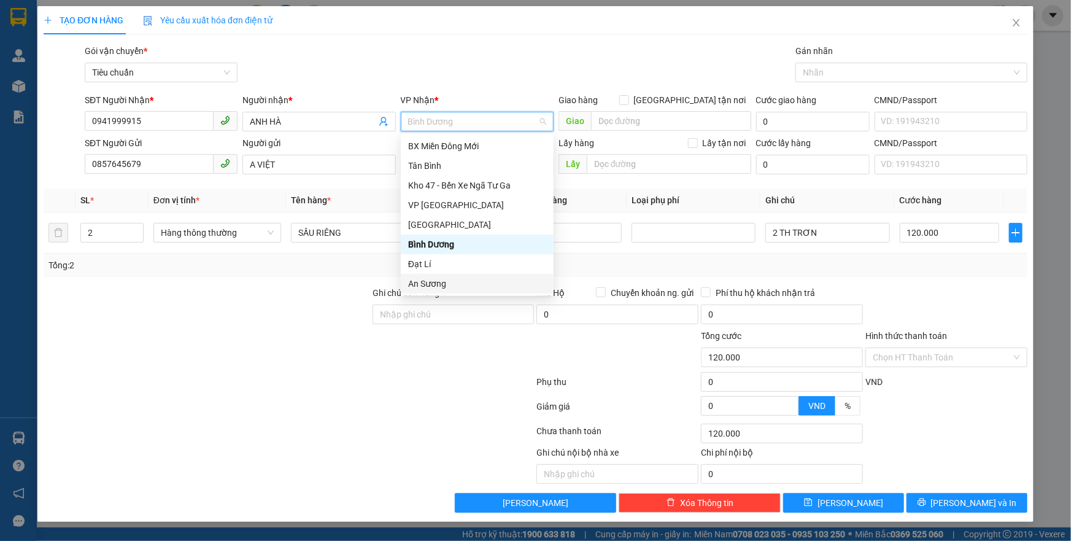
click at [429, 288] on div "An Sương" at bounding box center [477, 283] width 138 height 13
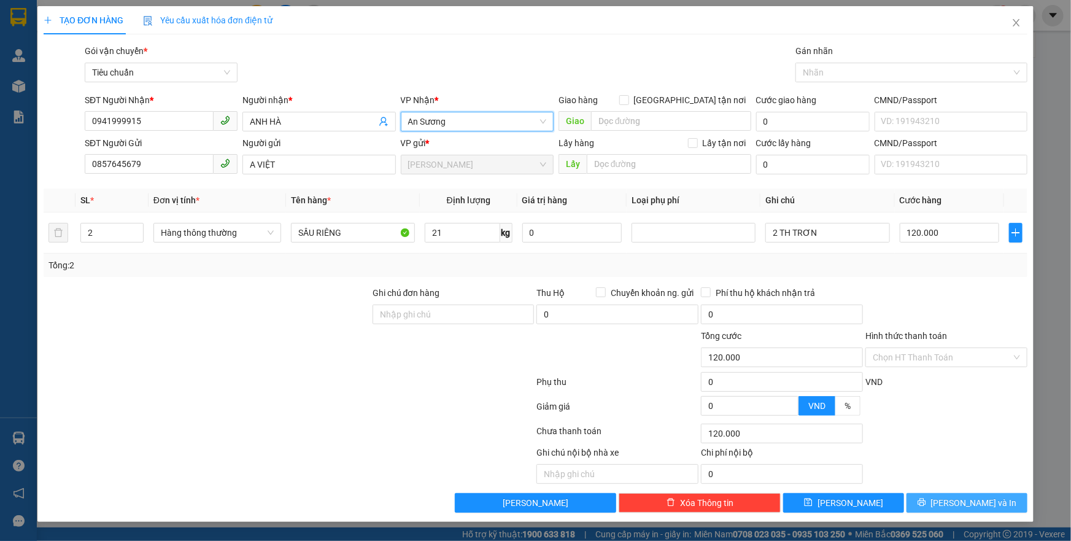
click at [955, 501] on button "[PERSON_NAME] và In" at bounding box center [966, 503] width 121 height 20
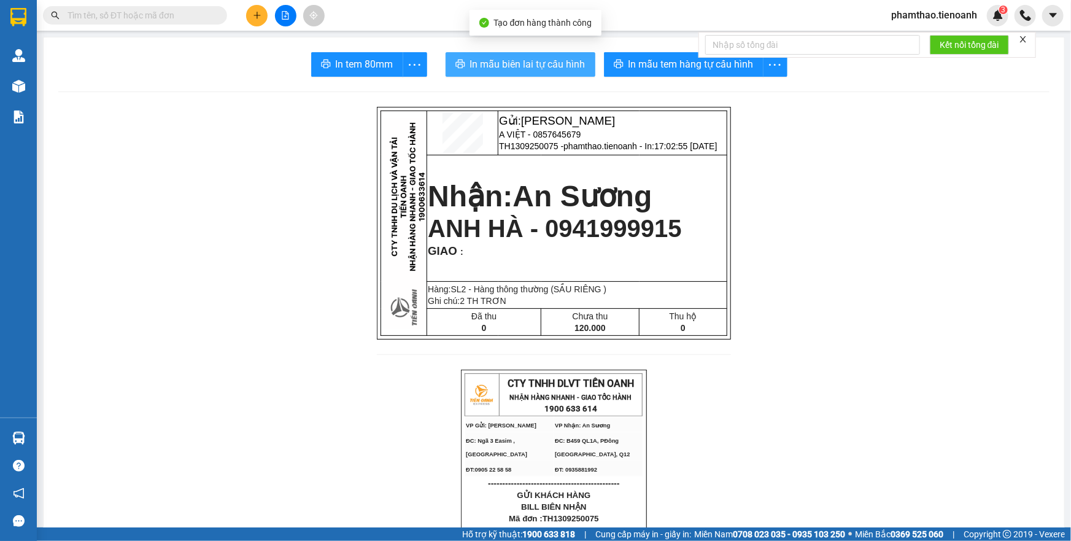
click at [555, 66] on span "In mẫu biên lai tự cấu hình" at bounding box center [527, 63] width 115 height 15
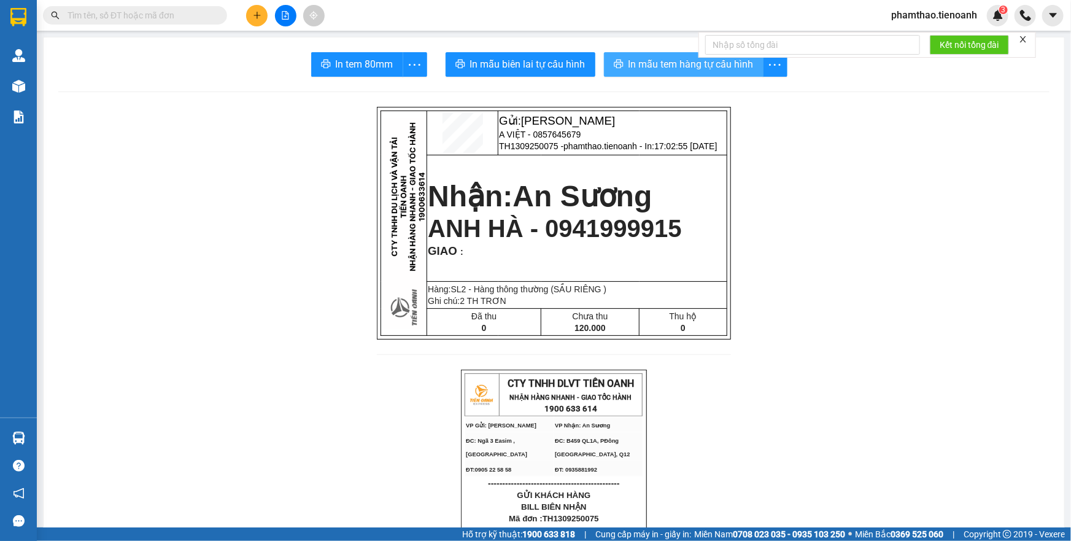
click at [664, 53] on button "In mẫu tem hàng tự cấu hình" at bounding box center [684, 64] width 160 height 25
click at [252, 12] on button at bounding box center [256, 15] width 21 height 21
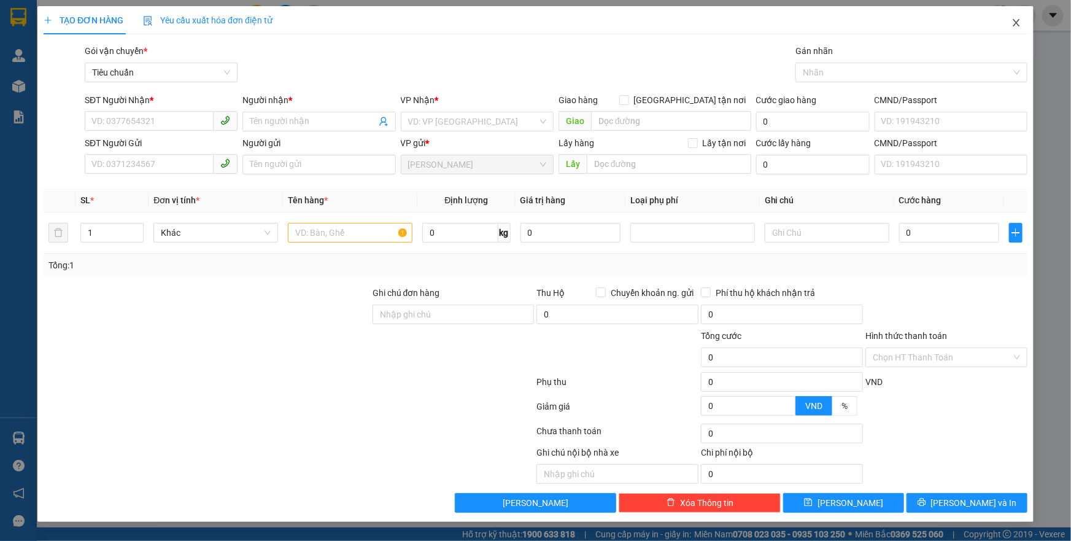
click at [1015, 28] on icon "close" at bounding box center [1016, 23] width 10 height 10
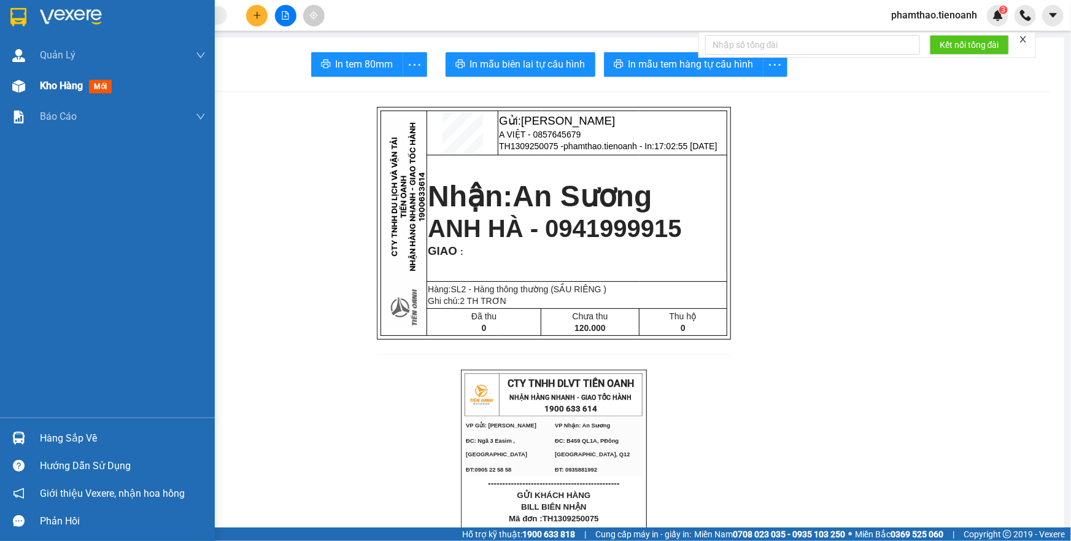
click at [58, 90] on span "Kho hàng" at bounding box center [61, 86] width 43 height 12
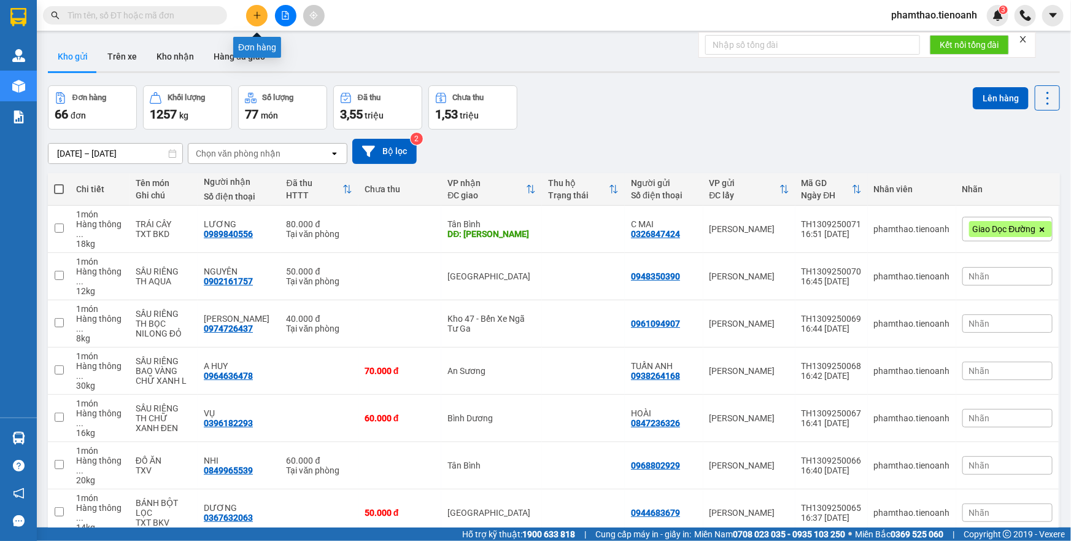
click at [256, 19] on icon "plus" at bounding box center [257, 15] width 9 height 9
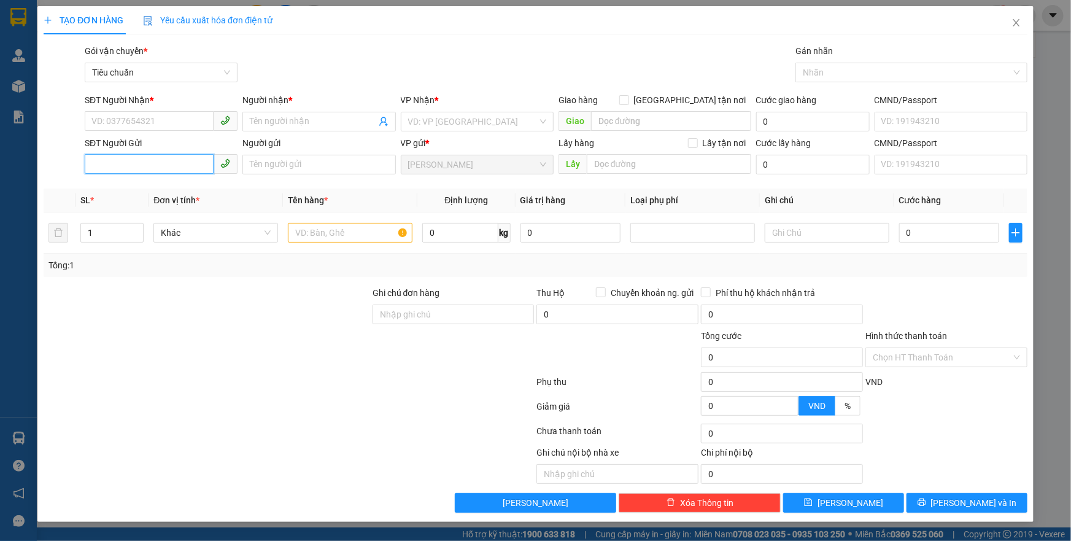
click at [168, 160] on input "SĐT Người Gửi" at bounding box center [149, 164] width 129 height 20
type input "0935905927"
click at [166, 189] on div "0935905927 - CÔ TRÂM" at bounding box center [161, 188] width 138 height 13
type input "0869506722"
type input "A BIN"
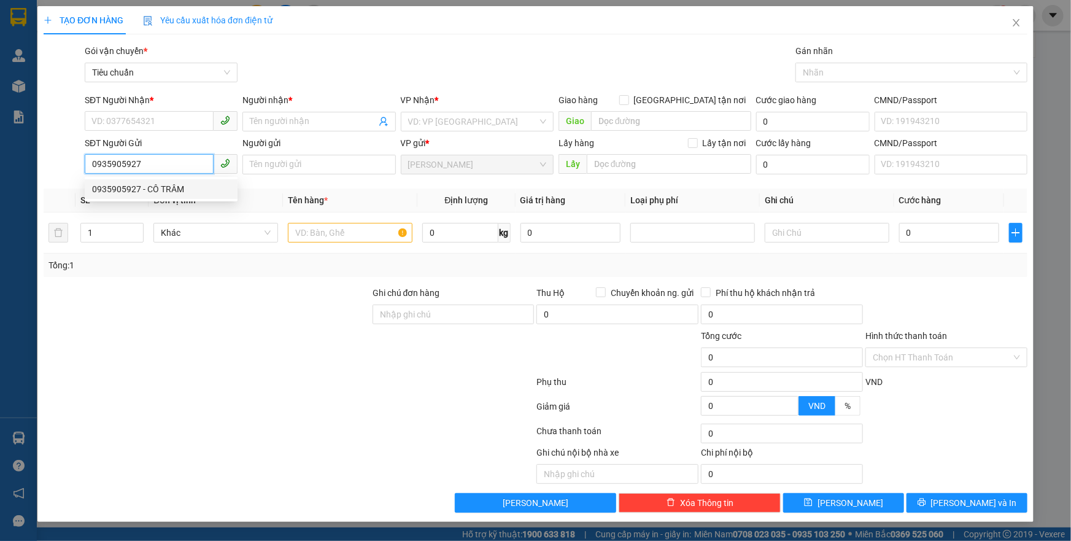
type input "066180008049"
type input "CÔ TRÂM"
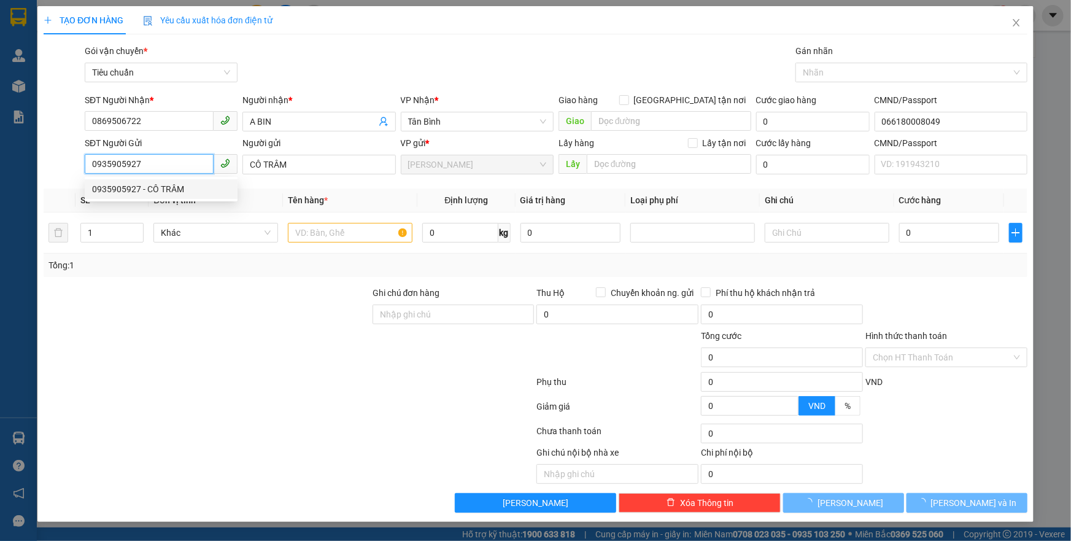
type input "80.000"
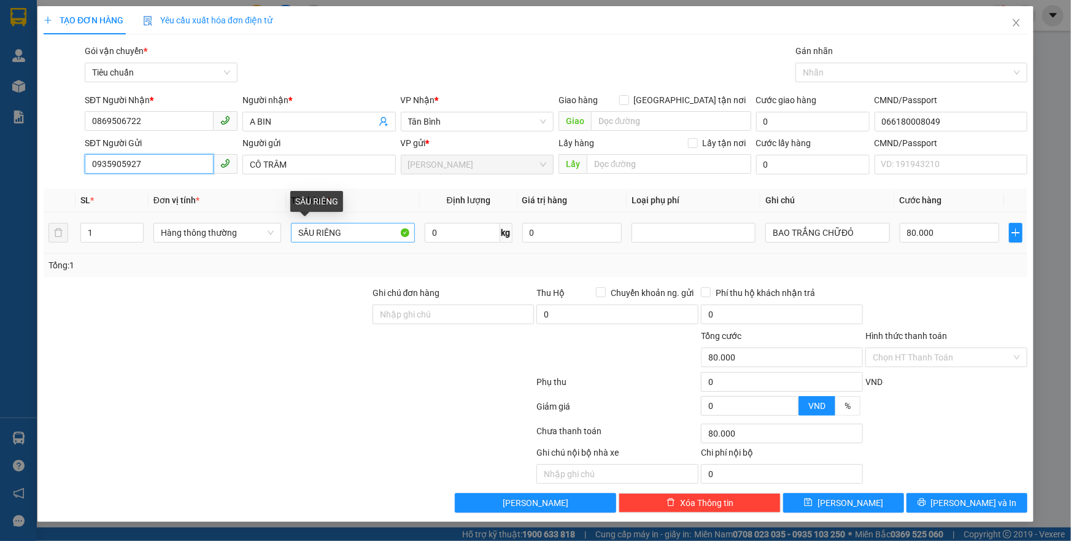
type input "0935905927"
drag, startPoint x: 357, startPoint y: 238, endPoint x: 286, endPoint y: 237, distance: 71.2
click at [286, 237] on td "SẦU RIÊNG" at bounding box center [353, 232] width 134 height 41
type input "D"
type input "ĐỒ ĐÔNG LẠNH"
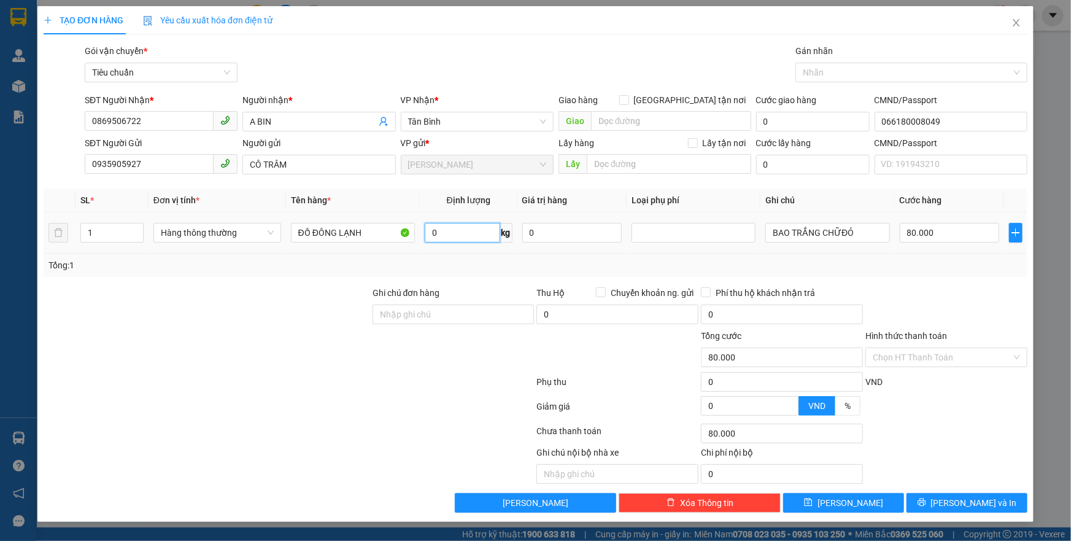
click at [430, 232] on input "0" at bounding box center [462, 233] width 75 height 20
type input "6"
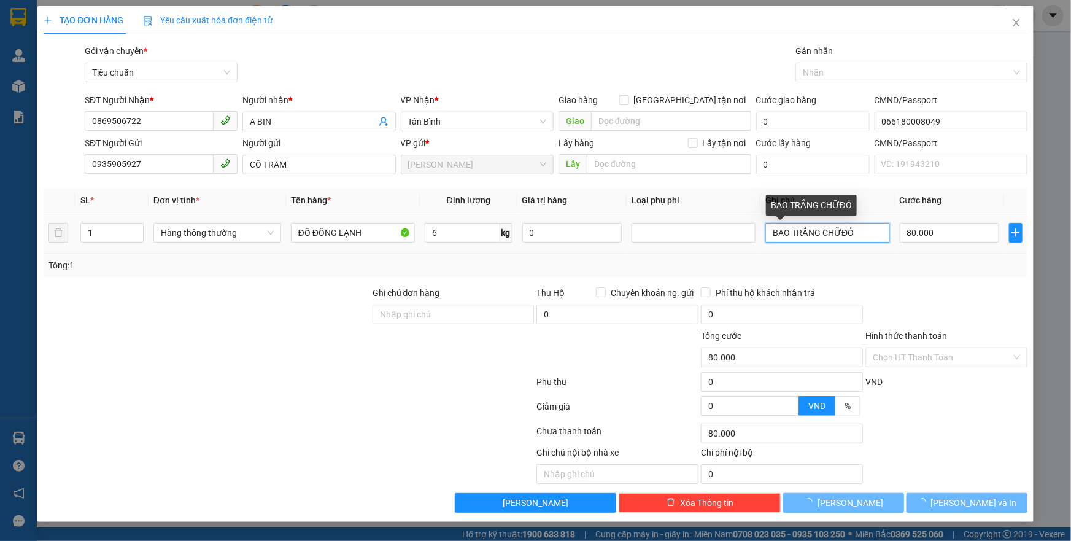
drag, startPoint x: 770, startPoint y: 230, endPoint x: 880, endPoint y: 237, distance: 110.6
click at [879, 233] on input "BAO TRẮNG CHỮĐỎ" at bounding box center [827, 233] width 124 height 20
type input "40.000"
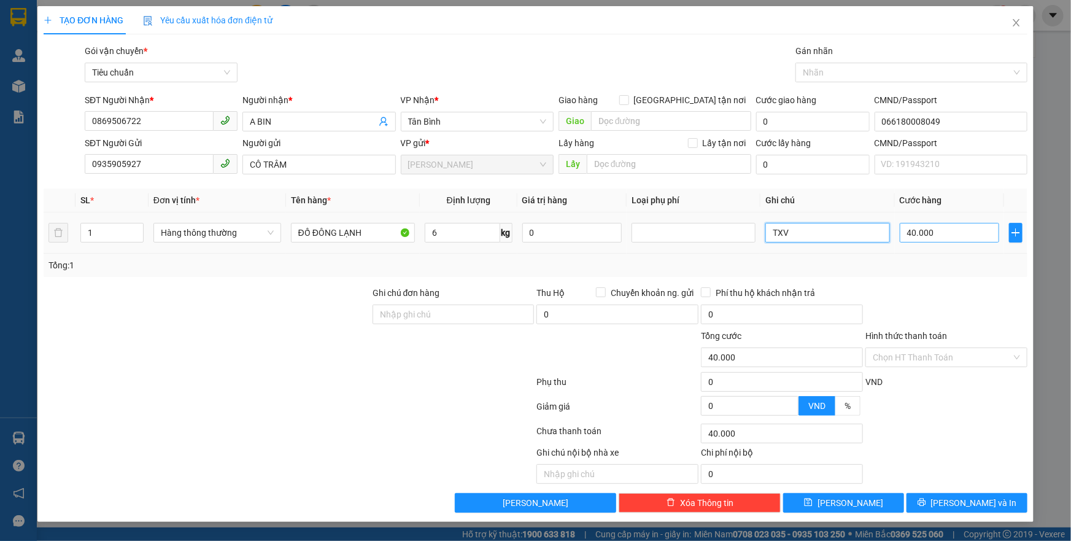
type input "TXV"
click at [939, 231] on input "40.000" at bounding box center [949, 233] width 100 height 20
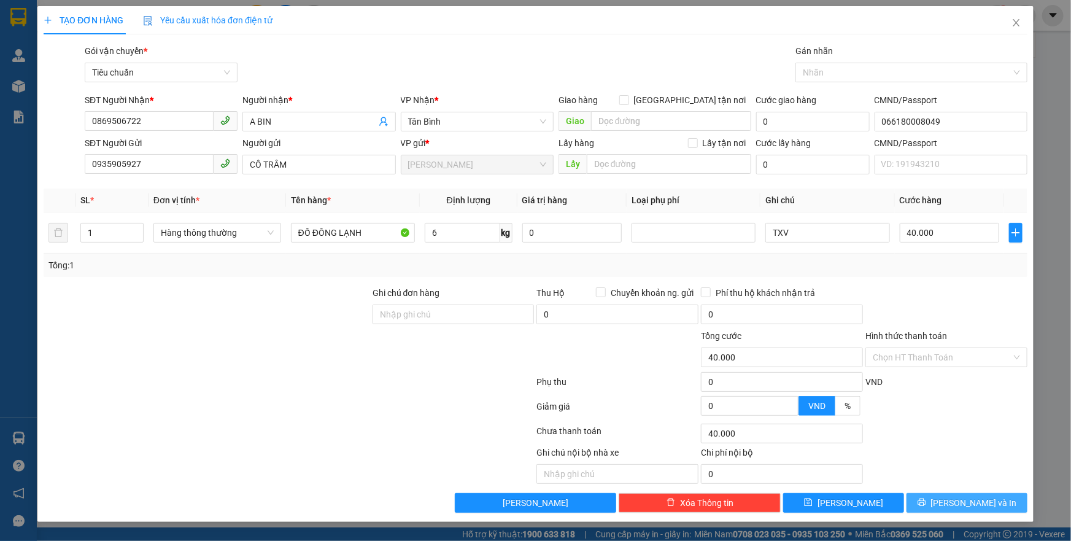
drag, startPoint x: 944, startPoint y: 499, endPoint x: 927, endPoint y: 497, distance: 17.4
click at [926, 499] on icon "printer" at bounding box center [921, 502] width 9 height 9
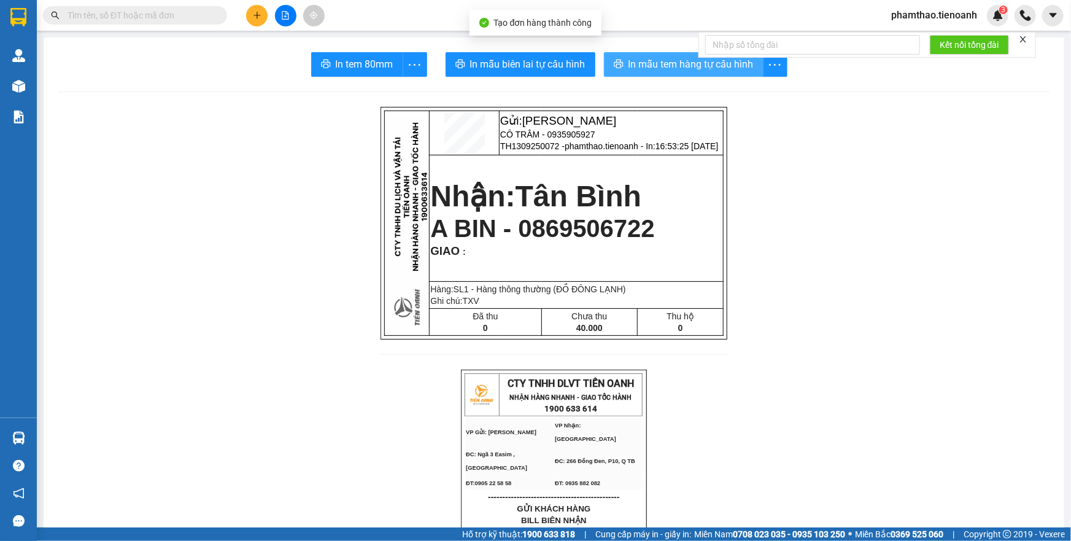
click at [633, 66] on span "In mẫu tem hàng tự cấu hình" at bounding box center [690, 63] width 125 height 15
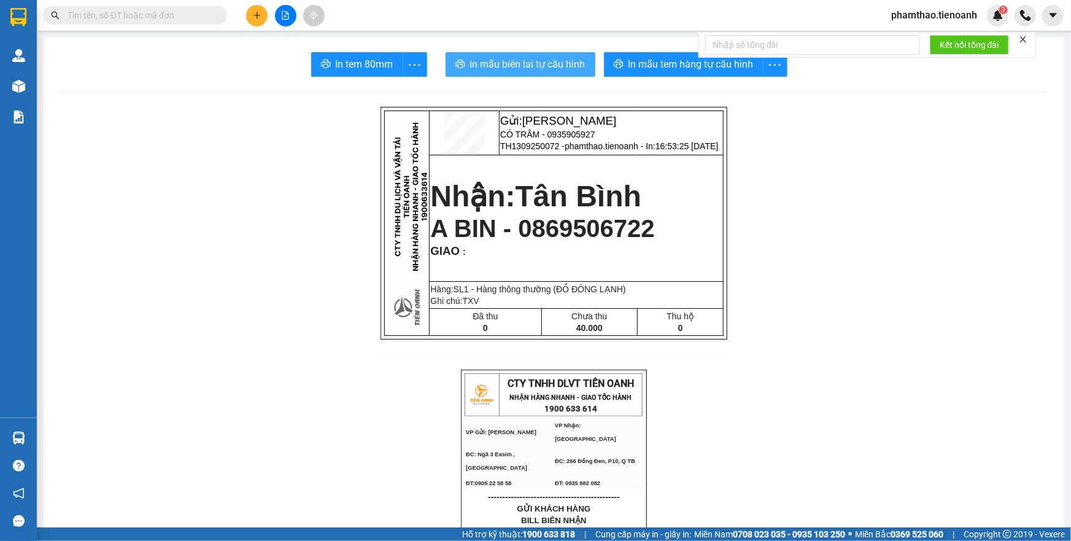
click at [569, 64] on span "In mẫu biên lai tự cấu hình" at bounding box center [527, 63] width 115 height 15
click at [255, 12] on icon "plus" at bounding box center [257, 15] width 9 height 9
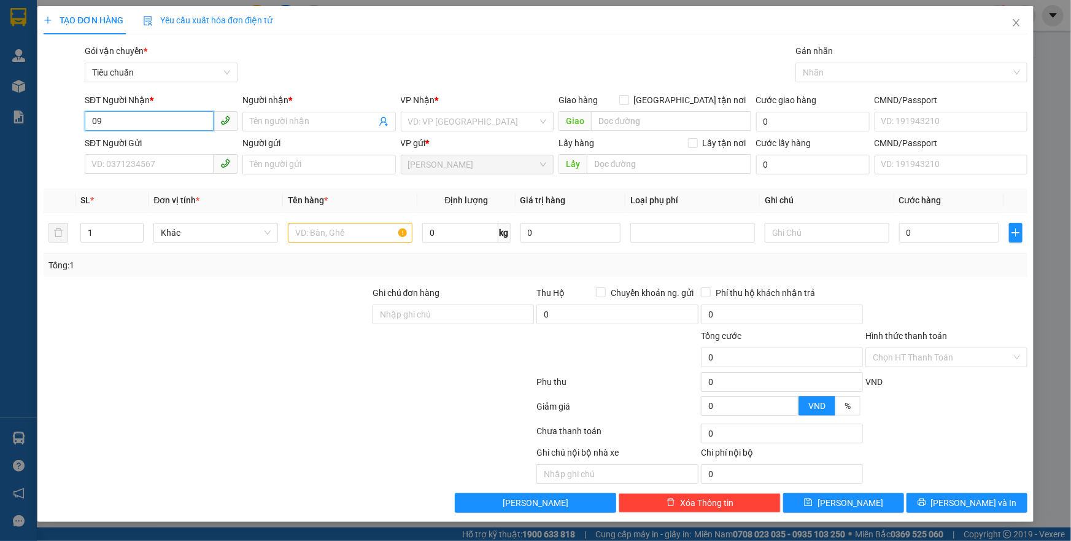
type input "0"
type input "0902559766"
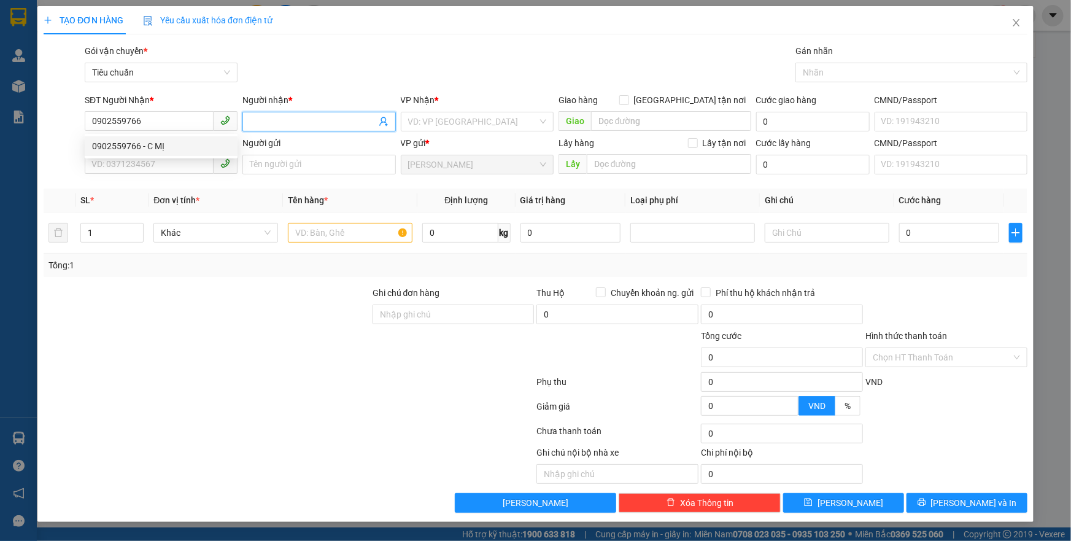
click at [266, 121] on input "Người nhận *" at bounding box center [313, 121] width 126 height 13
click at [171, 119] on input "0902559766" at bounding box center [149, 121] width 129 height 20
click at [153, 148] on div "0902559766 - C MỊ" at bounding box center [161, 145] width 138 height 13
type input "C MỊ"
type input "036179016145"
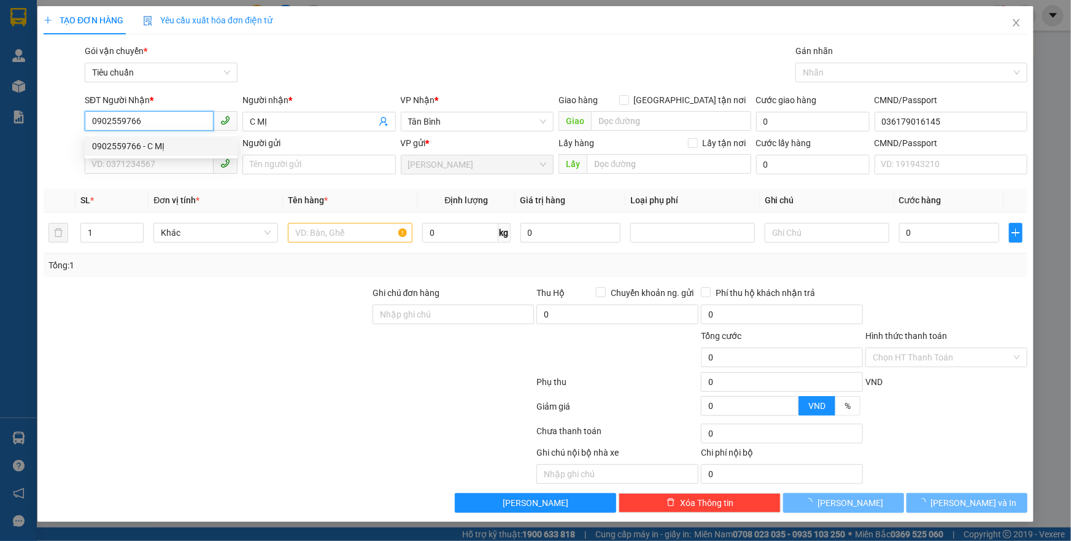
type input "30.000"
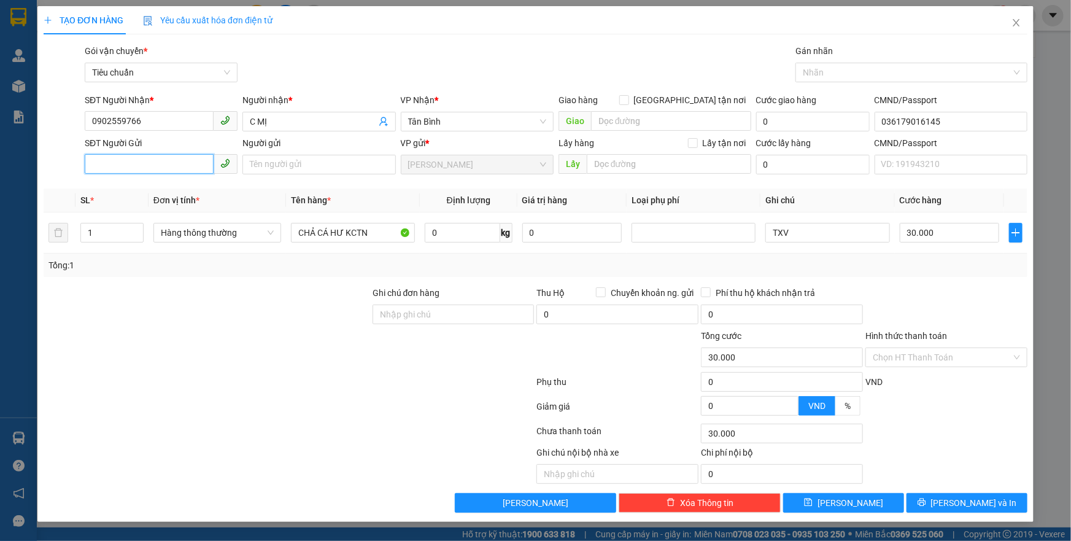
click at [159, 161] on input "SĐT Người Gửi" at bounding box center [149, 164] width 129 height 20
click at [151, 213] on div "0824269168 - CÔ HIỀN" at bounding box center [161, 208] width 138 height 13
type input "0824269168"
type input "CÔ HIỀN"
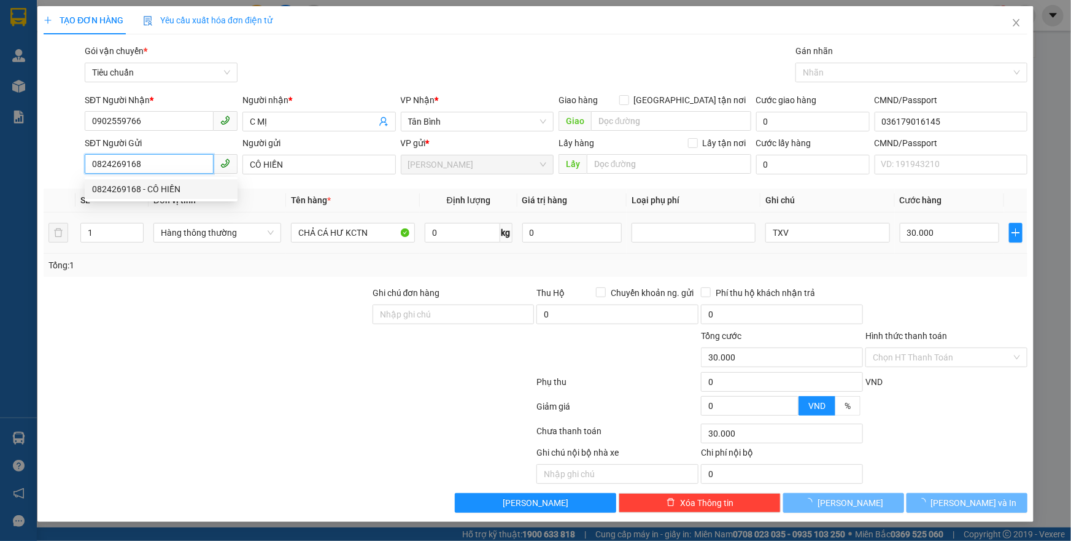
type input "50.000"
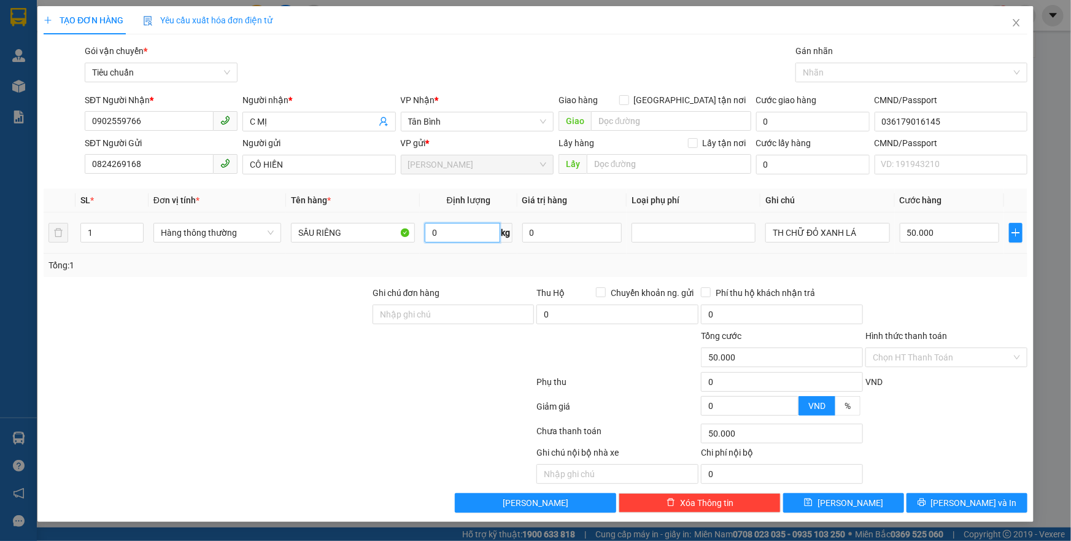
click at [447, 237] on input "0" at bounding box center [462, 233] width 75 height 20
type input "9"
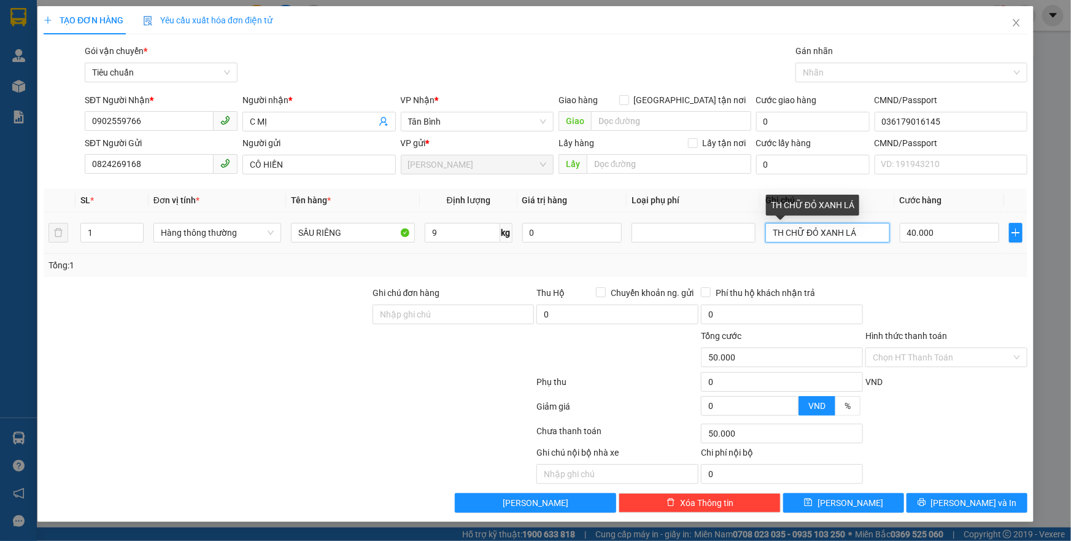
type input "40.000"
drag, startPoint x: 771, startPoint y: 233, endPoint x: 883, endPoint y: 229, distance: 113.0
click at [883, 229] on input "TH CHỮ ĐỎ XANH LÁ" at bounding box center [827, 233] width 124 height 20
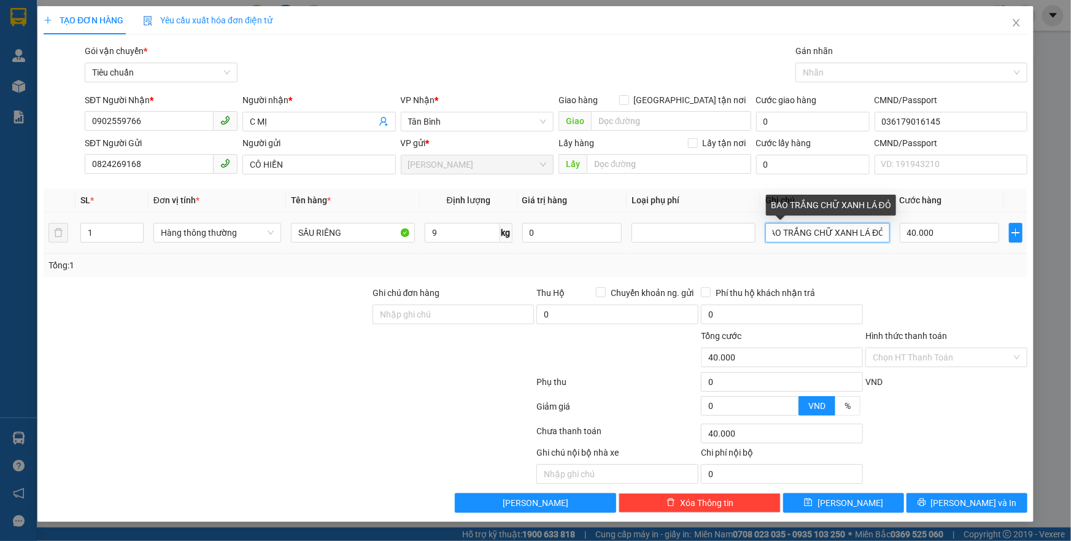
scroll to position [0, 9]
type input "BAO TRẮNG CHỮ XANH LÁ ĐỎ"
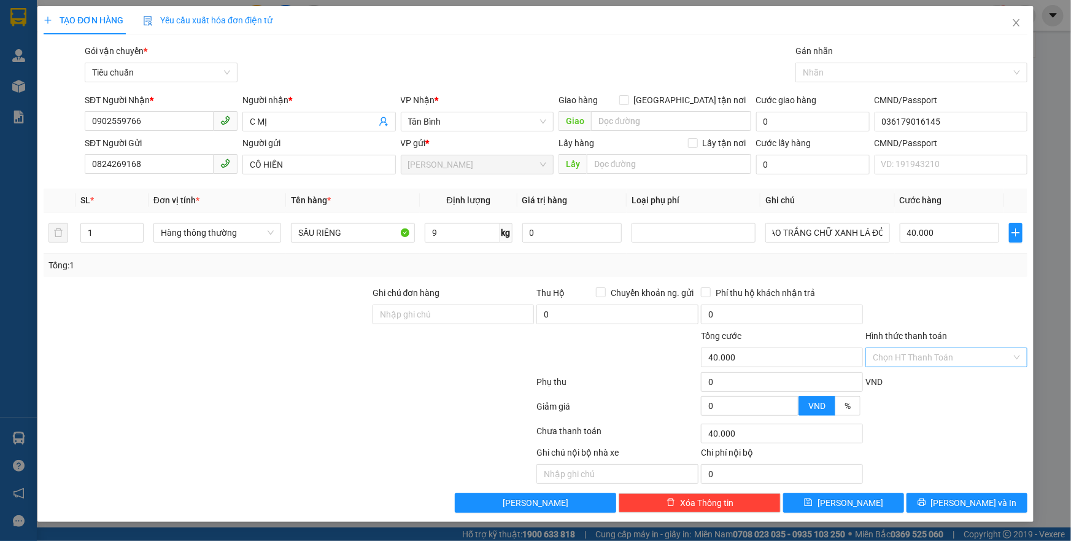
click at [903, 356] on input "Hình thức thanh toán" at bounding box center [941, 357] width 139 height 18
click at [885, 382] on div "Tại văn phòng" at bounding box center [945, 380] width 147 height 13
type input "0"
click at [939, 502] on button "[PERSON_NAME] và In" at bounding box center [966, 503] width 121 height 20
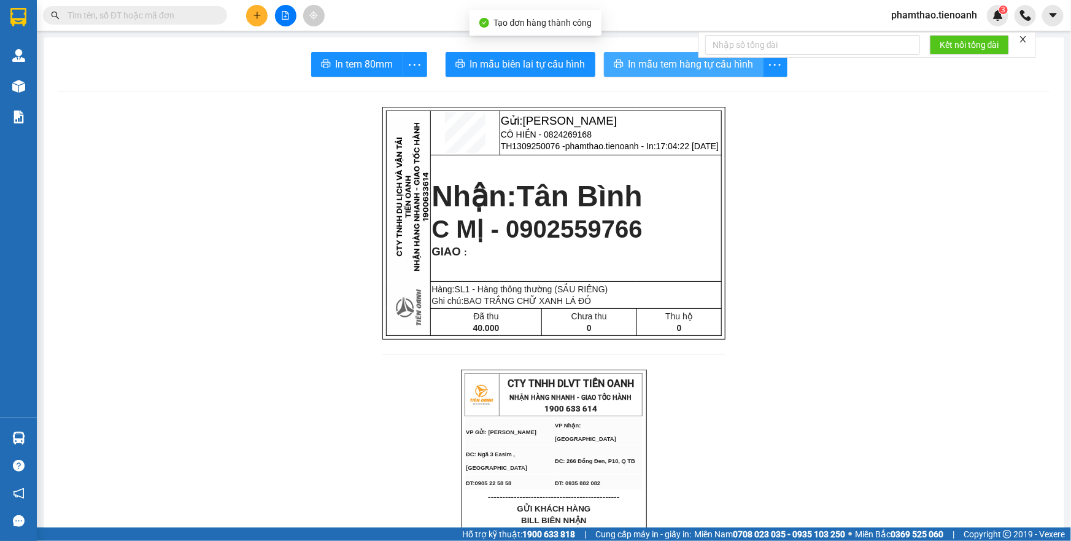
click at [628, 60] on span "In mẫu tem hàng tự cấu hình" at bounding box center [690, 63] width 125 height 15
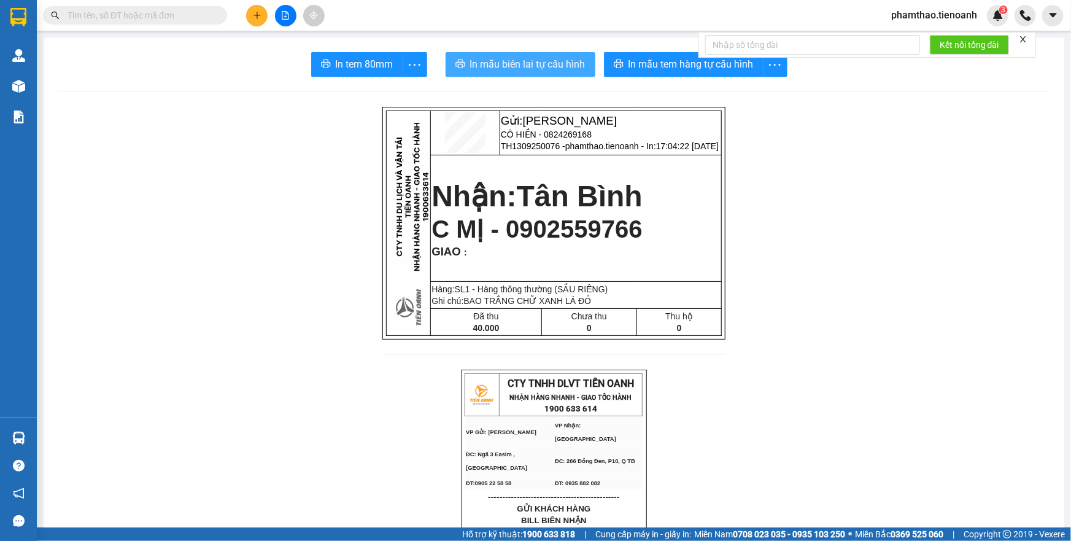
click at [553, 66] on span "In mẫu biên lai tự cấu hình" at bounding box center [527, 63] width 115 height 15
click at [253, 14] on icon "plus" at bounding box center [257, 15] width 9 height 9
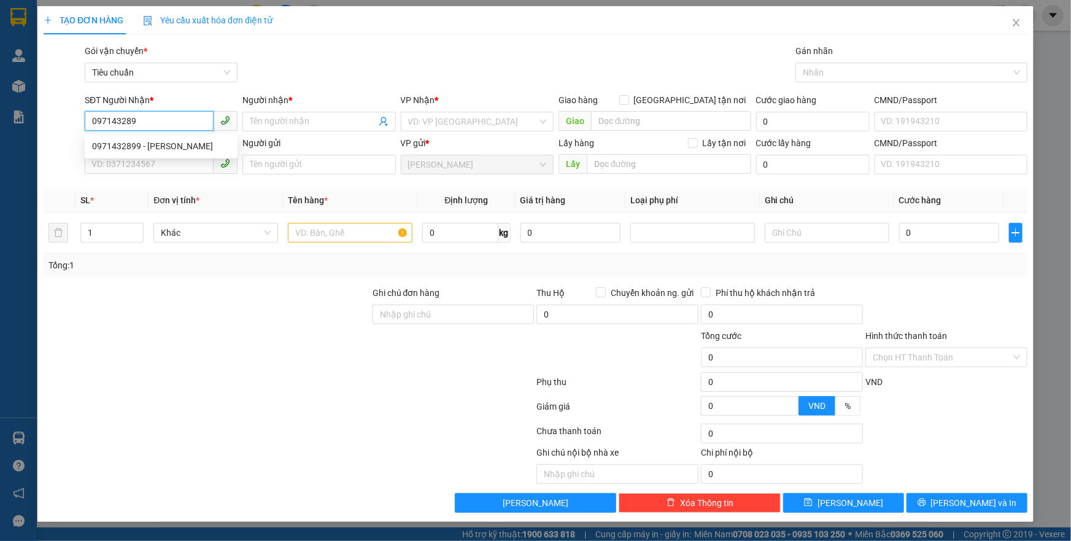
type input "0971432899"
click at [151, 144] on div "0971432899 - [PERSON_NAME]" at bounding box center [161, 145] width 138 height 13
type input "[PERSON_NAME]"
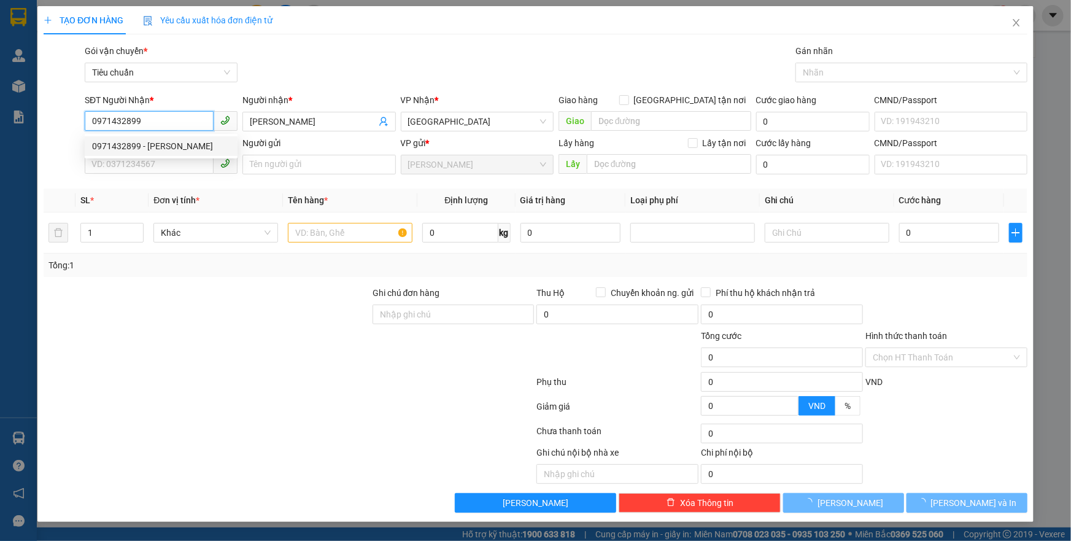
type input "50.000"
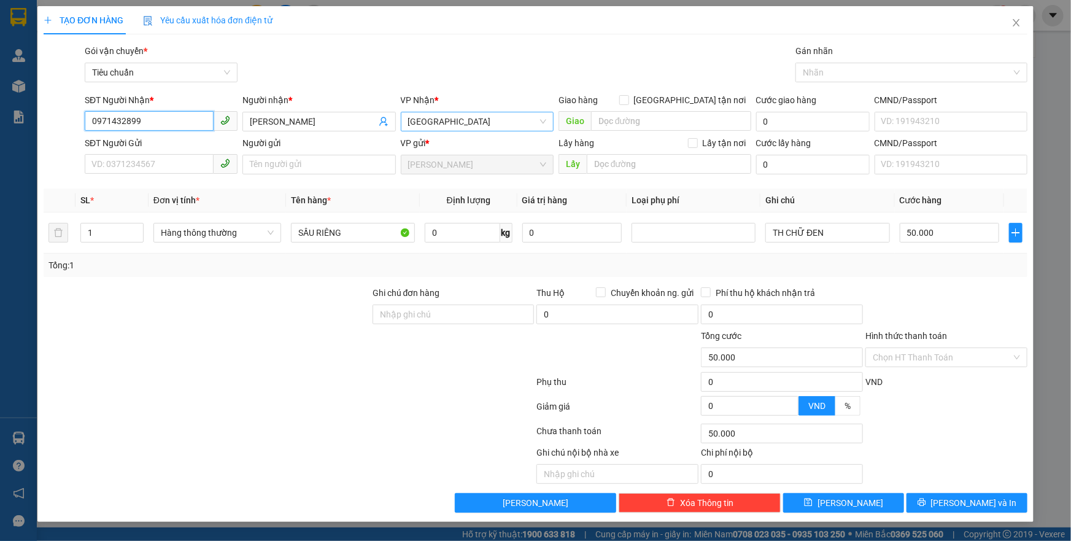
drag, startPoint x: 445, startPoint y: 125, endPoint x: 408, endPoint y: 123, distance: 36.8
click at [408, 123] on span "[GEOGRAPHIC_DATA]" at bounding box center [477, 121] width 138 height 18
type input "0971432899"
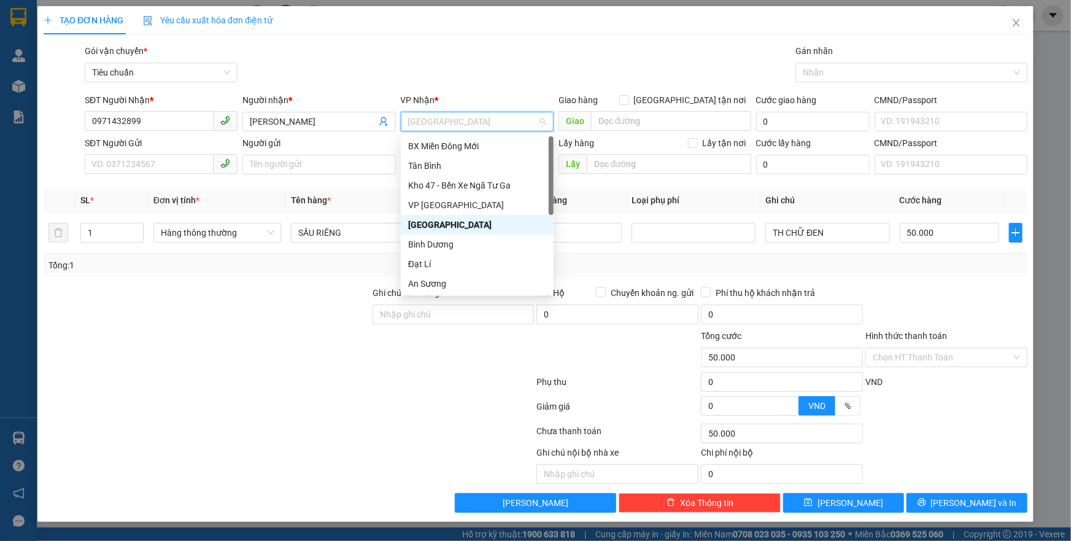
drag, startPoint x: 407, startPoint y: 123, endPoint x: 448, endPoint y: 119, distance: 40.7
click at [448, 119] on span "[GEOGRAPHIC_DATA]" at bounding box center [477, 121] width 138 height 18
click at [439, 166] on div "Tân Bình" at bounding box center [477, 165] width 138 height 13
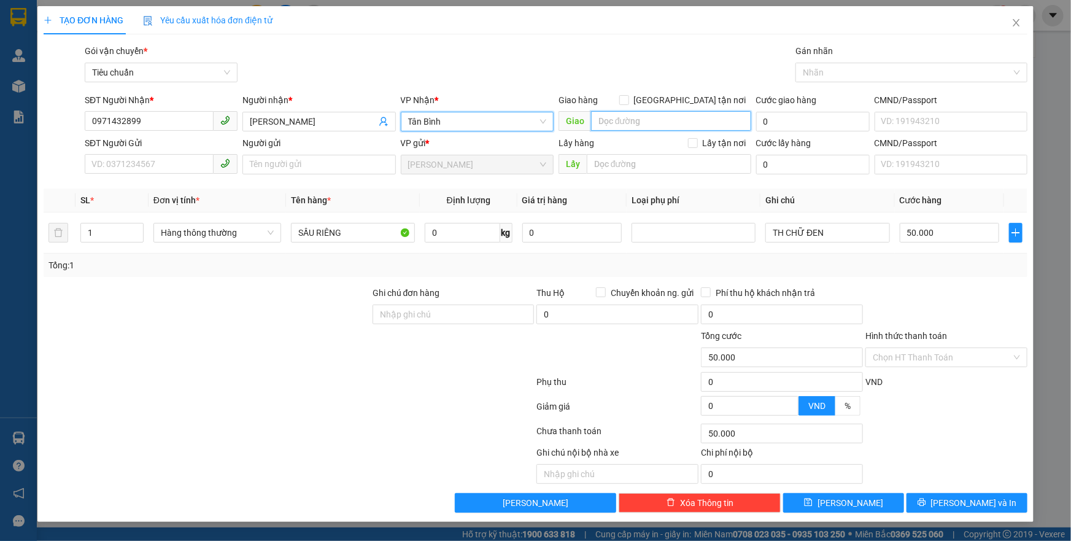
click at [617, 120] on input "search" at bounding box center [671, 121] width 160 height 20
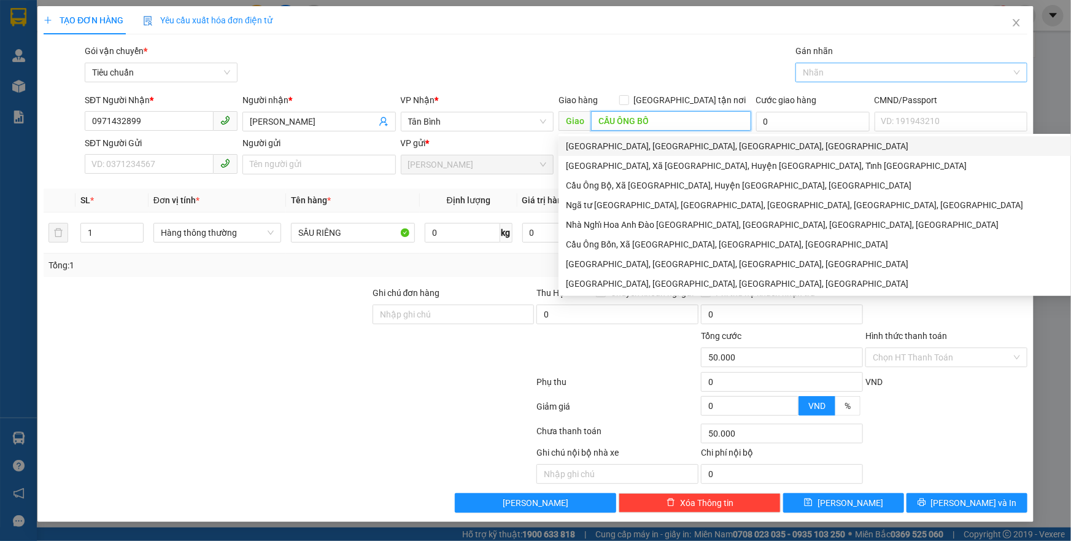
click at [841, 72] on div at bounding box center [905, 72] width 214 height 15
type input "CẦU ÔNG BỐ"
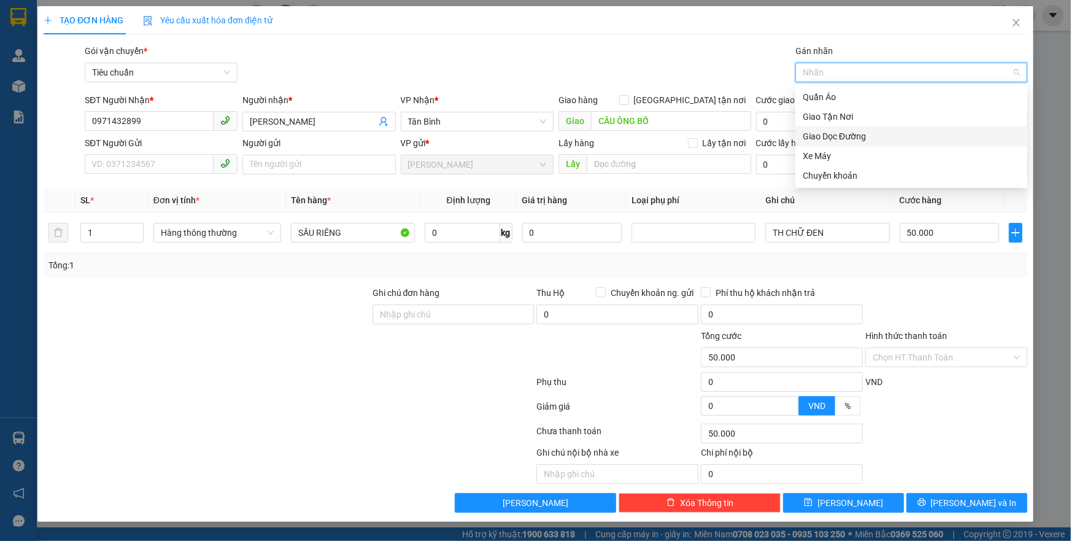
click at [817, 138] on div "Giao Dọc Đường" at bounding box center [911, 135] width 217 height 13
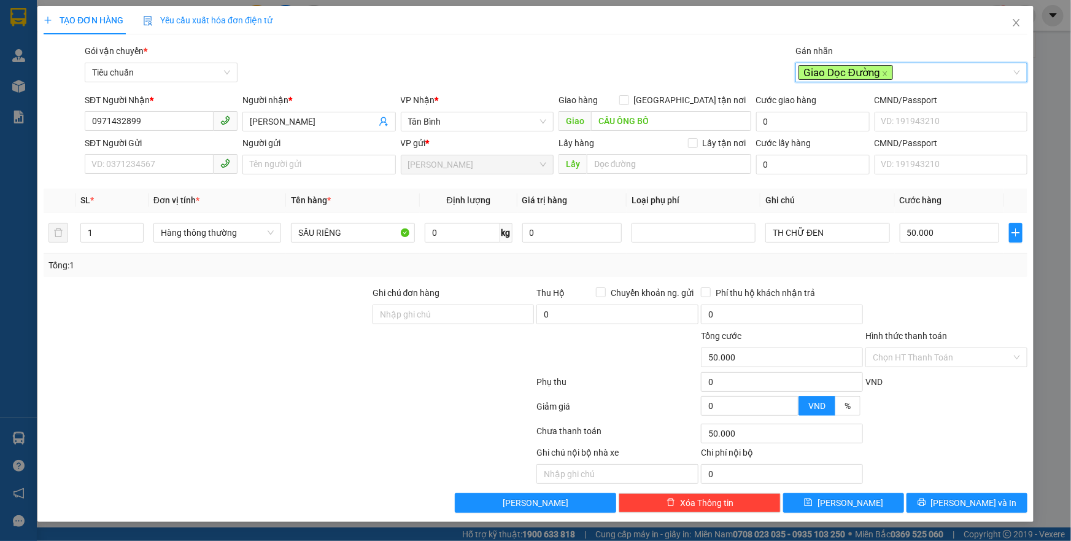
click at [634, 75] on div "Gói vận chuyển * Tiêu chuẩn Gán nhãn Giao Dọc Đường Giao Dọc Đường" at bounding box center [555, 65] width 947 height 43
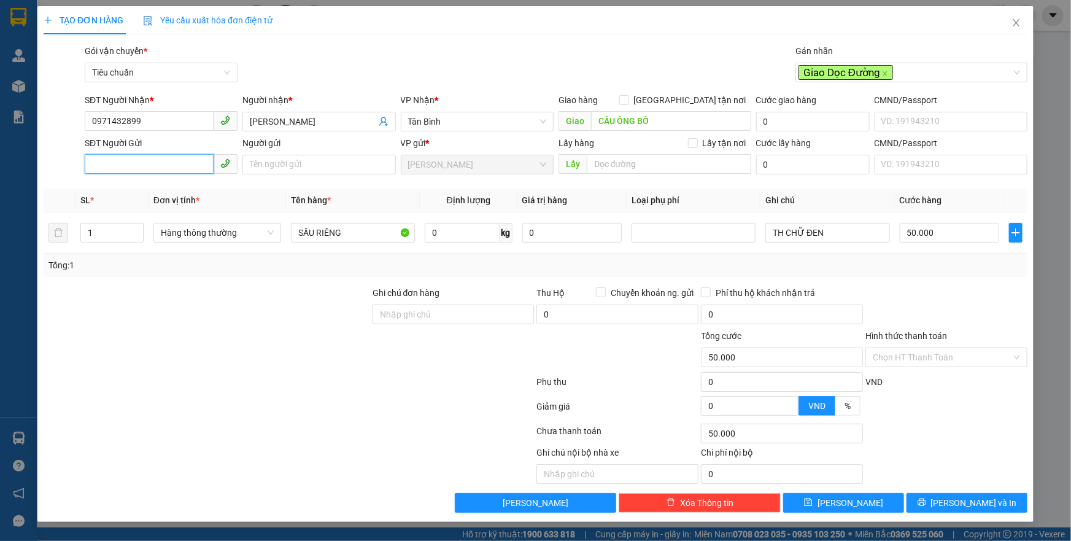
click at [162, 164] on input "SĐT Người Gửi" at bounding box center [149, 164] width 129 height 20
click at [151, 166] on input "SĐT Người Gửi" at bounding box center [149, 164] width 129 height 20
click at [179, 190] on div "0385283149 - CÔ PHƯƠNG" at bounding box center [161, 188] width 138 height 13
type input "0385283149"
type input "CÔ PHƯƠNG"
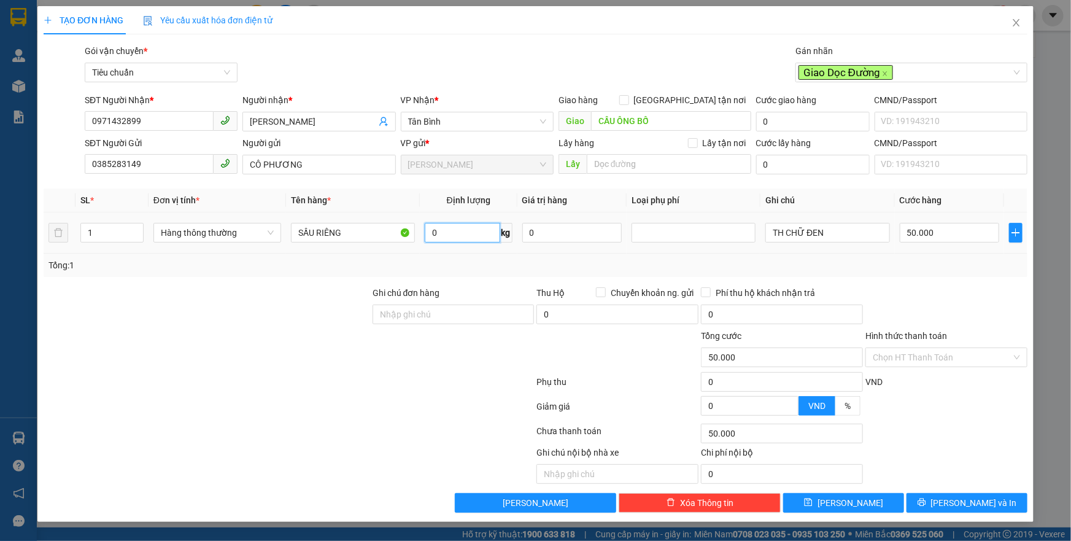
click at [435, 231] on input "0" at bounding box center [462, 233] width 75 height 20
click at [733, 239] on div at bounding box center [693, 233] width 124 height 20
type input "11"
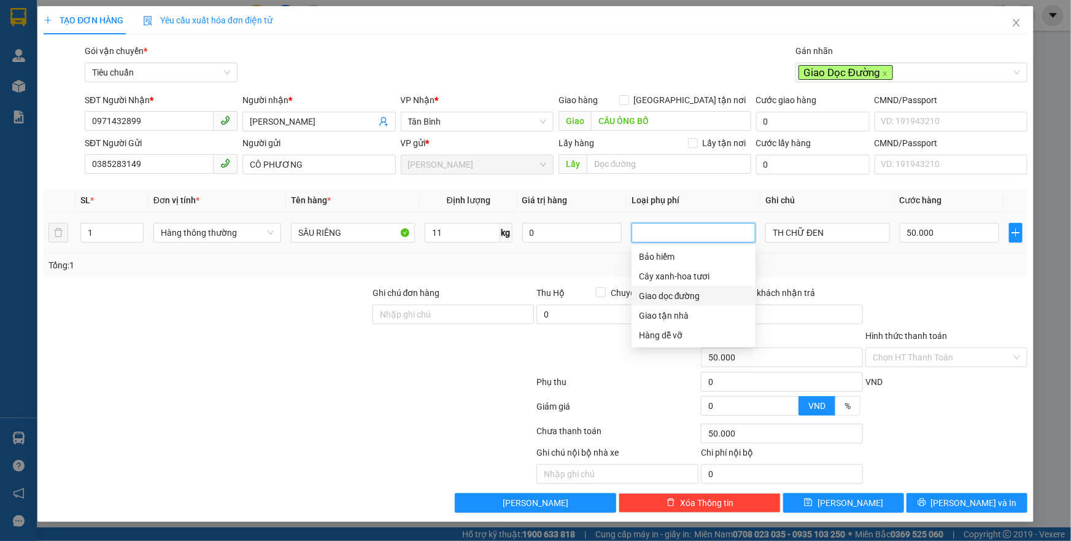
click at [664, 298] on div "Giao dọc đường" at bounding box center [693, 295] width 109 height 13
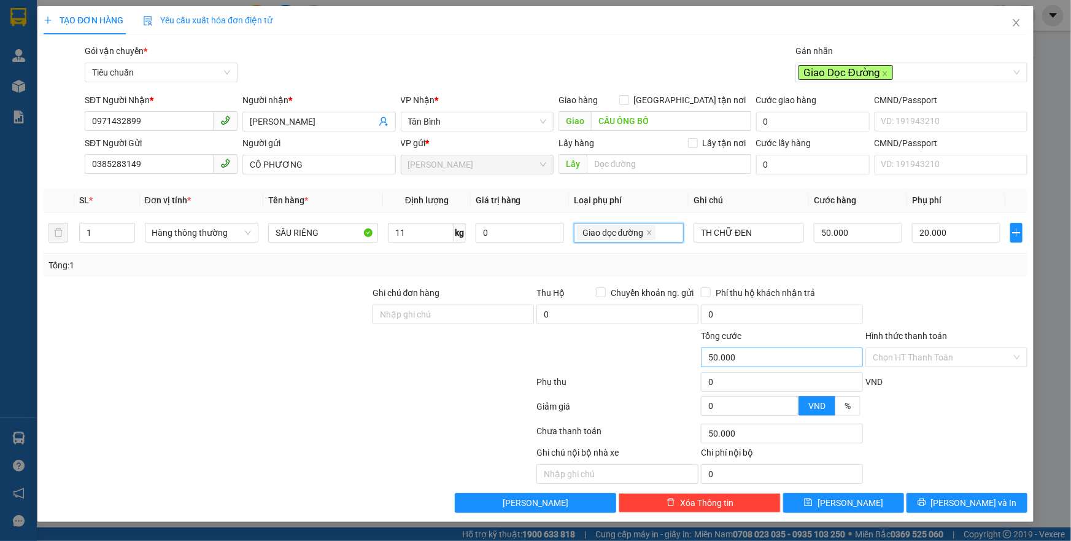
type input "70.000"
type input "20.000"
click at [911, 361] on input "Hình thức thanh toán" at bounding box center [941, 357] width 139 height 18
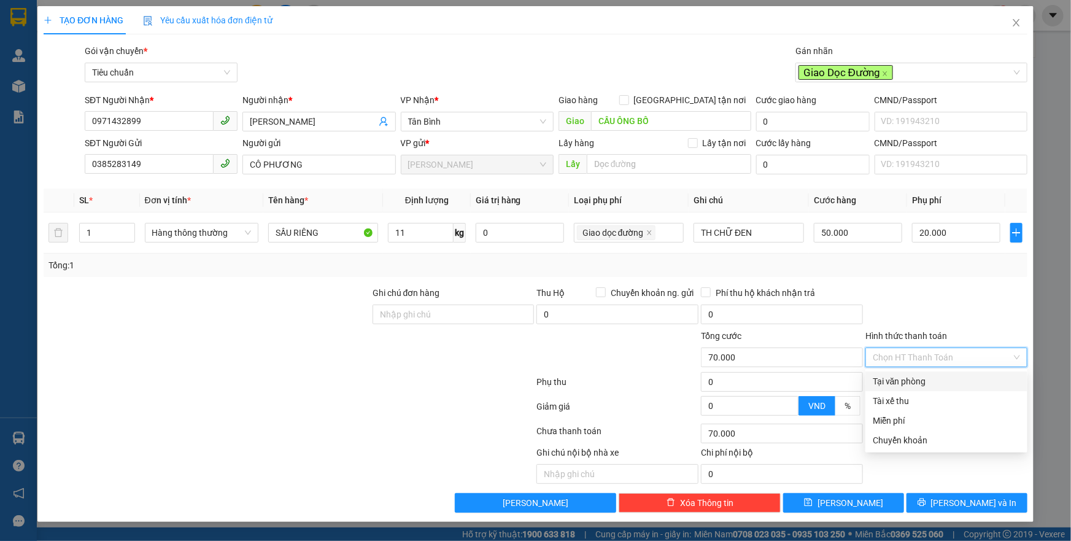
click at [898, 380] on div "Tại văn phòng" at bounding box center [945, 380] width 147 height 13
type input "0"
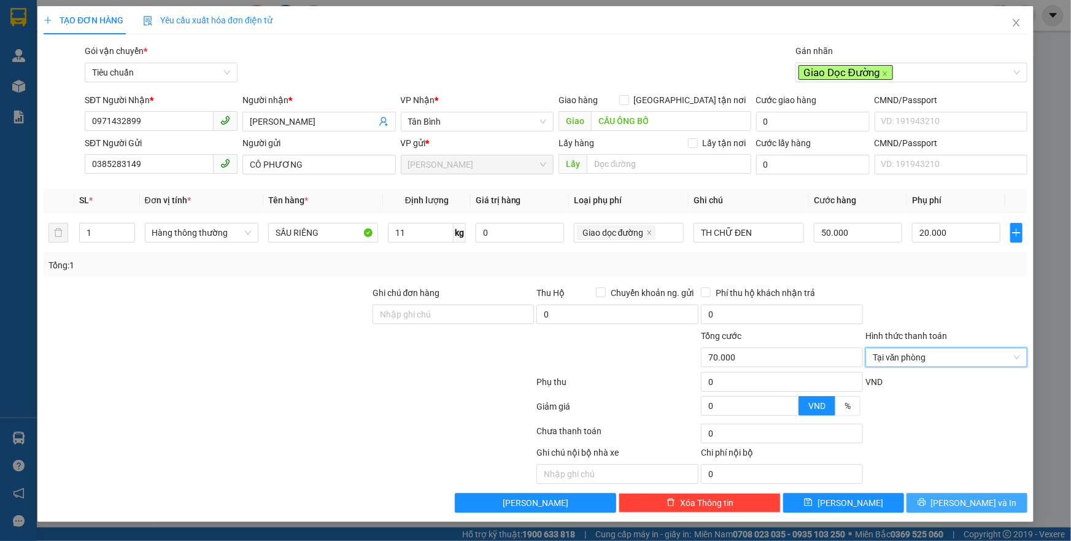
click at [932, 500] on button "[PERSON_NAME] và In" at bounding box center [966, 503] width 121 height 20
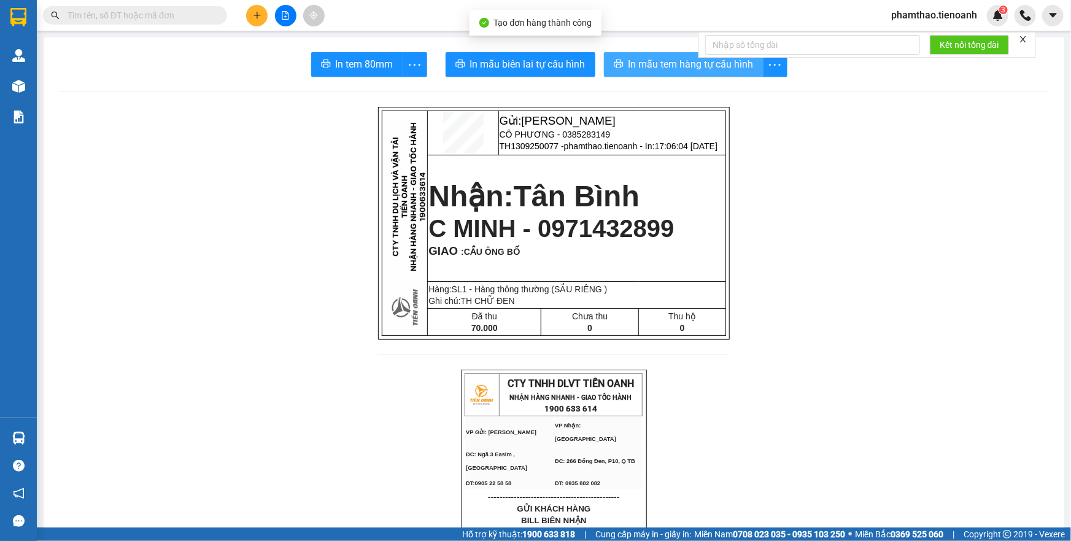
click at [620, 67] on button "In mẫu tem hàng tự cấu hình" at bounding box center [684, 64] width 160 height 25
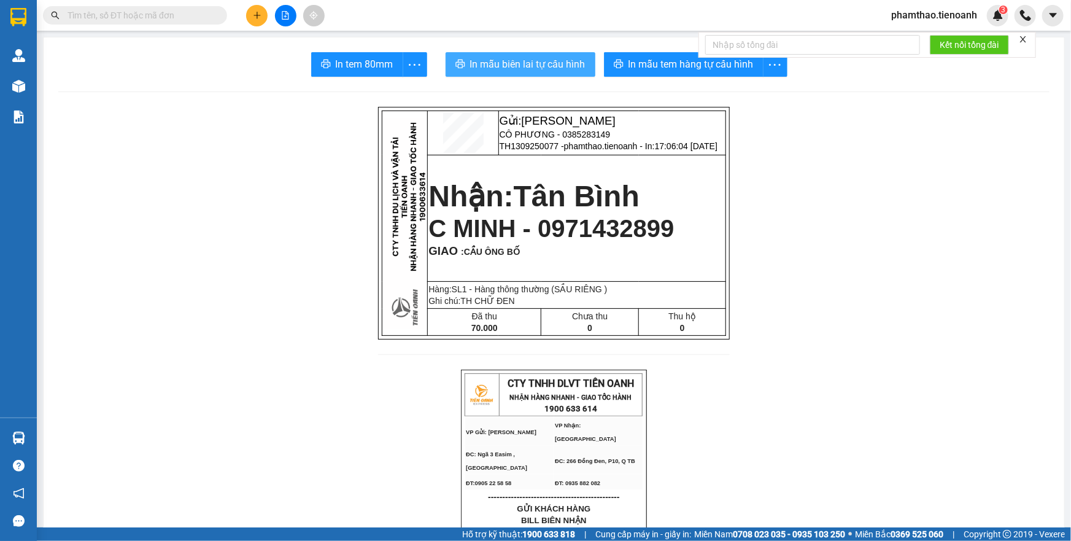
click at [502, 64] on span "In mẫu biên lai tự cấu hình" at bounding box center [527, 63] width 115 height 15
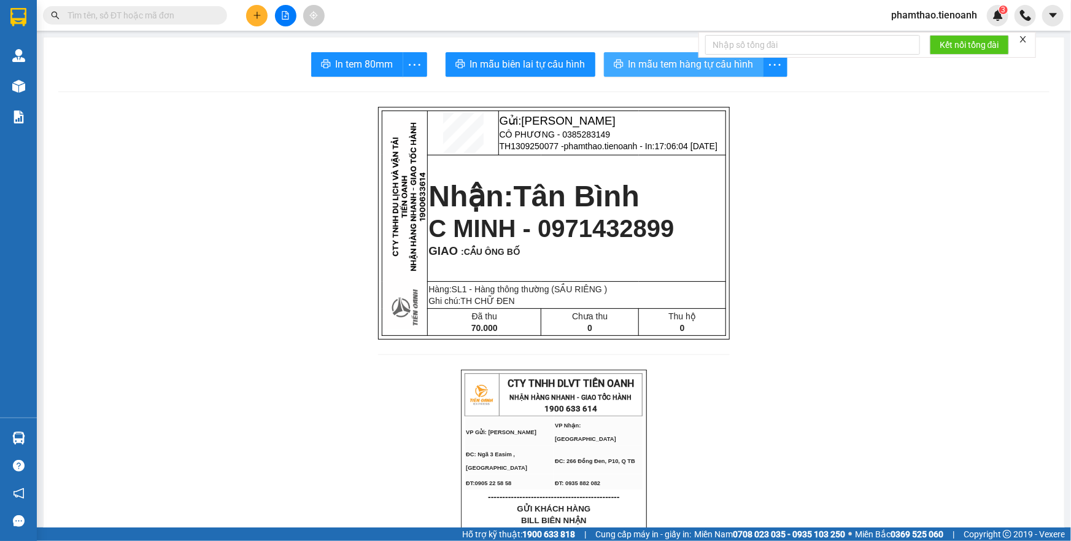
click at [648, 60] on span "In mẫu tem hàng tự cấu hình" at bounding box center [690, 63] width 125 height 15
click at [256, 19] on icon "plus" at bounding box center [257, 15] width 9 height 9
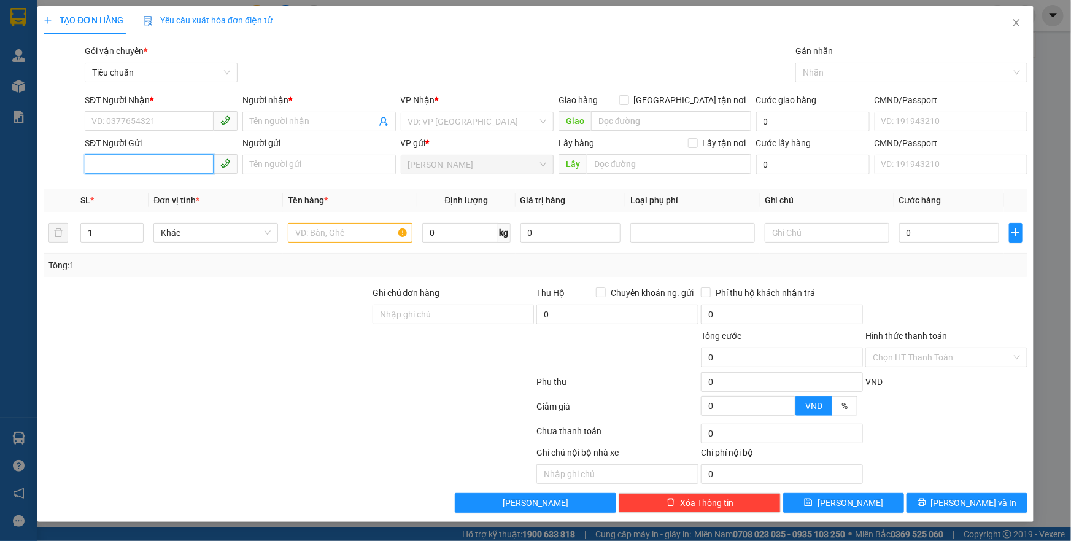
click at [144, 158] on input "SĐT Người Gửi" at bounding box center [149, 164] width 129 height 20
type input "0325529818"
click at [161, 189] on div "0325529818 - CHÚ THIỆN" at bounding box center [161, 188] width 138 height 13
type input "0702576560"
type input "C Ý"
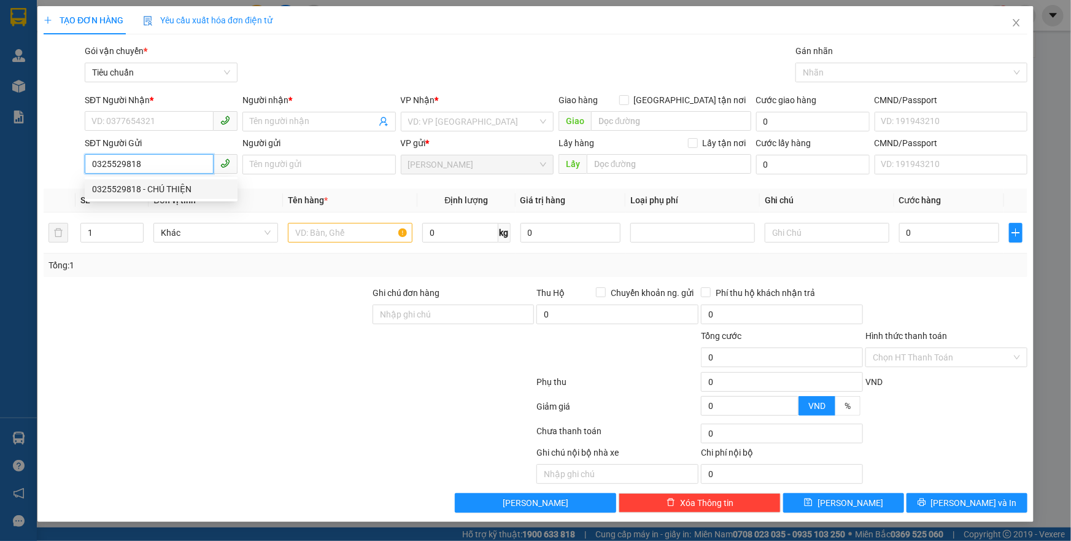
checkbox input "true"
type input "30/5 [GEOGRAPHIC_DATA], [GEOGRAPHIC_DATA], [GEOGRAPHIC_DATA], [GEOGRAPHIC_DATA]"
type input "CHÚ THIỆN"
type input "KNM"
type input "80.000"
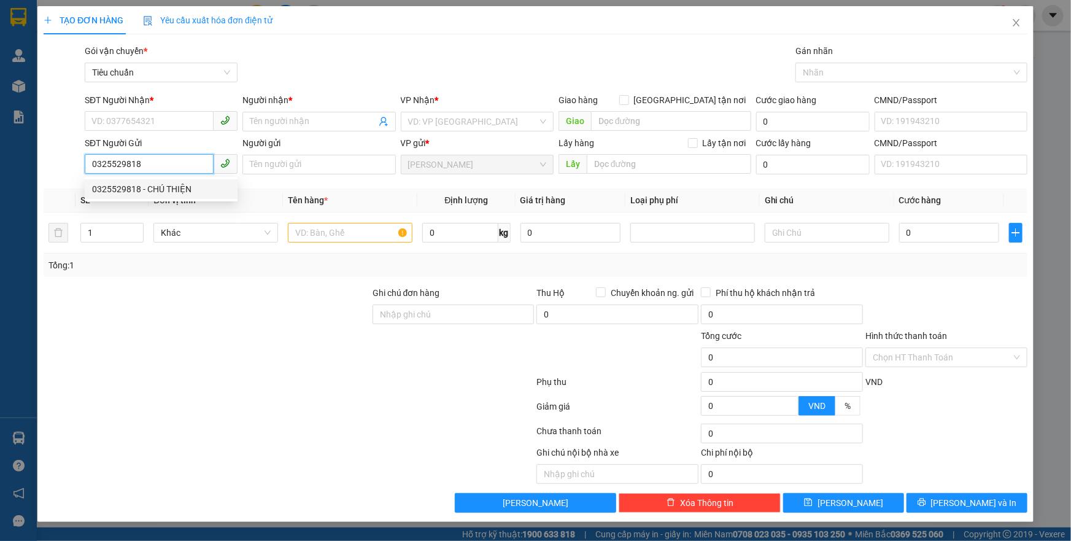
type input "80.000"
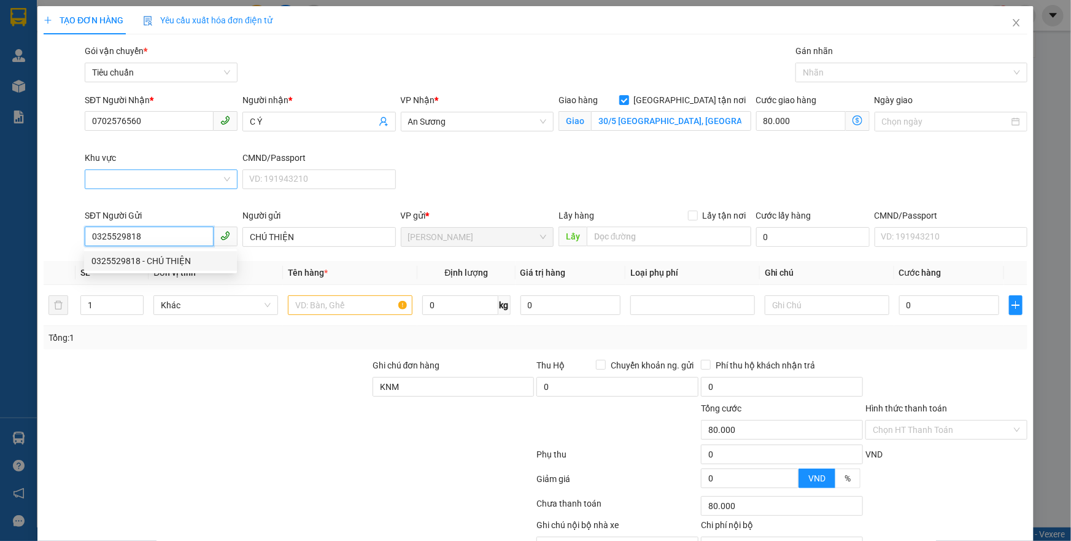
type input "160.000"
type input "0325529818"
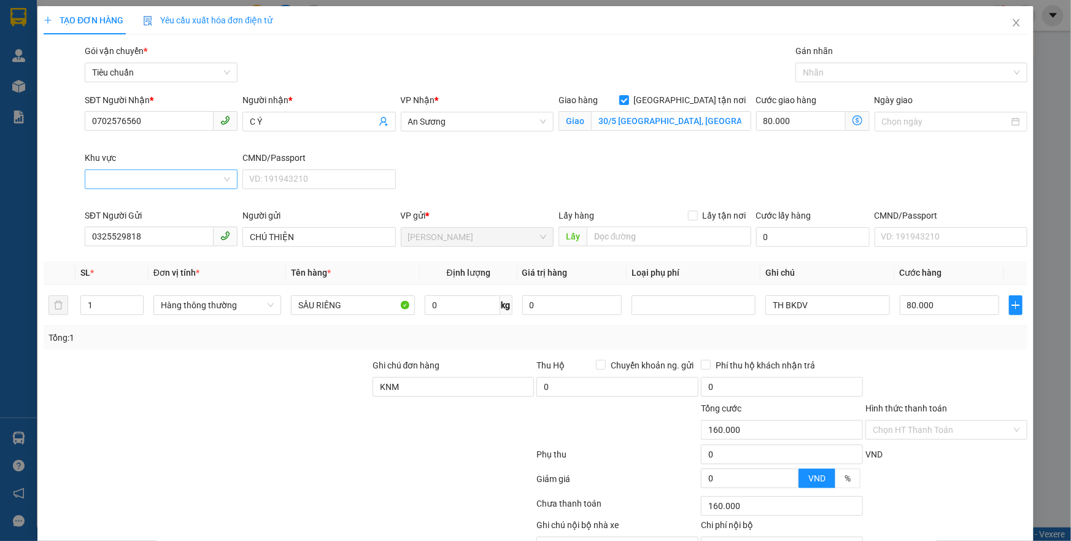
click at [114, 175] on input "Khu vực" at bounding box center [156, 179] width 129 height 18
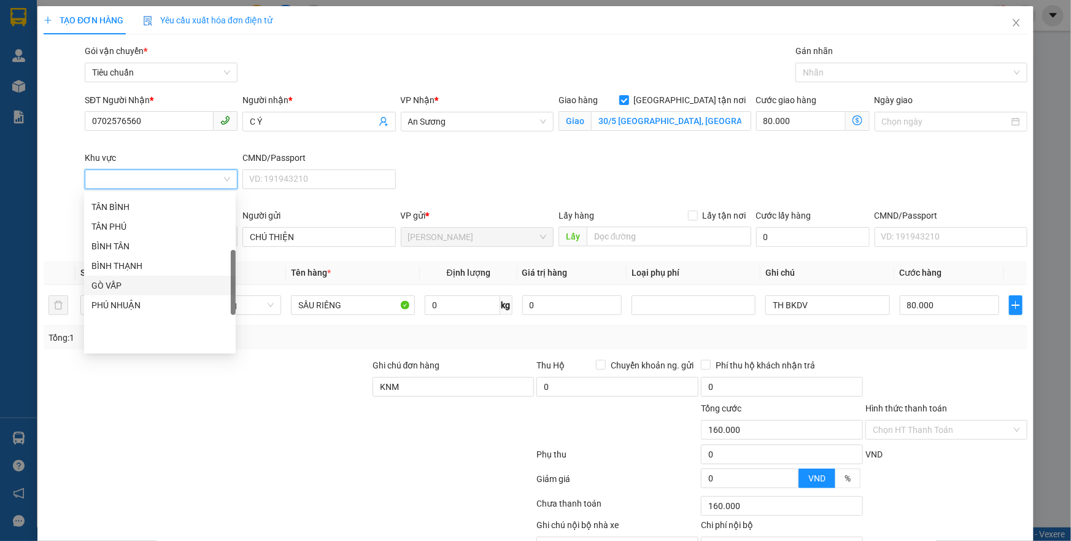
scroll to position [191, 0]
click at [114, 177] on input "Khu vực" at bounding box center [156, 179] width 129 height 18
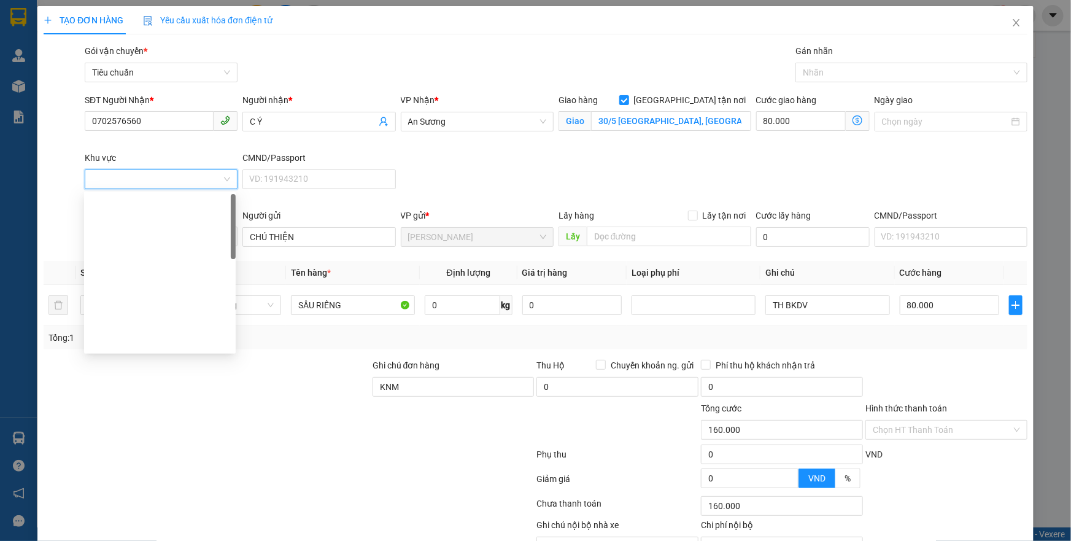
scroll to position [0, 0]
click at [135, 210] on div "HÓC MÔN" at bounding box center [159, 203] width 137 height 13
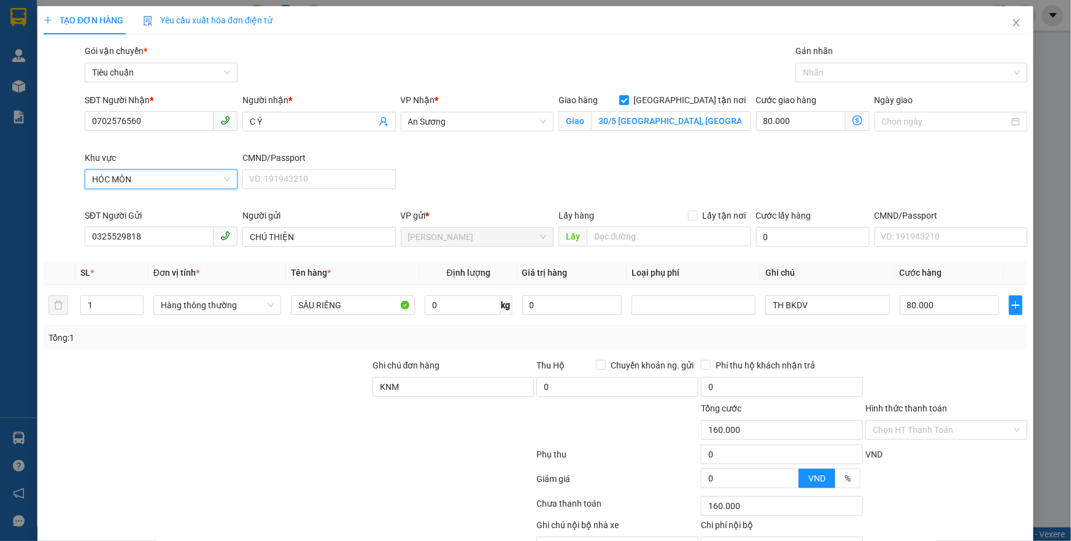
type input "80.000"
type input "0"
click at [448, 307] on input "0" at bounding box center [462, 305] width 75 height 20
type input "35"
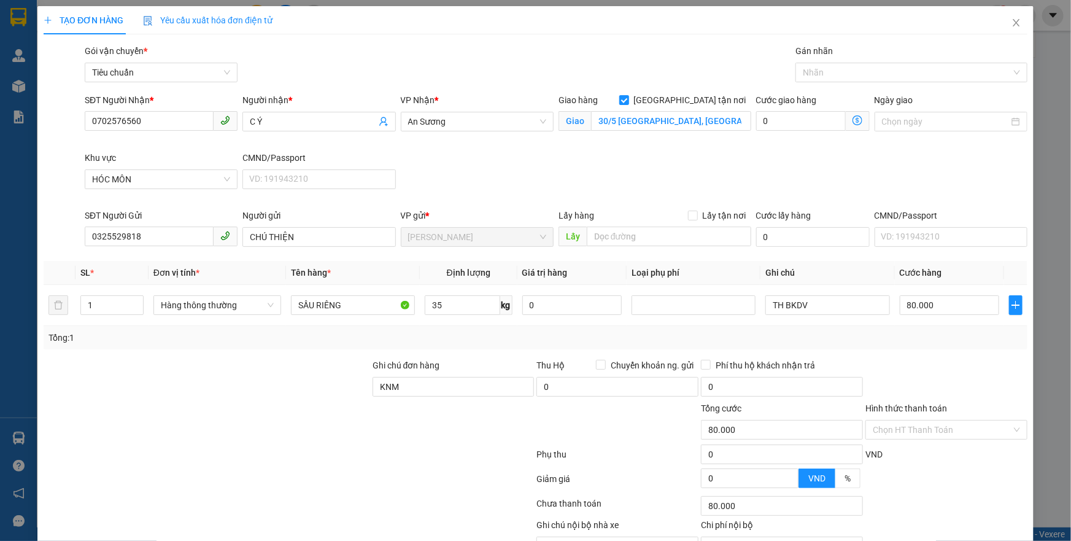
click at [478, 337] on div "Tổng: 1" at bounding box center [535, 337] width 974 height 13
type input "70.000"
type input "190.000"
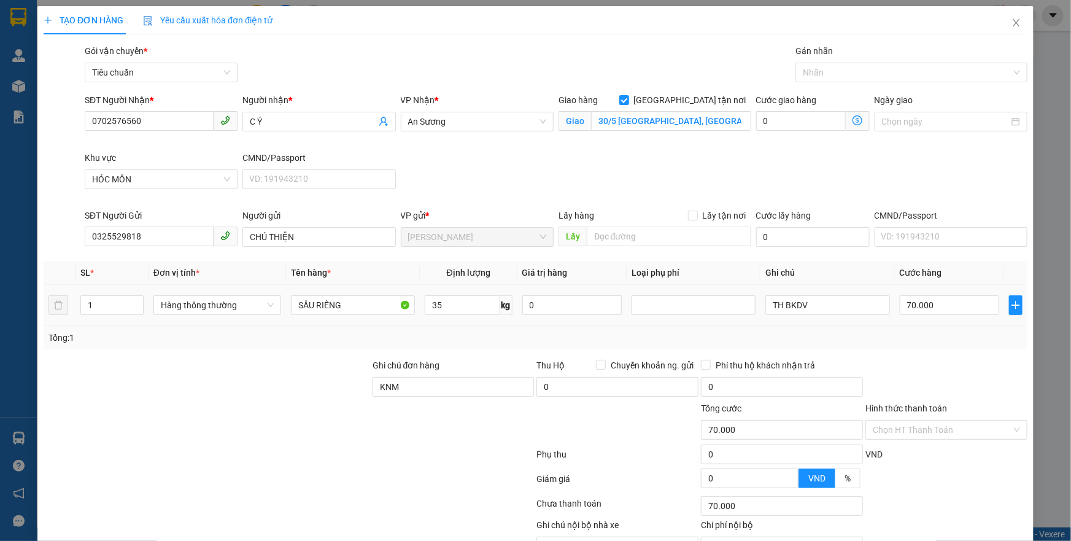
type input "190.000"
type input "120.000"
drag, startPoint x: 804, startPoint y: 306, endPoint x: 774, endPoint y: 304, distance: 30.7
click at [774, 304] on input "TH BKDV" at bounding box center [827, 305] width 124 height 20
type input "TH KORENO"
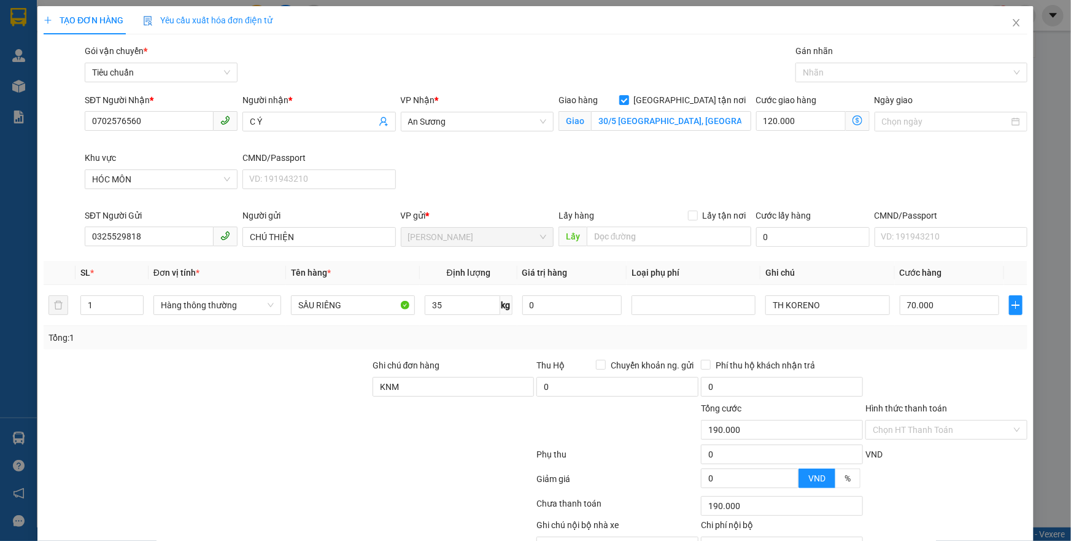
click at [852, 119] on icon "dollar-circle" at bounding box center [857, 120] width 10 height 10
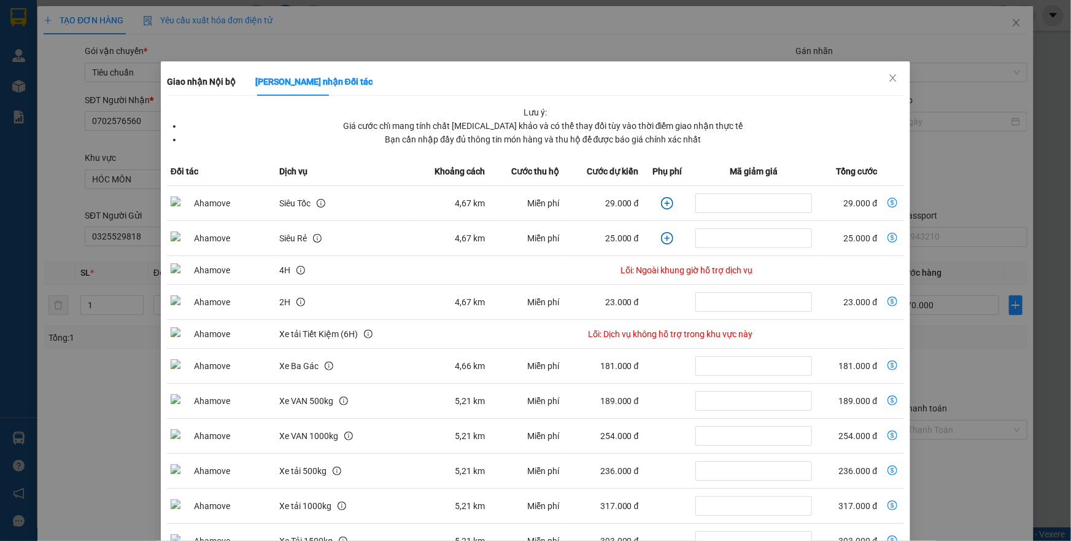
click at [661, 201] on icon "plus-circle" at bounding box center [667, 203] width 12 height 12
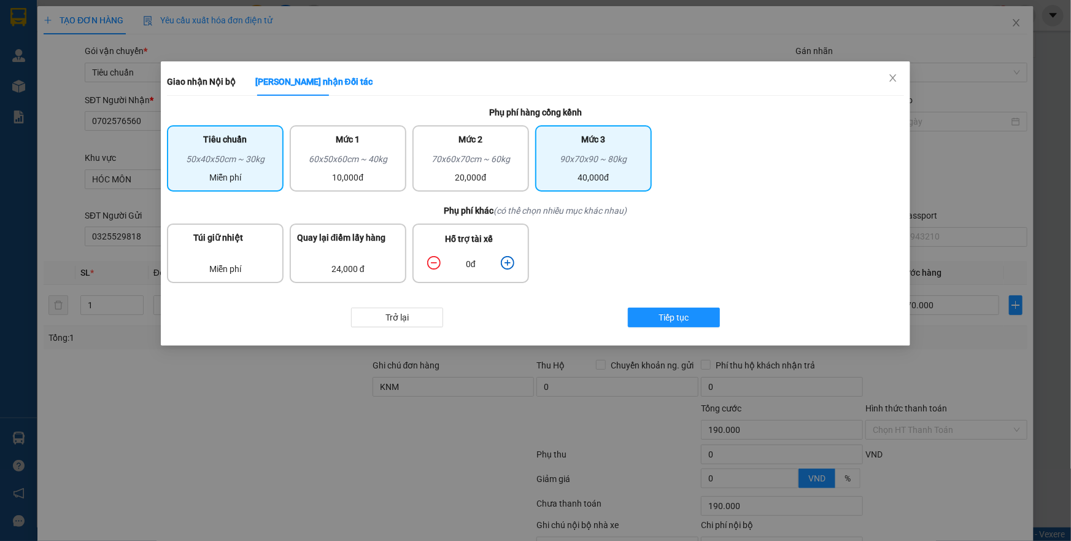
click at [575, 174] on div "40,000đ" at bounding box center [593, 177] width 102 height 13
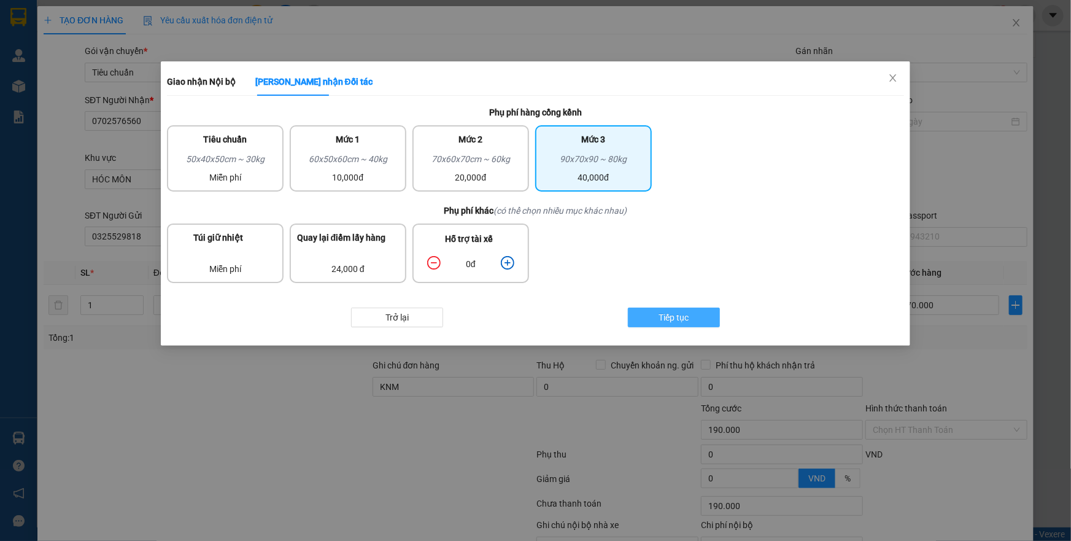
click at [658, 316] on span "Tiếp tục" at bounding box center [673, 316] width 30 height 13
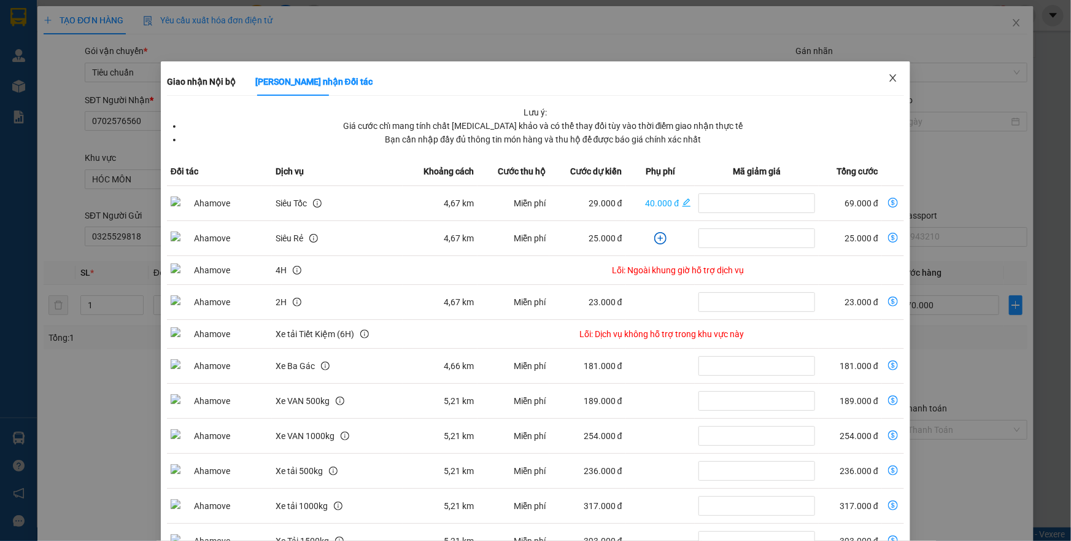
click at [888, 79] on icon "close" at bounding box center [893, 78] width 10 height 10
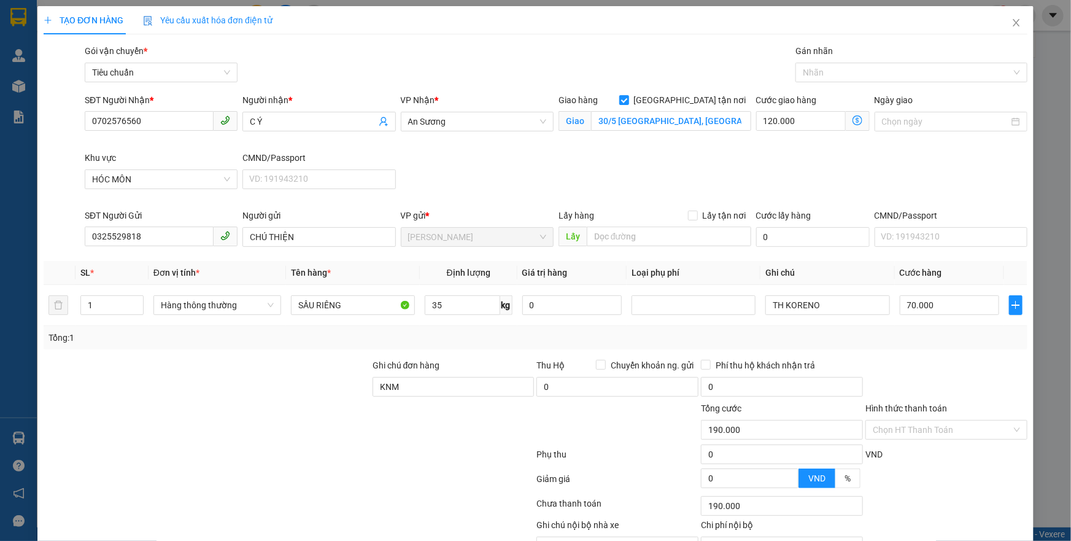
click at [819, 110] on div "Cước giao hàng" at bounding box center [813, 102] width 114 height 18
click at [812, 115] on input "120.000" at bounding box center [801, 121] width 90 height 20
type input "70.008"
type input "80"
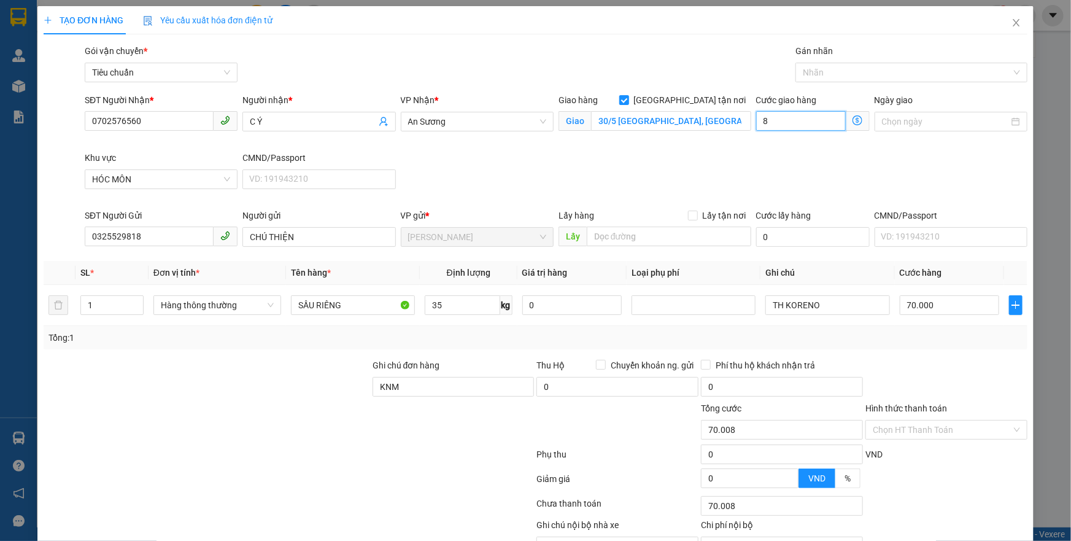
type input "70.080"
type input "80"
type input "150.000"
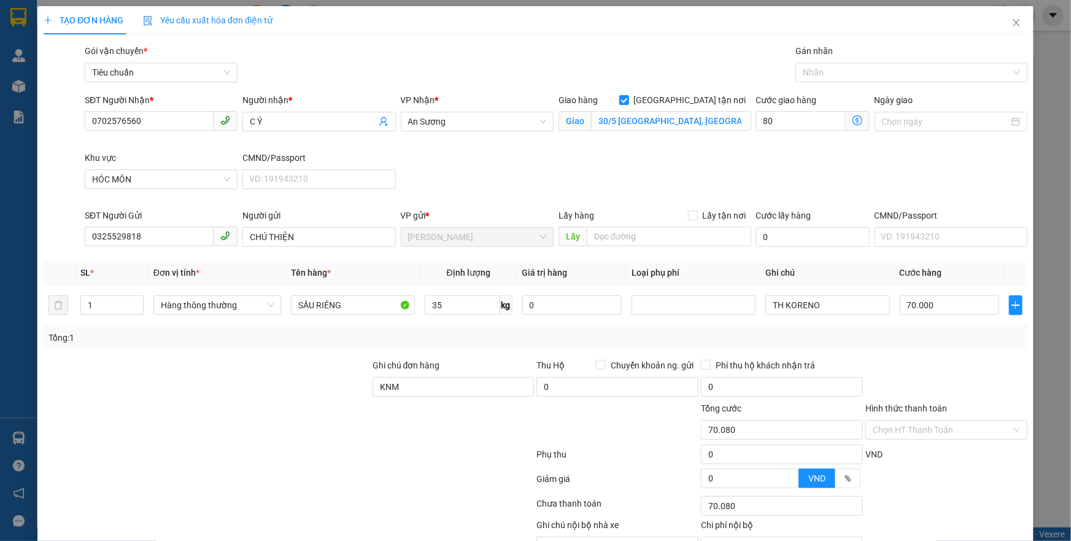
type input "80.000"
click at [734, 165] on div "SĐT Người Nhận * 0702576560 Người nhận * C Ý VP Nhận * An Sương Giao hàng Giao …" at bounding box center [555, 150] width 947 height 115
click at [902, 429] on input "Hình thức thanh toán" at bounding box center [941, 429] width 139 height 18
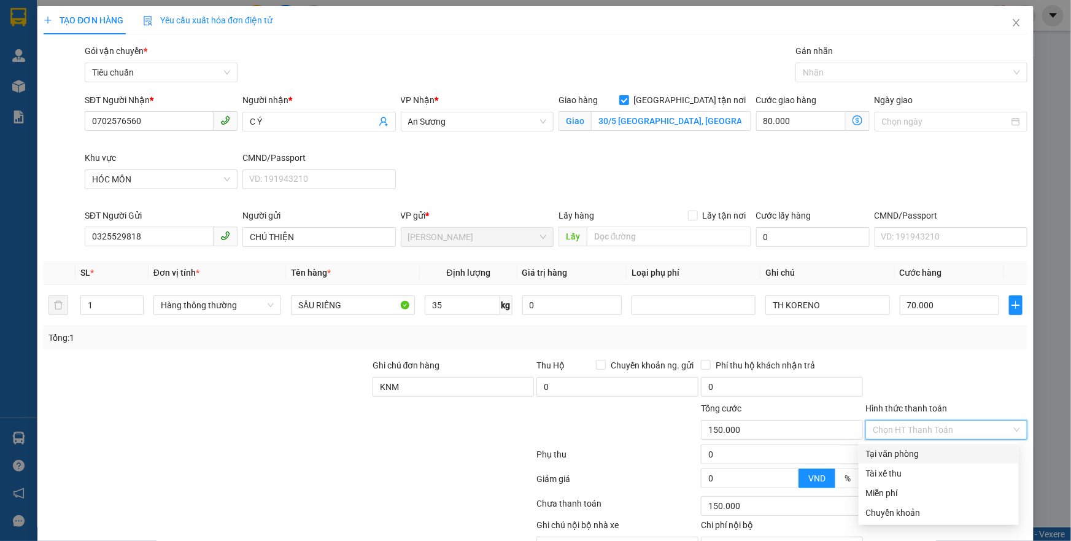
click at [879, 452] on div "Tại văn phòng" at bounding box center [938, 453] width 145 height 13
type input "0"
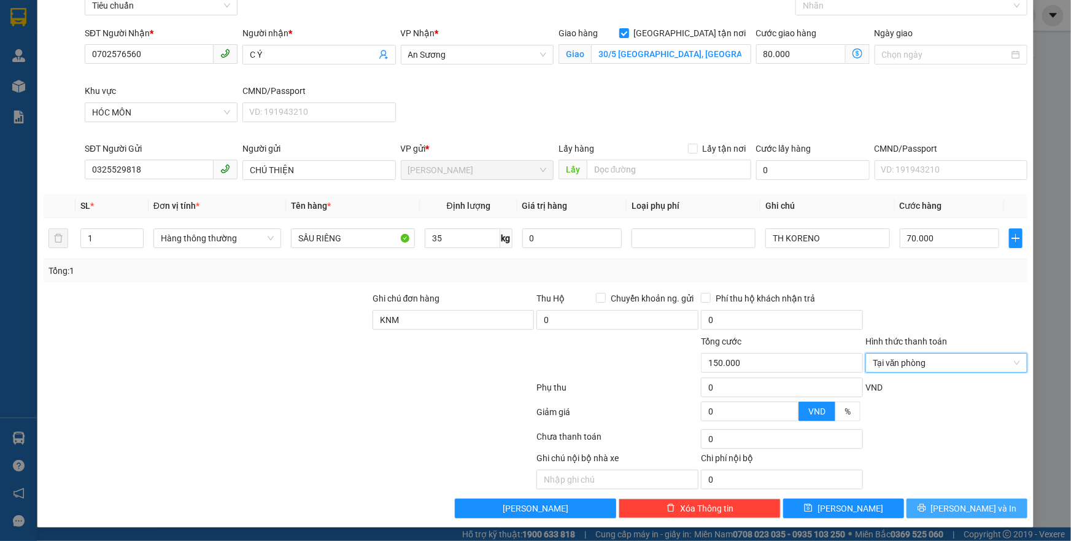
click at [926, 504] on icon "printer" at bounding box center [921, 507] width 9 height 9
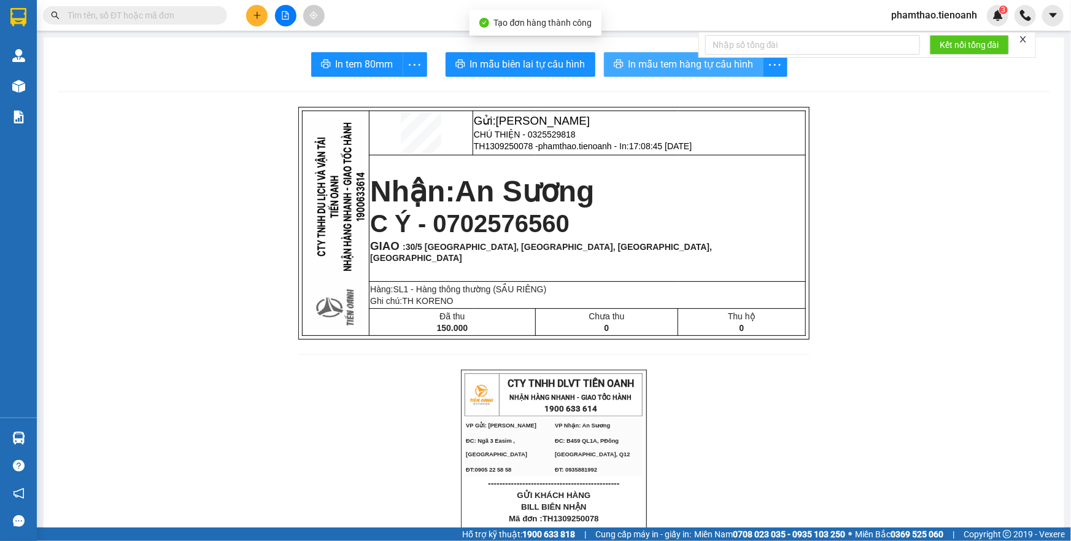
click at [653, 65] on span "In mẫu tem hàng tự cấu hình" at bounding box center [690, 63] width 125 height 15
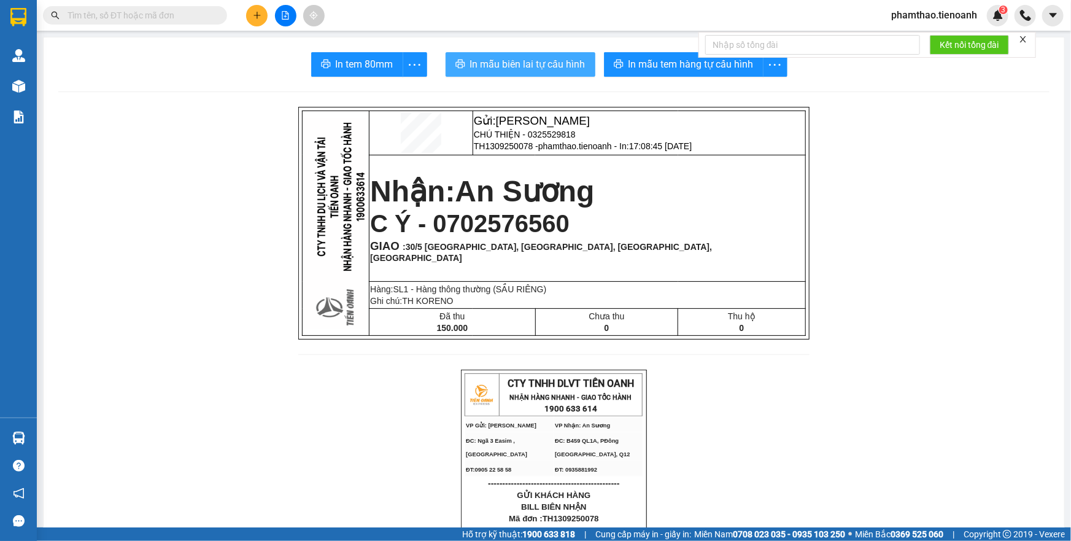
click at [566, 64] on span "In mẫu biên lai tự cấu hình" at bounding box center [527, 63] width 115 height 15
click at [261, 17] on icon "plus" at bounding box center [257, 15] width 9 height 9
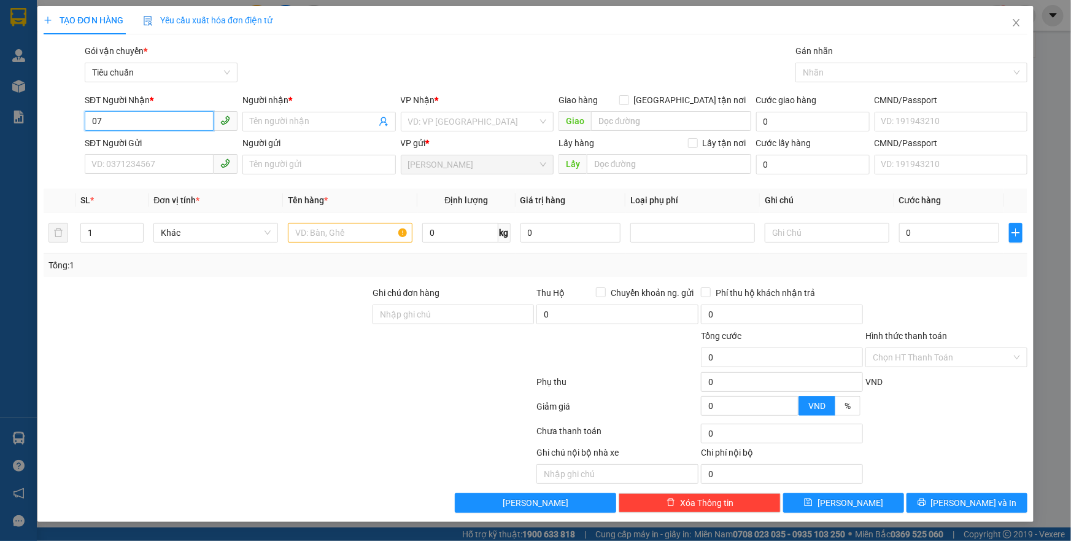
type input "0"
type input "0707003003"
drag, startPoint x: 161, startPoint y: 143, endPoint x: 167, endPoint y: 120, distance: 24.0
click at [160, 142] on div "0707003003 - NHI" at bounding box center [161, 145] width 138 height 13
type input "NHI"
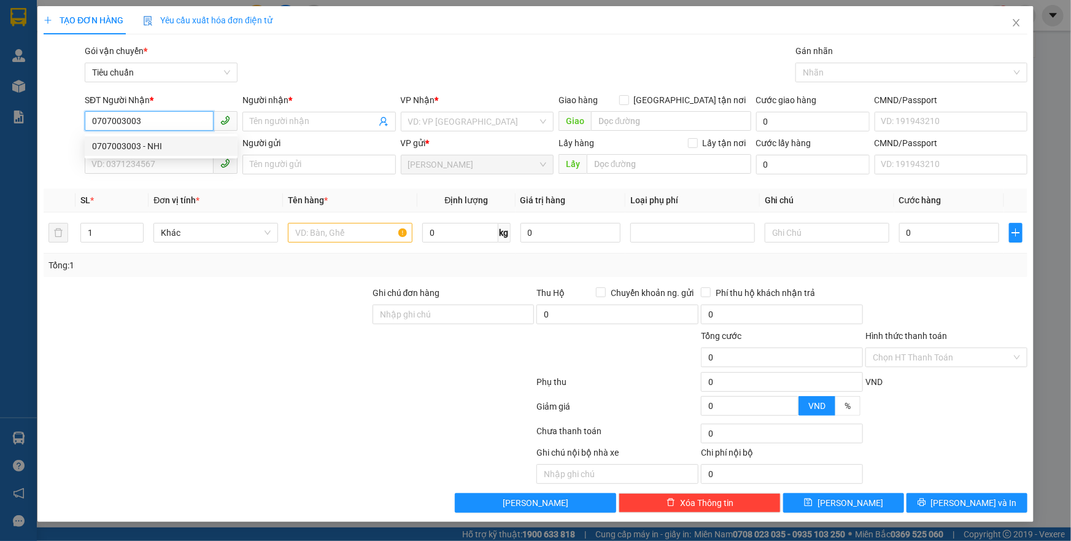
type input "066082000071"
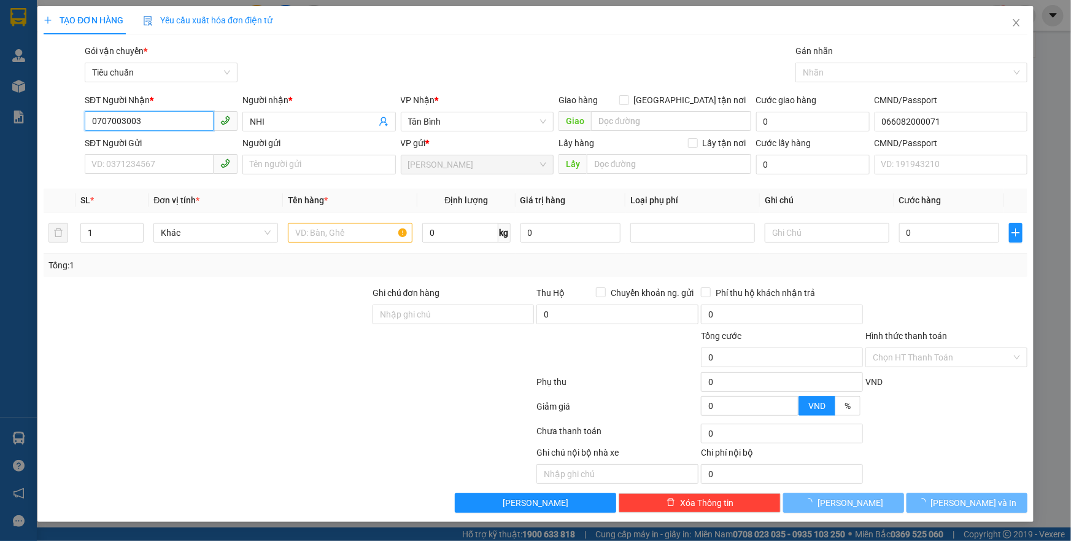
type input "40.000"
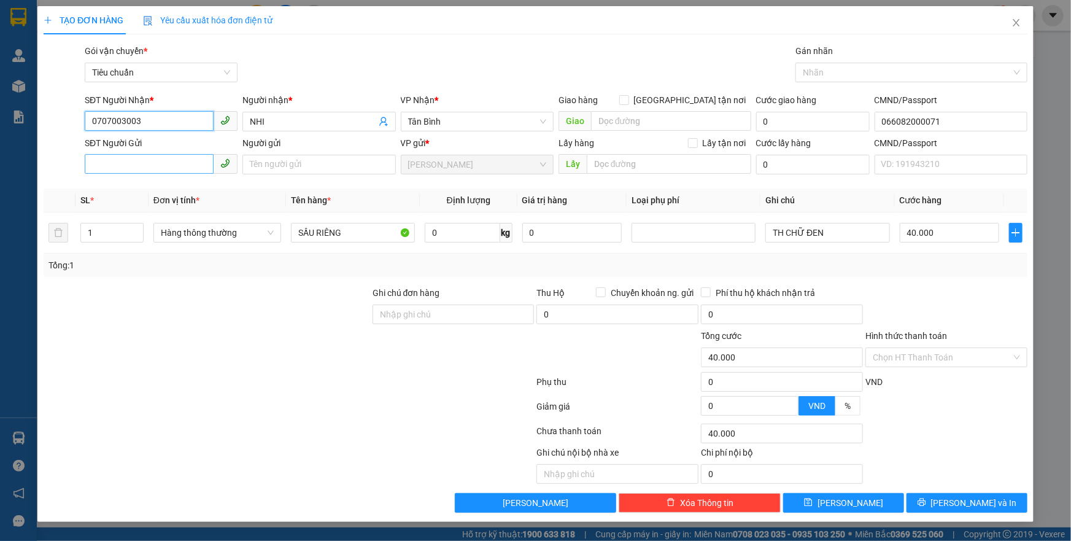
type input "0707003003"
click at [158, 163] on input "SĐT Người Gửi" at bounding box center [149, 164] width 129 height 20
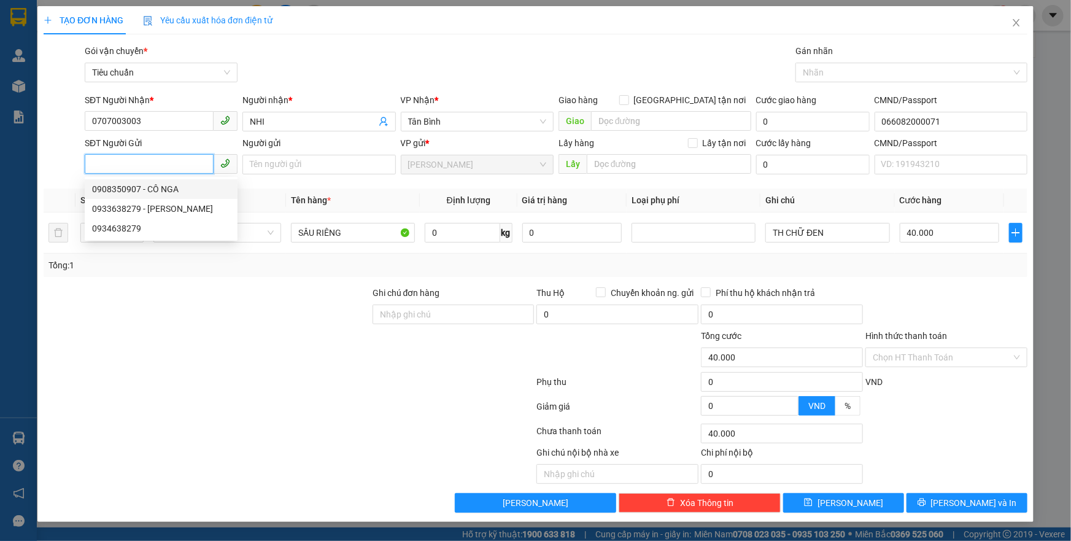
click at [158, 190] on div "0908350907 - CÔ NGA" at bounding box center [161, 188] width 138 height 13
type input "0908350907"
type input "CÔ NGA"
type input "058085001241"
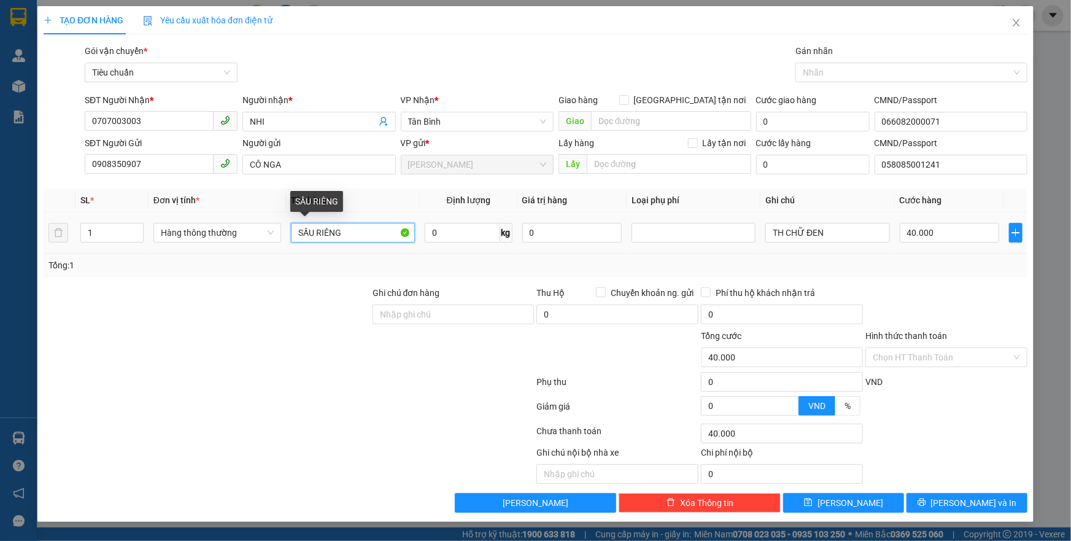
drag, startPoint x: 349, startPoint y: 234, endPoint x: 287, endPoint y: 234, distance: 62.0
click at [287, 234] on td "SẦU RIÊNG" at bounding box center [353, 232] width 134 height 41
type input "RAU CỦ"
click at [456, 231] on input "0" at bounding box center [462, 233] width 75 height 20
type input "8"
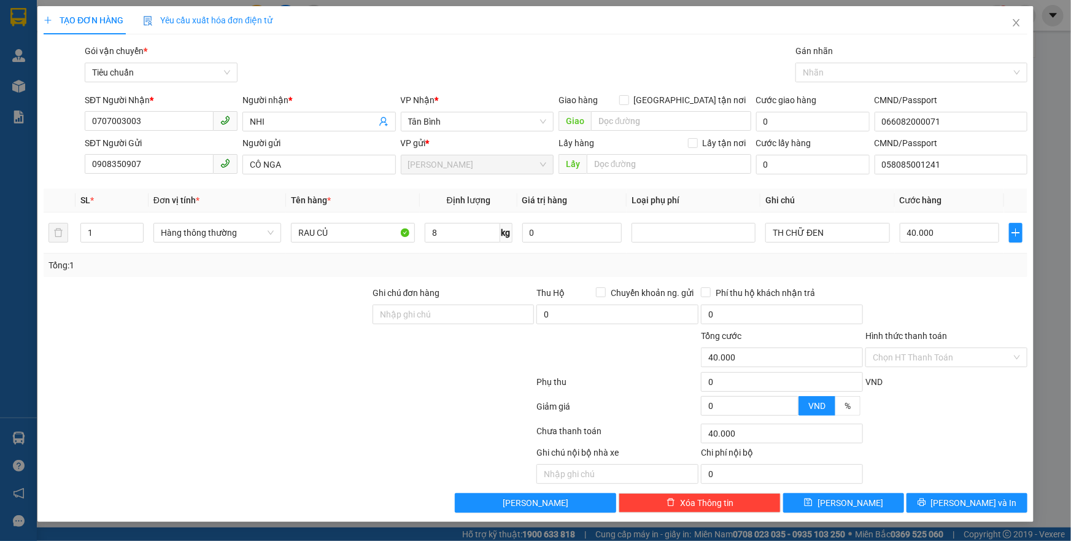
drag, startPoint x: 778, startPoint y: 258, endPoint x: 814, endPoint y: 226, distance: 48.3
click at [779, 256] on div "Tổng: 1" at bounding box center [536, 264] width 984 height 23
drag, startPoint x: 826, startPoint y: 237, endPoint x: 764, endPoint y: 236, distance: 62.0
click at [764, 236] on td "TH CHỮ ĐEN" at bounding box center [827, 232] width 134 height 41
type input "TXV"
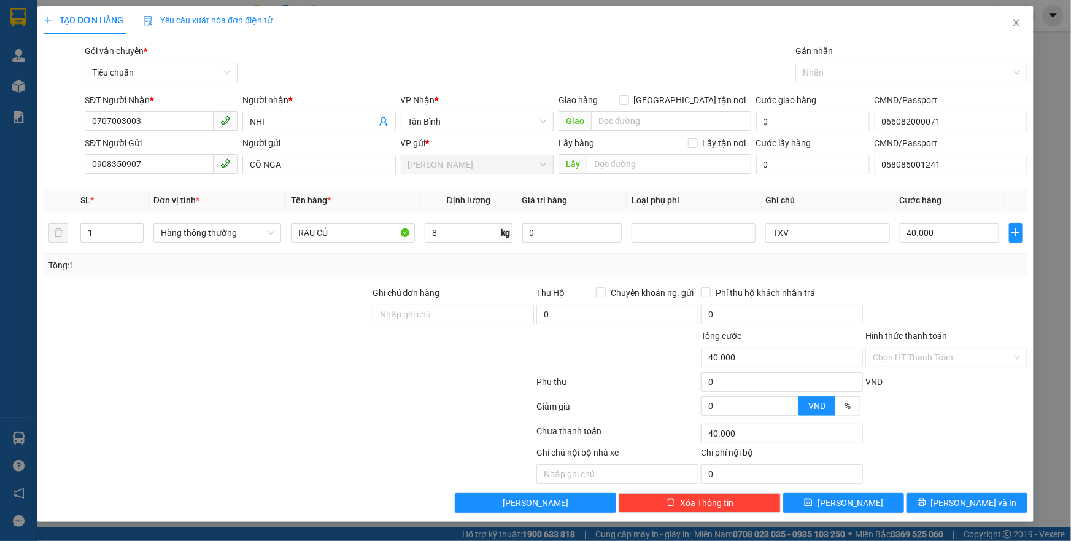
click at [944, 274] on div "Tổng: 1" at bounding box center [536, 264] width 984 height 23
click at [898, 355] on input "Hình thức thanh toán" at bounding box center [941, 357] width 139 height 18
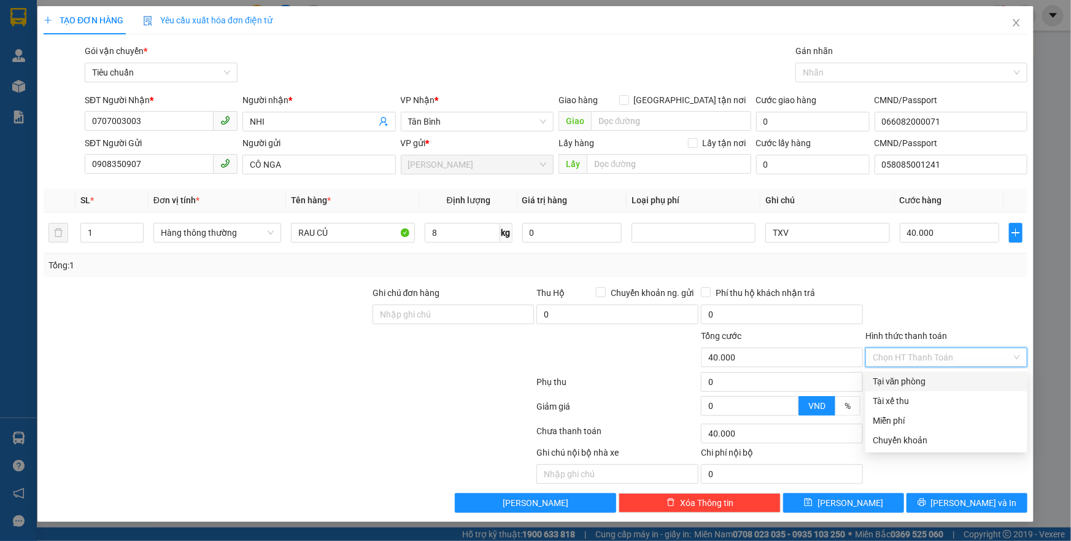
drag, startPoint x: 884, startPoint y: 380, endPoint x: 880, endPoint y: 371, distance: 10.5
click at [884, 378] on div "Tại văn phòng" at bounding box center [945, 380] width 147 height 13
type input "0"
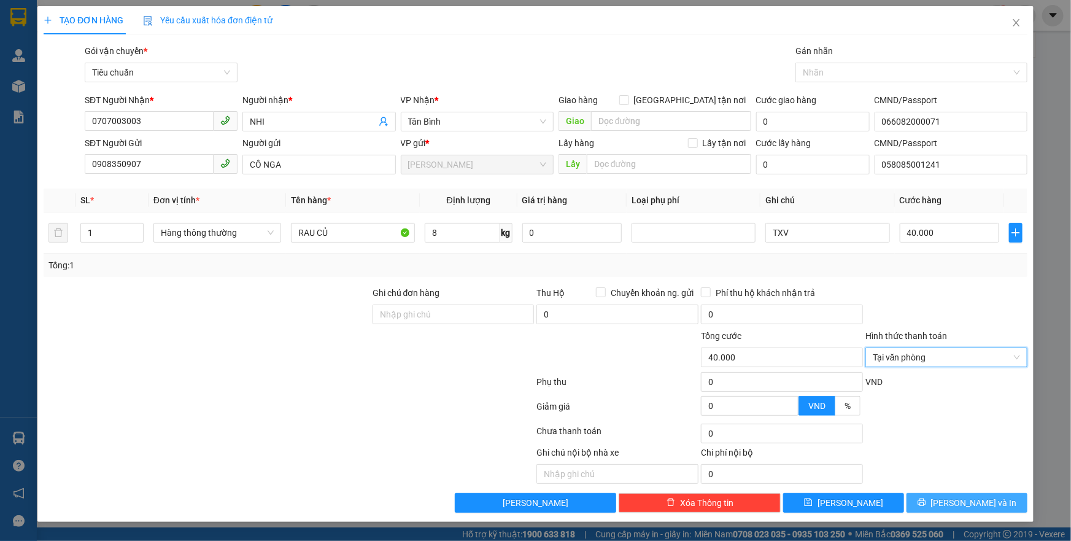
drag, startPoint x: 939, startPoint y: 502, endPoint x: 932, endPoint y: 498, distance: 8.0
click at [938, 502] on button "[PERSON_NAME] và In" at bounding box center [966, 503] width 121 height 20
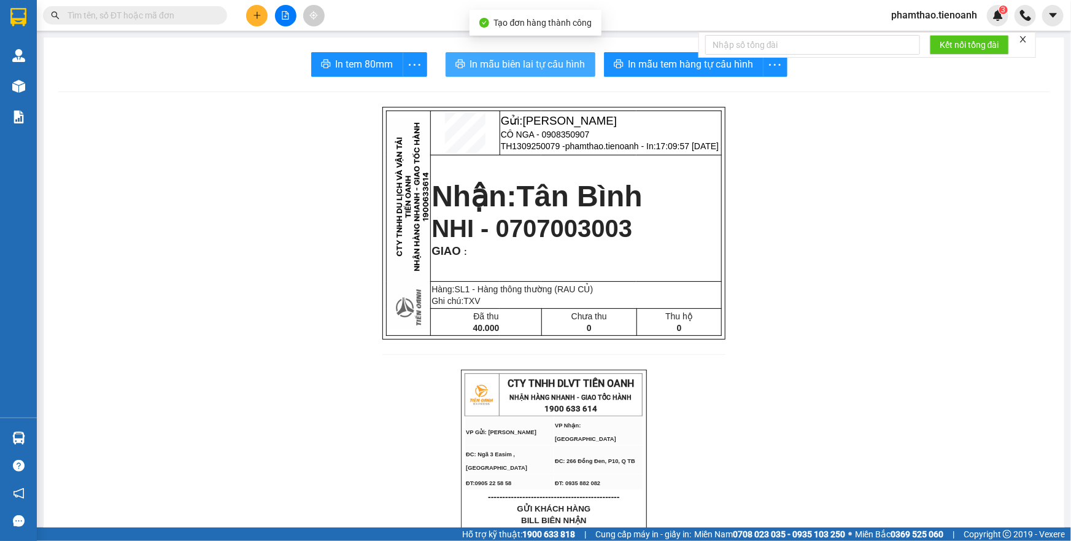
drag, startPoint x: 543, startPoint y: 59, endPoint x: 580, endPoint y: 130, distance: 80.4
click at [541, 63] on span "In mẫu biên lai tự cấu hình" at bounding box center [527, 63] width 115 height 15
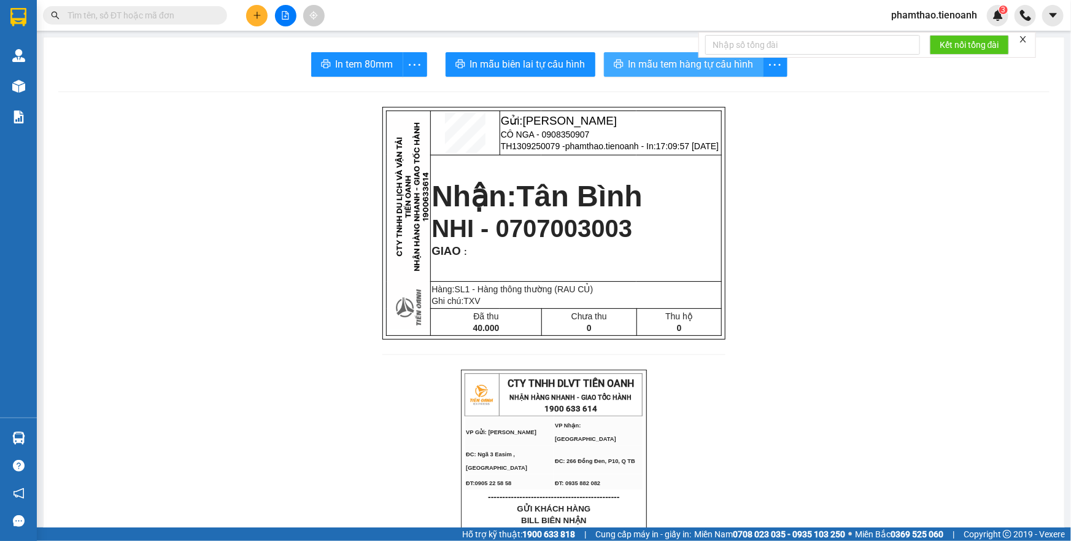
click at [652, 67] on span "In mẫu tem hàng tự cấu hình" at bounding box center [690, 63] width 125 height 15
click at [247, 13] on button at bounding box center [256, 15] width 21 height 21
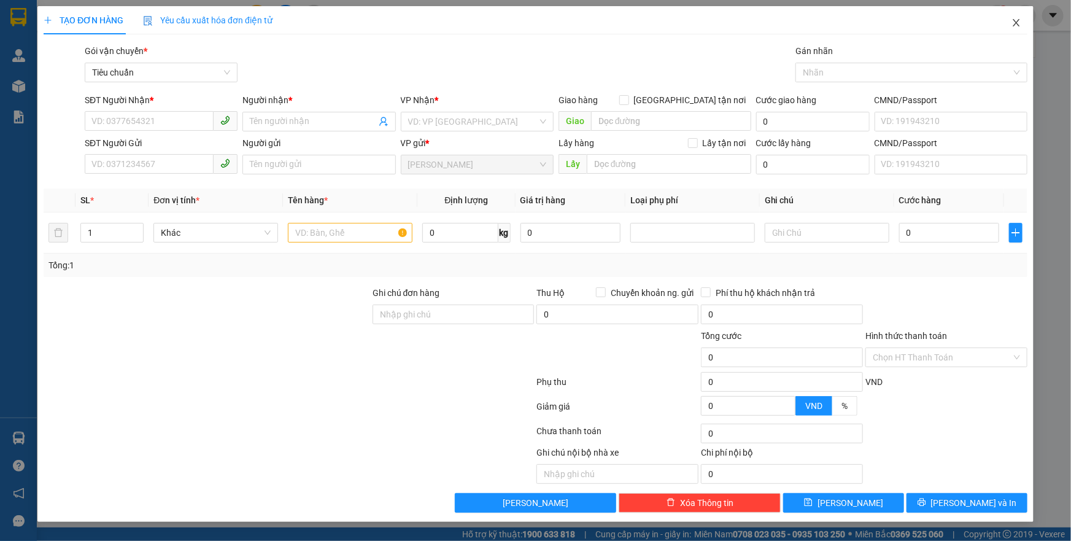
drag, startPoint x: 1018, startPoint y: 23, endPoint x: 978, endPoint y: 15, distance: 40.7
click at [1012, 22] on icon "close" at bounding box center [1016, 23] width 10 height 10
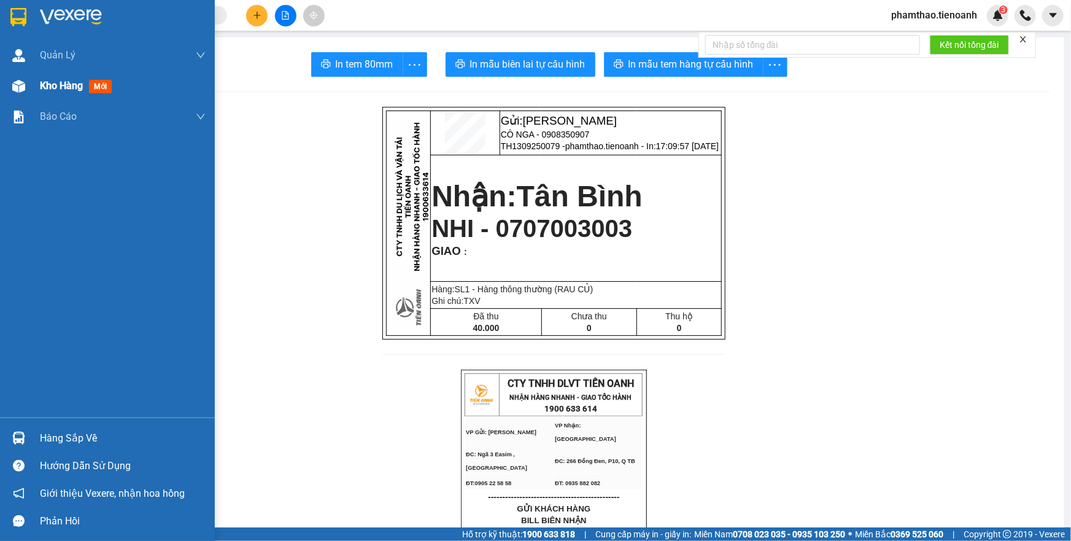
click at [47, 82] on span "Kho hàng" at bounding box center [61, 86] width 43 height 12
click at [67, 82] on span "Kho hàng" at bounding box center [61, 86] width 43 height 12
click at [73, 83] on span "Kho hàng" at bounding box center [61, 86] width 43 height 12
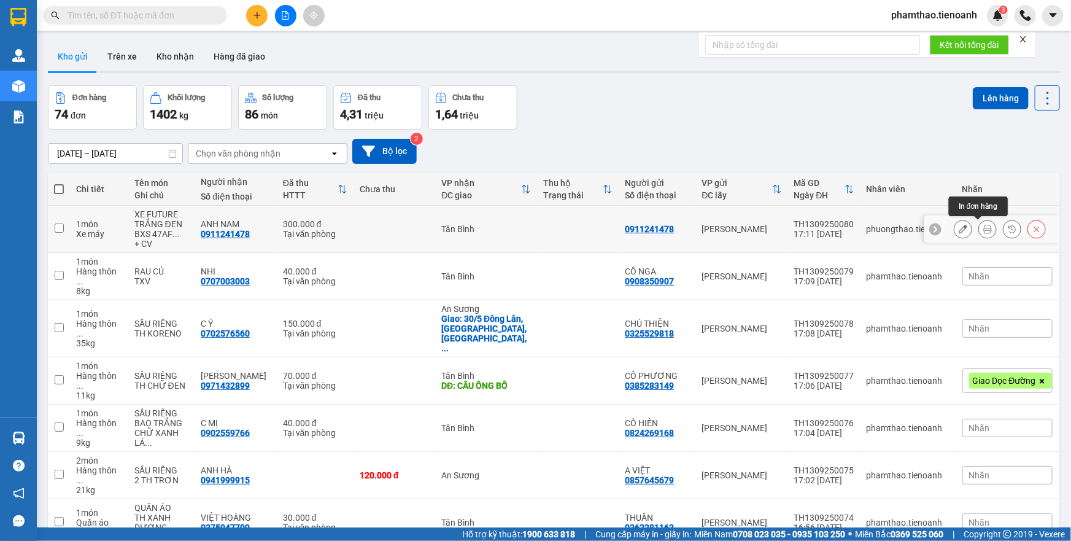
click at [983, 231] on icon at bounding box center [987, 229] width 9 height 9
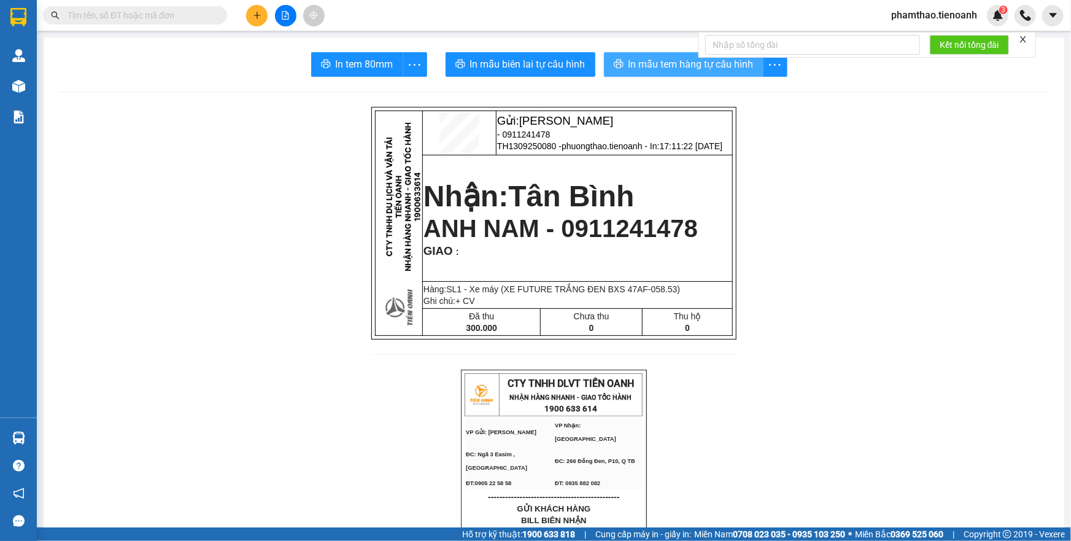
drag, startPoint x: 652, startPoint y: 66, endPoint x: 700, endPoint y: 183, distance: 127.4
click at [650, 67] on span "In mẫu tem hàng tự cấu hình" at bounding box center [690, 63] width 125 height 15
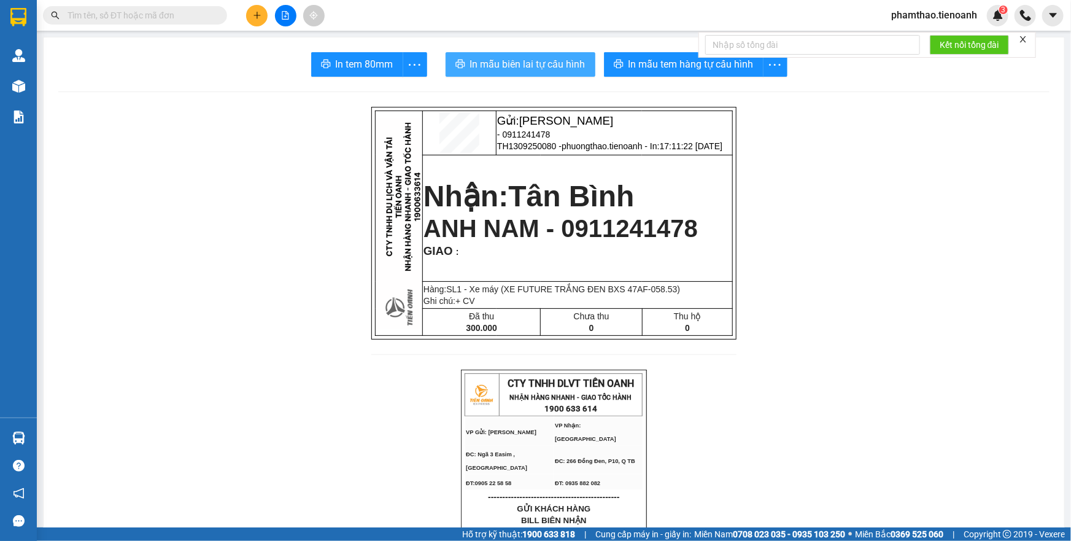
click at [516, 69] on span "In mẫu biên lai tự cấu hình" at bounding box center [527, 63] width 115 height 15
drag, startPoint x: 241, startPoint y: 19, endPoint x: 252, endPoint y: 15, distance: 11.3
click at [248, 16] on div at bounding box center [285, 15] width 92 height 21
click at [253, 15] on icon "plus" at bounding box center [257, 15] width 9 height 9
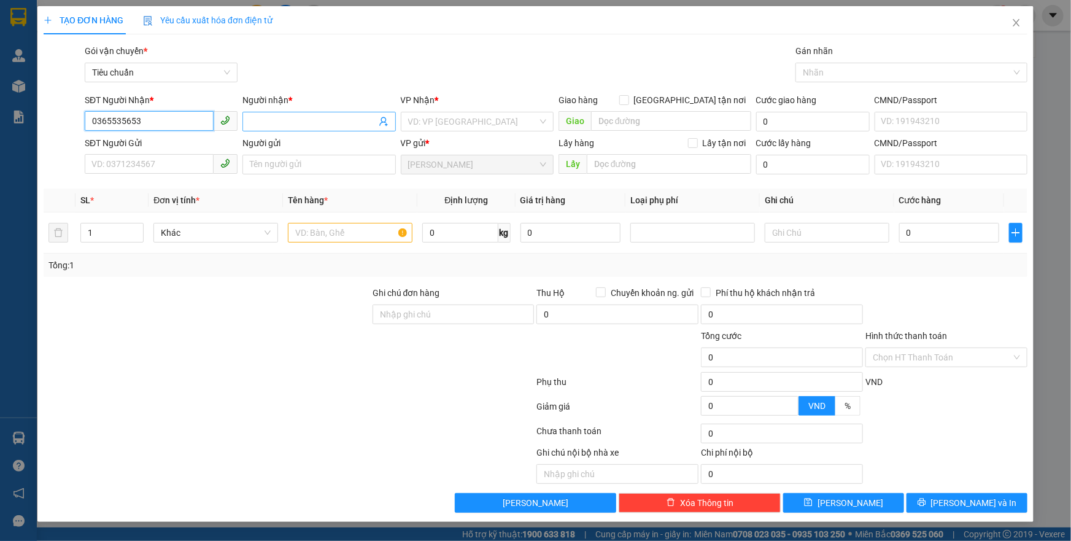
type input "0365535653"
click at [264, 118] on input "Người nhận *" at bounding box center [313, 121] width 126 height 13
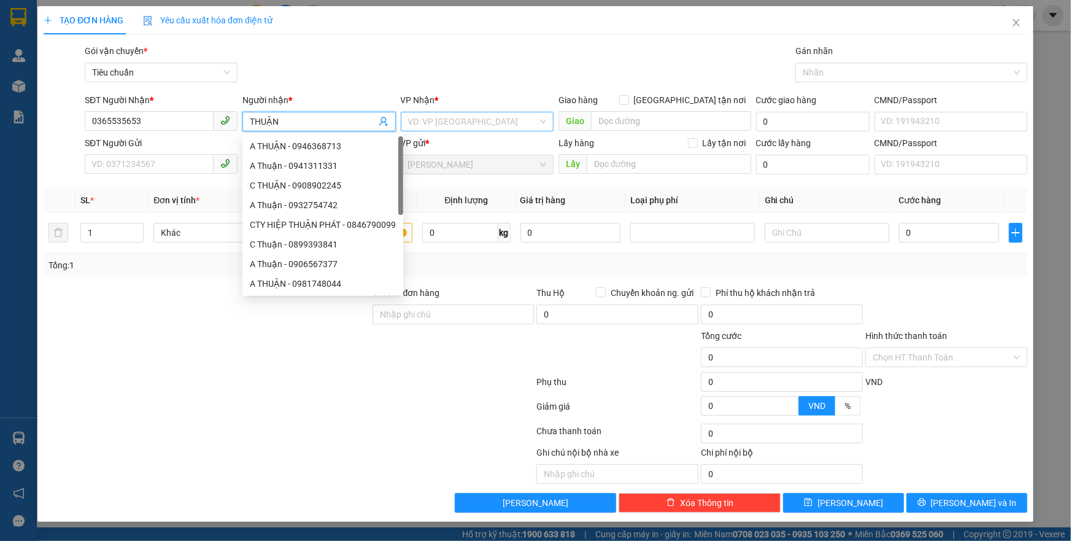
type input "THUẬN"
click at [480, 115] on input "search" at bounding box center [472, 121] width 129 height 18
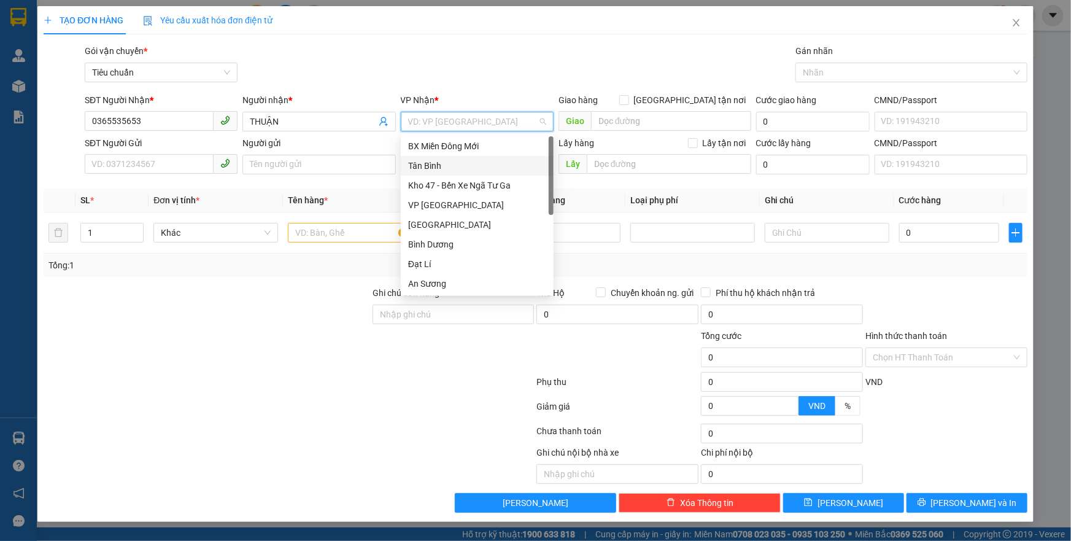
drag, startPoint x: 446, startPoint y: 162, endPoint x: 221, endPoint y: 182, distance: 226.0
click at [433, 166] on div "Tân Bình" at bounding box center [477, 165] width 138 height 13
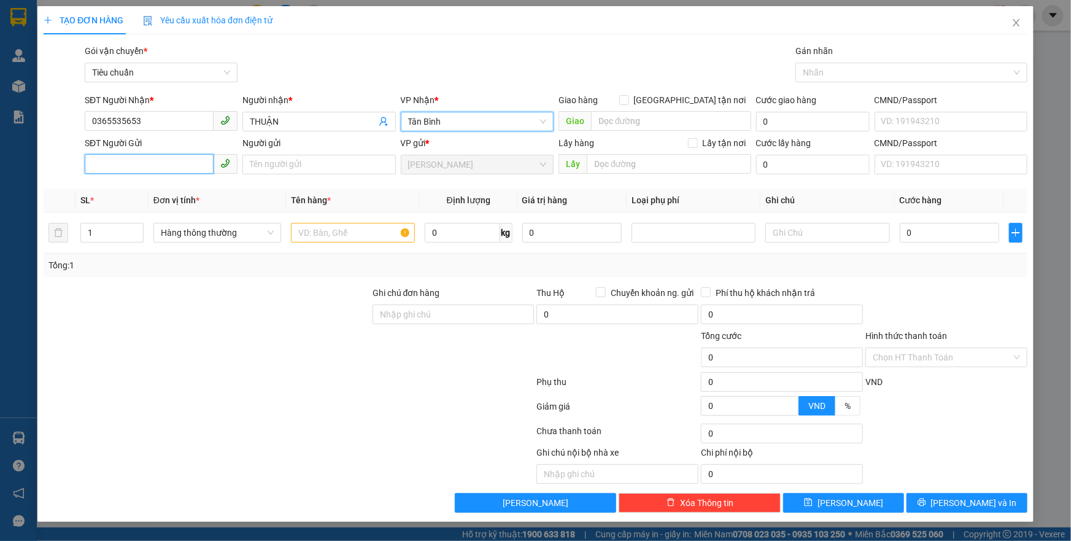
click at [171, 164] on input "SĐT Người Gửi" at bounding box center [149, 164] width 129 height 20
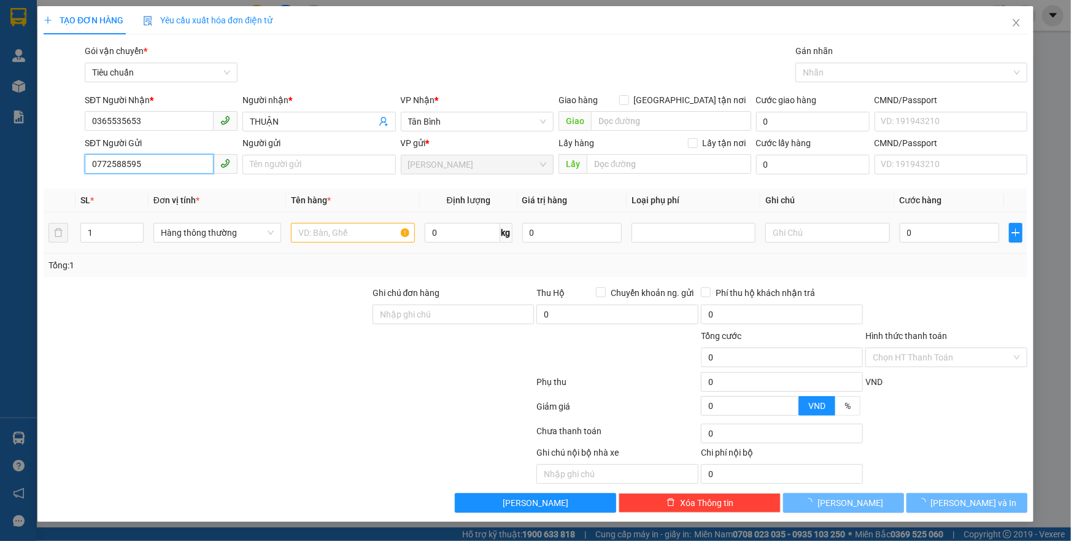
type input "0772588595"
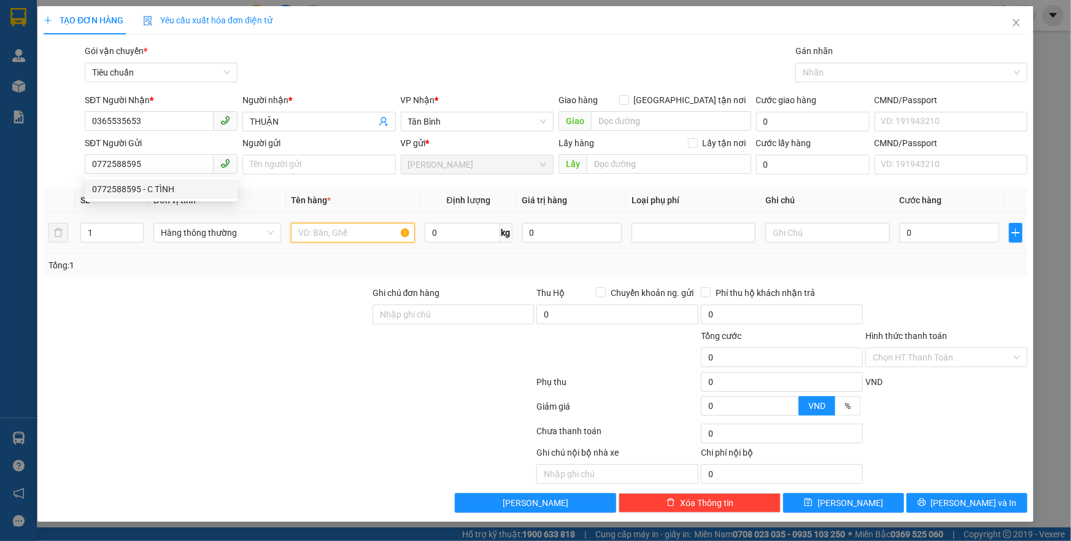
click at [338, 228] on input "text" at bounding box center [353, 233] width 124 height 20
type input "D"
type input "ĐỒ ĂN"
click at [464, 230] on input "0" at bounding box center [462, 233] width 75 height 20
type input "7"
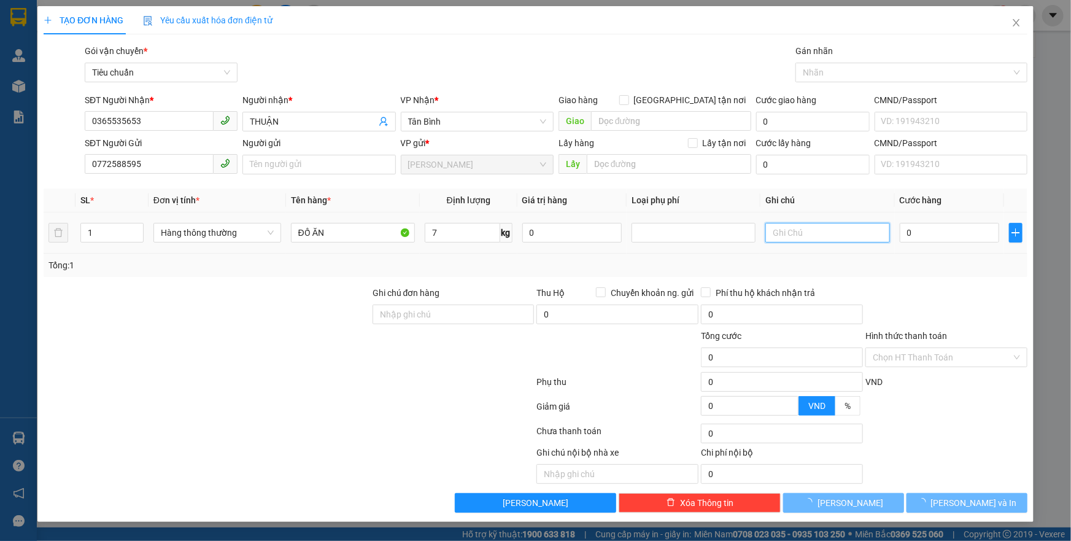
click at [782, 239] on input "text" at bounding box center [827, 233] width 124 height 20
type input "40.000"
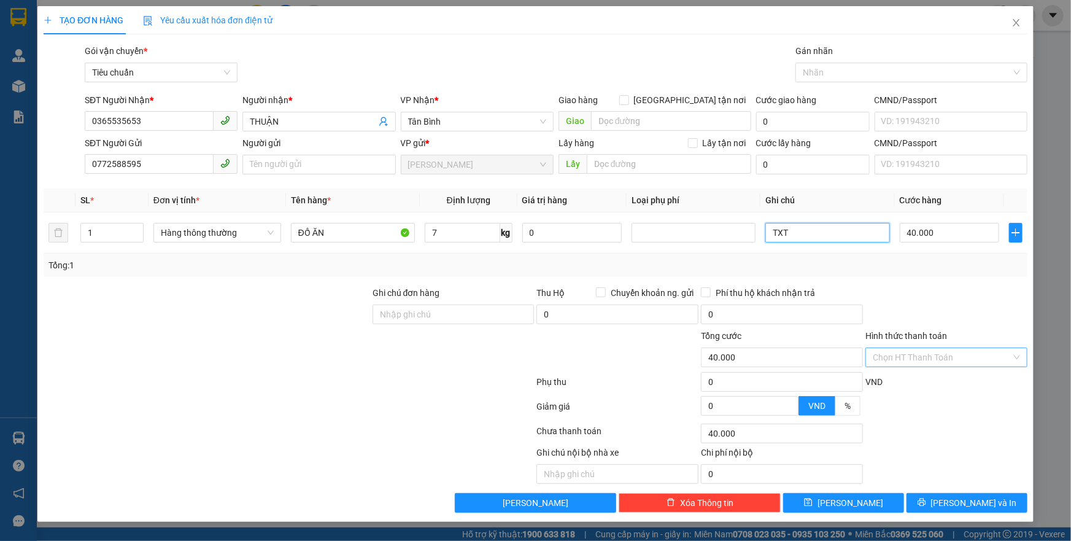
type input "TXT"
click at [936, 353] on input "Hình thức thanh toán" at bounding box center [941, 357] width 139 height 18
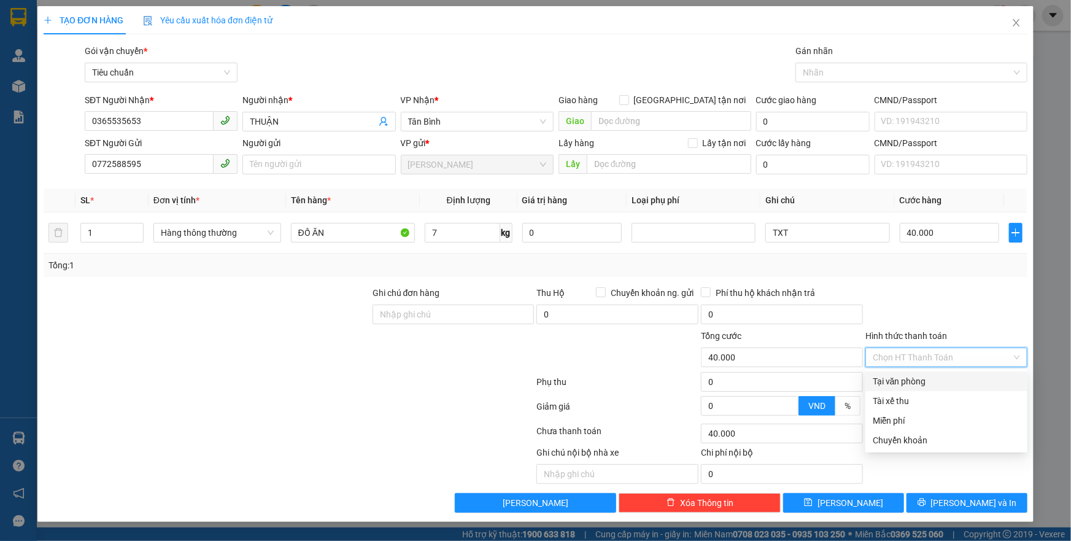
drag, startPoint x: 929, startPoint y: 363, endPoint x: 920, endPoint y: 374, distance: 14.0
click at [923, 372] on div "Transit Pickup Surcharge Ids Transit Deliver Surcharge Ids Transit Deliver Surc…" at bounding box center [536, 278] width 984 height 468
drag, startPoint x: 920, startPoint y: 374, endPoint x: 920, endPoint y: 393, distance: 18.4
click at [919, 374] on div "Tại văn phòng" at bounding box center [945, 380] width 147 height 13
type input "0"
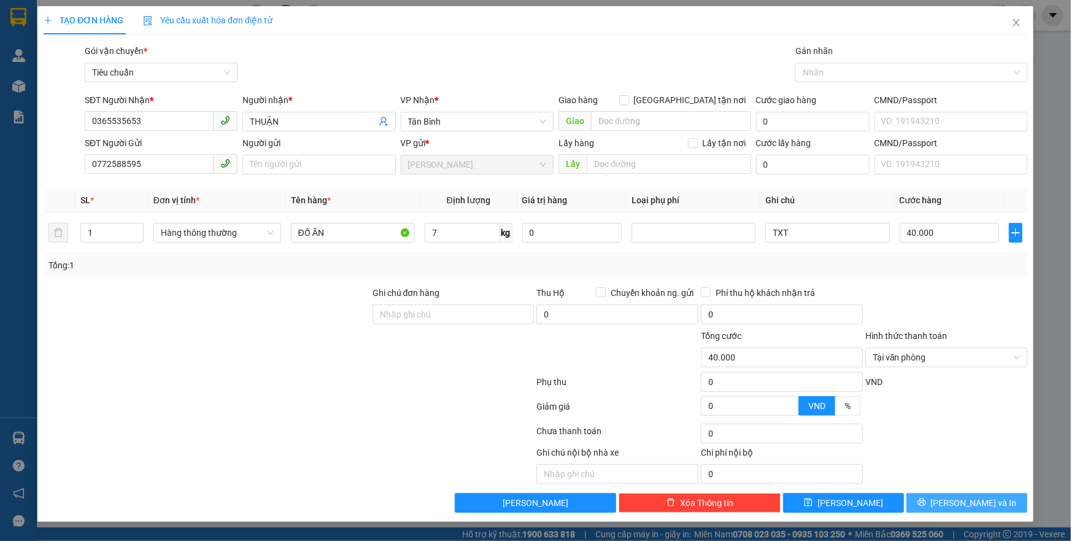
click at [958, 509] on button "[PERSON_NAME] và In" at bounding box center [966, 503] width 121 height 20
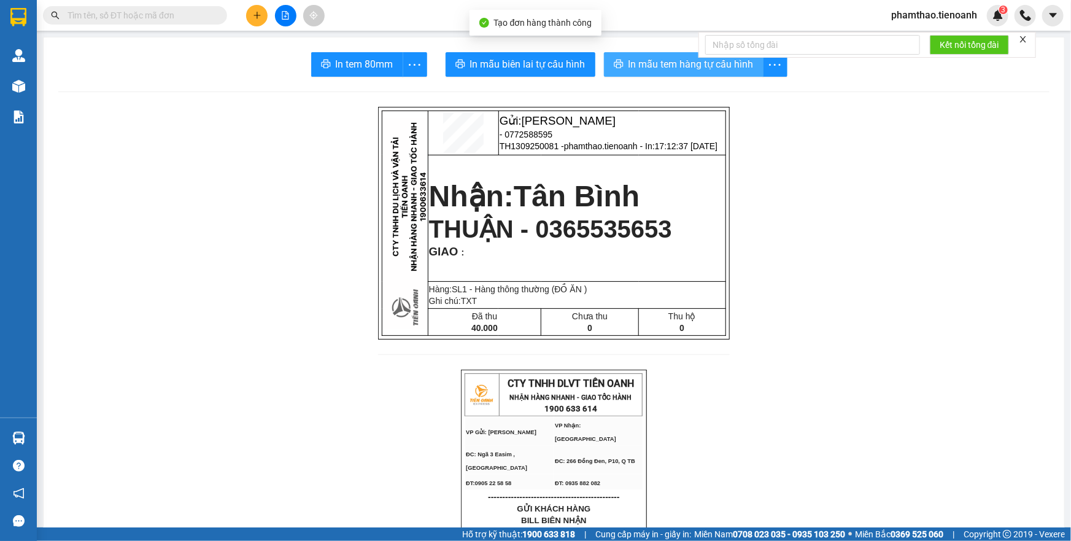
click at [638, 66] on span "In mẫu tem hàng tự cấu hình" at bounding box center [690, 63] width 125 height 15
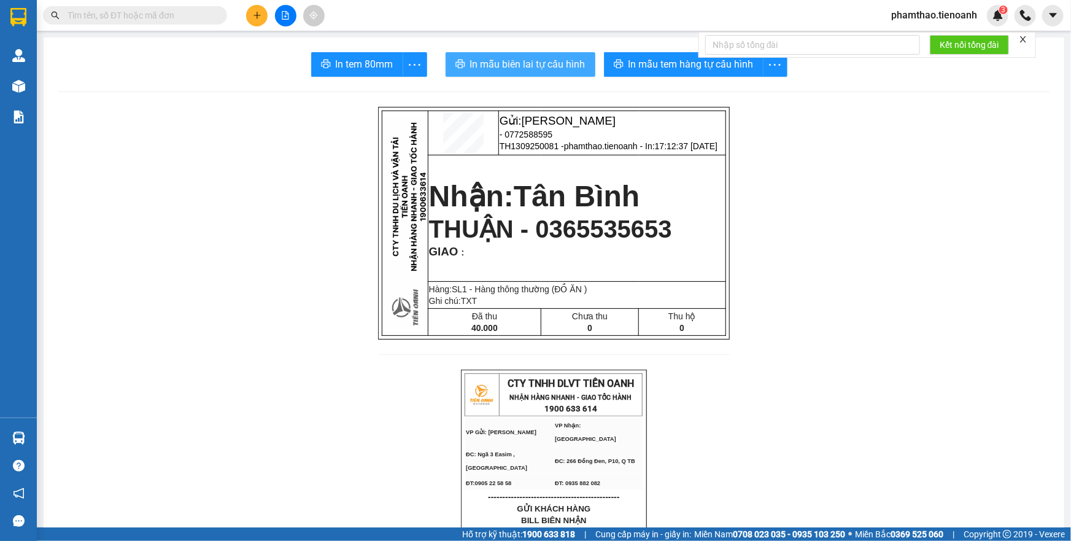
drag, startPoint x: 535, startPoint y: 62, endPoint x: 784, endPoint y: 394, distance: 415.0
click at [536, 62] on span "In mẫu biên lai tự cấu hình" at bounding box center [527, 63] width 115 height 15
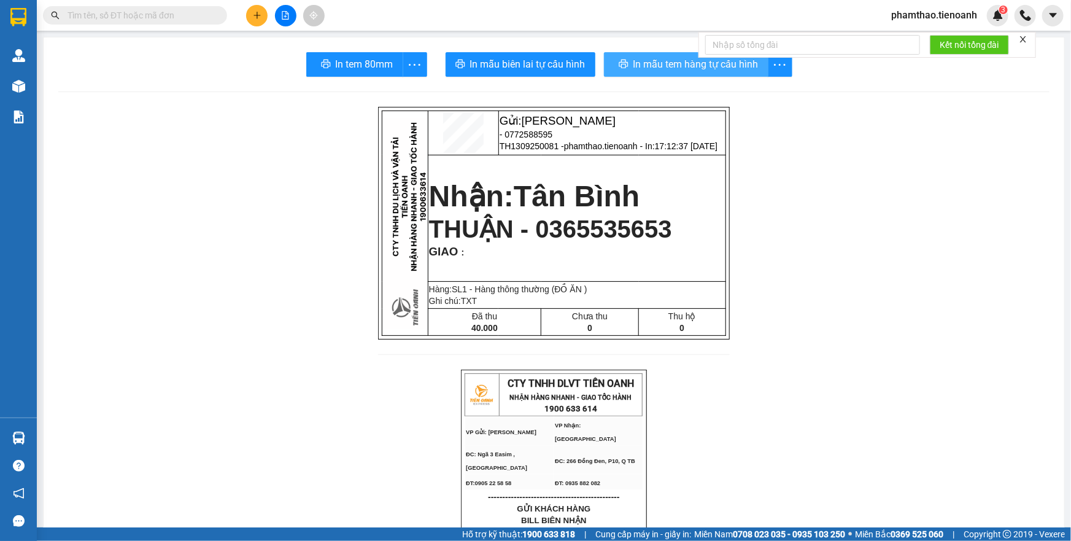
click at [654, 73] on button "In mẫu tem hàng tự cấu hình" at bounding box center [686, 64] width 164 height 25
click at [255, 23] on button at bounding box center [256, 15] width 21 height 21
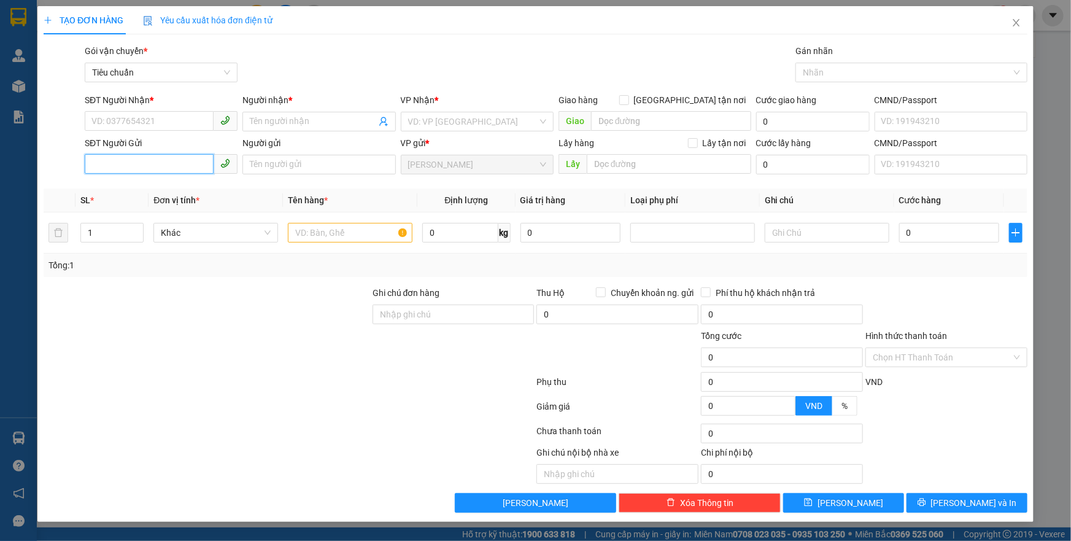
click at [166, 160] on input "SĐT Người Gửi" at bounding box center [149, 164] width 129 height 20
type input "0907"
drag, startPoint x: 144, startPoint y: 165, endPoint x: 79, endPoint y: 176, distance: 66.6
click at [79, 176] on div "SĐT Người Gửi 0907 Người gửi Tên người gửi VP gửi * [PERSON_NAME] Lấy hàng Lấy …" at bounding box center [535, 157] width 986 height 43
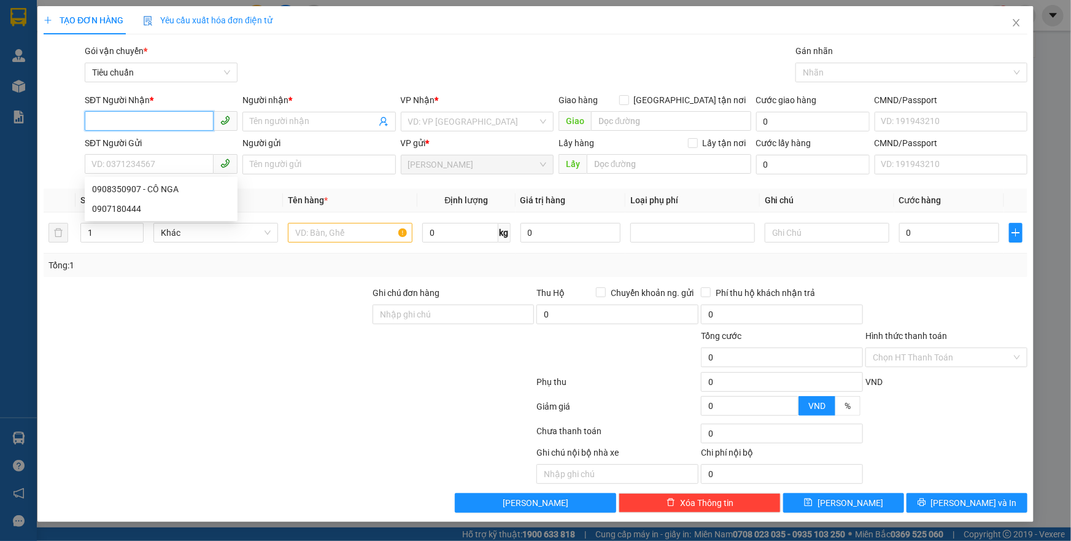
click at [114, 120] on input "SĐT Người Nhận *" at bounding box center [149, 121] width 129 height 20
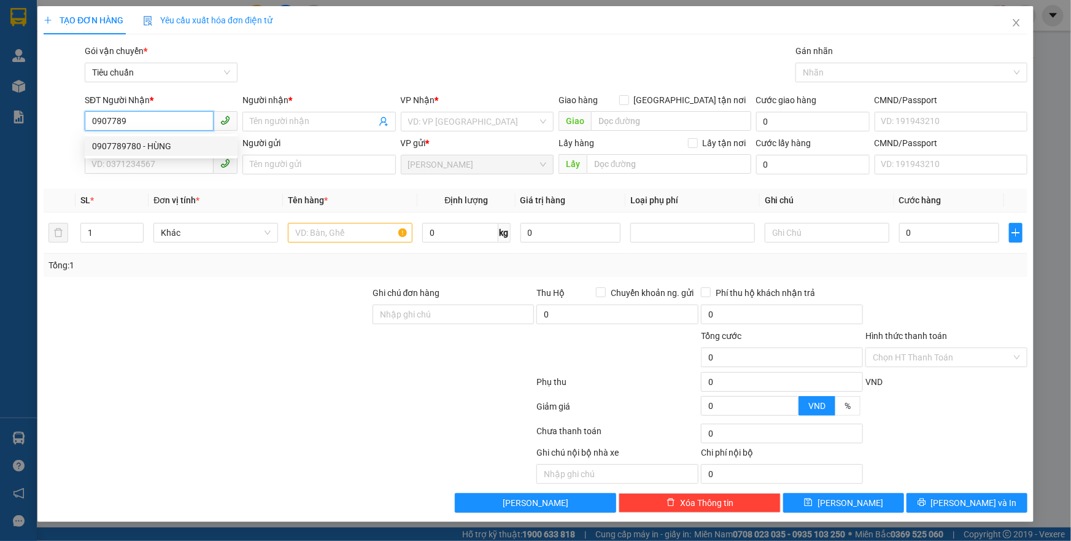
click at [151, 141] on div "0907789780 - HÙNG" at bounding box center [161, 145] width 138 height 13
type input "0907789780"
type input "HÙNG"
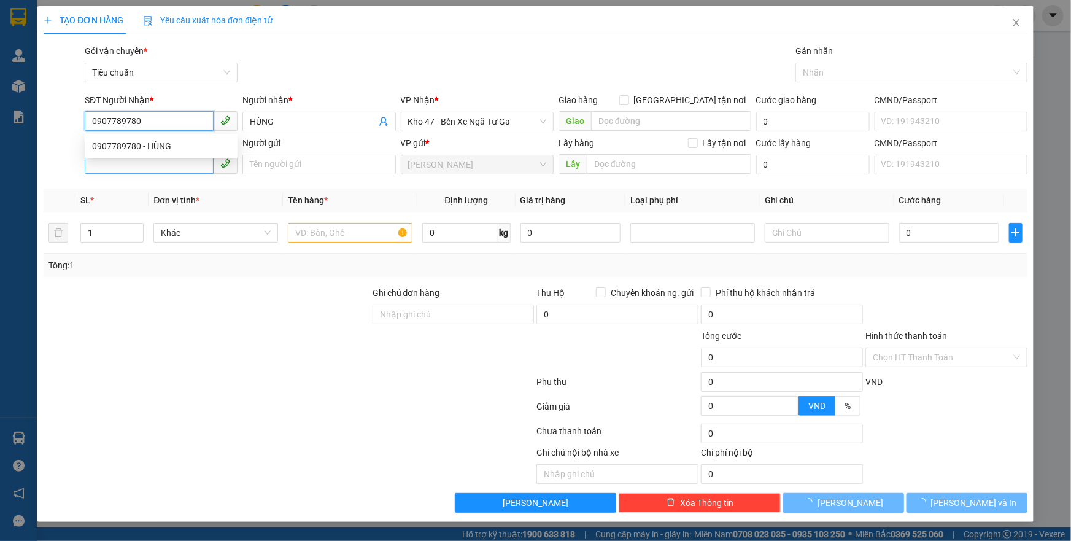
type input "80.000"
type input "0907789780"
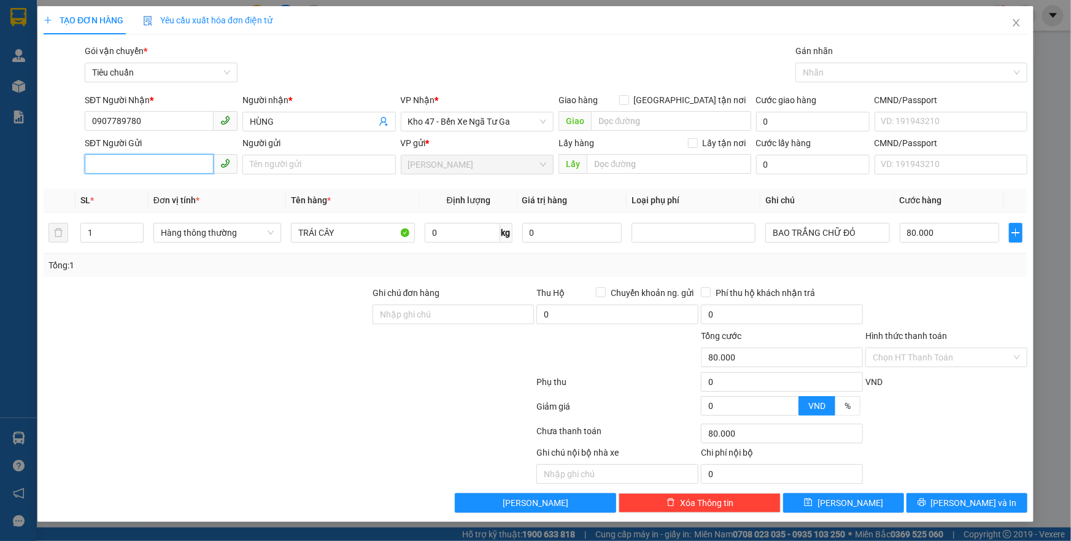
click at [150, 159] on input "SĐT Người Gửi" at bounding box center [149, 164] width 129 height 20
click at [155, 184] on div "0819011250 - BÀ [PERSON_NAME]" at bounding box center [161, 188] width 138 height 13
type input "0819011250"
type input "BÀ [PERSON_NAME]"
click at [469, 239] on input "0" at bounding box center [462, 233] width 75 height 20
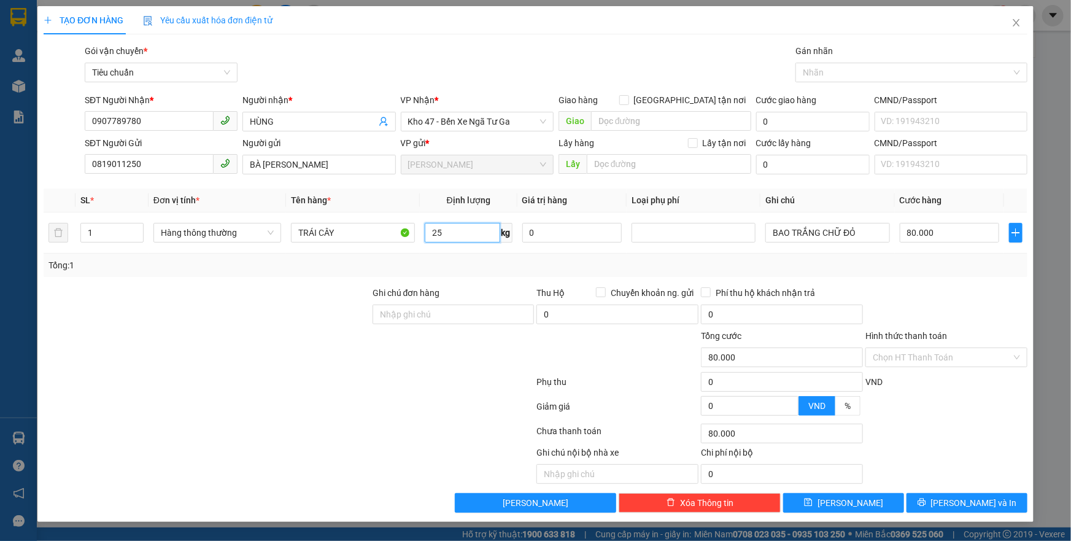
type input "25"
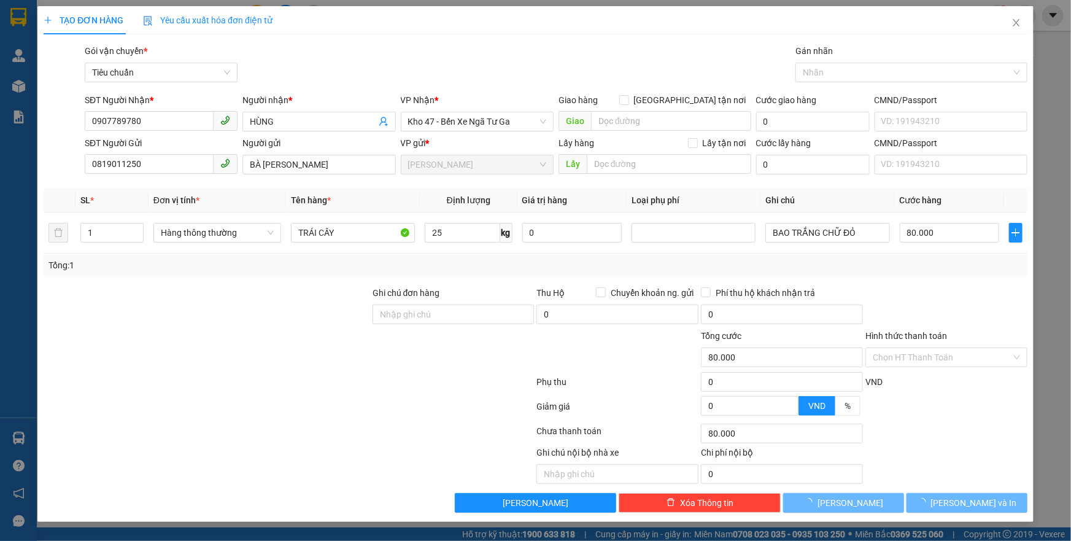
click at [283, 296] on div at bounding box center [206, 307] width 329 height 43
type input "60.000"
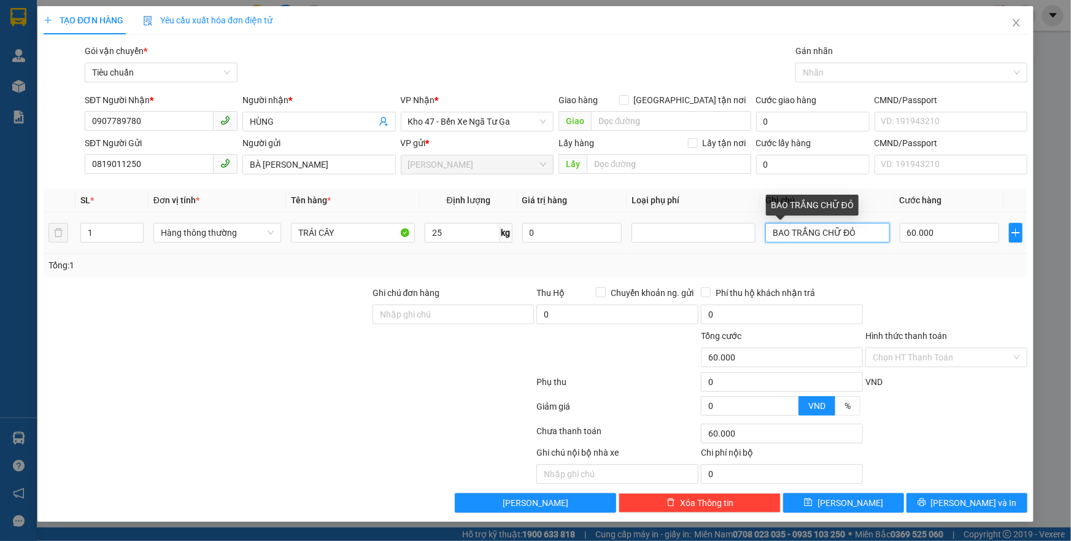
drag, startPoint x: 872, startPoint y: 230, endPoint x: 775, endPoint y: 235, distance: 97.7
click at [775, 235] on input "BAO TRẮNG CHỮ ĐỎ" at bounding box center [827, 233] width 124 height 20
click at [849, 256] on div "Tổng: 1" at bounding box center [536, 264] width 984 height 23
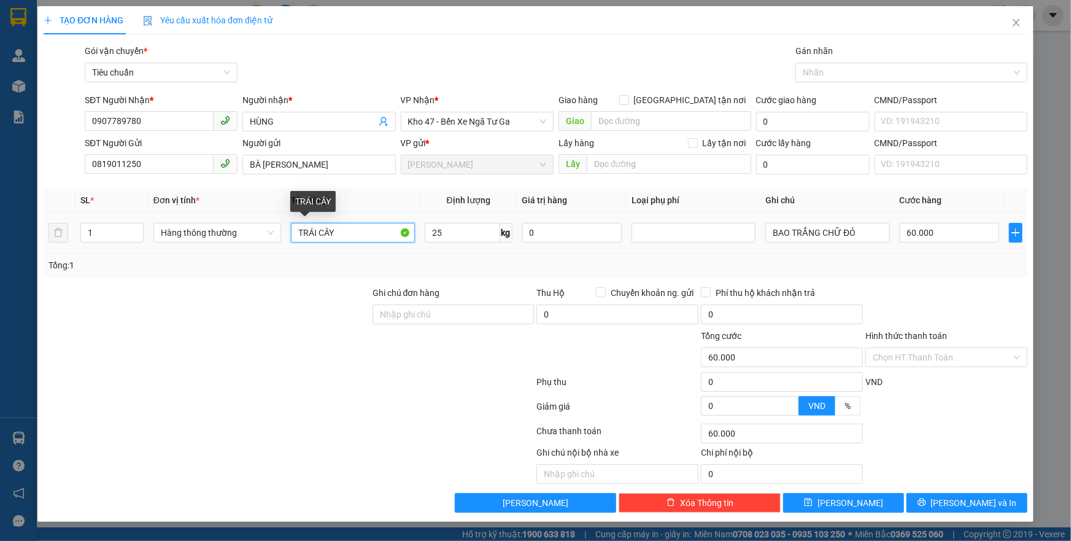
click at [334, 233] on input "TRÁI CÂY" at bounding box center [353, 233] width 124 height 20
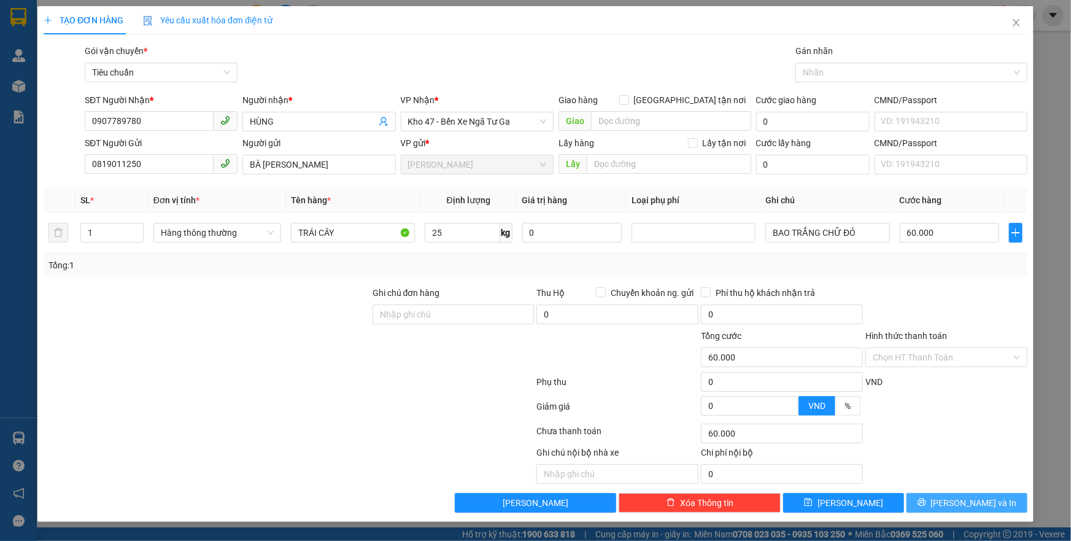
click at [972, 497] on span "[PERSON_NAME] và In" at bounding box center [974, 502] width 86 height 13
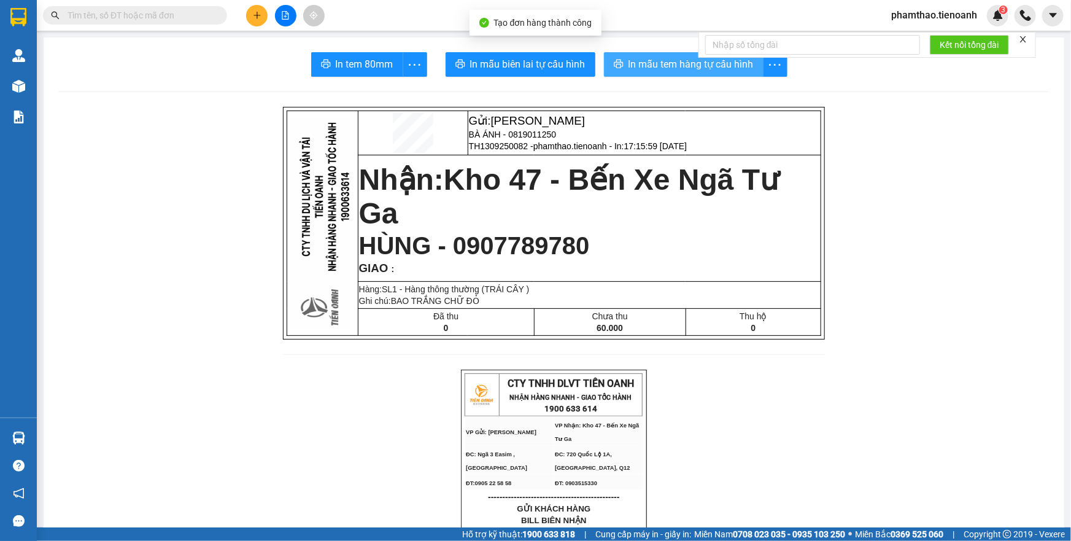
click at [672, 65] on span "In mẫu tem hàng tự cấu hình" at bounding box center [690, 63] width 125 height 15
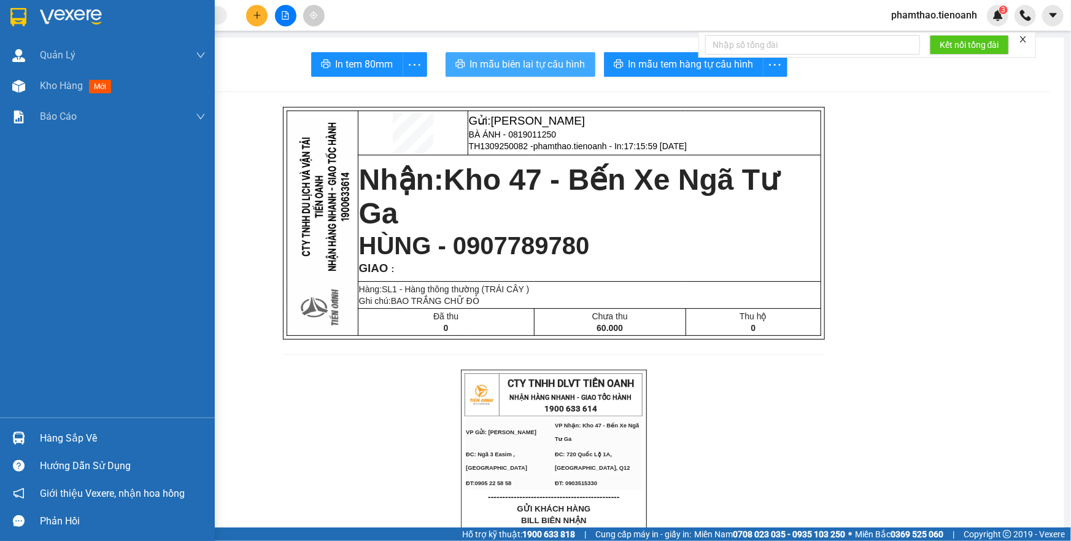
drag, startPoint x: 525, startPoint y: 64, endPoint x: 535, endPoint y: 67, distance: 11.1
click at [525, 64] on span "In mẫu biên lai tự cấu hình" at bounding box center [527, 63] width 115 height 15
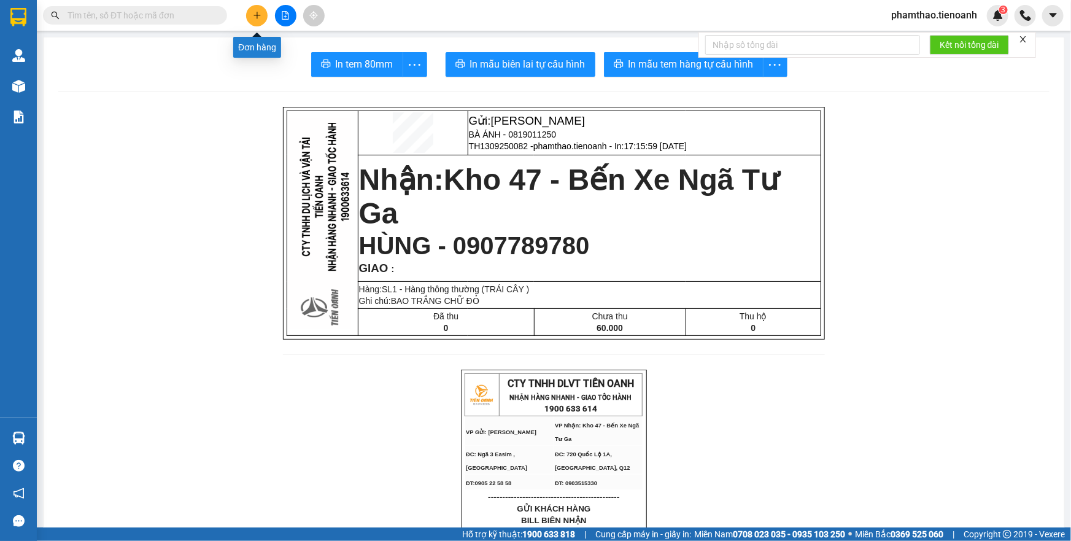
click at [261, 17] on icon "plus" at bounding box center [257, 15] width 9 height 9
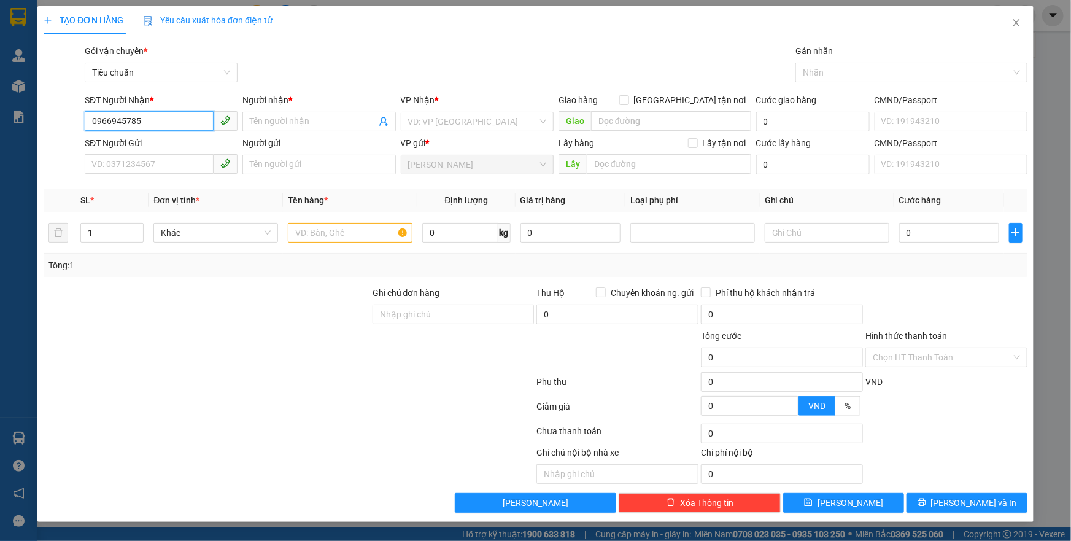
click at [159, 117] on input "0966945785" at bounding box center [149, 121] width 129 height 20
click at [173, 125] on input "0966945785" at bounding box center [149, 121] width 129 height 20
type input "0966945785"
click at [280, 119] on input "Người nhận *" at bounding box center [313, 121] width 126 height 13
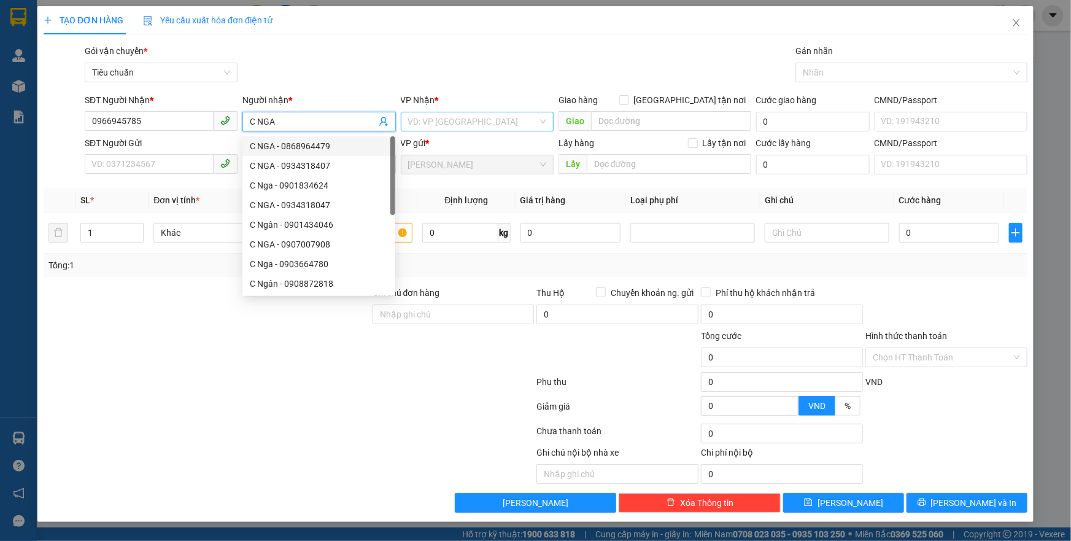
type input "C NGA"
click at [431, 118] on input "search" at bounding box center [472, 121] width 129 height 18
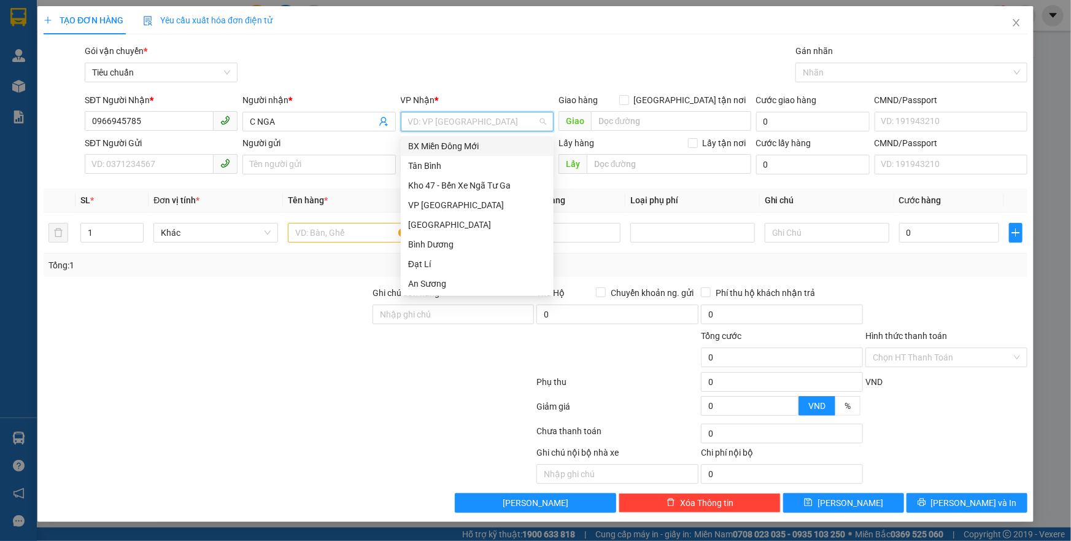
type input "A"
click at [422, 220] on div "An Sương" at bounding box center [477, 224] width 138 height 13
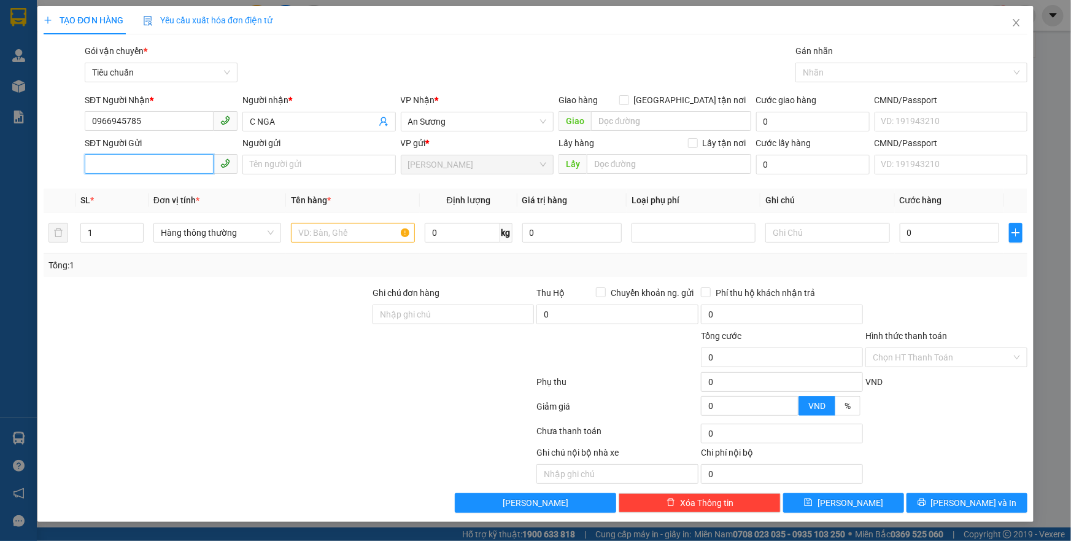
click at [138, 166] on input "SĐT Người Gửi" at bounding box center [149, 164] width 129 height 20
type input "0977537999"
click at [155, 187] on div "0977537999 - C DIỆP" at bounding box center [161, 188] width 138 height 13
type input "C DIỆP"
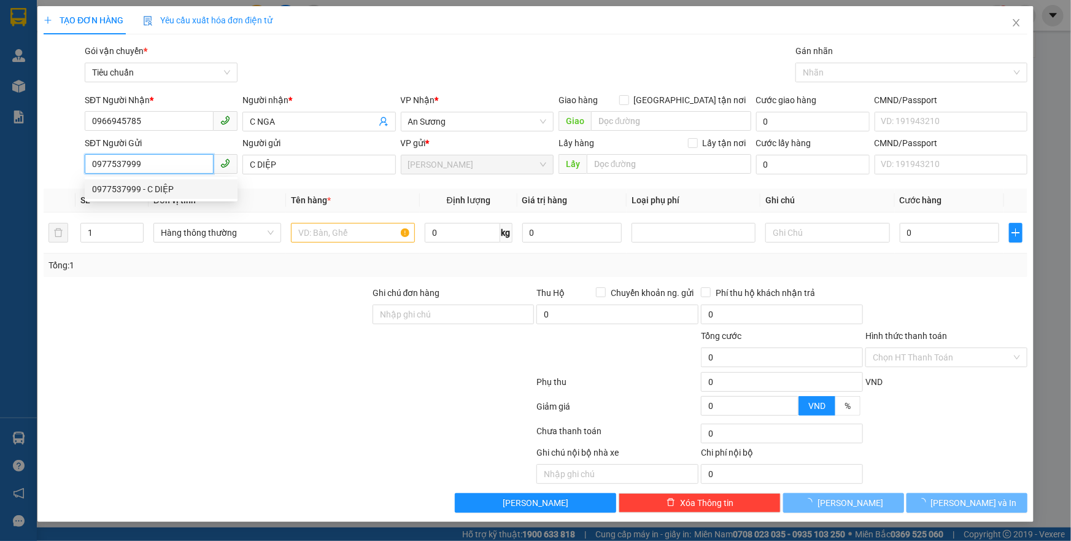
type input "90.000"
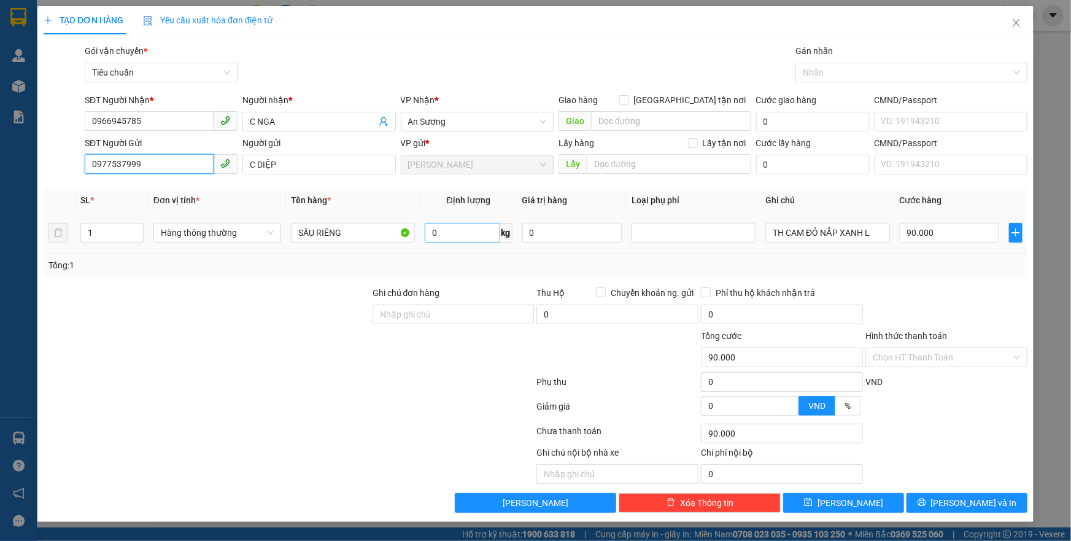
type input "0977537999"
click at [439, 233] on input "0" at bounding box center [462, 233] width 75 height 20
type input "30"
drag, startPoint x: 546, startPoint y: 269, endPoint x: 771, endPoint y: 233, distance: 228.1
click at [547, 269] on div "Tổng: 1" at bounding box center [535, 264] width 974 height 13
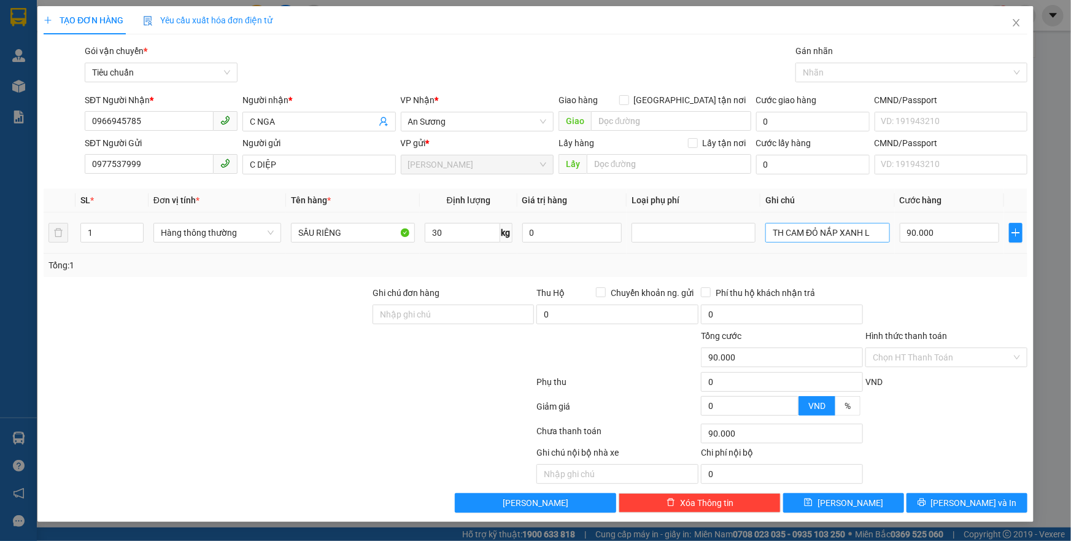
type input "65.000"
drag, startPoint x: 772, startPoint y: 233, endPoint x: 935, endPoint y: 233, distance: 163.2
click at [935, 233] on tr "1 Hàng thông thường SẦU RIÊNG 30 kg 0 TH CAM ĐỎ NẮP XANH L 65.000" at bounding box center [536, 232] width 984 height 41
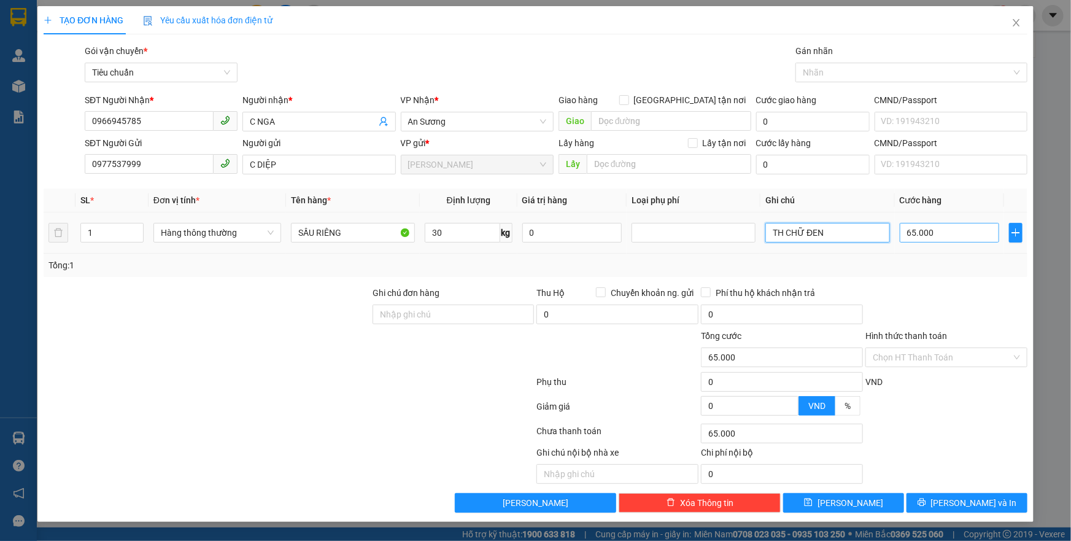
type input "TH CHỮ ĐEN"
click at [930, 233] on input "65.000" at bounding box center [949, 233] width 100 height 20
type input "7"
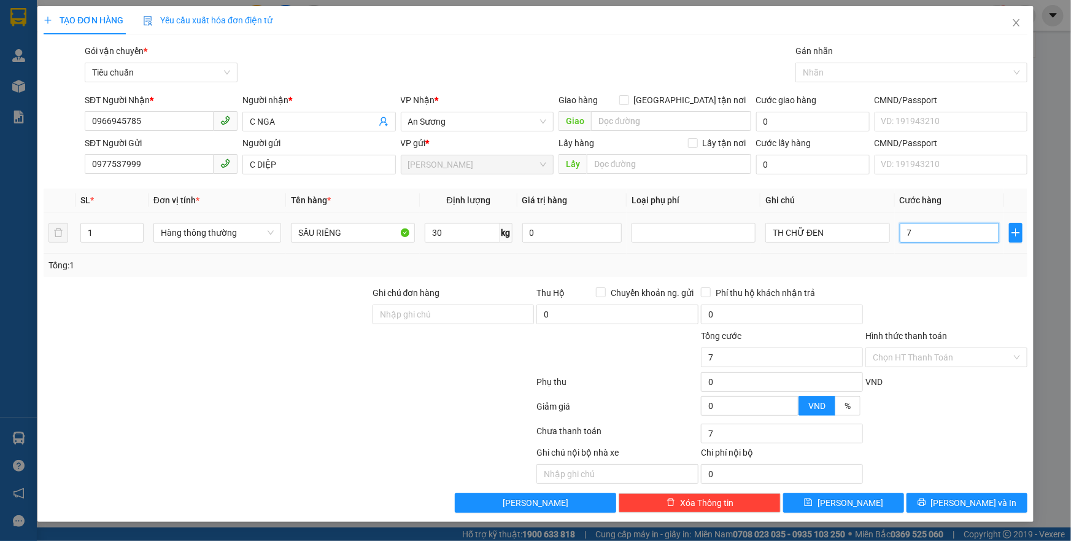
type input "70"
type input "70.000"
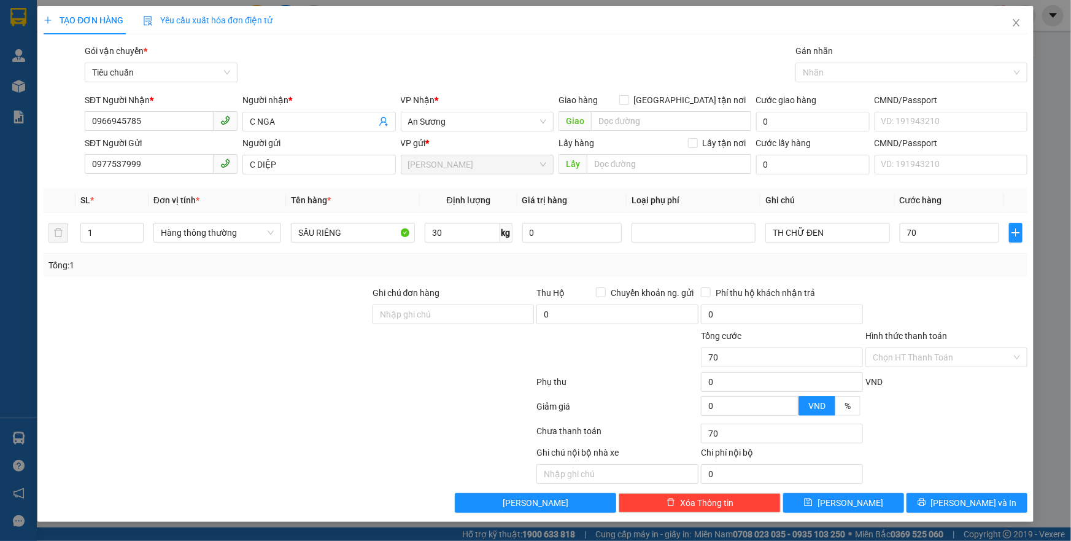
type input "70.000"
click at [902, 261] on div "Tổng: 1" at bounding box center [535, 264] width 974 height 13
click at [925, 358] on input "Hình thức thanh toán" at bounding box center [941, 357] width 139 height 18
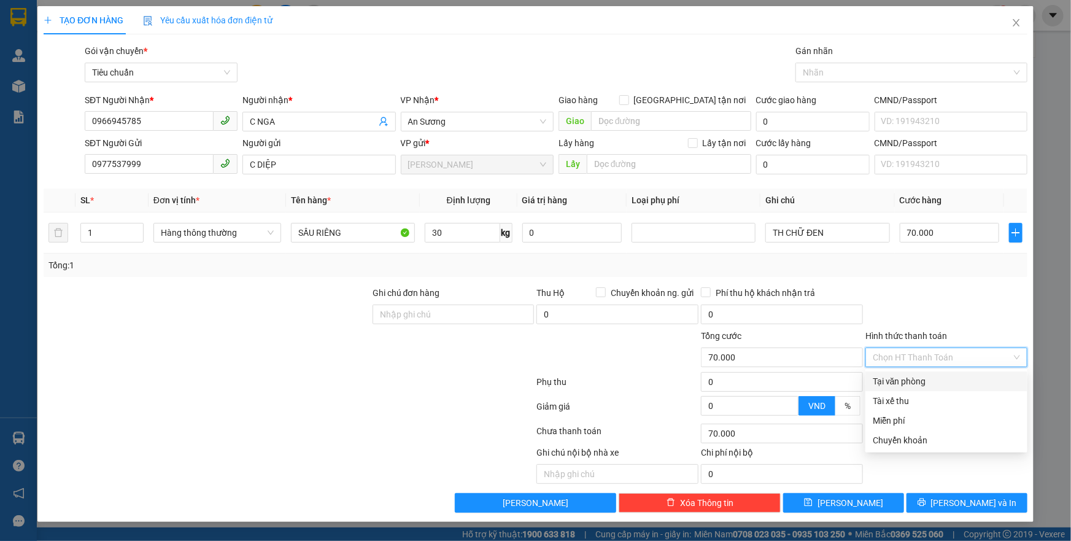
click at [919, 378] on div "Tại văn phòng" at bounding box center [945, 380] width 147 height 13
type input "0"
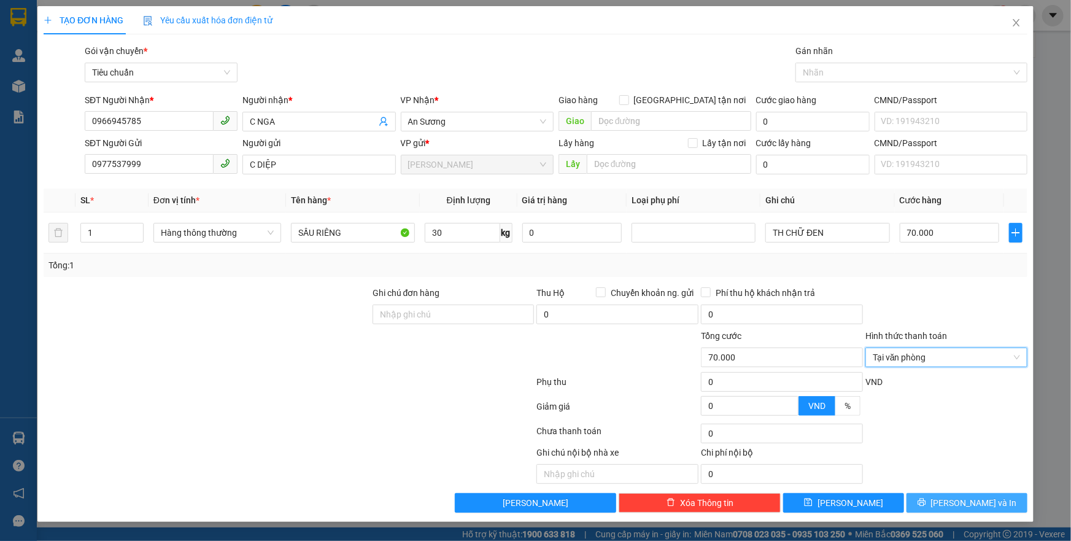
click at [952, 499] on button "[PERSON_NAME] và In" at bounding box center [966, 503] width 121 height 20
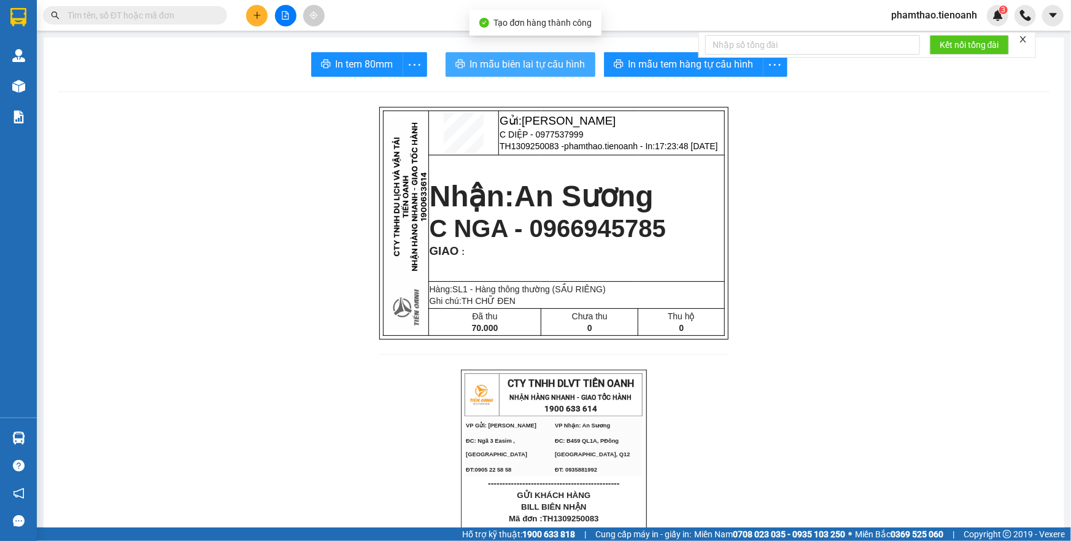
click at [543, 60] on span "In mẫu biên lai tự cấu hình" at bounding box center [527, 63] width 115 height 15
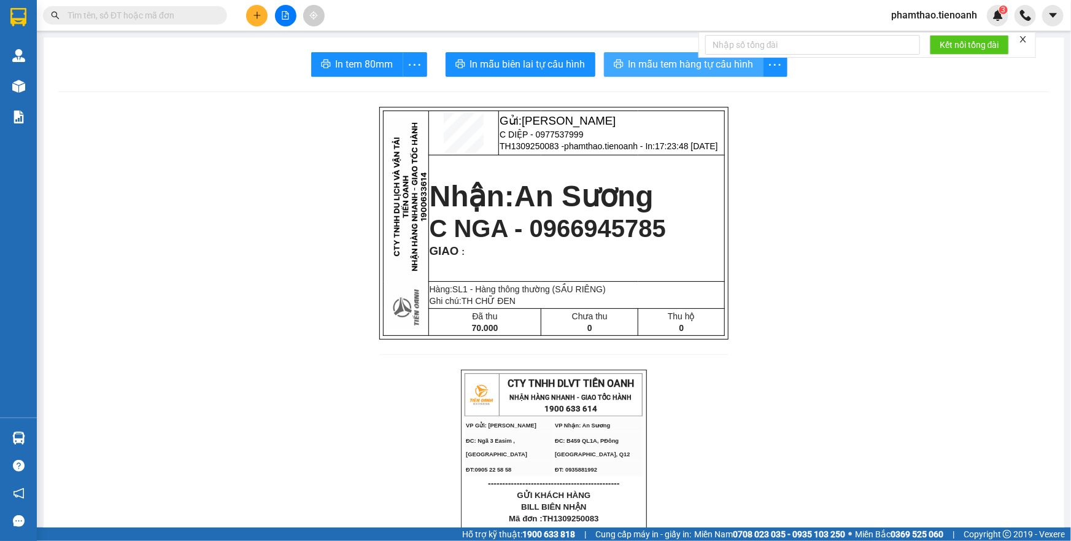
click at [658, 67] on span "In mẫu tem hàng tự cấu hình" at bounding box center [690, 63] width 125 height 15
click at [254, 16] on icon "plus" at bounding box center [257, 15] width 9 height 9
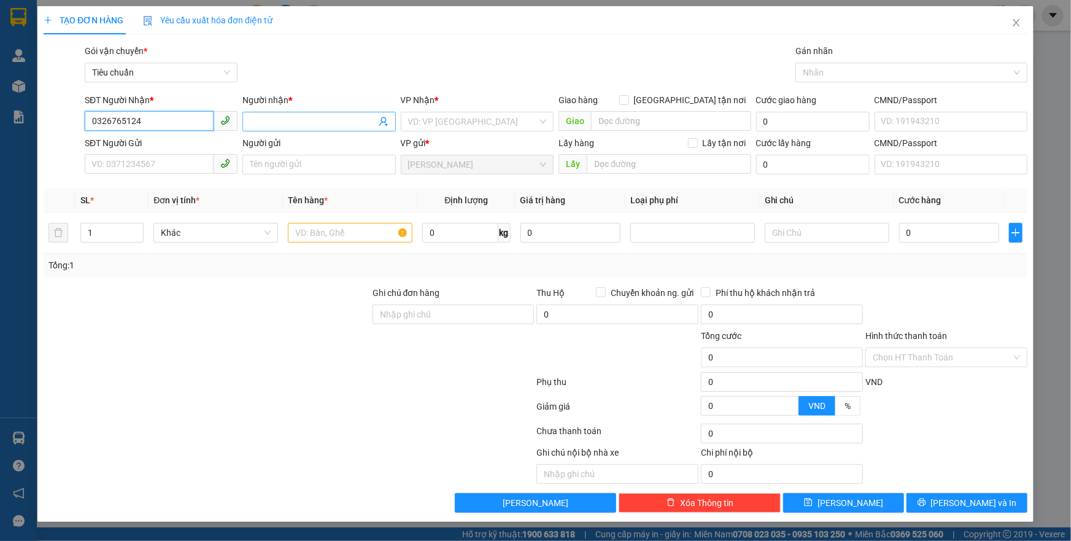
type input "0326765124"
click at [248, 115] on span at bounding box center [318, 122] width 153 height 20
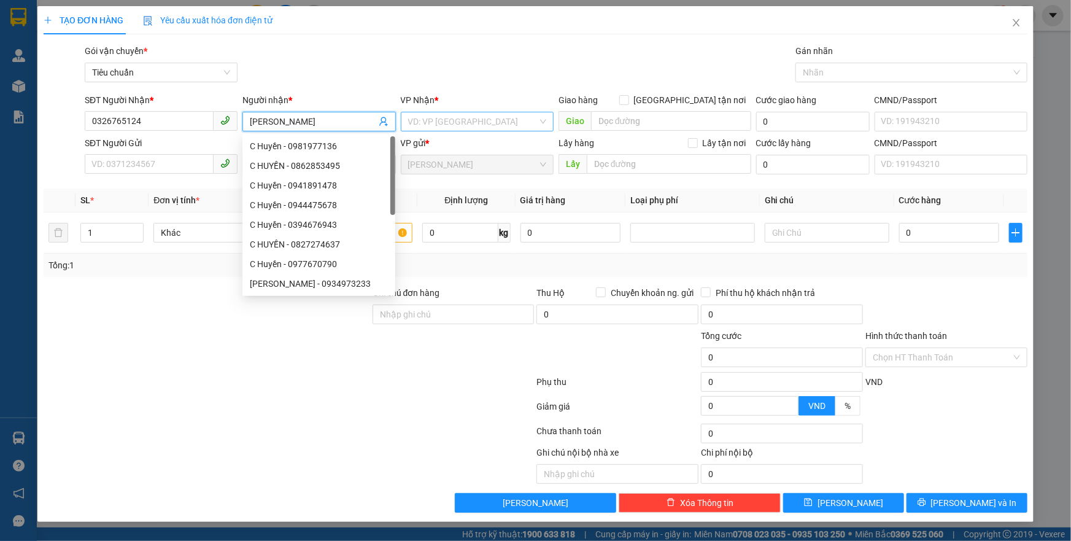
type input "[PERSON_NAME]"
click at [442, 119] on input "search" at bounding box center [472, 121] width 129 height 18
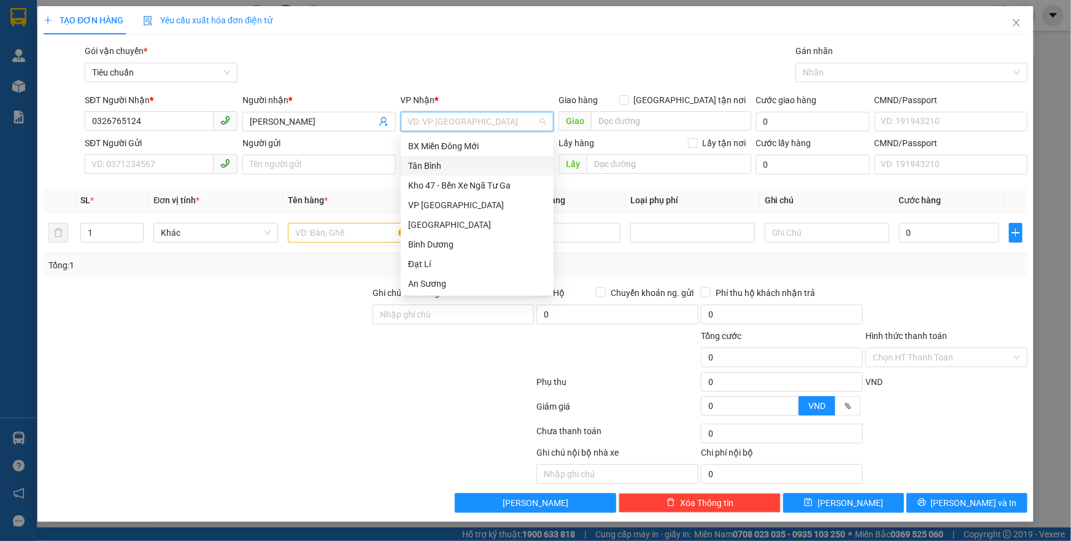
click at [434, 163] on div "Tân Bình" at bounding box center [477, 165] width 138 height 13
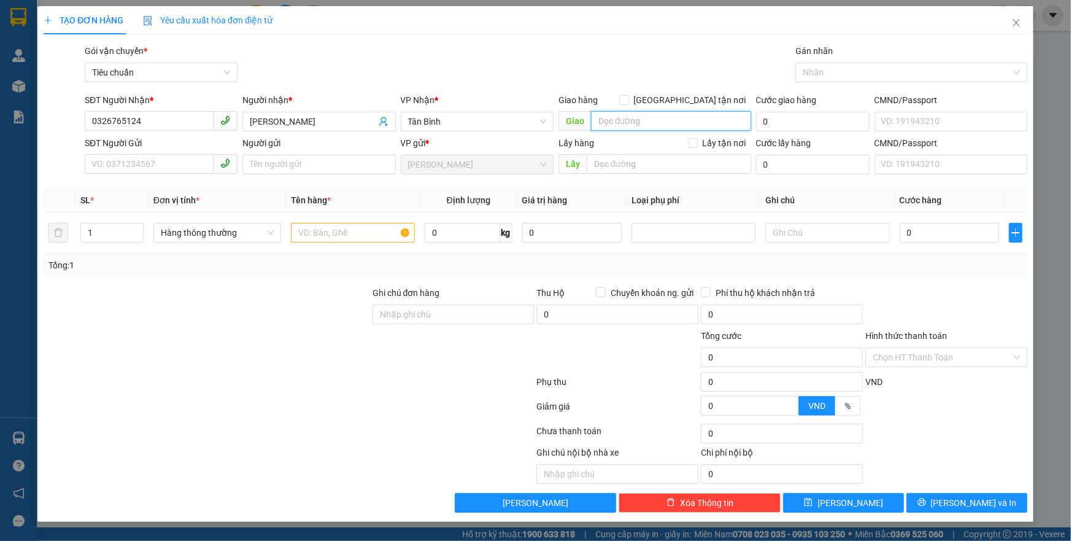
click at [622, 119] on input "search" at bounding box center [671, 121] width 160 height 20
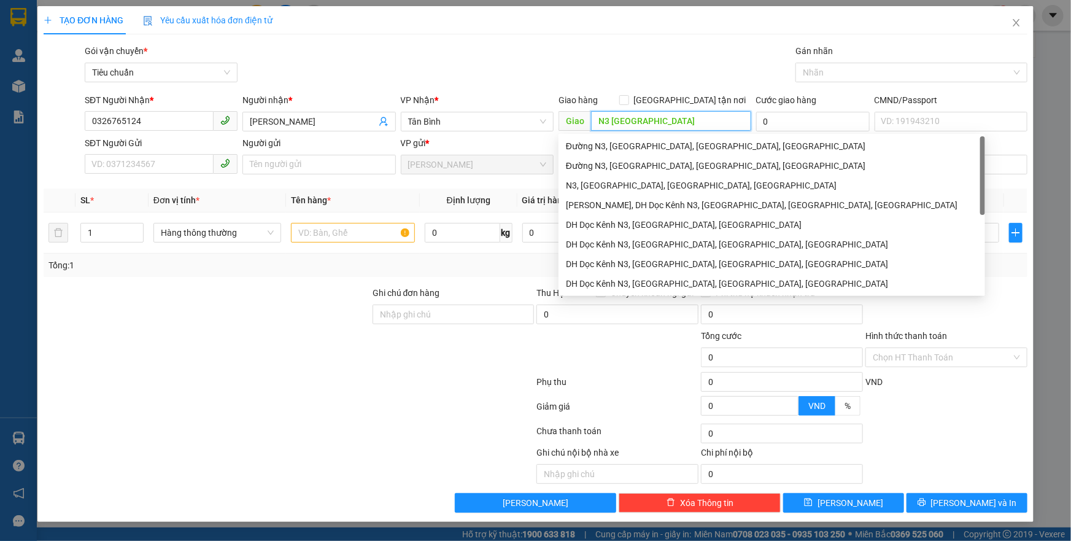
type input "N3 [GEOGRAPHIC_DATA]"
click at [299, 294] on div at bounding box center [206, 307] width 329 height 43
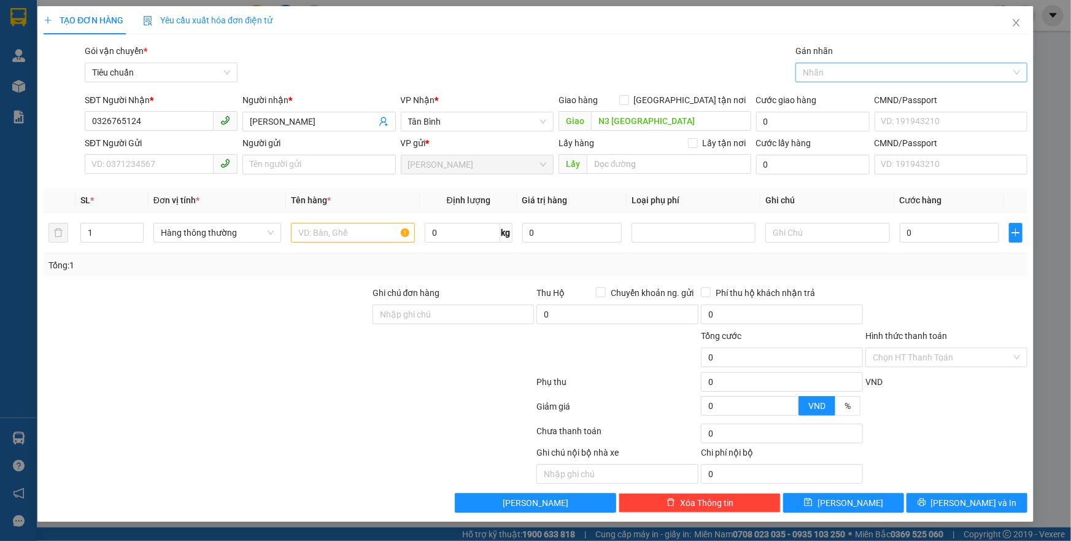
click at [800, 67] on div at bounding box center [801, 72] width 7 height 15
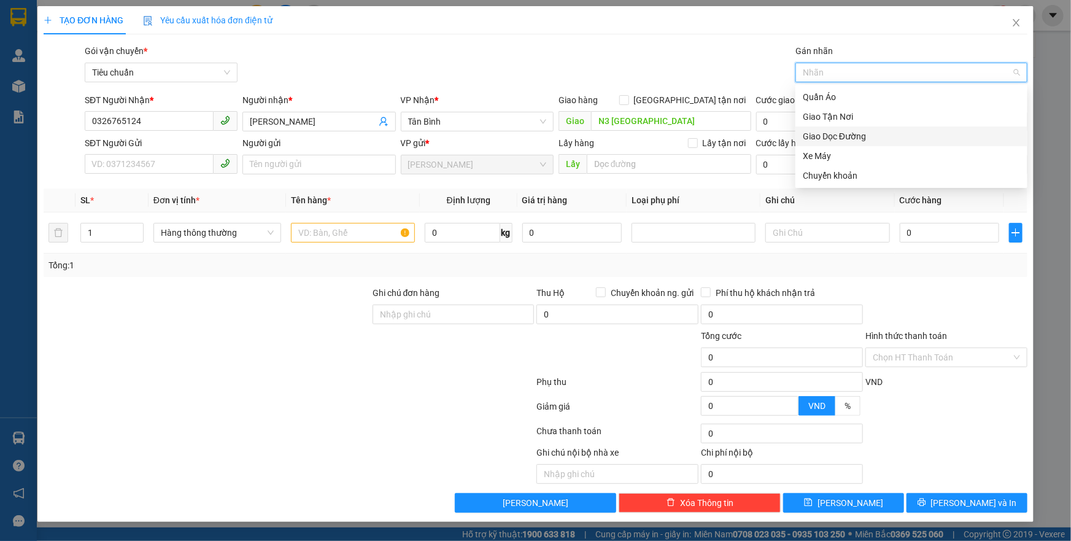
click at [825, 134] on div "Giao Dọc Đường" at bounding box center [911, 135] width 217 height 13
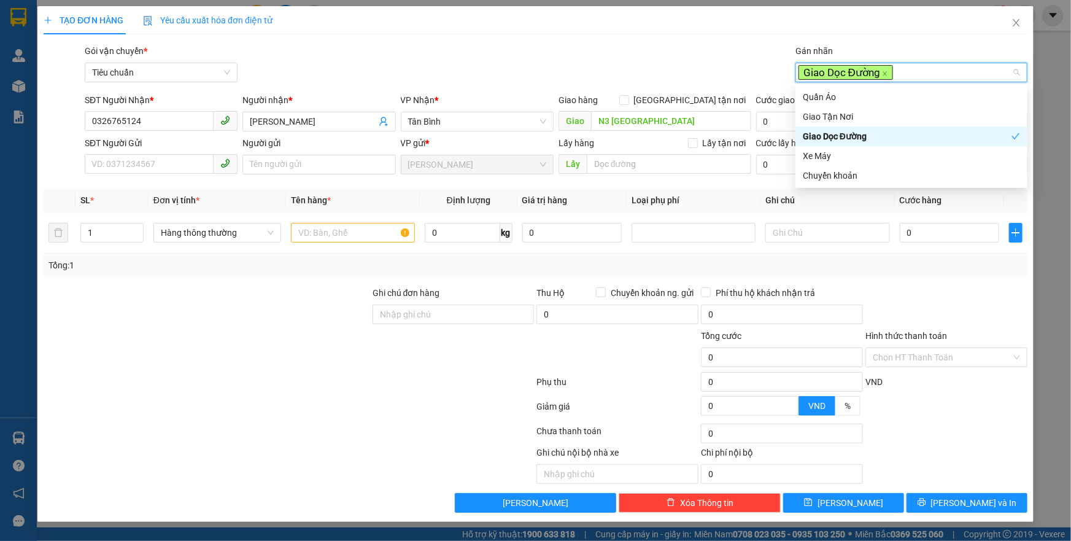
click at [602, 78] on div "Gói vận chuyển * Tiêu chuẩn Gán nhãn Giao Dọc Đường" at bounding box center [555, 65] width 947 height 43
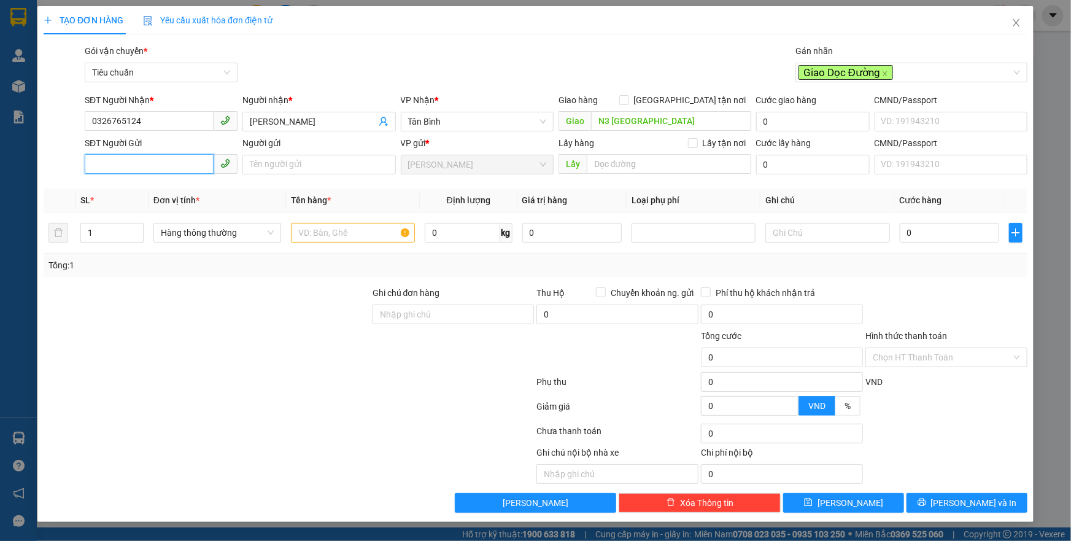
click at [169, 166] on input "SĐT Người Gửi" at bounding box center [149, 164] width 129 height 20
type input "0845199916"
click at [152, 185] on div "0845199916 - SƠN" at bounding box center [161, 188] width 138 height 13
type input "SƠN"
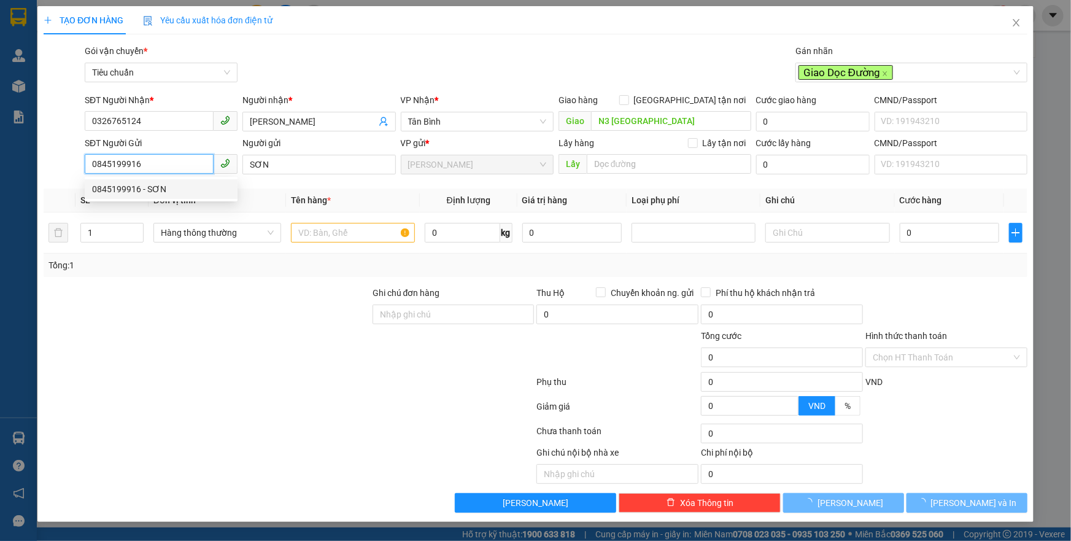
type input "30.000"
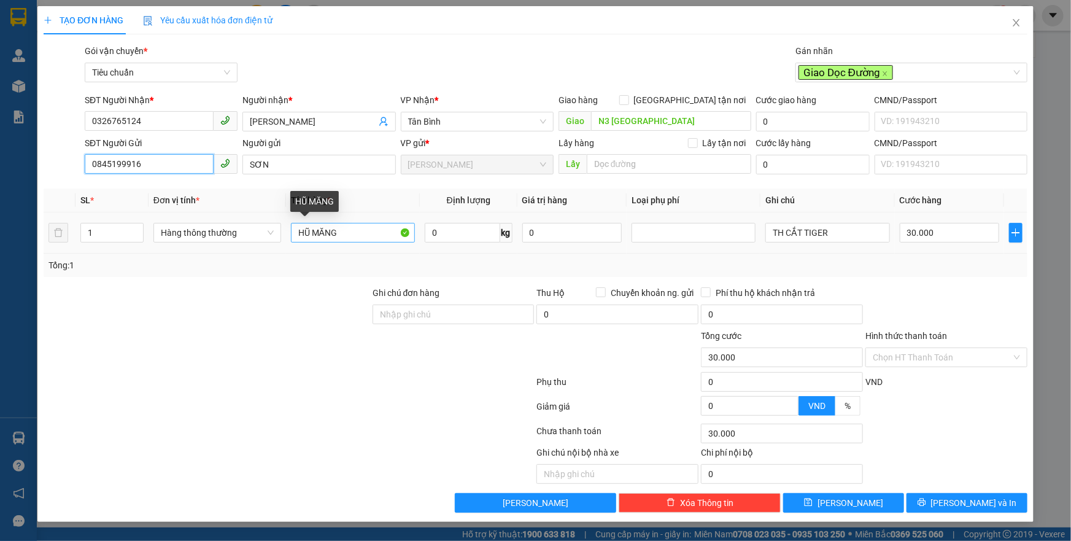
type input "0845199916"
drag, startPoint x: 331, startPoint y: 231, endPoint x: 288, endPoint y: 235, distance: 43.8
click at [288, 235] on td "HŨ MĂNG" at bounding box center [353, 232] width 134 height 41
type input "SẦU RIÊNG"
click at [464, 234] on input "0" at bounding box center [462, 233] width 75 height 20
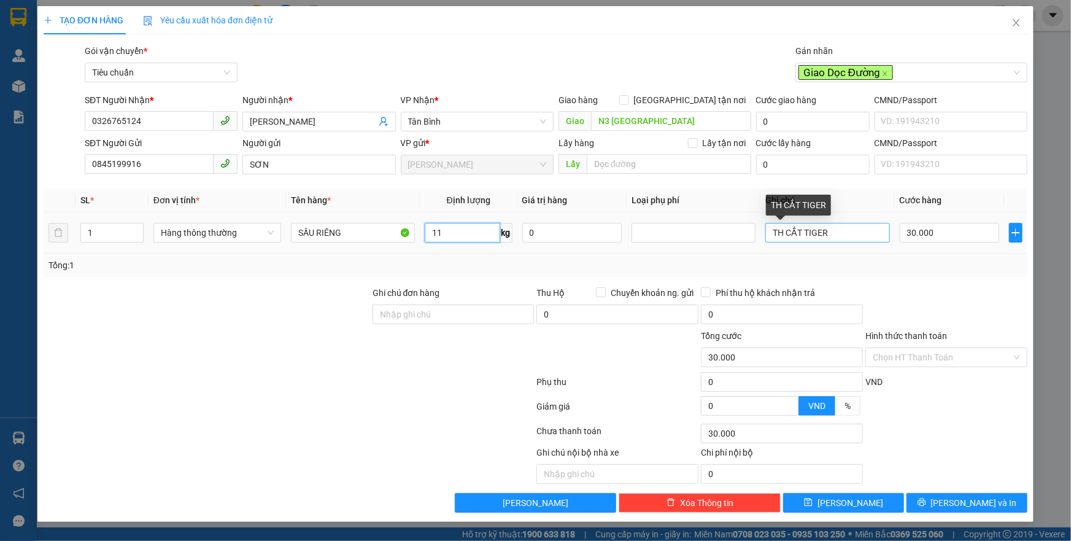
type input "11"
type input "50.000"
drag, startPoint x: 836, startPoint y: 228, endPoint x: 791, endPoint y: 234, distance: 45.2
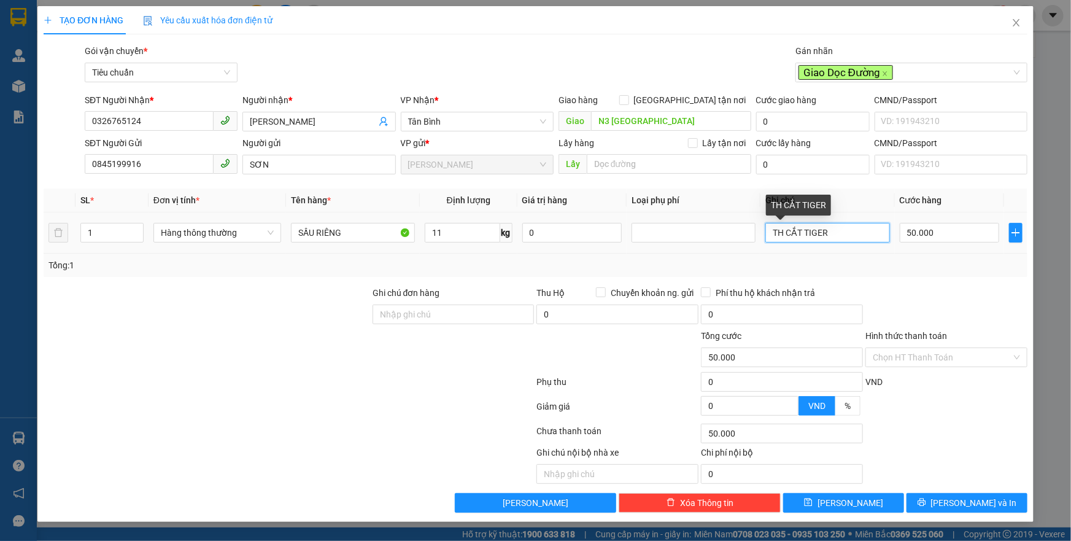
click at [791, 234] on input "TH CẮT TIGER" at bounding box center [827, 233] width 124 height 20
drag, startPoint x: 787, startPoint y: 233, endPoint x: 826, endPoint y: 227, distance: 40.3
click at [826, 227] on input "TH CẮT TIGER" at bounding box center [827, 233] width 124 height 20
click at [737, 237] on div at bounding box center [693, 232] width 118 height 15
type input "TH CHỮ ĐEN"
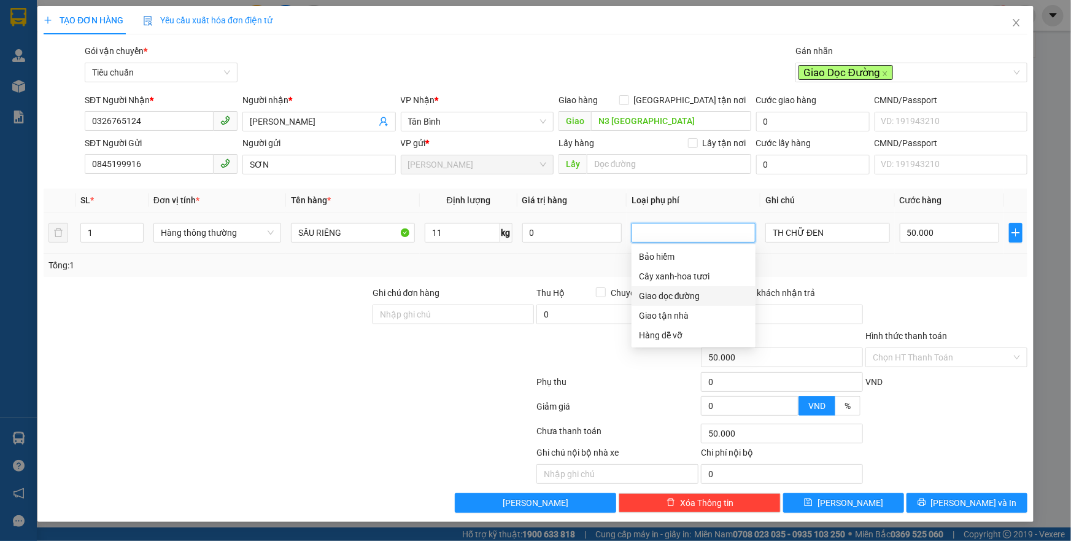
click at [657, 296] on div "Giao dọc đường" at bounding box center [693, 295] width 109 height 13
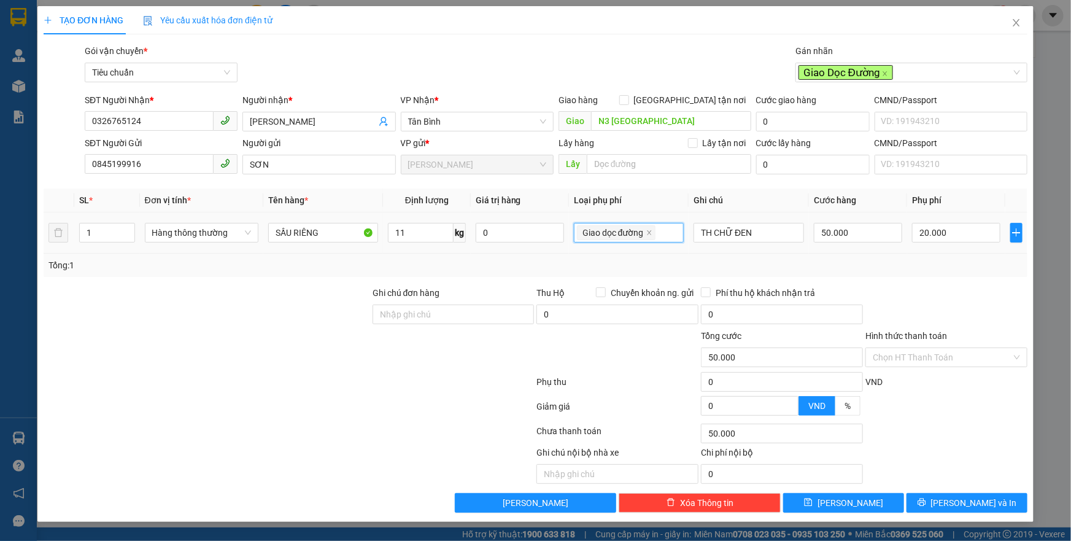
type input "70.000"
type input "20.000"
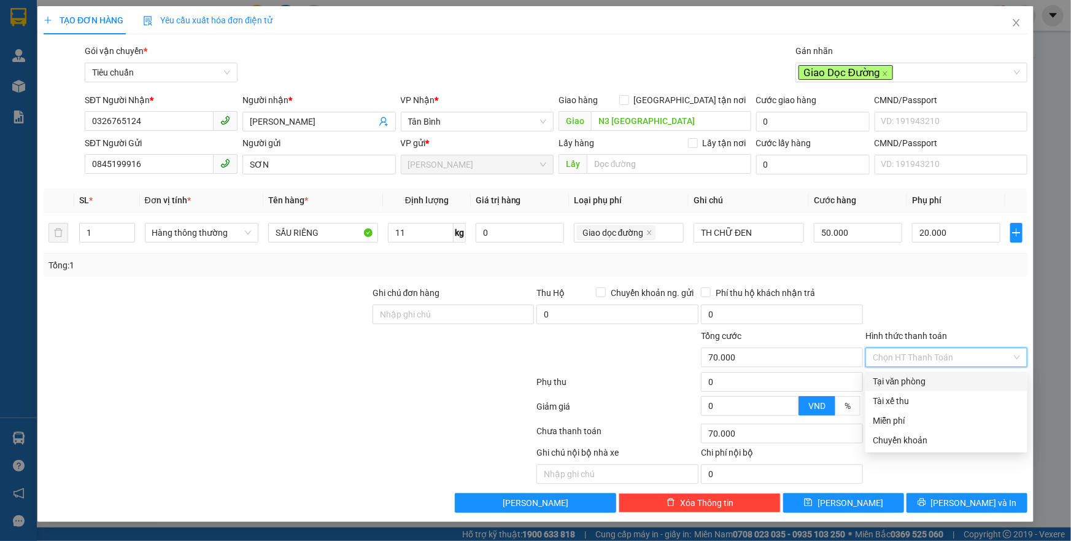
click at [903, 356] on input "Hình thức thanh toán" at bounding box center [941, 357] width 139 height 18
click at [899, 380] on div "Tại văn phòng" at bounding box center [945, 380] width 147 height 13
type input "0"
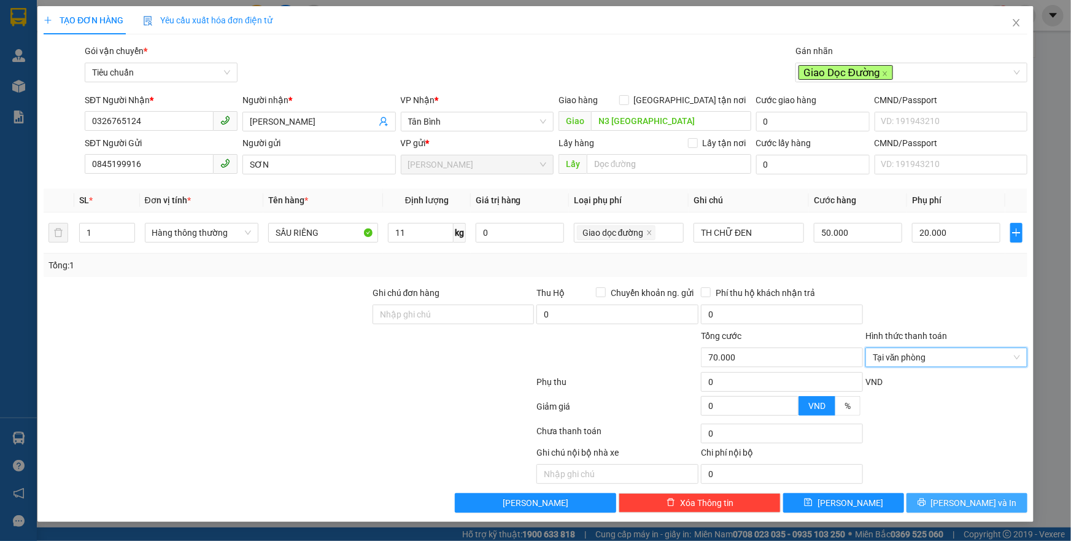
click at [952, 504] on button "[PERSON_NAME] và In" at bounding box center [966, 503] width 121 height 20
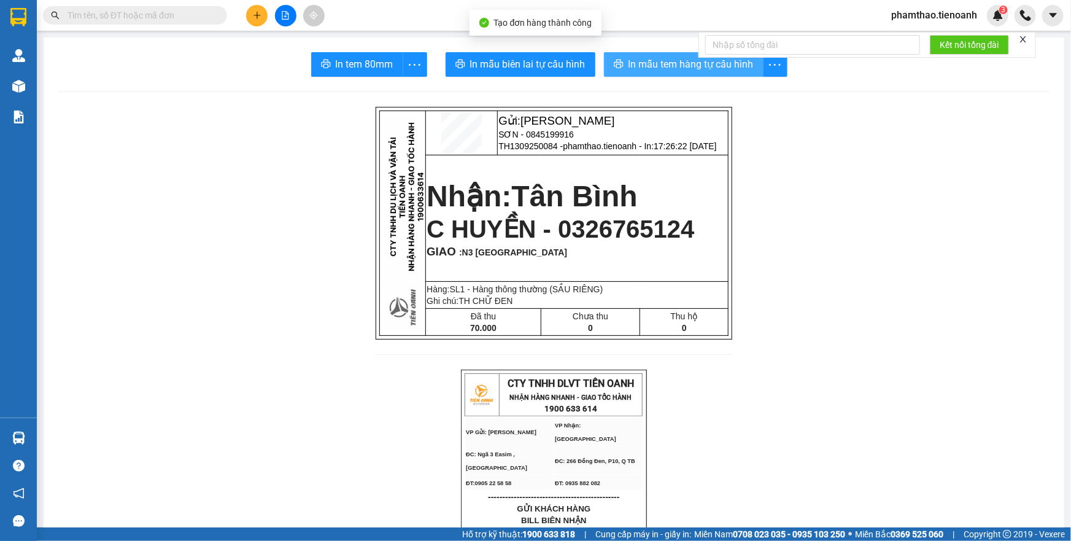
drag, startPoint x: 627, startPoint y: 65, endPoint x: 614, endPoint y: 71, distance: 14.3
click at [628, 66] on span "In mẫu tem hàng tự cấu hình" at bounding box center [690, 63] width 125 height 15
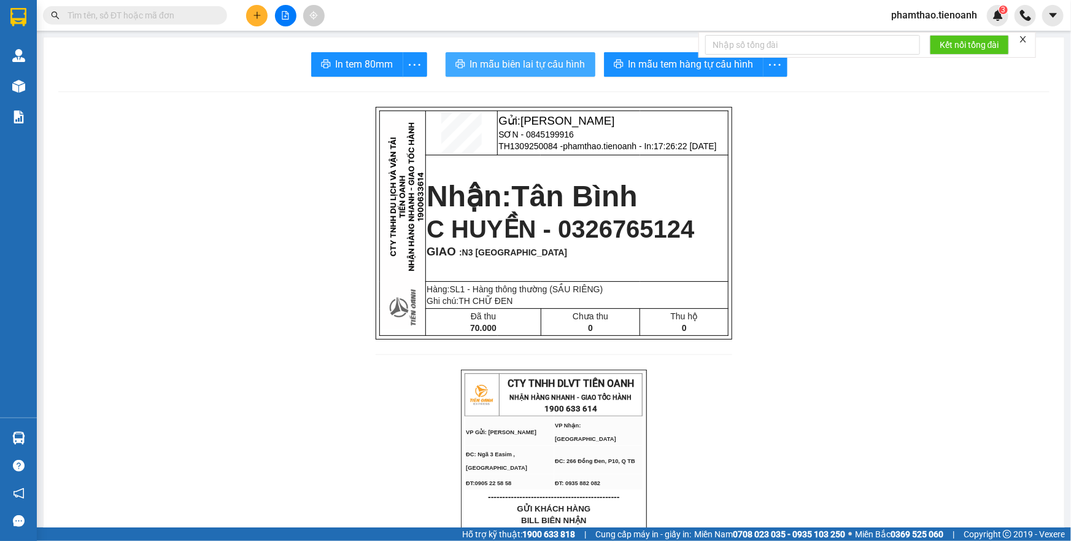
click at [530, 55] on button "In mẫu biên lai tự cấu hình" at bounding box center [520, 64] width 150 height 25
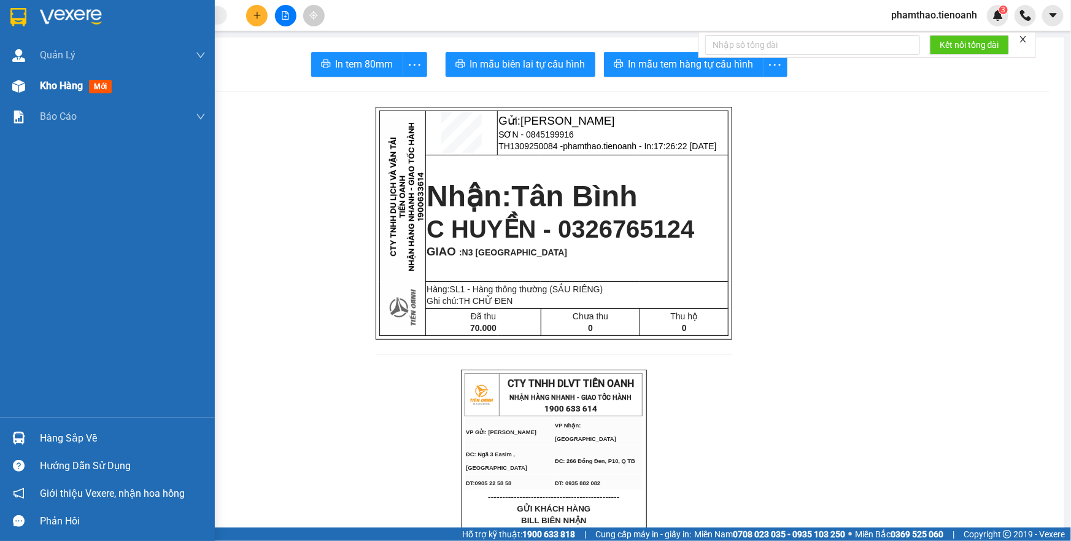
click at [13, 90] on img at bounding box center [18, 86] width 13 height 13
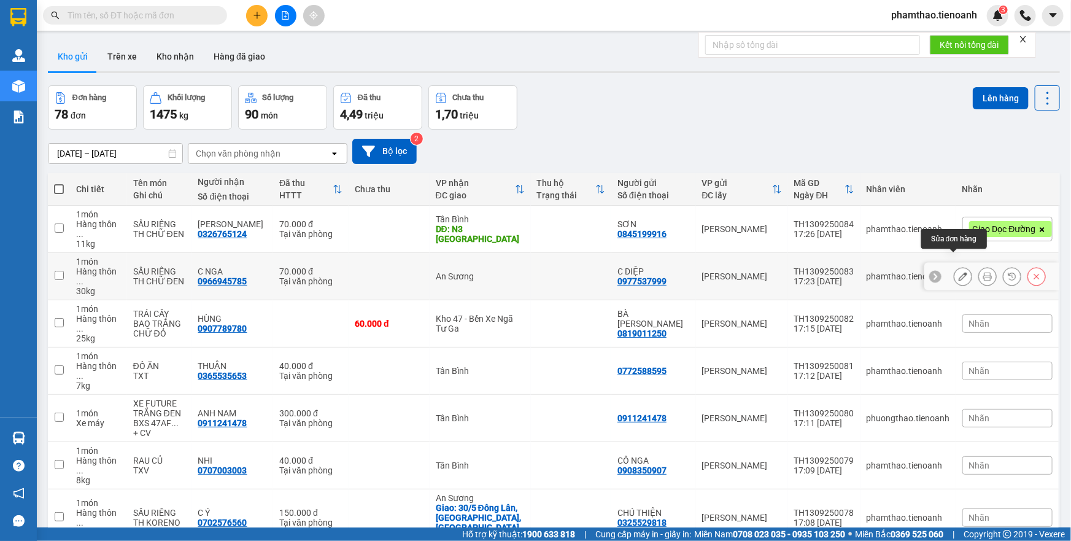
click at [958, 272] on icon at bounding box center [962, 276] width 9 height 9
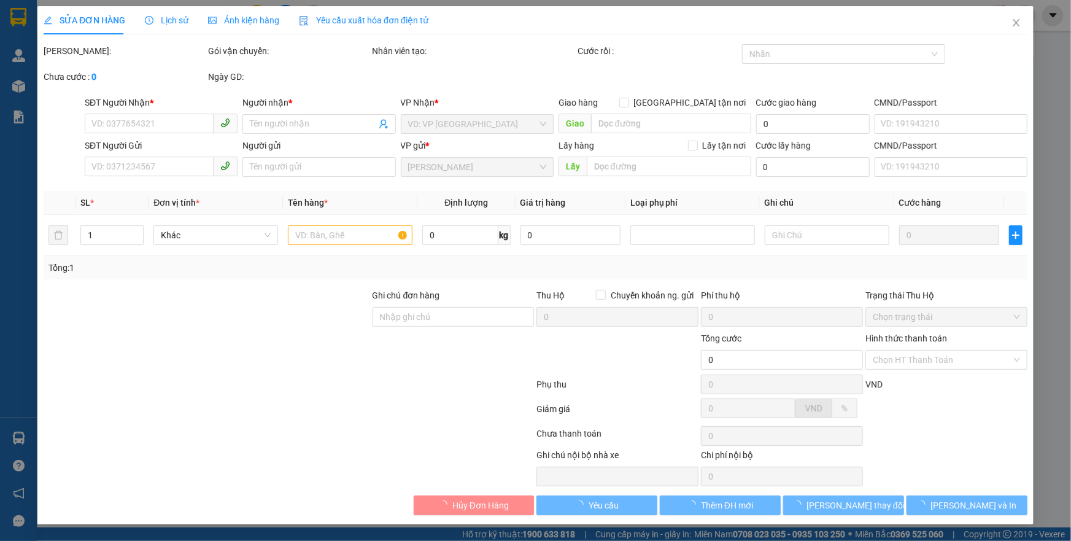
type input "0966945785"
type input "C NGA"
type input "0977537999"
type input "C DIỆP"
type input "70.000"
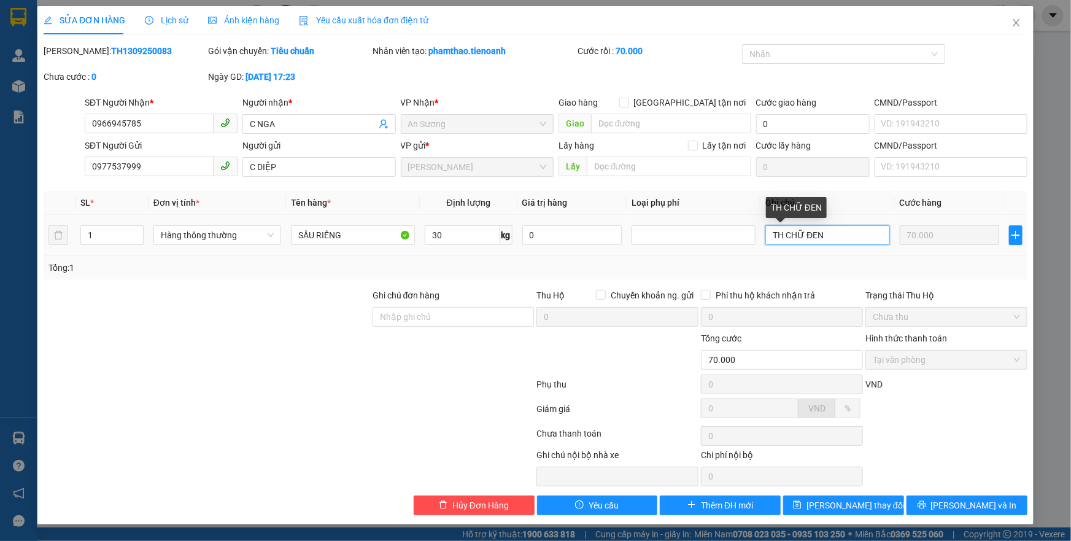
click at [846, 239] on input "TH CHỮ ĐEN" at bounding box center [827, 235] width 124 height 20
type input "TH CHỮ ĐEN ĐỎ"
click at [860, 508] on span "Lưu thay đổi" at bounding box center [855, 504] width 98 height 13
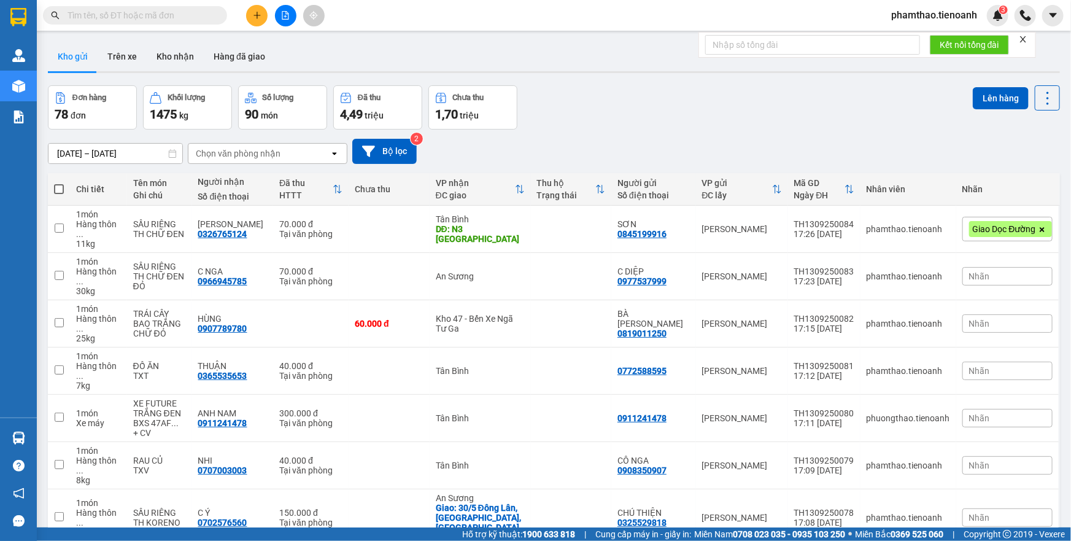
click at [248, 15] on button at bounding box center [256, 15] width 21 height 21
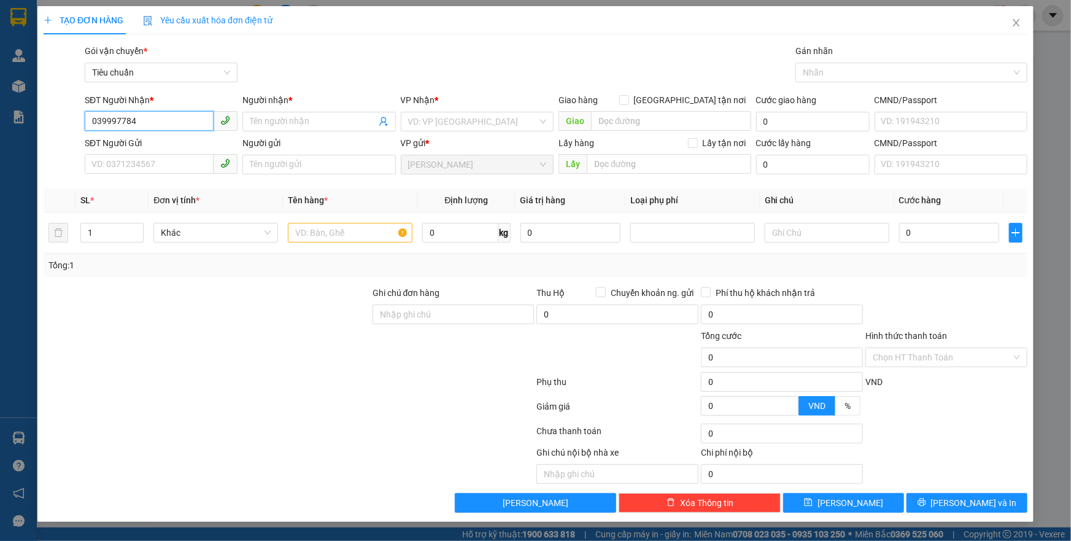
type input "0399977843"
click at [136, 150] on div "0399977843 - HÒA" at bounding box center [161, 145] width 138 height 13
type input "HÒA"
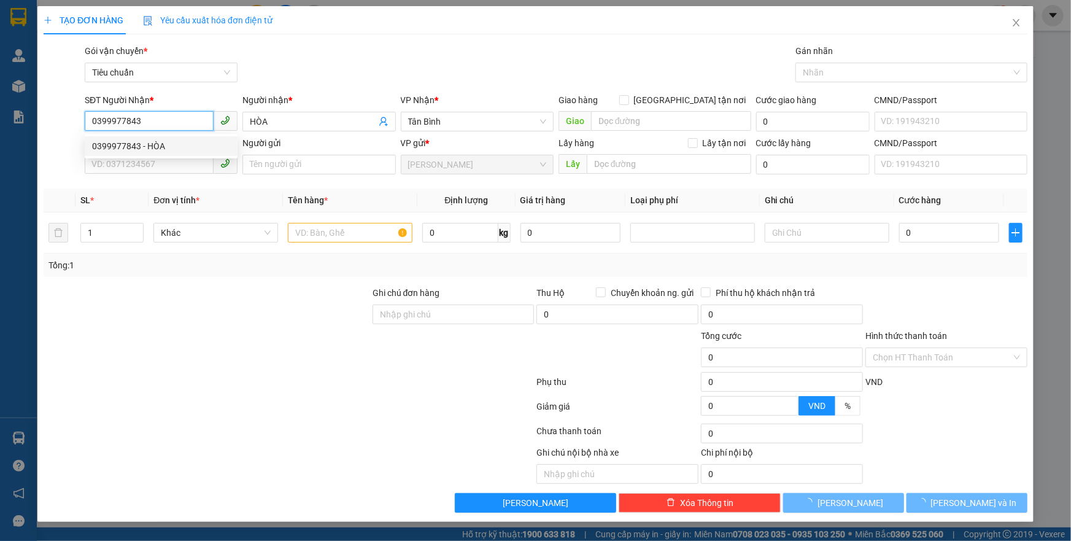
type input "100.000"
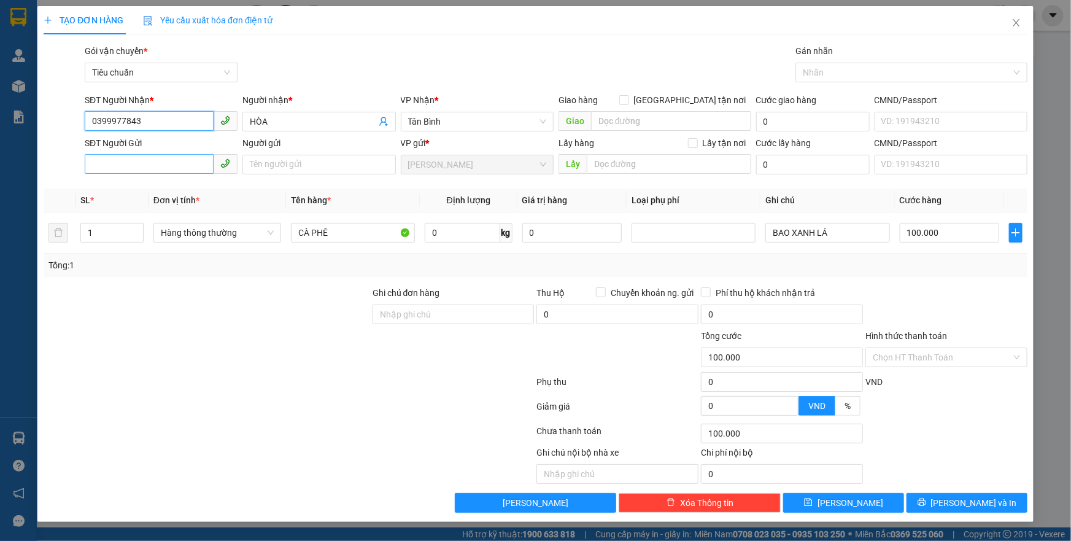
type input "0399977843"
click at [168, 165] on input "SĐT Người Gửi" at bounding box center [149, 164] width 129 height 20
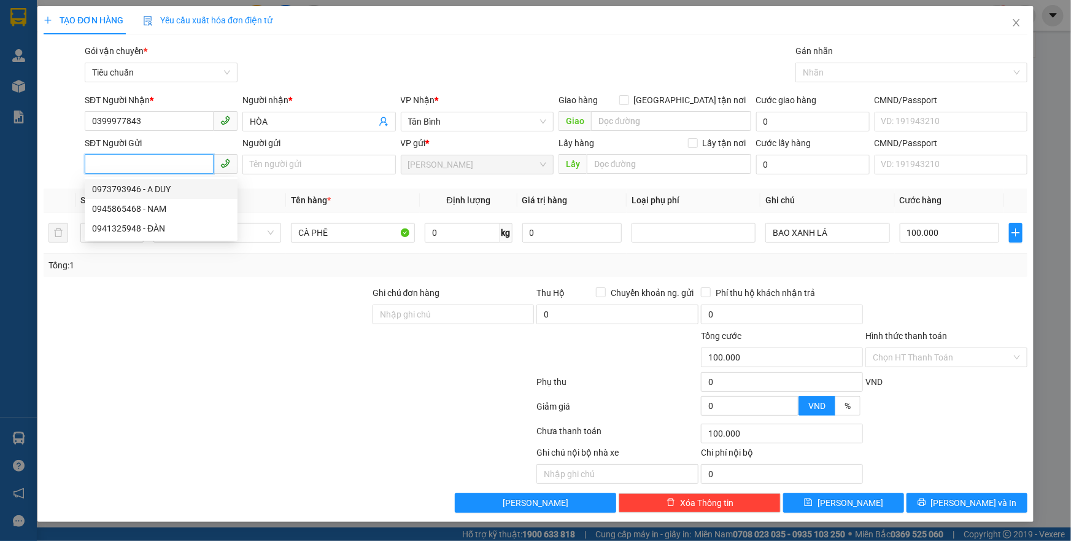
click at [159, 183] on div "0973793946 - A DUY" at bounding box center [161, 188] width 138 height 13
type input "0973793946"
type input "A DUY"
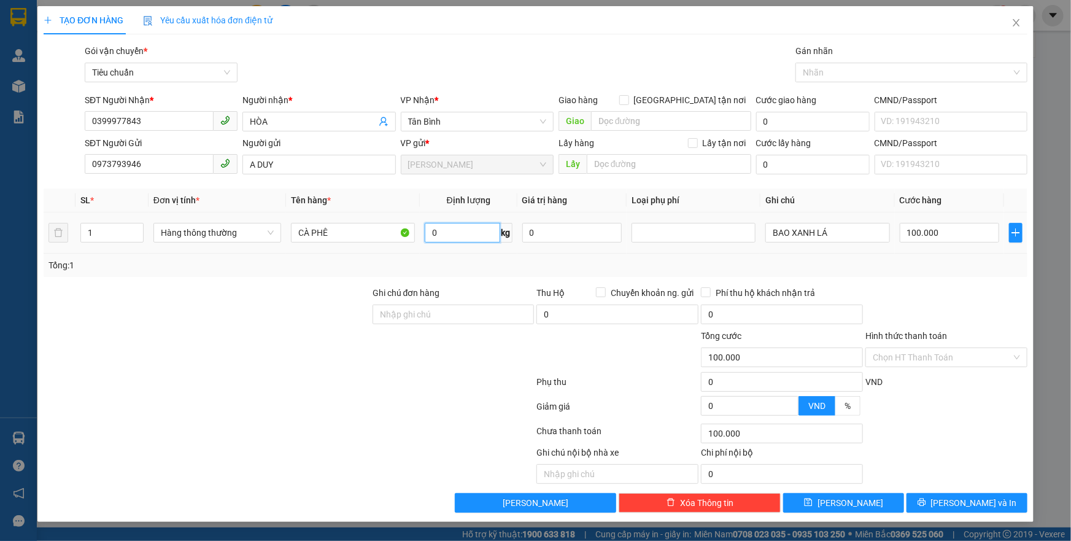
click at [439, 231] on input "0" at bounding box center [462, 233] width 75 height 20
type input "47"
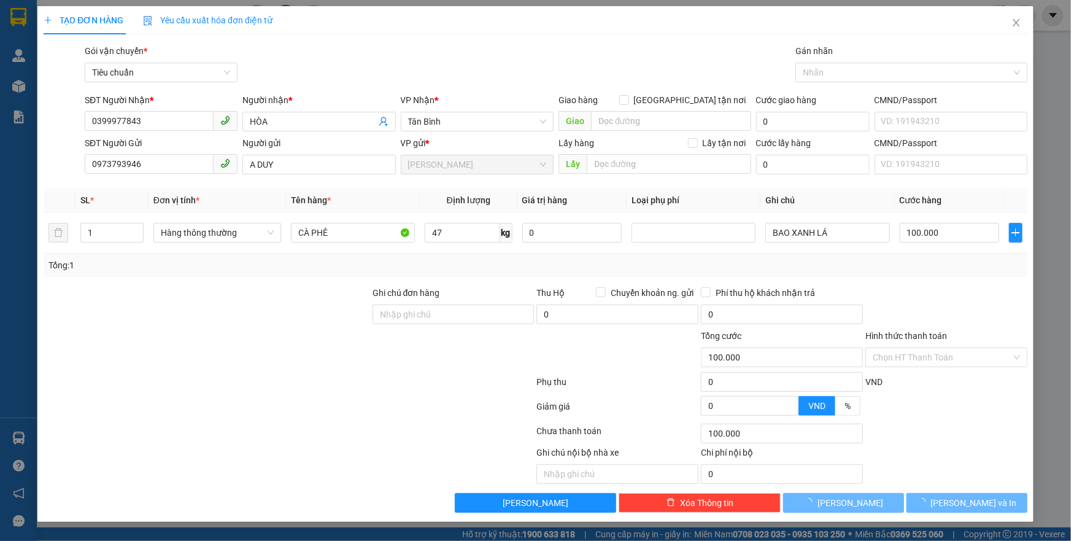
drag, startPoint x: 545, startPoint y: 253, endPoint x: 836, endPoint y: 220, distance: 292.6
click at [546, 253] on div "Tổng: 1" at bounding box center [536, 264] width 984 height 23
type input "90.000"
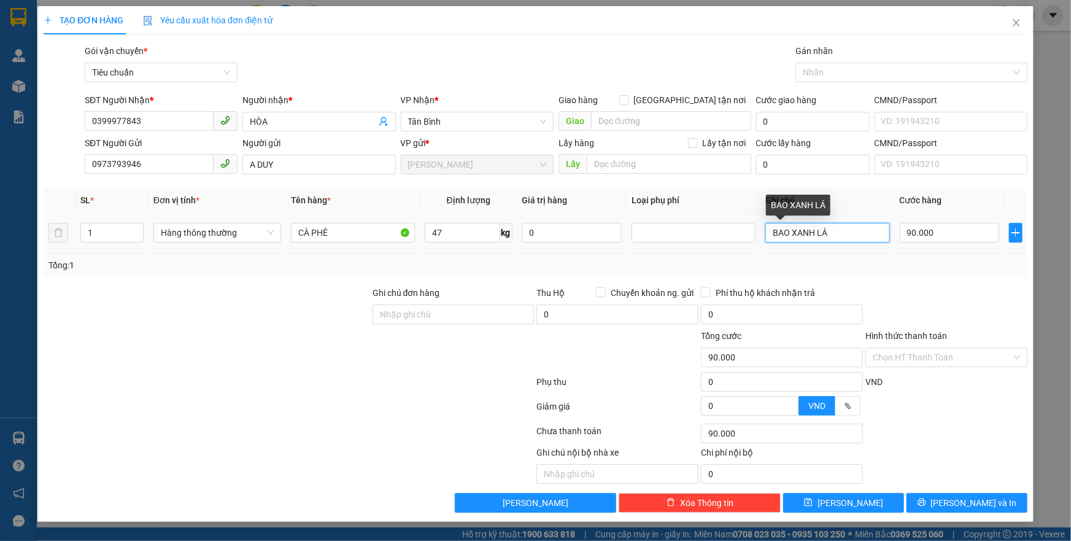
drag, startPoint x: 837, startPoint y: 229, endPoint x: 793, endPoint y: 237, distance: 45.5
click at [793, 237] on input "BAO XANH LÁ" at bounding box center [827, 233] width 124 height 20
type input "BAO ĐỎ"
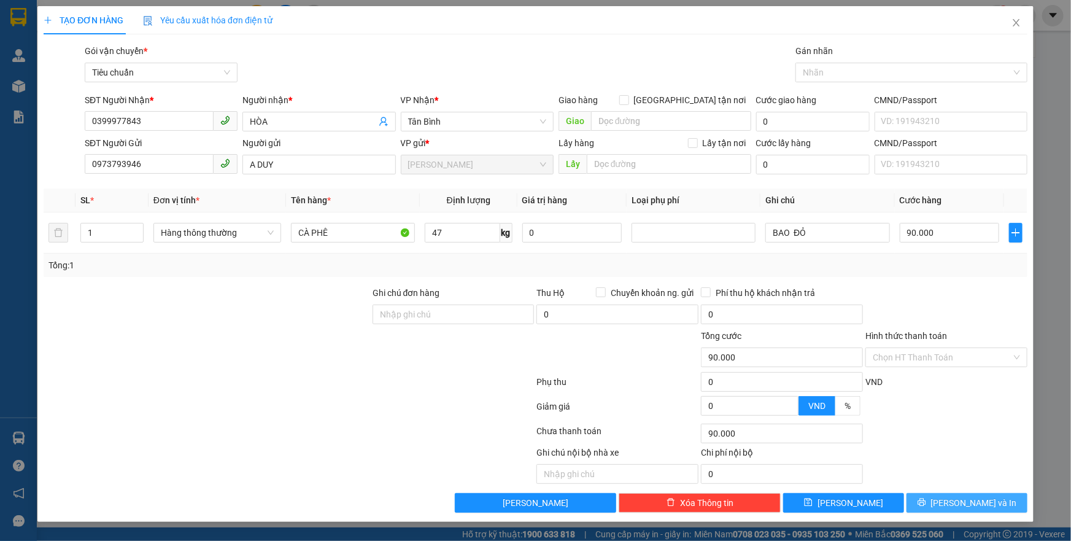
drag, startPoint x: 931, startPoint y: 497, endPoint x: 844, endPoint y: 264, distance: 248.1
click at [931, 496] on button "[PERSON_NAME] và In" at bounding box center [966, 503] width 121 height 20
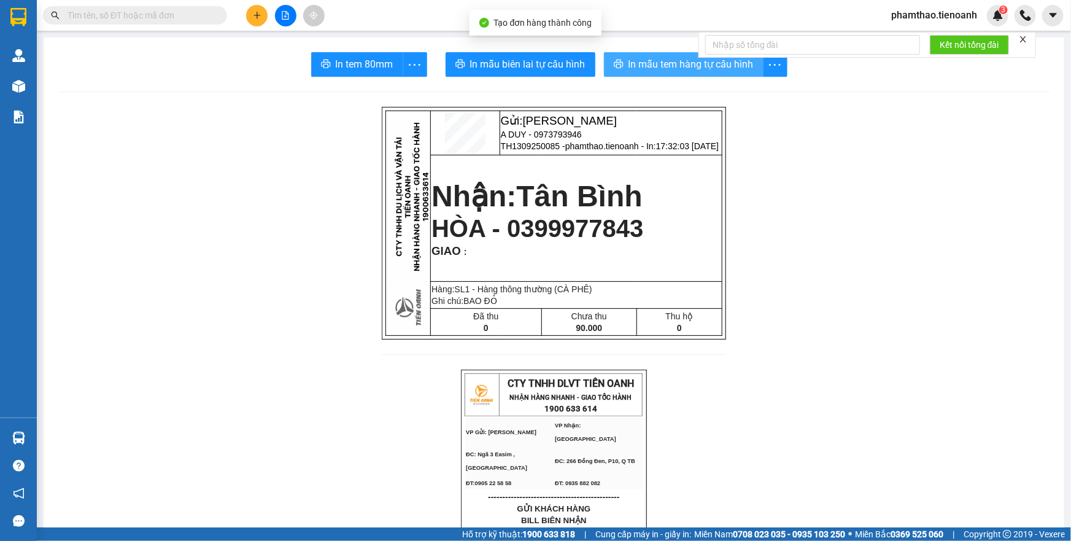
click at [715, 64] on span "In mẫu tem hàng tự cấu hình" at bounding box center [690, 63] width 125 height 15
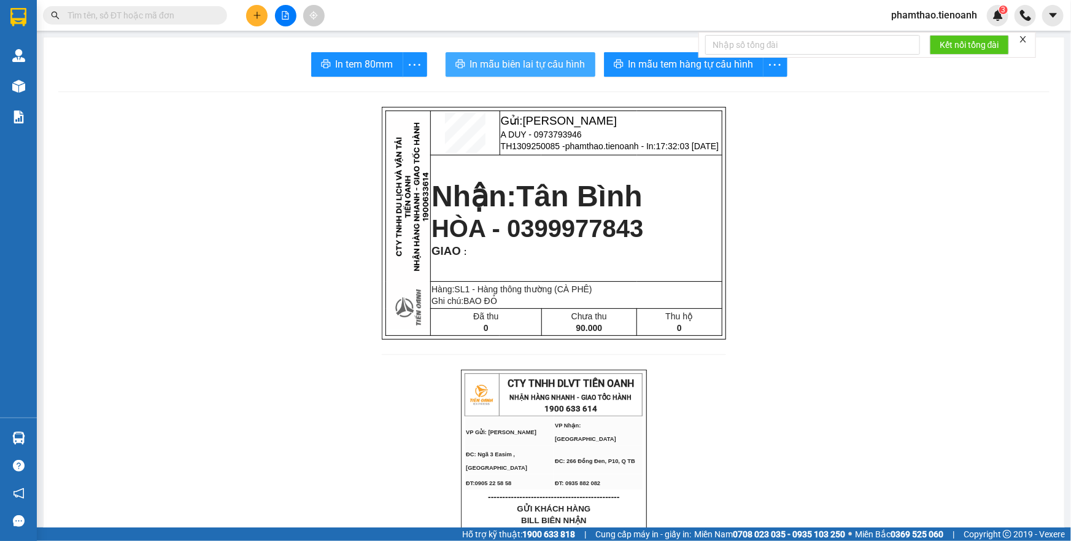
click at [528, 66] on span "In mẫu biên lai tự cấu hình" at bounding box center [527, 63] width 115 height 15
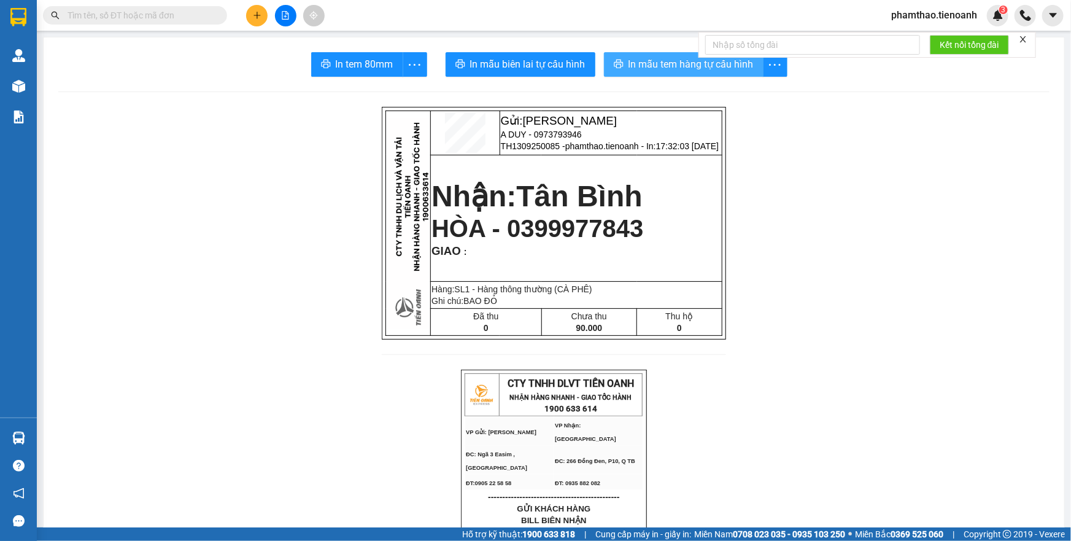
click at [642, 67] on span "In mẫu tem hàng tự cấu hình" at bounding box center [690, 63] width 125 height 15
click at [259, 20] on button at bounding box center [256, 15] width 21 height 21
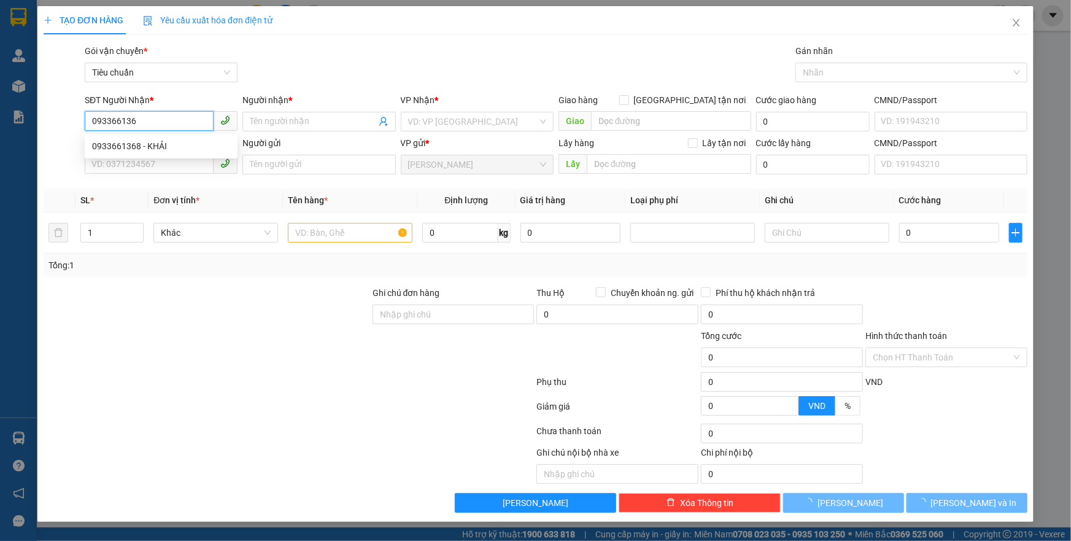
type input "0933661368"
click at [149, 142] on div "0933661368 - KHẢI" at bounding box center [161, 145] width 138 height 13
type input "KHẢI"
type input "60.000"
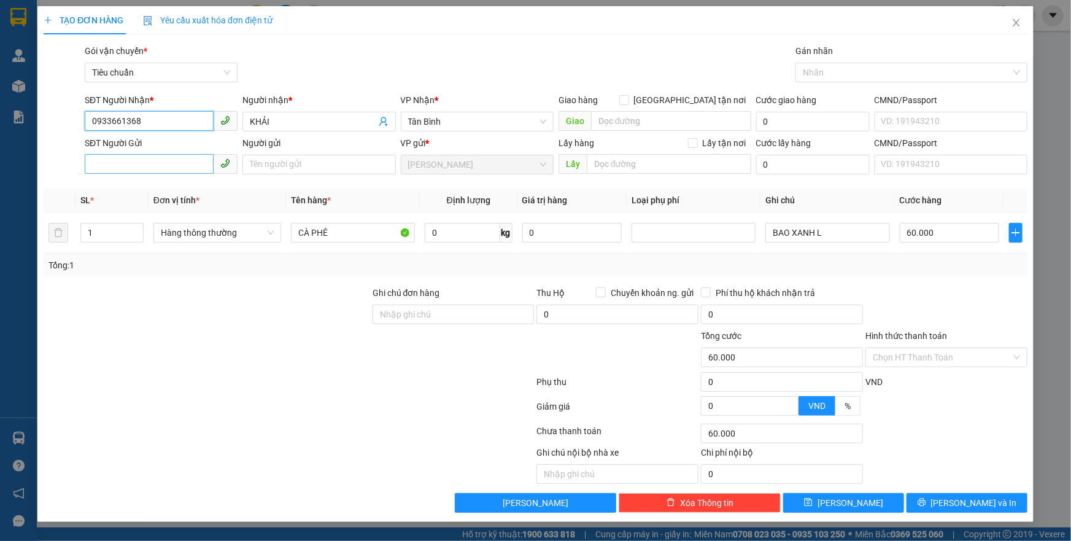
type input "0933661368"
click at [158, 169] on input "SĐT Người Gửi" at bounding box center [149, 164] width 129 height 20
click at [151, 212] on div "0973977436 - BÌNH" at bounding box center [161, 208] width 138 height 13
type input "0973977436"
type input "BÌNH"
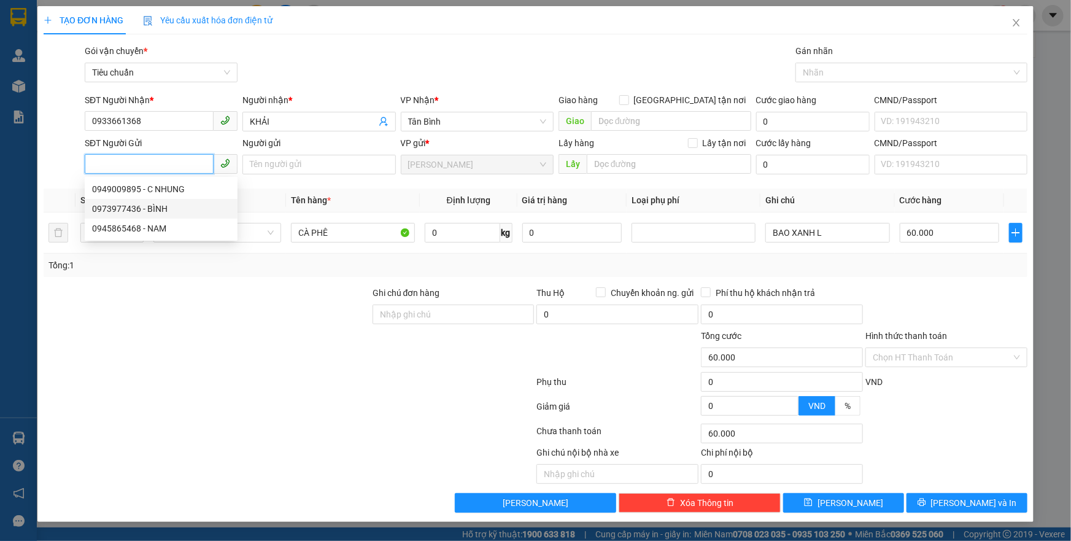
type input "thu hộ CR nhập chung với cước hàng"
type input "8.750.000"
type input "130.000"
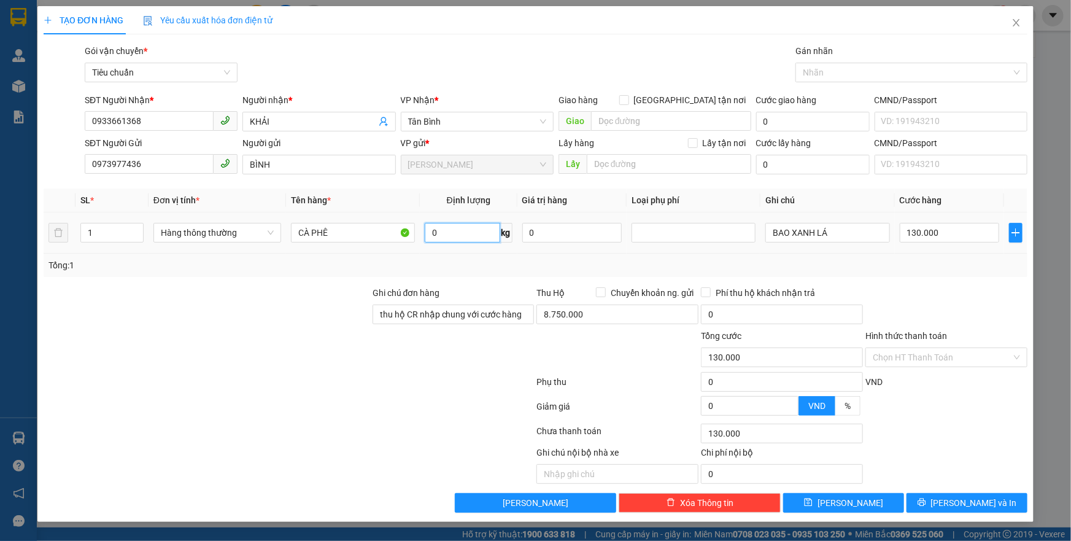
click at [444, 234] on input "0" at bounding box center [462, 233] width 75 height 20
type input "4"
type input "30"
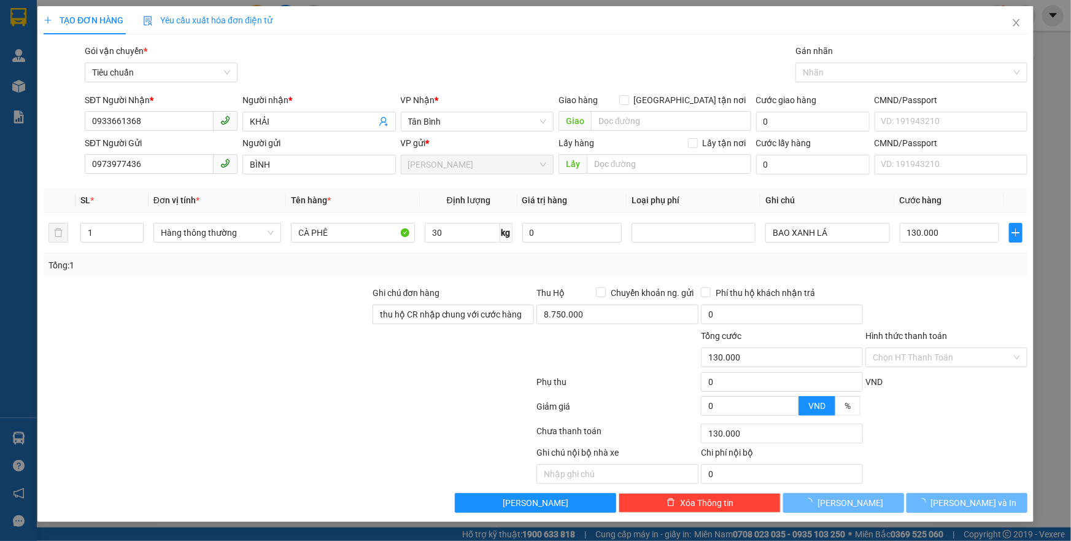
click at [512, 258] on div "Tổng: 1" at bounding box center [535, 264] width 974 height 13
type input "65.000"
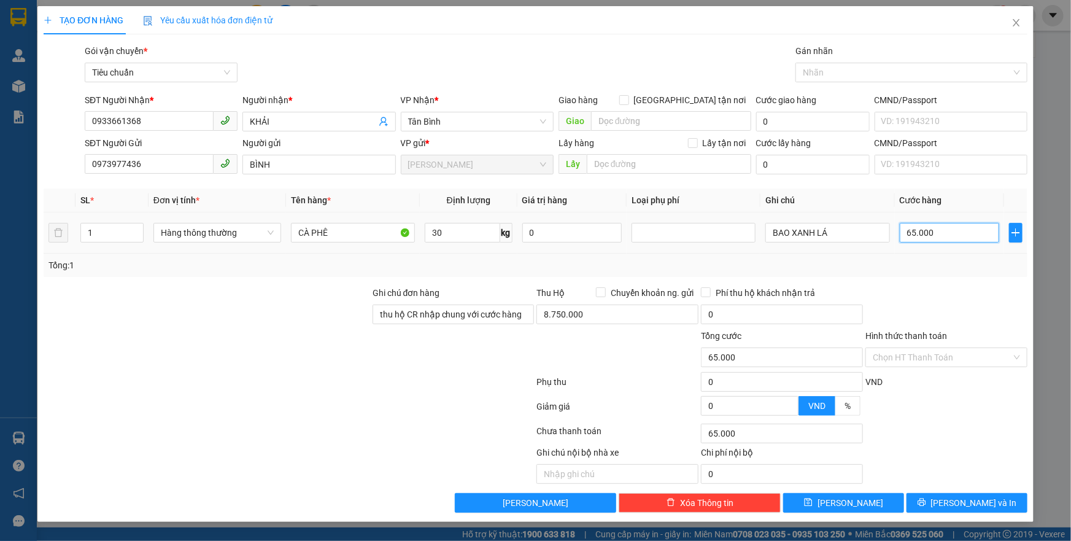
click at [933, 234] on input "65.000" at bounding box center [949, 233] width 100 height 20
type input "7"
type input "70"
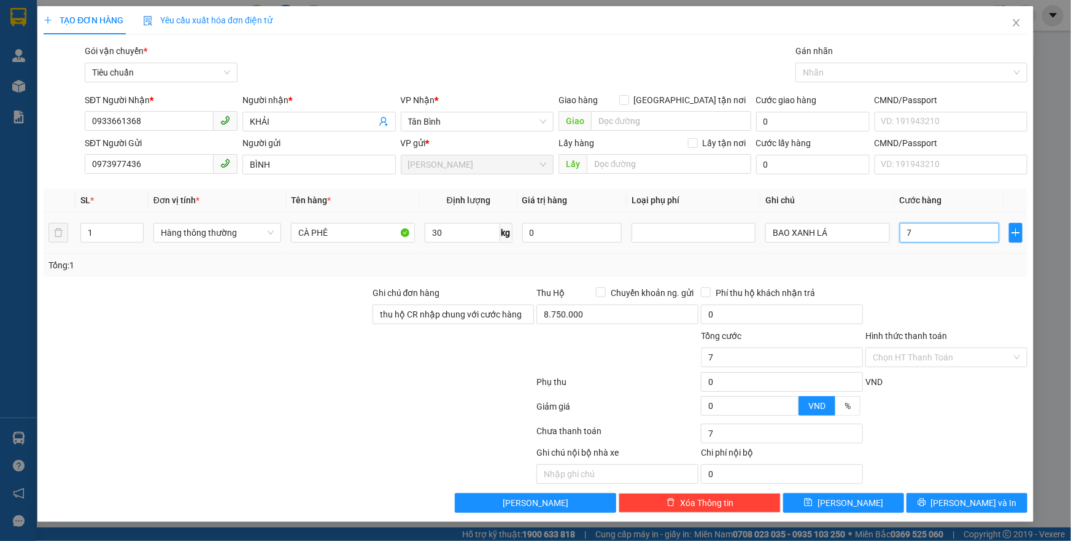
type input "70"
type input "70.000"
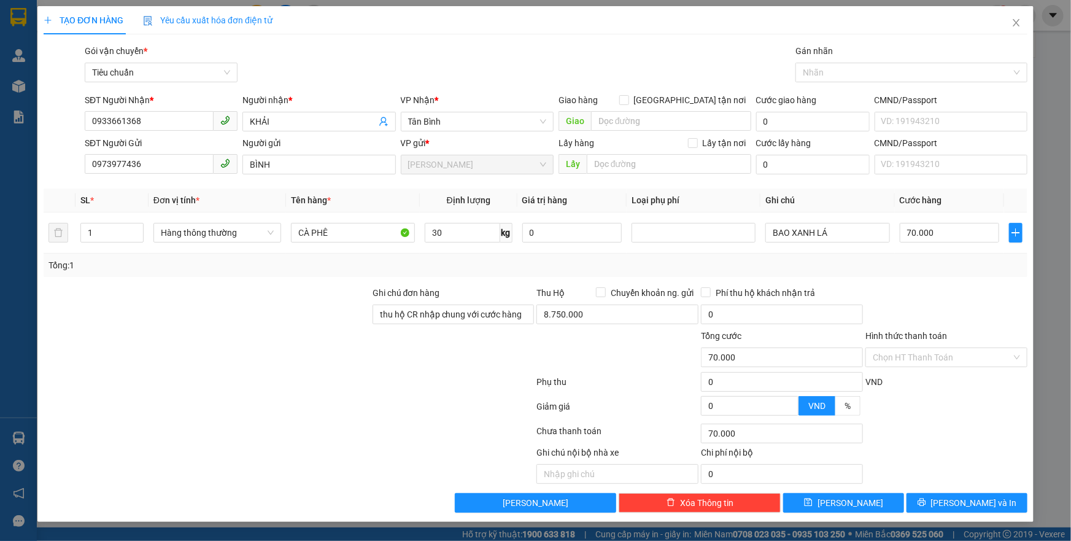
click at [926, 294] on div at bounding box center [946, 307] width 164 height 43
click at [984, 497] on span "[PERSON_NAME] và In" at bounding box center [974, 502] width 86 height 13
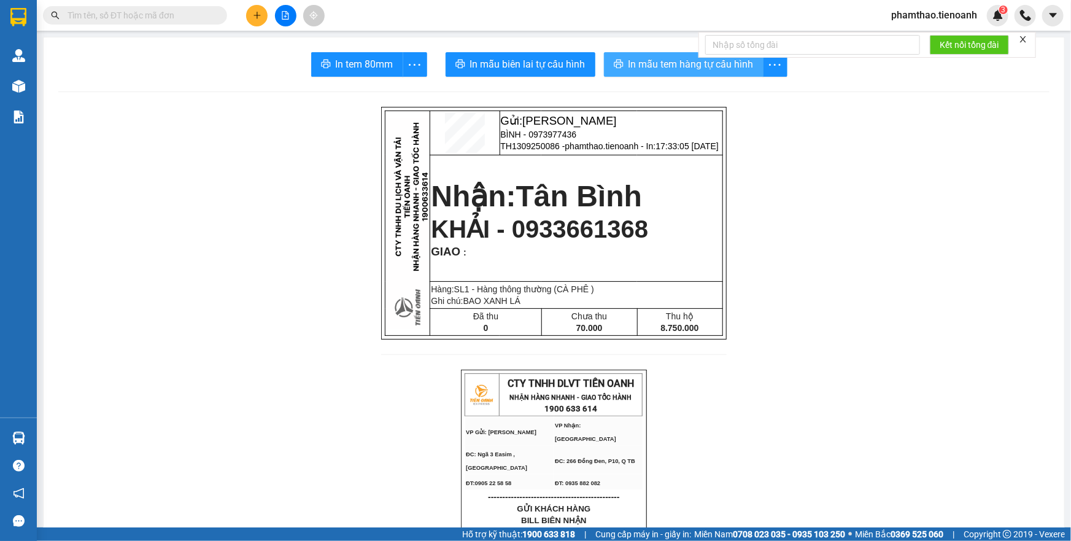
click at [634, 72] on span "In mẫu tem hàng tự cấu hình" at bounding box center [690, 63] width 125 height 15
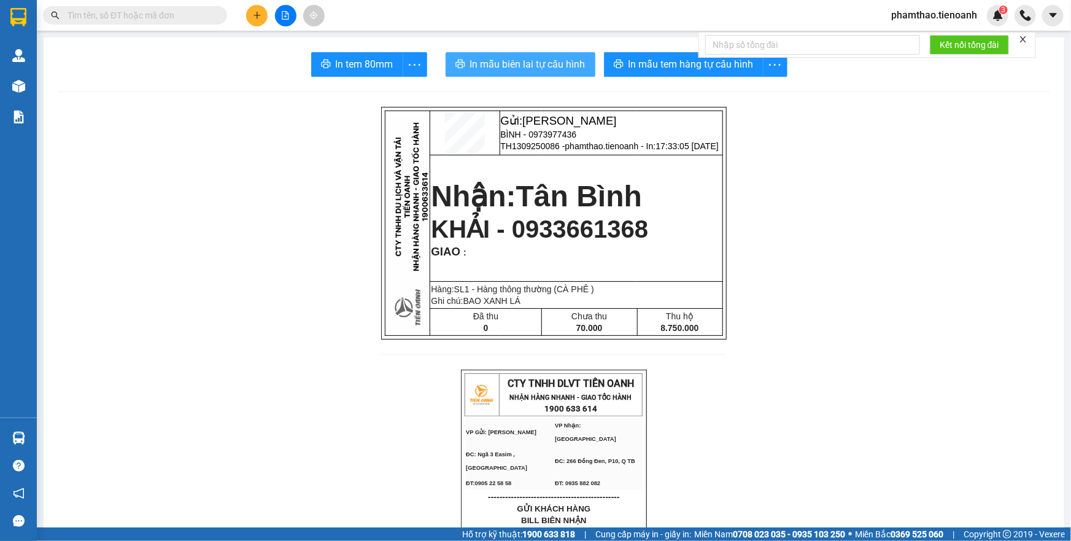
click at [544, 61] on span "In mẫu biên lai tự cấu hình" at bounding box center [527, 63] width 115 height 15
click at [253, 18] on icon "plus" at bounding box center [257, 15] width 9 height 9
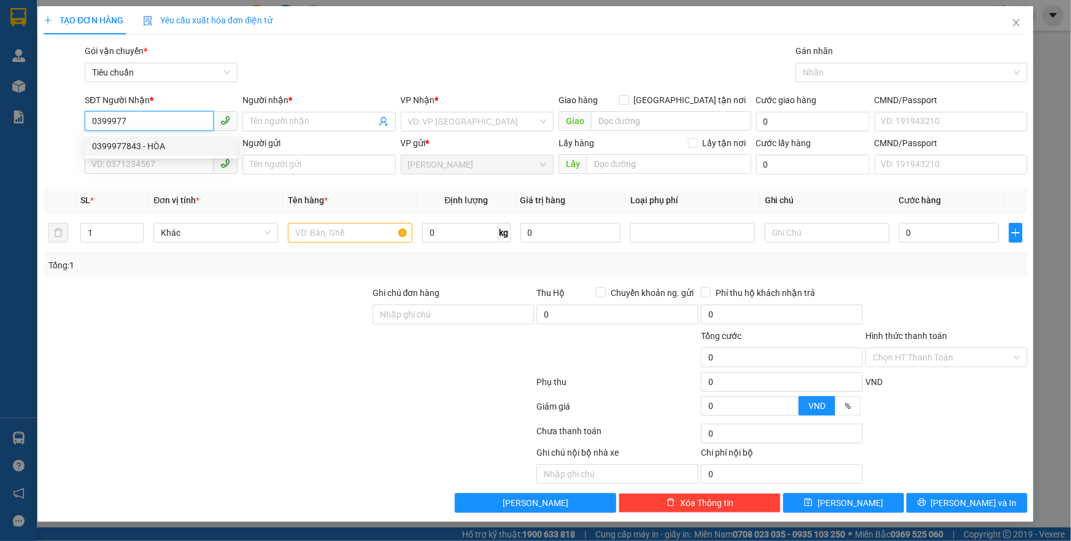
click at [156, 141] on div "0399977843 - HÒA" at bounding box center [161, 145] width 138 height 13
type input "0399977843"
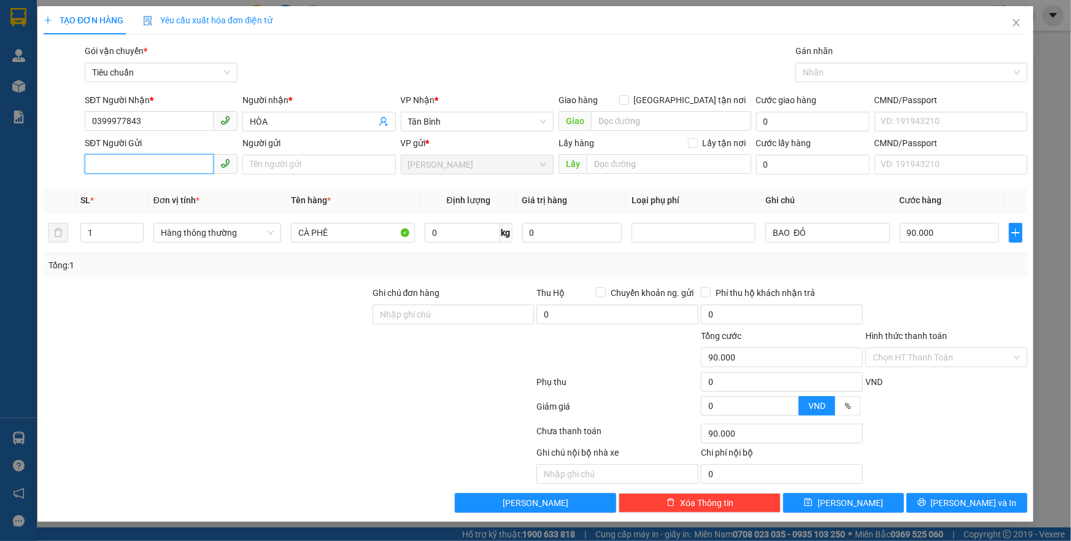
click at [131, 160] on input "SĐT Người Gửi" at bounding box center [149, 164] width 129 height 20
click at [162, 191] on div "0973793946 - A DUY" at bounding box center [161, 188] width 138 height 13
click at [458, 231] on input "0" at bounding box center [462, 233] width 75 height 20
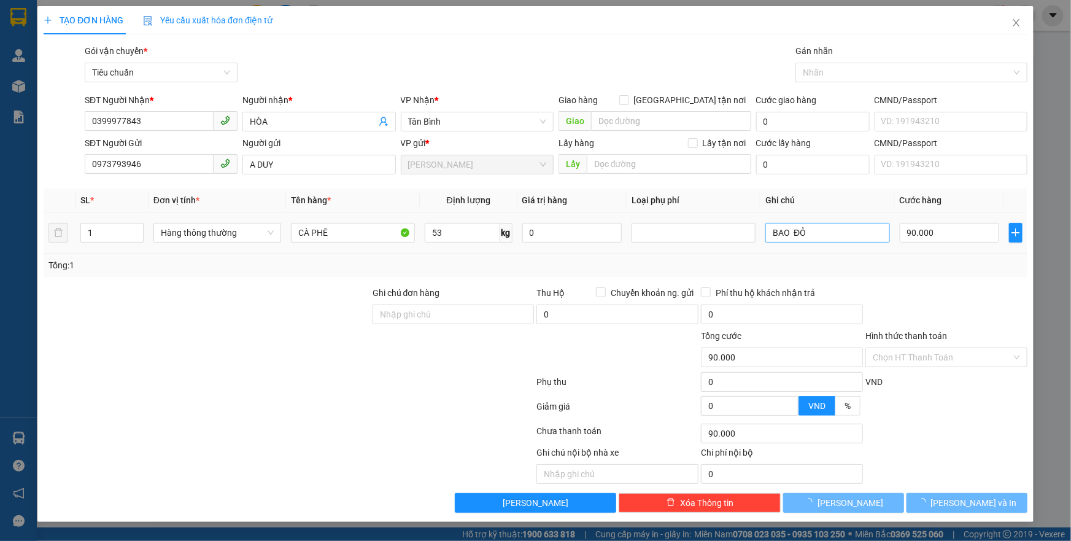
drag, startPoint x: 579, startPoint y: 267, endPoint x: 822, endPoint y: 233, distance: 244.8
click at [588, 263] on div "Tổng: 1" at bounding box center [535, 264] width 974 height 13
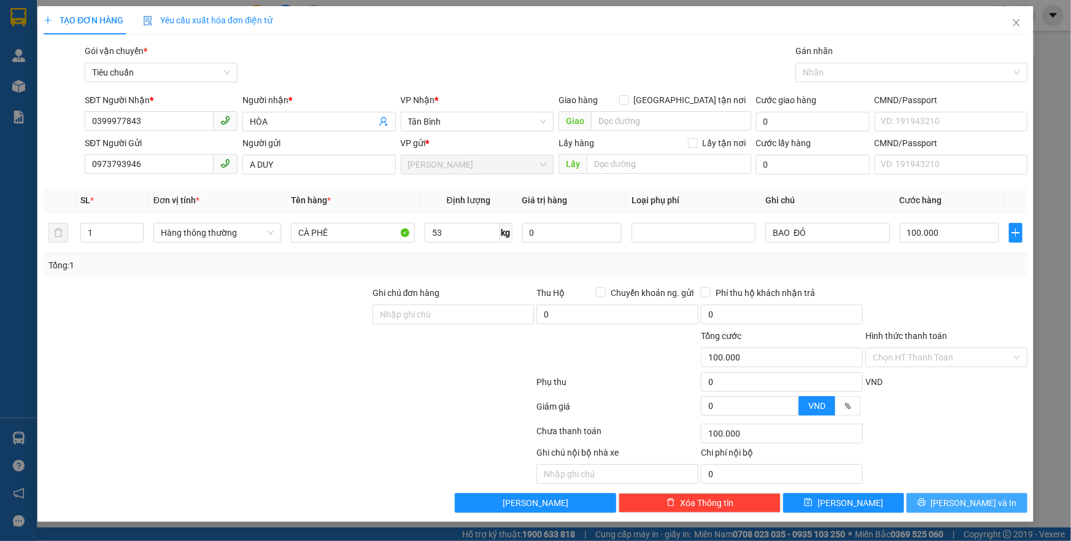
click at [958, 507] on span "[PERSON_NAME] và In" at bounding box center [974, 502] width 86 height 13
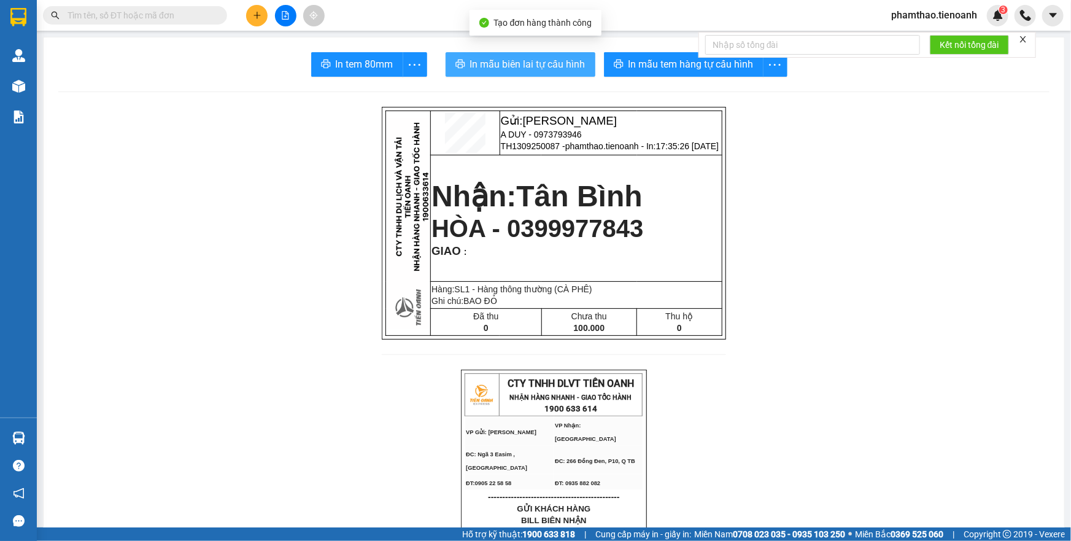
click at [556, 62] on span "In mẫu biên lai tự cấu hình" at bounding box center [527, 63] width 115 height 15
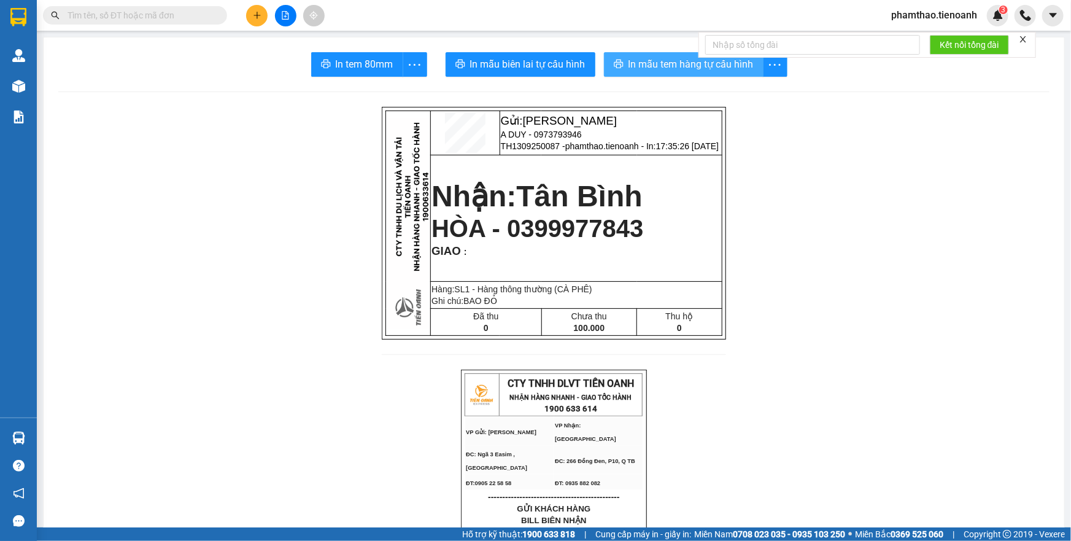
drag, startPoint x: 630, startPoint y: 61, endPoint x: 640, endPoint y: 66, distance: 11.0
click at [630, 61] on span "In mẫu tem hàng tự cấu hình" at bounding box center [690, 63] width 125 height 15
click at [253, 17] on icon "plus" at bounding box center [257, 15] width 9 height 9
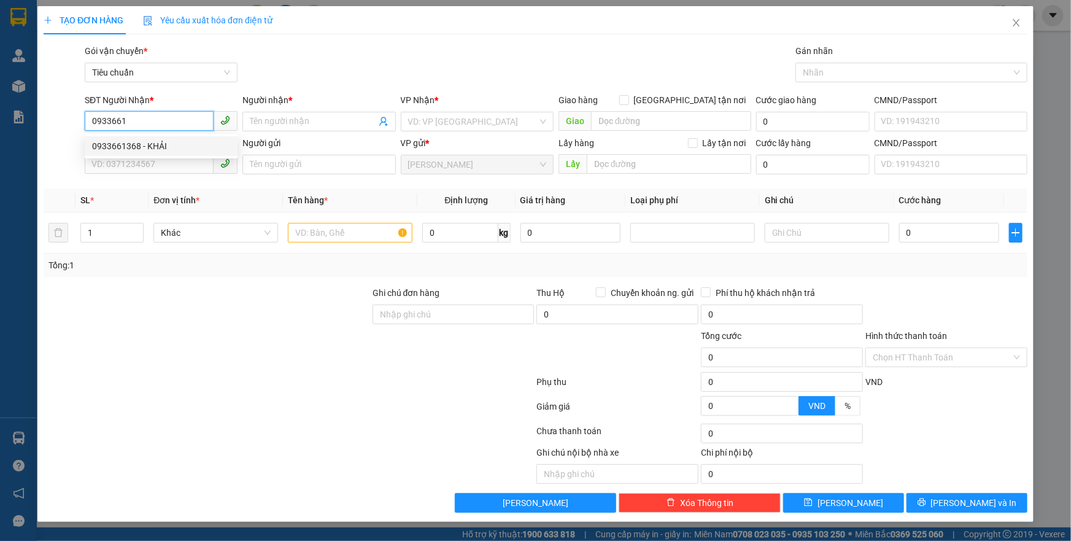
click at [171, 155] on div "0933661368 - KHẢI" at bounding box center [161, 146] width 153 height 20
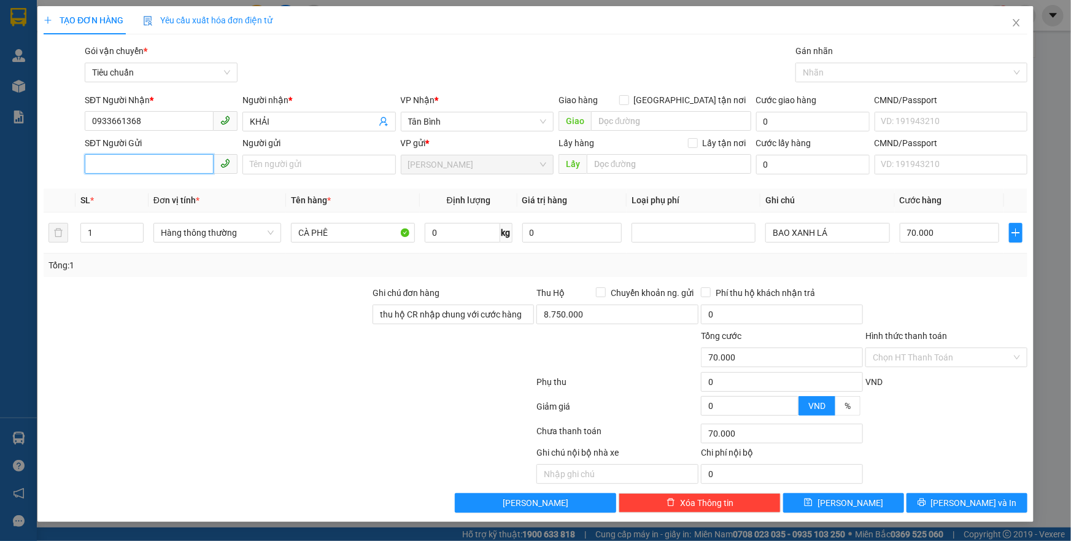
click at [144, 161] on input "SĐT Người Gửi" at bounding box center [149, 164] width 129 height 20
click at [139, 188] on div "0973977436 - BÌNH" at bounding box center [161, 188] width 138 height 13
click at [447, 236] on input "0" at bounding box center [462, 233] width 75 height 20
click at [888, 356] on input "Hình thức thanh toán" at bounding box center [941, 357] width 139 height 18
click at [903, 310] on div at bounding box center [946, 307] width 164 height 43
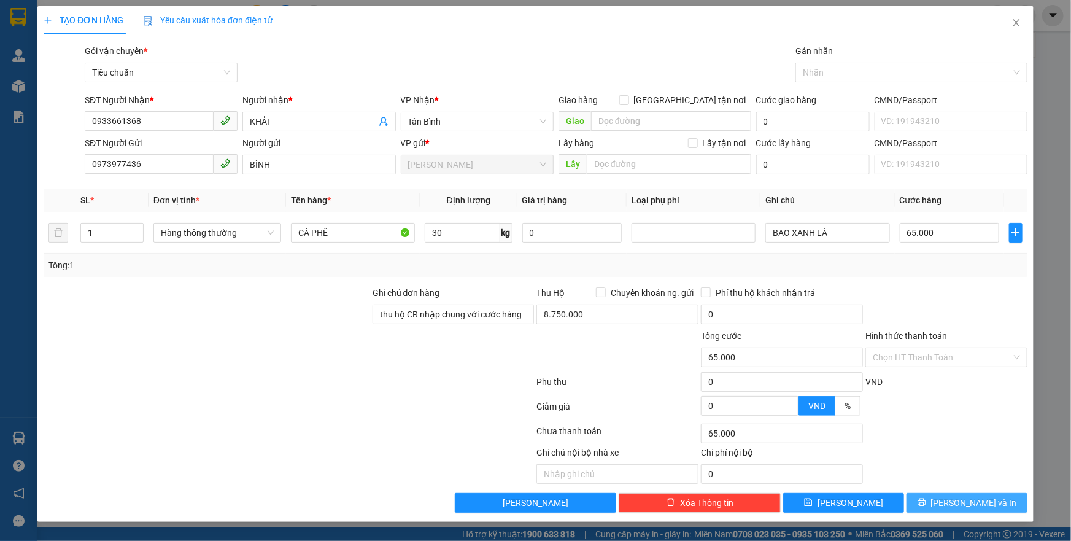
click at [926, 499] on icon "printer" at bounding box center [921, 502] width 9 height 9
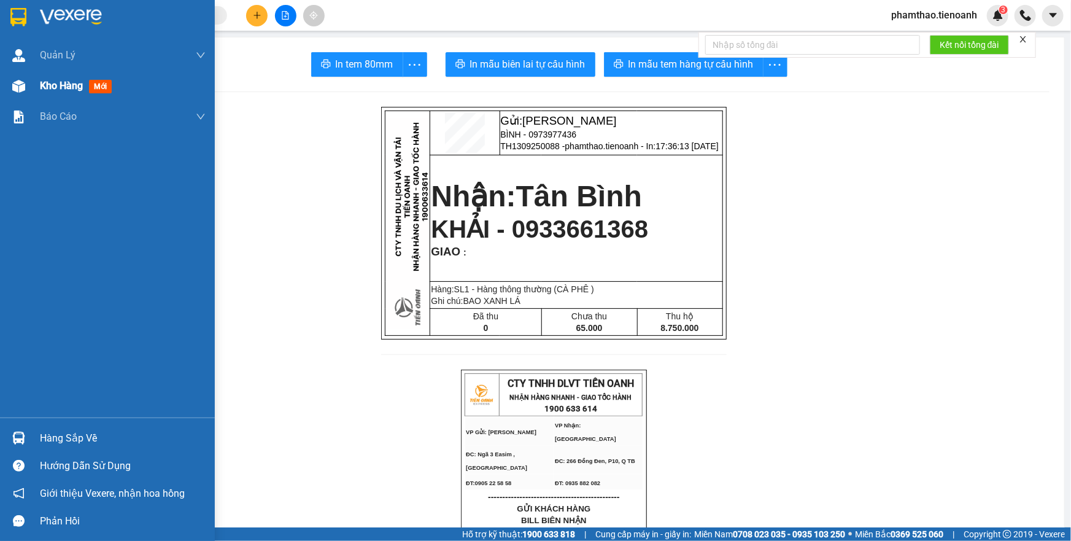
click at [26, 90] on div at bounding box center [18, 85] width 21 height 21
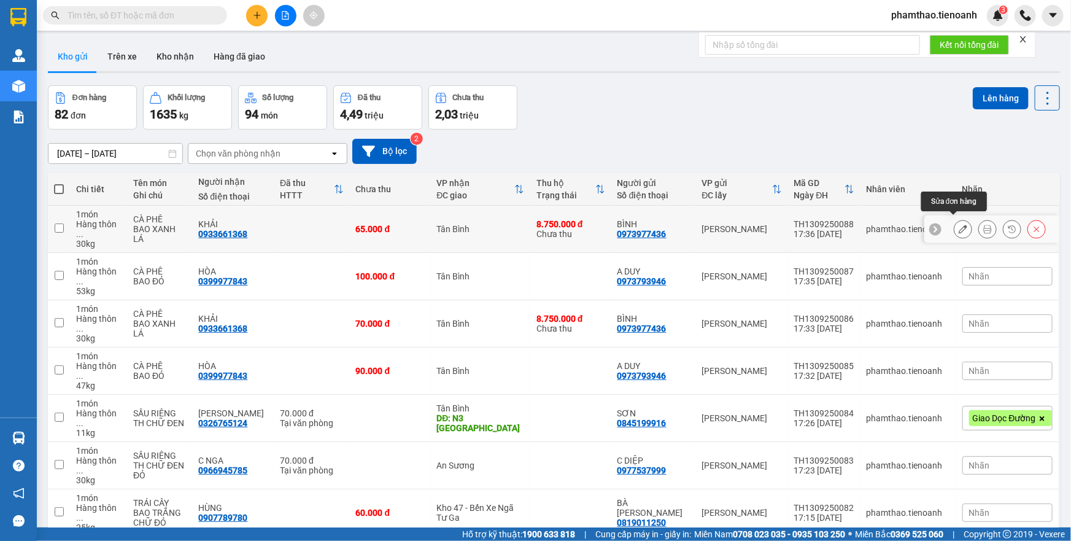
click at [958, 225] on icon at bounding box center [962, 229] width 9 height 9
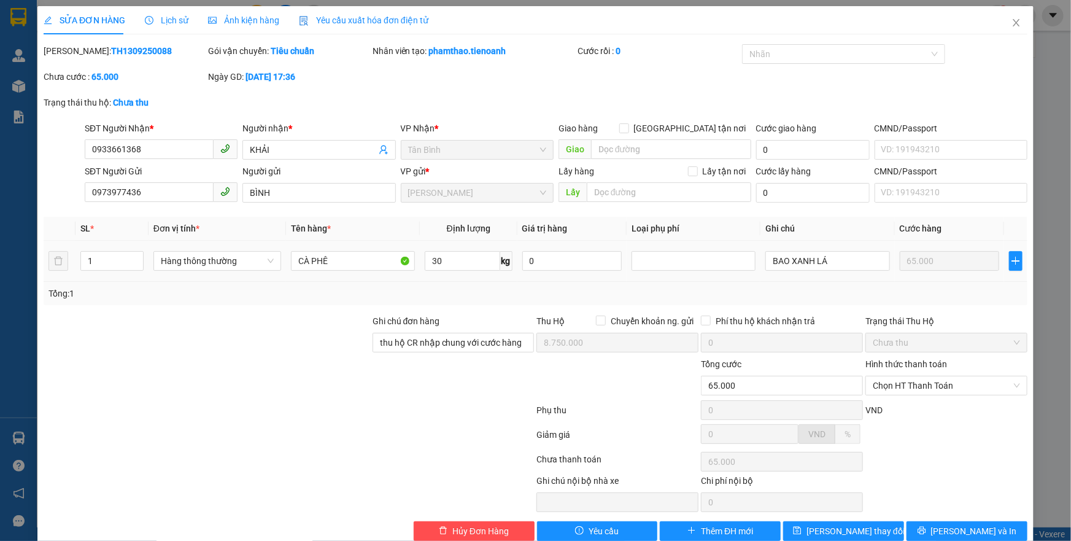
click at [588, 344] on input "8.750.000" at bounding box center [617, 343] width 162 height 20
click at [625, 333] on input "8.750.000" at bounding box center [617, 343] width 162 height 20
click at [589, 333] on input "8.750.000" at bounding box center [617, 343] width 162 height 20
click at [583, 333] on input "8.750.000" at bounding box center [617, 343] width 162 height 20
drag, startPoint x: 353, startPoint y: 448, endPoint x: 396, endPoint y: 395, distance: 69.4
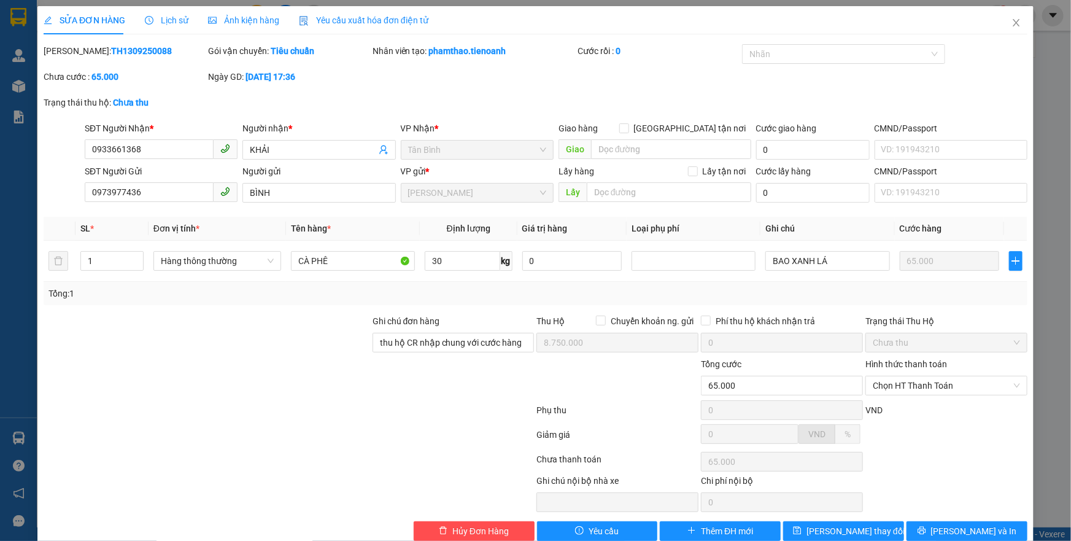
click at [354, 449] on div at bounding box center [288, 461] width 493 height 25
click at [481, 524] on span "Hủy Đơn Hàng" at bounding box center [480, 530] width 56 height 13
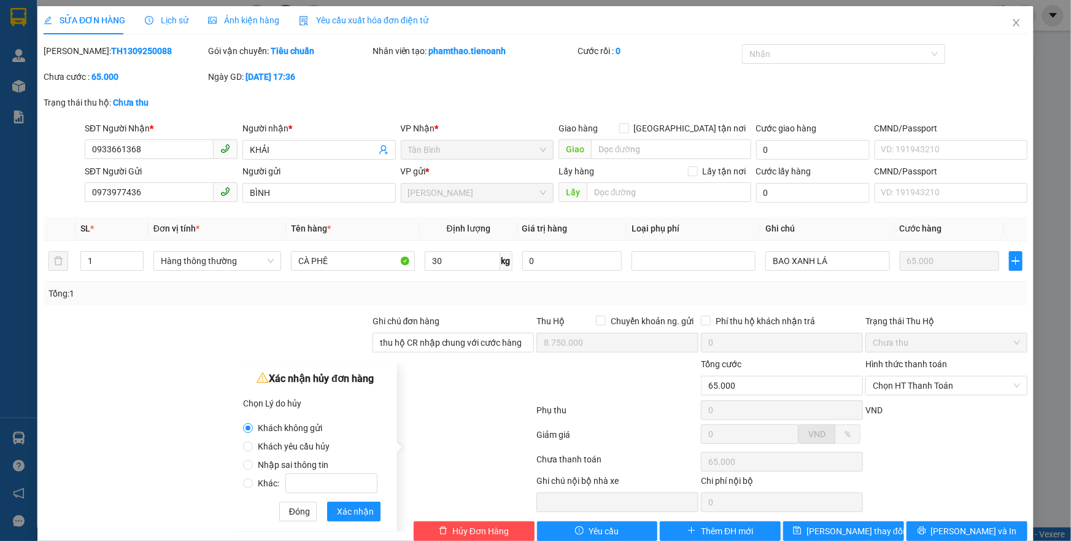
click at [288, 458] on label "Nhập sai thông tin" at bounding box center [312, 458] width 139 height 18
click at [253, 460] on input "Nhập sai thông tin" at bounding box center [248, 465] width 10 height 10
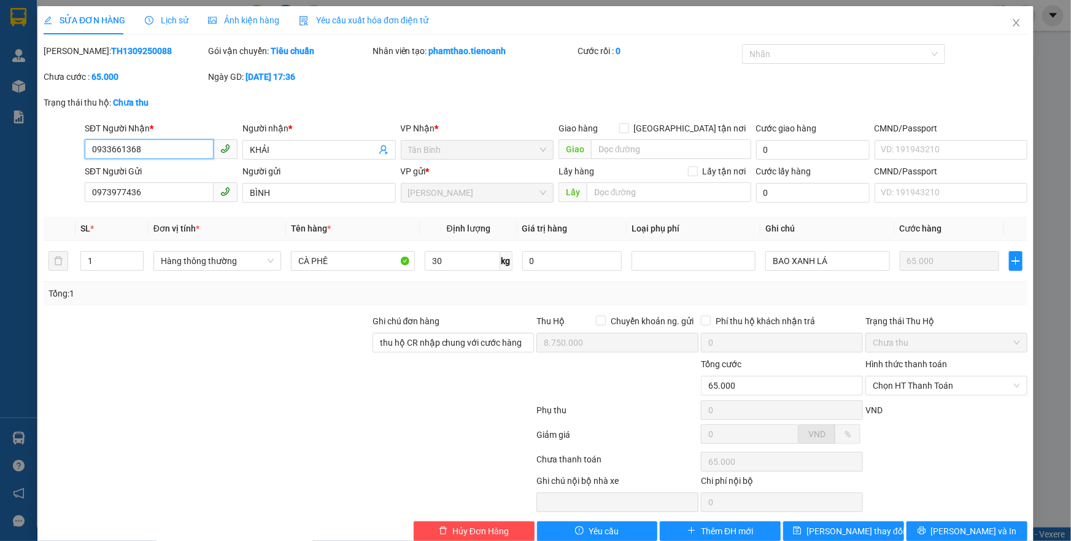
drag, startPoint x: 166, startPoint y: 126, endPoint x: 82, endPoint y: 111, distance: 85.9
click at [60, 121] on div "SĐT Người Nhận * 0933661368 0933661368 Người nhận * KHẢI VP Nhận * Tân Bình Gia…" at bounding box center [535, 142] width 986 height 43
click at [415, 521] on button "Hủy Đơn Hàng" at bounding box center [474, 531] width 121 height 20
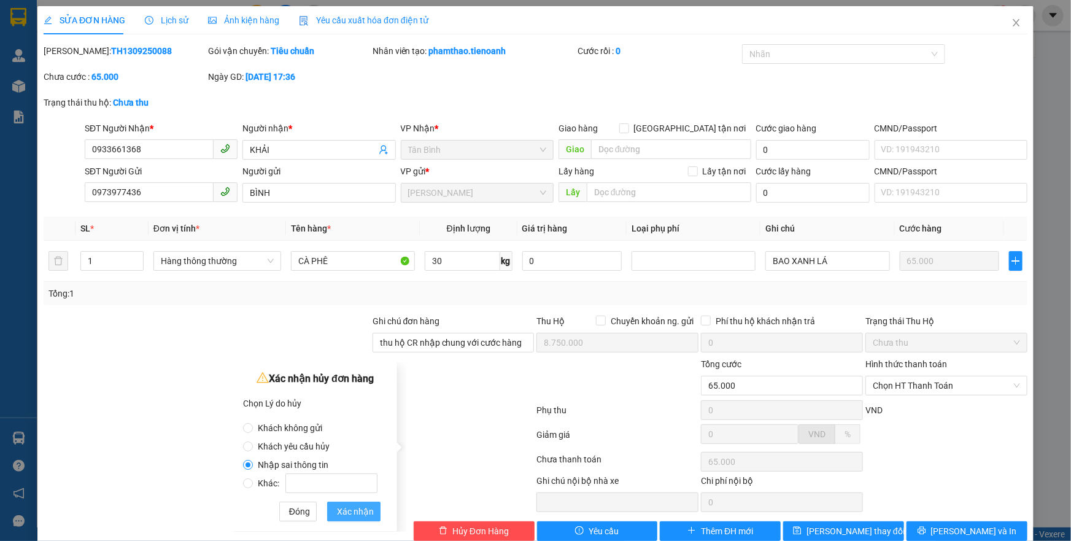
drag, startPoint x: 339, startPoint y: 504, endPoint x: 349, endPoint y: 493, distance: 15.6
click at [340, 505] on span "Xác nhận" at bounding box center [355, 510] width 37 height 13
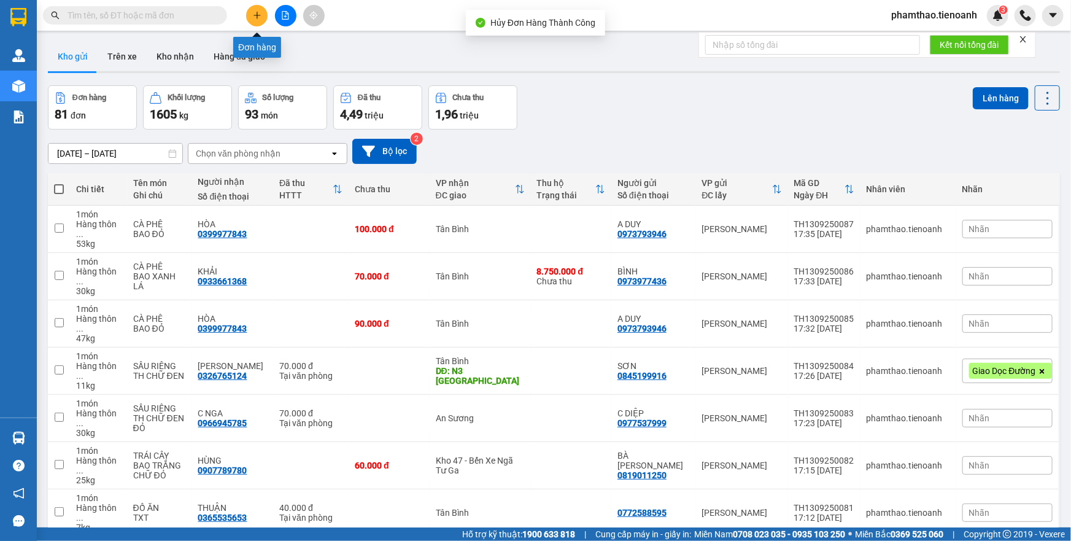
click at [258, 12] on icon "plus" at bounding box center [257, 15] width 9 height 9
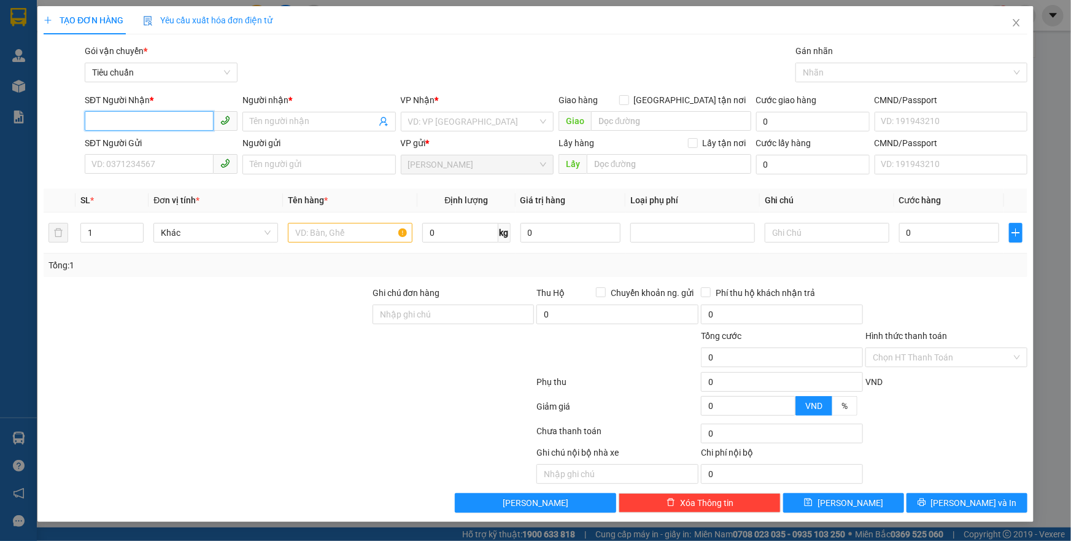
paste input "0933661368"
click at [142, 167] on input "SĐT Người Gửi" at bounding box center [149, 164] width 129 height 20
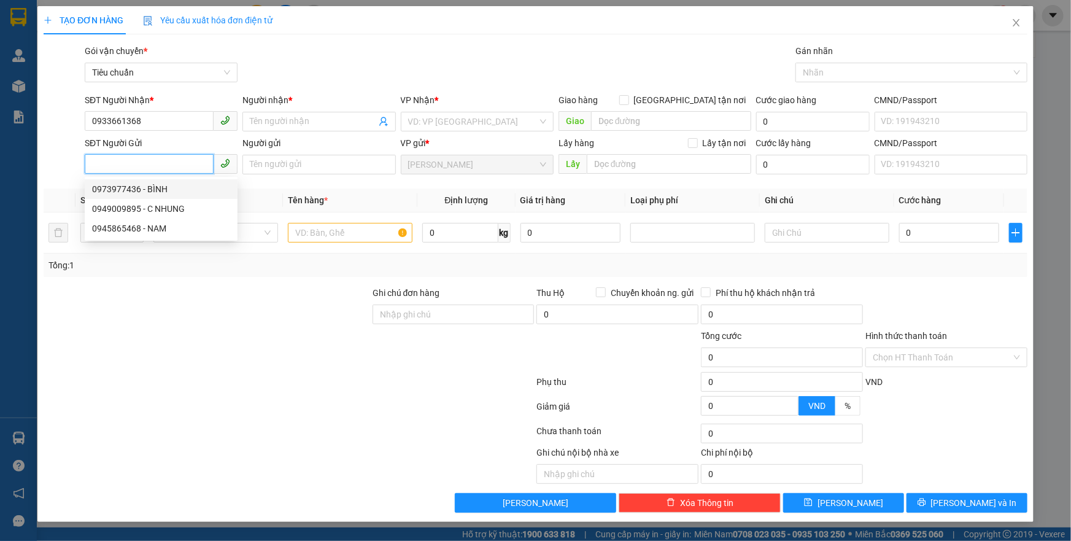
click at [133, 192] on div "0973977436 - BÌNH" at bounding box center [161, 188] width 138 height 13
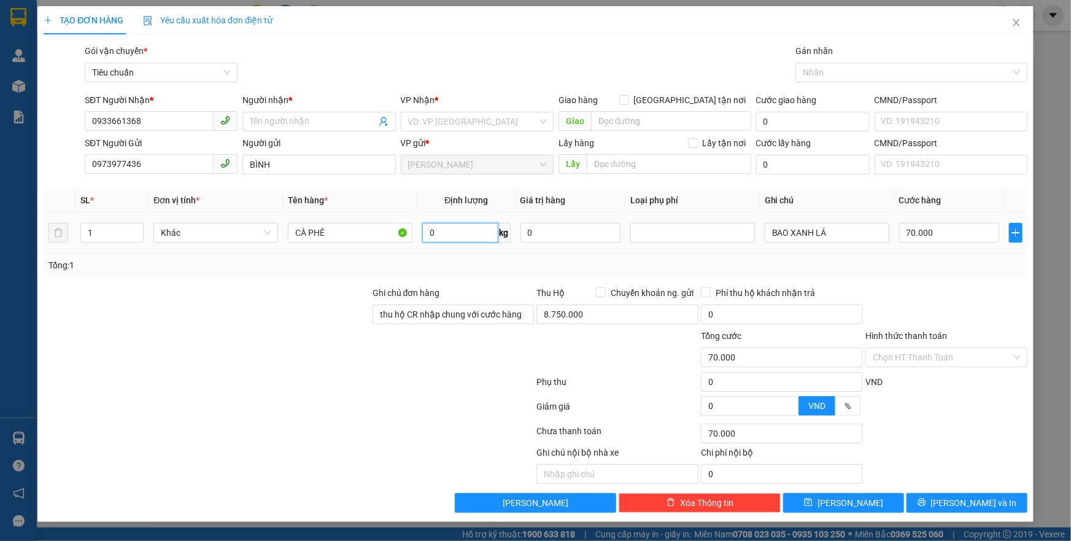
click at [442, 234] on input "0" at bounding box center [459, 233] width 75 height 20
click at [517, 257] on div "Tổng: 1" at bounding box center [536, 264] width 984 height 23
click at [634, 317] on input "8.750.000" at bounding box center [617, 314] width 162 height 20
drag, startPoint x: 521, startPoint y: 317, endPoint x: 338, endPoint y: 321, distance: 182.9
click at [338, 321] on div "Ghi chú đơn hàng thu hộ CR nhập chung với cước hàng Thu Hộ Chuyển khoản ng. gửi…" at bounding box center [535, 307] width 986 height 43
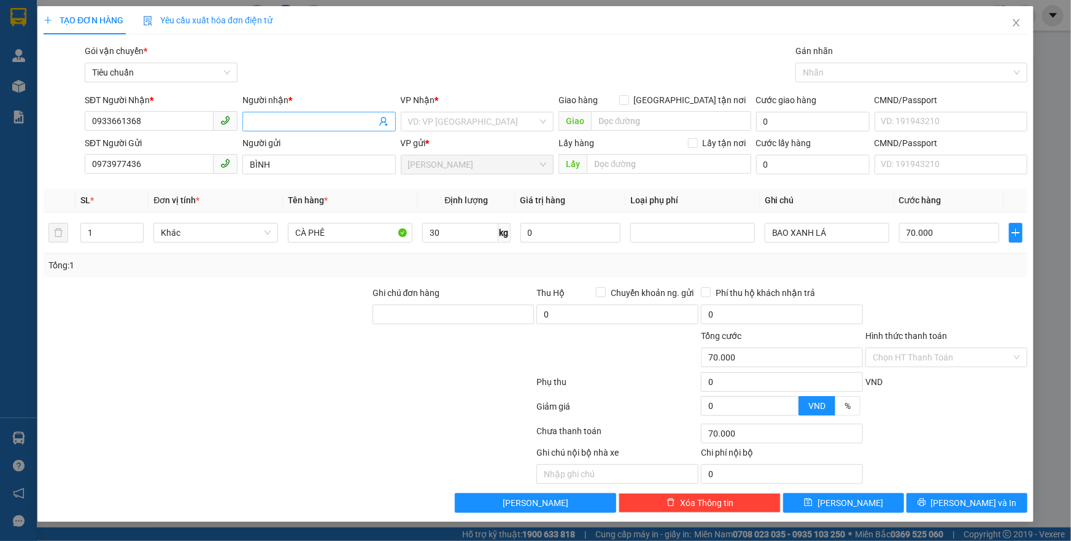
click at [282, 123] on input "Người nhận *" at bounding box center [313, 121] width 126 height 13
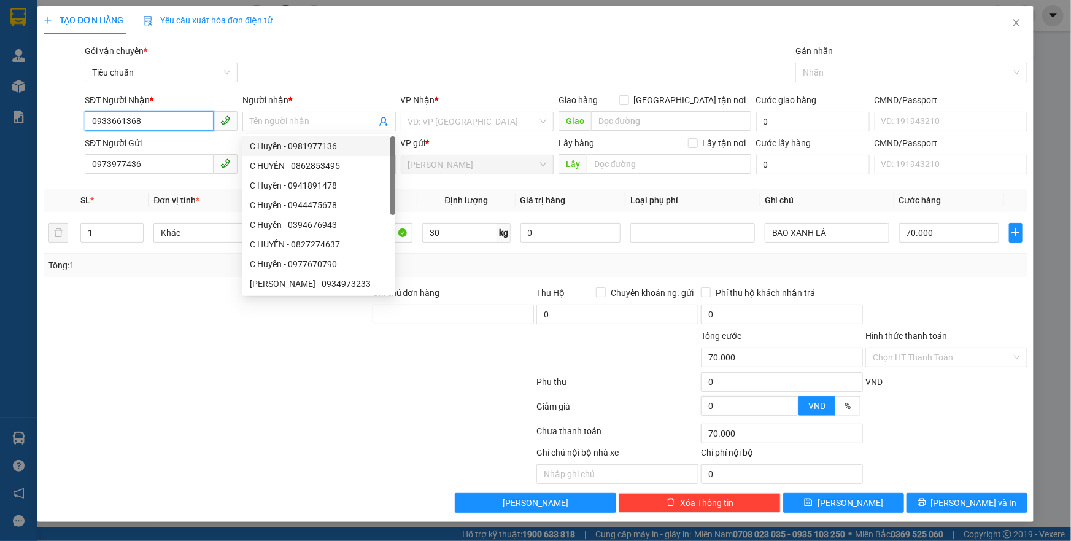
click at [190, 123] on input "0933661368" at bounding box center [149, 121] width 129 height 20
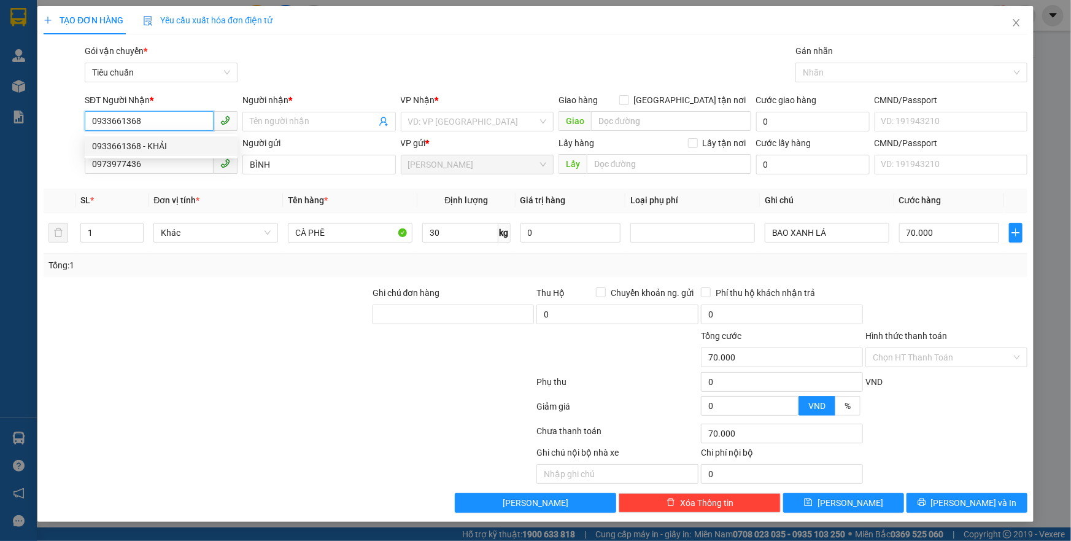
click at [161, 149] on div "0933661368 - KHẢI" at bounding box center [161, 145] width 138 height 13
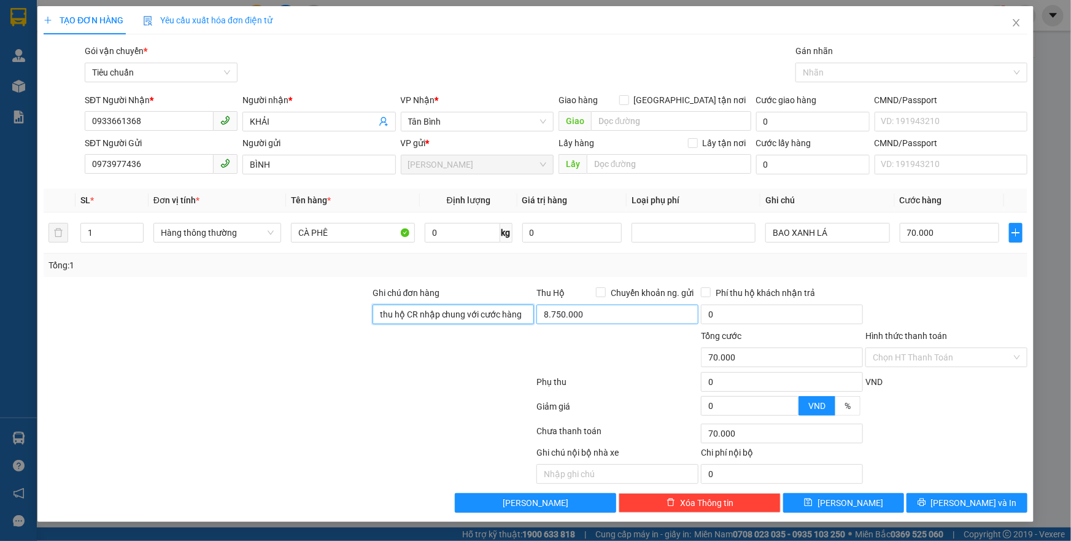
drag, startPoint x: 374, startPoint y: 314, endPoint x: 582, endPoint y: 320, distance: 208.1
click at [582, 320] on div "Ghi chú đơn hàng thu hộ CR nhập chung với cước hàng Thu Hộ Chuyển khoản ng. gửi…" at bounding box center [535, 307] width 986 height 43
click at [444, 233] on input "0" at bounding box center [462, 233] width 75 height 20
drag, startPoint x: 515, startPoint y: 271, endPoint x: 522, endPoint y: 275, distance: 7.5
click at [516, 271] on div "Tổng: 1" at bounding box center [536, 264] width 984 height 23
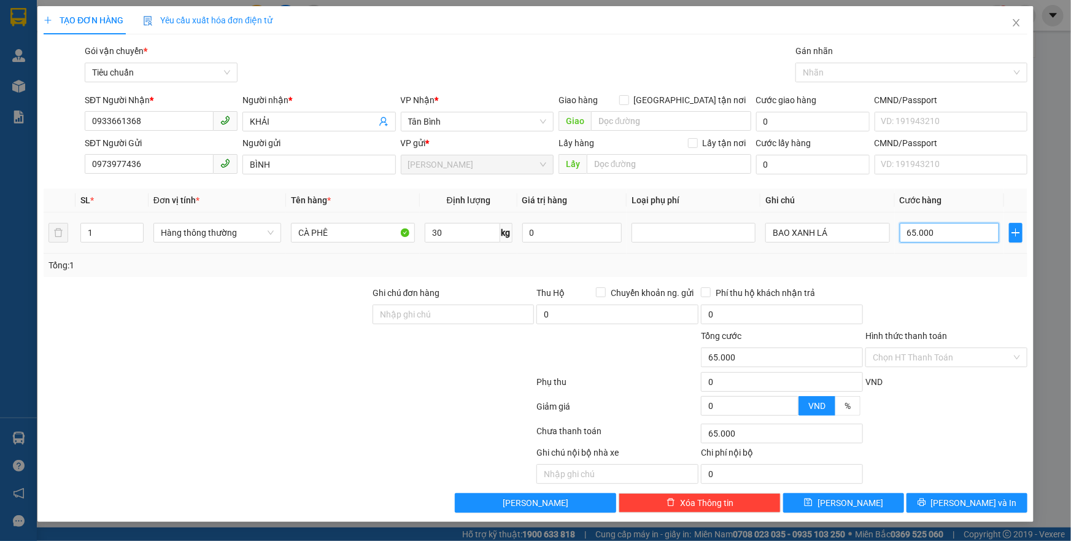
click at [953, 232] on input "65.000" at bounding box center [949, 233] width 100 height 20
click at [942, 266] on div "Tổng: 1" at bounding box center [535, 264] width 974 height 13
click at [962, 499] on span "[PERSON_NAME] và In" at bounding box center [974, 502] width 86 height 13
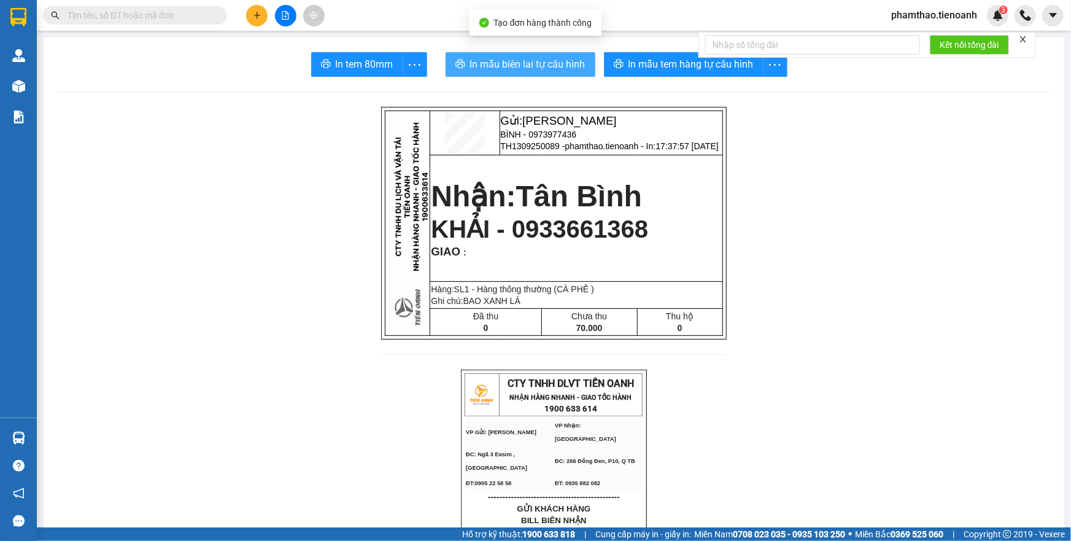
click at [528, 56] on span "In mẫu biên lai tự cấu hình" at bounding box center [527, 63] width 115 height 15
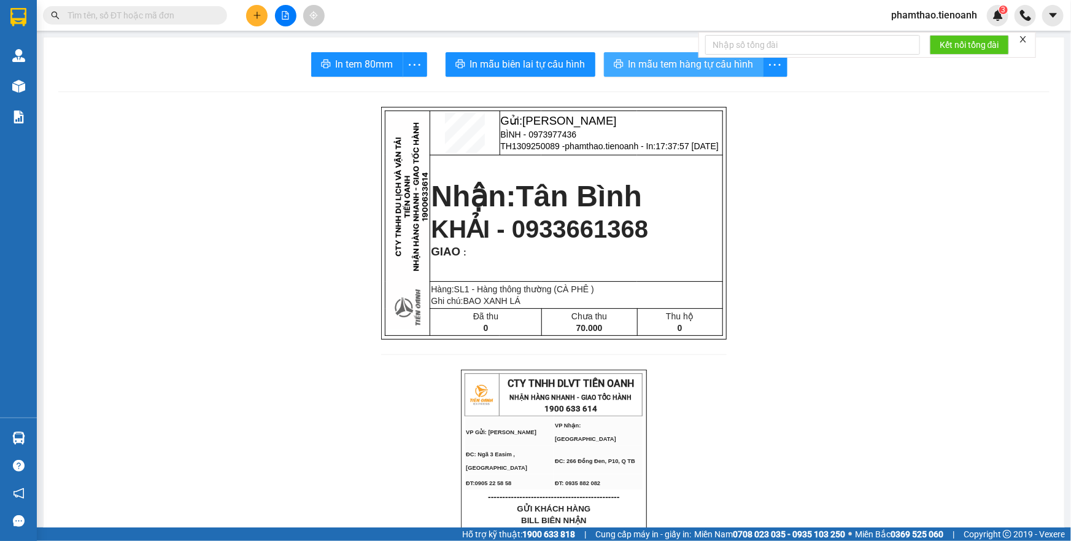
click at [642, 62] on span "In mẫu tem hàng tự cấu hình" at bounding box center [690, 63] width 125 height 15
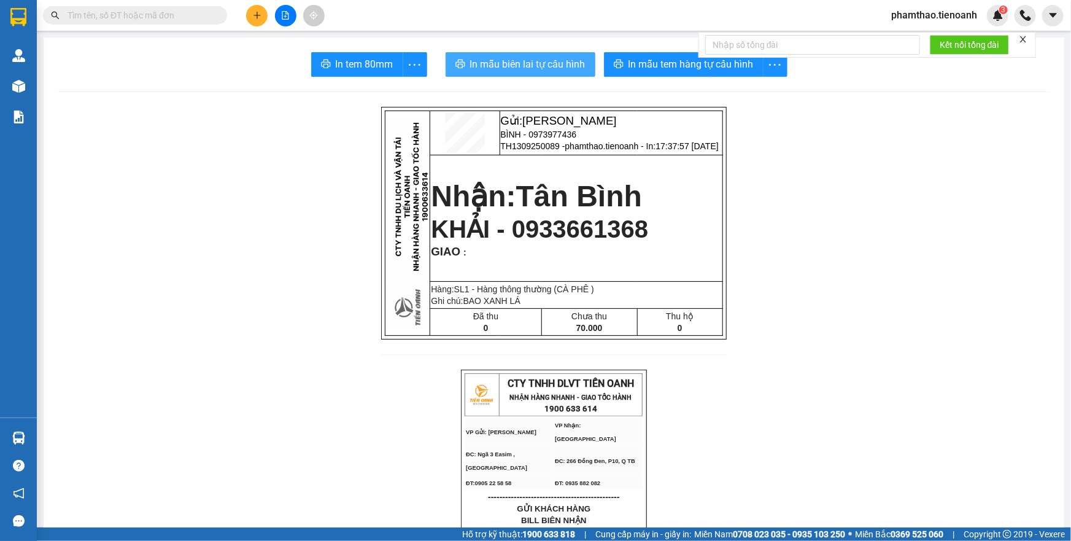
click at [535, 55] on button "In mẫu biên lai tự cấu hình" at bounding box center [520, 64] width 150 height 25
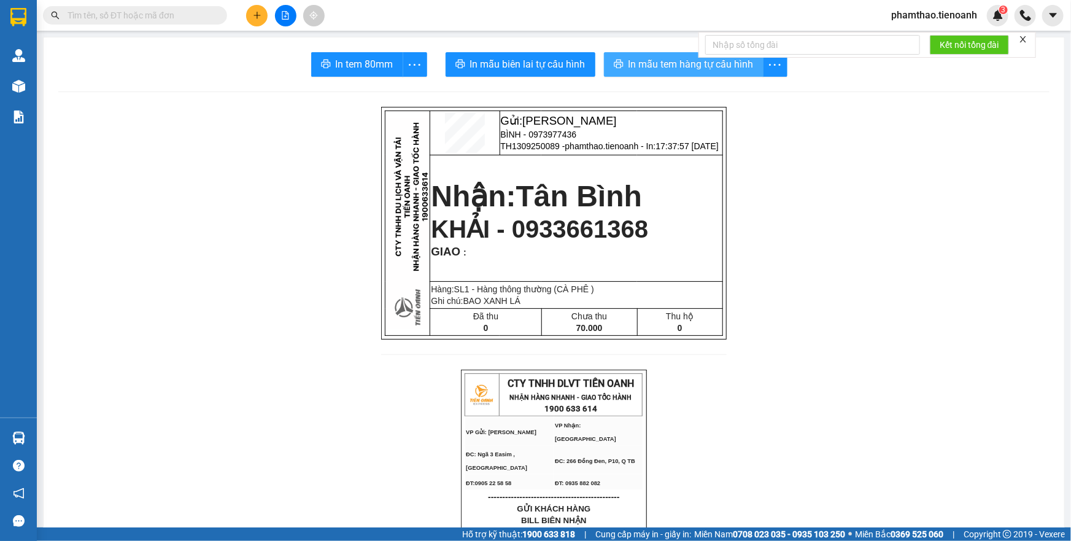
click at [650, 63] on span "In mẫu tem hàng tự cấu hình" at bounding box center [690, 63] width 125 height 15
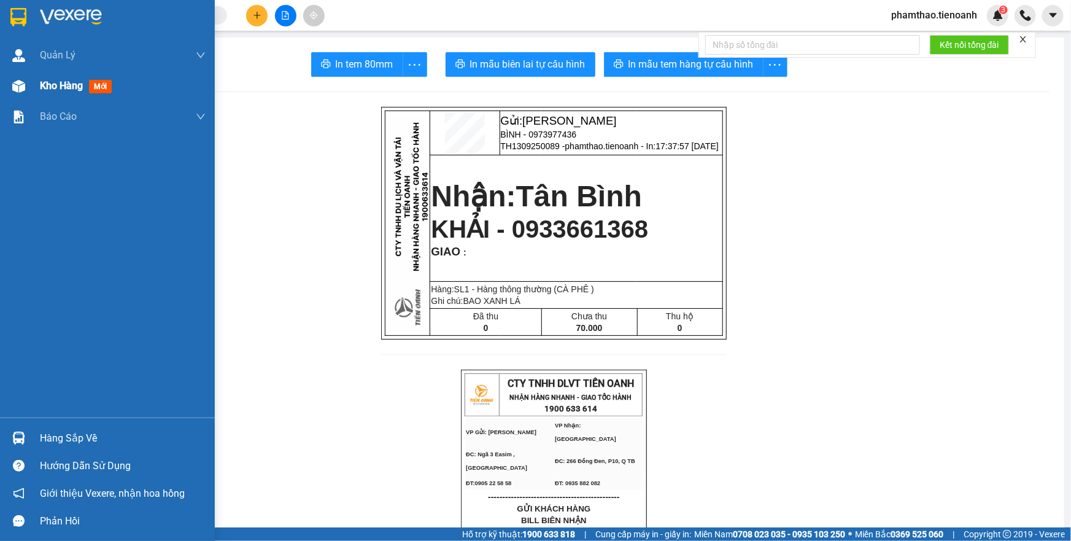
click at [26, 90] on div at bounding box center [18, 85] width 21 height 21
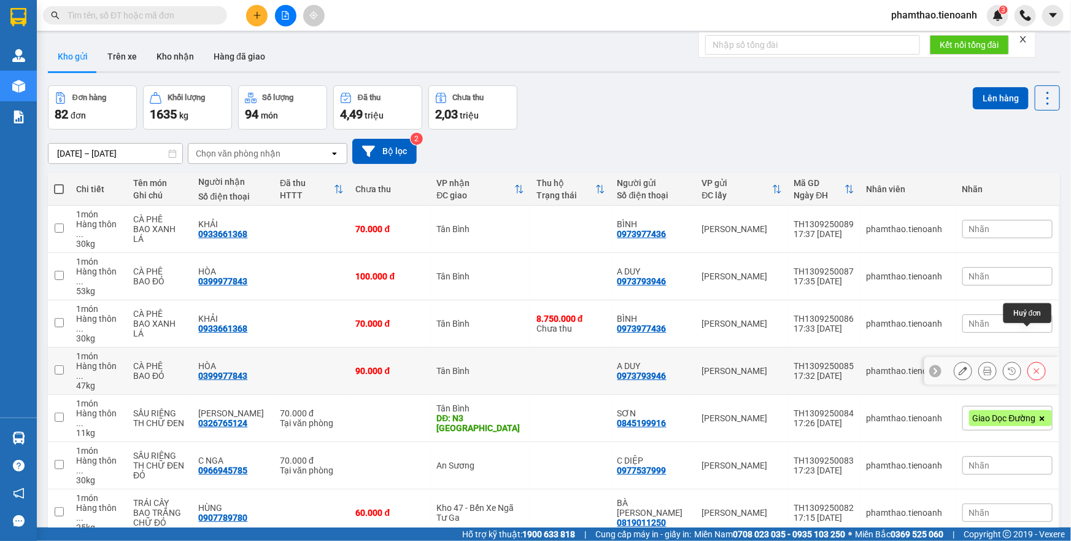
click at [1034, 368] on icon at bounding box center [1037, 371] width 6 height 6
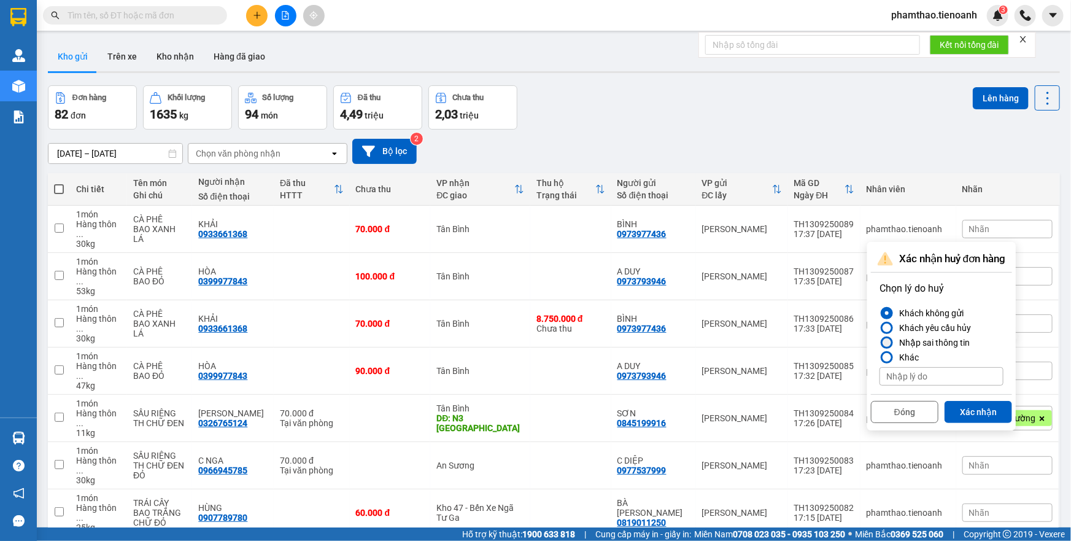
click at [887, 339] on div at bounding box center [886, 342] width 9 height 9
click at [879, 342] on input "Nhập sai thông tin" at bounding box center [879, 342] width 0 height 0
click at [914, 408] on button "Đóng" at bounding box center [904, 412] width 67 height 22
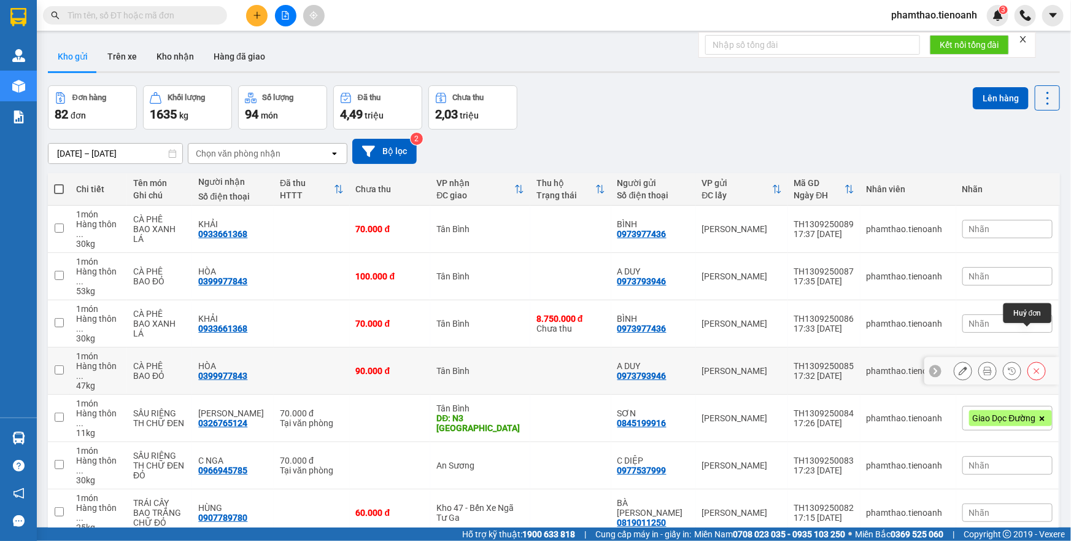
click at [1032, 366] on icon at bounding box center [1036, 370] width 9 height 9
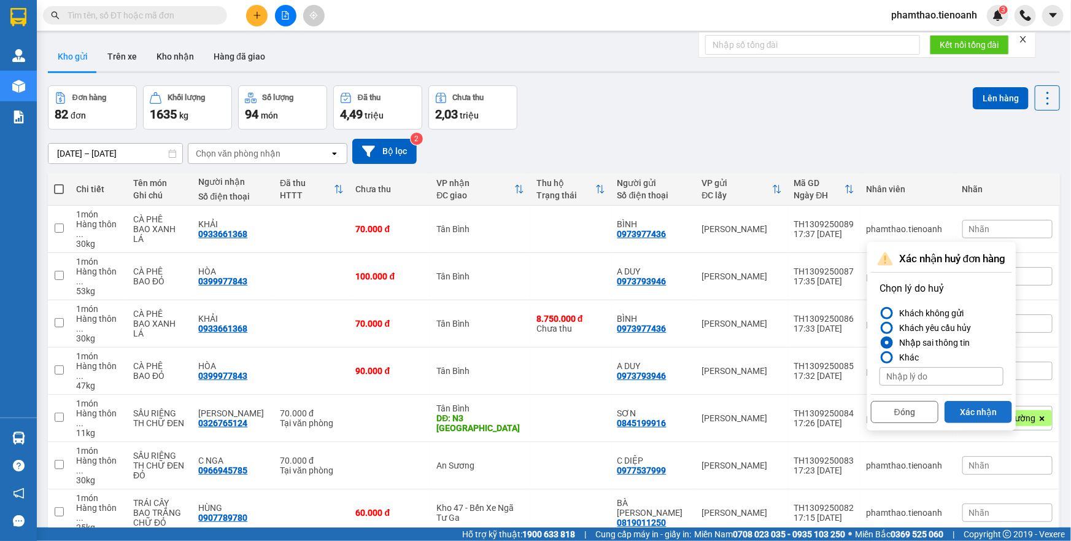
click at [963, 405] on button "Xác nhận" at bounding box center [977, 412] width 67 height 22
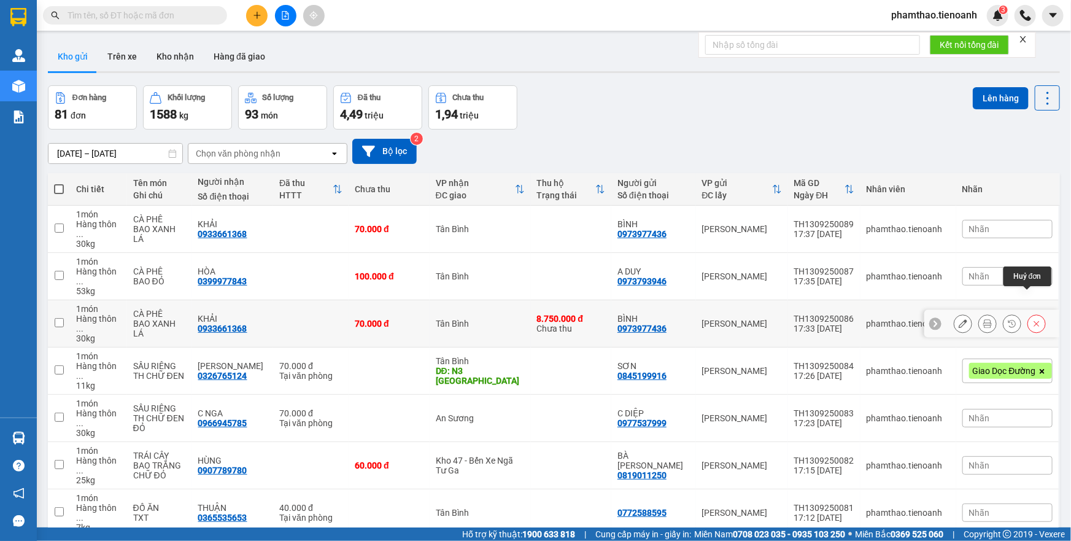
click at [1028, 313] on button at bounding box center [1036, 323] width 17 height 21
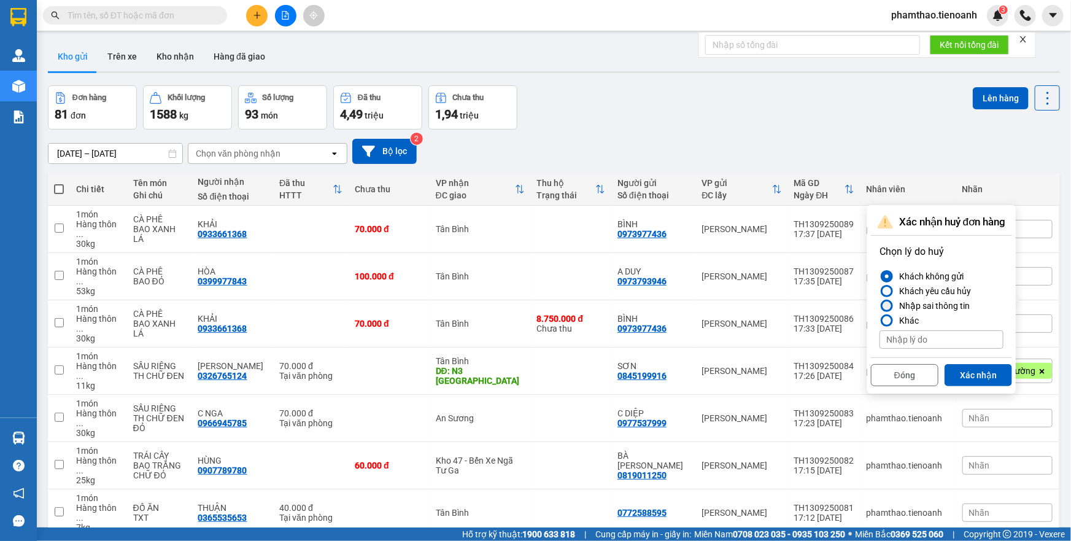
click at [883, 308] on div at bounding box center [886, 305] width 9 height 9
click at [879, 306] on input "Nhập sai thông tin" at bounding box center [879, 306] width 0 height 0
click at [968, 373] on button "Xác nhận" at bounding box center [977, 375] width 67 height 22
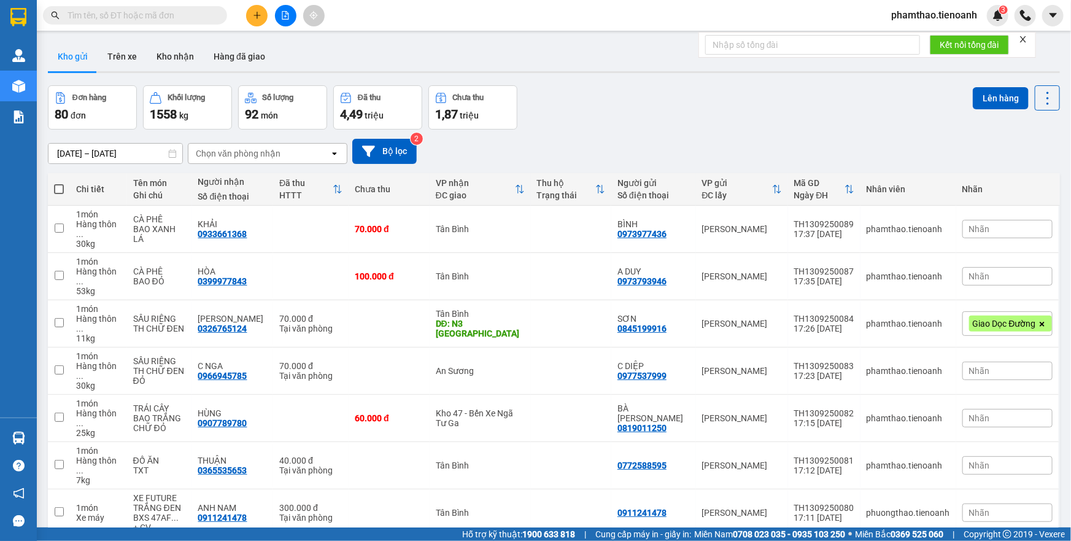
click at [917, 18] on span "phamthao.tienoanh" at bounding box center [934, 14] width 106 height 15
click at [910, 37] on span "Đăng xuất" at bounding box center [939, 37] width 80 height 13
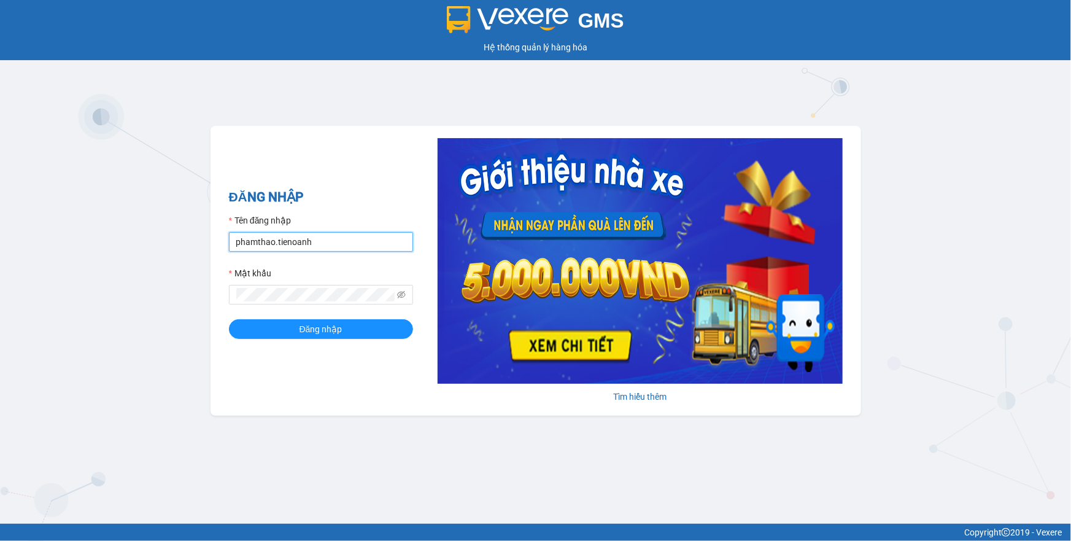
click at [248, 237] on input "phamthao.tienoanh" at bounding box center [321, 242] width 184 height 20
type input "camlinh.tienoanh"
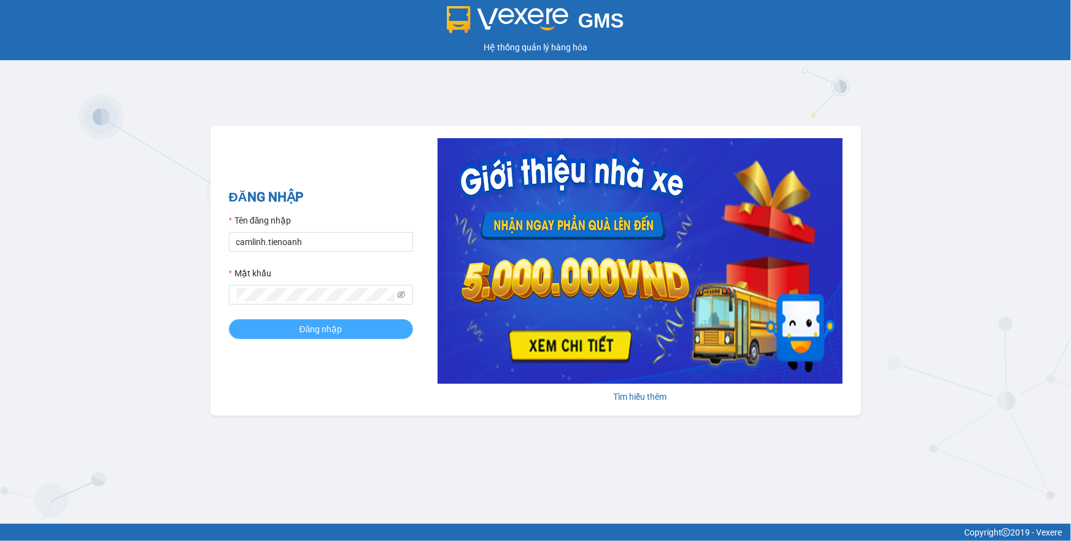
click at [329, 329] on span "Đăng nhập" at bounding box center [320, 328] width 43 height 13
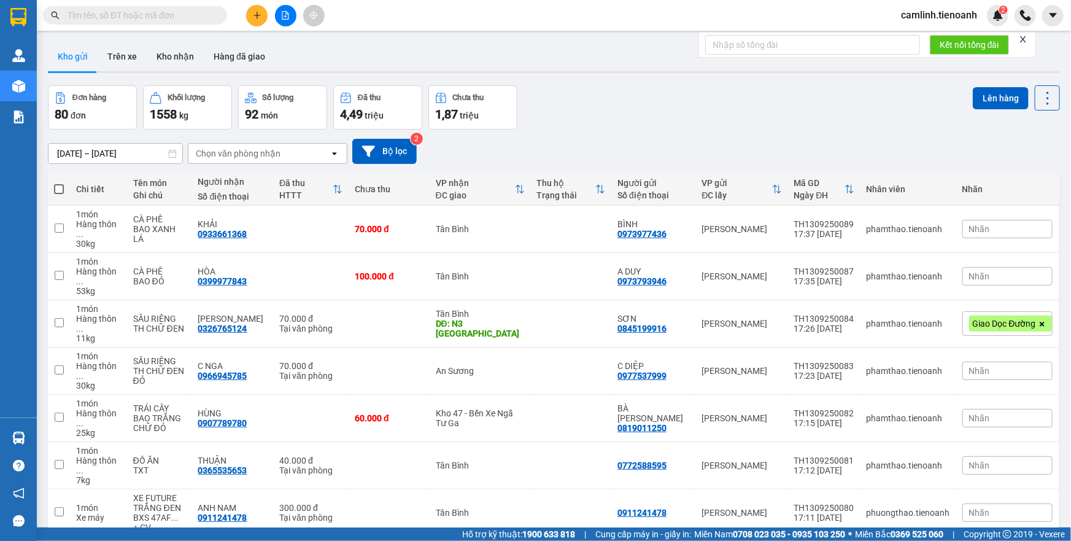
click at [253, 17] on icon "plus" at bounding box center [257, 15] width 9 height 9
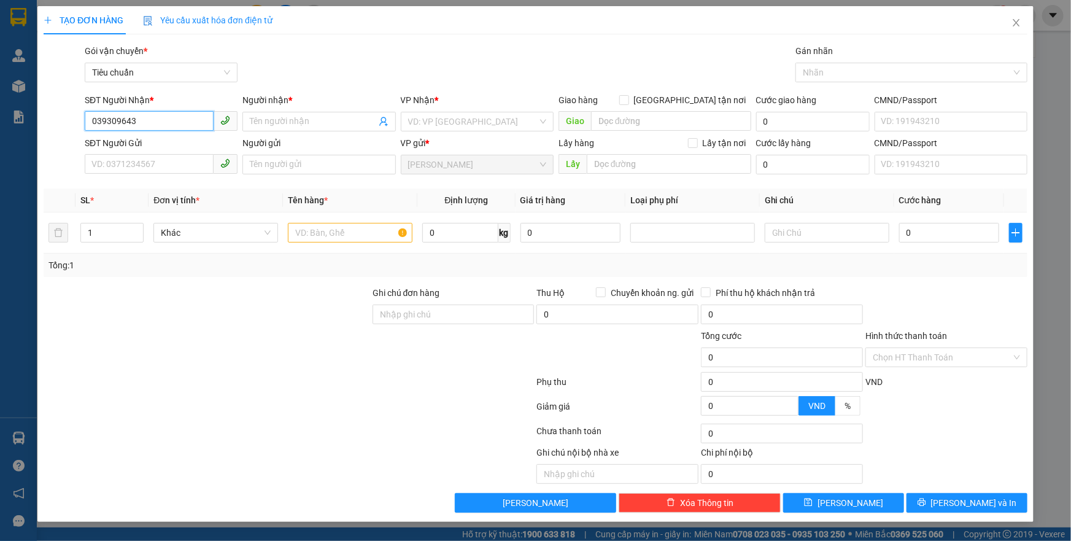
type input "0393096431"
click at [153, 139] on div "0393096431 - A BẢO" at bounding box center [161, 145] width 138 height 13
type input "A BẢO"
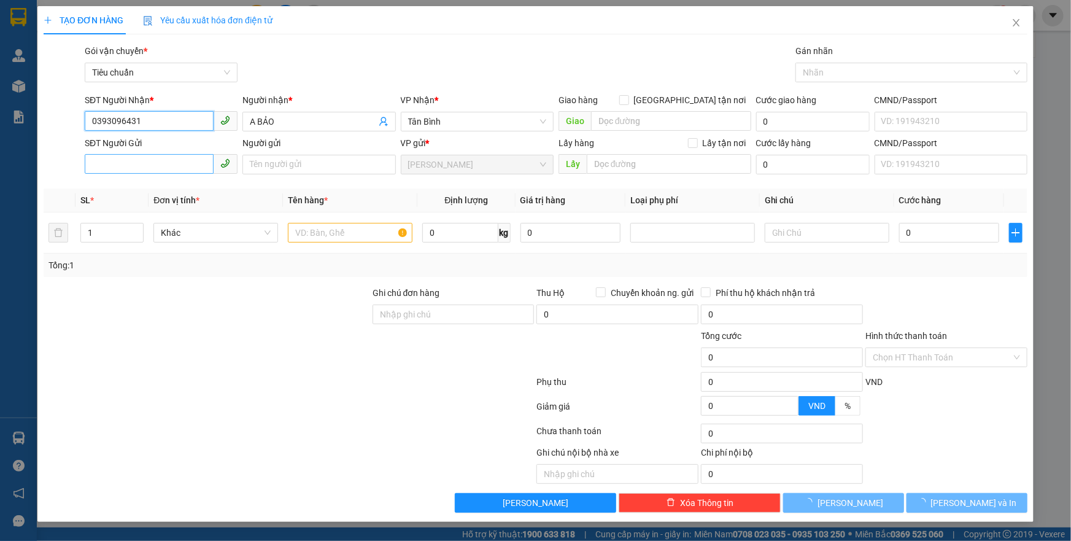
type input "50.000"
type input "0393096431"
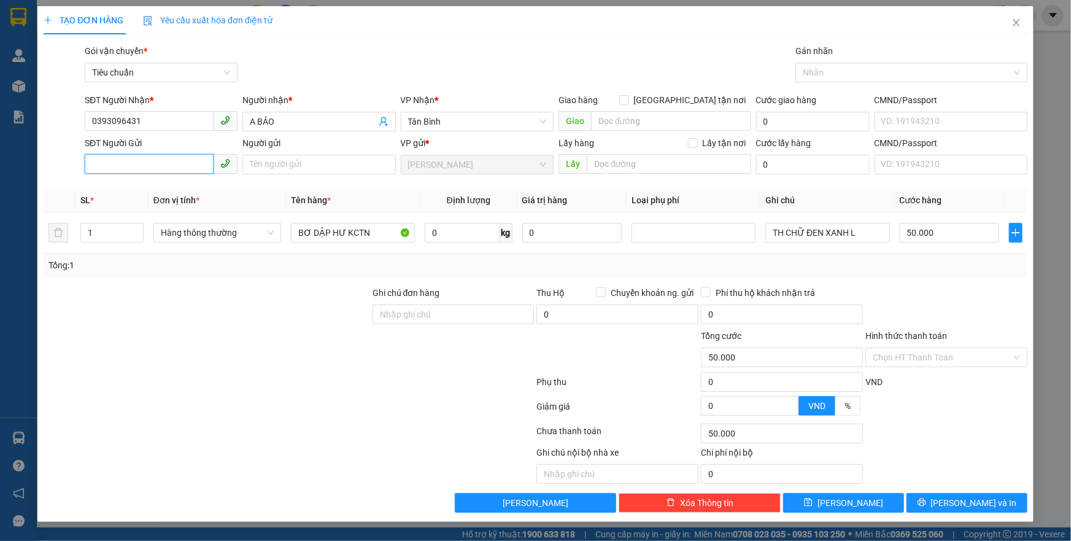
click at [144, 167] on input "SĐT Người Gửi" at bounding box center [149, 164] width 129 height 20
click at [143, 187] on div "0914822524 - HOA" at bounding box center [161, 188] width 138 height 13
type input "0914822524"
type input "HOA"
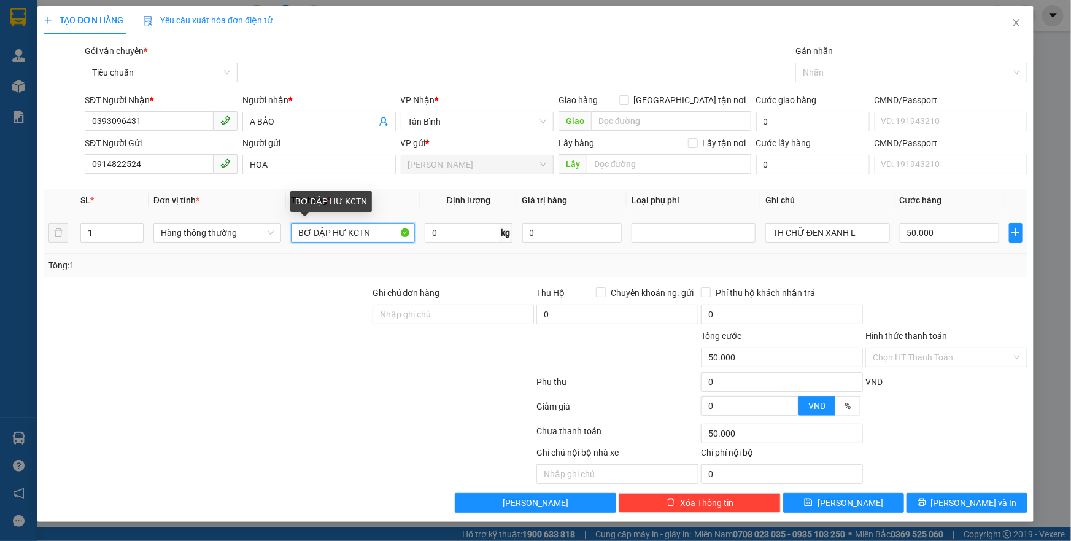
click at [299, 236] on input "BƠ DẬP HƯ KCTN" at bounding box center [353, 233] width 124 height 20
click at [447, 233] on input "0" at bounding box center [462, 233] width 75 height 20
type input "20"
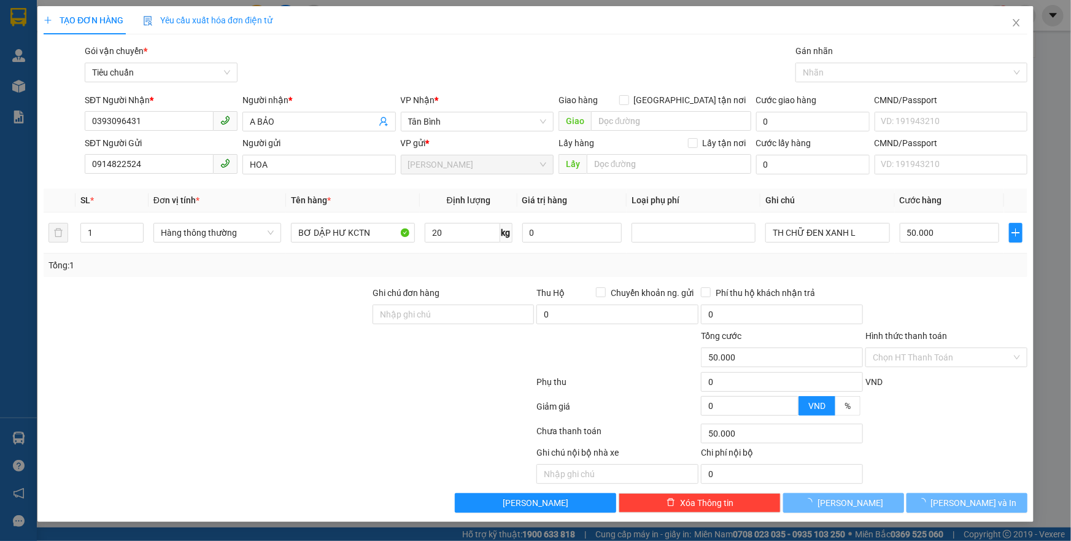
click at [552, 258] on div "Tổng: 1" at bounding box center [535, 264] width 974 height 13
type input "55.000"
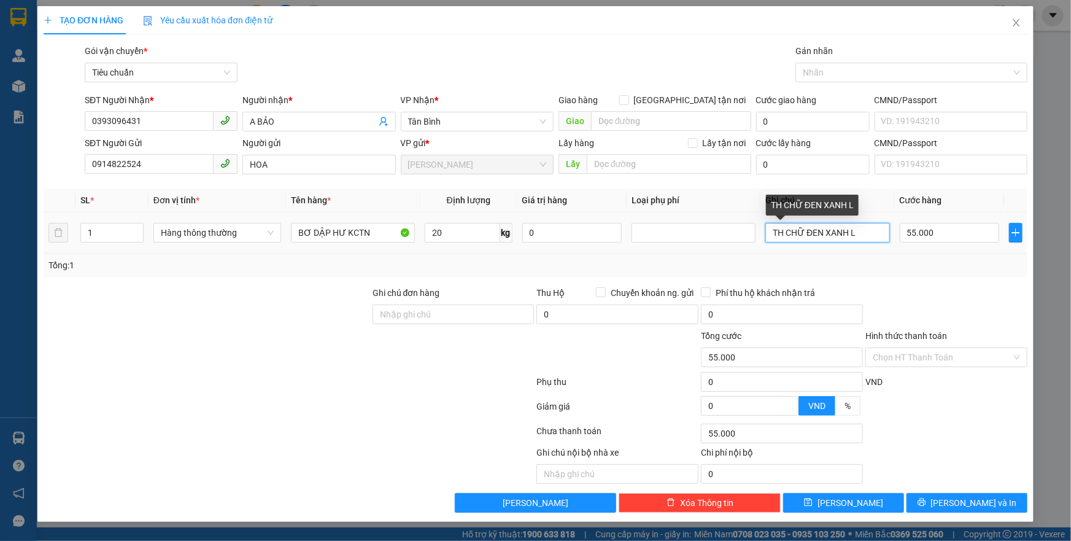
drag, startPoint x: 853, startPoint y: 234, endPoint x: 804, endPoint y: 239, distance: 49.9
click at [804, 239] on input "TH CHỮ ĐEN XANH L" at bounding box center [827, 233] width 124 height 20
type input "TH CHỮ XANH DƯƠNG"
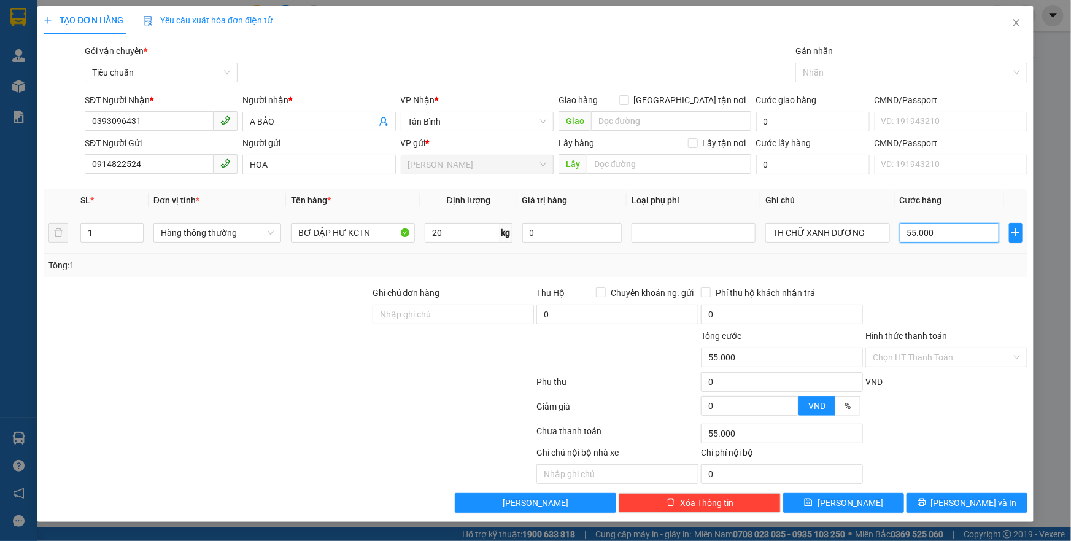
click at [944, 236] on input "55.000" at bounding box center [949, 233] width 100 height 20
type input "6"
type input "60"
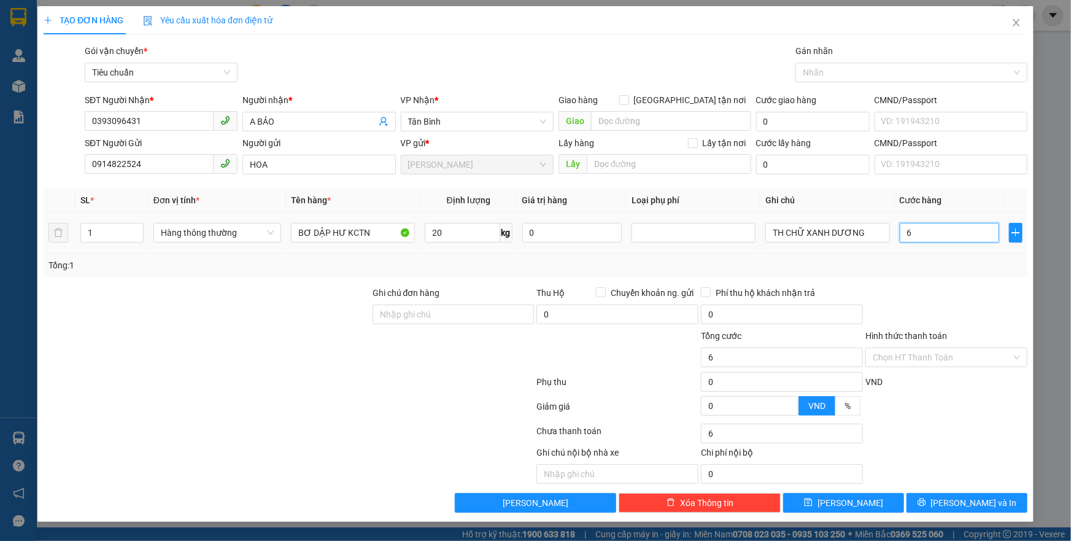
type input "60"
type input "60.000"
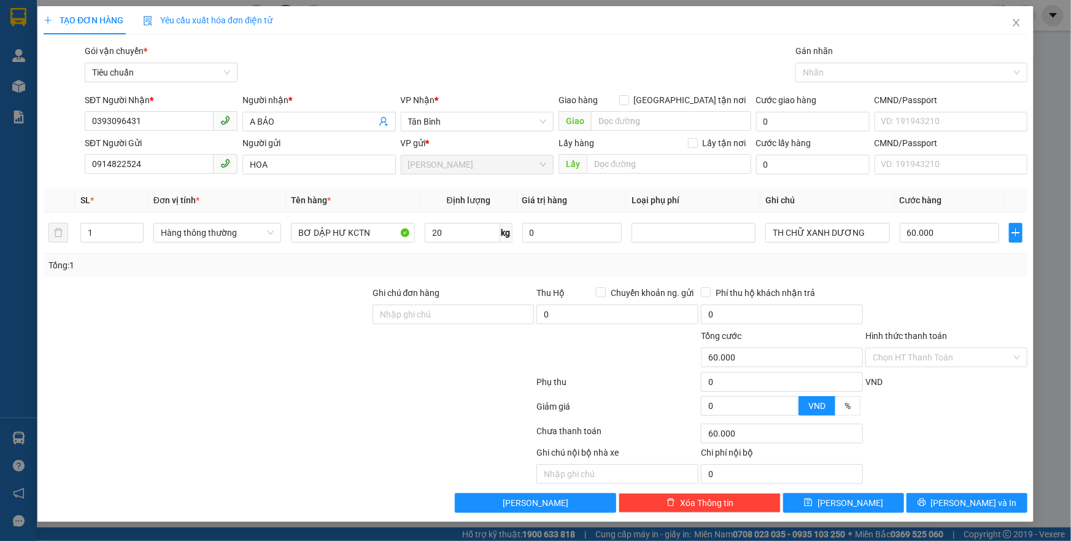
click at [925, 288] on div at bounding box center [946, 307] width 164 height 43
click at [917, 361] on input "Hình thức thanh toán" at bounding box center [941, 357] width 139 height 18
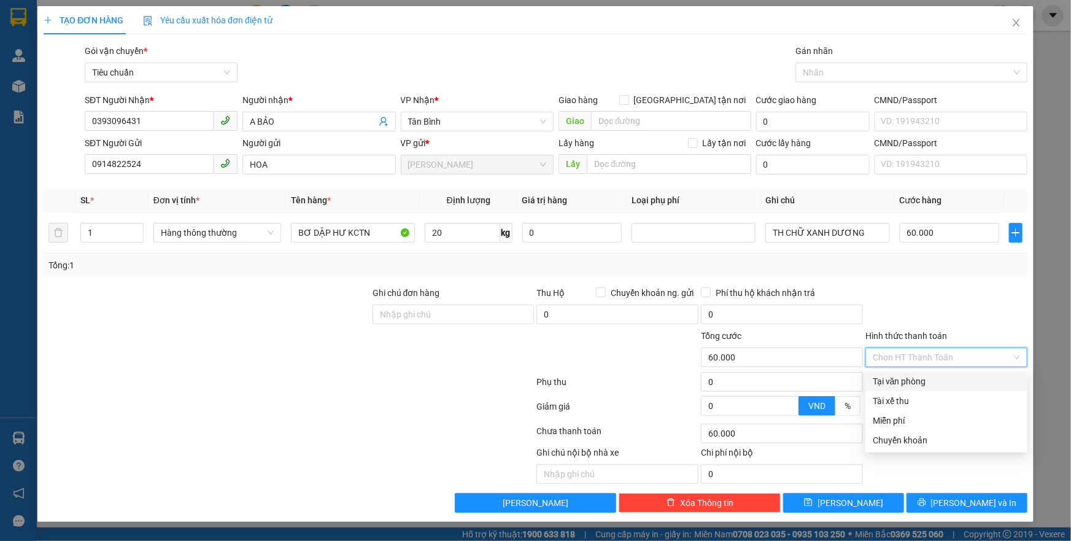
click at [906, 376] on div "Tại văn phòng" at bounding box center [945, 380] width 147 height 13
type input "0"
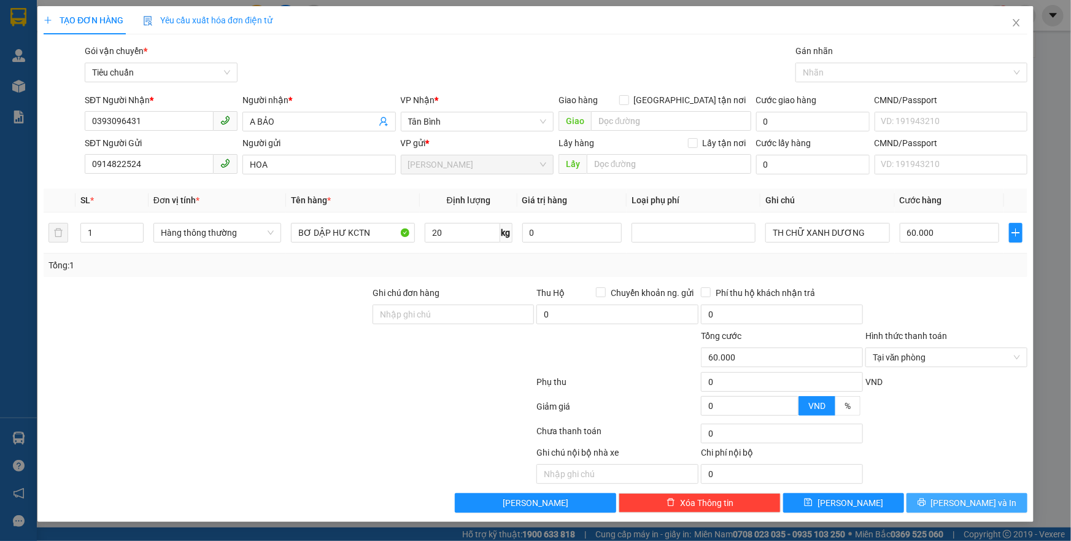
click at [953, 501] on button "[PERSON_NAME] và In" at bounding box center [966, 503] width 121 height 20
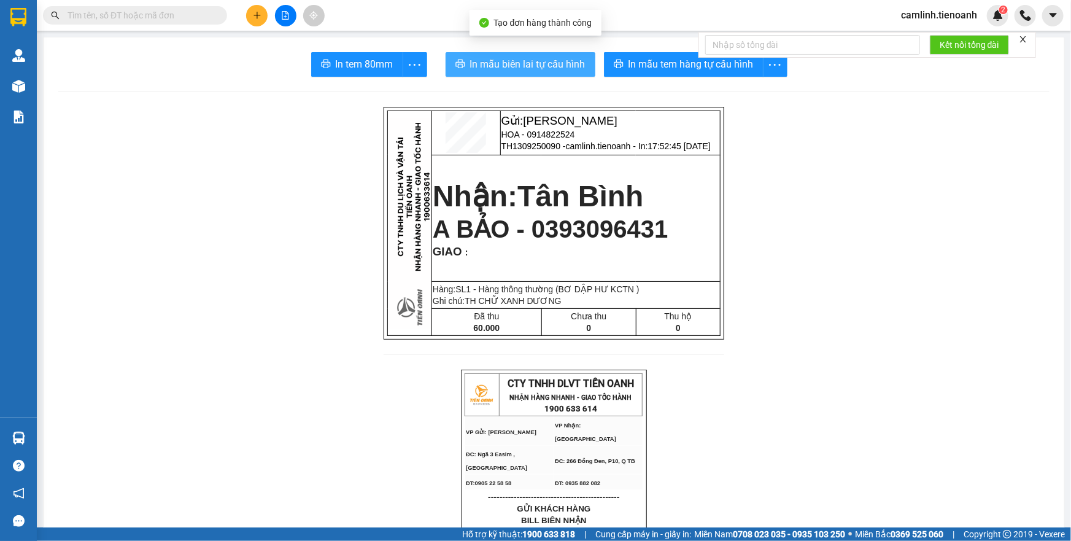
click at [490, 67] on span "In mẫu biên lai tự cấu hình" at bounding box center [527, 63] width 115 height 15
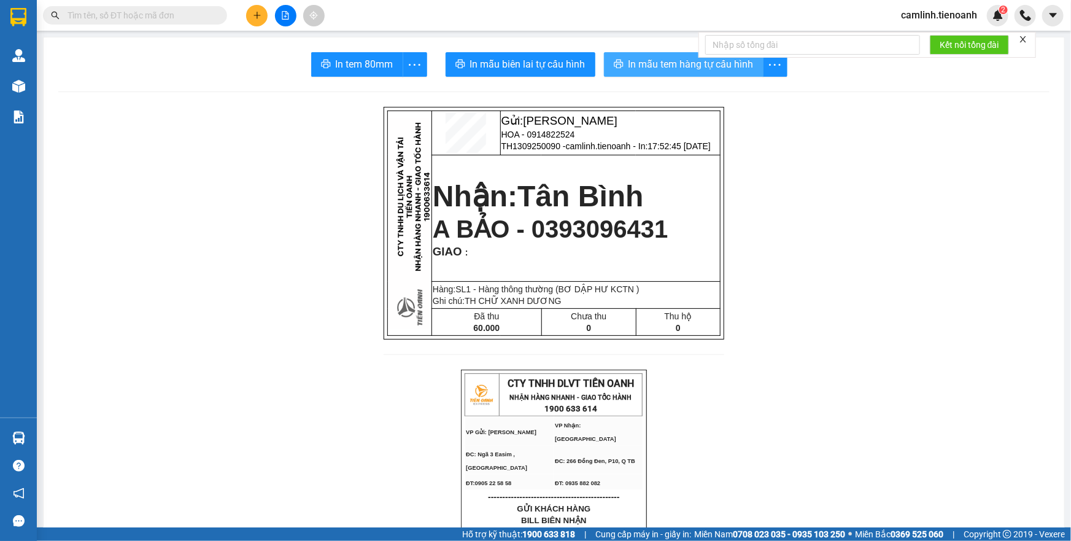
click at [686, 67] on span "In mẫu tem hàng tự cấu hình" at bounding box center [690, 63] width 125 height 15
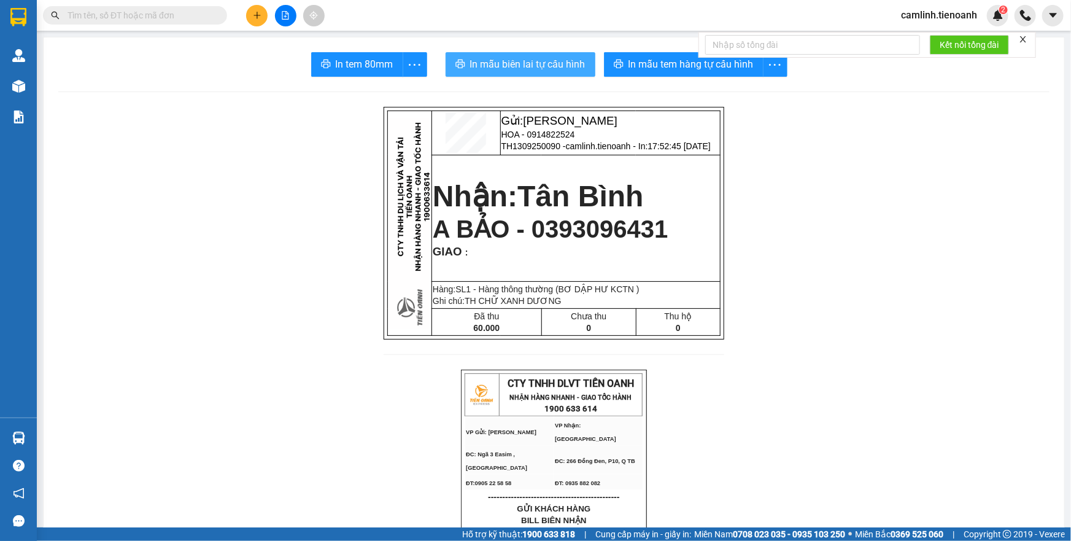
click at [533, 66] on span "In mẫu biên lai tự cấu hình" at bounding box center [527, 63] width 115 height 15
